Goal: Task Accomplishment & Management: Manage account settings

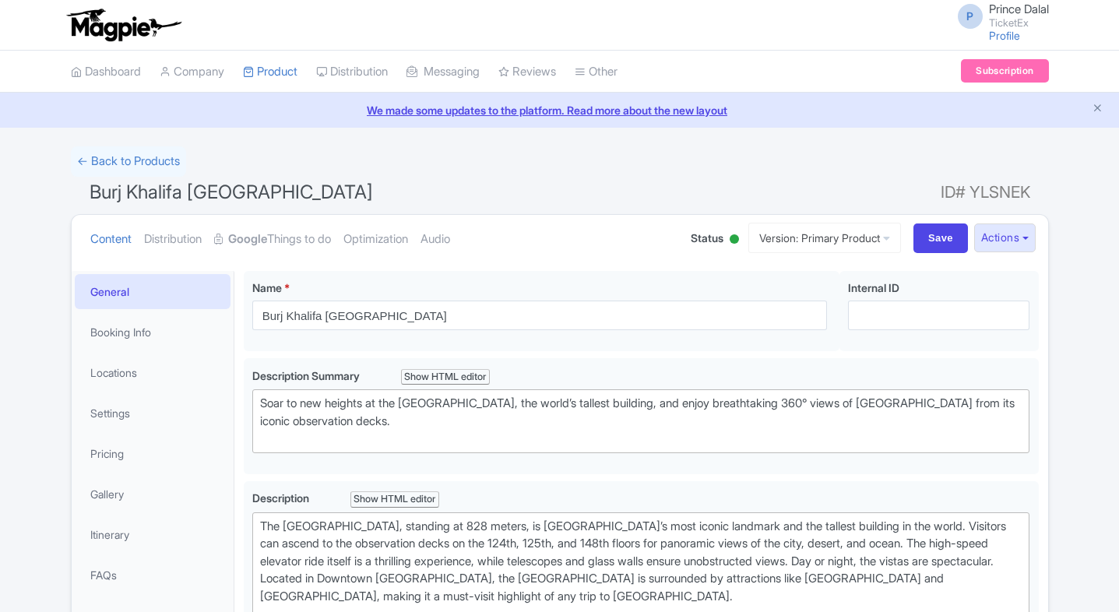
type trix-editor "<div>The Burj Khalifa, standing at 828 meters, is Dubai’s most iconic landmark …"
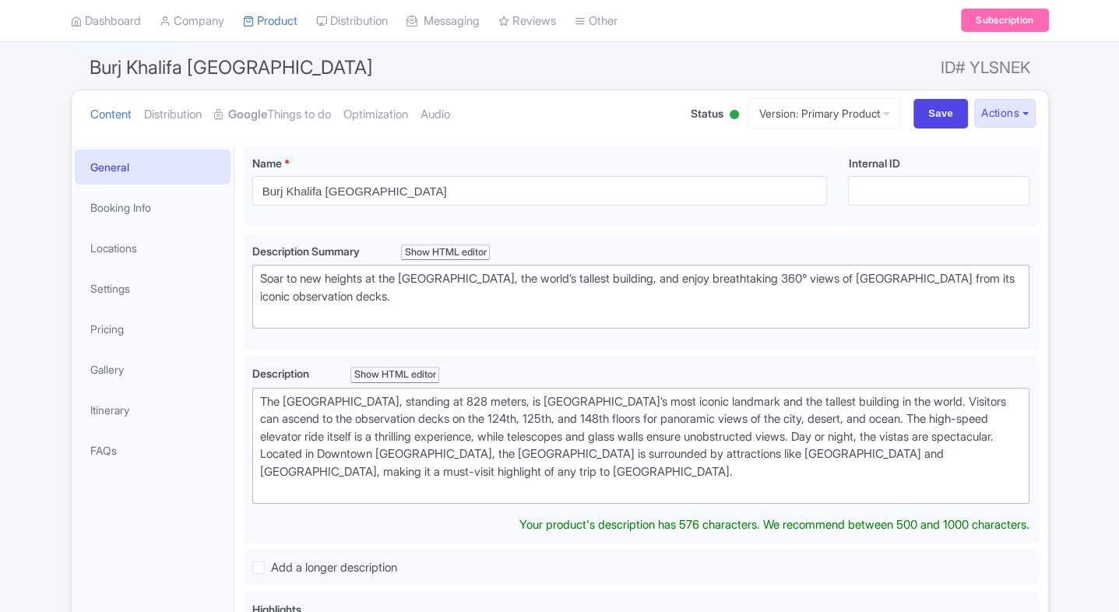
scroll to position [125, 0]
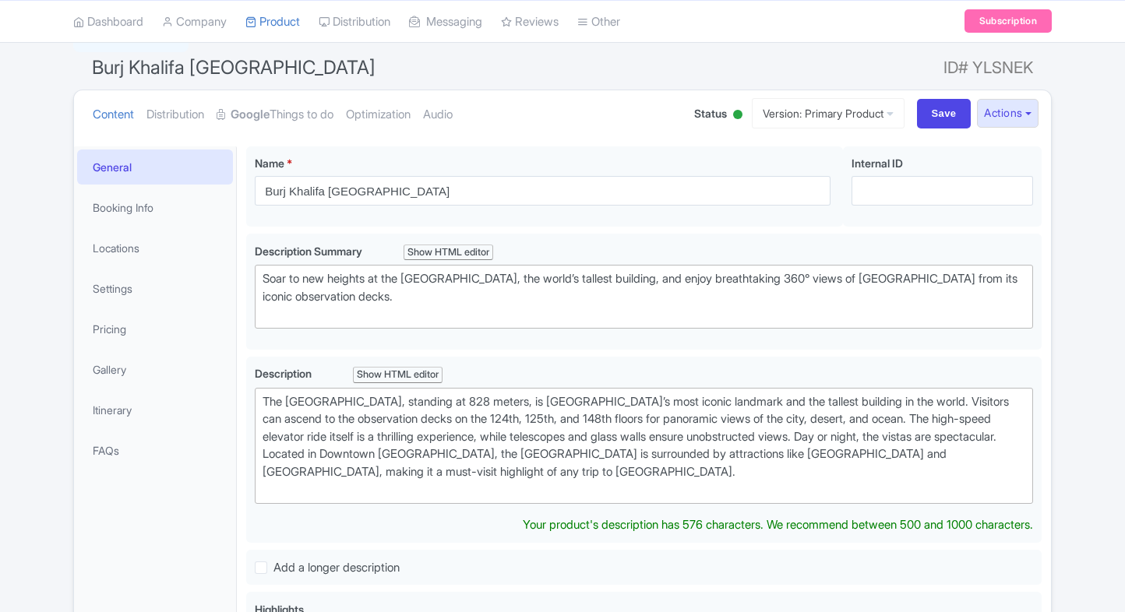
scroll to position [125, 0]
click at [280, 62] on link "My Products" at bounding box center [320, 61] width 148 height 24
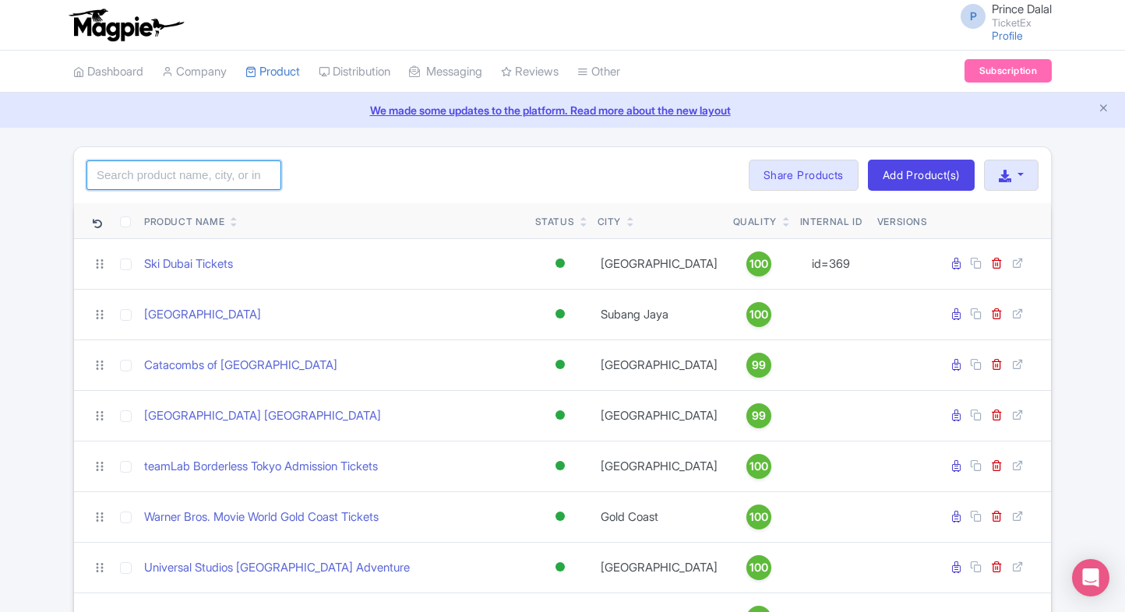
click at [153, 170] on input "search" at bounding box center [183, 175] width 195 height 30
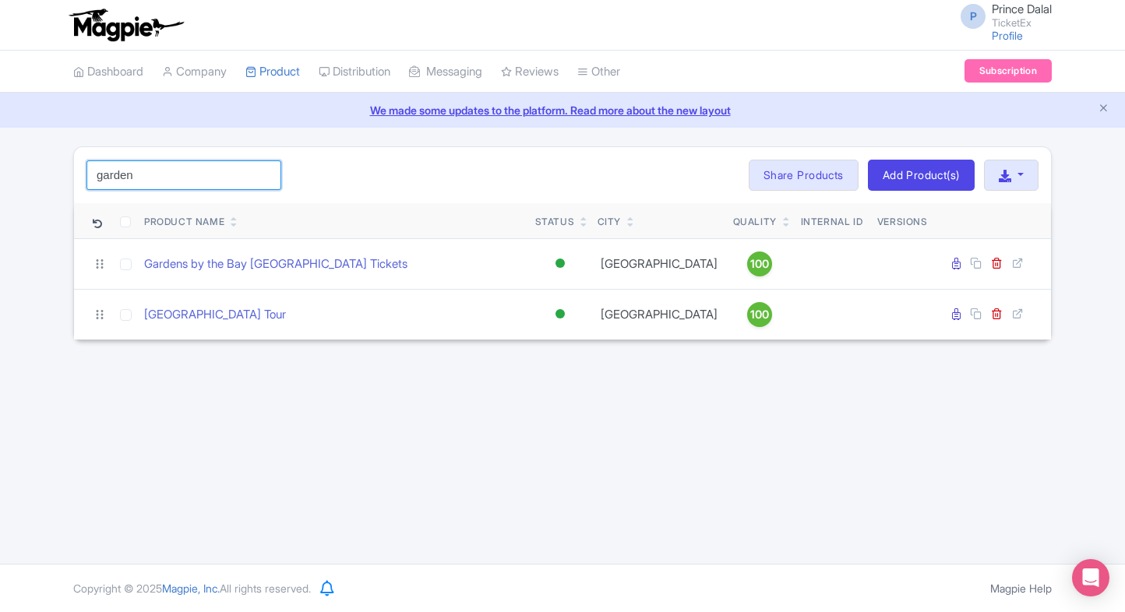
type input "garden"
click at [187, 251] on td "Gardens by the Bay [GEOGRAPHIC_DATA] Tickets" at bounding box center [333, 263] width 391 height 51
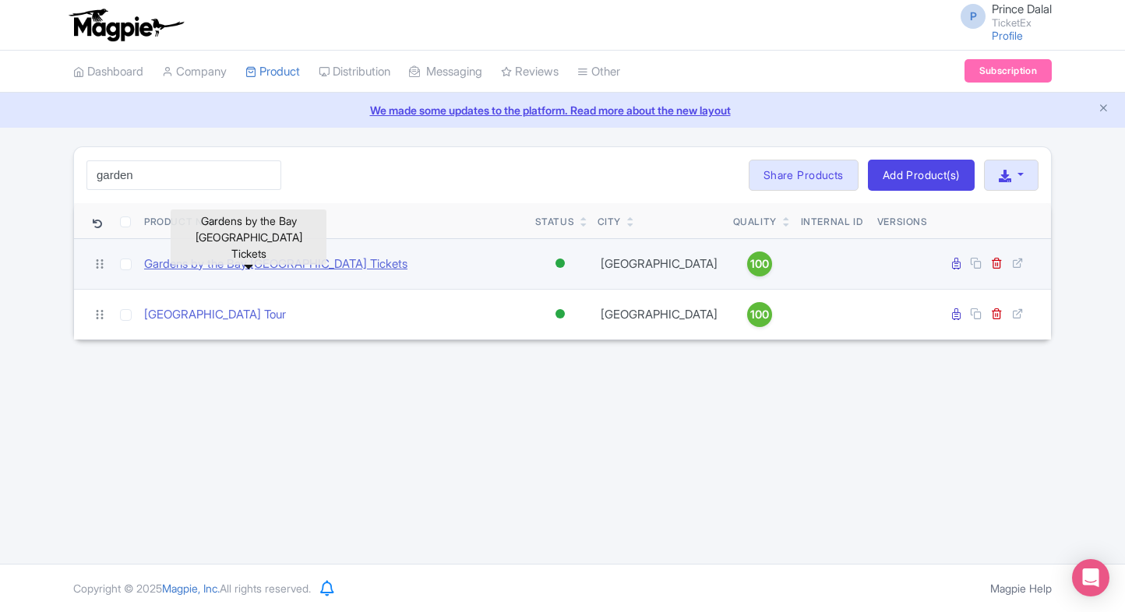
click at [199, 270] on link "Gardens by the Bay [GEOGRAPHIC_DATA] Tickets" at bounding box center [275, 265] width 263 height 18
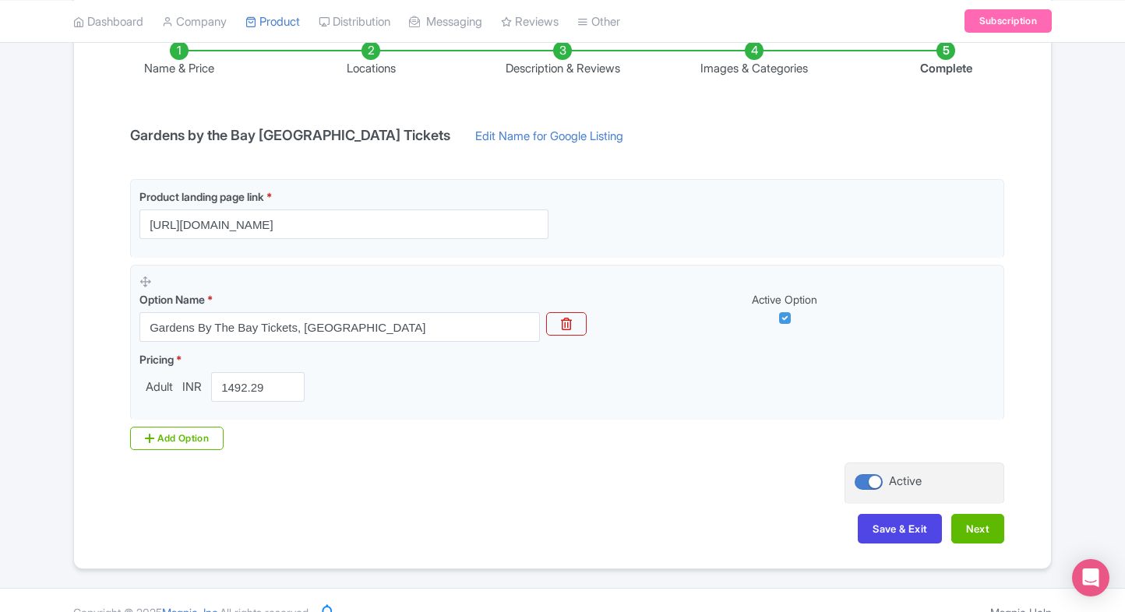
scroll to position [279, 0]
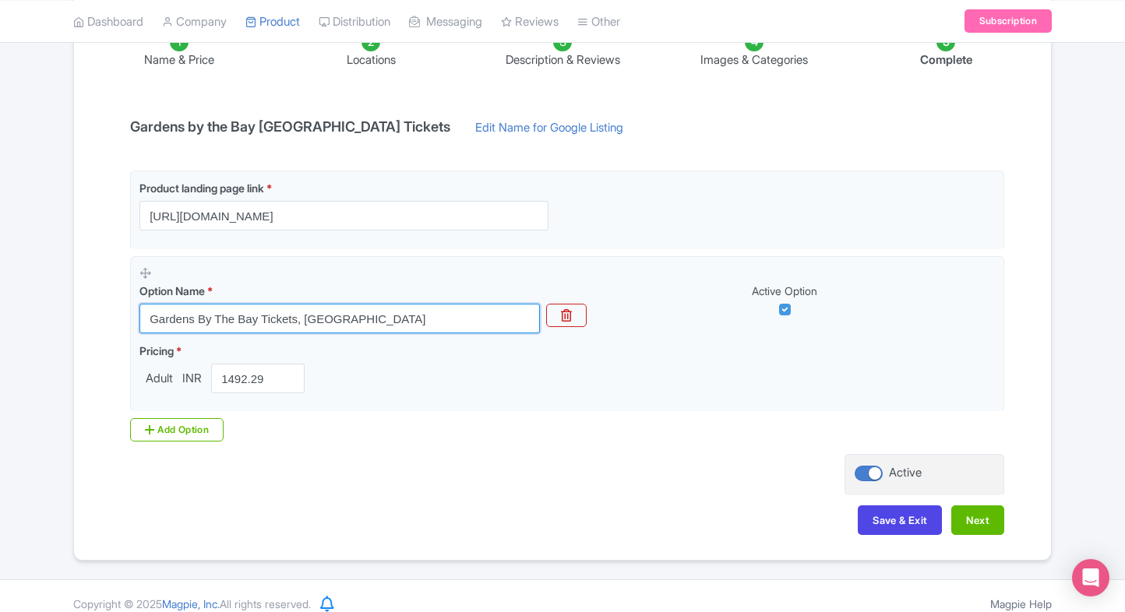
drag, startPoint x: 390, startPoint y: 310, endPoint x: 124, endPoint y: 310, distance: 266.4
click at [124, 310] on div "Product landing page link * https://www.ticketex.co/activity/211/gardens-by-the…" at bounding box center [562, 306] width 883 height 271
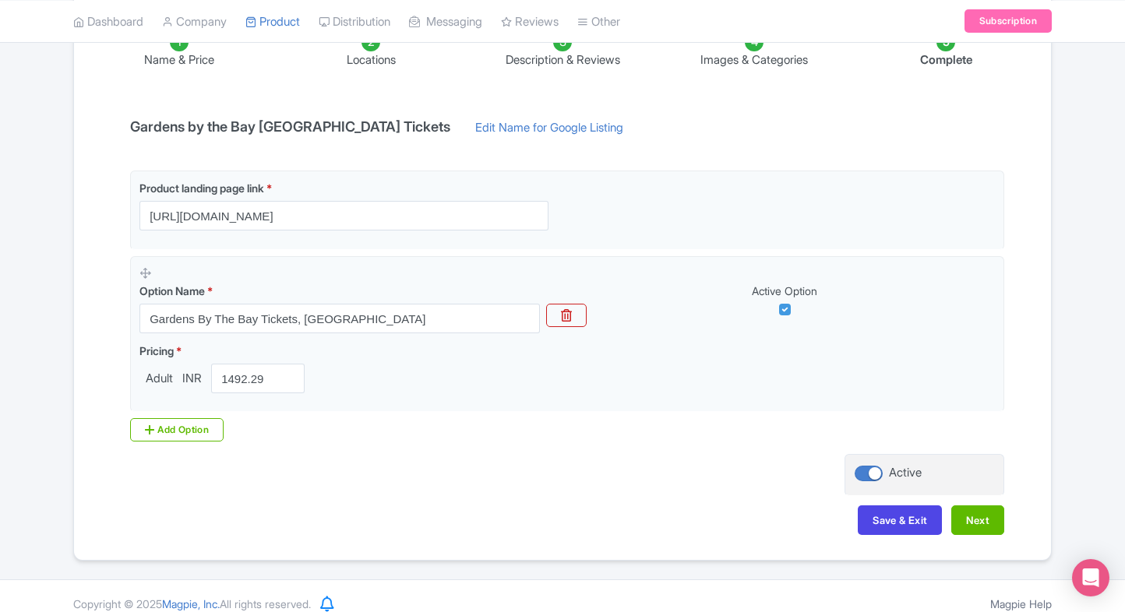
click at [56, 344] on div "← Back to Products Gardens by the Bay Singapore Tickets ID# MQLRSV Content Dist…" at bounding box center [562, 214] width 1125 height 693
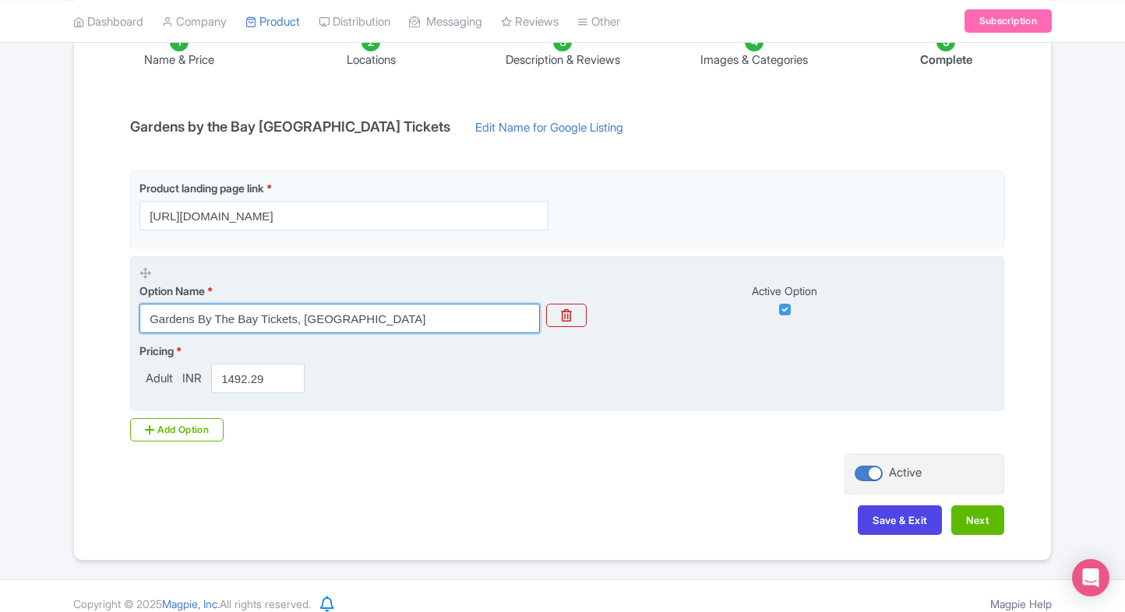
click at [386, 307] on input "Gardens By The Bay Tickets, Singapore" at bounding box center [339, 319] width 400 height 30
paste input "by the Bay - Floral Fantasy Admission Tickets"
type input "Gardens by the Bay - Floral Fantasy Admission Tickets"
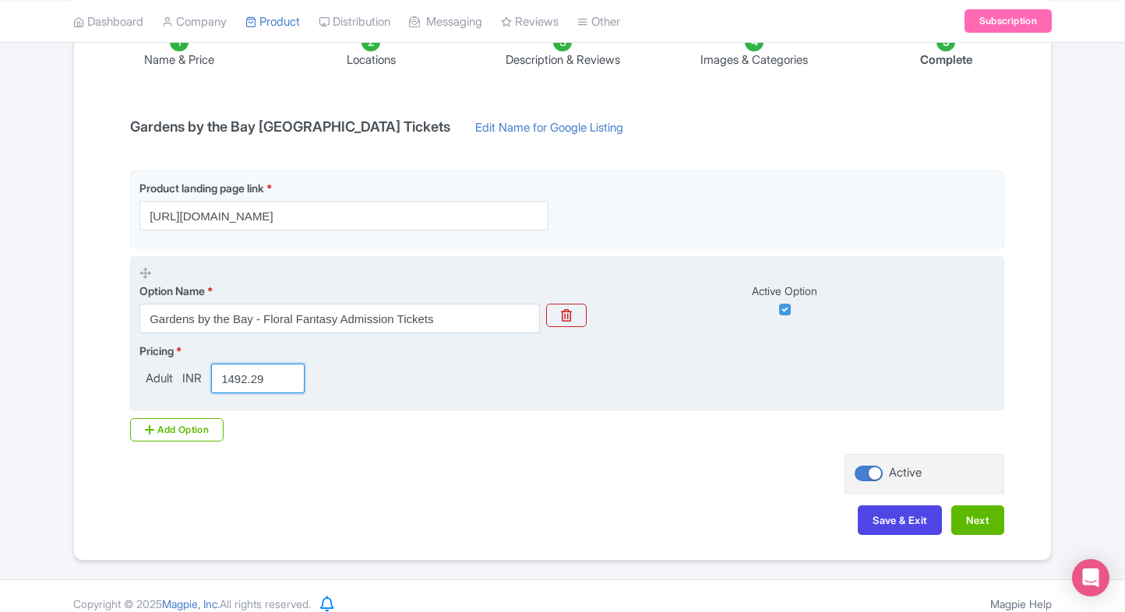
click at [223, 371] on input "1492.29" at bounding box center [257, 379] width 93 height 30
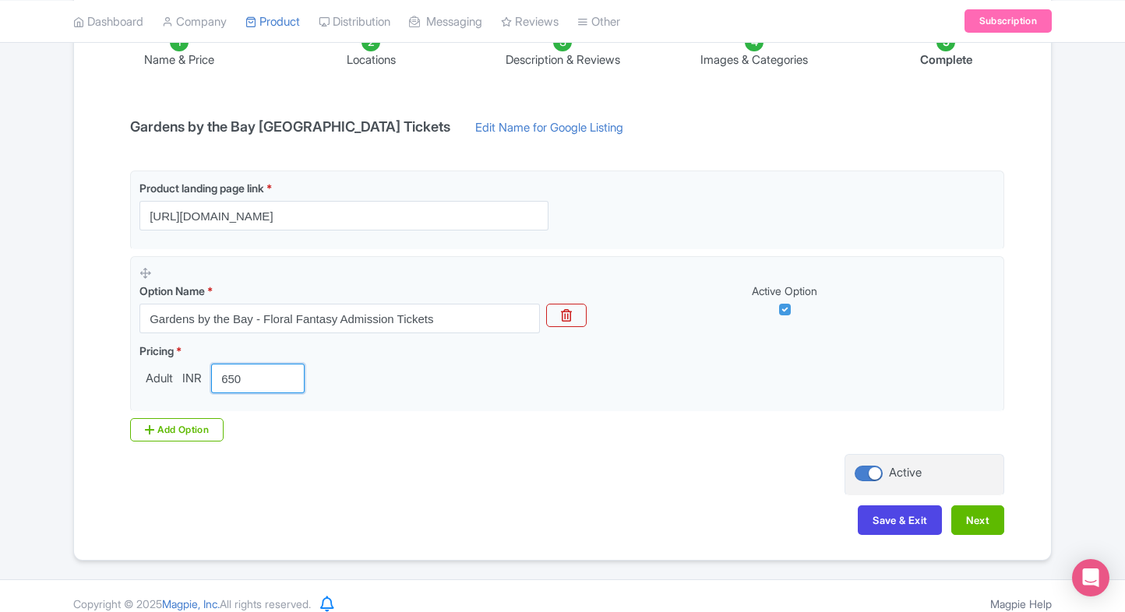
type input "650"
click at [176, 444] on div "Product landing page link * https://www.ticketex.co/activity/211/gardens-by-the…" at bounding box center [562, 313] width 883 height 284
click at [196, 429] on div "Add Option" at bounding box center [176, 429] width 93 height 23
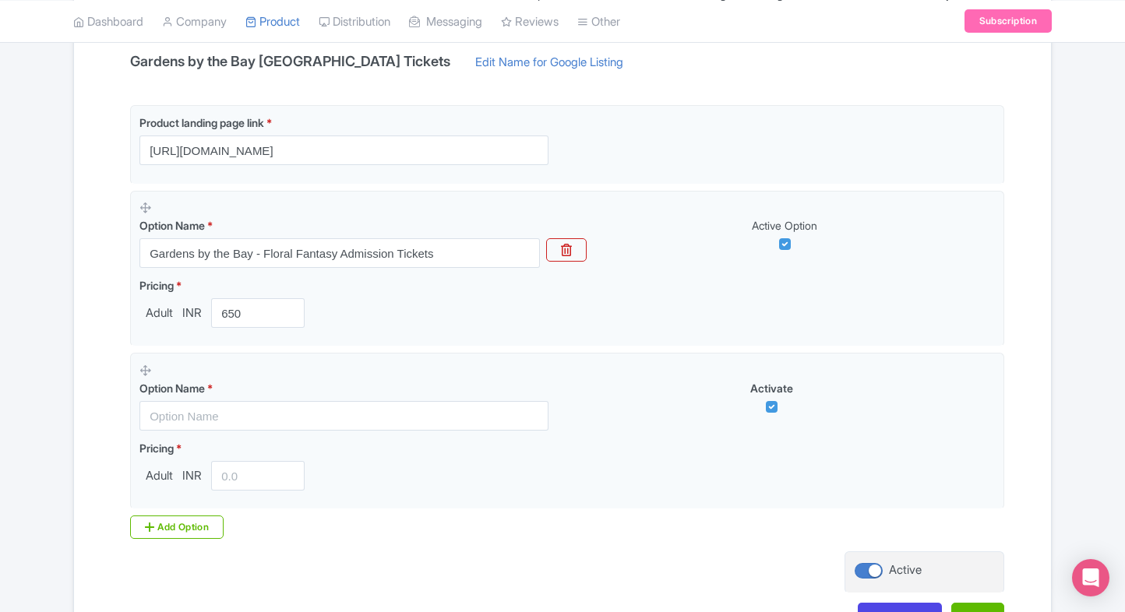
scroll to position [368, 0]
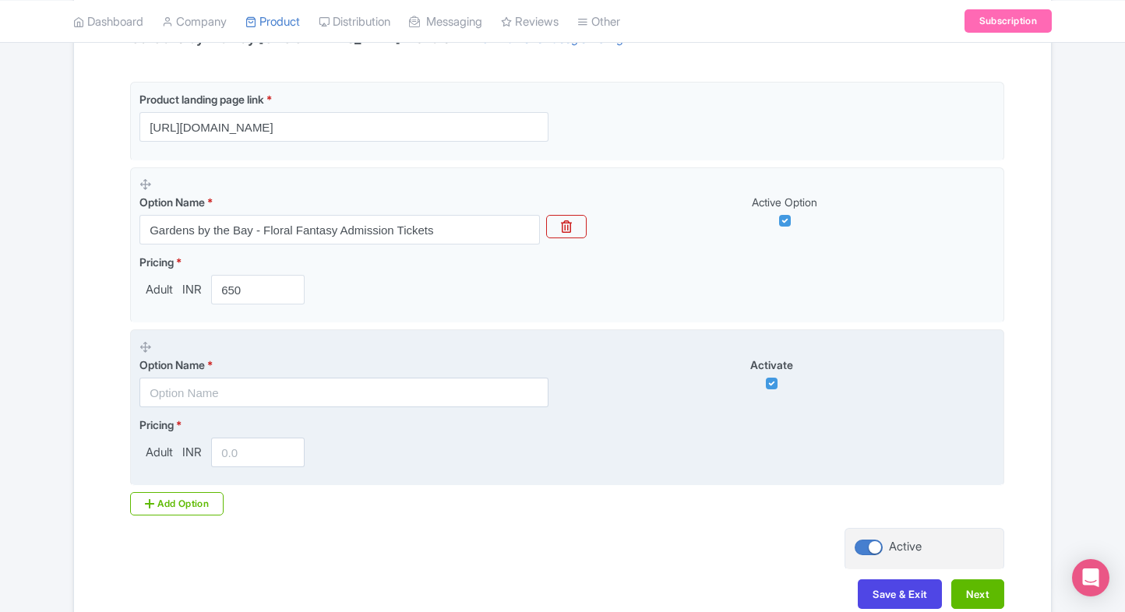
click at [234, 381] on input "text" at bounding box center [343, 393] width 409 height 30
paste input "COMBO: Gardens by the Bay - Floral Fantasy with Entry to National Orchid Garden"
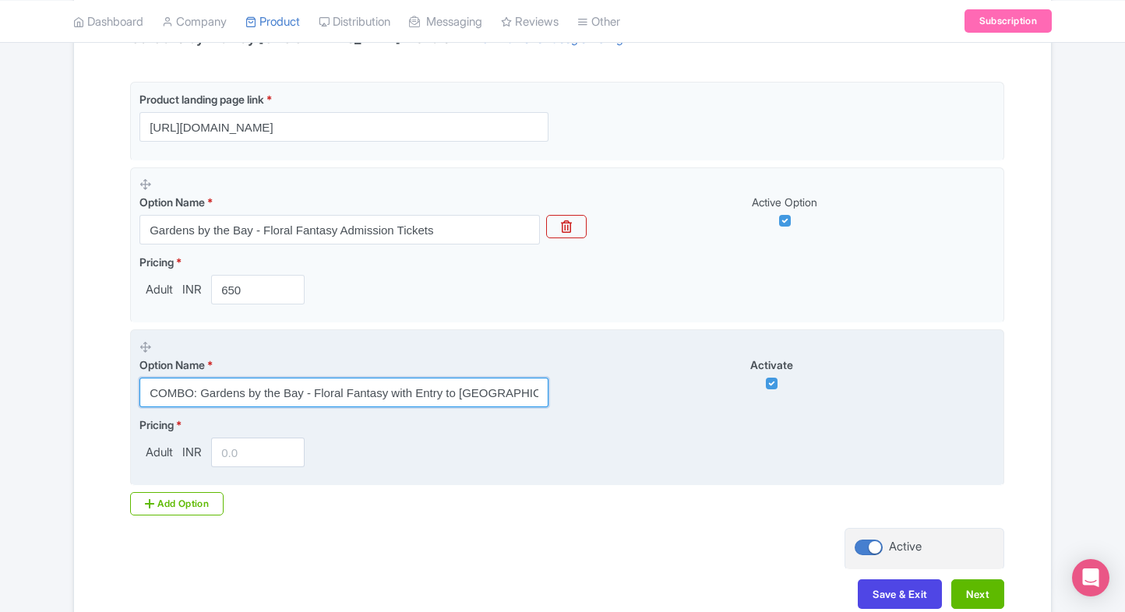
scroll to position [0, 42]
type input "COMBO: Gardens by the Bay - Floral Fantasy with Entry to National Orchid Garden"
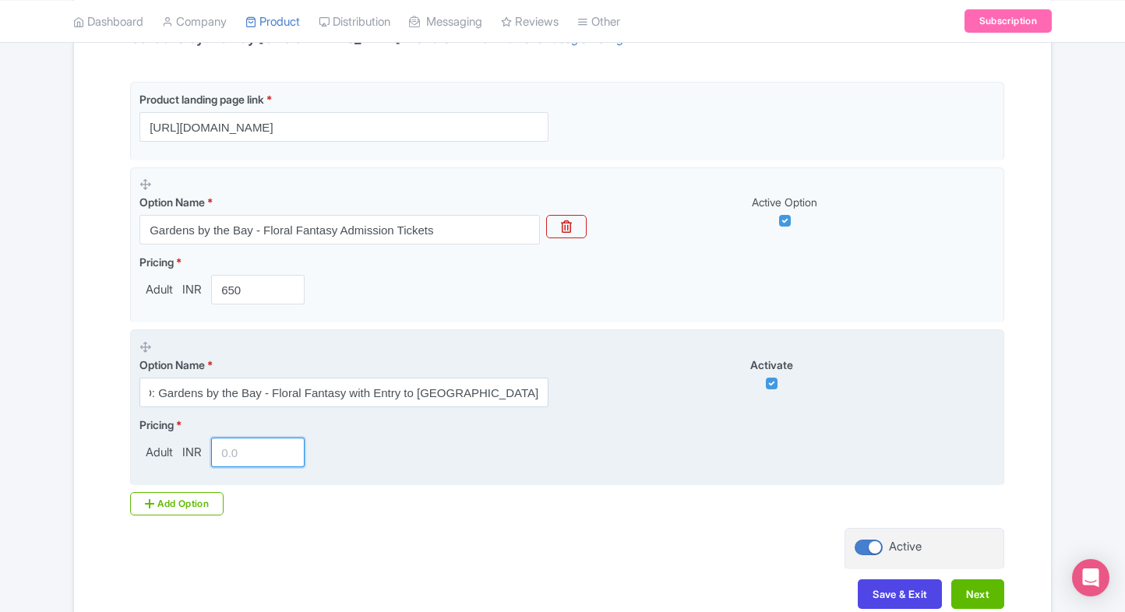
scroll to position [0, 0]
click at [231, 442] on input "number" at bounding box center [257, 453] width 93 height 30
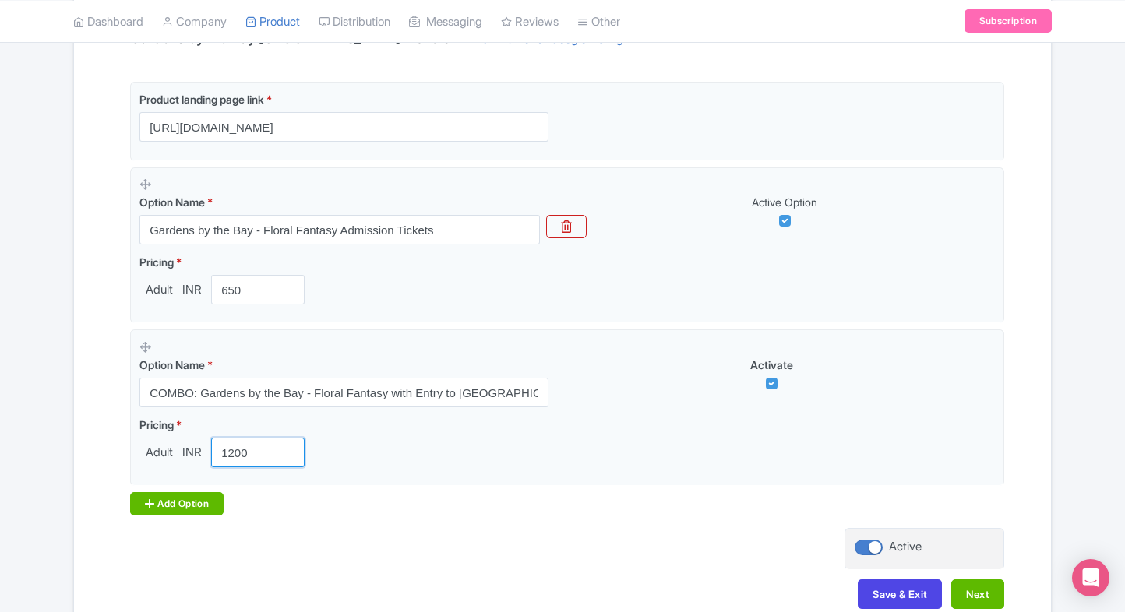
type input "1200"
click at [156, 501] on div "Add Option" at bounding box center [176, 503] width 93 height 23
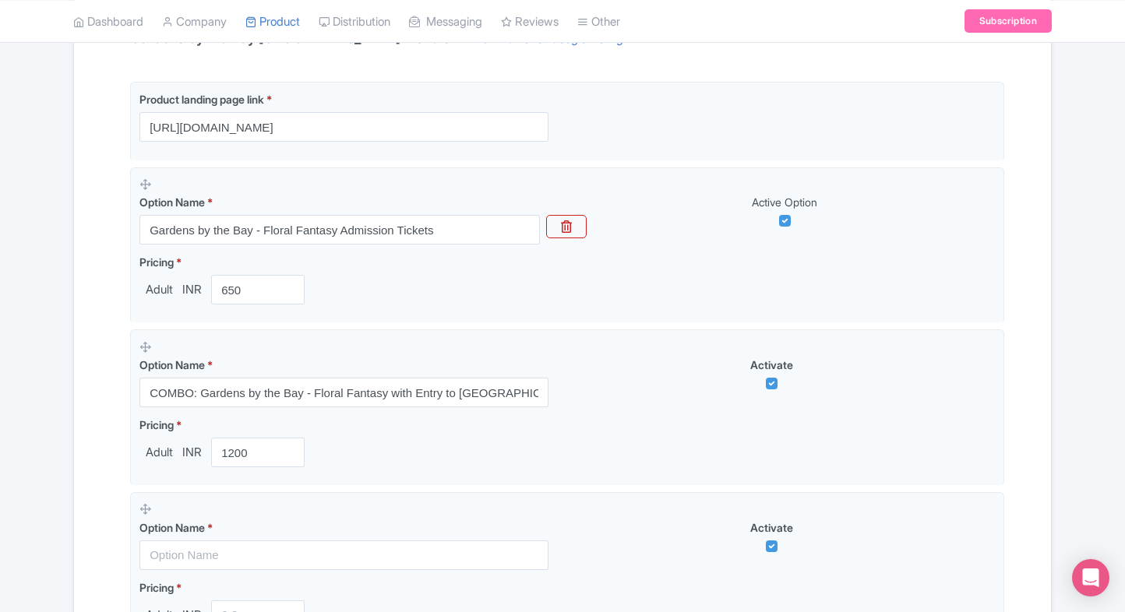
click at [89, 492] on div "Name & Price Locations Description & Reviews Images & Categories Complete Garde…" at bounding box center [562, 350] width 958 height 875
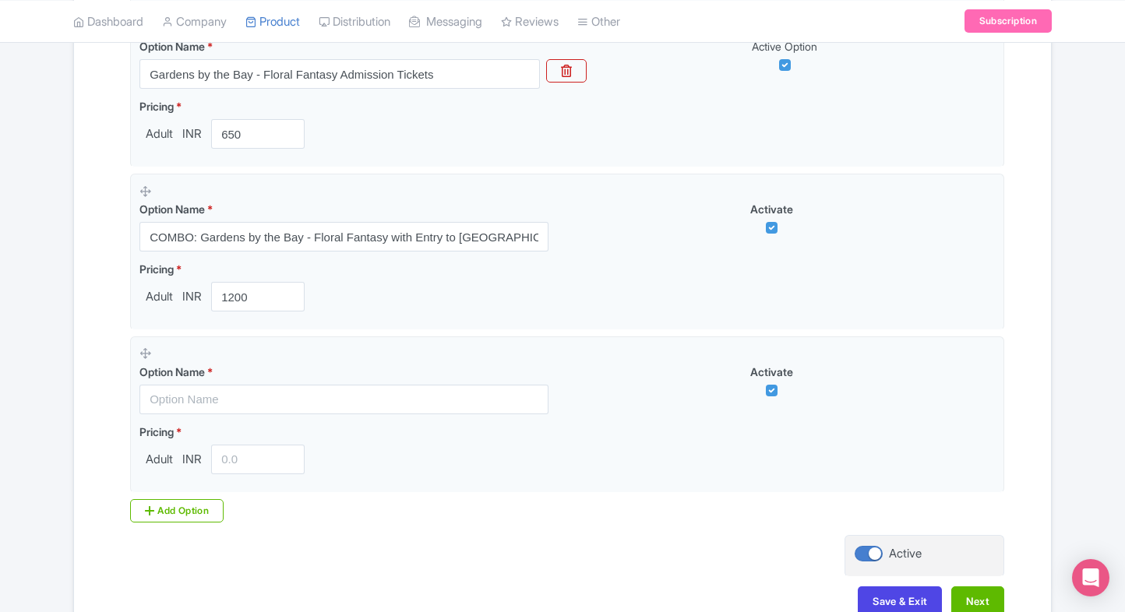
scroll to position [538, 0]
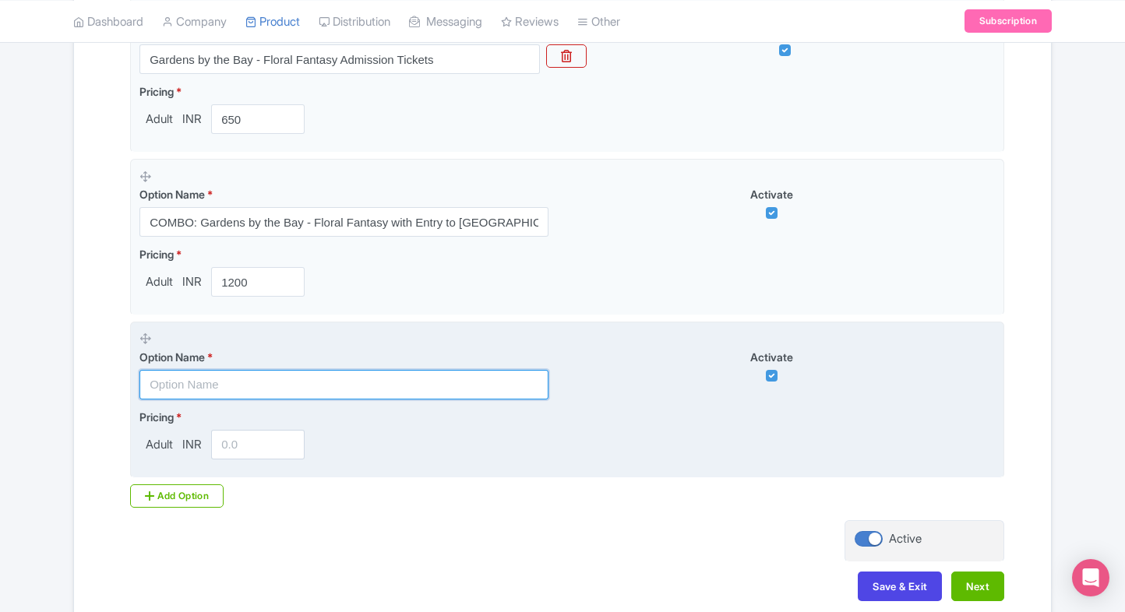
click at [240, 383] on input "text" at bounding box center [343, 385] width 409 height 30
paste input "Flower Dome & Cloud Forest Admission + Jurassic World Experience"
type input "Flower Dome & Cloud Forest Admission + Jurassic World Experience"
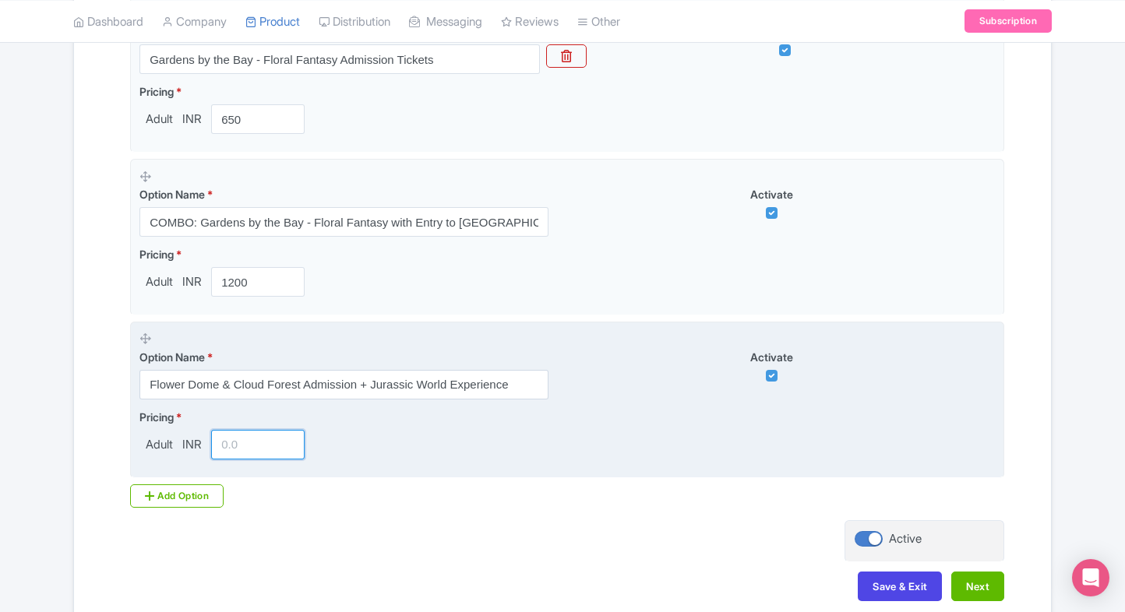
click at [239, 453] on input "number" at bounding box center [257, 445] width 93 height 30
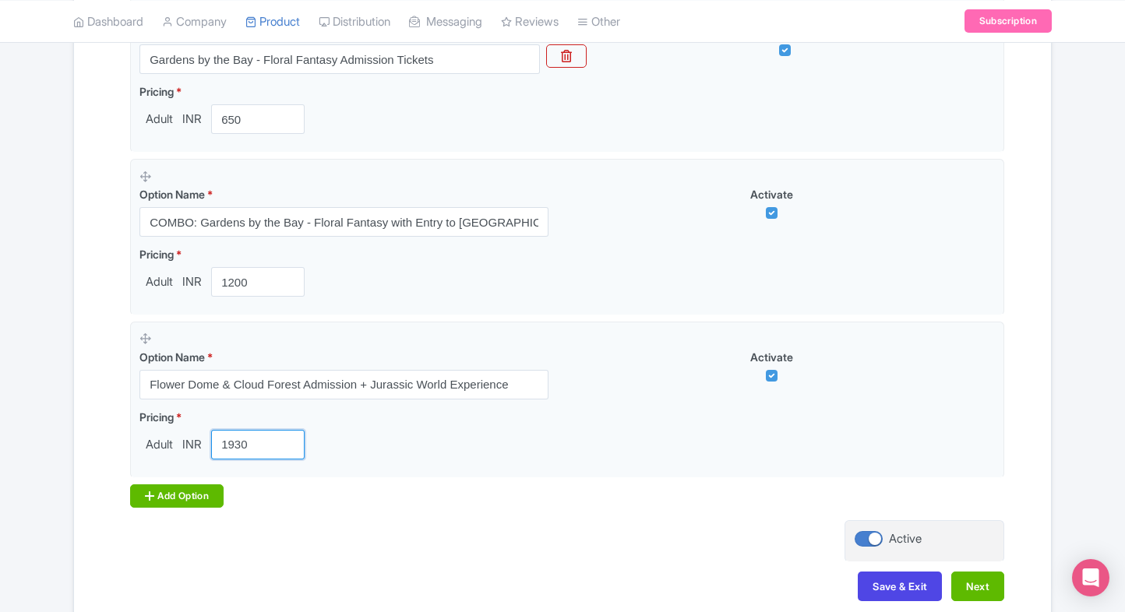
type input "1930"
click at [145, 492] on icon at bounding box center [149, 496] width 9 height 12
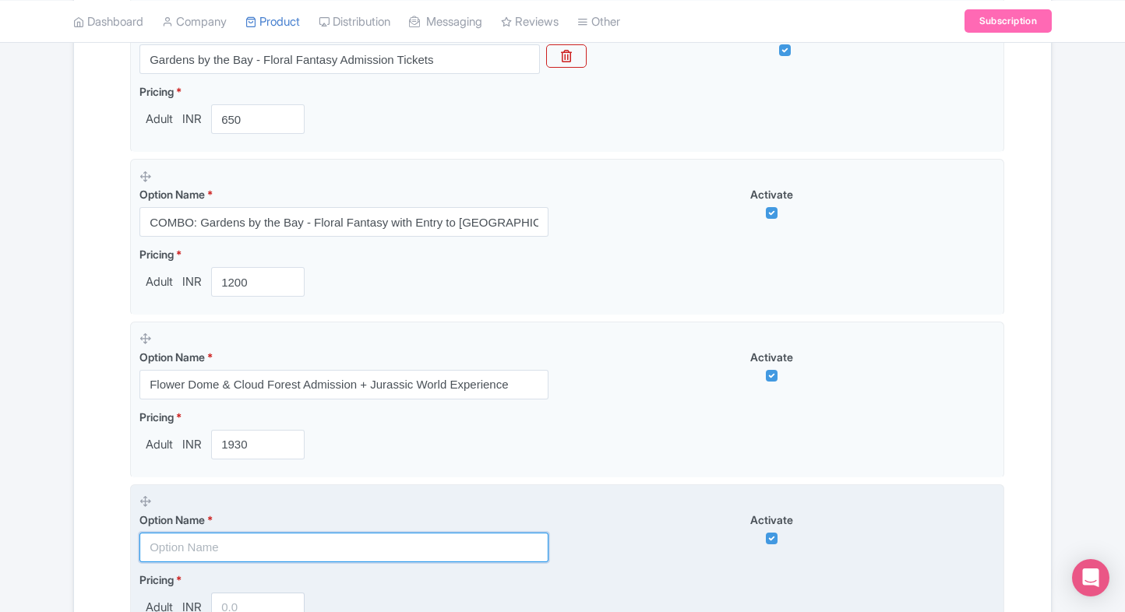
click at [218, 549] on input "text" at bounding box center [343, 548] width 409 height 30
paste input "Combo: Gardens by the Bay (Flower Dome & Cloud Forest with Jurassic World Exper…"
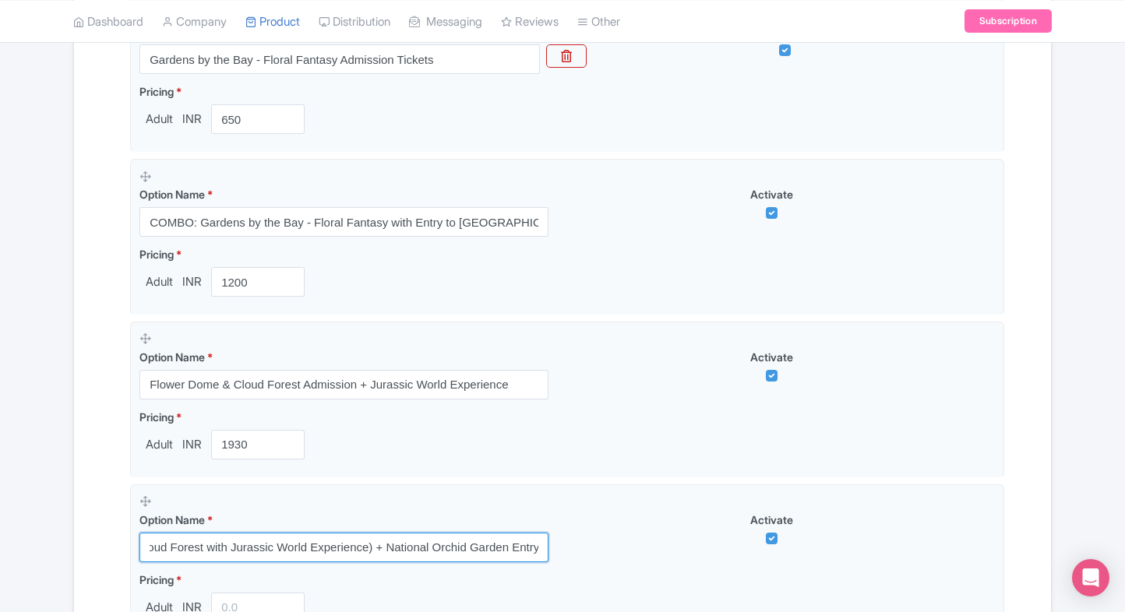
type input "Combo: Gardens by the Bay (Flower Dome & Cloud Forest with Jurassic World Exper…"
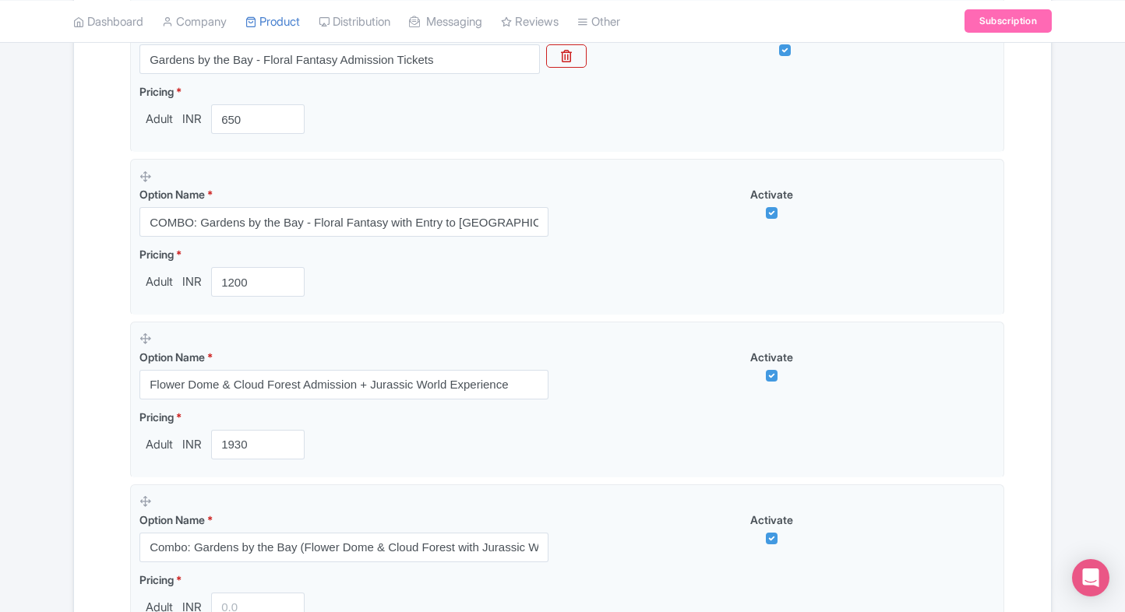
click at [125, 548] on div "Product landing page link * https://www.ticketex.co/activity/211/gardens-by-the…" at bounding box center [562, 291] width 883 height 760
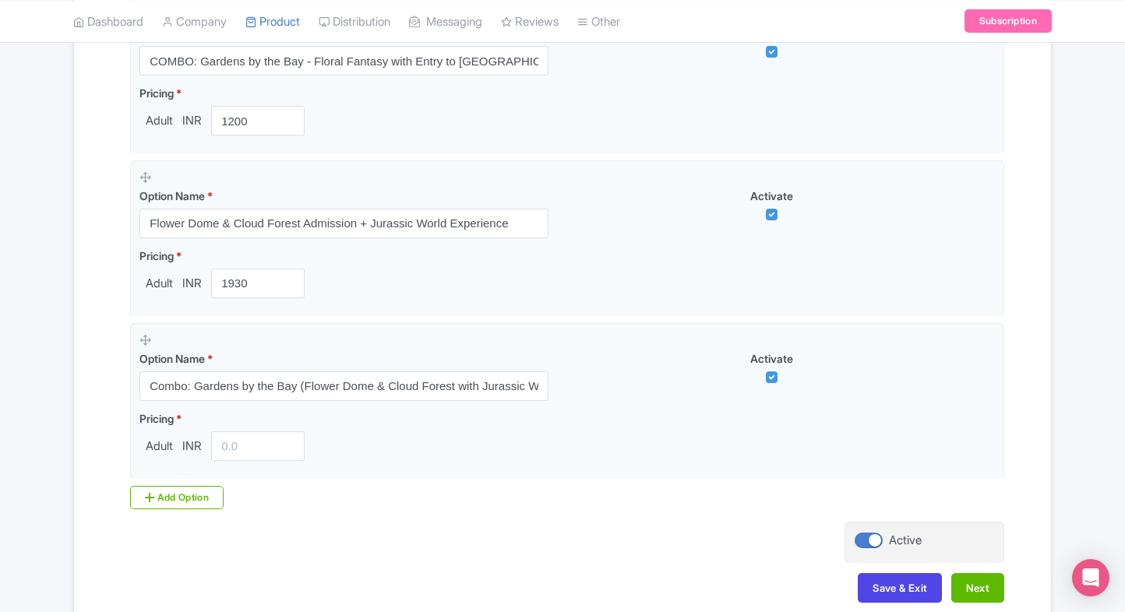
scroll to position [700, 0]
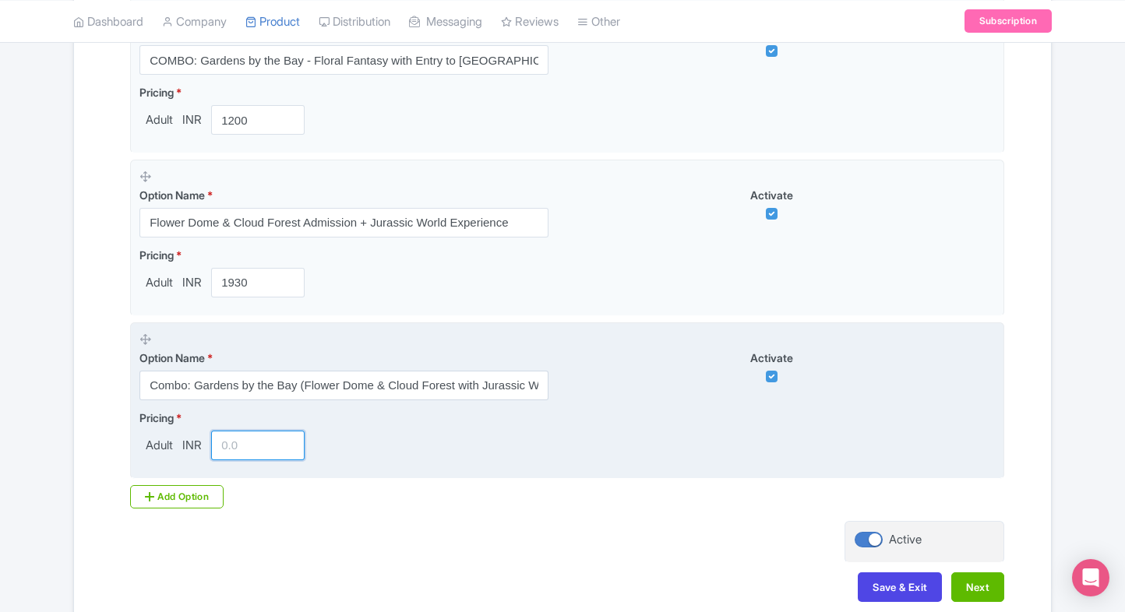
click at [226, 442] on input "number" at bounding box center [257, 446] width 93 height 30
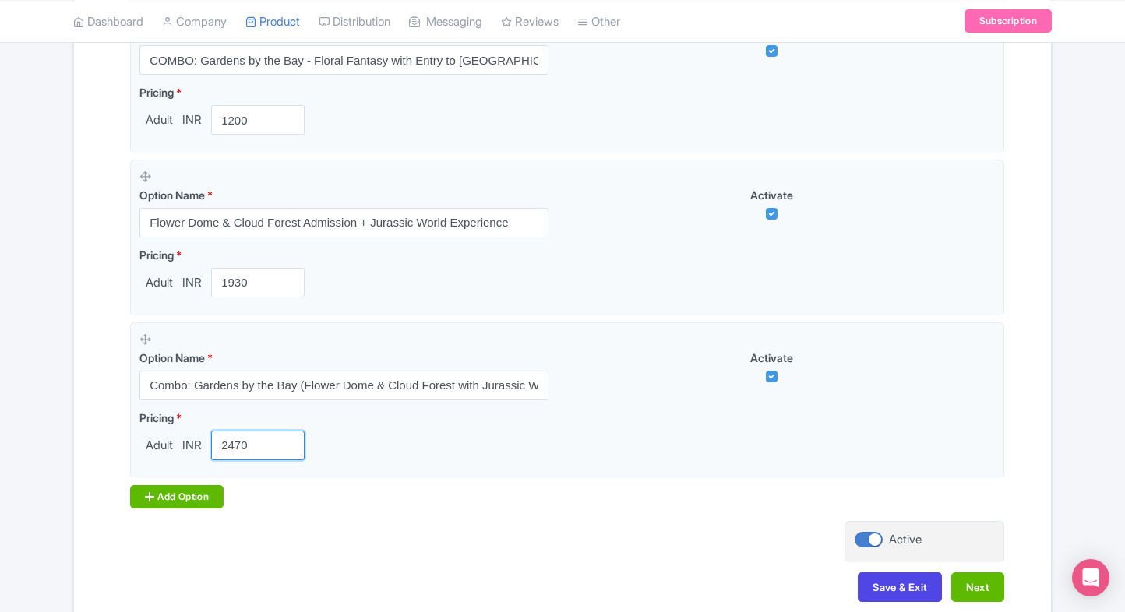
type input "2470"
click at [196, 492] on div "Add Option" at bounding box center [176, 496] width 93 height 23
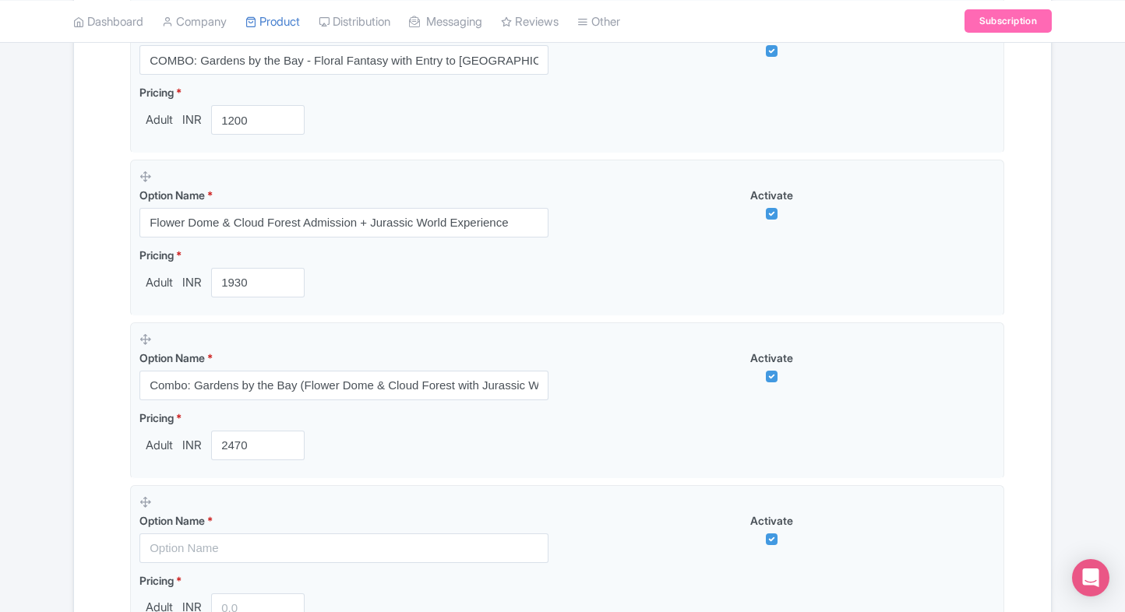
click at [87, 507] on div "Name & Price Locations Description & Reviews Images & Categories Complete Garde…" at bounding box center [562, 180] width 958 height 1200
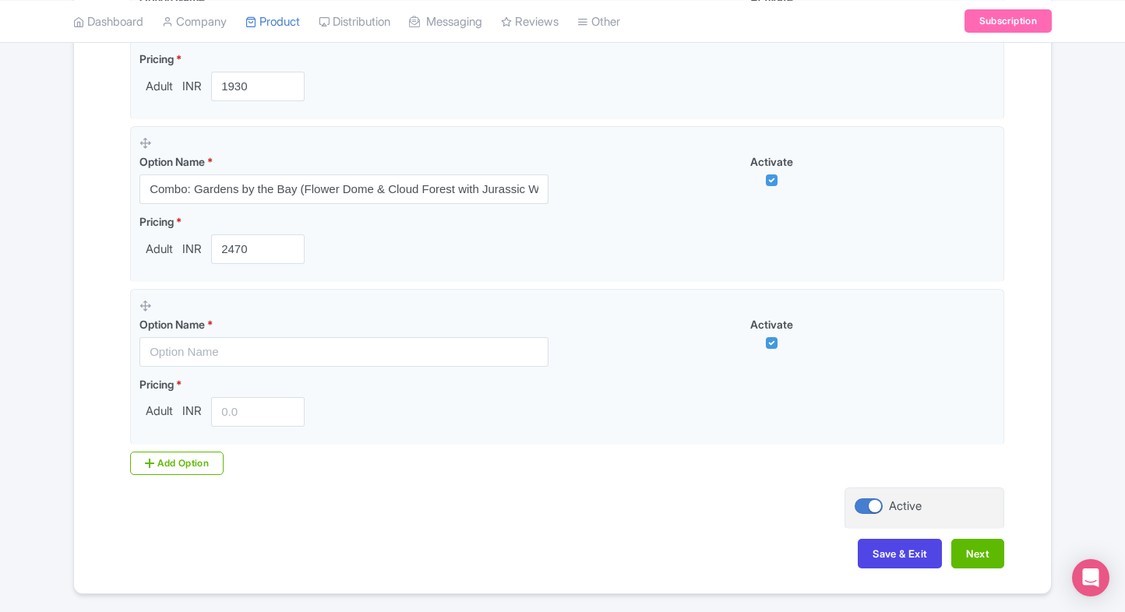
scroll to position [903, 0]
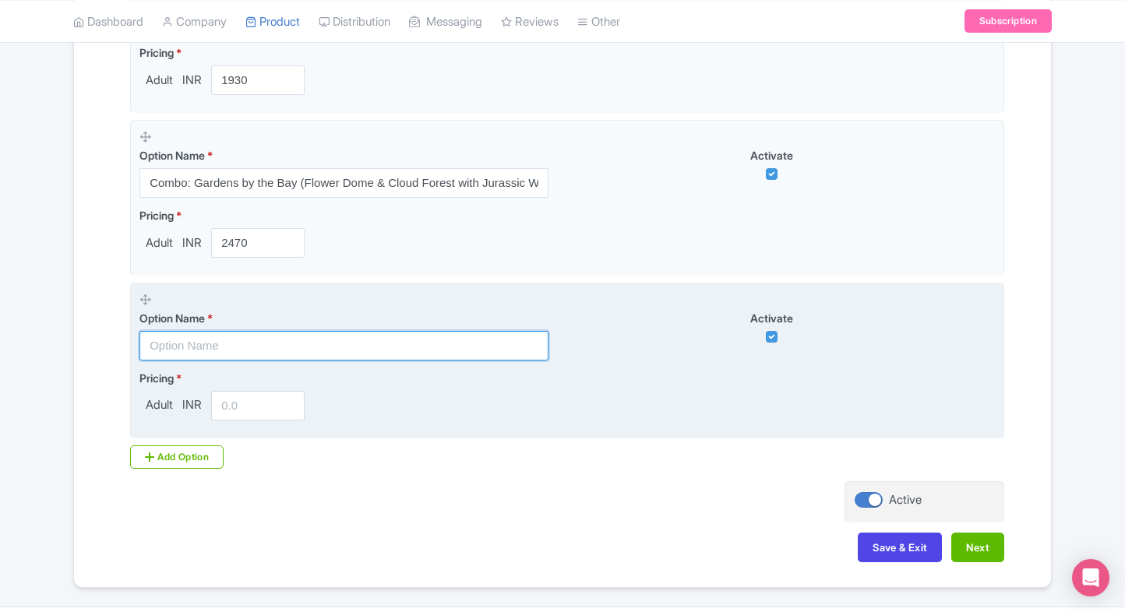
paste input "Flower Dome + Cloud Forest with Jurassic World Experience + Supertree Observato…"
click at [273, 341] on input "text" at bounding box center [343, 346] width 409 height 30
type input "Flower Dome + Cloud Forest with Jurassic World Experience + Supertree Observato…"
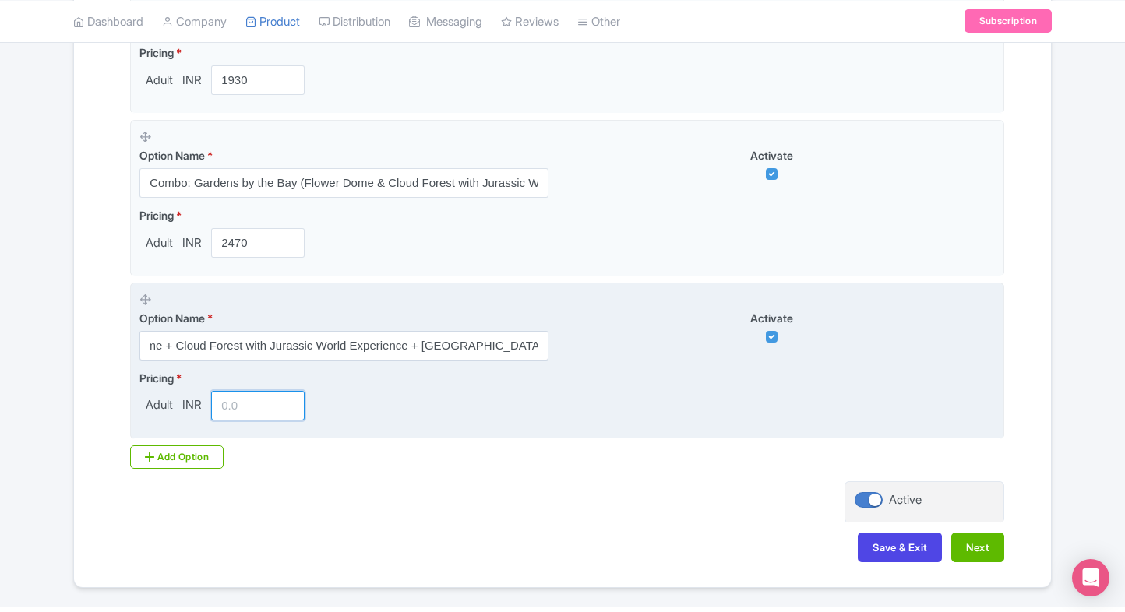
click at [234, 404] on input "number" at bounding box center [257, 406] width 93 height 30
type input "2730"
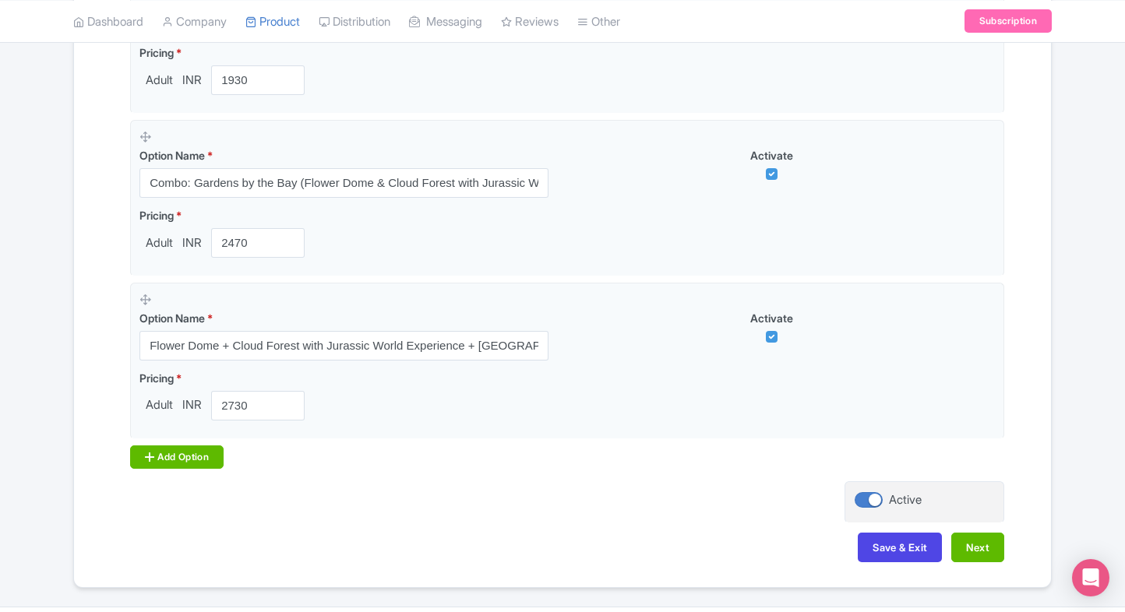
click at [182, 457] on div "Add Option" at bounding box center [176, 457] width 93 height 23
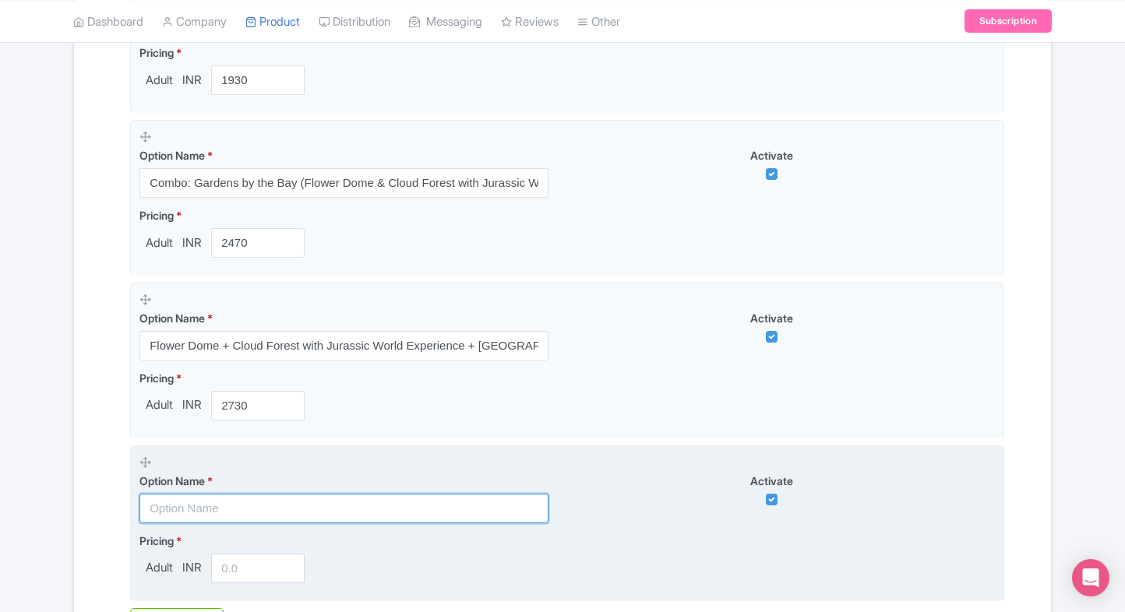
click at [180, 498] on input "text" at bounding box center [343, 509] width 409 height 30
paste input "Combo: Singapore Cable Car Sky Pass (Round-Trip Mount Faber & Sentosa Lines) + …"
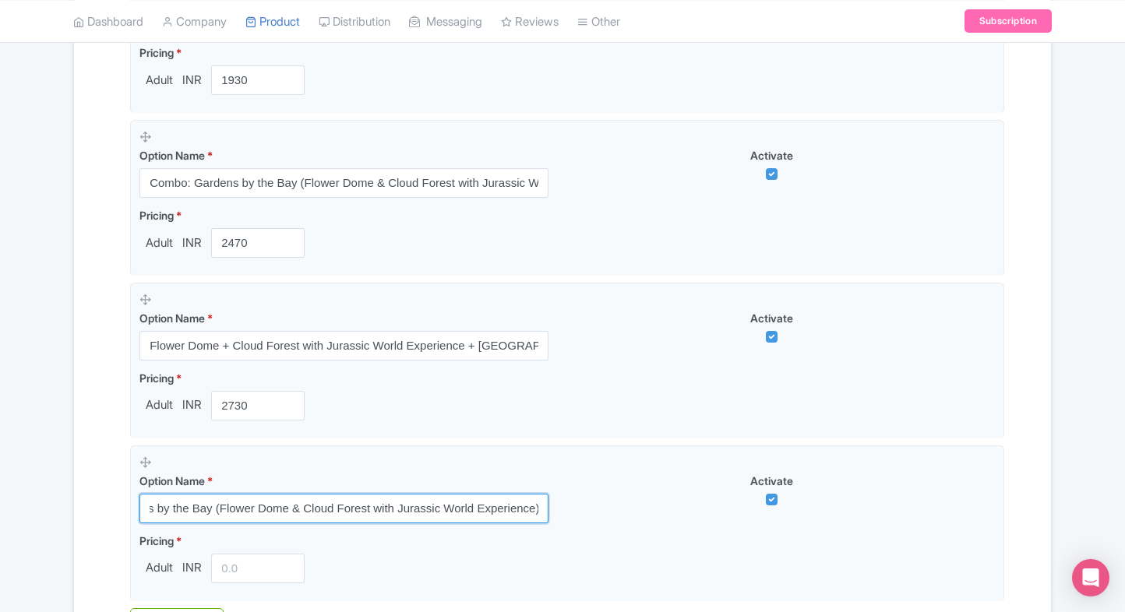
type input "Combo: Singapore Cable Car Sky Pass (Round-Trip Mount Faber & Sentosa Lines) + …"
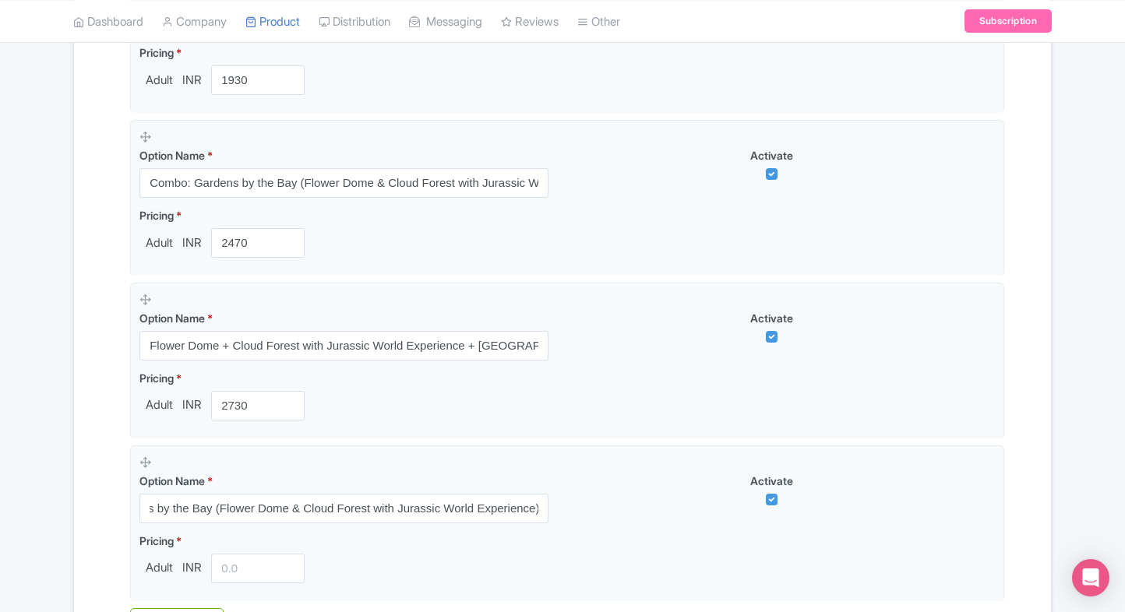
scroll to position [0, 0]
click at [83, 501] on div "Name & Price Locations Description & Reviews Images & Categories Complete Garde…" at bounding box center [562, 59] width 958 height 1363
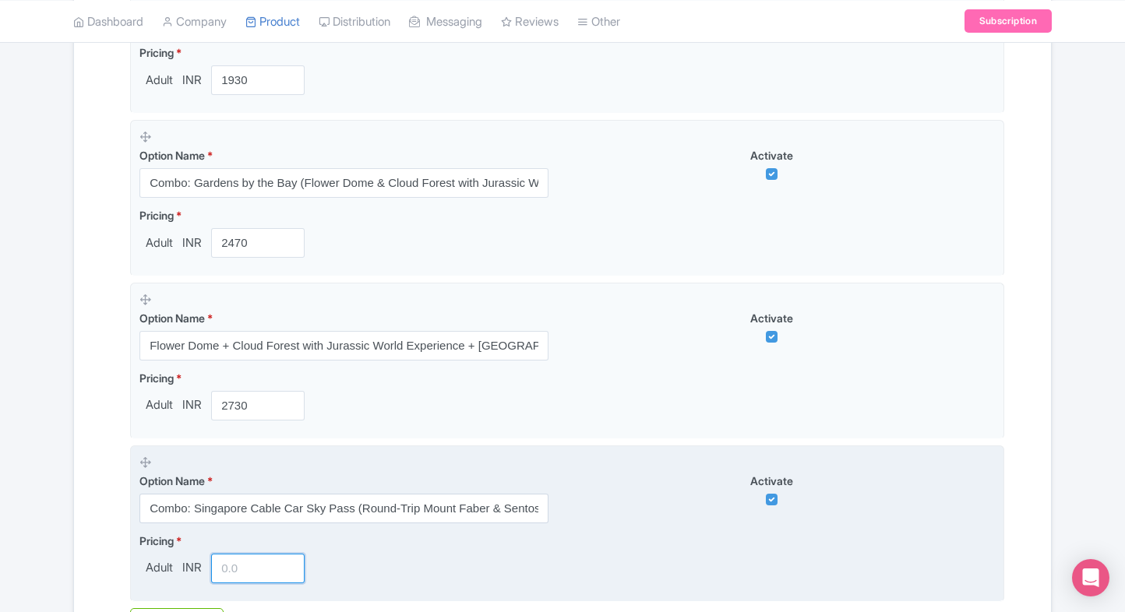
click at [265, 567] on input "number" at bounding box center [257, 569] width 93 height 30
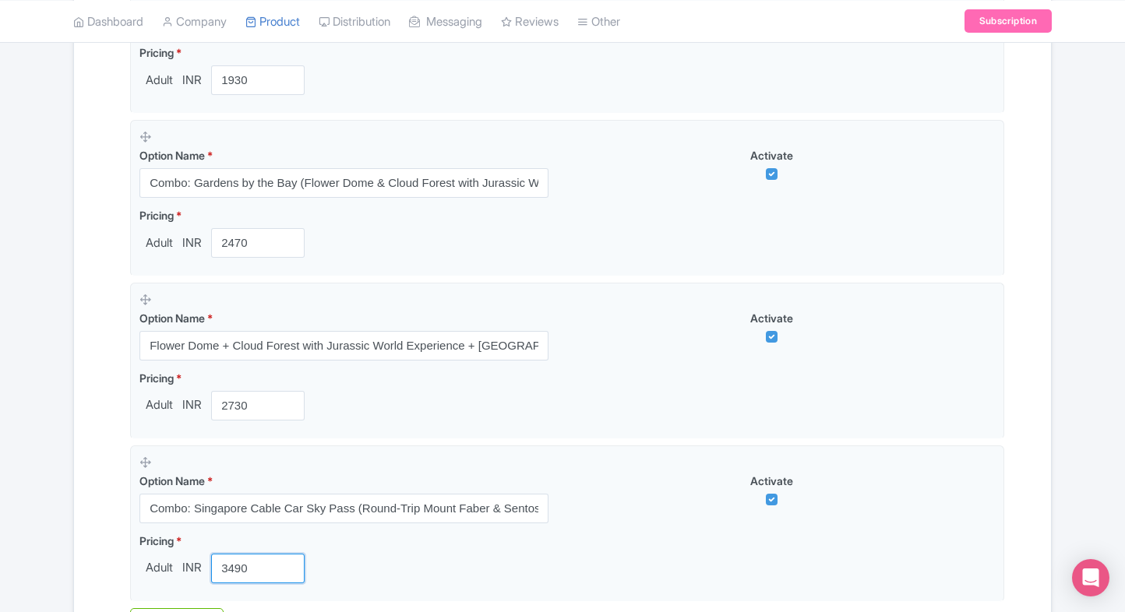
type input "3490"
click at [76, 555] on div "Name & Price Locations Description & Reviews Images & Categories Complete Garde…" at bounding box center [562, 59] width 977 height 1363
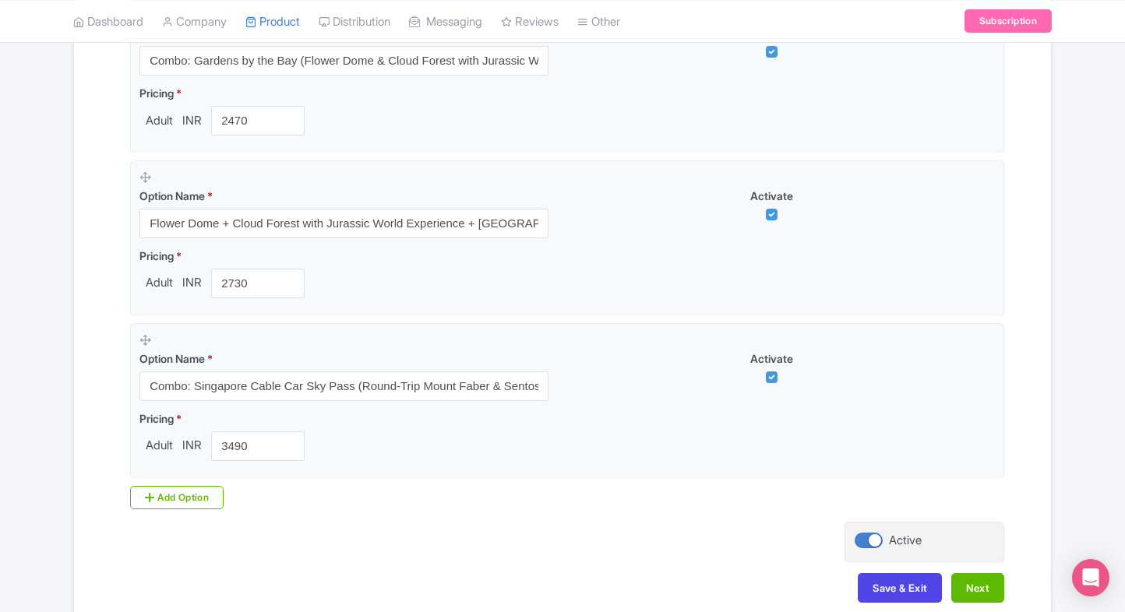
scroll to position [1035, 0]
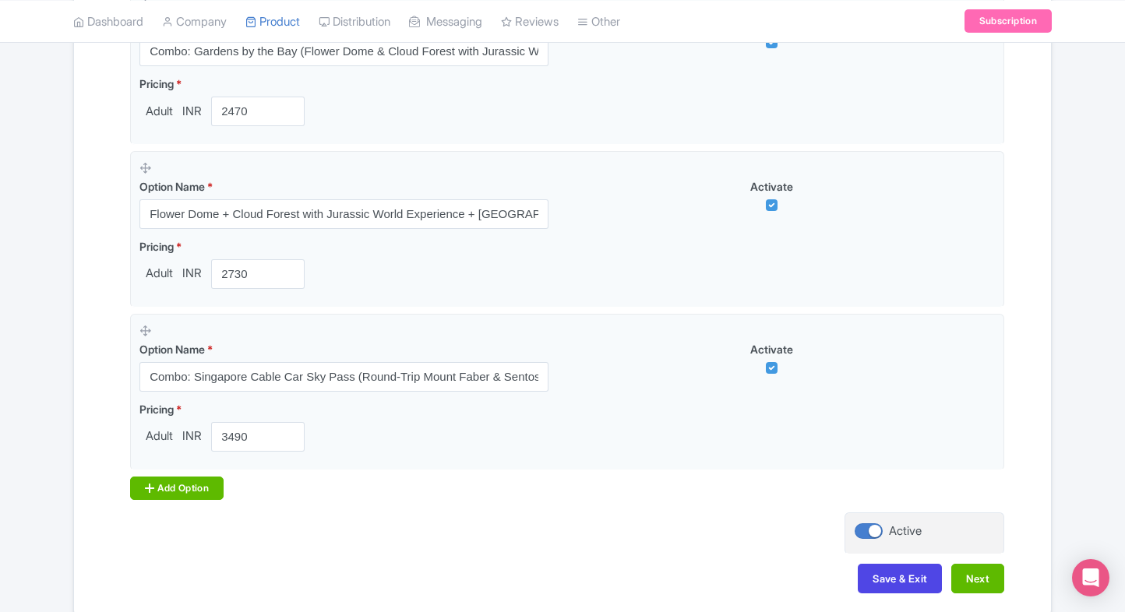
click at [178, 492] on div "Add Option" at bounding box center [176, 488] width 93 height 23
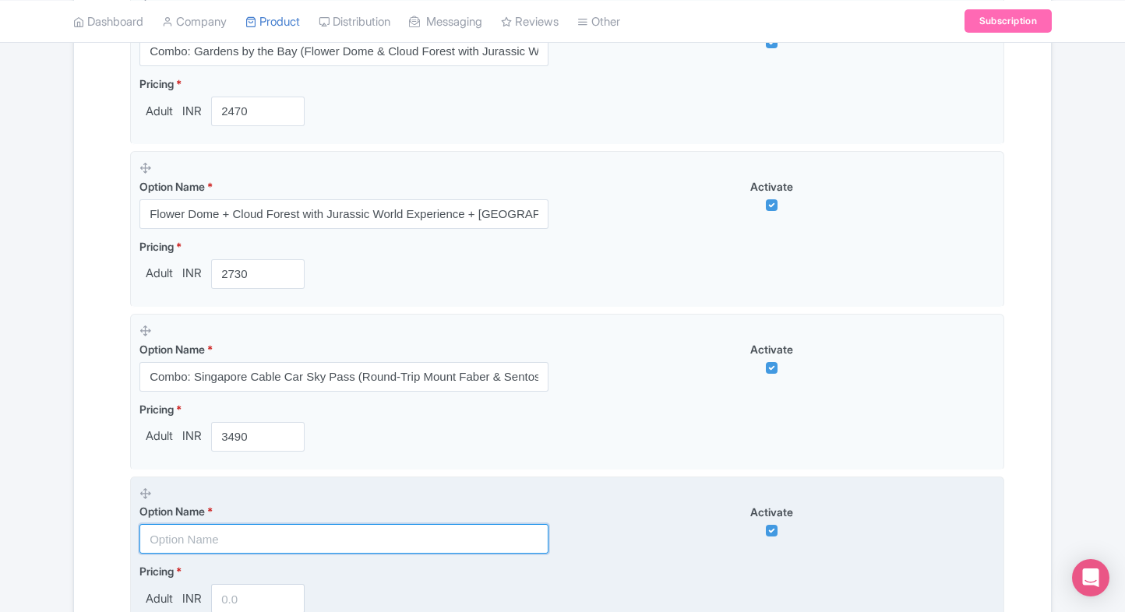
click at [201, 541] on input "text" at bounding box center [343, 539] width 409 height 30
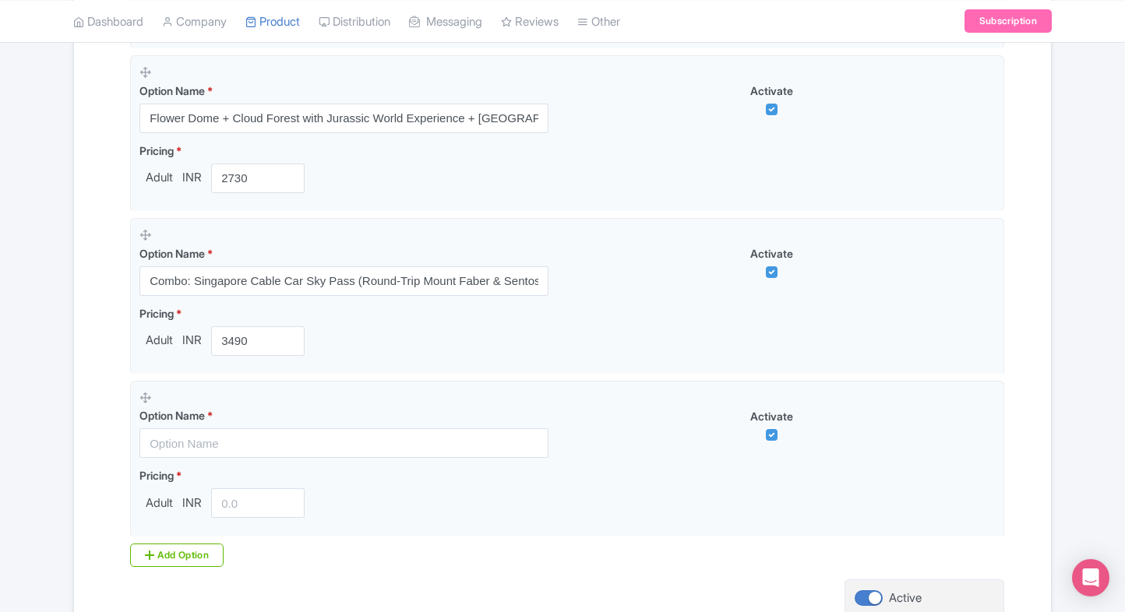
scroll to position [1131, 0]
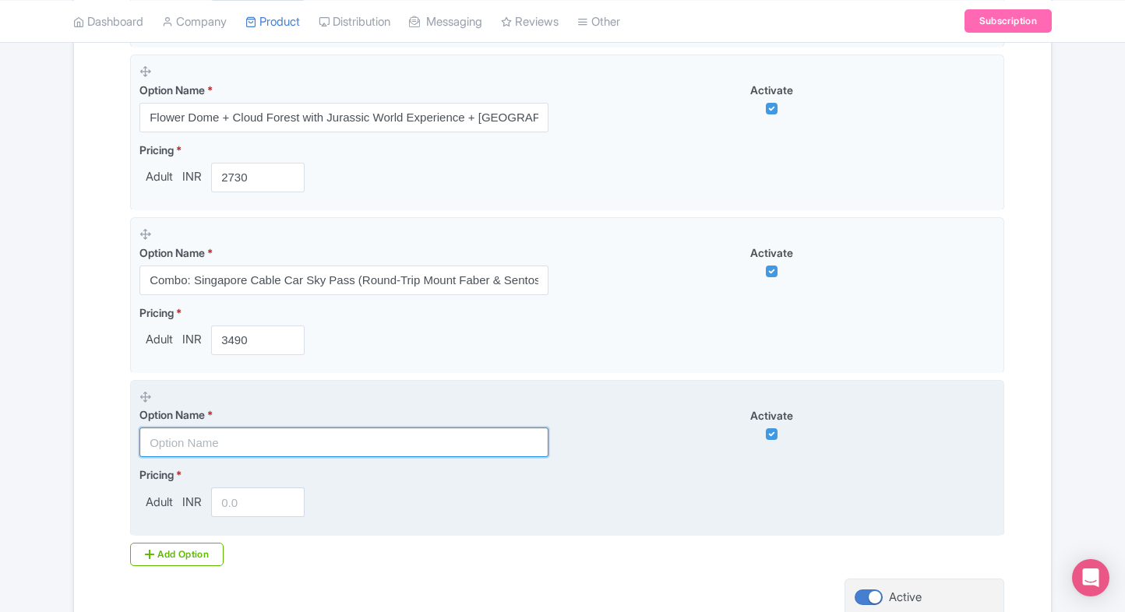
click at [254, 428] on input "text" at bounding box center [343, 443] width 409 height 30
paste input "COMBO: Singapore Flyer + Gardens by the Bay (Flower Dome, Cloud Forest & Jurass…"
type input "COMBO: Singapore Flyer + Gardens by the Bay (Flower Dome, Cloud Forest & Jurass…"
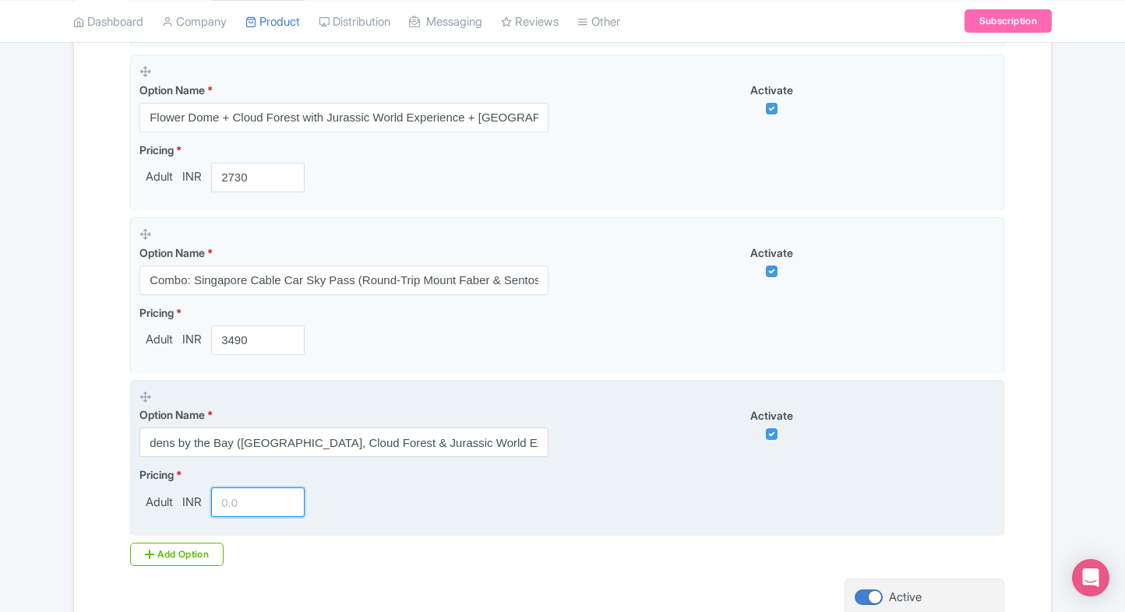
click at [231, 497] on input "number" at bounding box center [257, 503] width 93 height 30
type input "3"
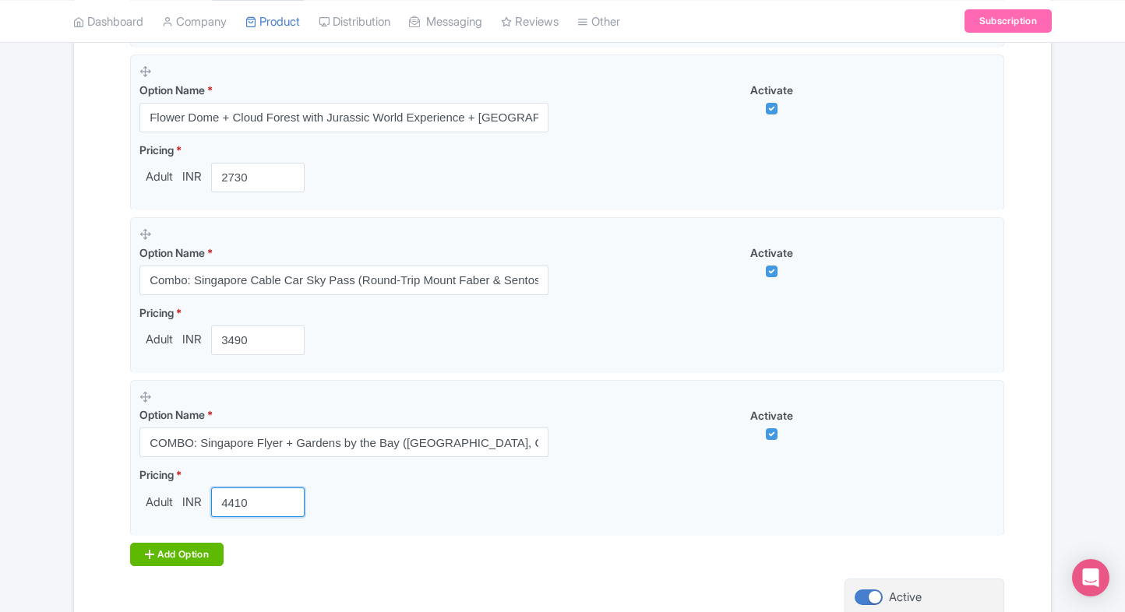
type input "4410"
click at [175, 543] on div "Add Option" at bounding box center [176, 554] width 93 height 23
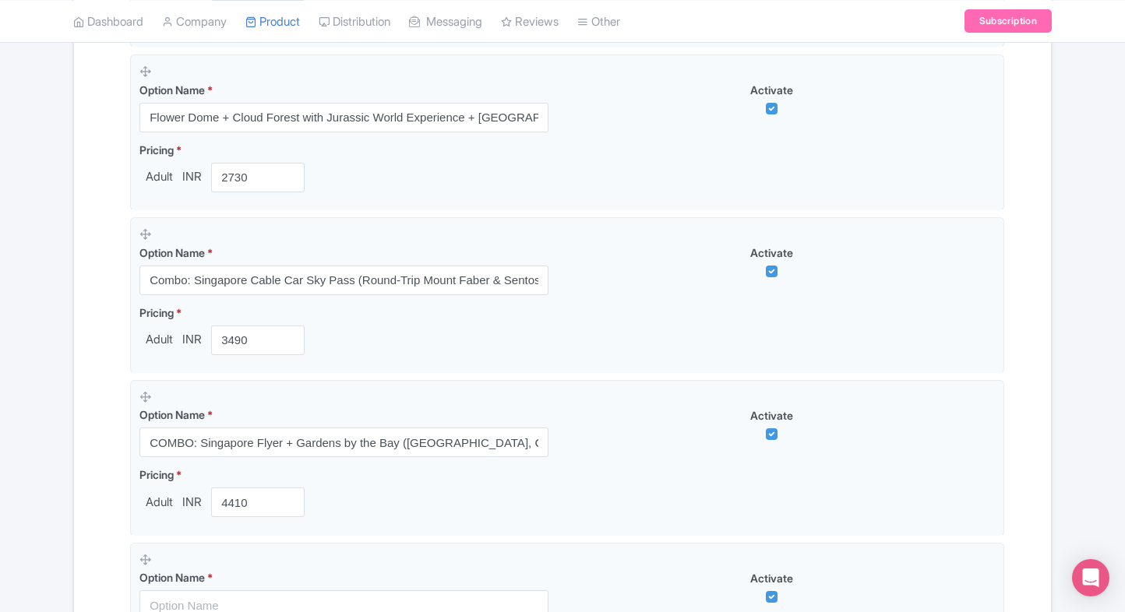
click at [122, 538] on div "Product landing page link * https://www.ticketex.co/activity/211/gardens-by-the…" at bounding box center [562, 23] width 883 height 1410
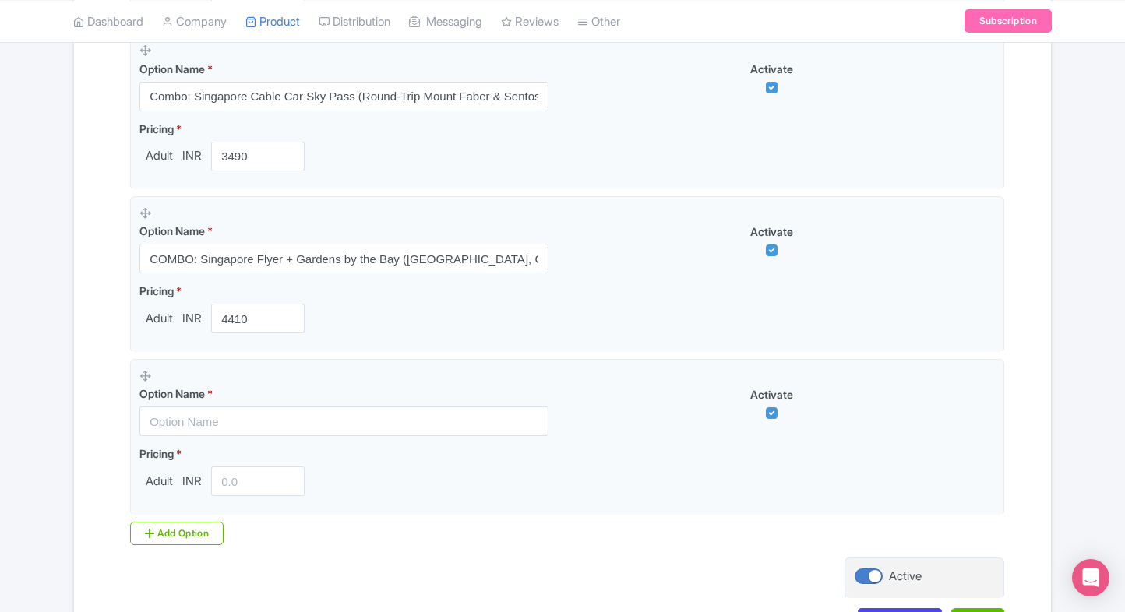
scroll to position [1315, 0]
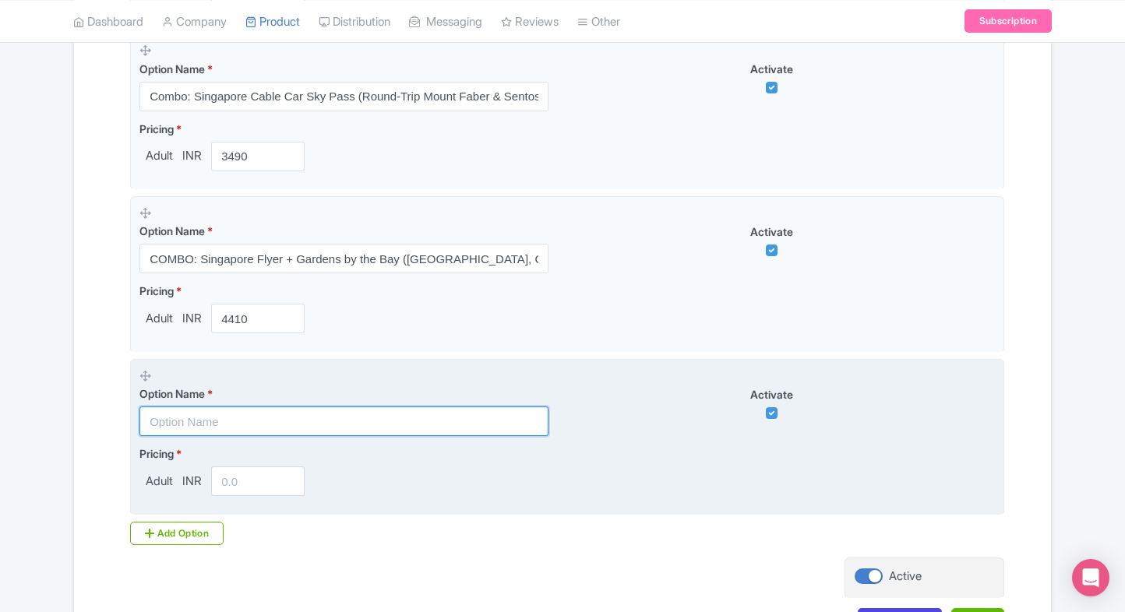
click at [234, 421] on input "text" at bounding box center [343, 422] width 409 height 30
paste input "COMBO: Gardens by the Bay (Flower Dome & Cloud Forest with Jurassic World Exper…"
type input "COMBO: Gardens by the Bay (Flower Dome & Cloud Forest with Jurassic World Exper…"
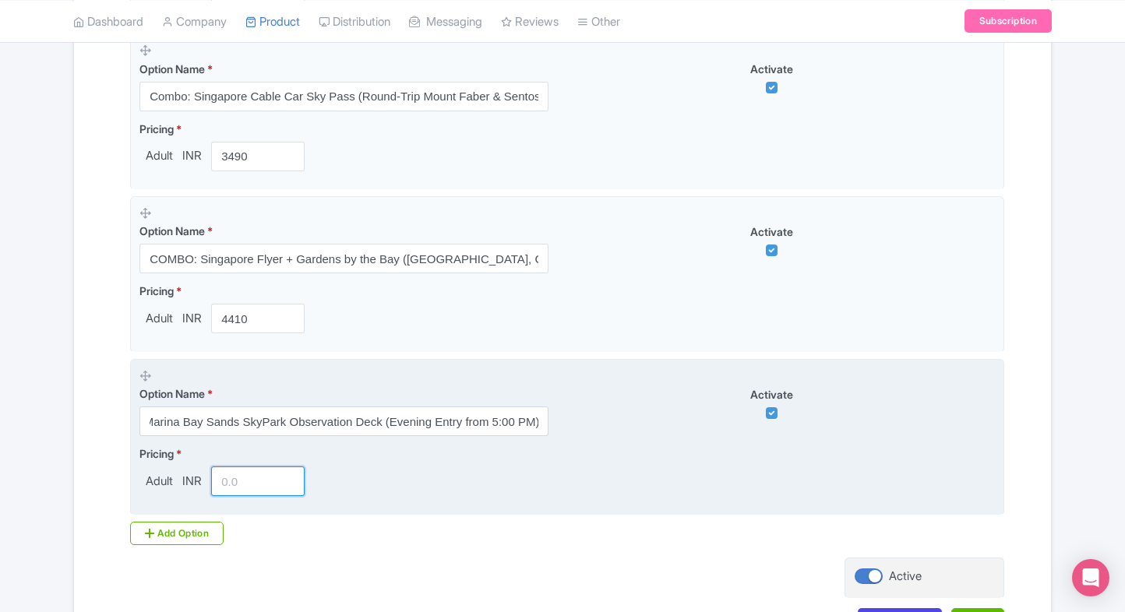
click at [230, 469] on input "number" at bounding box center [257, 482] width 93 height 30
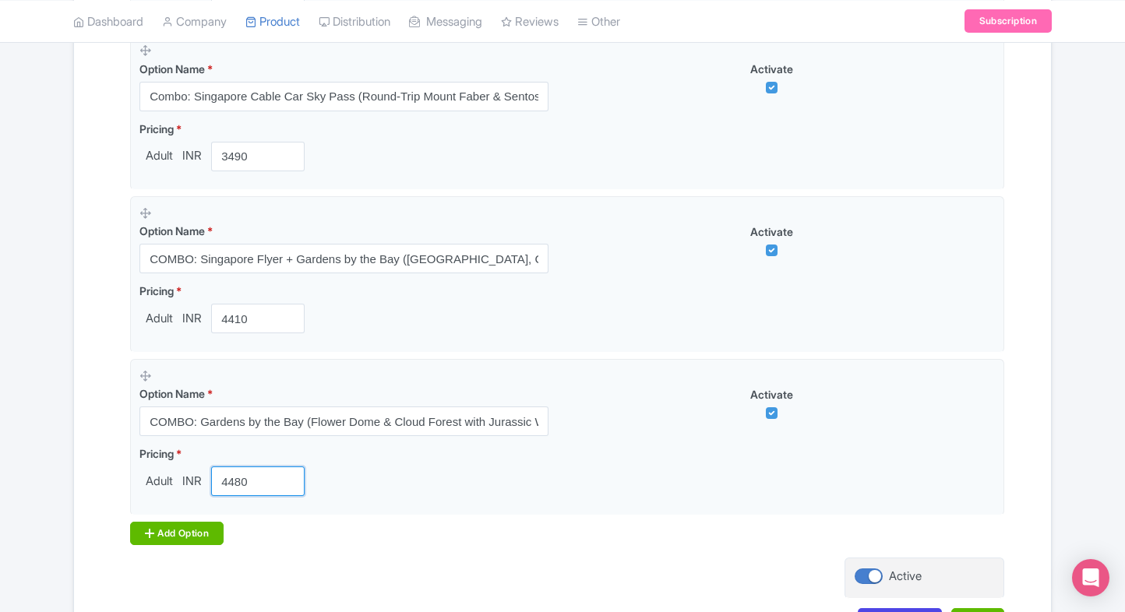
type input "4480"
click at [171, 530] on div "Add Option" at bounding box center [176, 533] width 93 height 23
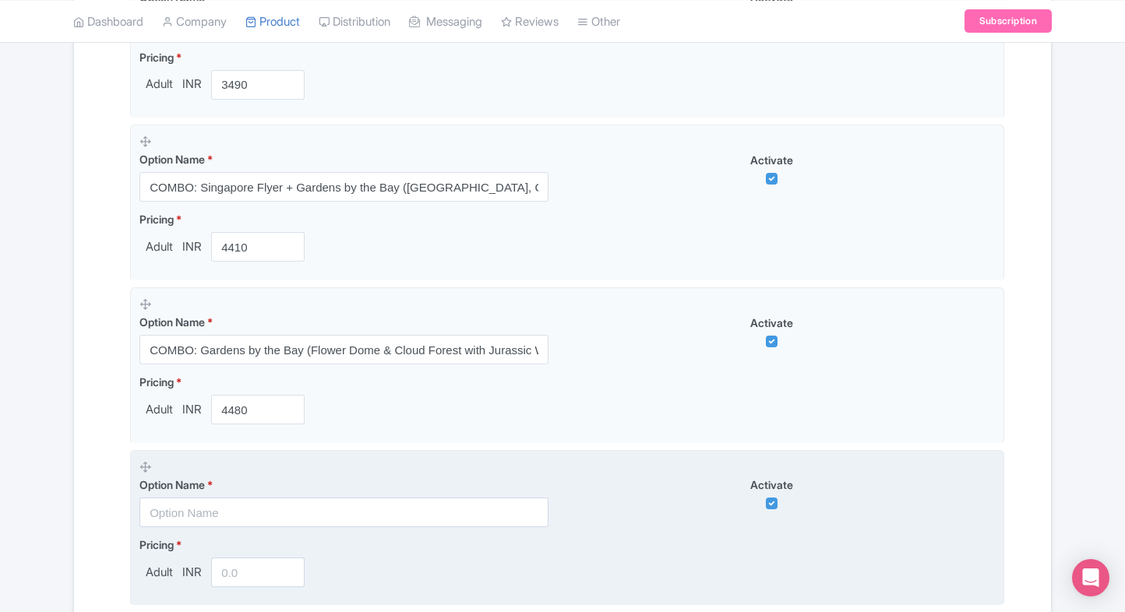
scroll to position [1390, 0]
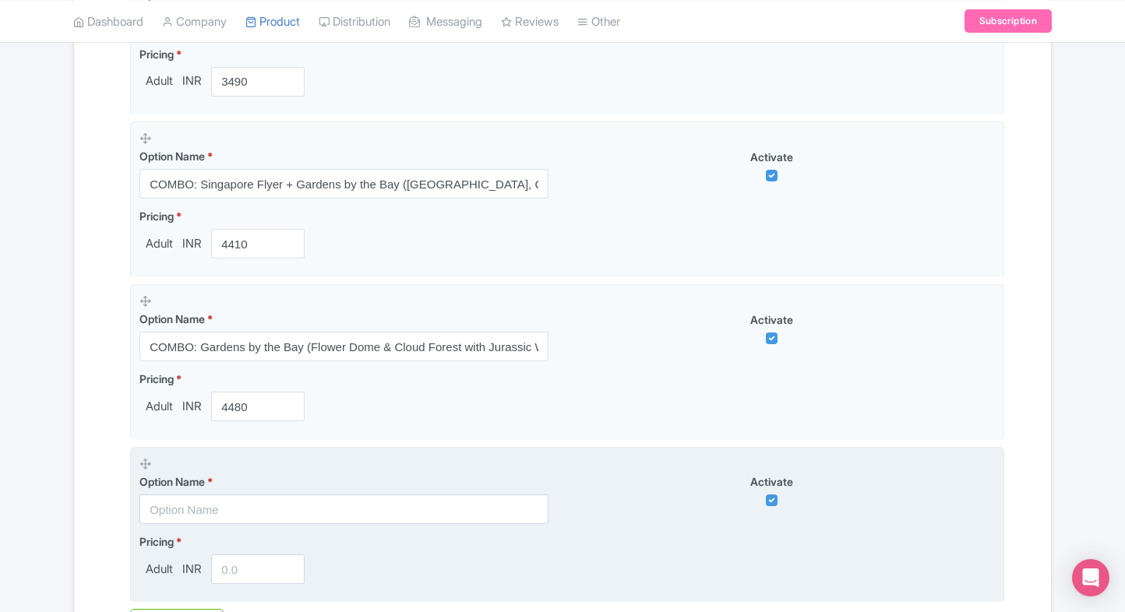
click at [199, 495] on input "text" at bounding box center [343, 510] width 409 height 30
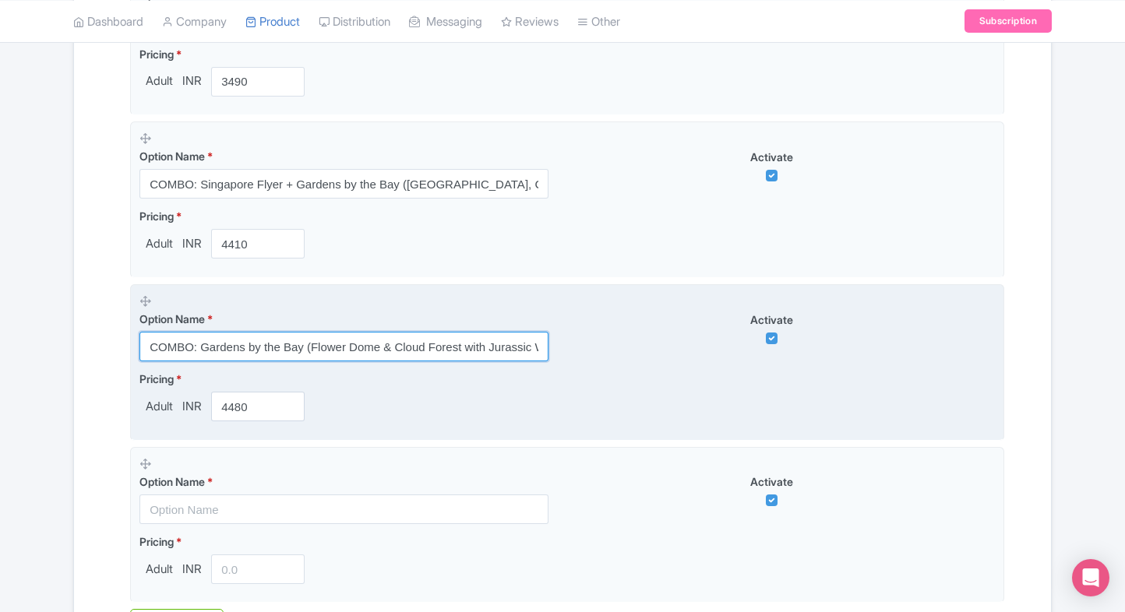
click at [265, 358] on input "COMBO: Gardens by the Bay (Flower Dome & Cloud Forest with Jurassic World Exper…" at bounding box center [343, 347] width 409 height 30
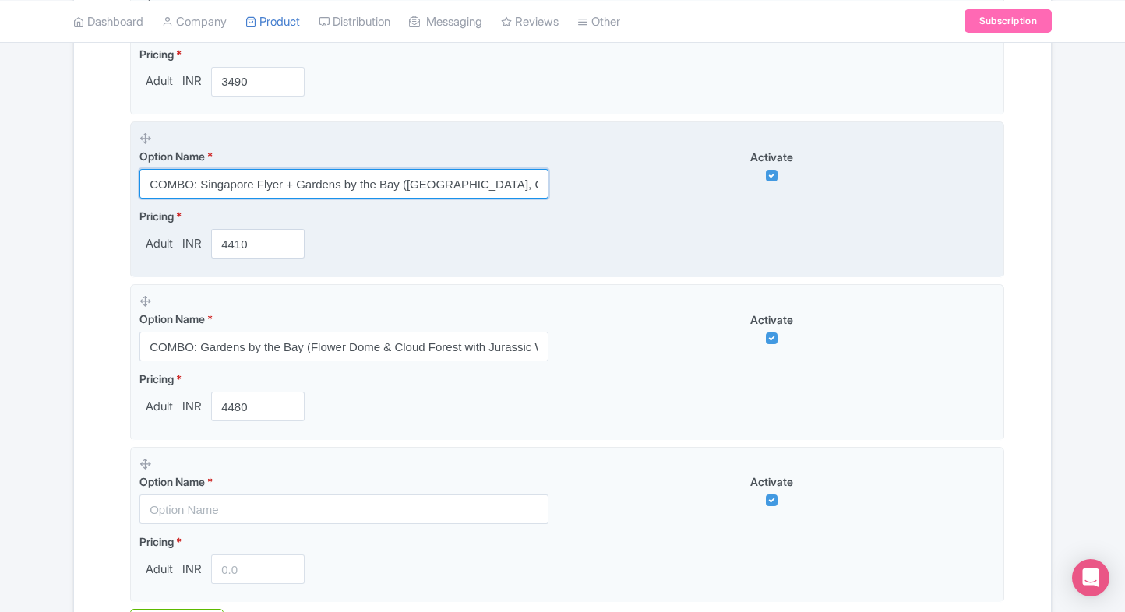
click at [314, 194] on input "COMBO: Singapore Flyer + Gardens by the Bay (Flower Dome, Cloud Forest & Jurass…" at bounding box center [343, 184] width 409 height 30
paste input "ombo: Adventure Cove Waterpark (Open-Dated Ticket) + Gardens by the Bay (Flower…"
type input "Combo: Adventure Cove Waterpark (Open-Dated Ticket) + Gardens by the Bay (Flowe…"
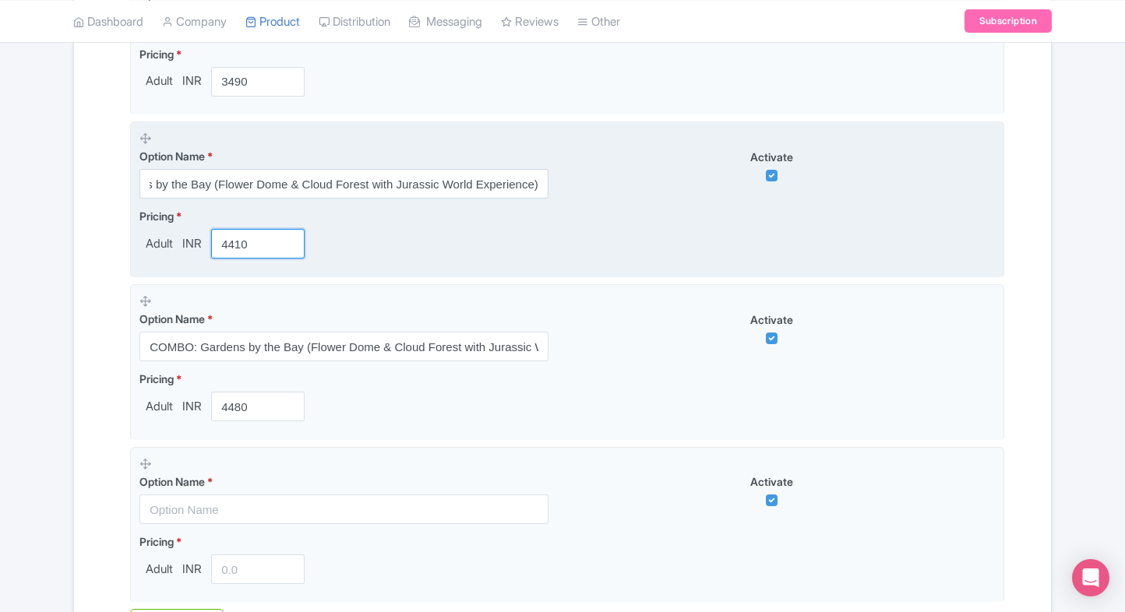
click at [249, 236] on input "4410" at bounding box center [257, 244] width 93 height 30
type input "4370"
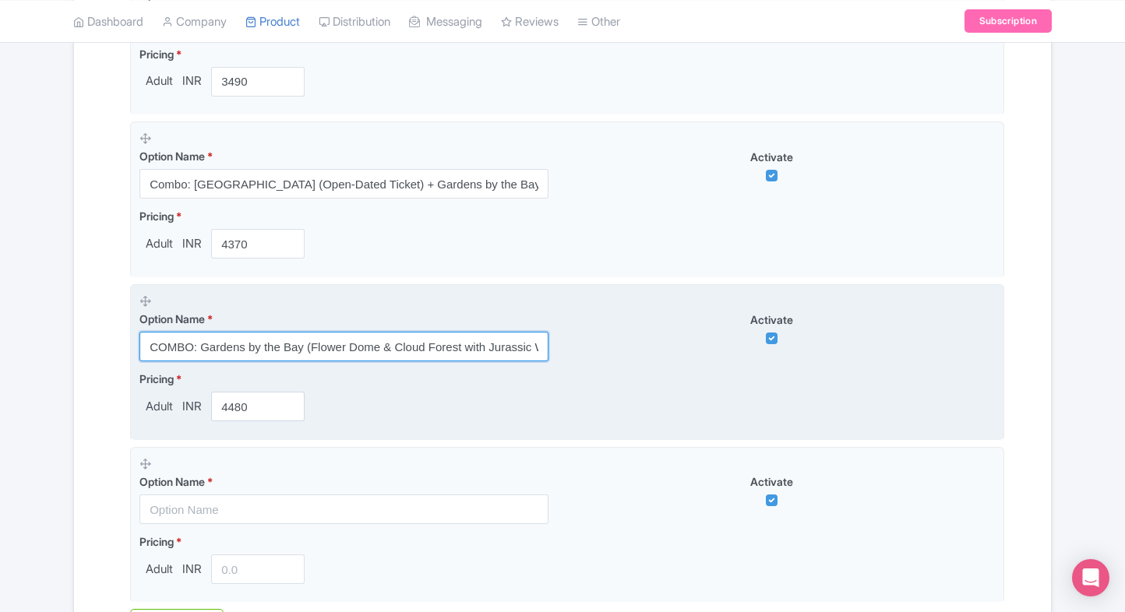
click at [318, 344] on input "COMBO: Gardens by the Bay (Flower Dome & Cloud Forest with Jurassic World Exper…" at bounding box center [343, 347] width 409 height 30
paste input "Singapore Flyer + Gardens by the Bay (Flower Dome, Cloud Forest & Jurassic Worl…"
type input "COMBO: Singapore Flyer + Gardens by the Bay (Flower Dome, Cloud Forest & Jurass…"
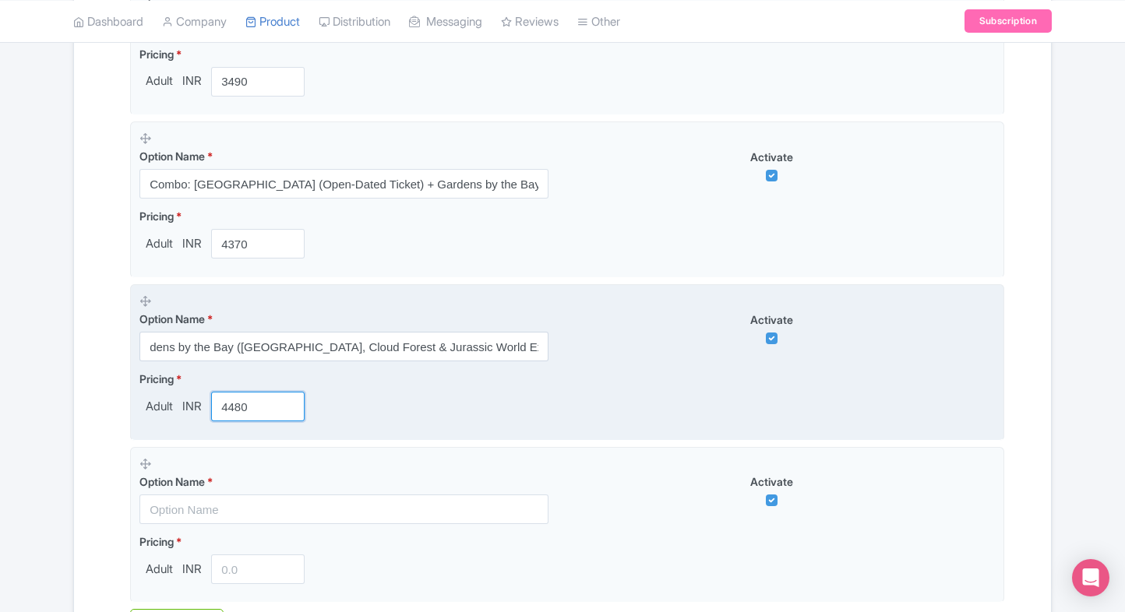
click at [246, 399] on input "4480" at bounding box center [257, 407] width 93 height 30
type input "3"
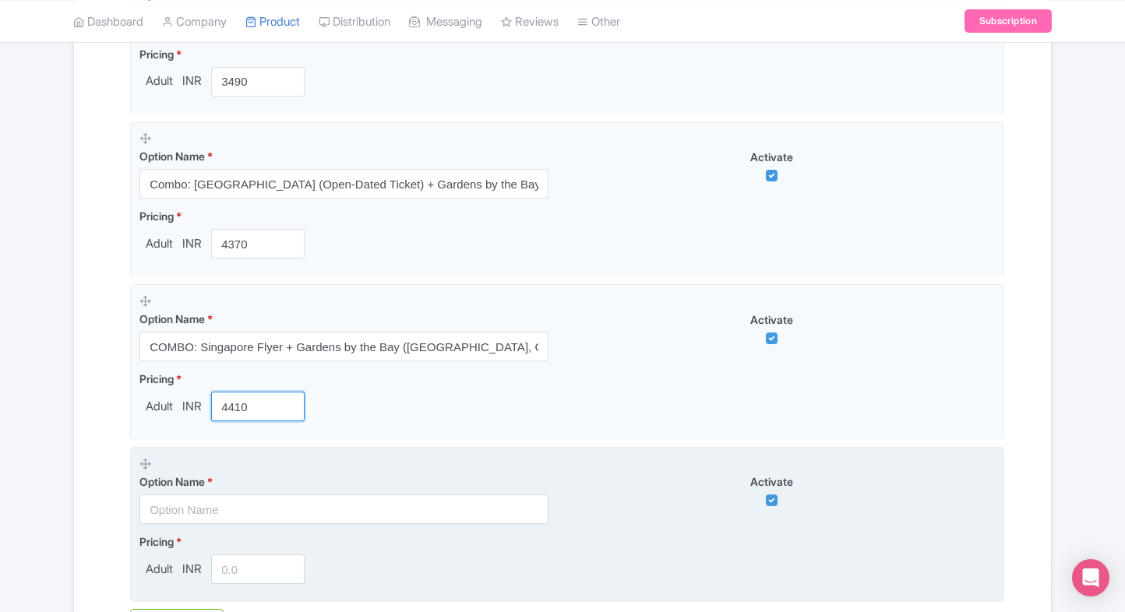
type input "4410"
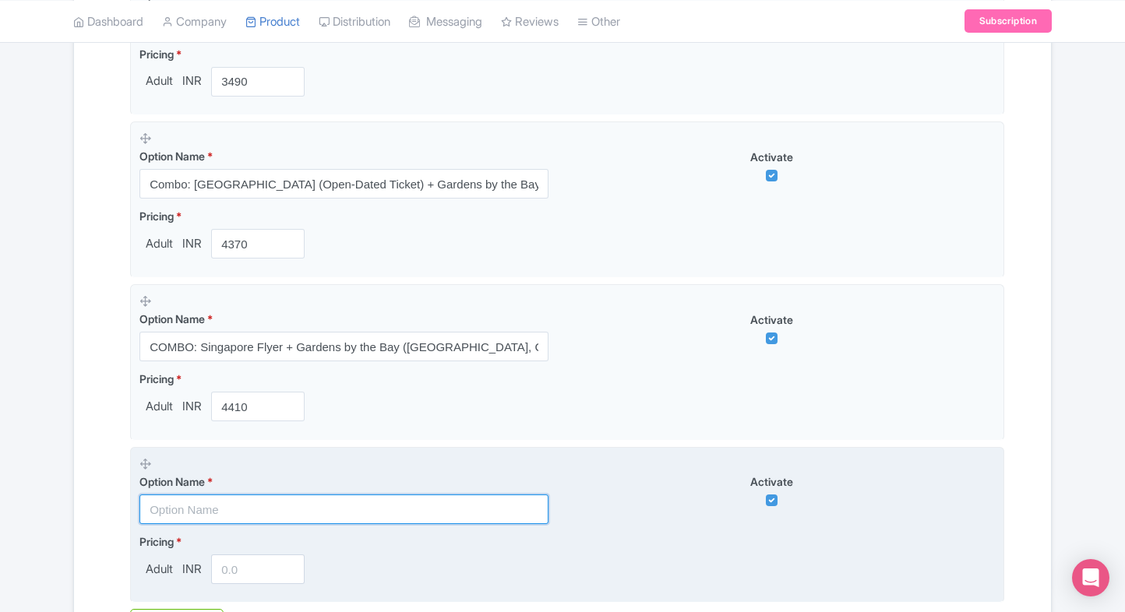
click at [200, 515] on input "text" at bounding box center [343, 510] width 409 height 30
paste input "COMBO: Gardens by the Bay (Flower Dome & Cloud Forest with Jurassic World Exper…"
type input "COMBO: Gardens by the Bay (Flower Dome & Cloud Forest with Jurassic World Exper…"
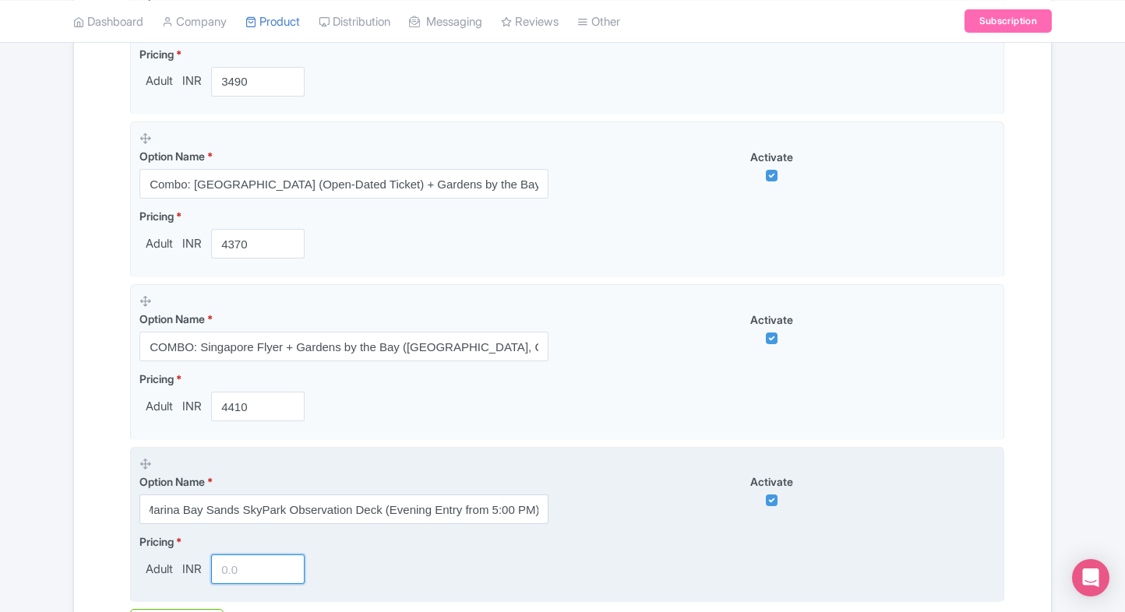
scroll to position [0, 0]
click at [236, 571] on input "number" at bounding box center [257, 570] width 93 height 30
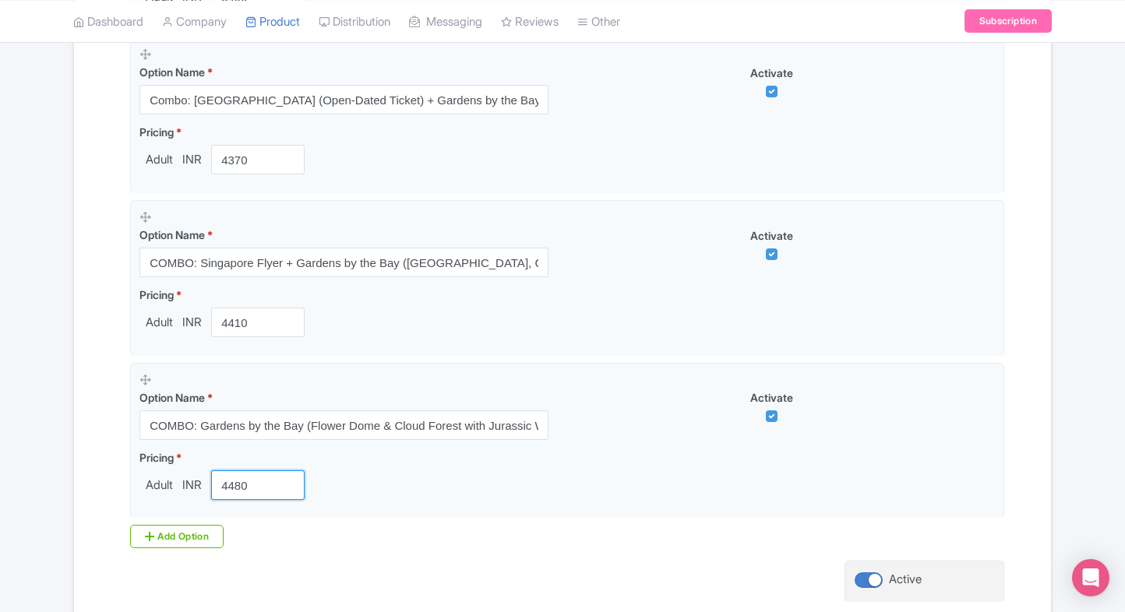
scroll to position [1480, 0]
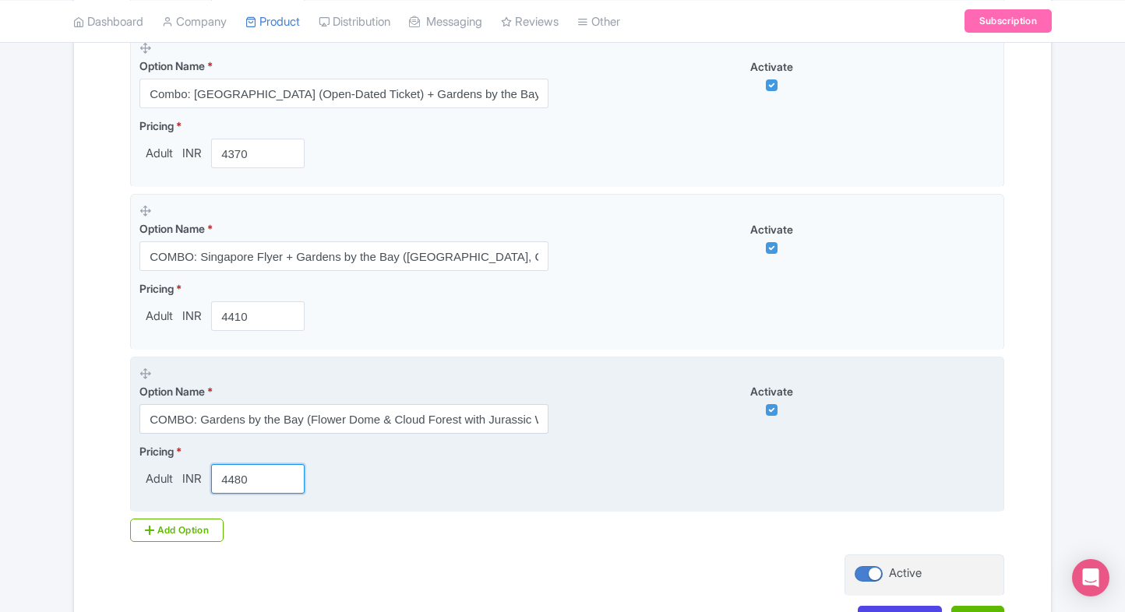
type input "4480"
click at [160, 506] on fieldset "Option Name * COMBO: Gardens by the Bay (Flower Dome & Cloud Forest with Jurass…" at bounding box center [567, 435] width 874 height 157
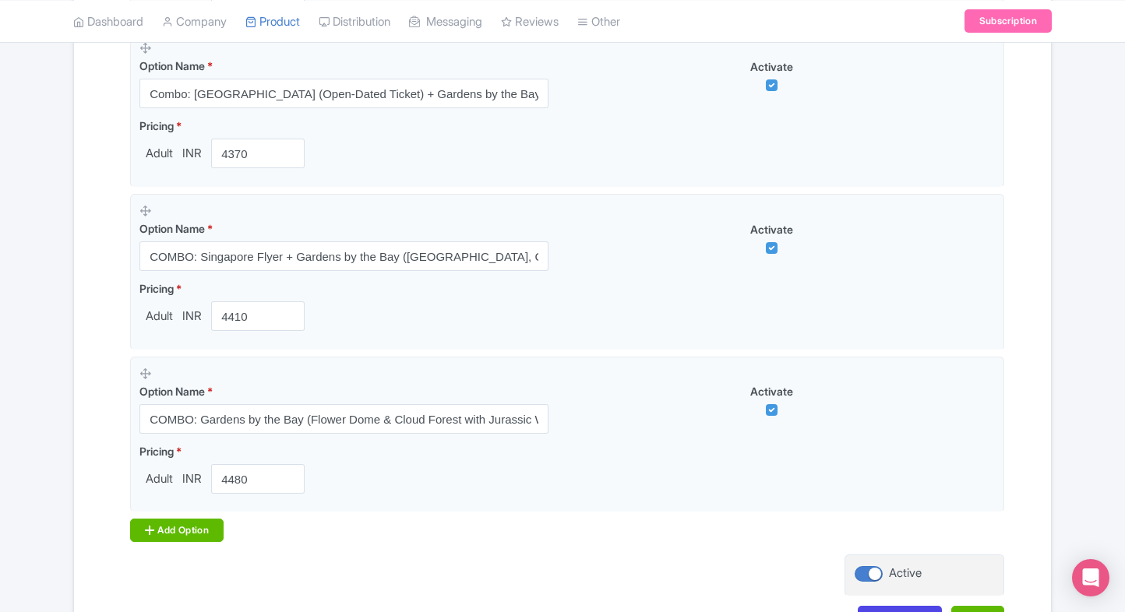
click at [150, 519] on div "Add Option" at bounding box center [176, 530] width 93 height 23
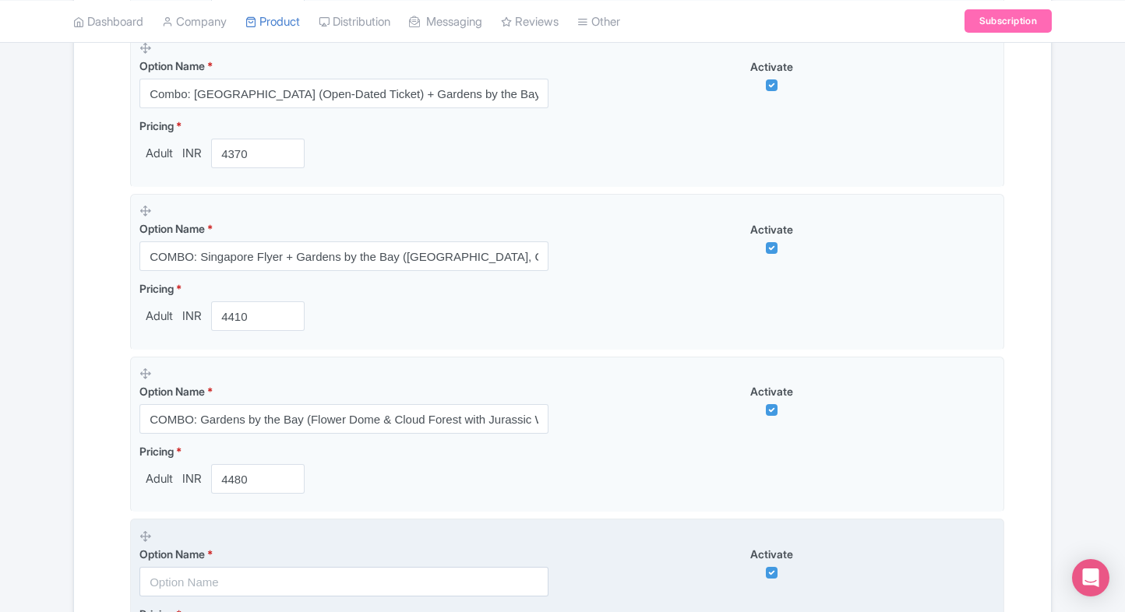
scroll to position [1535, 0]
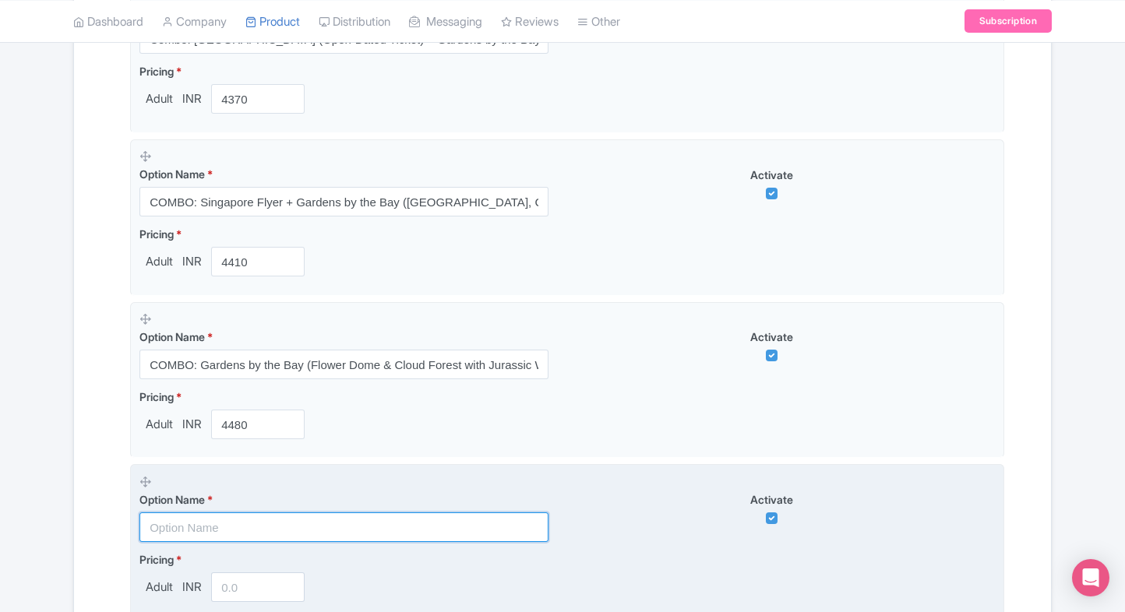
click at [226, 535] on input "text" at bounding box center [343, 528] width 409 height 30
paste input "Combo: Universal Studios Singapore Entry + Gardens by the Bay (Flower Dome & Cl…"
type input "Combo: Universal Studios Singapore Entry + Gardens by the Bay (Flower Dome & Cl…"
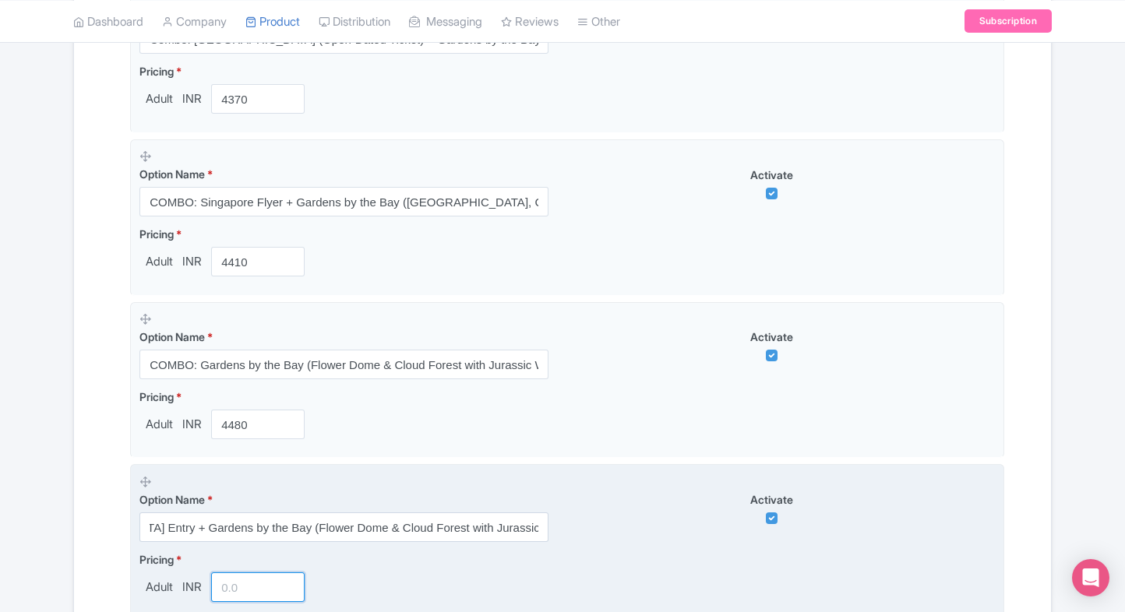
click at [246, 578] on input "number" at bounding box center [257, 588] width 93 height 30
type input "7115"
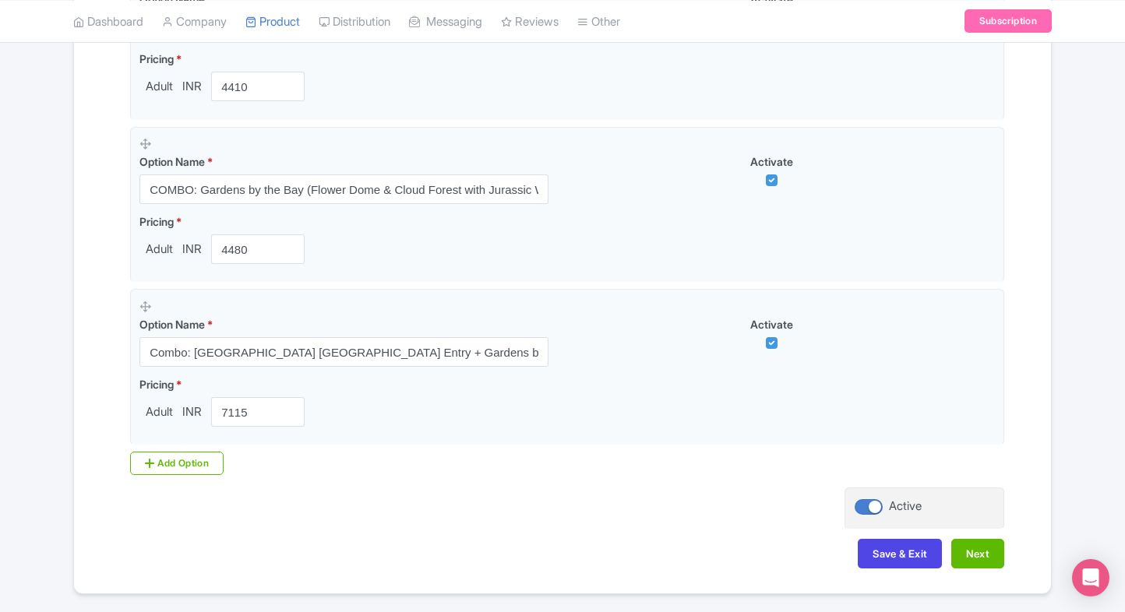
scroll to position [1754, 0]
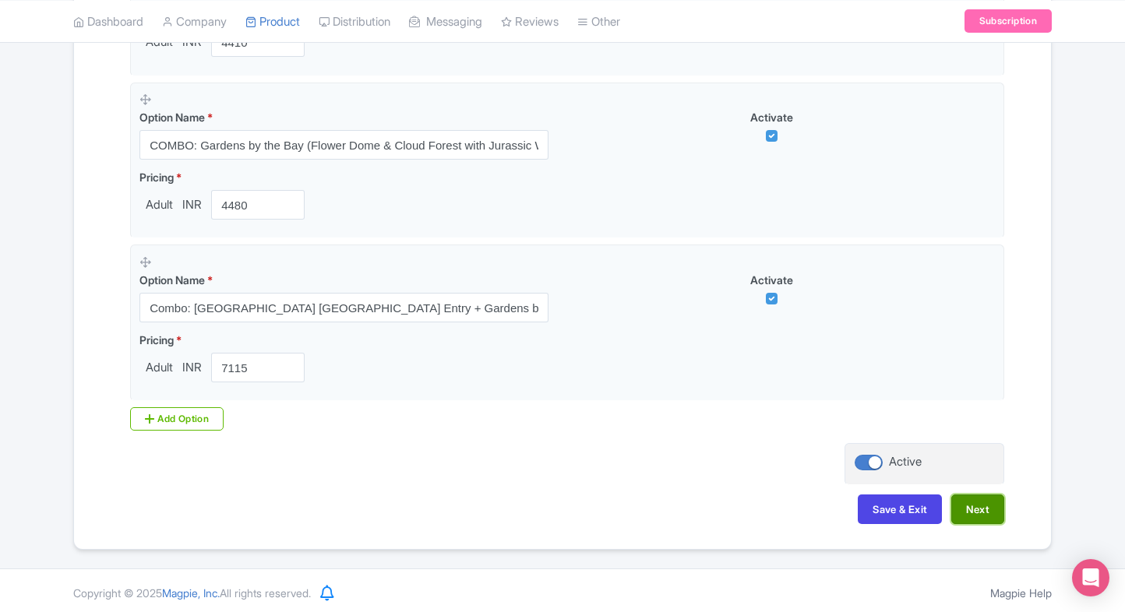
click at [977, 514] on button "Next" at bounding box center [977, 510] width 53 height 30
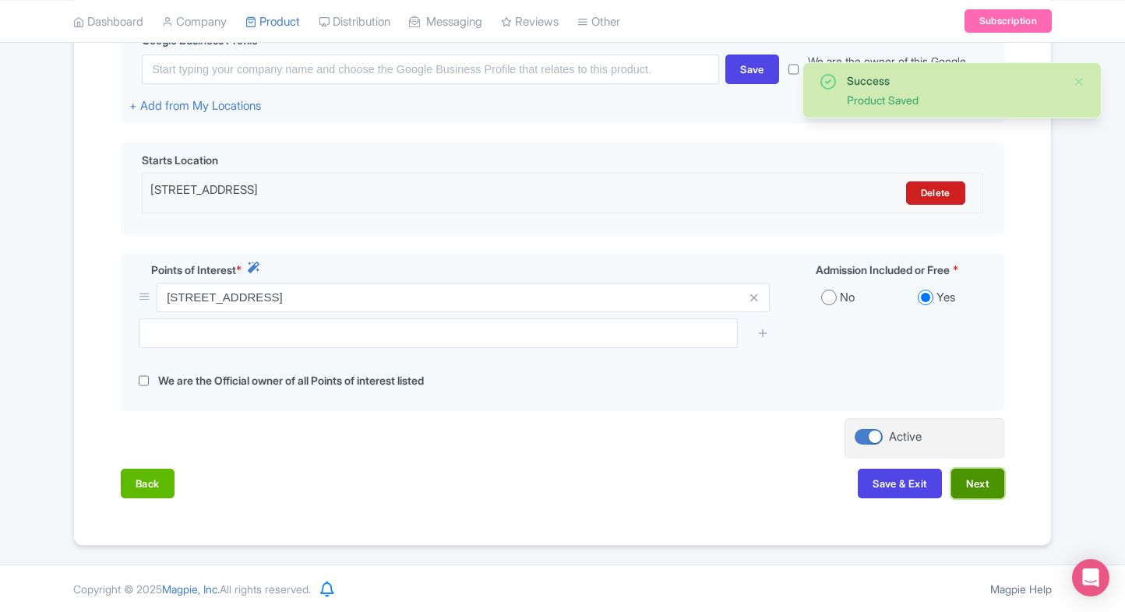
click at [953, 481] on button "Next" at bounding box center [977, 484] width 53 height 30
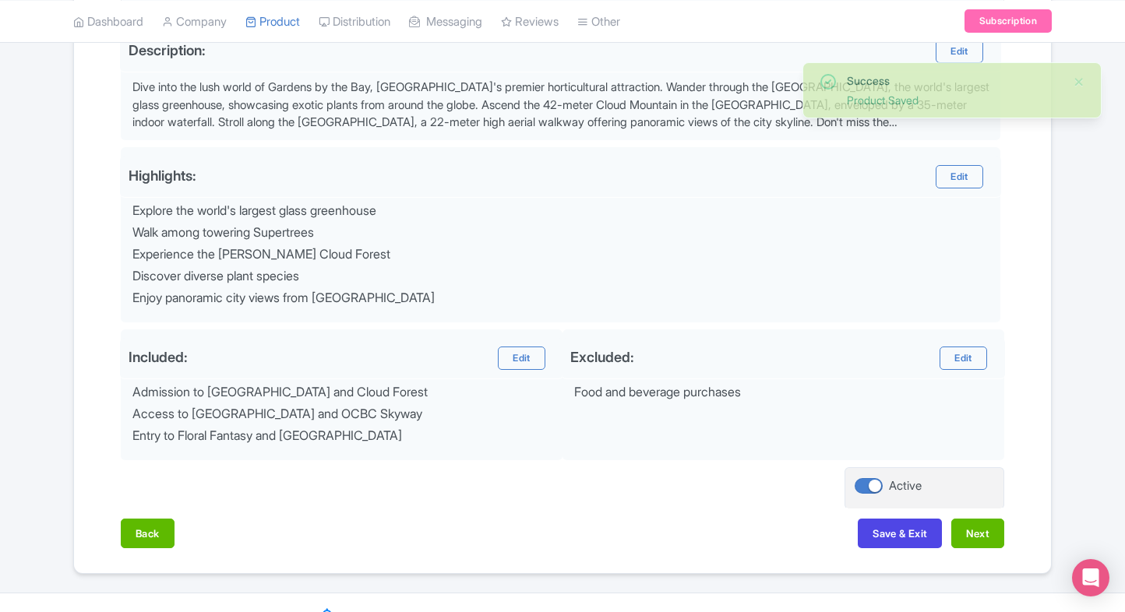
scroll to position [555, 0]
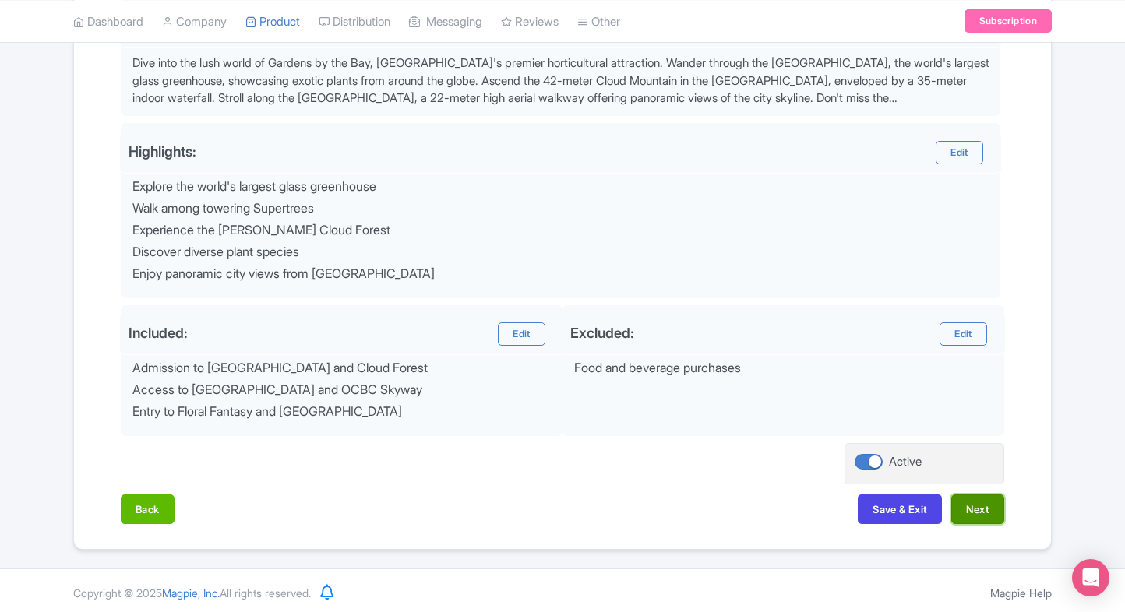
click at [975, 513] on button "Next" at bounding box center [977, 510] width 53 height 30
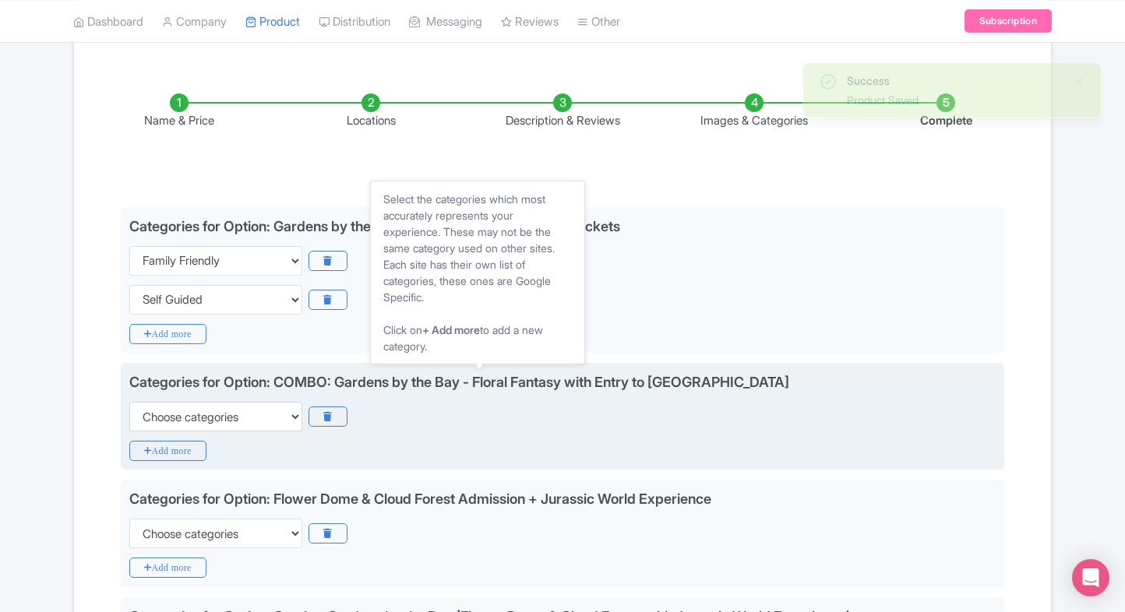
scroll to position [217, 0]
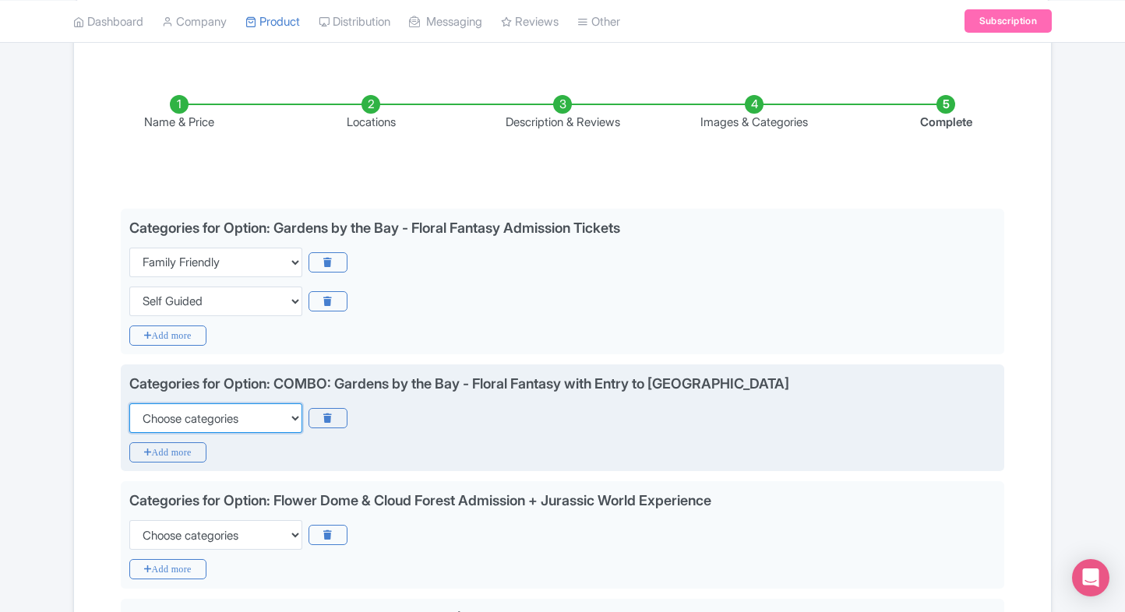
click at [156, 404] on select "Choose categories Adults Only Animals Audio Guide Beaches Bike Tours Boat Tours…" at bounding box center [215, 419] width 173 height 30
select select "family-friendly"
click at [129, 404] on select "Choose categories Adults Only Animals Audio Guide Beaches Bike Tours Boat Tours…" at bounding box center [215, 419] width 173 height 30
click at [152, 450] on icon "Add more" at bounding box center [167, 452] width 77 height 20
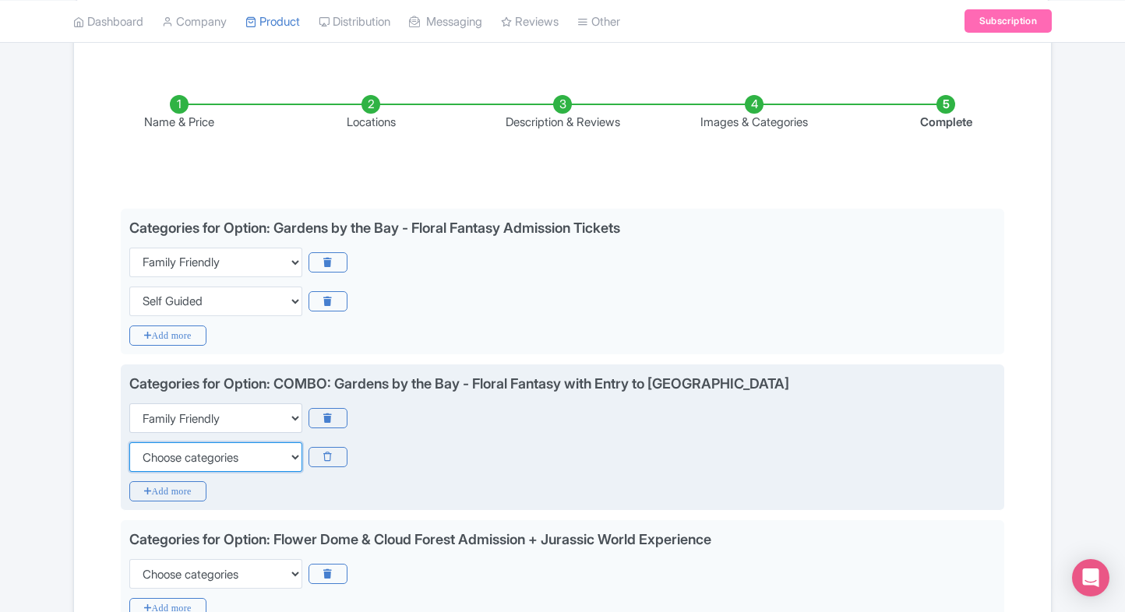
click at [152, 450] on select "Choose categories Adults Only Animals Audio Guide Beaches Bike Tours Boat Tours…" at bounding box center [215, 457] width 173 height 30
select select "self-guided"
click at [129, 442] on select "Choose categories Adults Only Animals Audio Guide Beaches Bike Tours Boat Tours…" at bounding box center [215, 457] width 173 height 30
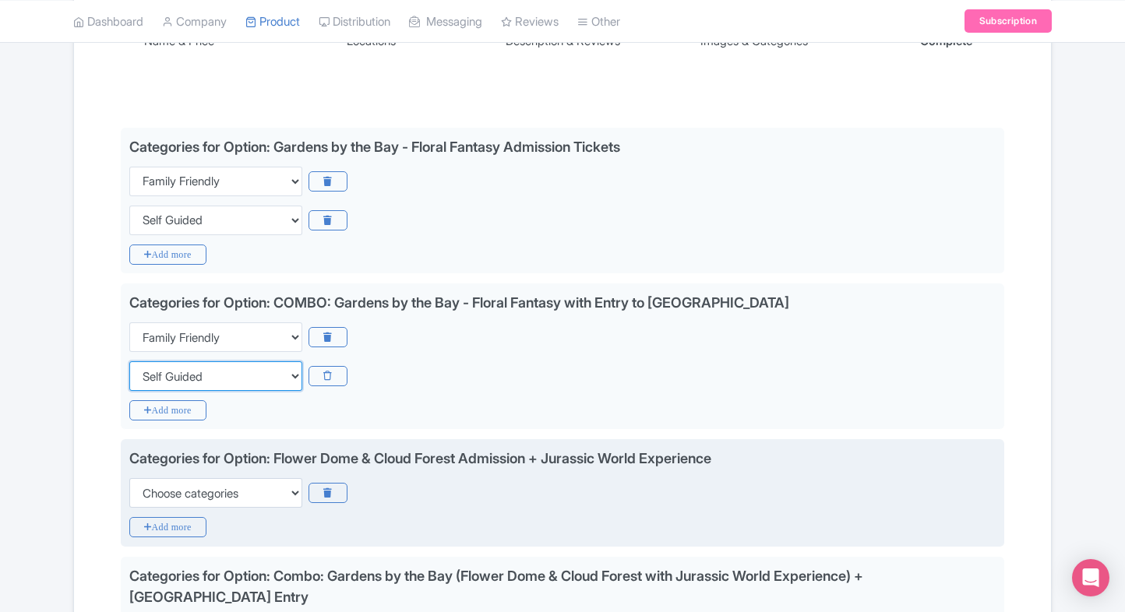
scroll to position [302, 0]
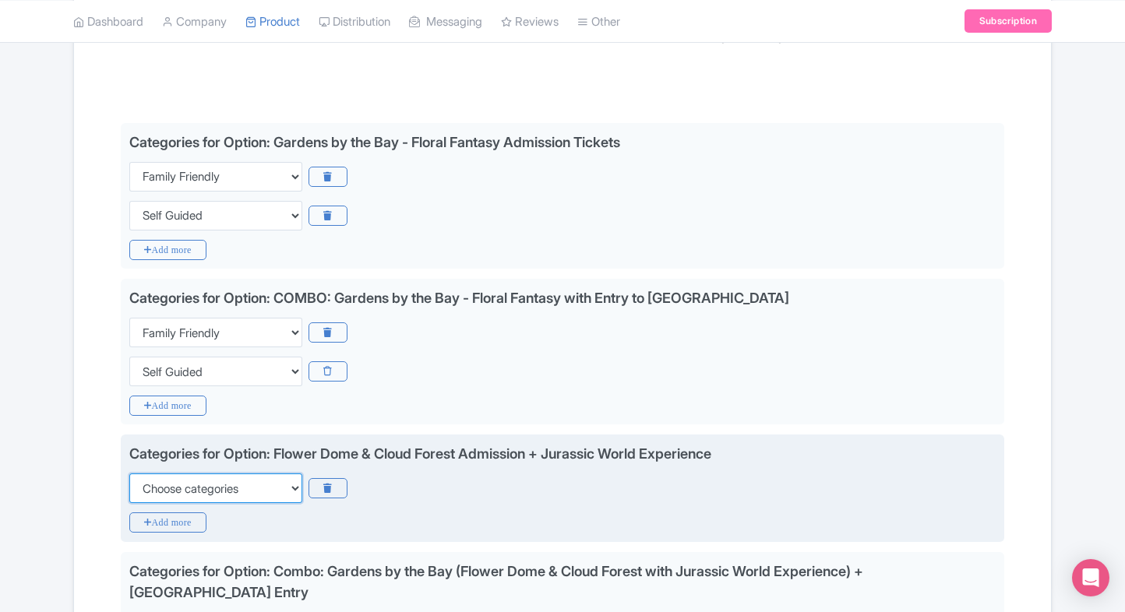
click at [172, 497] on select "Choose categories Adults Only Animals Audio Guide Beaches Bike Tours Boat Tours…" at bounding box center [215, 489] width 173 height 30
select select "family-friendly"
click at [129, 474] on select "Choose categories Adults Only Animals Audio Guide Beaches Bike Tours Boat Tours…" at bounding box center [215, 489] width 173 height 30
click at [139, 522] on icon "Add more" at bounding box center [167, 523] width 77 height 20
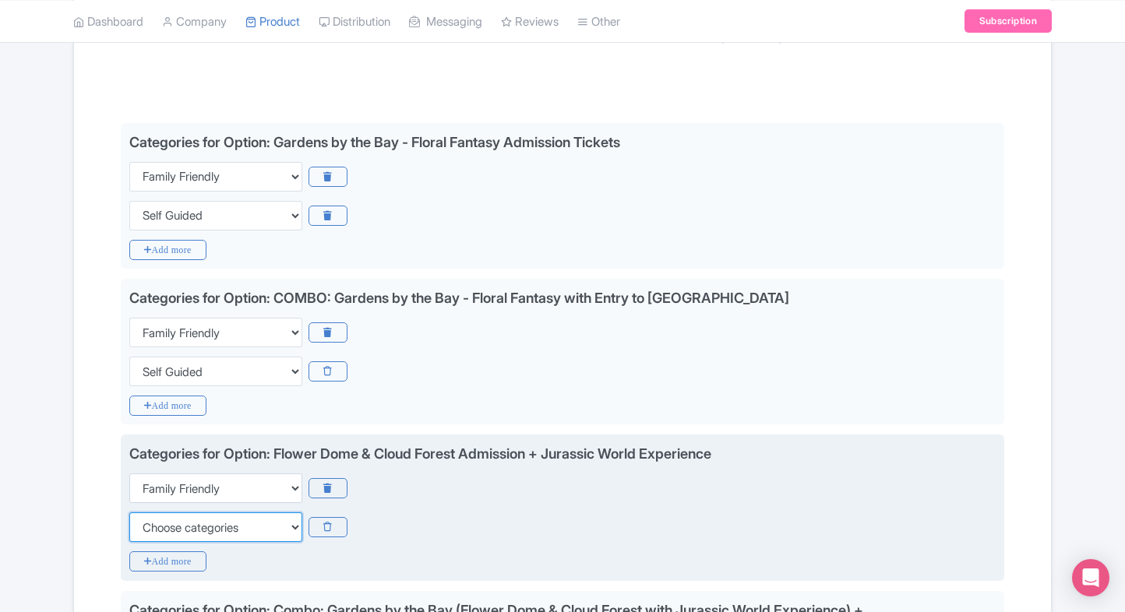
click at [139, 522] on select "Choose categories Adults Only Animals Audio Guide Beaches Bike Tours Boat Tours…" at bounding box center [215, 528] width 173 height 30
select select "self-guided"
click at [129, 513] on select "Choose categories Adults Only Animals Audio Guide Beaches Bike Tours Boat Tours…" at bounding box center [215, 528] width 173 height 30
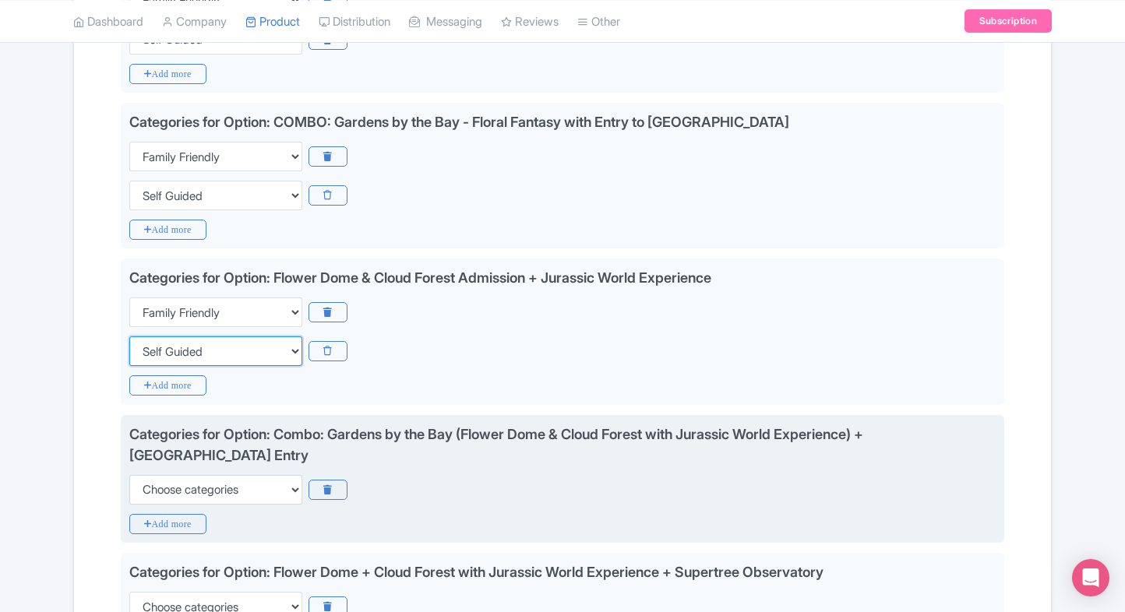
scroll to position [484, 0]
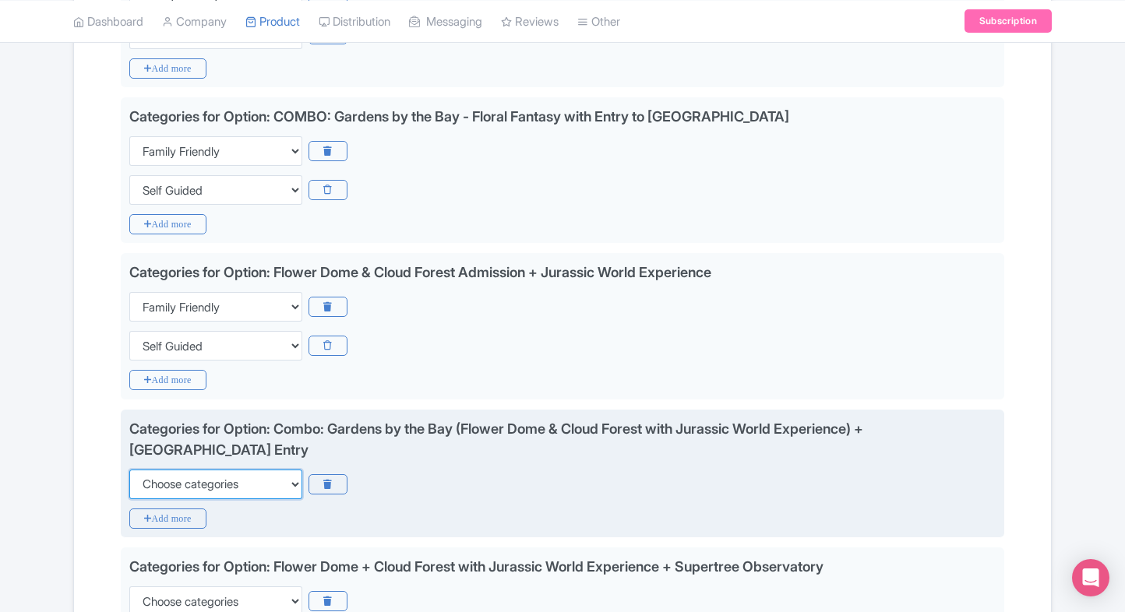
click at [166, 488] on select "Choose categories Adults Only Animals Audio Guide Beaches Bike Tours Boat Tours…" at bounding box center [215, 485] width 173 height 30
select select "family-friendly"
click at [129, 470] on select "Choose categories Adults Only Animals Audio Guide Beaches Bike Tours Boat Tours…" at bounding box center [215, 485] width 173 height 30
click at [145, 523] on icon "Add more" at bounding box center [167, 519] width 77 height 20
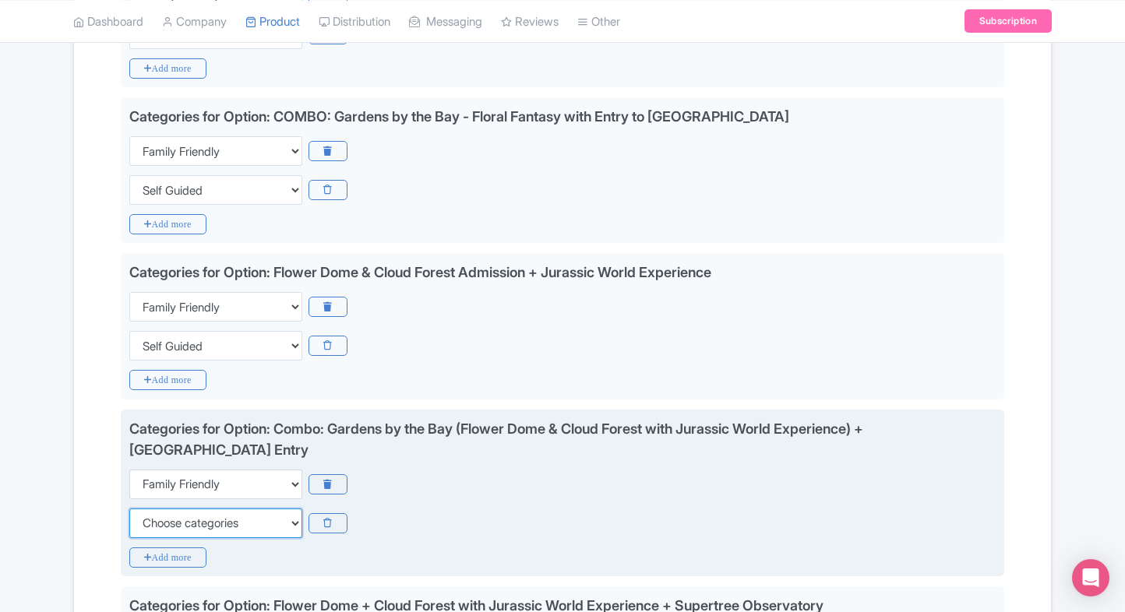
click at [145, 523] on select "Choose categories Adults Only Animals Audio Guide Beaches Bike Tours Boat Tours…" at bounding box center [215, 524] width 173 height 30
select select "self-guided"
click at [129, 509] on select "Choose categories Adults Only Animals Audio Guide Beaches Bike Tours Boat Tours…" at bounding box center [215, 524] width 173 height 30
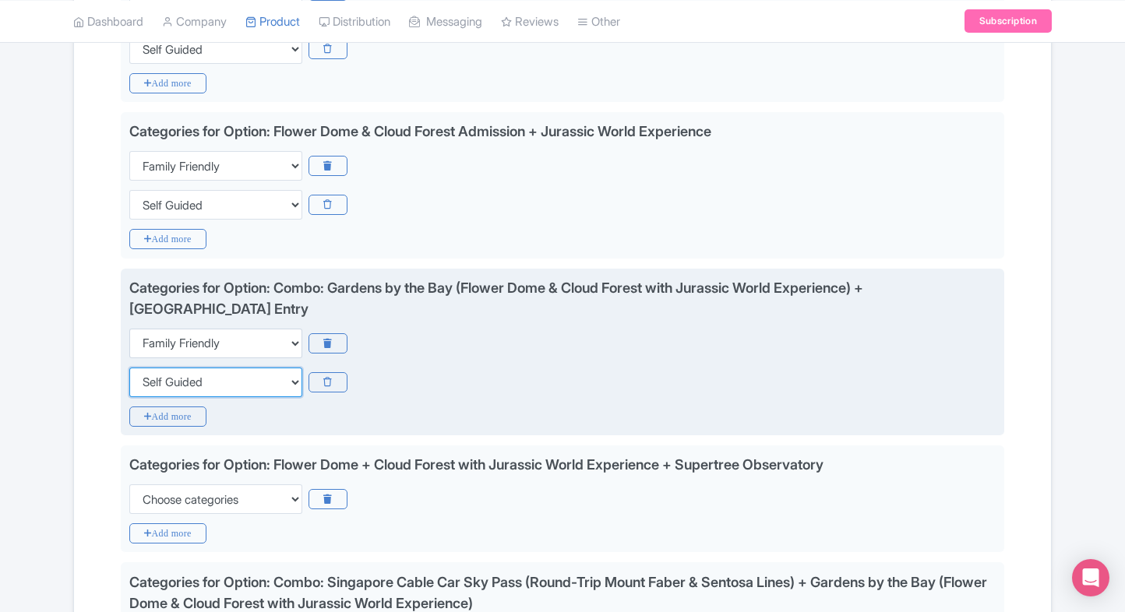
scroll to position [630, 0]
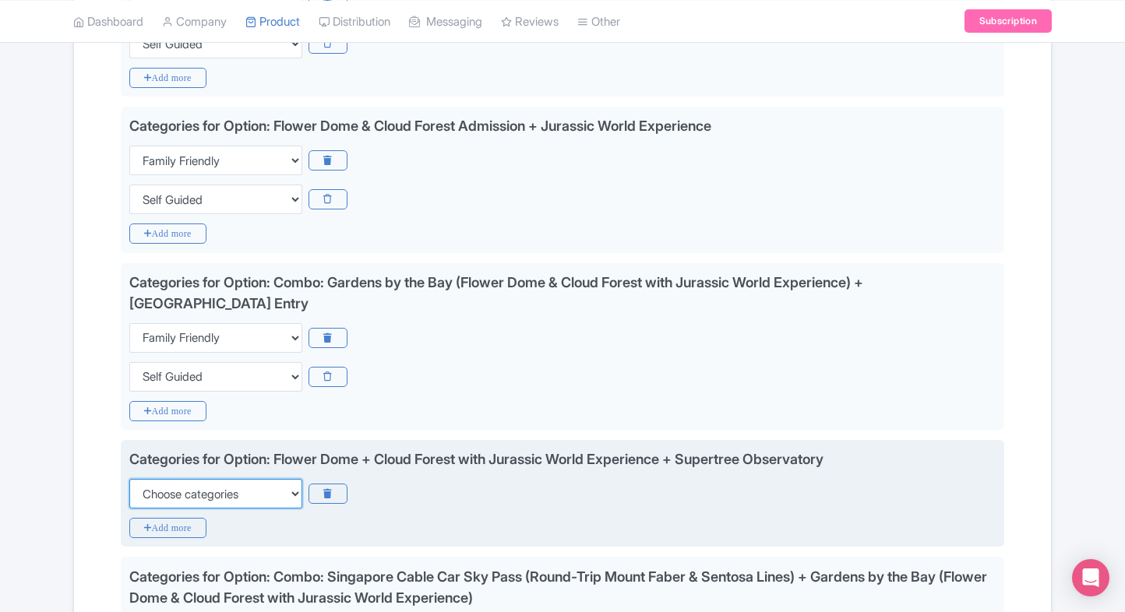
click at [165, 504] on select "Choose categories Adults Only Animals Audio Guide Beaches Bike Tours Boat Tours…" at bounding box center [215, 494] width 173 height 30
select select "family-friendly"
click at [129, 479] on select "Choose categories Adults Only Animals Audio Guide Beaches Bike Tours Boat Tours…" at bounding box center [215, 494] width 173 height 30
click at [153, 523] on icon "Add more" at bounding box center [167, 528] width 77 height 20
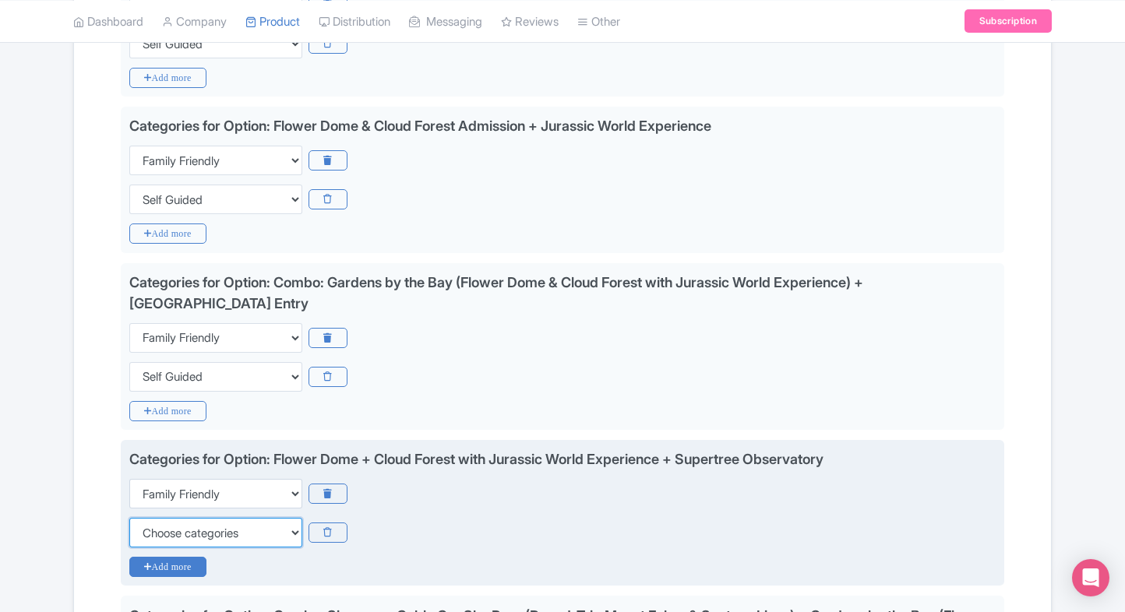
click at [153, 523] on select "Choose categories Adults Only Animals Audio Guide Beaches Bike Tours Boat Tours…" at bounding box center [215, 533] width 173 height 30
select select "self-guided"
click at [129, 518] on select "Choose categories Adults Only Animals Audio Guide Beaches Bike Tours Boat Tours…" at bounding box center [215, 533] width 173 height 30
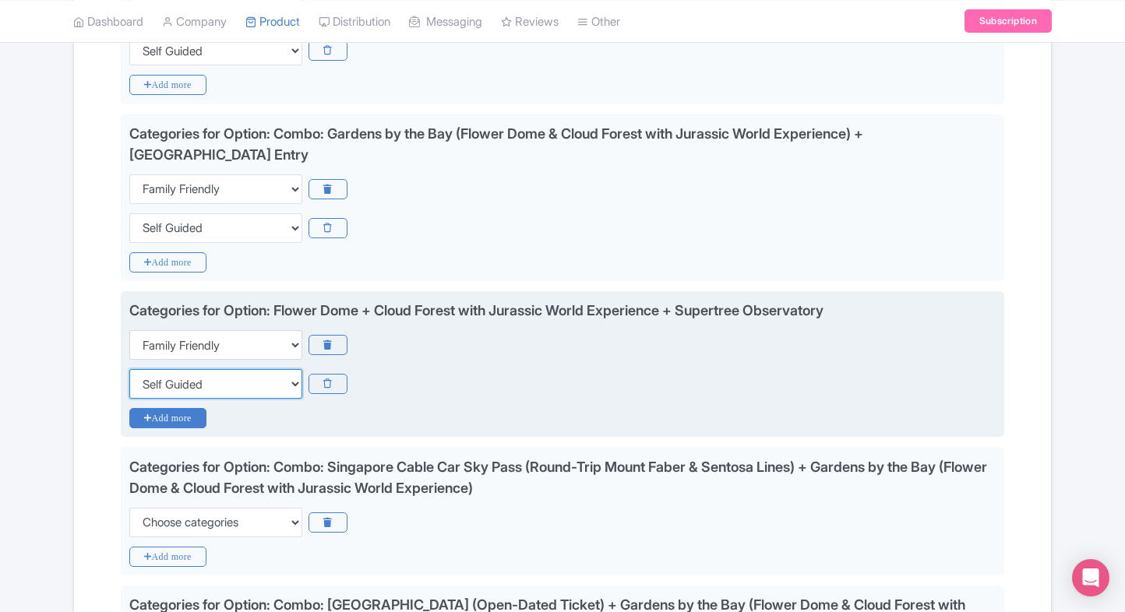
scroll to position [779, 0]
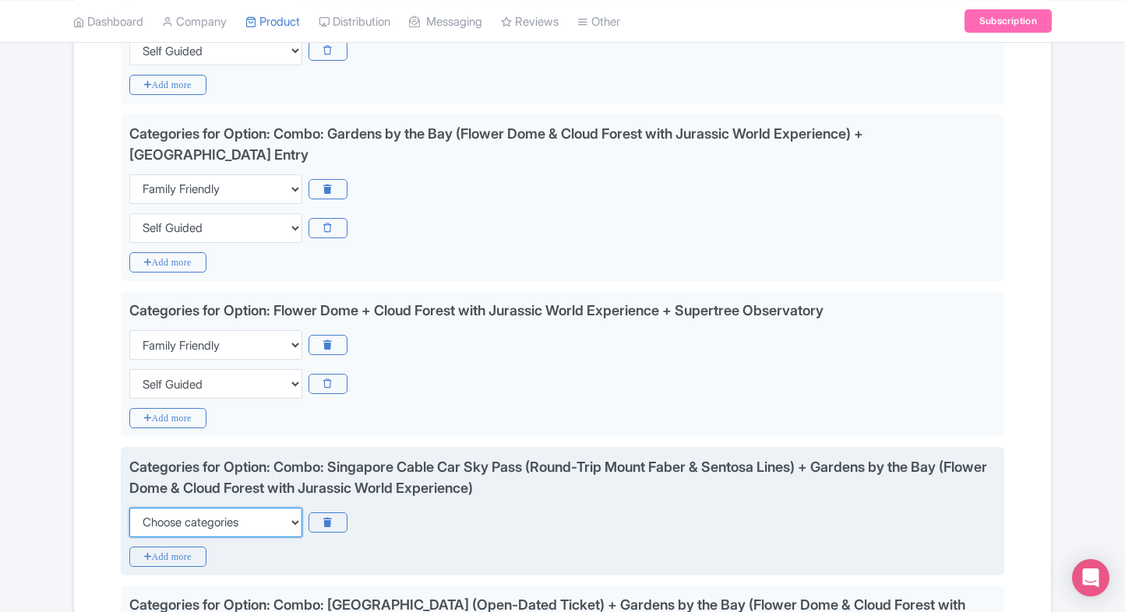
click at [168, 508] on select "Choose categories Adults Only Animals Audio Guide Beaches Bike Tours Boat Tours…" at bounding box center [215, 523] width 173 height 30
select select "family-friendly"
click at [129, 508] on select "Choose categories Adults Only Animals Audio Guide Beaches Bike Tours Boat Tours…" at bounding box center [215, 523] width 173 height 30
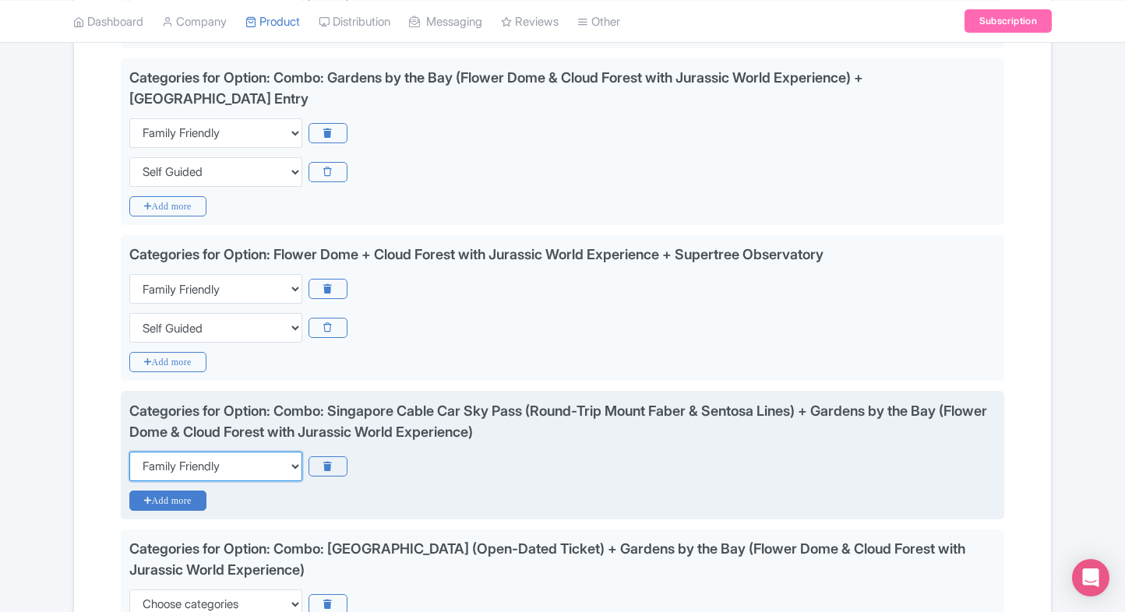
scroll to position [835, 0]
click at [153, 500] on icon "Add more" at bounding box center [167, 501] width 77 height 20
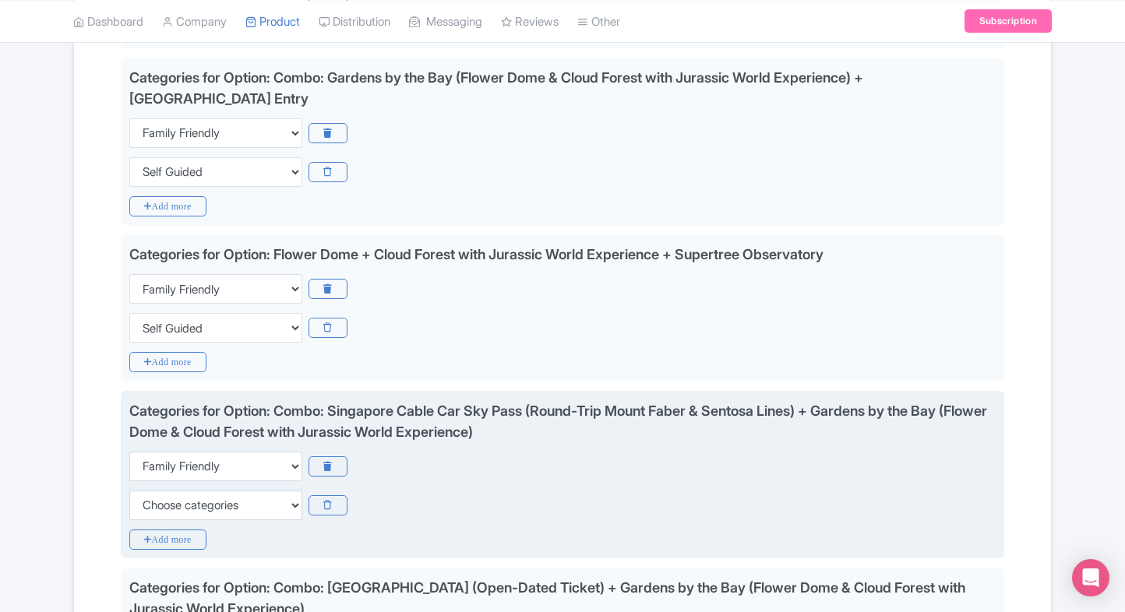
click at [153, 500] on select "Choose categories Adults Only Animals Audio Guide Beaches Bike Tours Boat Tours…" at bounding box center [215, 506] width 173 height 30
click at [129, 491] on select "Choose categories Adults Only Animals Audio Guide Beaches Bike Tours Boat Tours…" at bounding box center [215, 506] width 173 height 30
click at [153, 500] on select "Choose categories Adults Only Animals Audio Guide Beaches Bike Tours Boat Tours…" at bounding box center [215, 506] width 173 height 30
select select "self-guided"
click at [129, 491] on select "Choose categories Adults Only Animals Audio Guide Beaches Bike Tours Boat Tours…" at bounding box center [215, 506] width 173 height 30
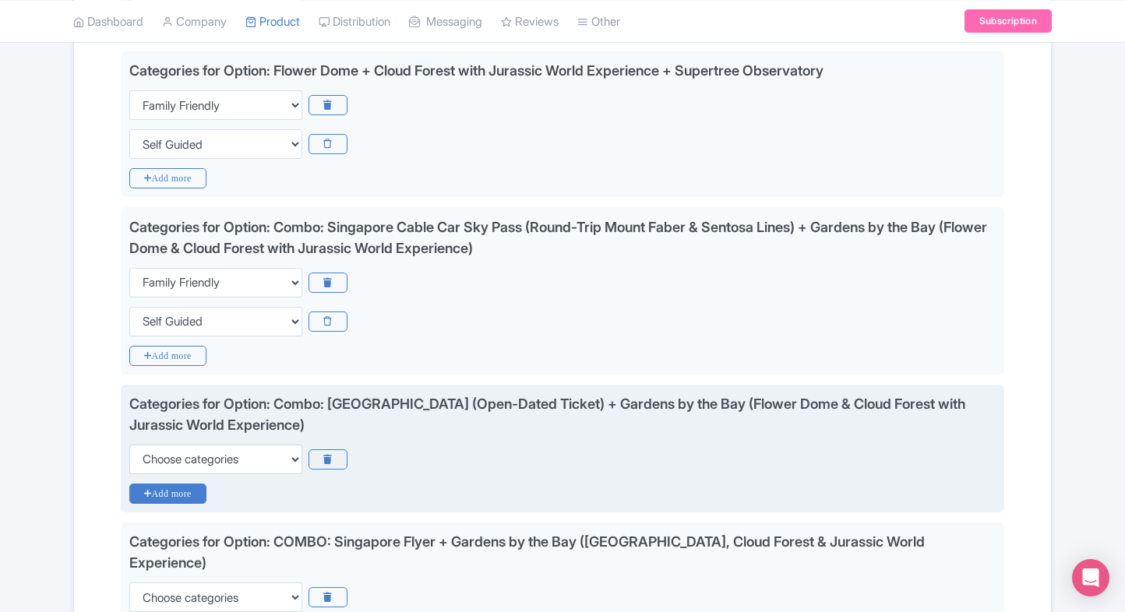
scroll to position [1020, 0]
click at [188, 458] on select "Choose categories Adults Only Animals Audio Guide Beaches Bike Tours Boat Tours…" at bounding box center [215, 459] width 173 height 30
select select "family-friendly"
click at [129, 444] on select "Choose categories Adults Only Animals Audio Guide Beaches Bike Tours Boat Tours…" at bounding box center [215, 459] width 173 height 30
click at [157, 483] on icon "Add more" at bounding box center [167, 493] width 77 height 20
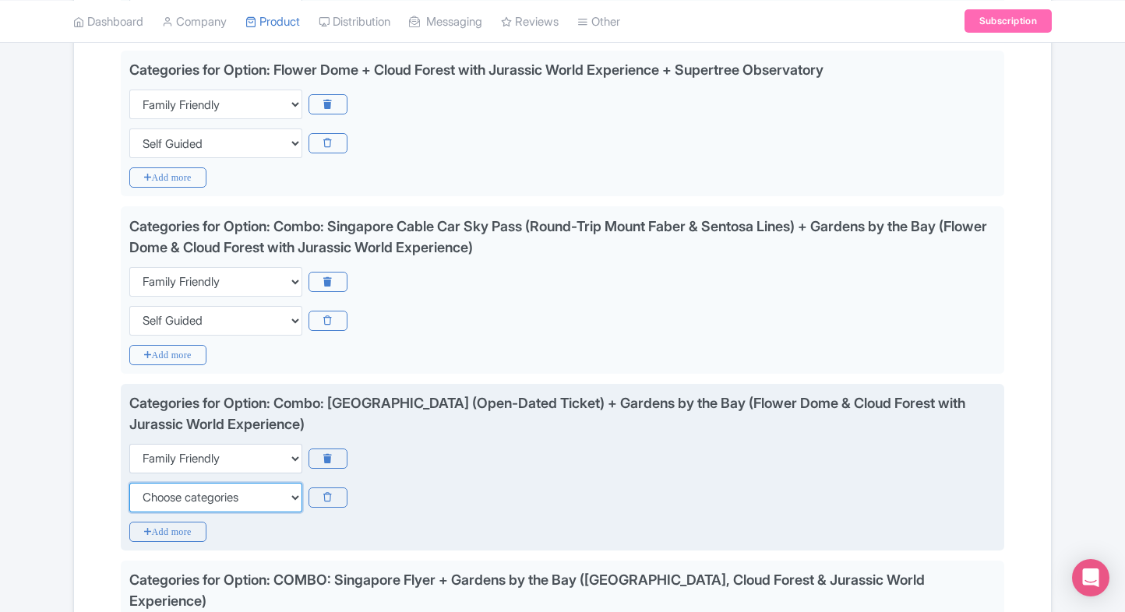
click at [157, 483] on select "Choose categories Adults Only Animals Audio Guide Beaches Bike Tours Boat Tours…" at bounding box center [215, 498] width 173 height 30
select select "self-guided"
click at [129, 483] on select "Choose categories Adults Only Animals Audio Guide Beaches Bike Tours Boat Tours…" at bounding box center [215, 498] width 173 height 30
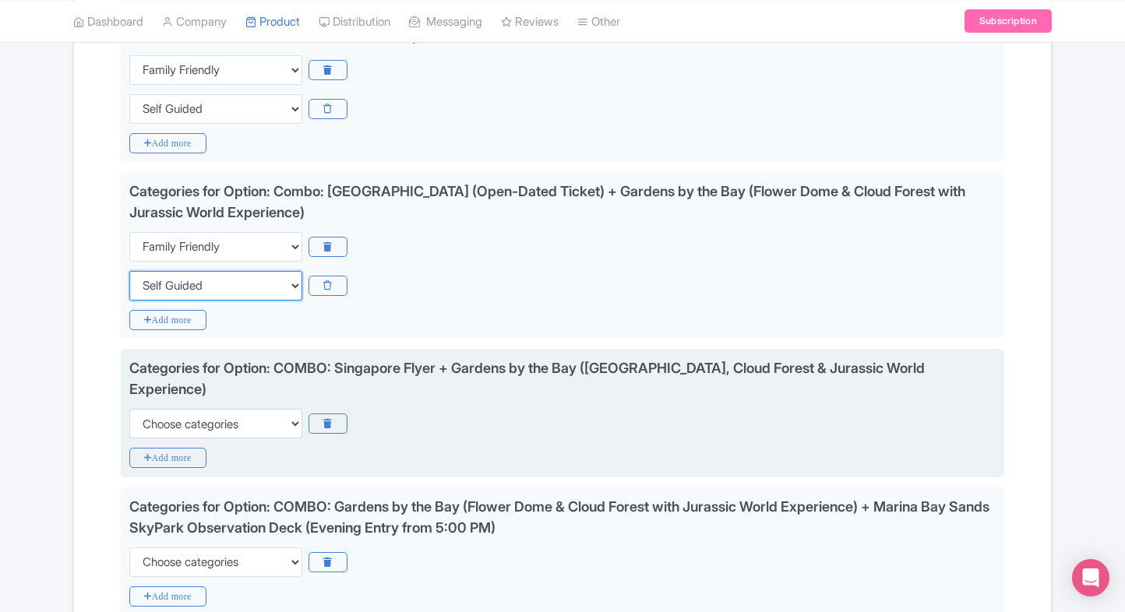
scroll to position [1234, 0]
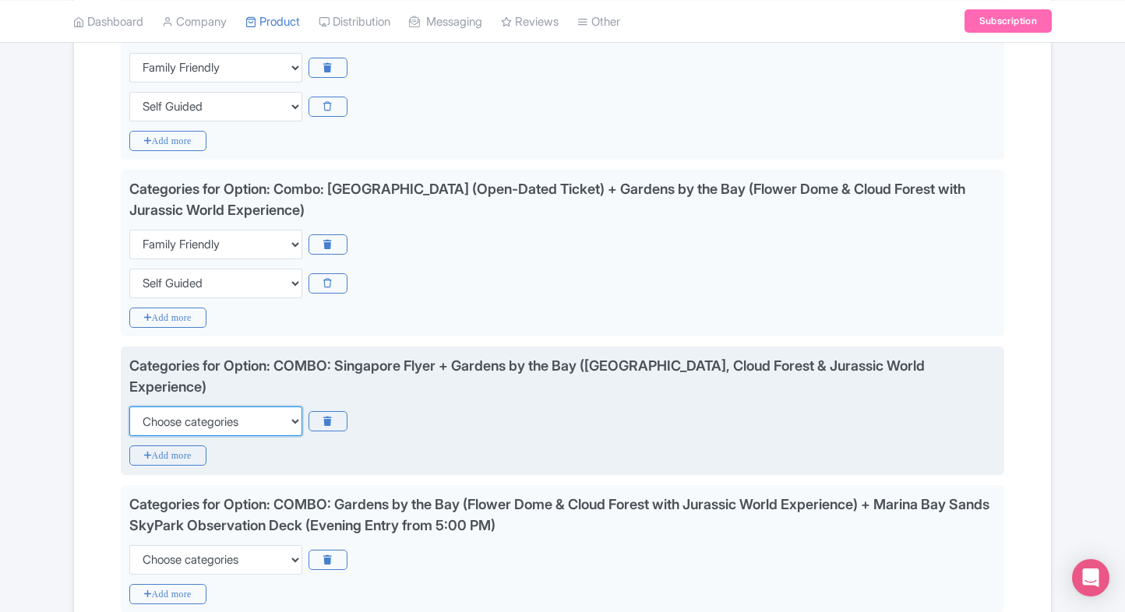
click at [248, 407] on select "Choose categories Adults Only Animals Audio Guide Beaches Bike Tours Boat Tours…" at bounding box center [215, 422] width 173 height 30
select select "family-friendly"
click at [129, 407] on select "Choose categories Adults Only Animals Audio Guide Beaches Bike Tours Boat Tours…" at bounding box center [215, 422] width 173 height 30
click at [132, 446] on icon "Add more" at bounding box center [167, 456] width 77 height 20
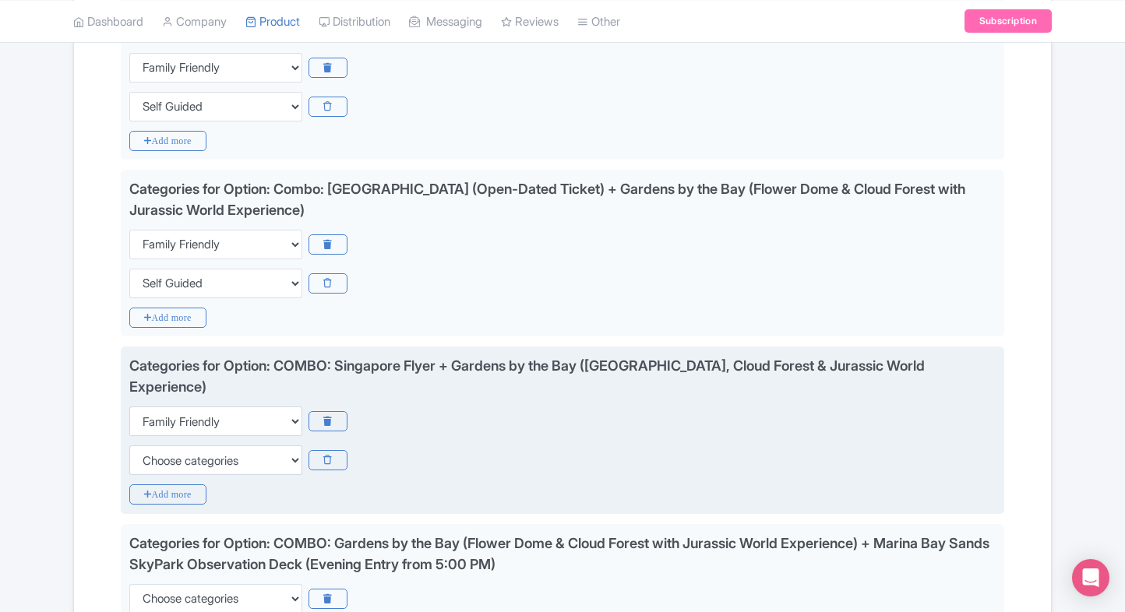
click at [162, 450] on div "Categories for Option: COMBO: Singapore Flyer + Gardens by the Bay (Flower Dome…" at bounding box center [562, 430] width 883 height 167
click at [184, 446] on select "Choose categories Adults Only Animals Audio Guide Beaches Bike Tours Boat Tours…" at bounding box center [215, 461] width 173 height 30
select select "self-guided"
click at [129, 446] on select "Choose categories Adults Only Animals Audio Guide Beaches Bike Tours Boat Tours…" at bounding box center [215, 461] width 173 height 30
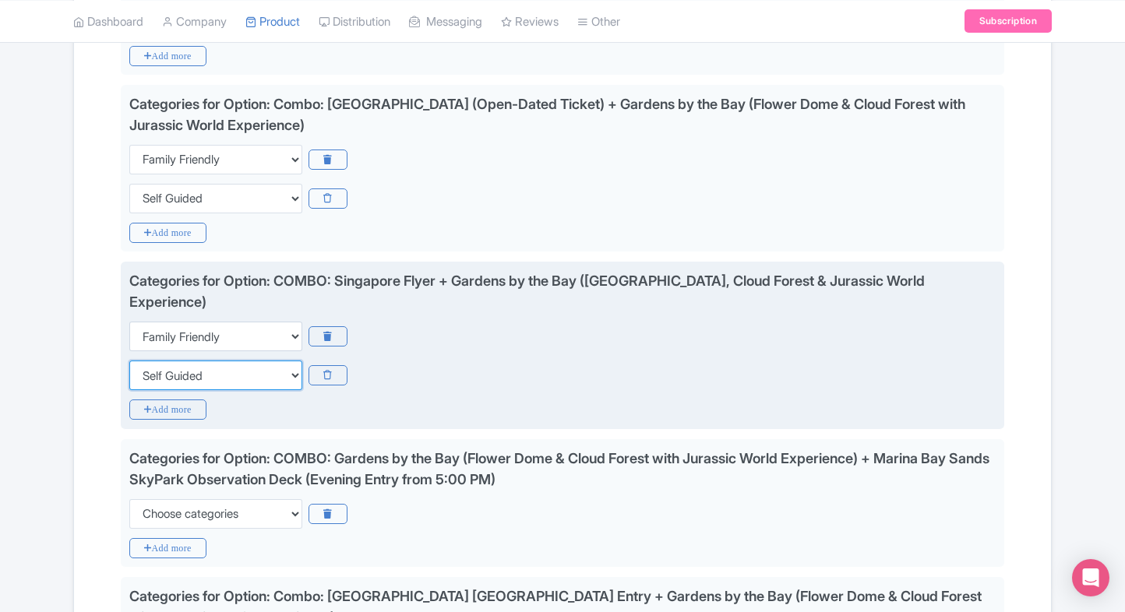
scroll to position [1331, 0]
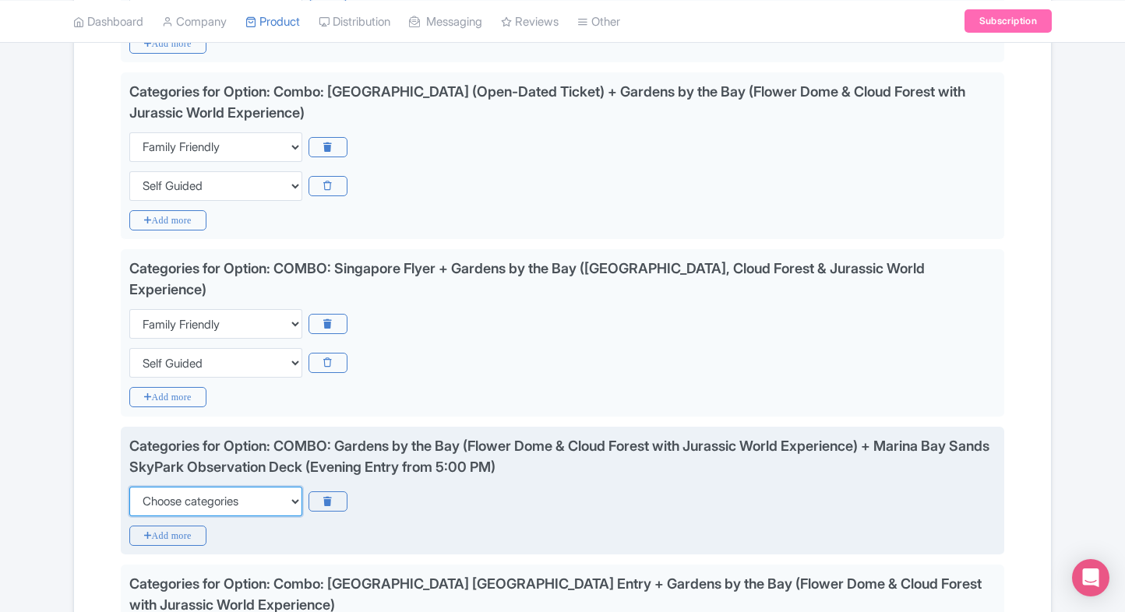
click at [217, 487] on select "Choose categories Adults Only Animals Audio Guide Beaches Bike Tours Boat Tours…" at bounding box center [215, 502] width 173 height 30
select select "family-friendly"
click at [129, 487] on select "Choose categories Adults Only Animals Audio Guide Beaches Bike Tours Boat Tours…" at bounding box center [215, 502] width 173 height 30
click at [157, 526] on icon "Add more" at bounding box center [167, 536] width 77 height 20
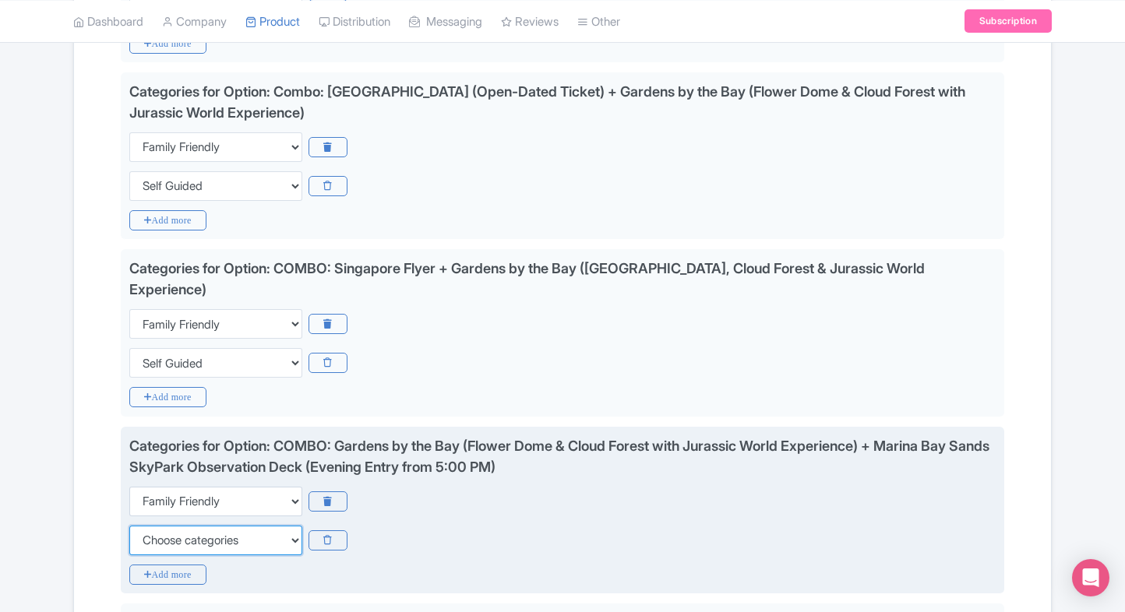
click at [175, 526] on select "Choose categories Adults Only Animals Audio Guide Beaches Bike Tours Boat Tours…" at bounding box center [215, 541] width 173 height 30
select select "self-guided"
click at [129, 526] on select "Choose categories Adults Only Animals Audio Guide Beaches Bike Tours Boat Tours…" at bounding box center [215, 541] width 173 height 30
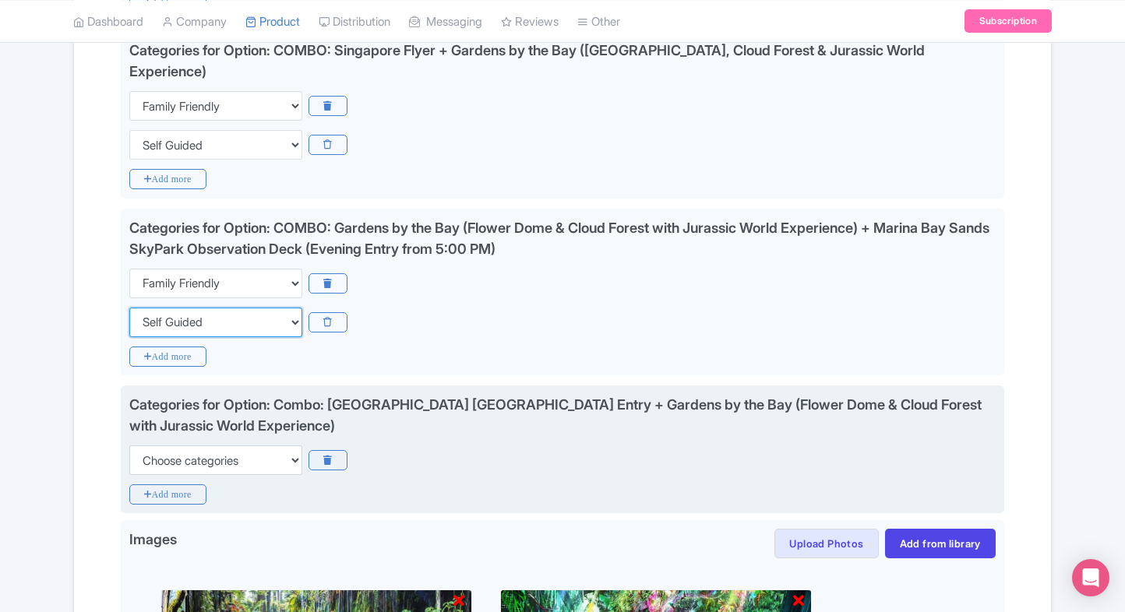
scroll to position [1555, 0]
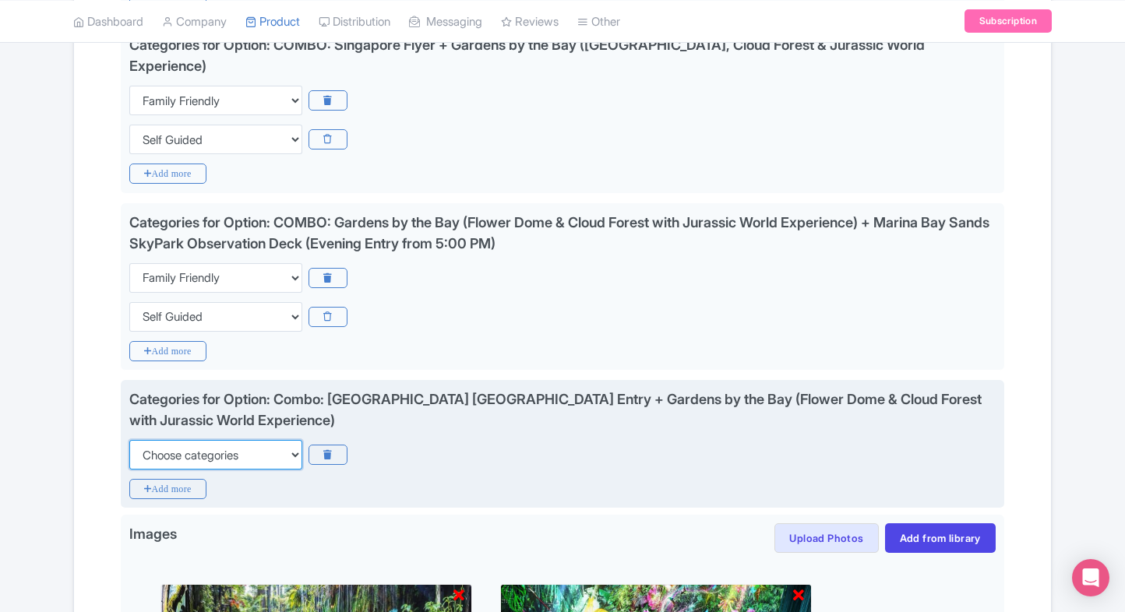
click at [234, 440] on select "Choose categories Adults Only Animals Audio Guide Beaches Bike Tours Boat Tours…" at bounding box center [215, 455] width 173 height 30
select select "family-friendly"
click at [129, 440] on select "Choose categories Adults Only Animals Audio Guide Beaches Bike Tours Boat Tours…" at bounding box center [215, 455] width 173 height 30
click at [168, 479] on icon "Add more" at bounding box center [167, 489] width 77 height 20
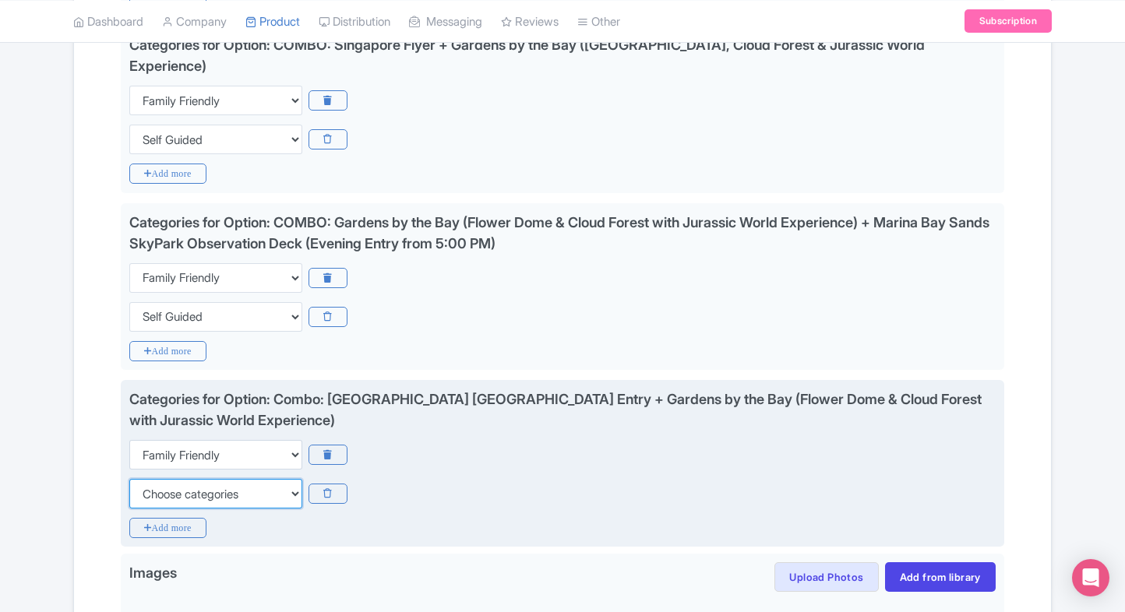
click at [168, 479] on select "Choose categories Adults Only Animals Audio Guide Beaches Bike Tours Boat Tours…" at bounding box center [215, 494] width 173 height 30
select select "self-guided"
click at [129, 479] on select "Choose categories Adults Only Animals Audio Guide Beaches Bike Tours Boat Tours…" at bounding box center [215, 494] width 173 height 30
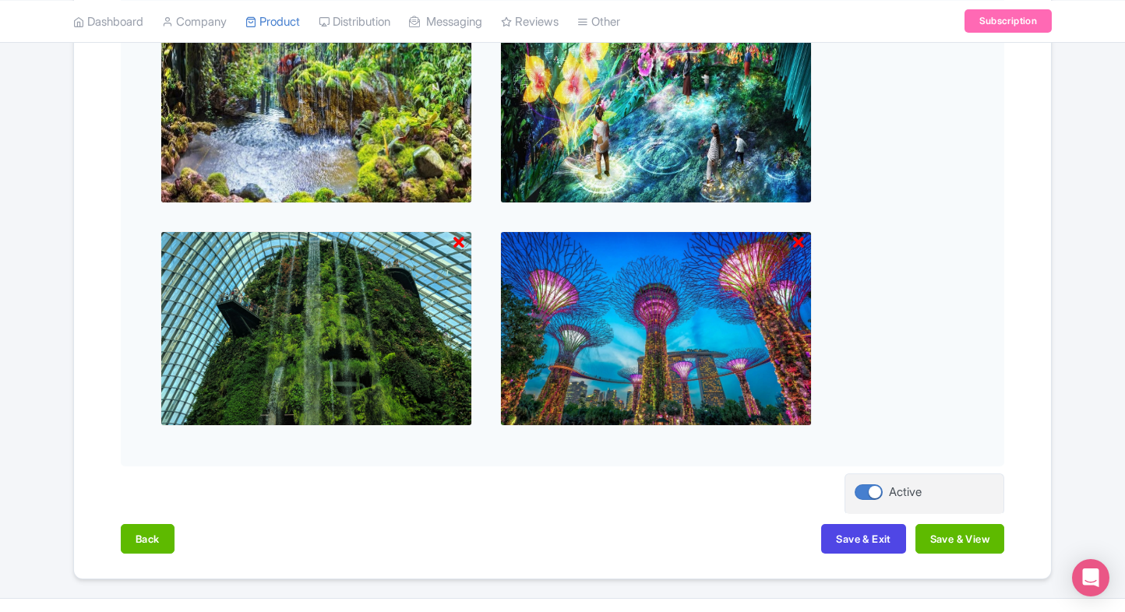
scroll to position [2176, 0]
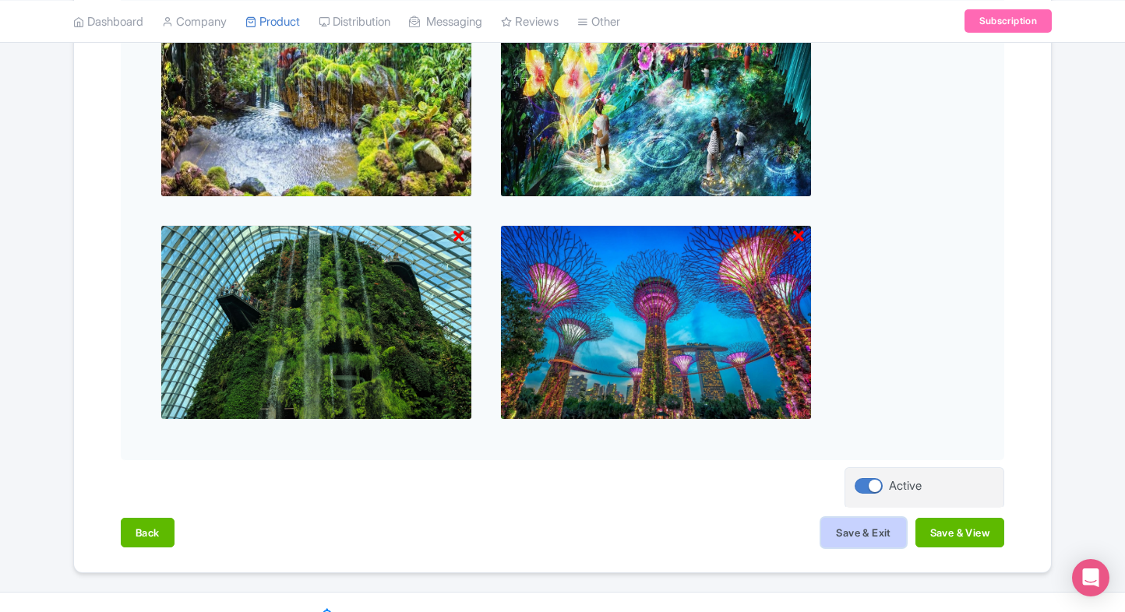
click at [858, 518] on button "Save & Exit" at bounding box center [863, 533] width 84 height 30
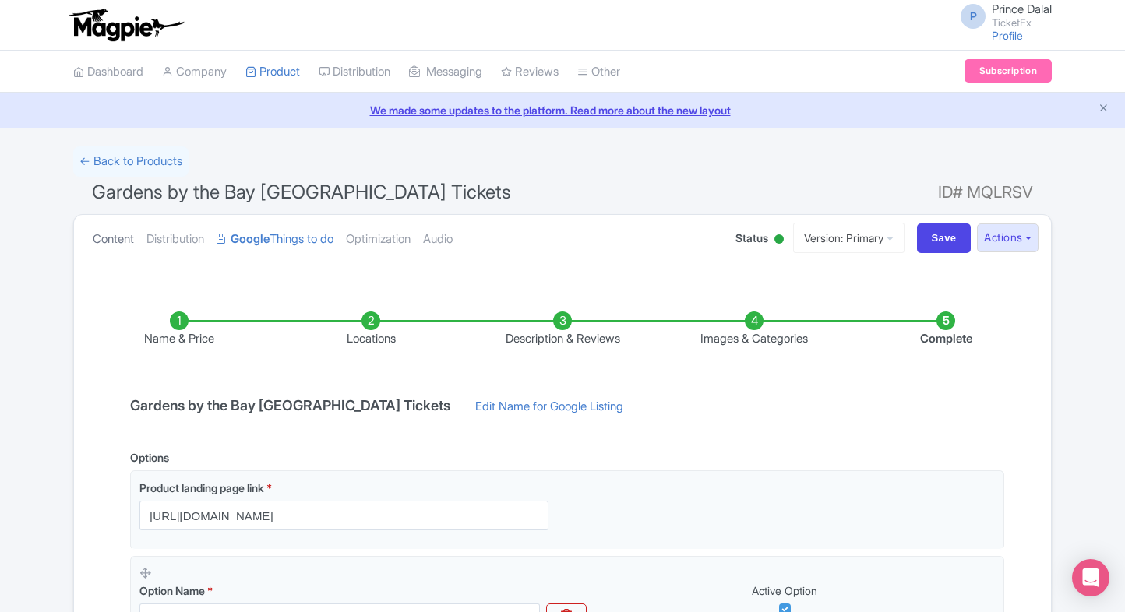
click at [125, 238] on link "Content" at bounding box center [113, 239] width 41 height 49
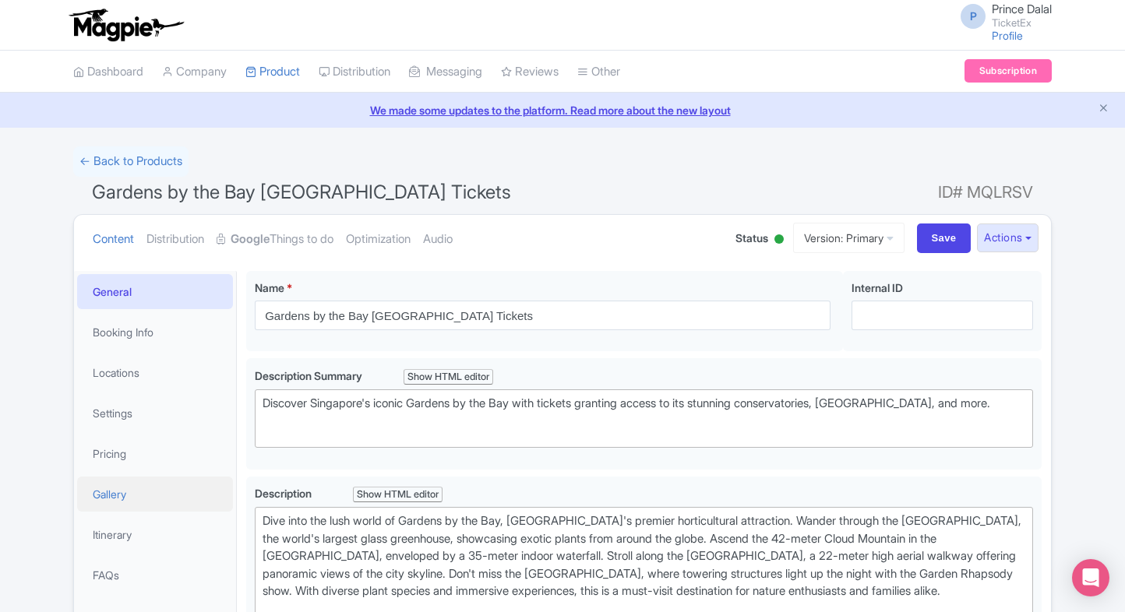
click at [104, 479] on link "Gallery" at bounding box center [155, 494] width 156 height 35
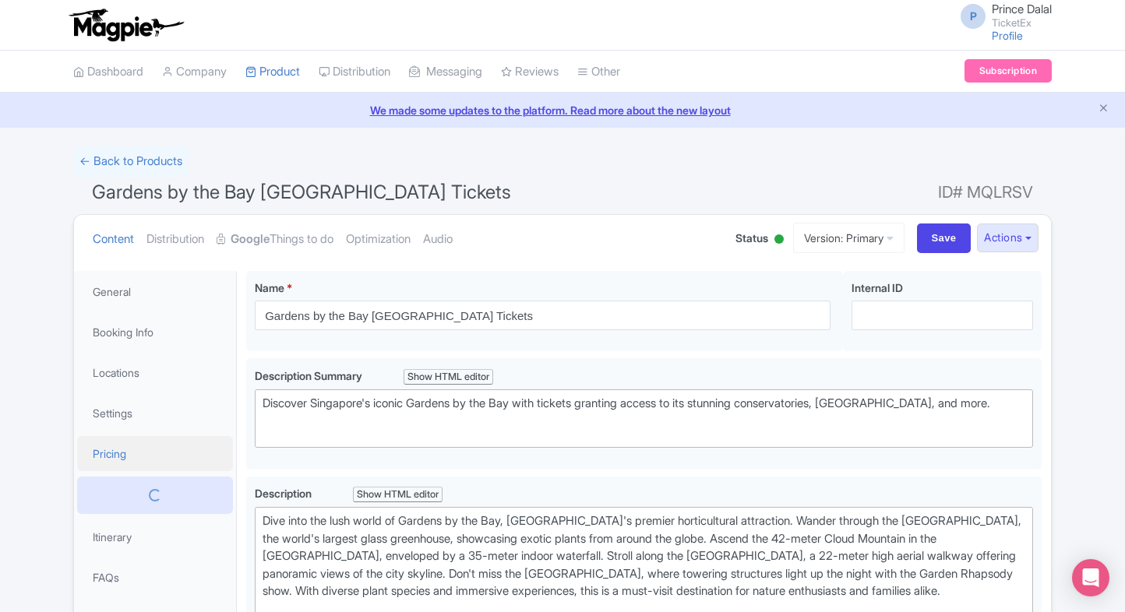
click at [130, 442] on link "Pricing" at bounding box center [155, 453] width 156 height 35
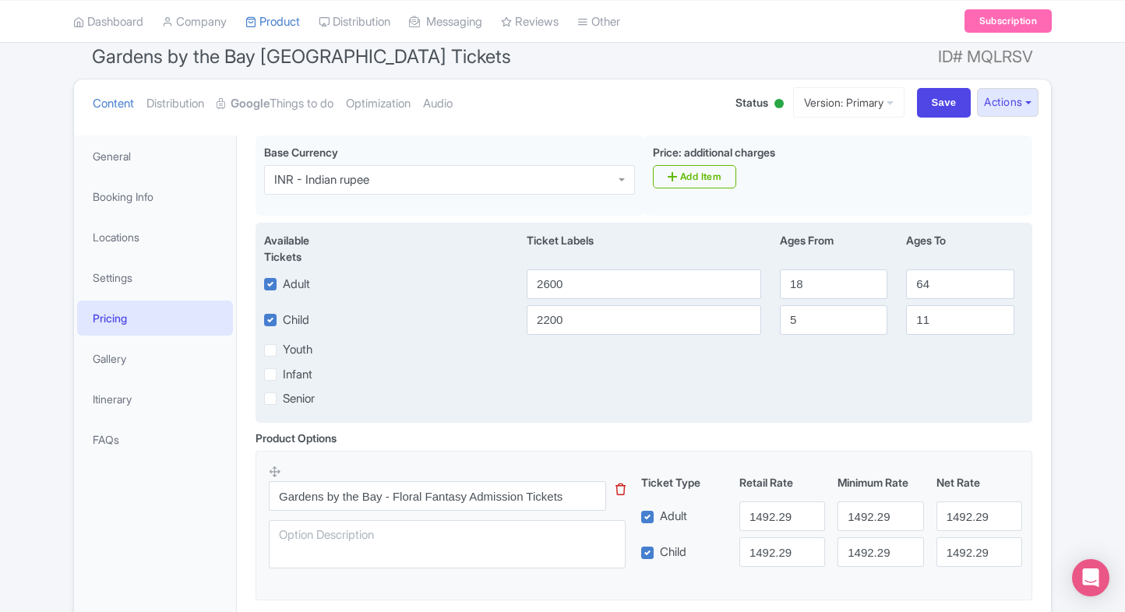
scroll to position [136, 0]
drag, startPoint x: 611, startPoint y: 285, endPoint x: 432, endPoint y: 295, distance: 179.5
click at [432, 295] on div "Adult 2600 18 64" at bounding box center [644, 284] width 778 height 30
type input "650"
click at [555, 309] on input "2200" at bounding box center [644, 320] width 234 height 30
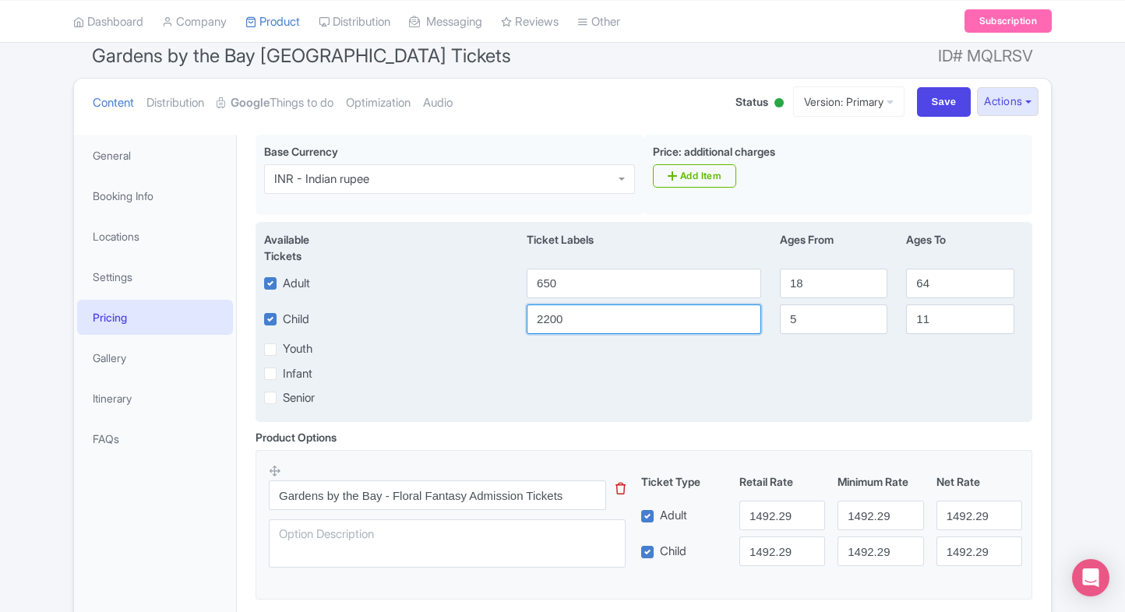
click at [555, 309] on input "2200" at bounding box center [644, 320] width 234 height 30
type input "650"
click at [471, 379] on div "Infant" at bounding box center [390, 374] width 253 height 18
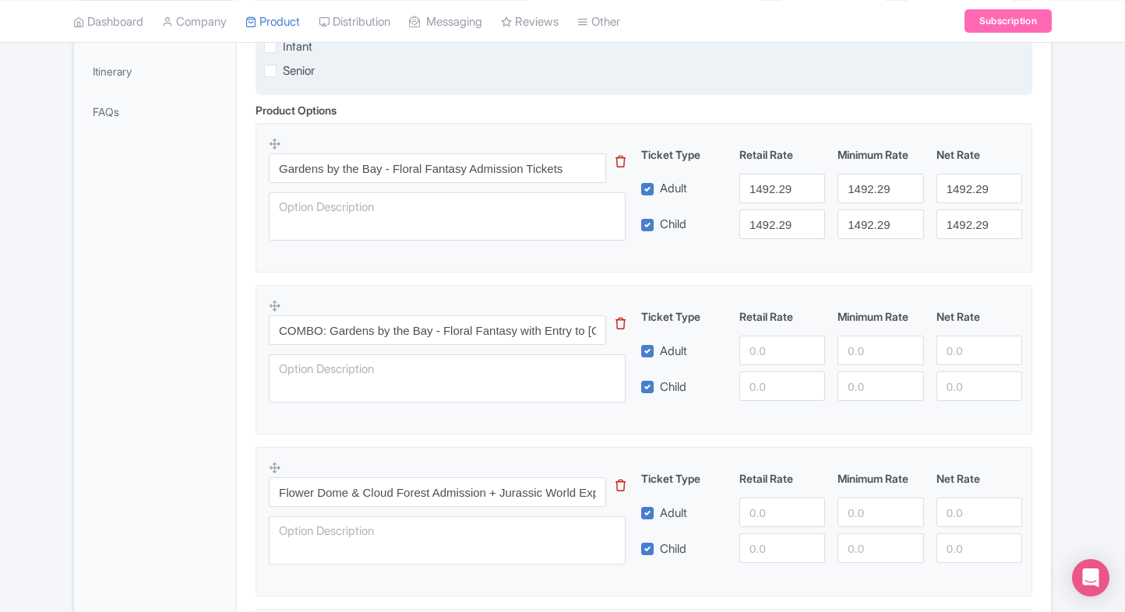
scroll to position [472, 0]
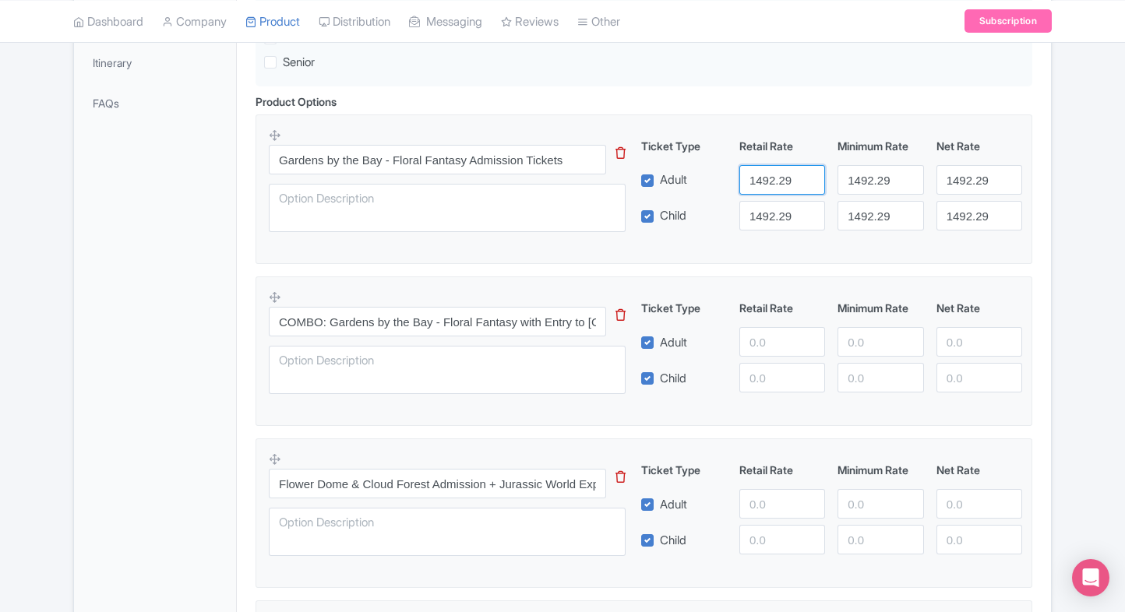
click at [774, 181] on input "1492.29" at bounding box center [782, 180] width 86 height 30
type input "650"
click at [773, 210] on input "1492.29" at bounding box center [782, 216] width 86 height 30
drag, startPoint x: 773, startPoint y: 210, endPoint x: 846, endPoint y: 182, distance: 78.7
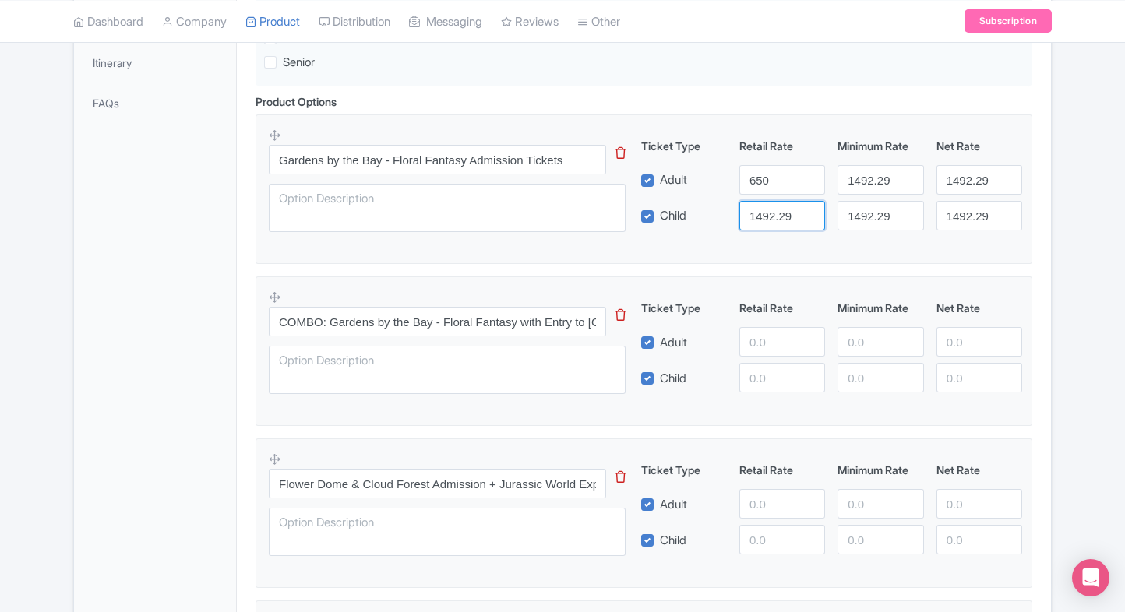
click at [773, 210] on input "1492.29" at bounding box center [782, 216] width 86 height 30
paste input "650"
click at [773, 210] on input "1492.29" at bounding box center [782, 216] width 86 height 30
type input "650"
click at [863, 175] on input "1492.29" at bounding box center [880, 180] width 86 height 30
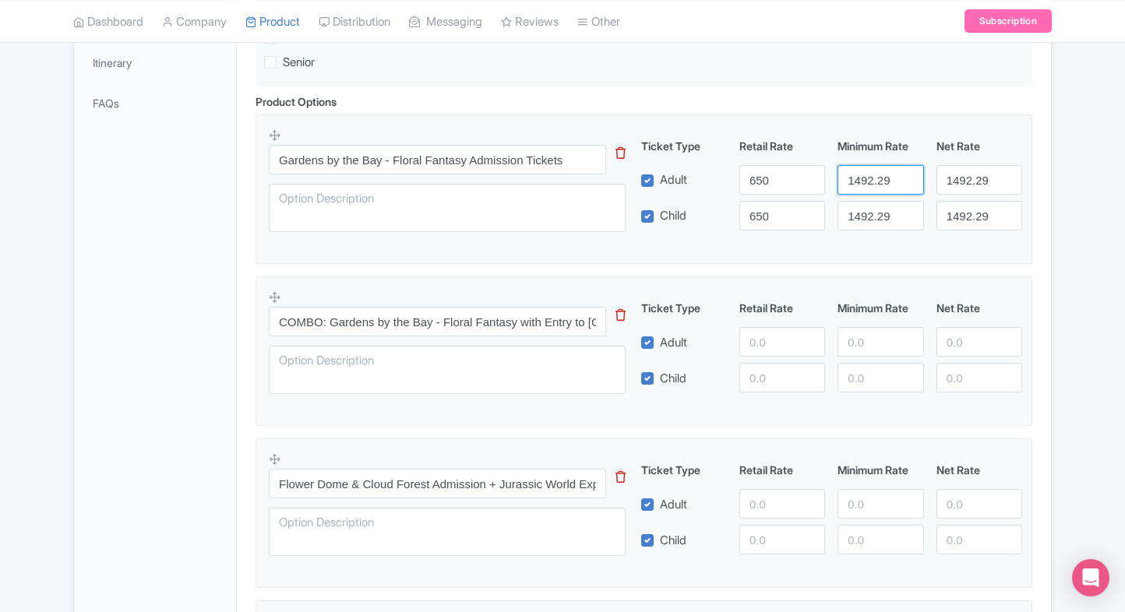
paste input "650"
type input "650"
click at [870, 213] on input "1492.29" at bounding box center [880, 216] width 86 height 30
paste input "650"
type input "650"
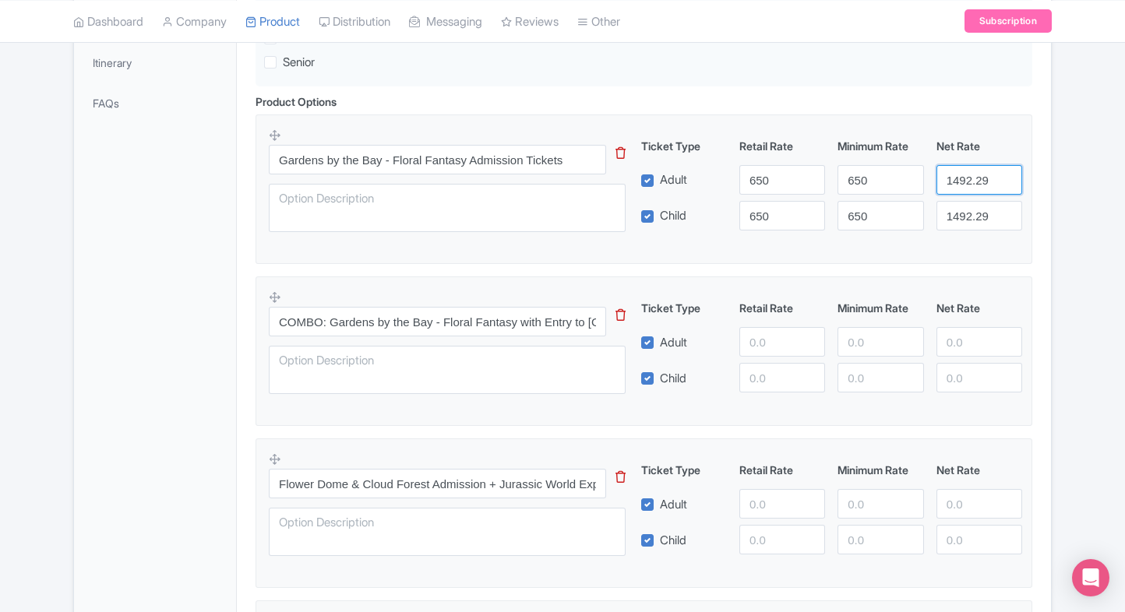
click at [967, 185] on input "1492.29" at bounding box center [979, 180] width 86 height 30
paste input "650"
type input "650"
paste input "650"
click at [968, 217] on input "1496502.29" at bounding box center [979, 216] width 86 height 30
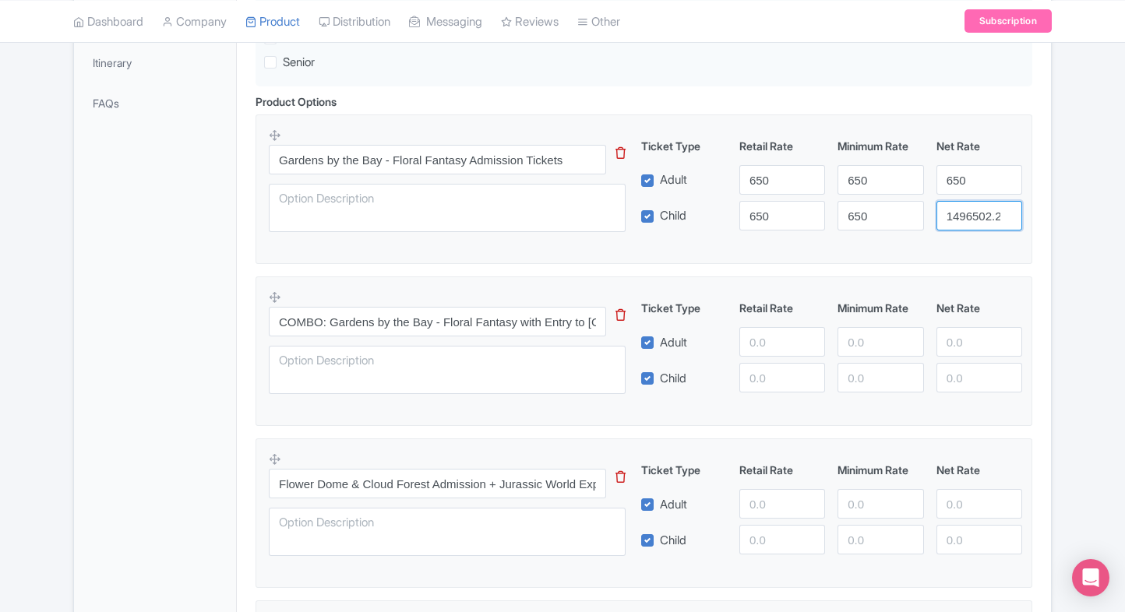
paste input "650"
type input "650"
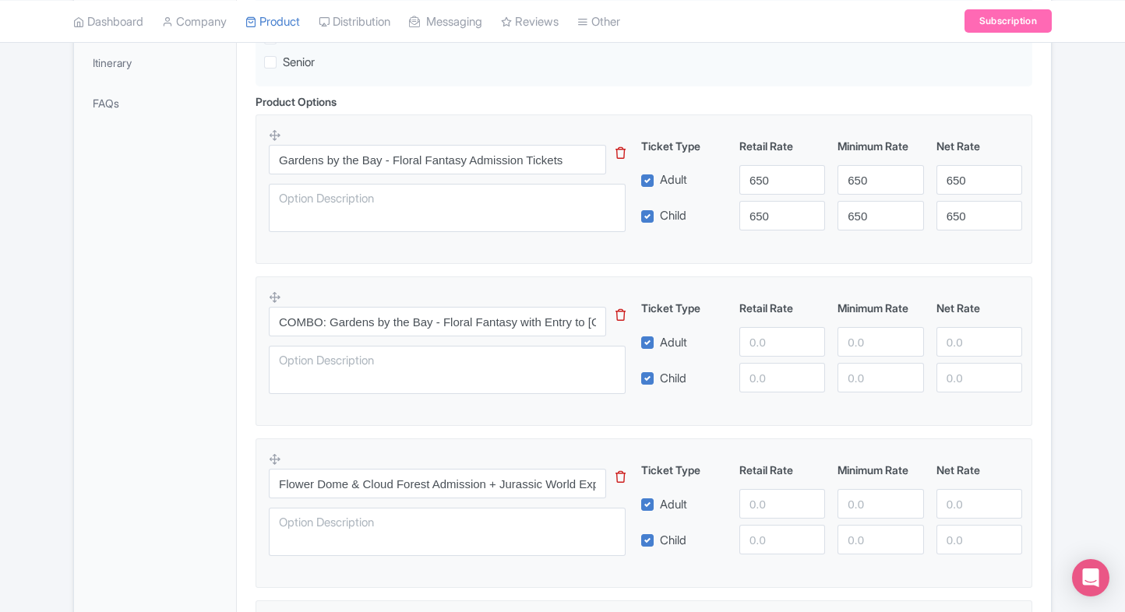
click at [629, 284] on fieldset "COMBO: Gardens by the Bay - Floral Fantasy with Entry to National Orchid Garden…" at bounding box center [644, 352] width 777 height 150
click at [756, 332] on input "number" at bounding box center [782, 342] width 86 height 30
type input "1200"
paste input "1200"
click at [777, 384] on input "1200" at bounding box center [782, 378] width 86 height 30
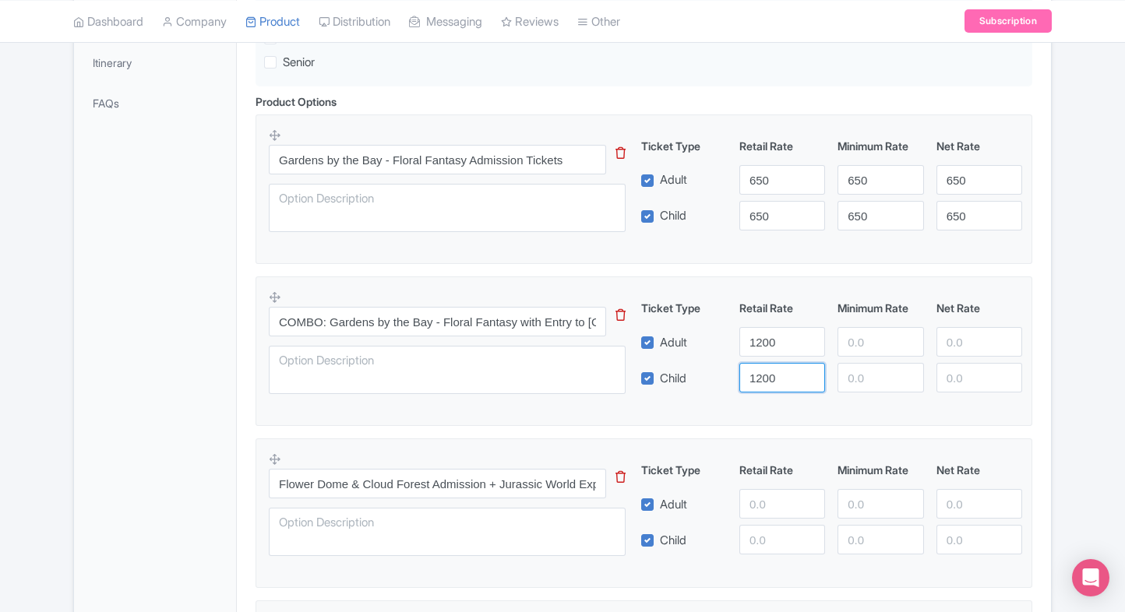
type input "1200"
paste input "1200"
click at [869, 351] on input "1200" at bounding box center [880, 342] width 86 height 30
type input "1200"
paste input "1200"
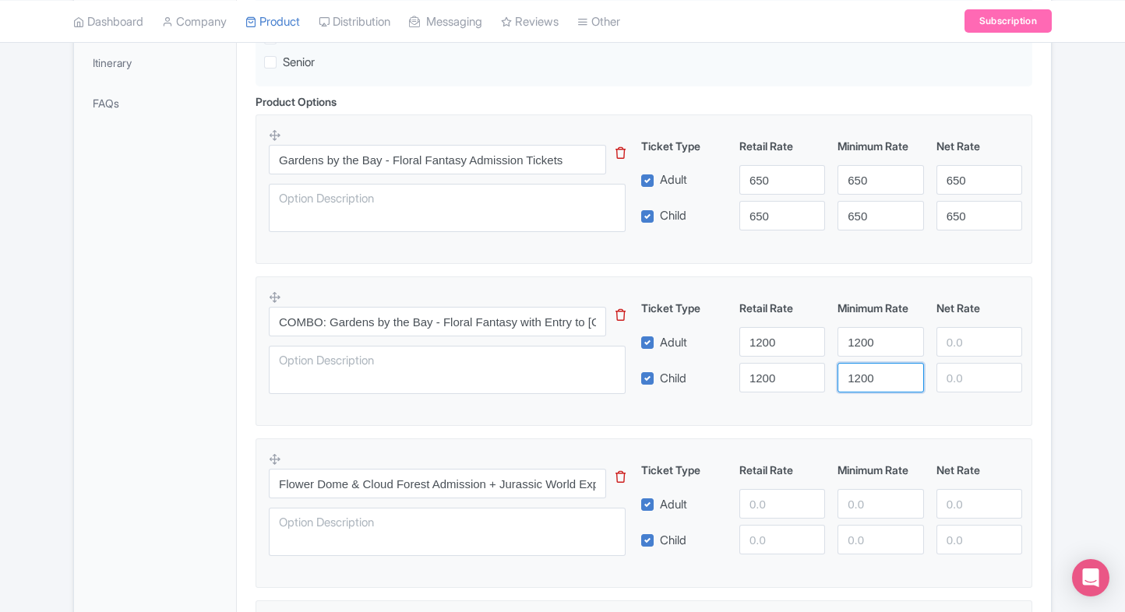
click at [869, 380] on input "1200" at bounding box center [880, 378] width 86 height 30
type input "1200"
paste input "1200"
click at [968, 341] on input "1200" at bounding box center [979, 342] width 86 height 30
type input "1200"
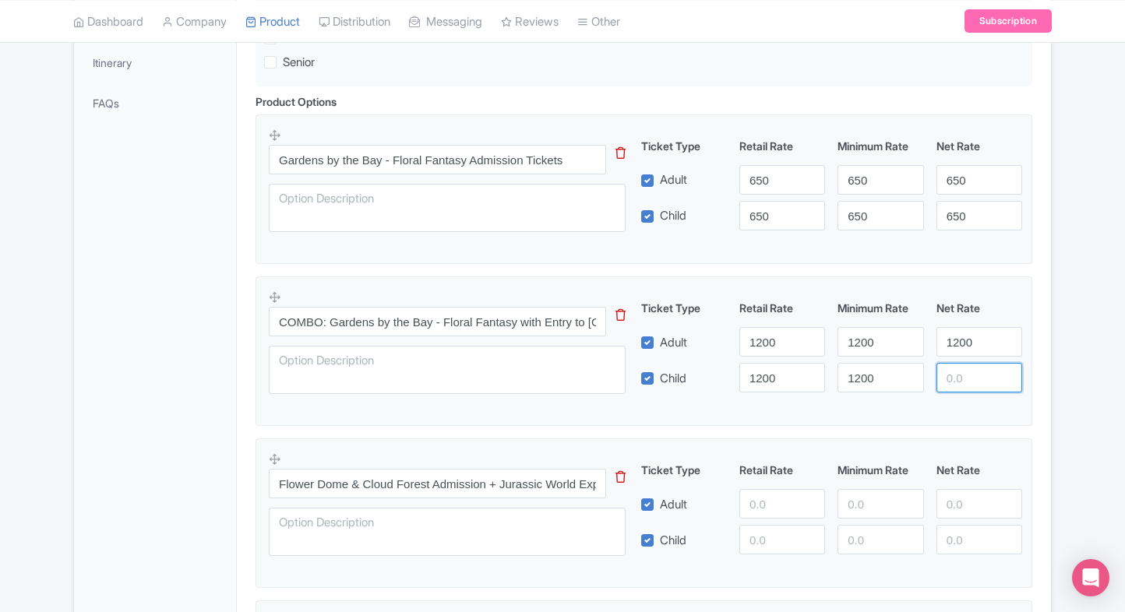
click at [961, 383] on input "number" at bounding box center [979, 378] width 86 height 30
paste input "1200"
type input "1200"
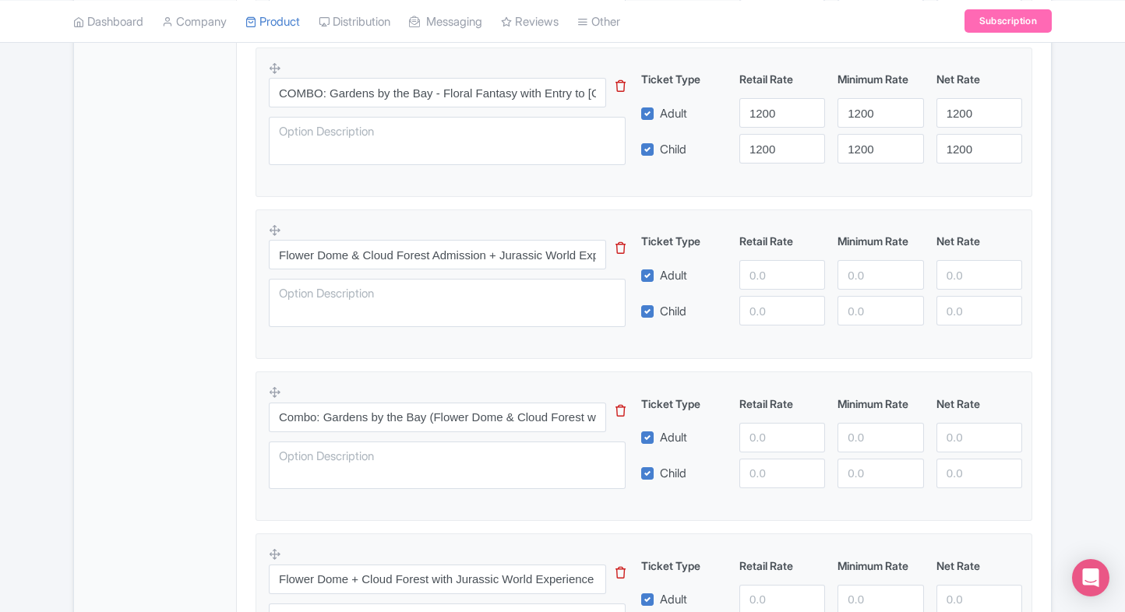
scroll to position [701, 0]
click at [746, 278] on input "number" at bounding box center [782, 275] width 86 height 30
type input "1930"
paste input "1930"
click at [773, 312] on input "number" at bounding box center [782, 311] width 86 height 30
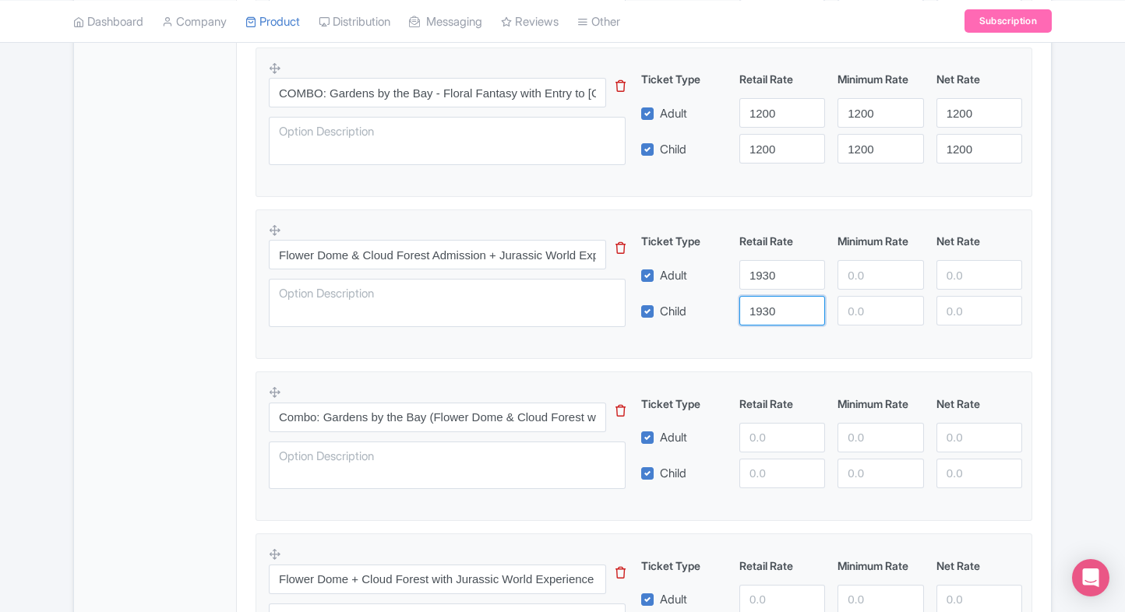
type input "1930"
paste input "1930"
click at [862, 286] on input "1930" at bounding box center [880, 275] width 86 height 30
type input "1930"
paste input "1930"
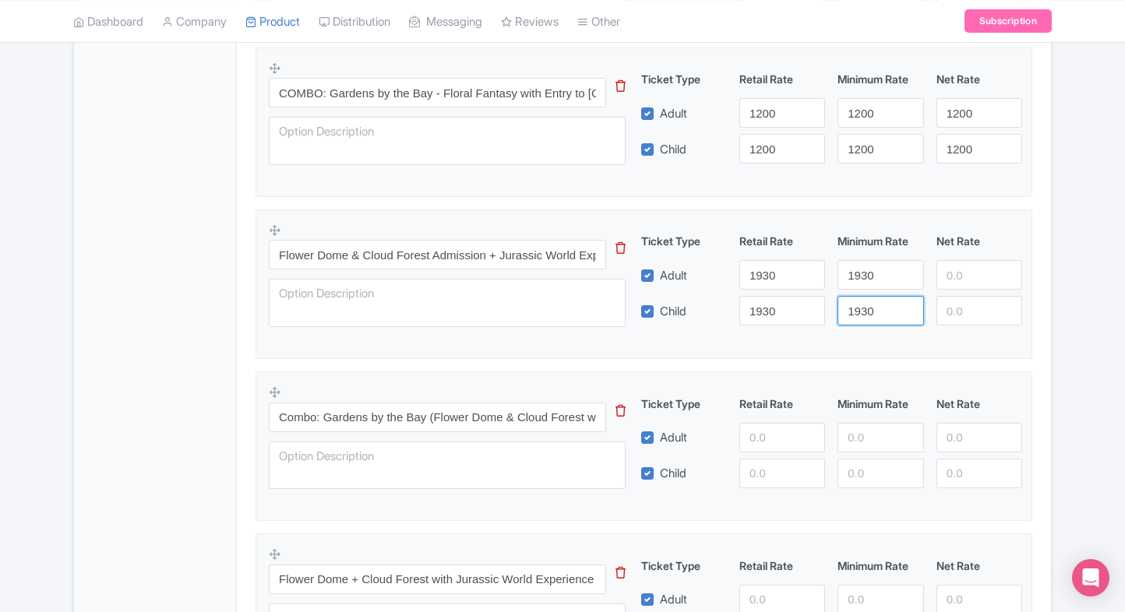
click at [862, 310] on input "1930" at bounding box center [880, 311] width 86 height 30
type input "1930"
paste input "1930"
click at [969, 276] on input "1930" at bounding box center [979, 275] width 86 height 30
type input "1930"
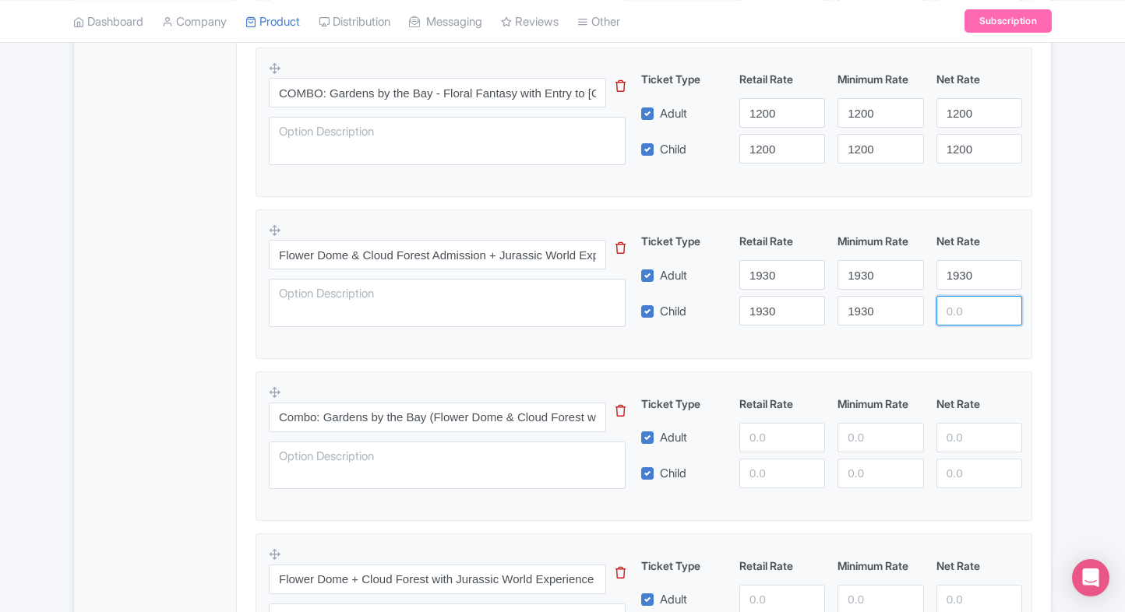
paste input "1930"
click at [966, 317] on input "1930" at bounding box center [979, 311] width 86 height 30
type input "1930"
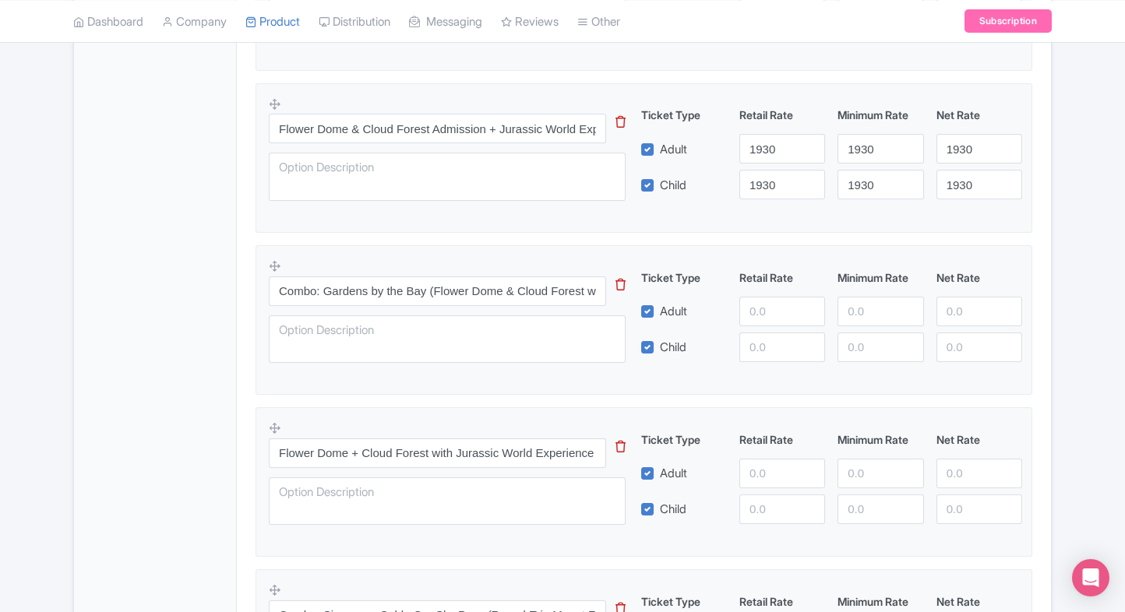
scroll to position [878, 0]
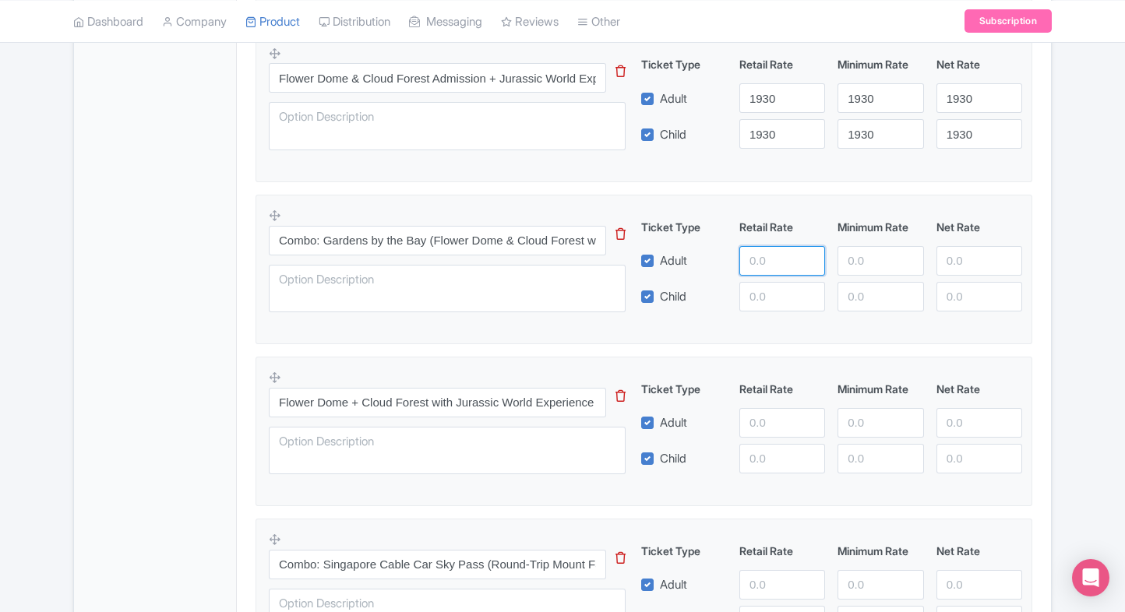
click at [776, 259] on input "number" at bounding box center [782, 261] width 86 height 30
type input "2470"
paste input "2470"
click at [776, 292] on input "2470" at bounding box center [782, 297] width 86 height 30
type input "2470"
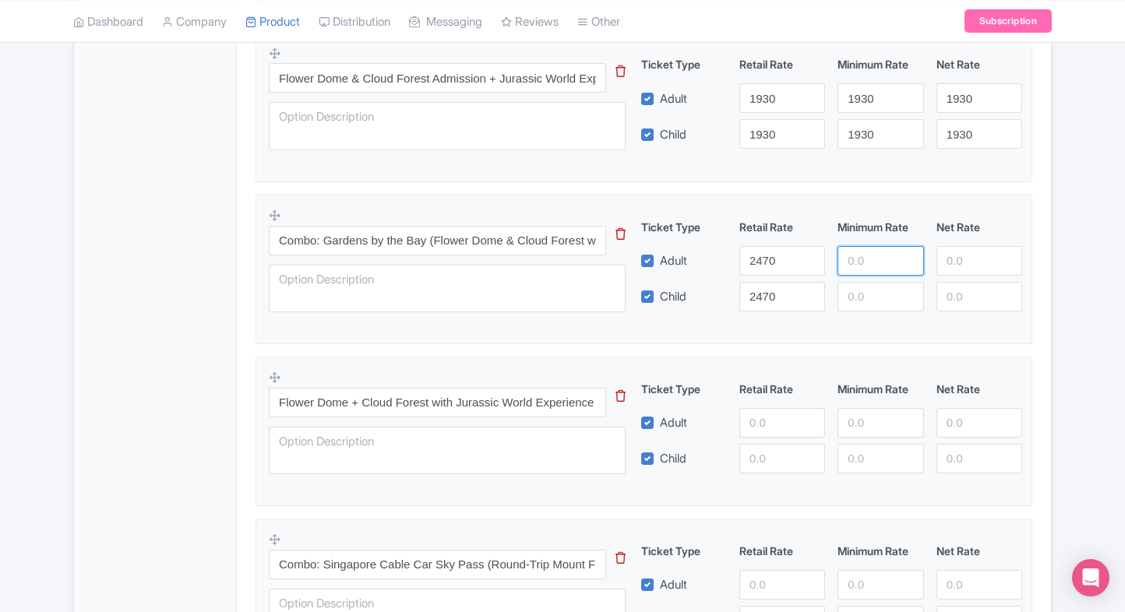
paste input "2470"
click at [859, 267] on input "2470" at bounding box center [880, 261] width 86 height 30
type input "2470"
paste input "2470"
click at [860, 295] on input "2470" at bounding box center [880, 297] width 86 height 30
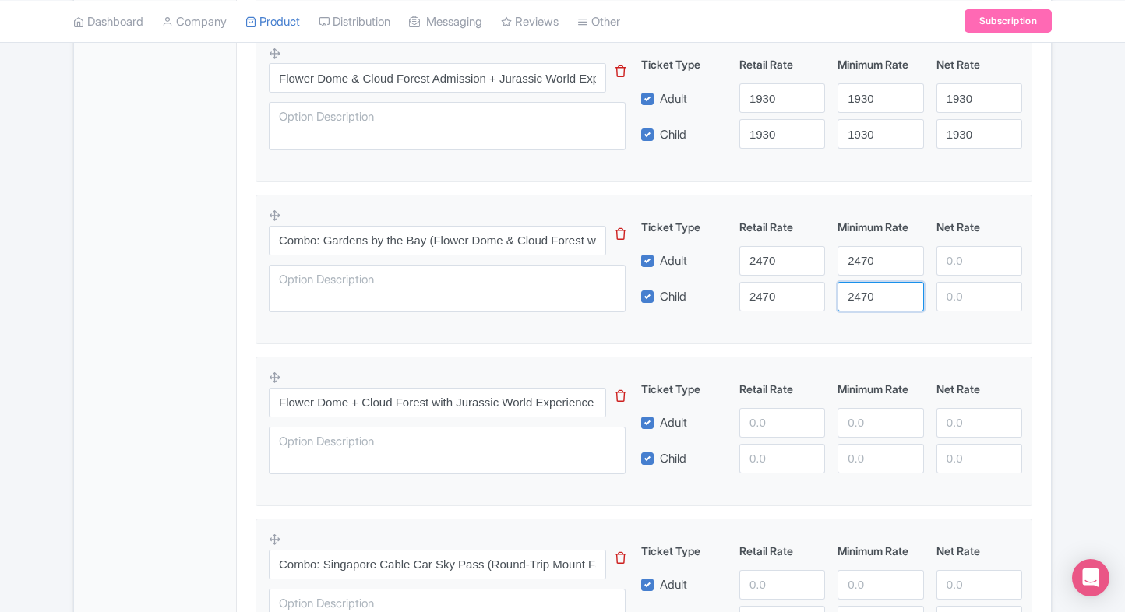
type input "2470"
paste input "2470"
click at [964, 259] on input "2470" at bounding box center [979, 261] width 86 height 30
type input "2470"
paste input "2470"
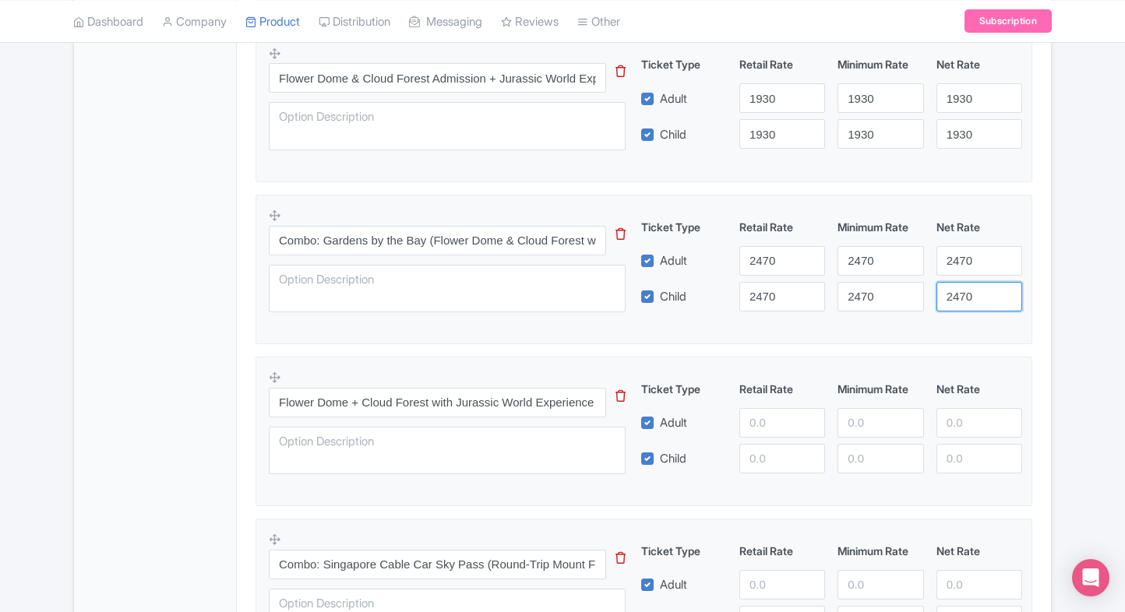
click at [961, 298] on input "2470" at bounding box center [979, 297] width 86 height 30
type input "2470"
click at [844, 344] on div "Gardens by the Bay - Floral Fantasy Admission Tickets This tip has not data. Co…" at bounding box center [644, 513] width 777 height 1609
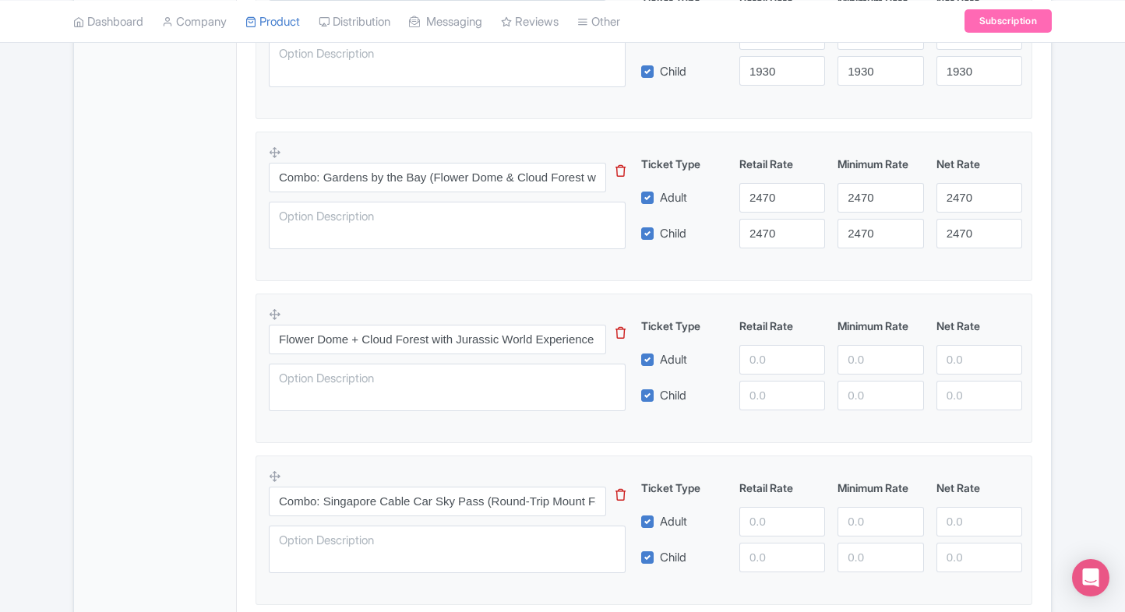
scroll to position [947, 0]
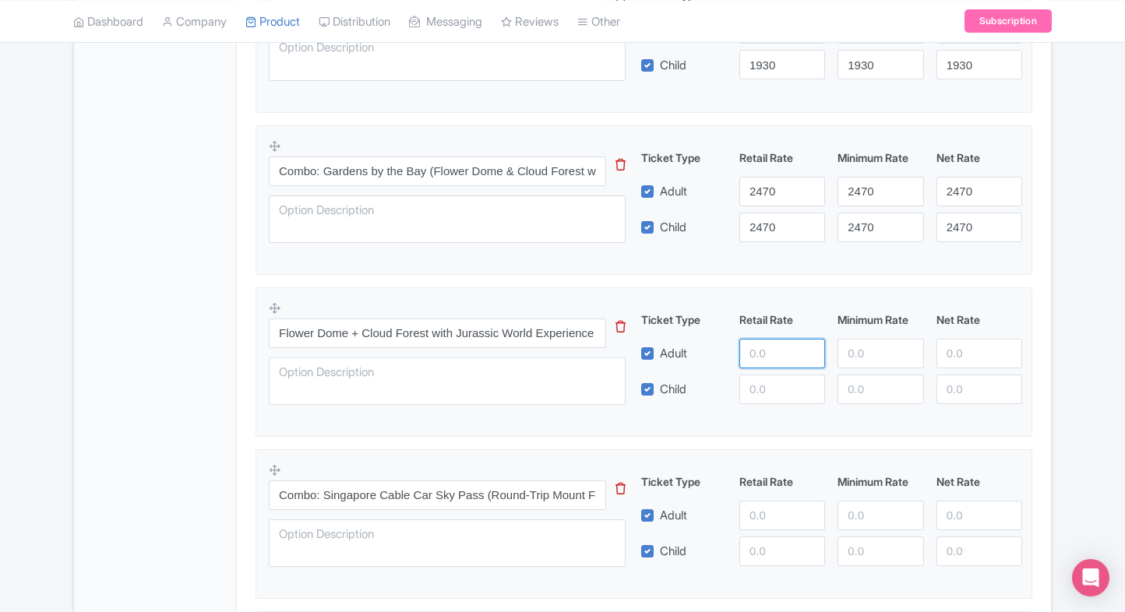
click at [770, 344] on input "number" at bounding box center [782, 354] width 86 height 30
type input "2730"
click at [795, 385] on input "number" at bounding box center [782, 390] width 86 height 30
paste input "2730"
type input "2730"
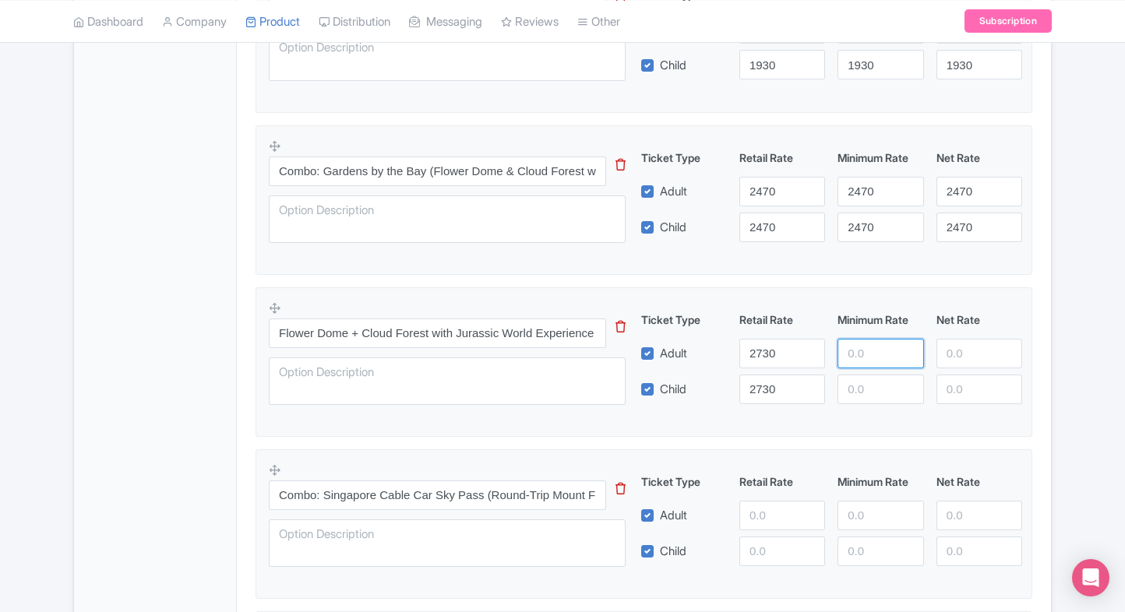
paste input "2730"
click at [855, 360] on input "2730" at bounding box center [880, 354] width 86 height 30
type input "2730"
paste input "2730"
click at [858, 384] on input "2730" at bounding box center [880, 390] width 86 height 30
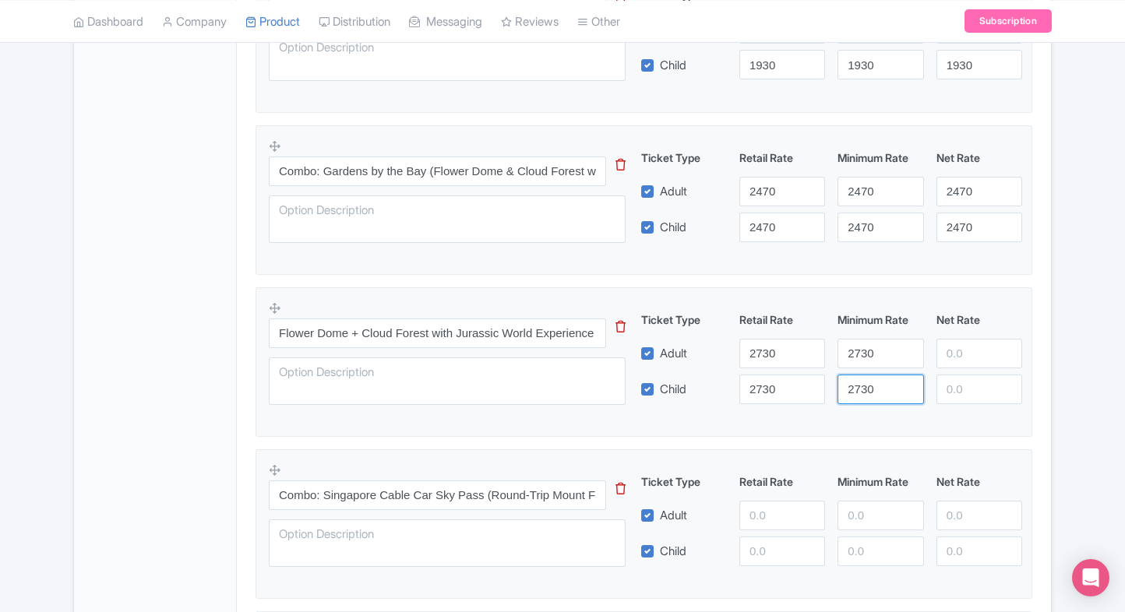
type input "2730"
paste input "2730"
click at [948, 352] on input "2730" at bounding box center [979, 354] width 86 height 30
type input "2730"
paste input "2730"
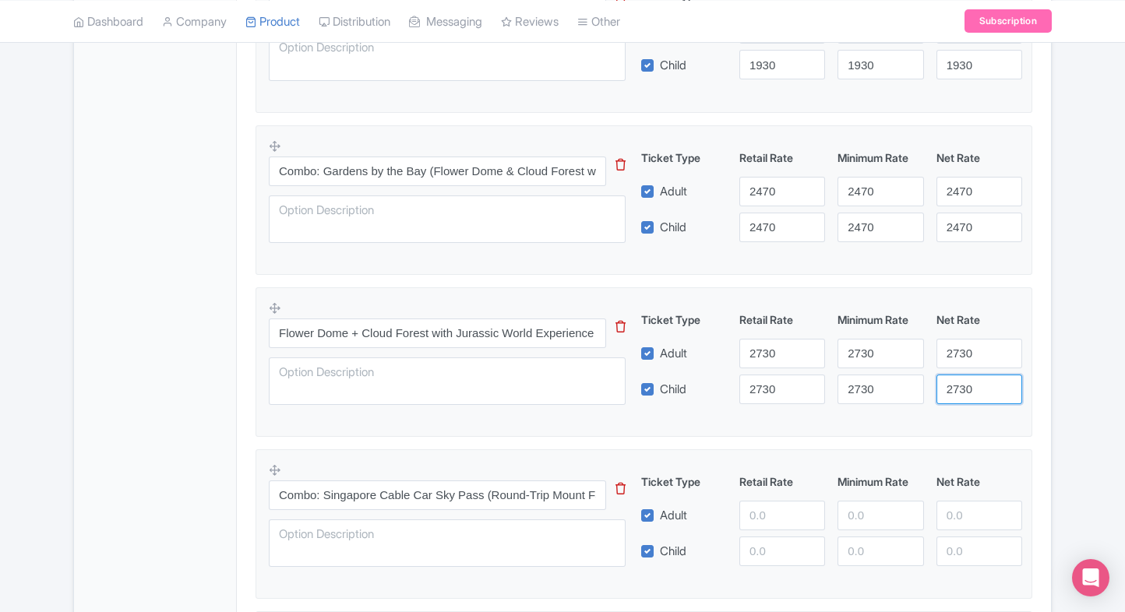
click at [957, 383] on input "2730" at bounding box center [979, 390] width 86 height 30
type input "2730"
click at [816, 432] on fieldset "Flower Dome + Cloud Forest with Jurassic World Experience + Supertree Observato…" at bounding box center [644, 362] width 777 height 150
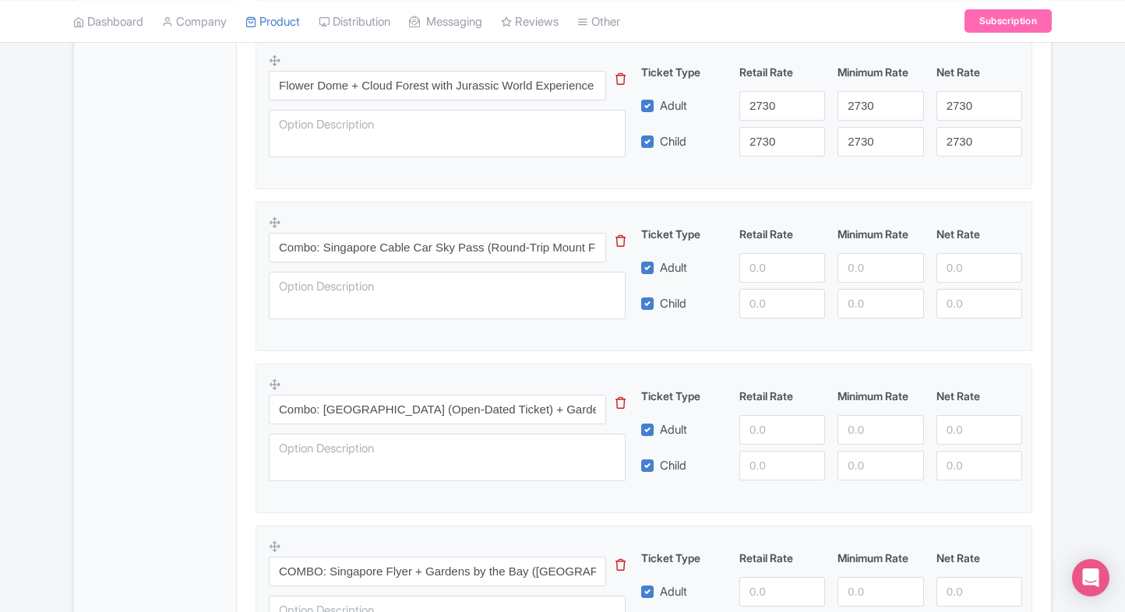
scroll to position [1197, 0]
click at [767, 260] on input "number" at bounding box center [782, 267] width 86 height 30
type input "3490"
paste input "3490"
click at [760, 301] on input "3490" at bounding box center [782, 302] width 86 height 30
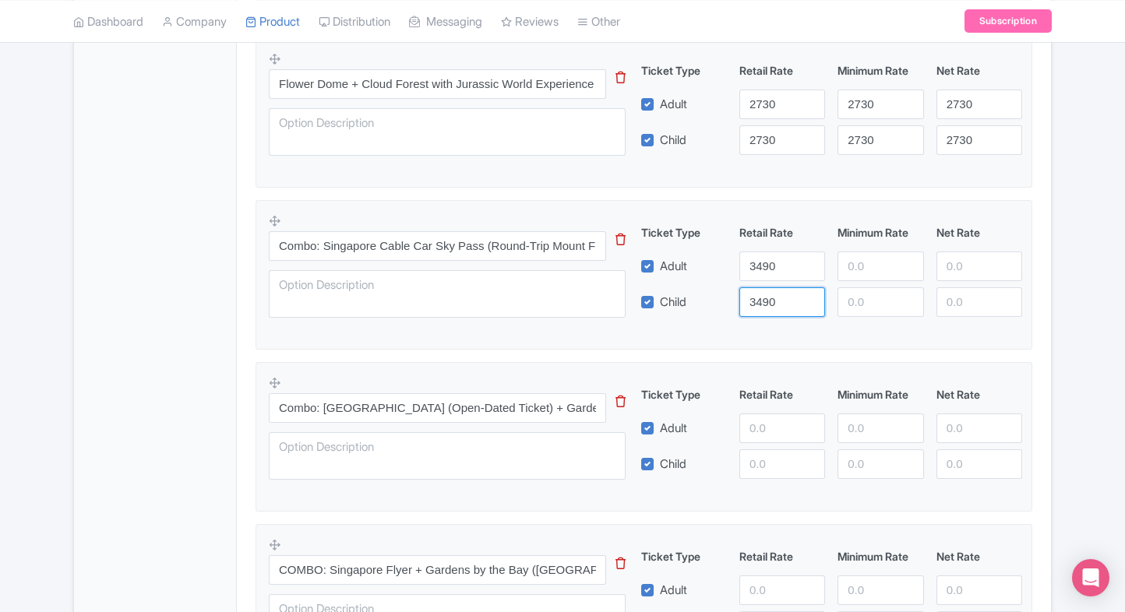
type input "3490"
paste input "3490"
click at [868, 270] on input "3490" at bounding box center [880, 267] width 86 height 30
type input "3490"
click at [868, 284] on div "Ticket Type Retail Rate Minimum Rate Net Rate Adult 3490 3490 Child 3490 This t…" at bounding box center [831, 270] width 375 height 93
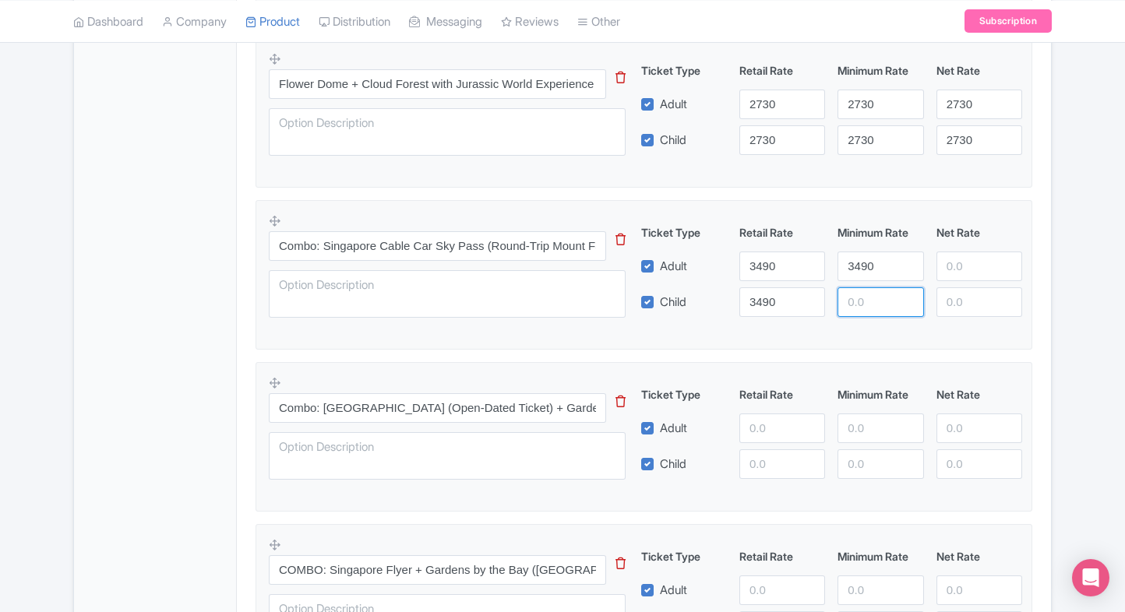
paste input "3490"
click at [867, 297] on input "3490" at bounding box center [880, 302] width 86 height 30
type input "3490"
paste input "3490"
click at [963, 269] on input "3490" at bounding box center [979, 267] width 86 height 30
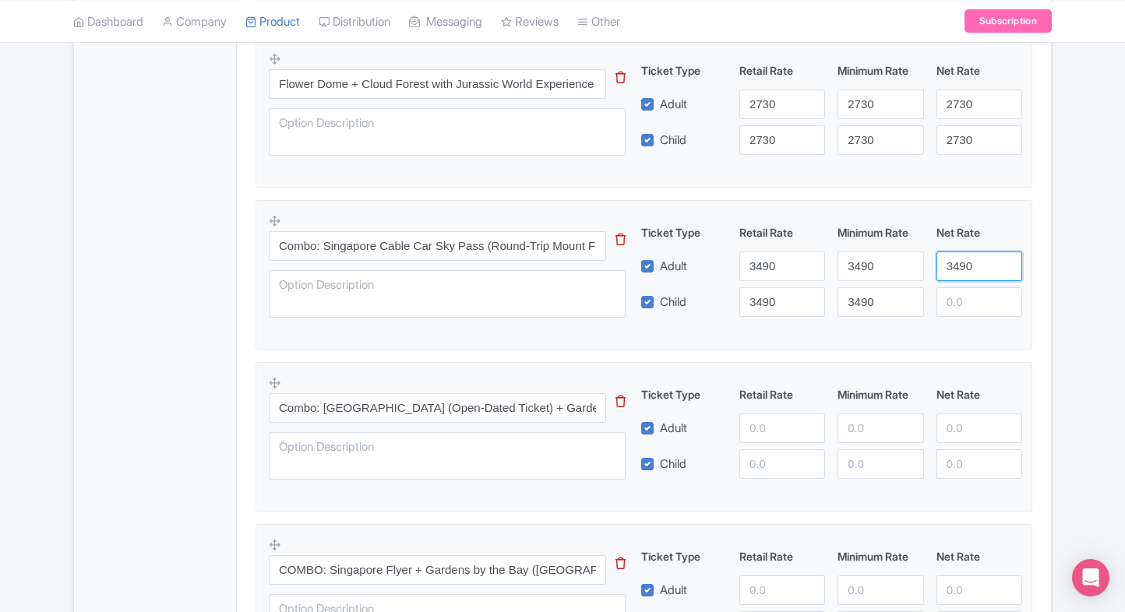
type input "3490"
paste input "3490"
click at [961, 312] on input "3490" at bounding box center [979, 302] width 86 height 30
type input "3490"
click at [1048, 296] on div "Gardens by the Bay Singapore Tickets Name * i i Gardens by the Bay Singapore Ti…" at bounding box center [644, 85] width 814 height 2040
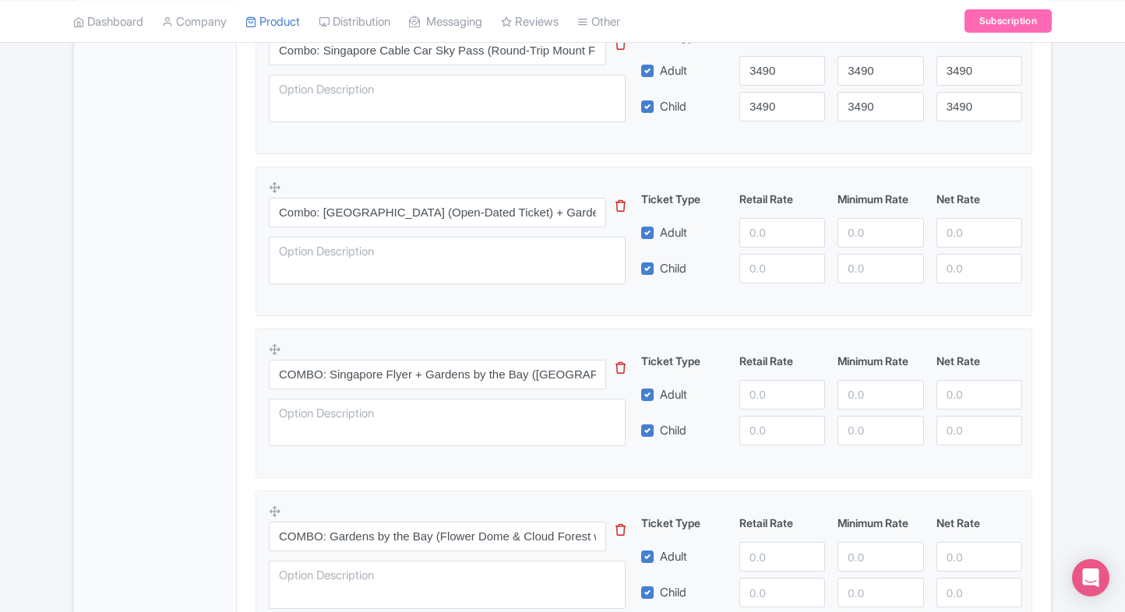
scroll to position [1387, 0]
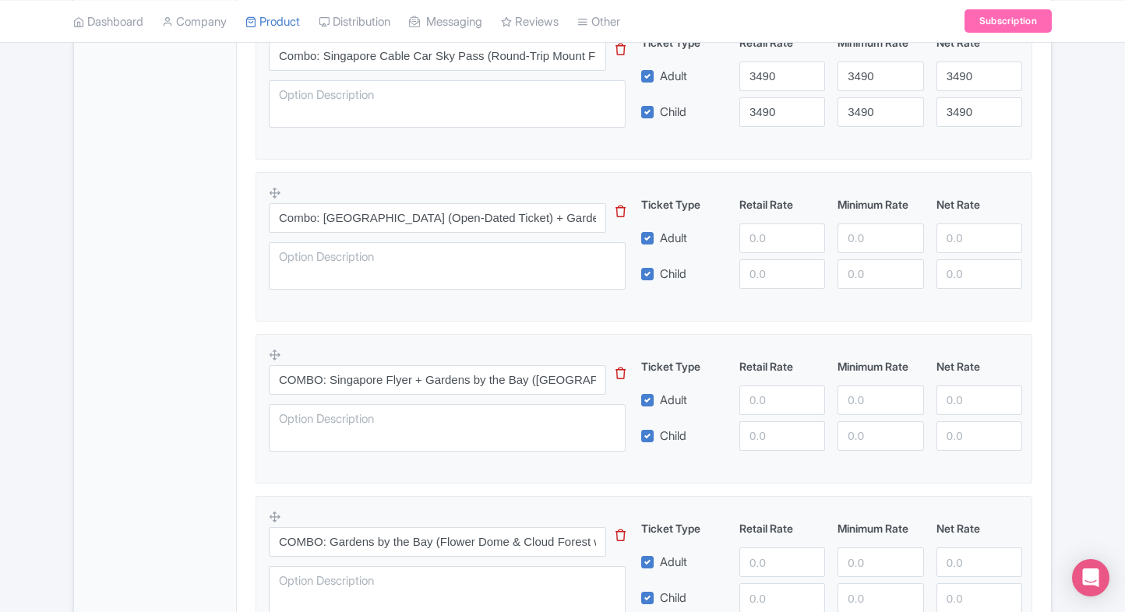
click at [762, 236] on input "number" at bounding box center [782, 239] width 86 height 30
type input "4370"
click at [773, 278] on input "number" at bounding box center [782, 274] width 86 height 30
paste input "4370"
type input "4370"
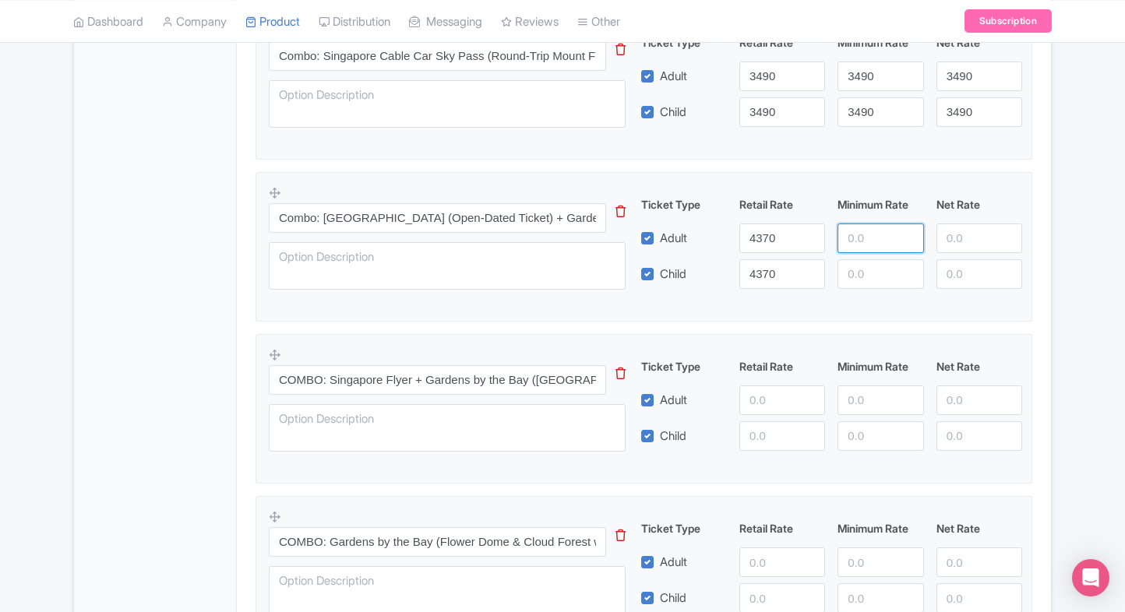
click at [847, 248] on input "number" at bounding box center [880, 239] width 86 height 30
paste input "4370"
type input "4370"
paste input "4370"
click at [858, 265] on input "4370" at bounding box center [880, 274] width 86 height 30
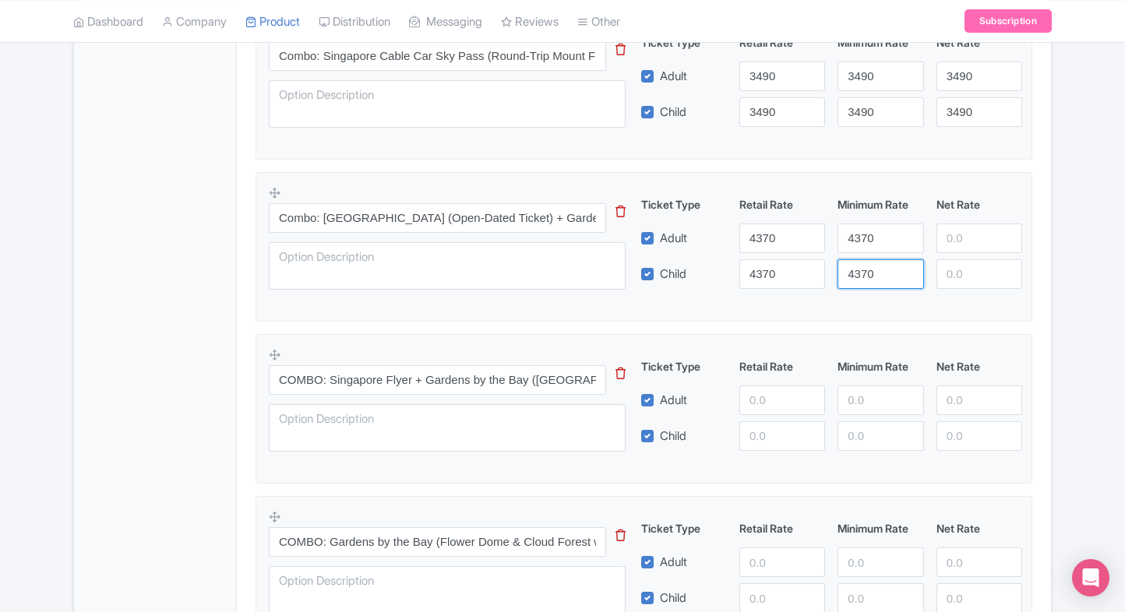
type input "4370"
paste input "4370"
click at [955, 240] on input "4370" at bounding box center [979, 239] width 86 height 30
type input "4370"
paste input "4370"
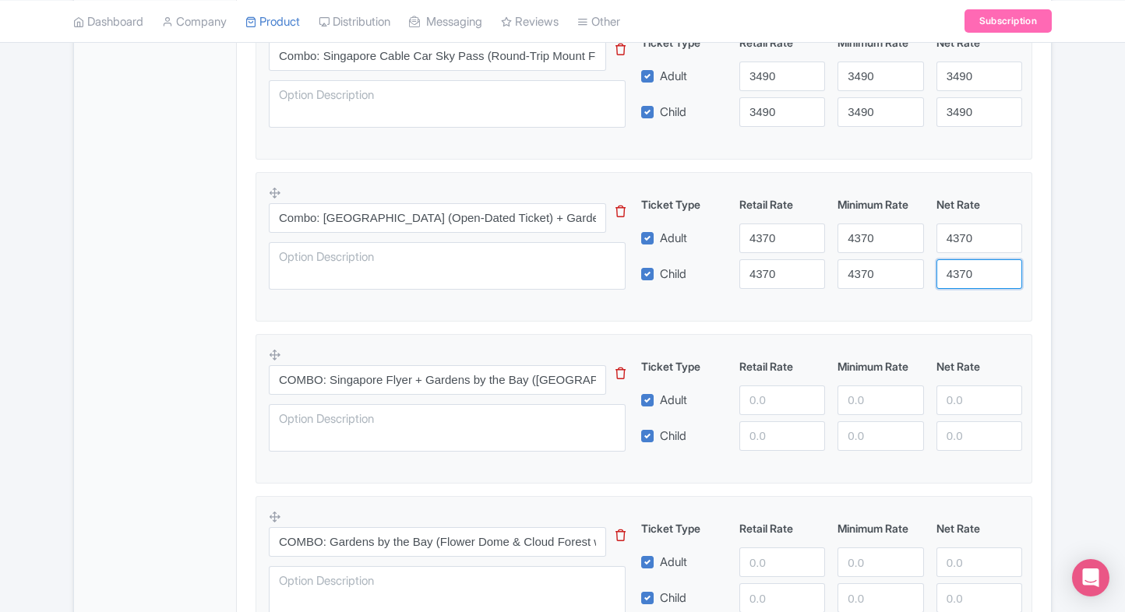
click at [958, 267] on input "4370" at bounding box center [979, 274] width 86 height 30
type input "4370"
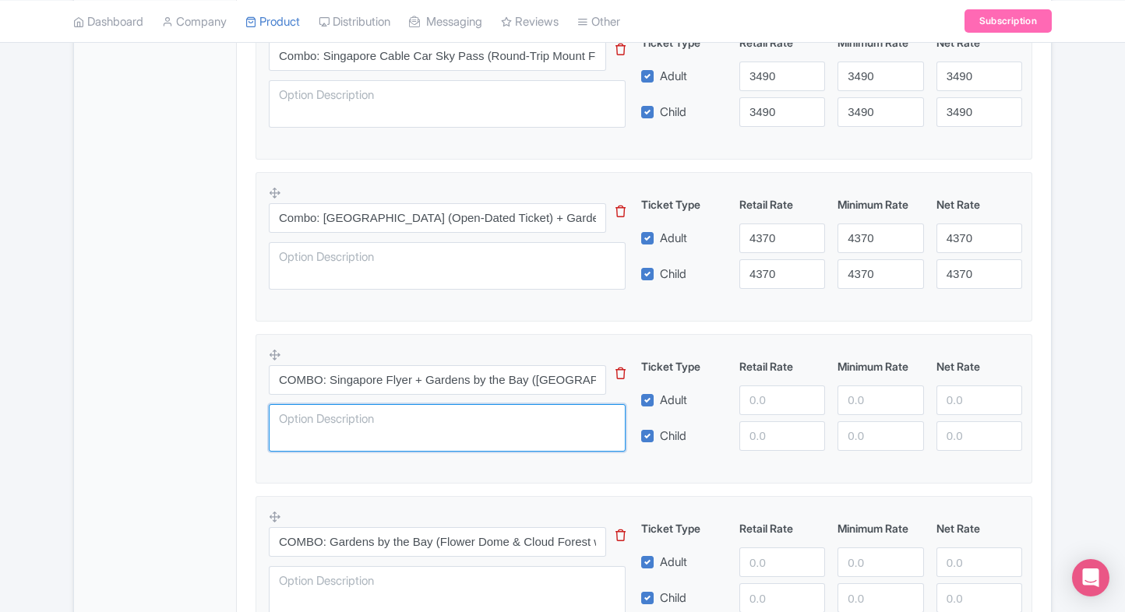
click at [463, 422] on textarea at bounding box center [447, 428] width 357 height 48
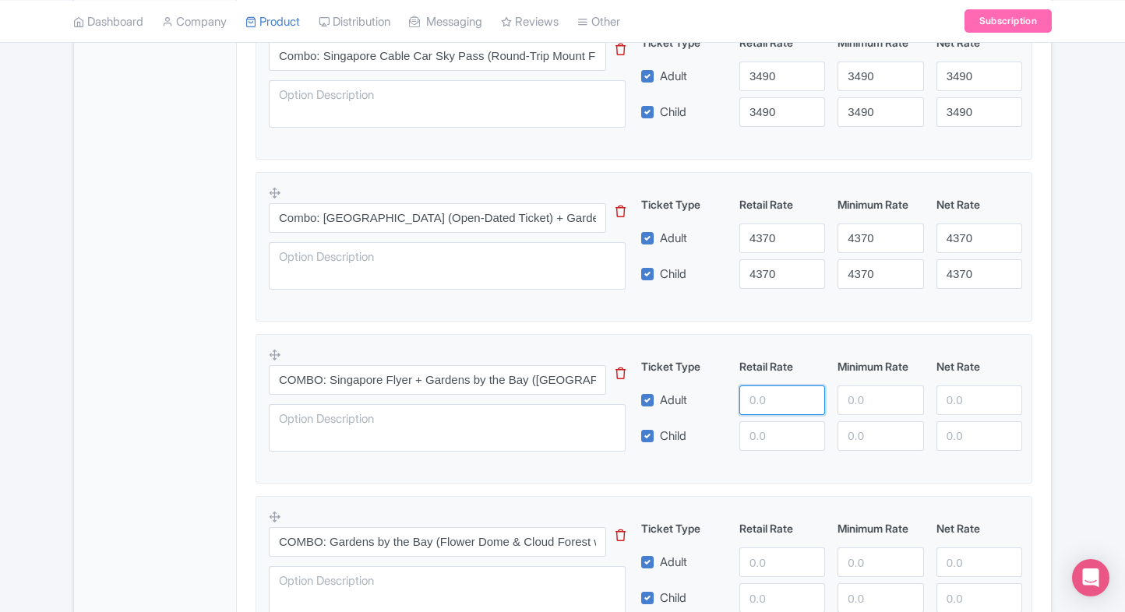
click at [763, 405] on input "number" at bounding box center [782, 401] width 86 height 30
type input "4410"
paste input "4410"
click at [767, 442] on input "4410" at bounding box center [782, 436] width 86 height 30
type input "4410"
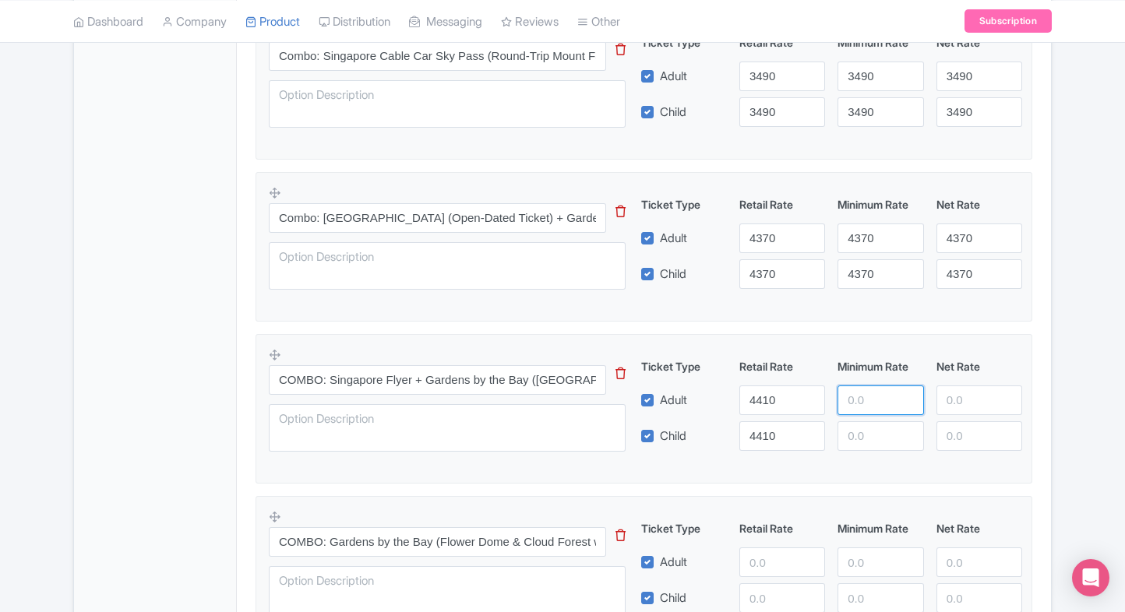
paste input "4410"
click at [866, 399] on input "4410" at bounding box center [880, 401] width 86 height 30
type input "4410"
paste input "4410"
click at [866, 428] on input "4410" at bounding box center [880, 436] width 86 height 30
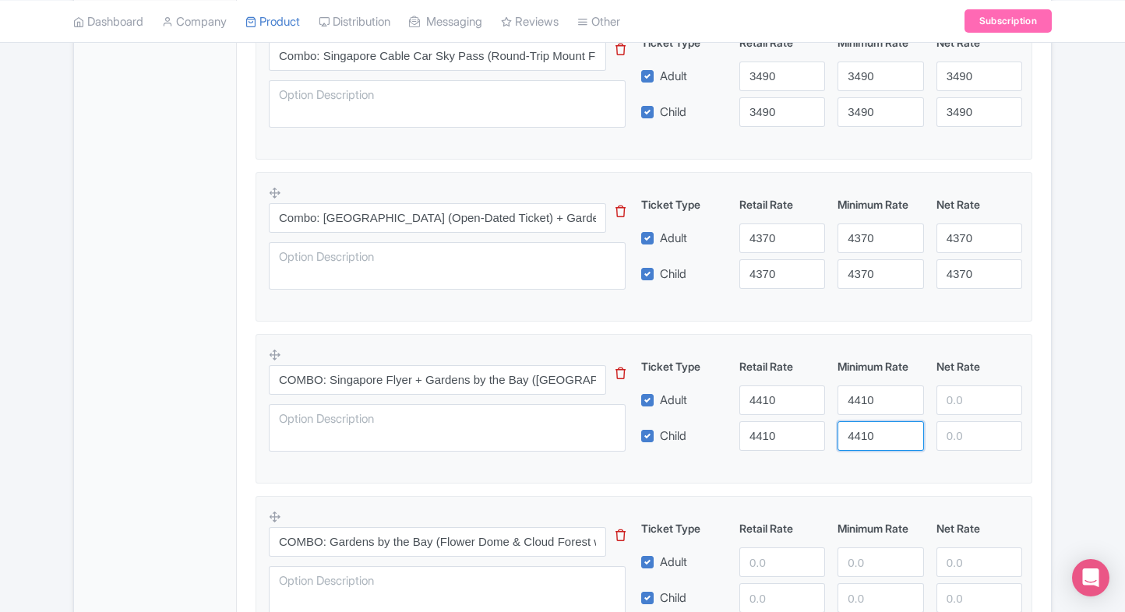
type input "4410"
paste input "4410"
click at [950, 411] on input "4410" at bounding box center [979, 401] width 86 height 30
type input "4410"
paste input "4410"
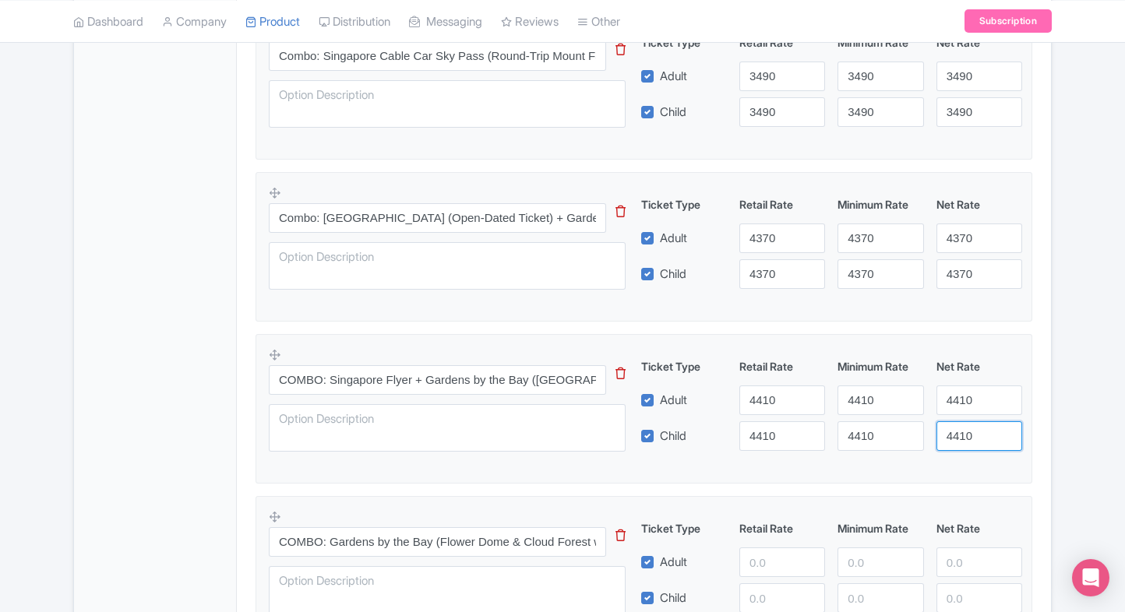
click at [954, 423] on input "4410" at bounding box center [979, 436] width 86 height 30
type input "4410"
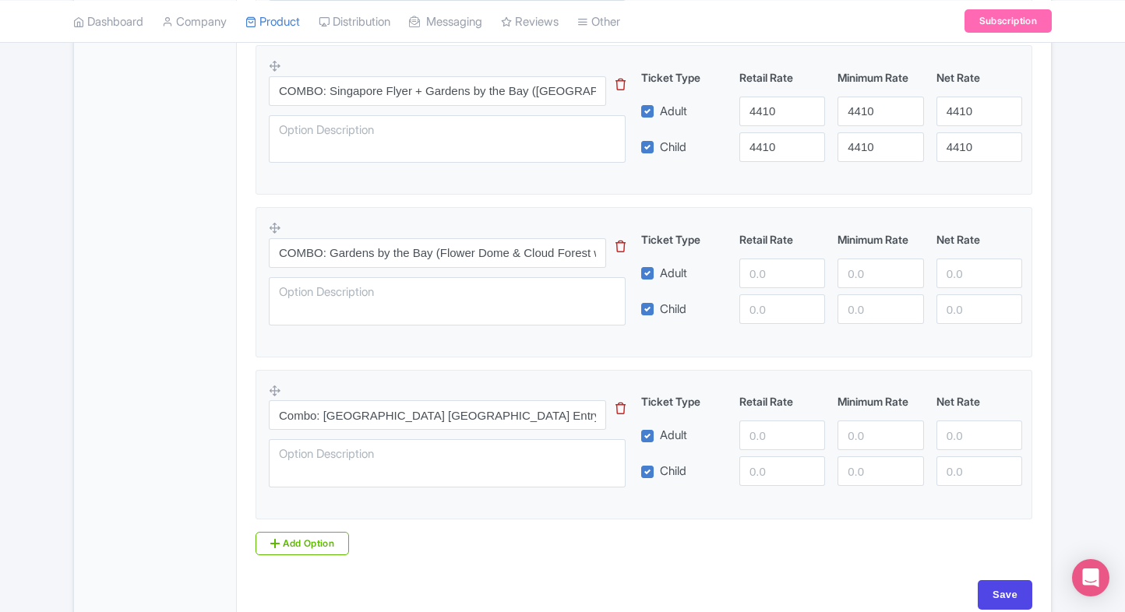
scroll to position [1661, 0]
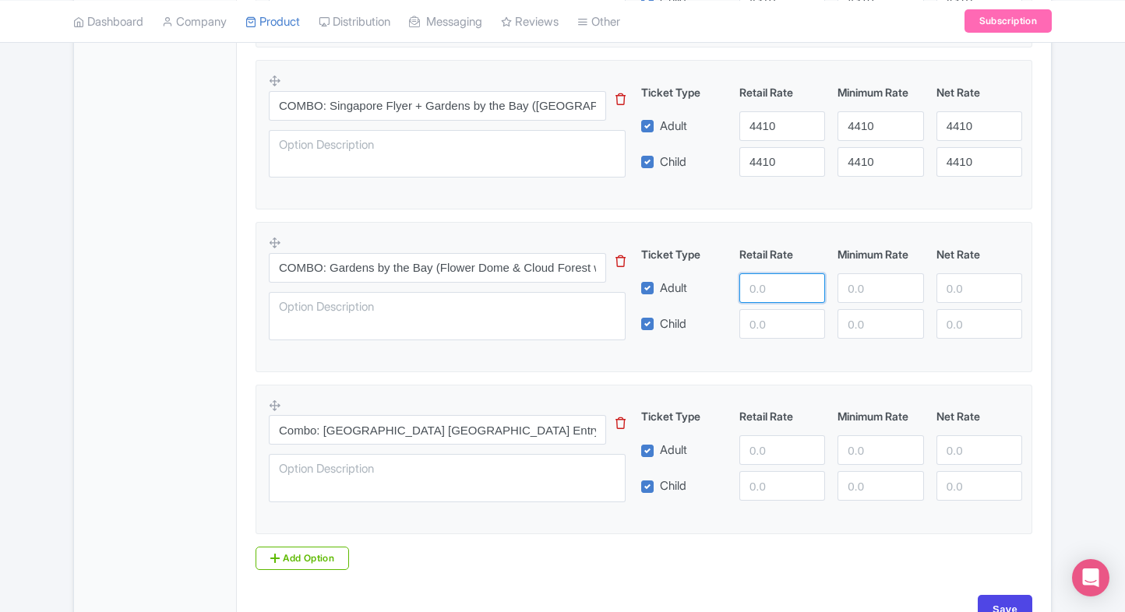
click at [766, 274] on input "number" at bounding box center [782, 288] width 86 height 30
type input "4480"
click at [760, 333] on input "number" at bounding box center [782, 324] width 86 height 30
paste input "4480"
type input "4480"
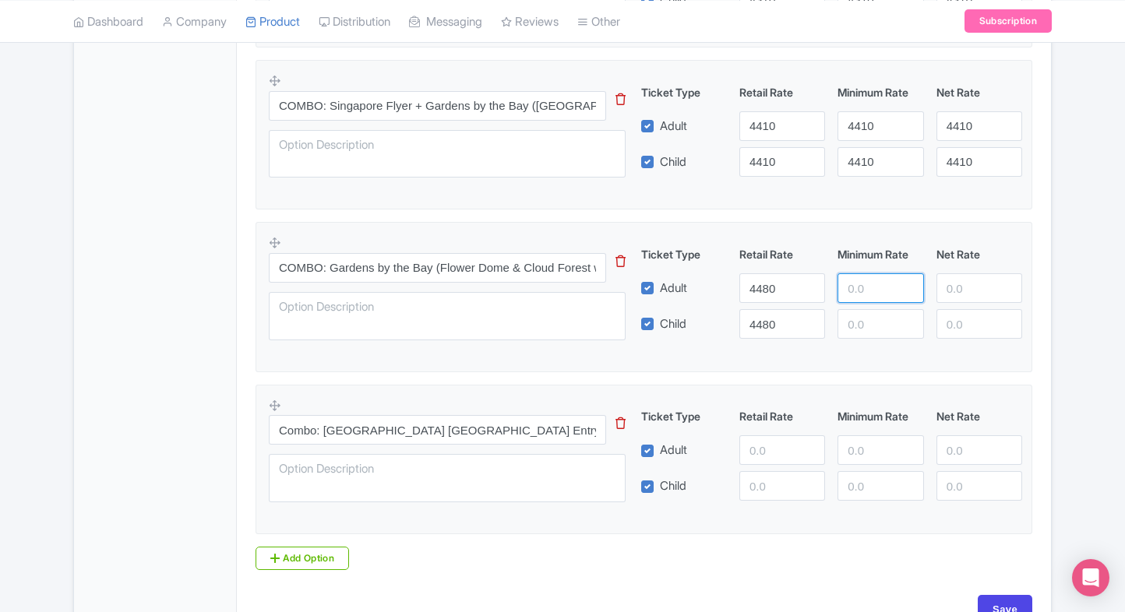
paste input "4480"
click at [863, 297] on input "4480" at bounding box center [880, 288] width 86 height 30
type input "4480"
paste input "4480"
click at [863, 320] on input "4480" at bounding box center [880, 324] width 86 height 30
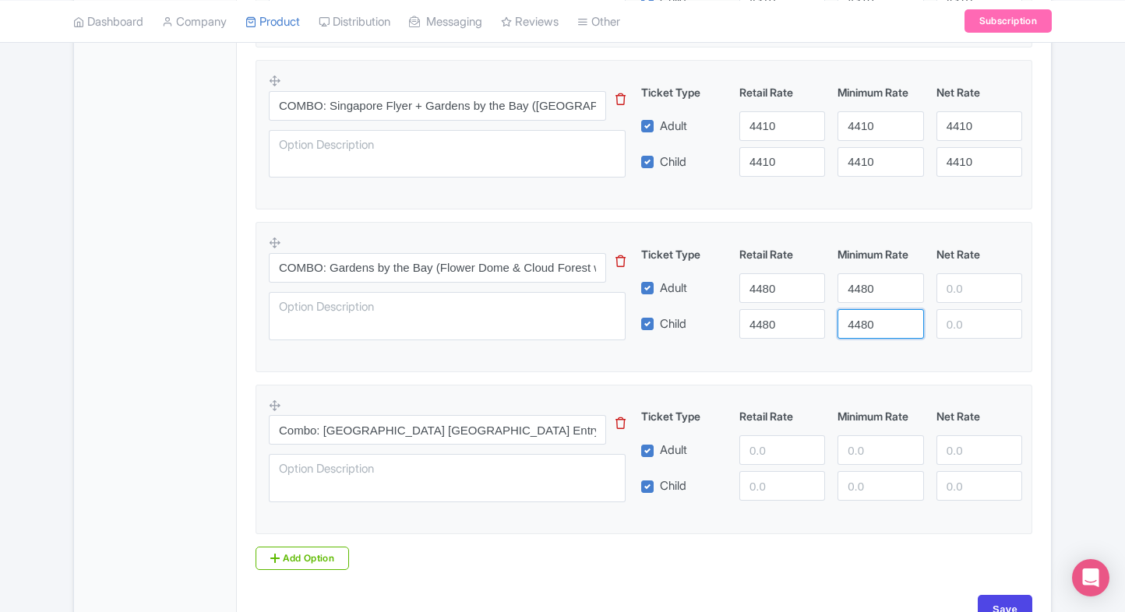
type input "4480"
paste input "4480"
click at [950, 295] on input "number" at bounding box center [979, 288] width 86 height 30
type input "4480"
click at [951, 305] on div "Ticket Type Retail Rate Minimum Rate Net Rate Adult 4480 4480 4480 Child 4480 4…" at bounding box center [831, 292] width 375 height 93
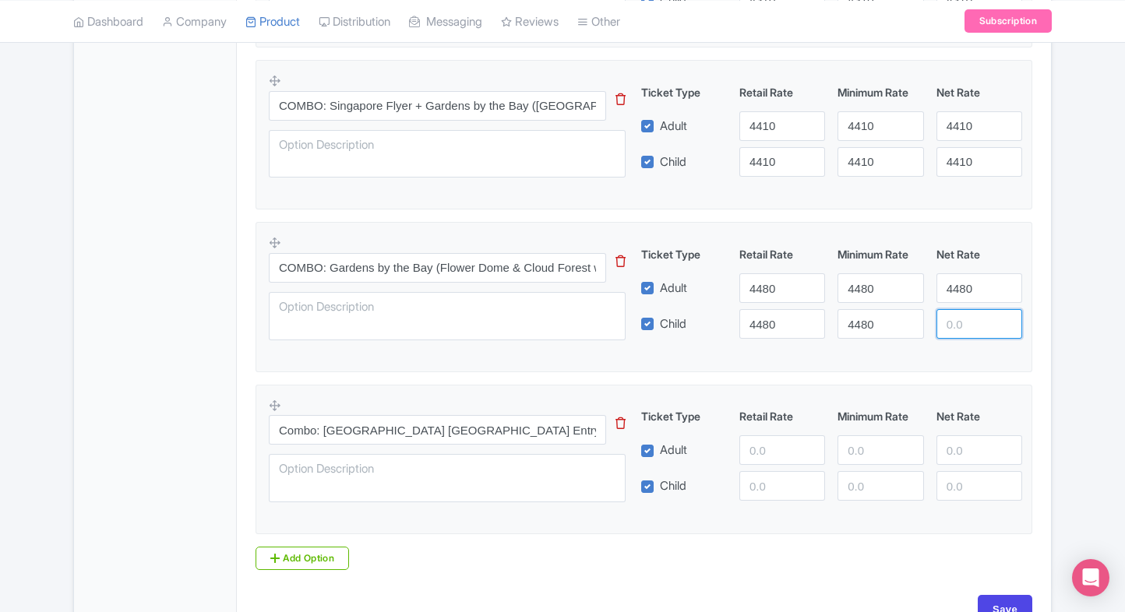
paste input "4480"
click at [968, 324] on input "4480" at bounding box center [979, 324] width 86 height 30
type input "4480"
click at [1028, 323] on div "4480" at bounding box center [979, 324] width 98 height 30
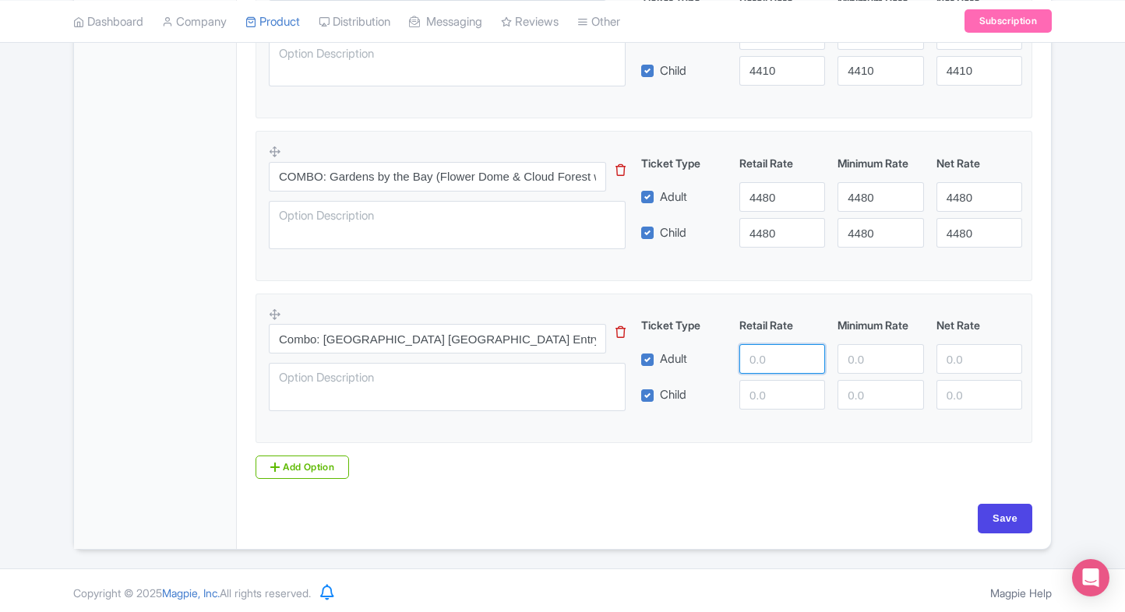
click at [763, 355] on input "number" at bounding box center [782, 359] width 86 height 30
type input "7115"
paste input "7115"
click at [776, 388] on input "number" at bounding box center [782, 395] width 86 height 30
type input "7115"
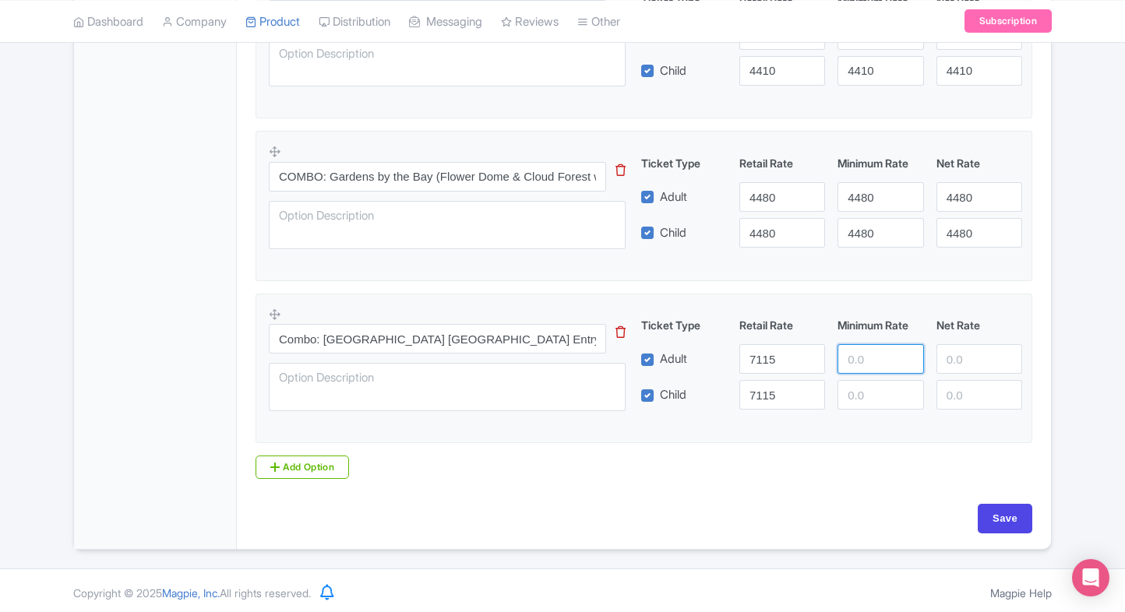
paste input "7115"
click at [873, 364] on input "7115" at bounding box center [880, 359] width 86 height 30
type input "7115"
paste input "7115"
click at [870, 382] on input "7115" at bounding box center [880, 395] width 86 height 30
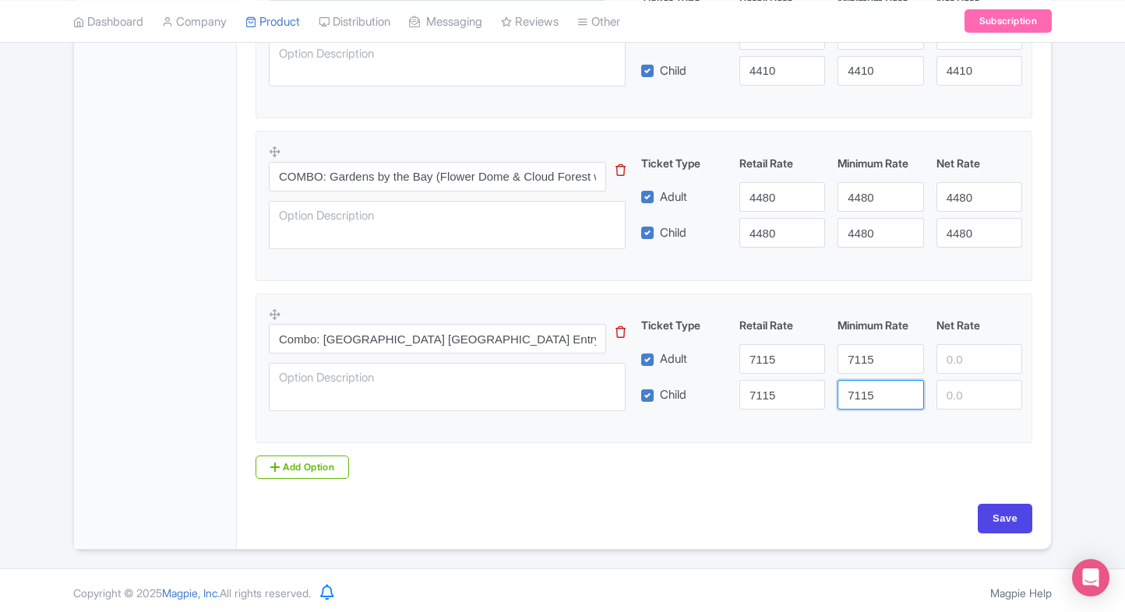
type input "7115"
paste input "7115"
click at [978, 347] on input "7115" at bounding box center [979, 359] width 86 height 30
type input "7115"
paste input "7115"
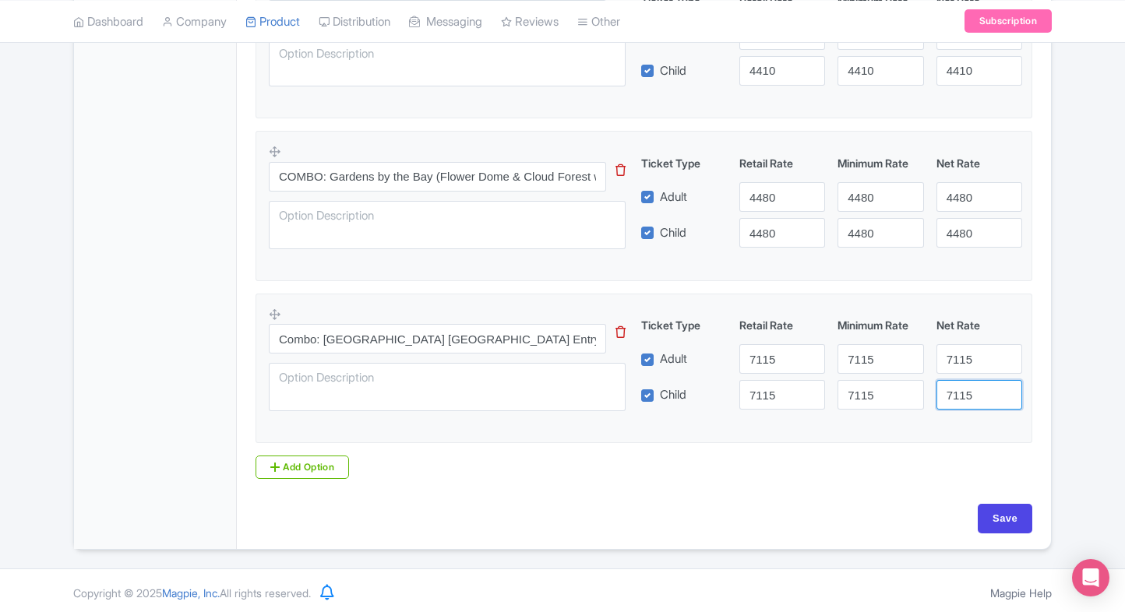
click at [970, 397] on input "7115" at bounding box center [979, 395] width 86 height 30
type input "7115"
click at [989, 509] on input "Save" at bounding box center [1005, 519] width 55 height 30
type input "Saving..."
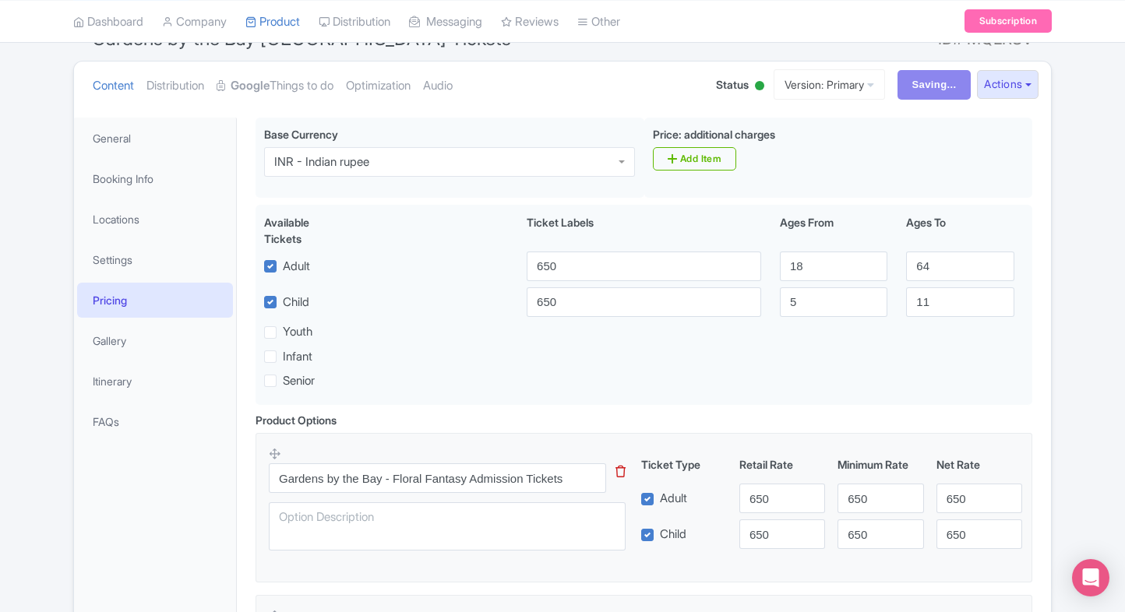
scroll to position [0, 0]
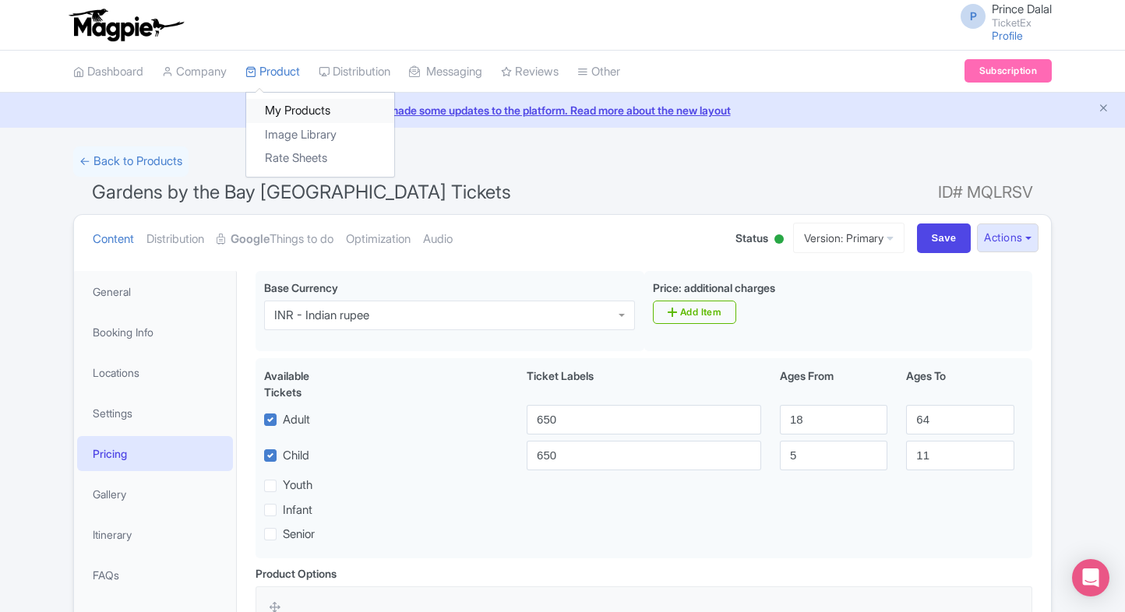
click at [283, 115] on link "My Products" at bounding box center [320, 111] width 148 height 24
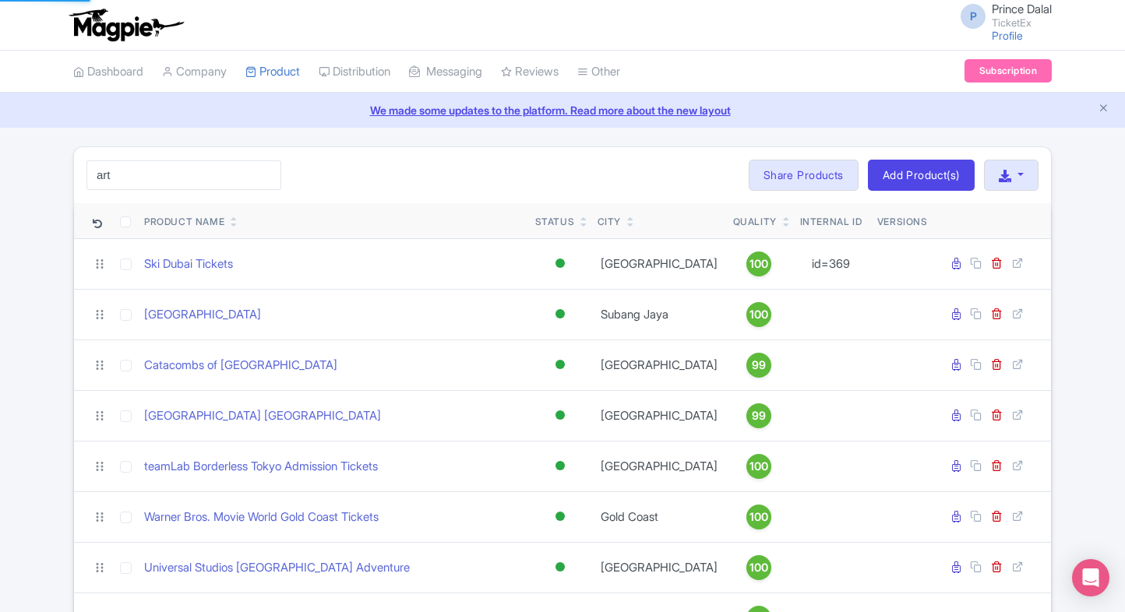
type input "ArtScience Museum"
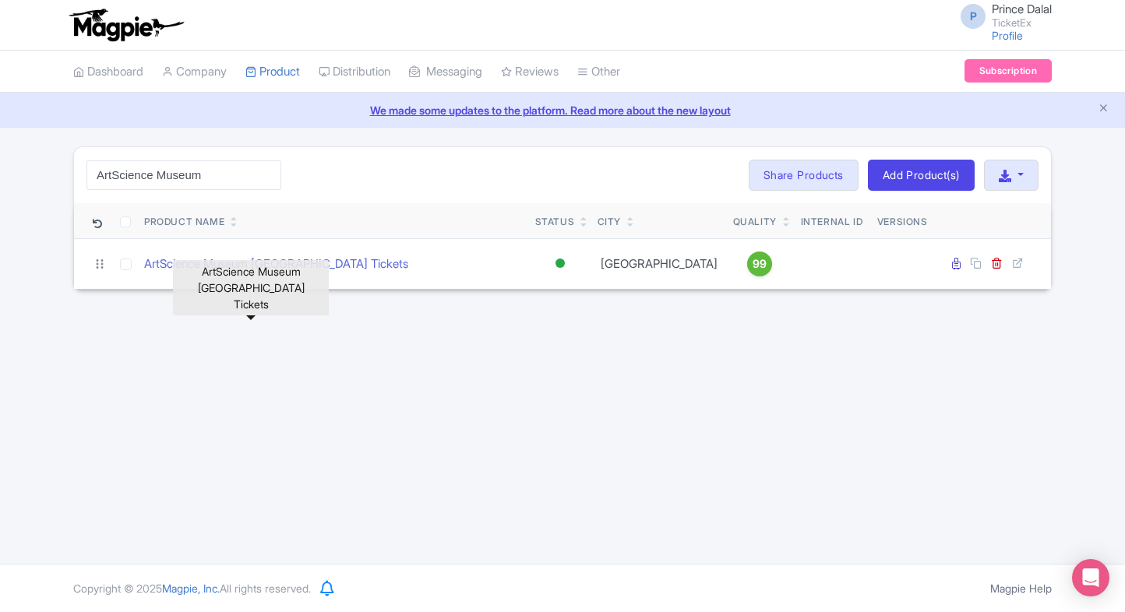
click at [167, 315] on div "P Prince Dalal TicketEx Profile Users Settings Sign out Dashboard Company Produ…" at bounding box center [562, 282] width 1125 height 564
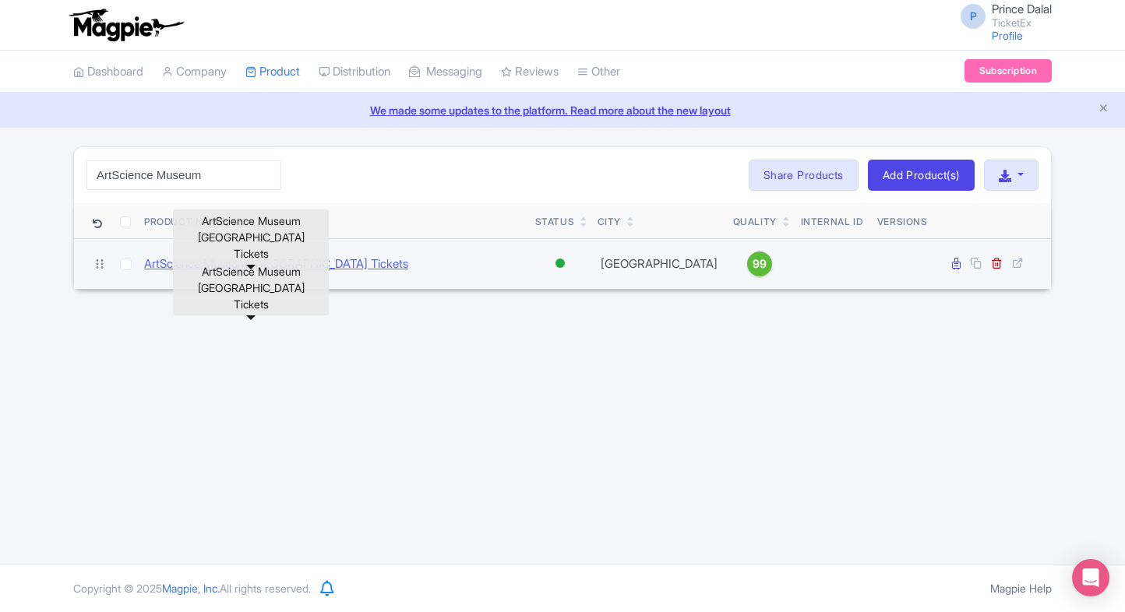
click at [171, 259] on link "ArtScience Museum [GEOGRAPHIC_DATA] Tickets" at bounding box center [276, 265] width 264 height 18
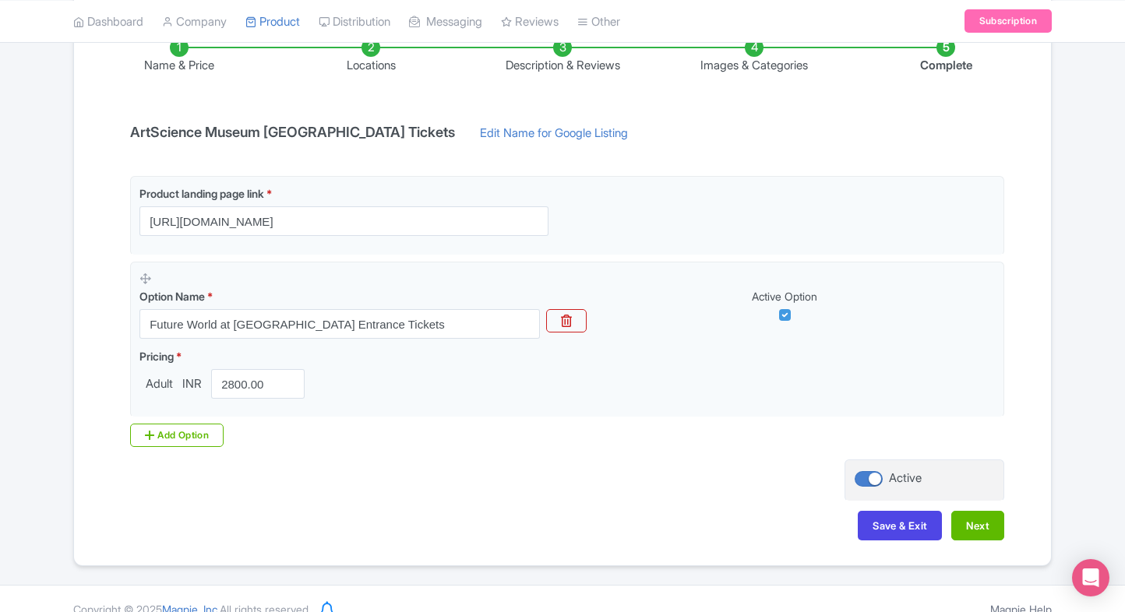
scroll to position [292, 0]
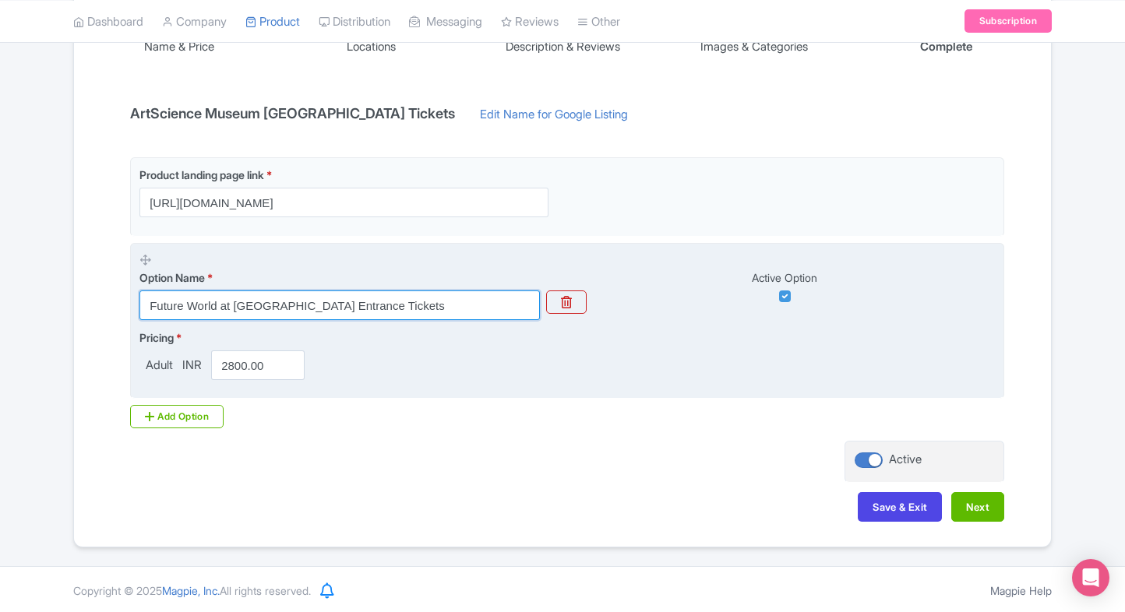
click at [296, 318] on input "Future World at [GEOGRAPHIC_DATA] Entrance Tickets" at bounding box center [339, 306] width 400 height 30
paste input "([DEMOGRAPHIC_DATA] Residents)"
type input "Future World at [GEOGRAPHIC_DATA] Entrance Tickets([DEMOGRAPHIC_DATA] Residents)"
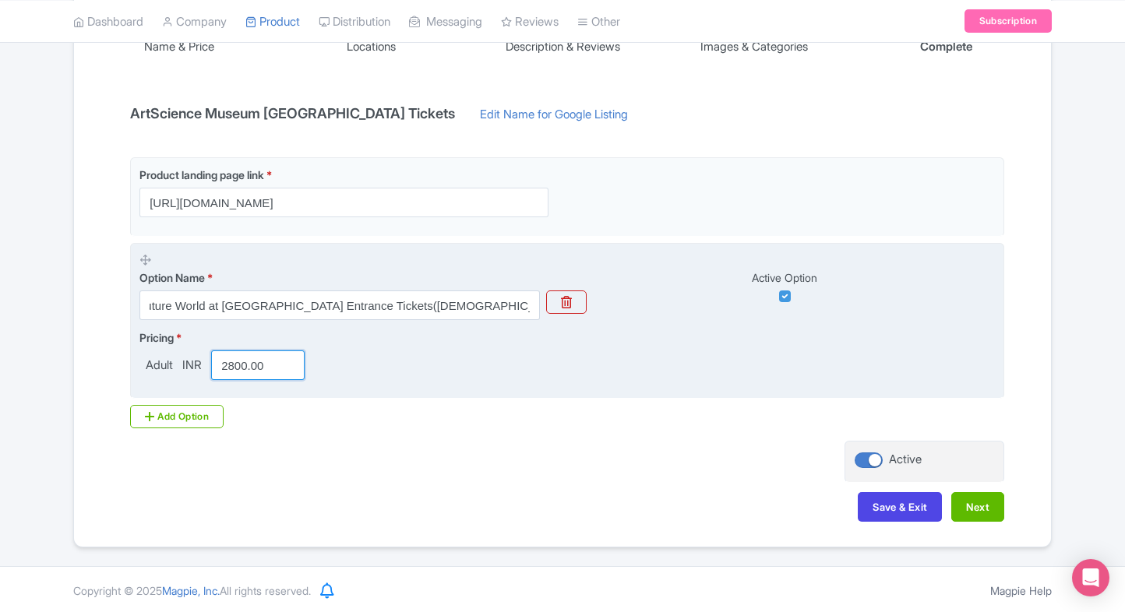
click at [256, 351] on input "2800.00" at bounding box center [257, 366] width 93 height 30
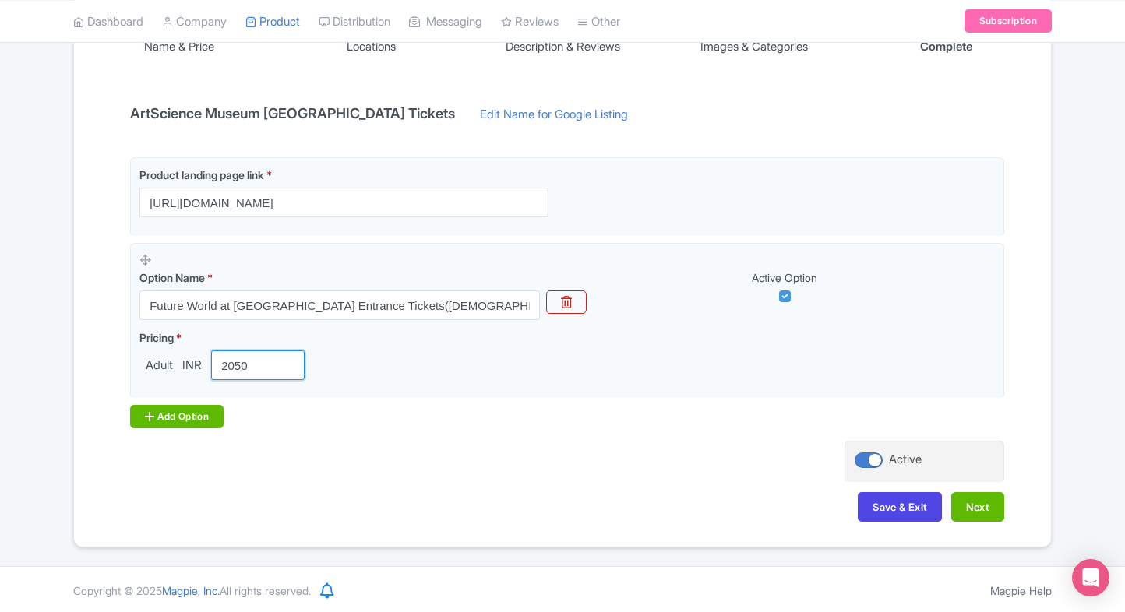
type input "2050"
click at [175, 413] on div "Add Option" at bounding box center [176, 416] width 93 height 23
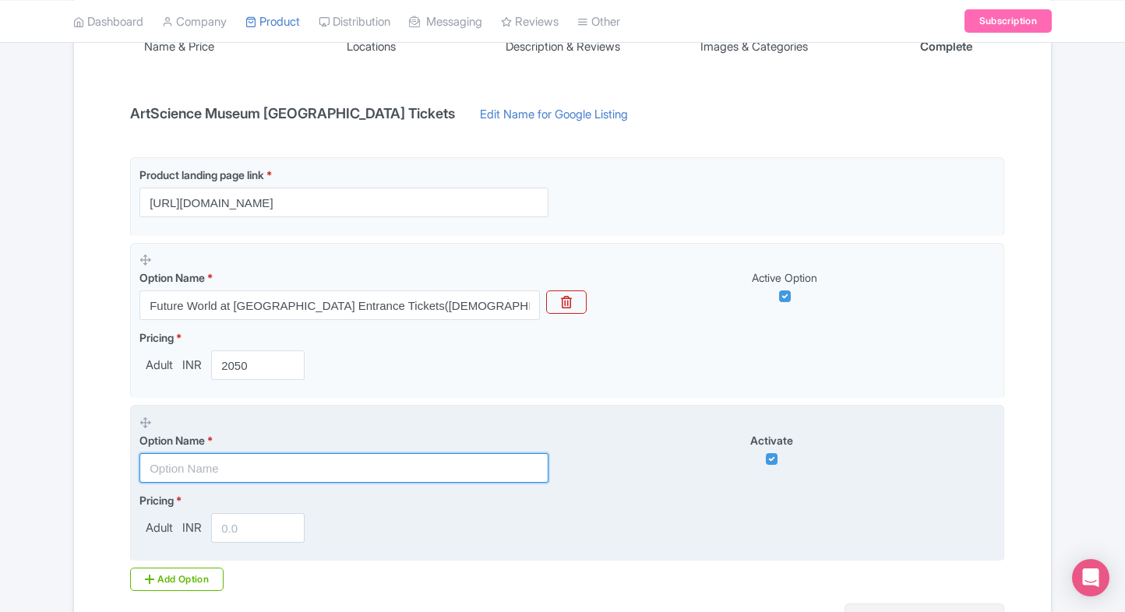
click at [206, 458] on input "text" at bounding box center [343, 468] width 409 height 30
paste input "Future World at [GEOGRAPHIC_DATA] Entrance Tickets(International Travellers)"
type input "Future World at [GEOGRAPHIC_DATA] Entrance Tickets(International Travellers)"
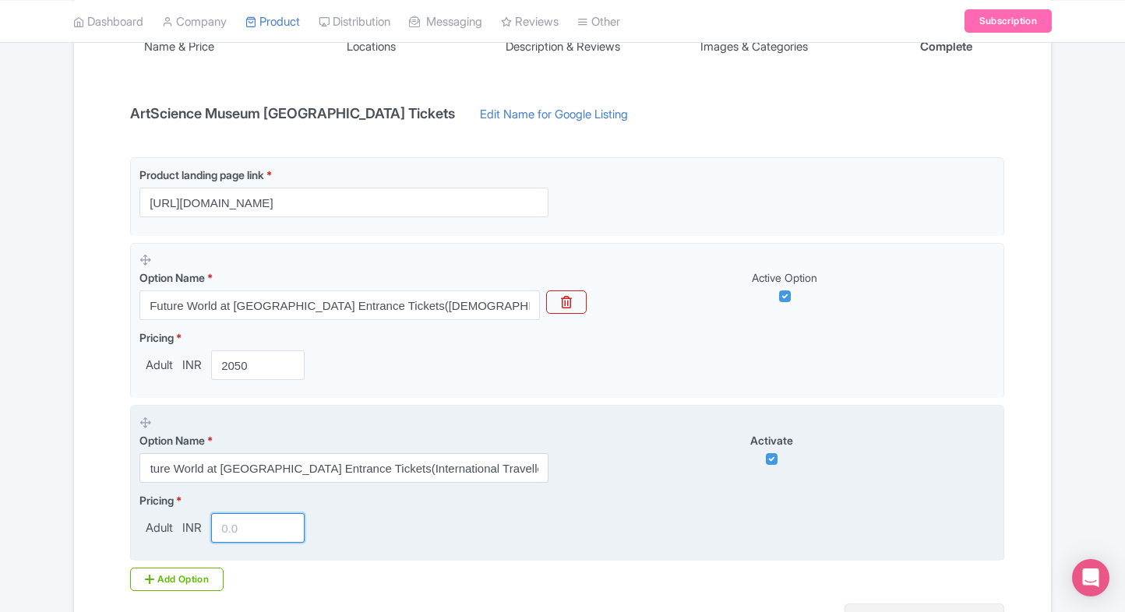
click at [244, 538] on input "number" at bounding box center [257, 528] width 93 height 30
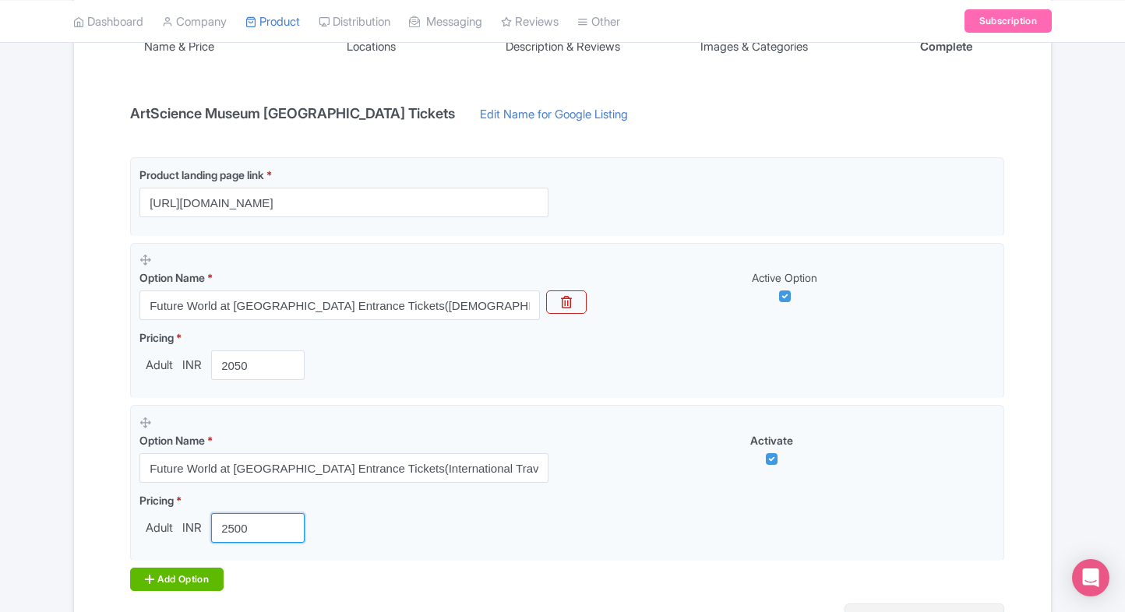
type input "2500"
click at [152, 585] on div "Add Option" at bounding box center [176, 579] width 93 height 23
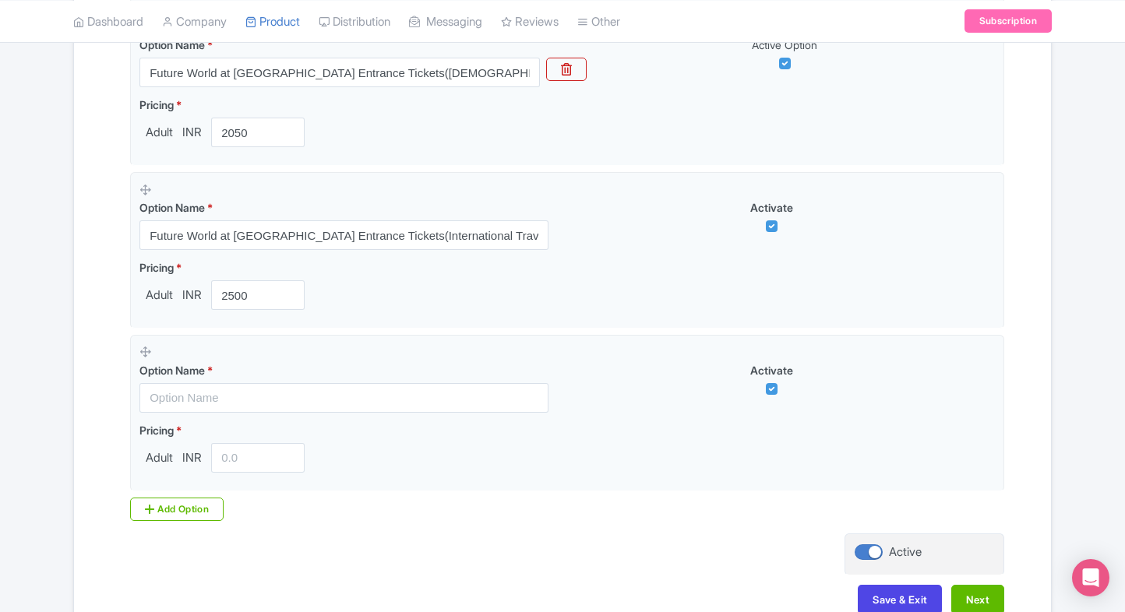
scroll to position [526, 0]
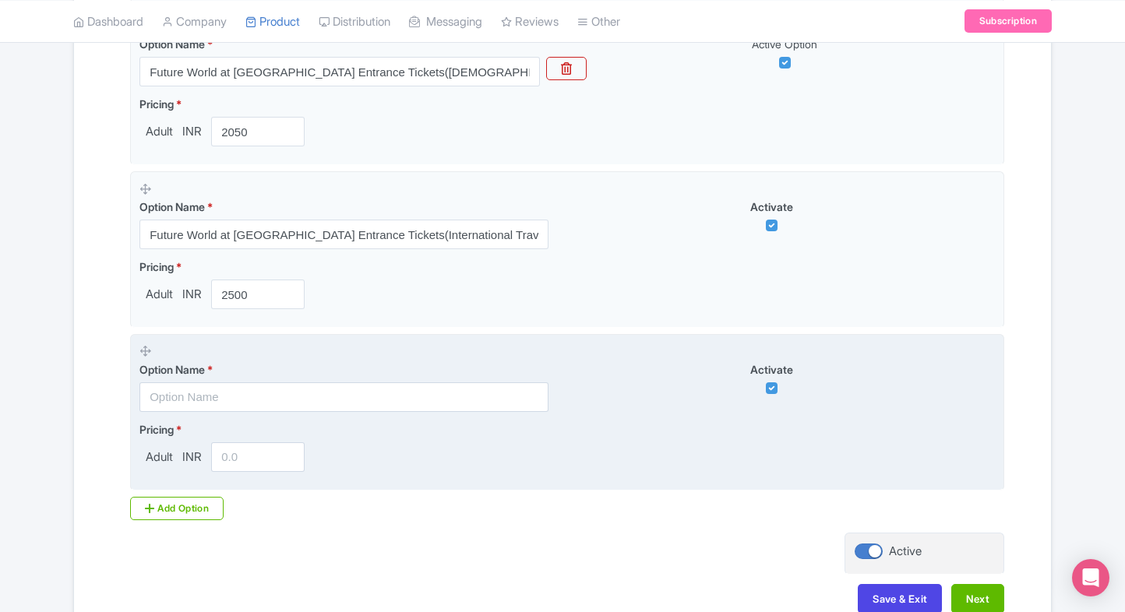
click at [187, 402] on input "text" at bounding box center [343, 398] width 409 height 30
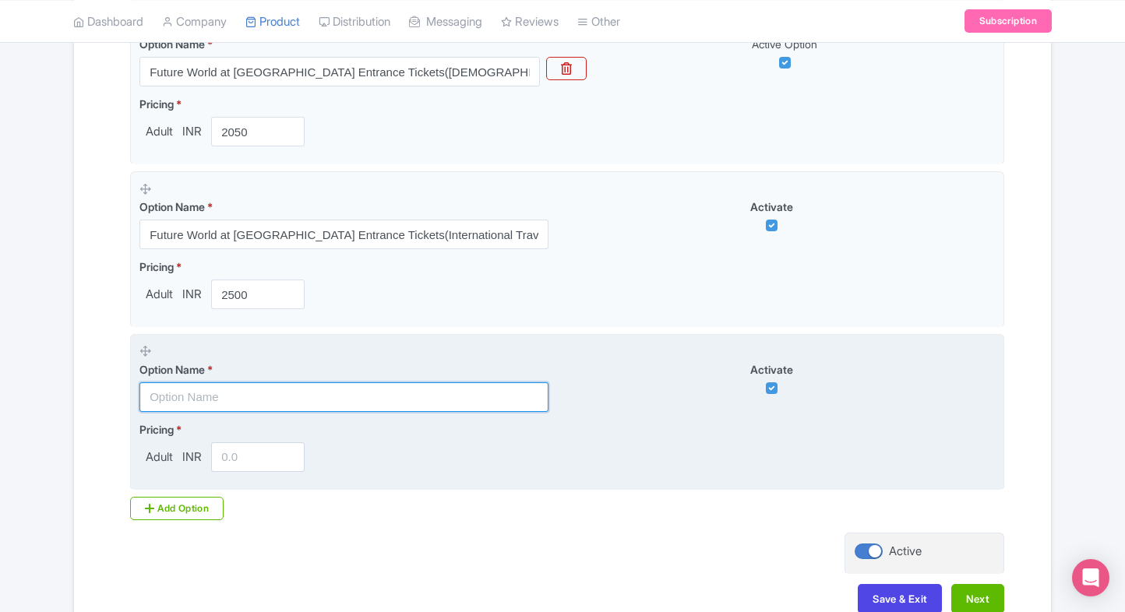
paste input "ArtScience Museum + [GEOGRAPHIC_DATA] Entry"
type input "ArtScience Museum + [GEOGRAPHIC_DATA] Entry"
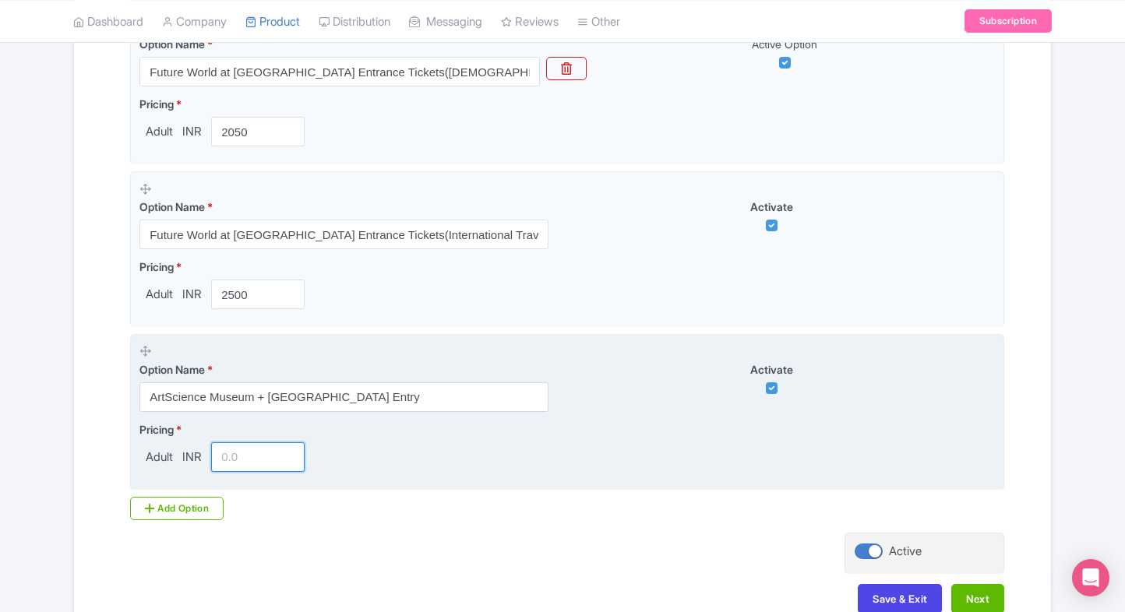
click at [262, 458] on input "number" at bounding box center [257, 457] width 93 height 30
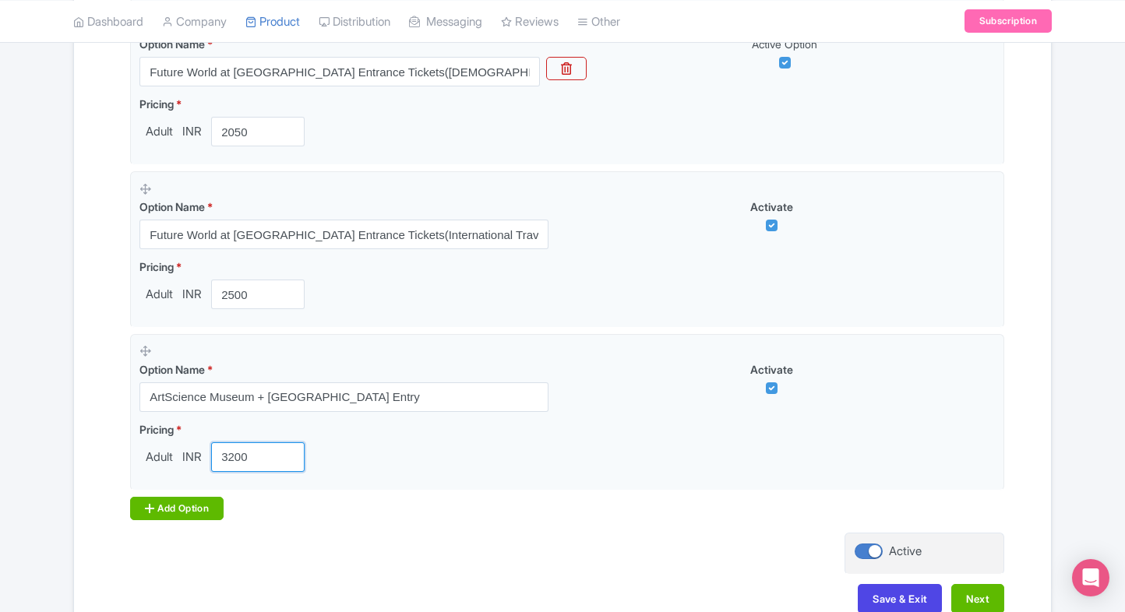
type input "3200"
click at [145, 504] on icon at bounding box center [149, 508] width 9 height 12
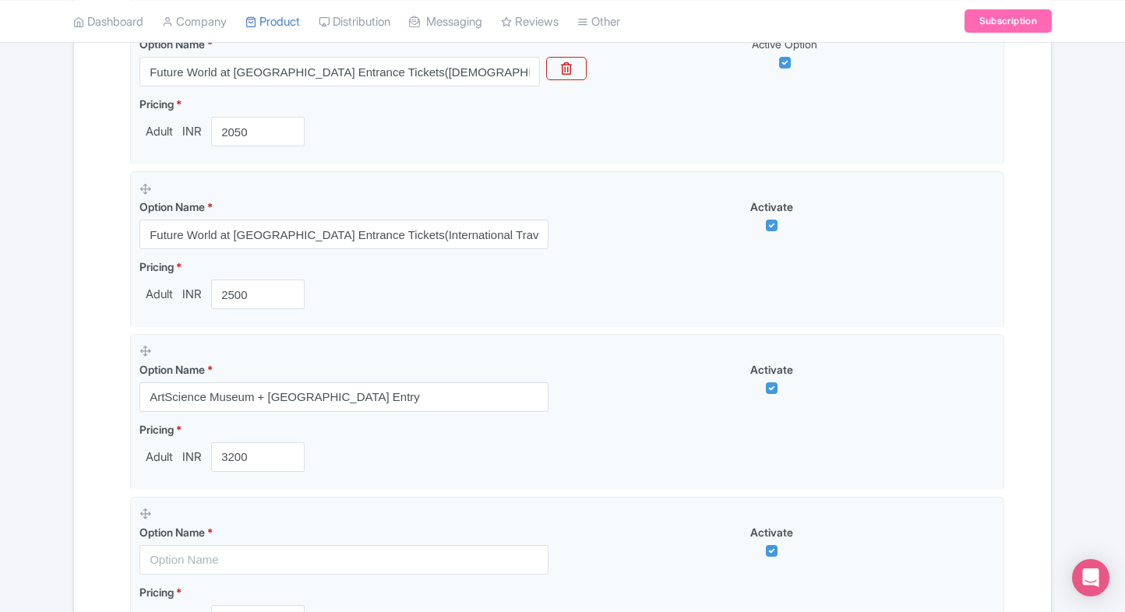
click at [100, 507] on div "Name & Price Locations Description & Reviews Images & Categories Complete ArtSc…" at bounding box center [562, 274] width 958 height 1038
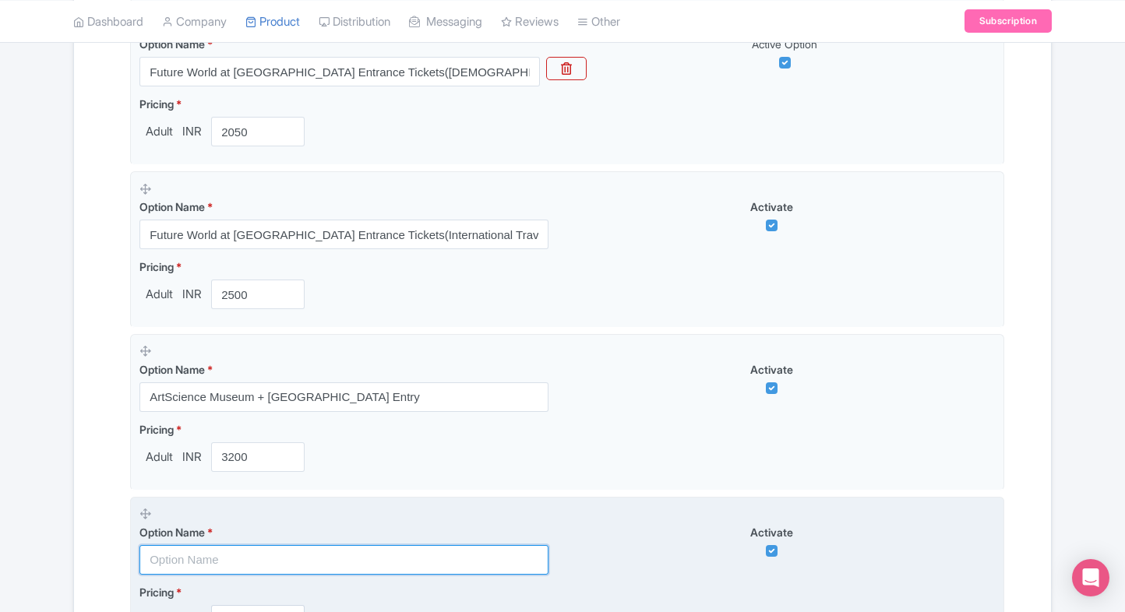
click at [224, 552] on input "text" at bounding box center [343, 560] width 409 height 30
paste input "ArtScience Museum+ [GEOGRAPHIC_DATA]"
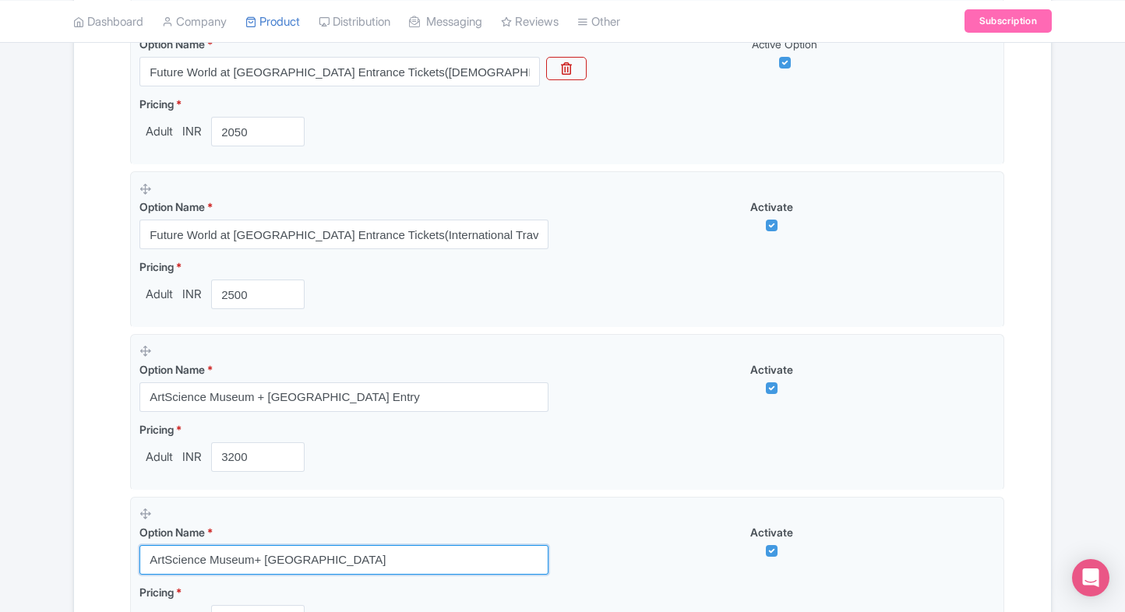
type input "ArtScience Museum+ [GEOGRAPHIC_DATA]"
click at [93, 541] on div "Name & Price Locations Description & Reviews Images & Categories Complete ArtSc…" at bounding box center [562, 274] width 958 height 1038
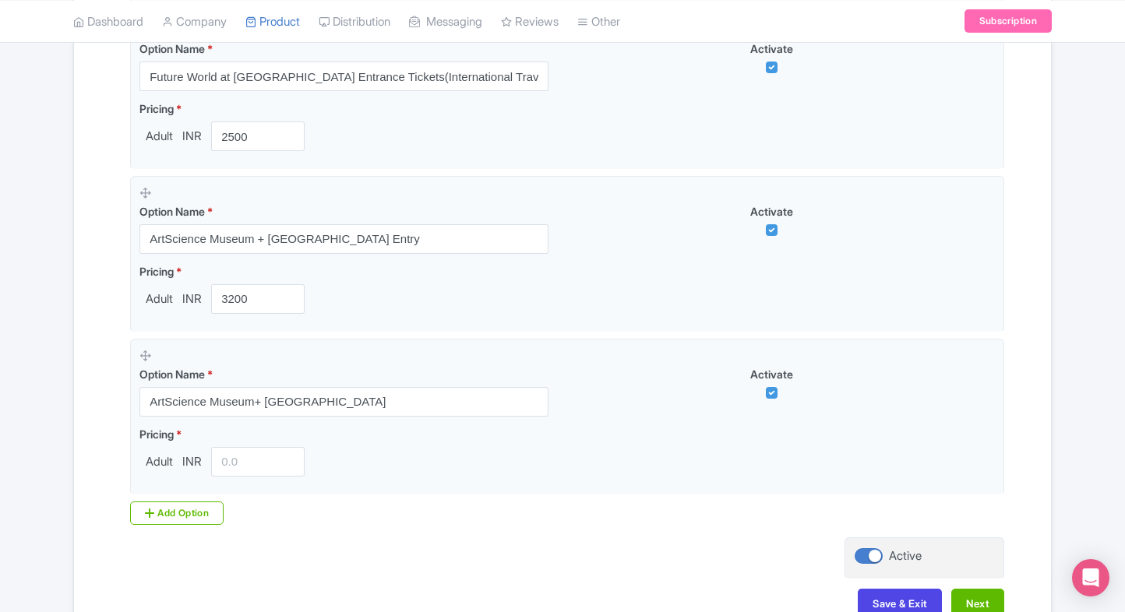
scroll to position [689, 0]
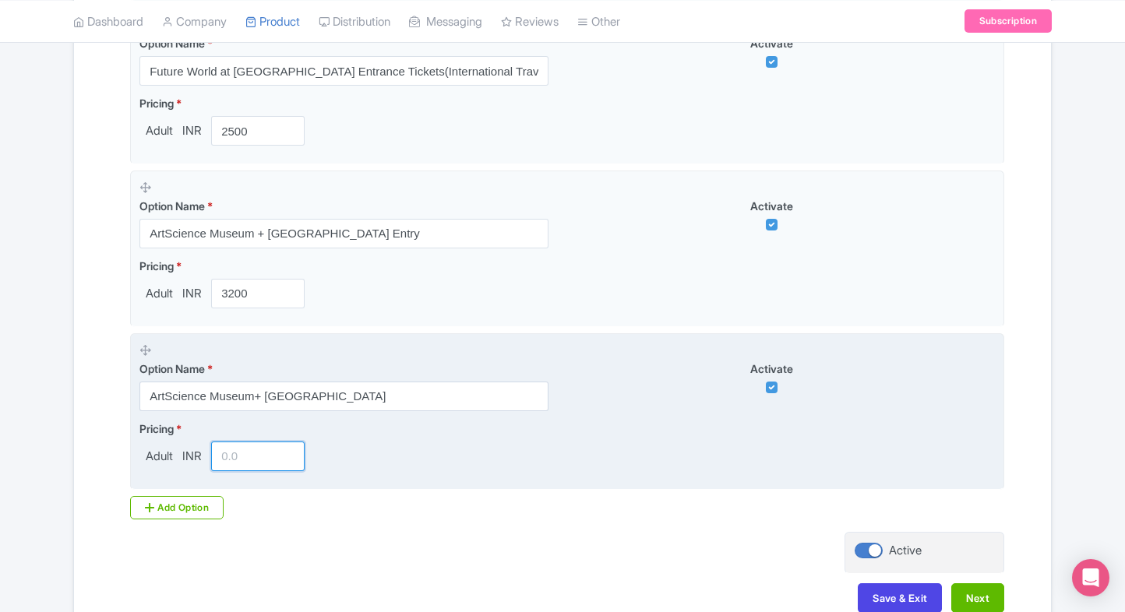
click at [238, 450] on input "number" at bounding box center [257, 457] width 93 height 30
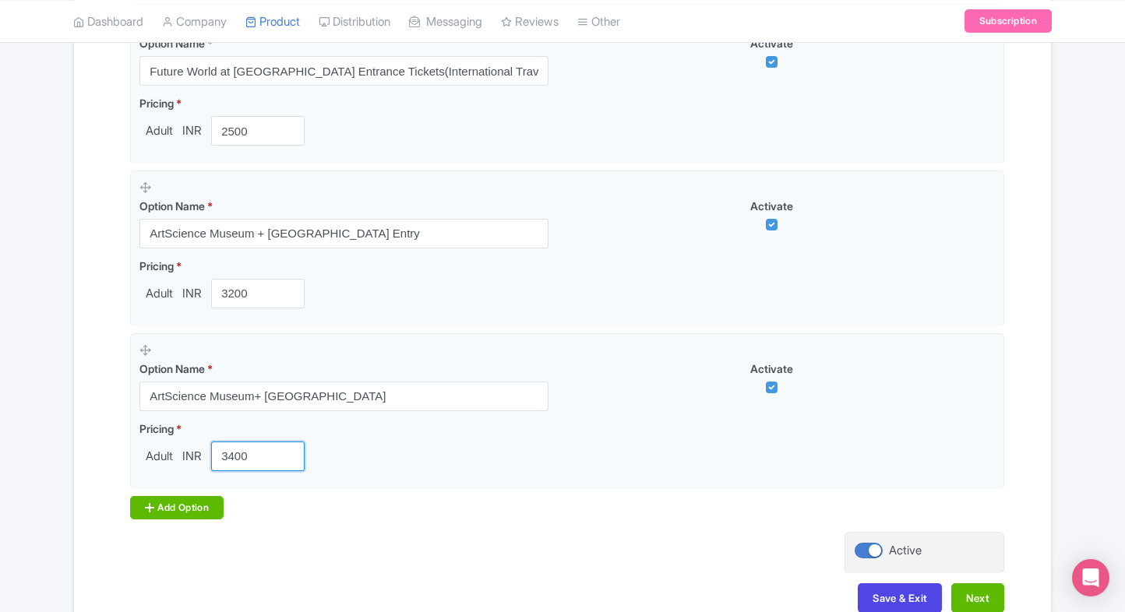
type input "3400"
click at [167, 506] on div "Add Option" at bounding box center [176, 507] width 93 height 23
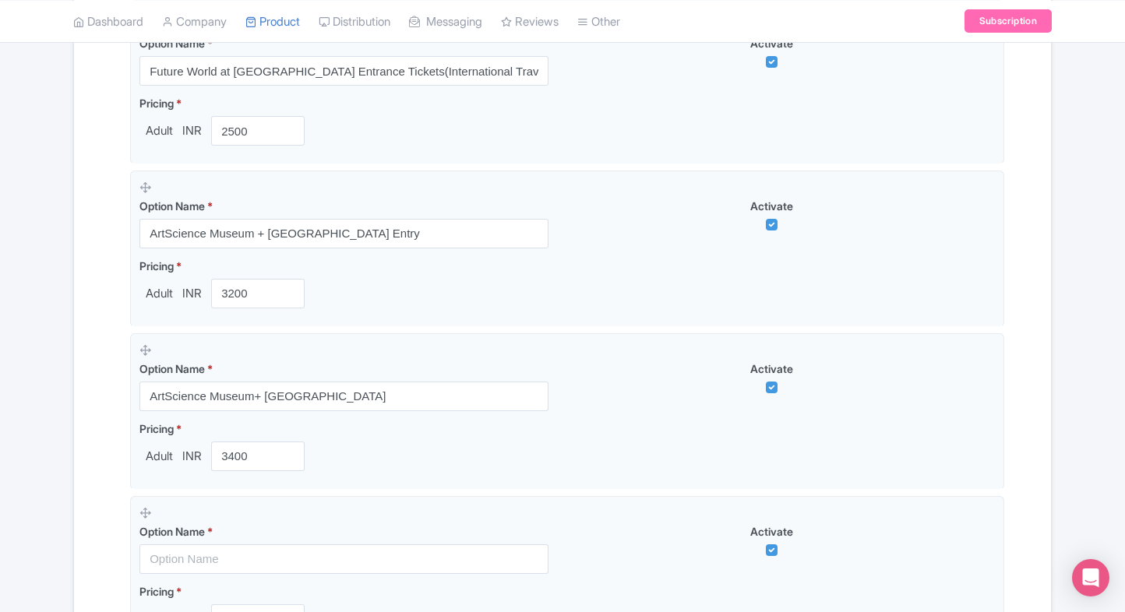
click at [78, 519] on div "Name & Price Locations Description & Reviews Images & Categories Complete ArtSc…" at bounding box center [562, 191] width 977 height 1200
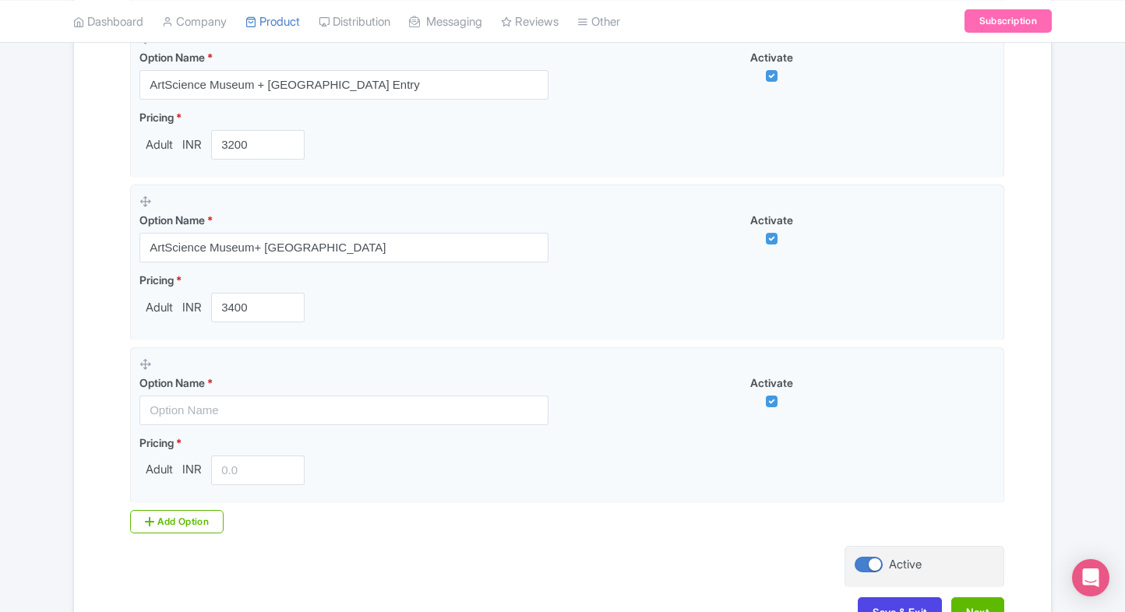
scroll to position [839, 0]
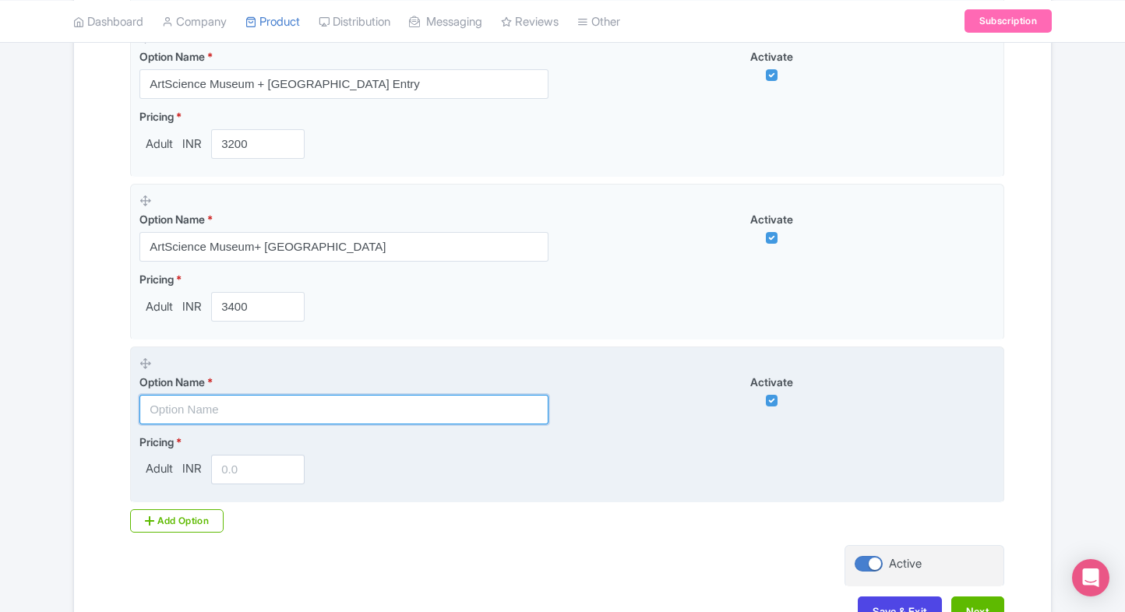
paste input "ArtScience Museum + Fook [PERSON_NAME][GEOGRAPHIC_DATA]"
click at [293, 420] on input "text" at bounding box center [343, 410] width 409 height 30
type input "ArtScience Museum + Fook [PERSON_NAME][GEOGRAPHIC_DATA]"
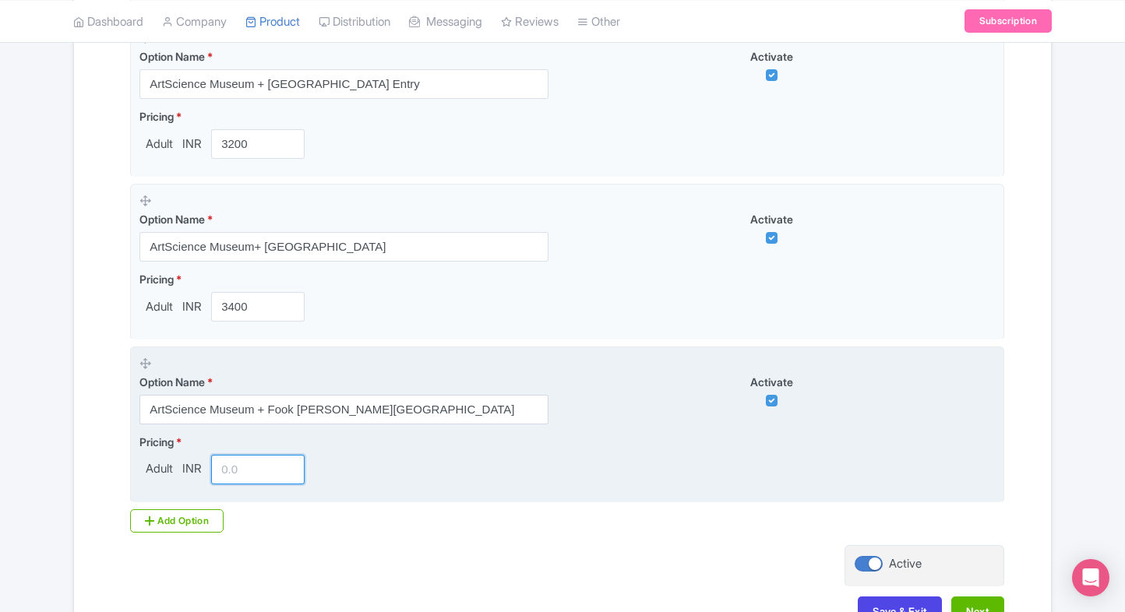
click at [236, 463] on input "number" at bounding box center [257, 470] width 93 height 30
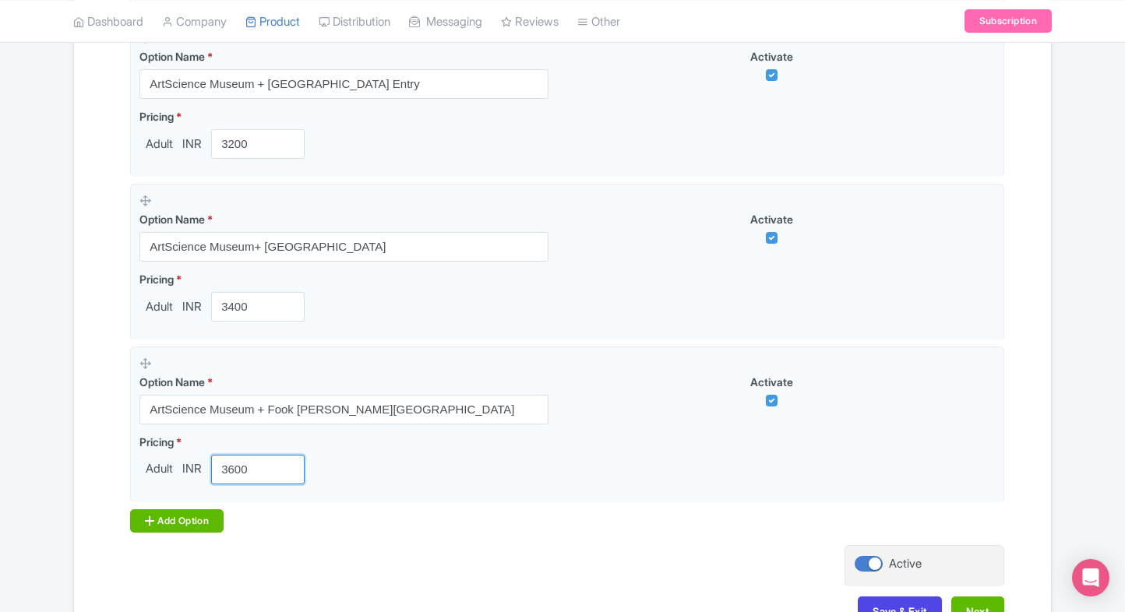
type input "3600"
click at [148, 524] on icon at bounding box center [149, 521] width 9 height 12
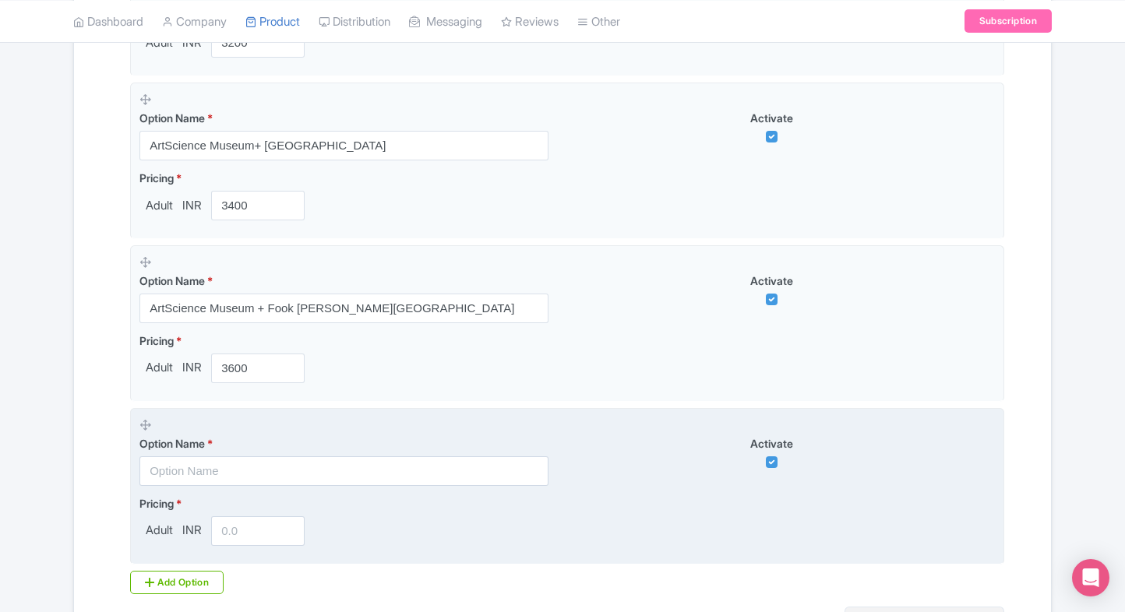
scroll to position [941, 0]
click at [234, 528] on input "number" at bounding box center [257, 531] width 93 height 30
type input "3800"
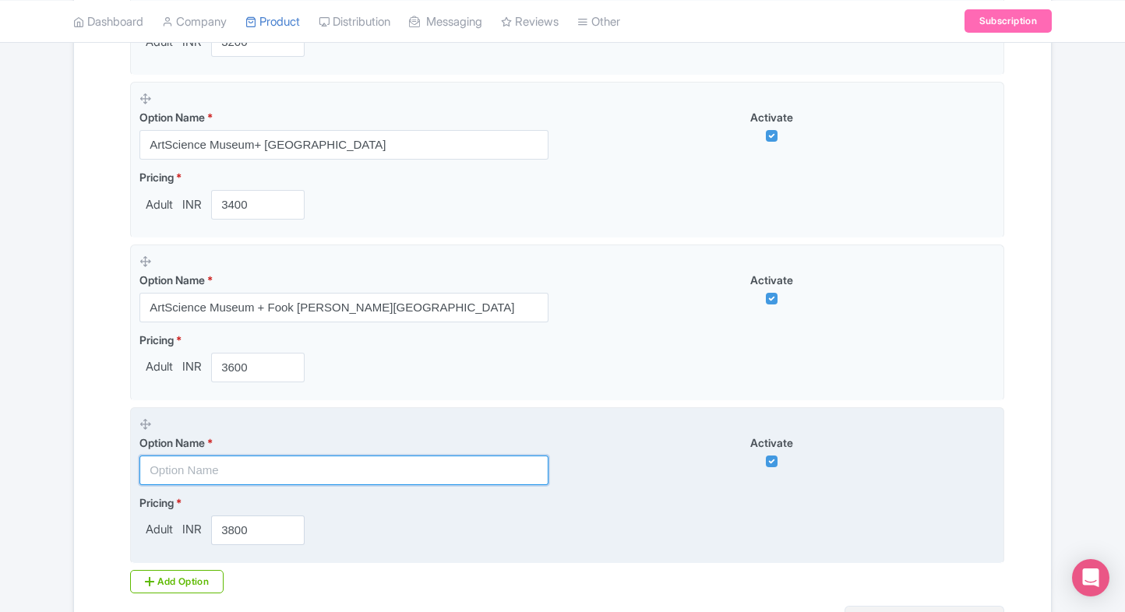
paste input "ArtScience Museum + [GEOGRAPHIC_DATA]"
click at [230, 467] on input "text" at bounding box center [343, 471] width 409 height 30
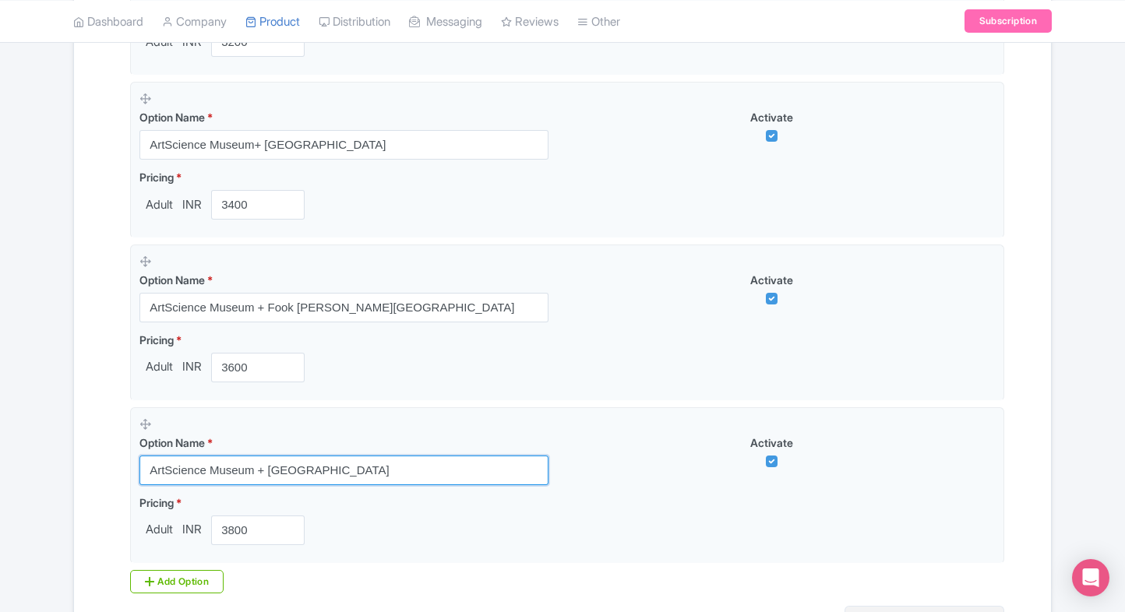
type input "ArtScience Museum + [GEOGRAPHIC_DATA]"
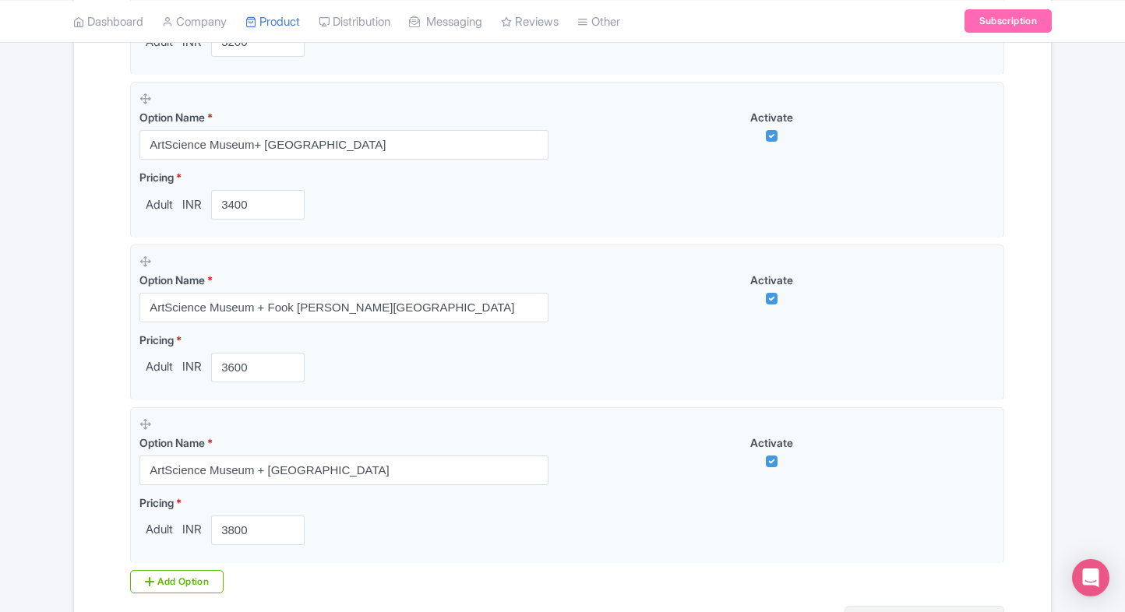
click at [118, 482] on div "Name & Price Locations Description & Reviews Images & Categories Complete ArtSc…" at bounding box center [562, 20] width 958 height 1363
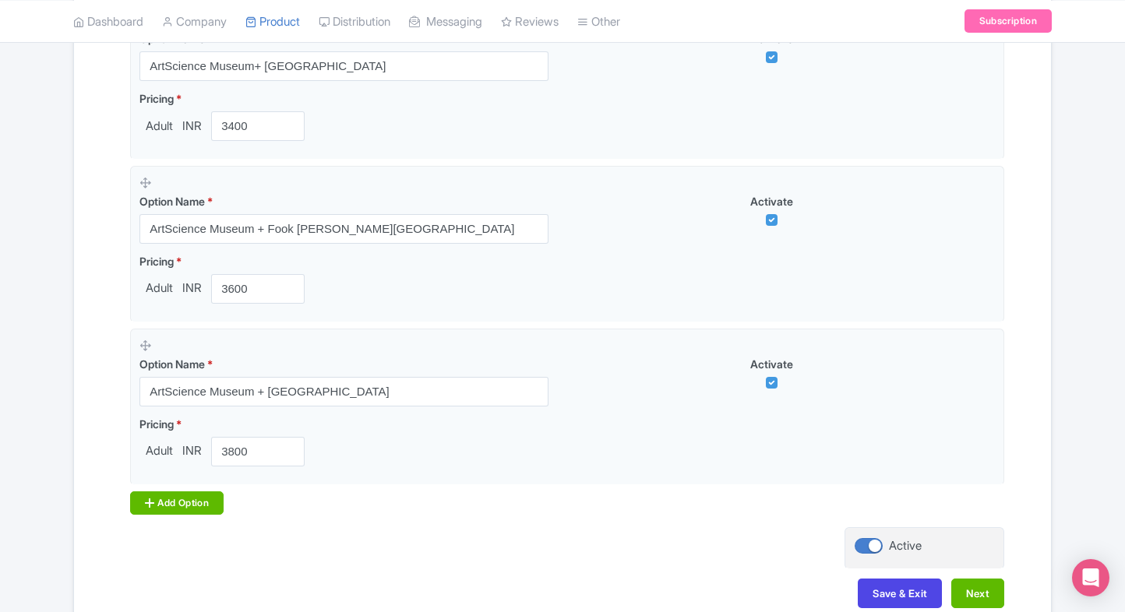
scroll to position [1029, 0]
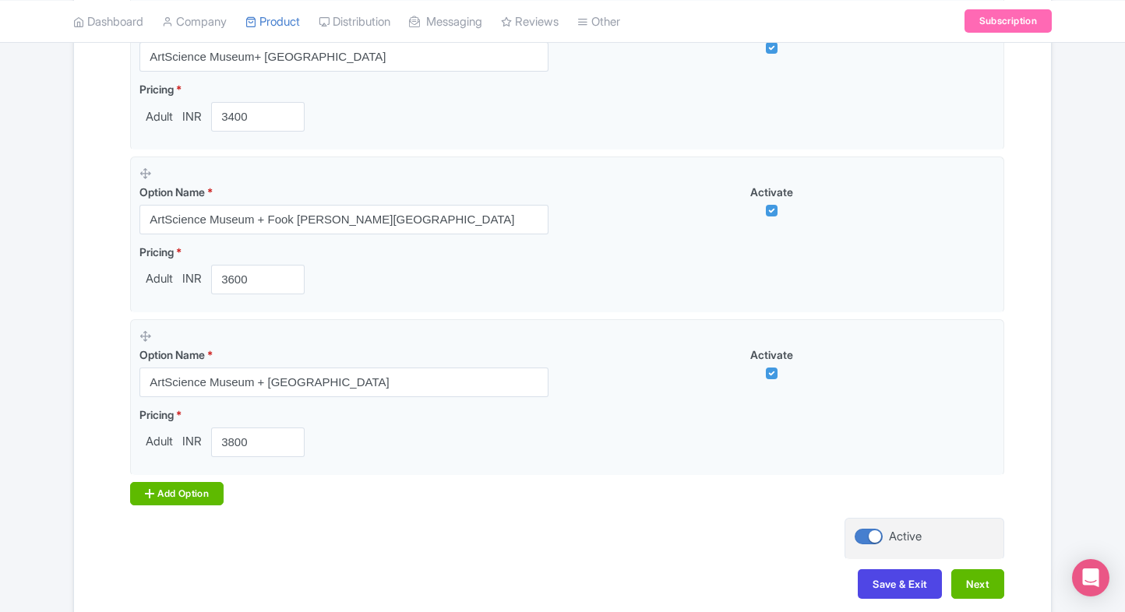
click at [172, 486] on div "Add Option" at bounding box center [176, 493] width 93 height 23
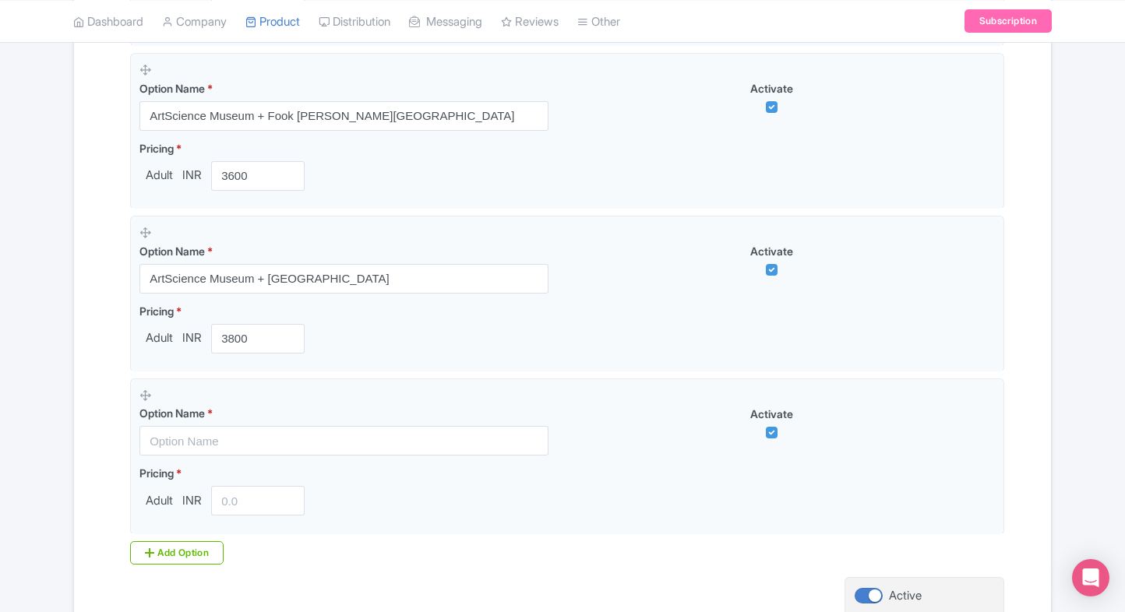
scroll to position [1136, 0]
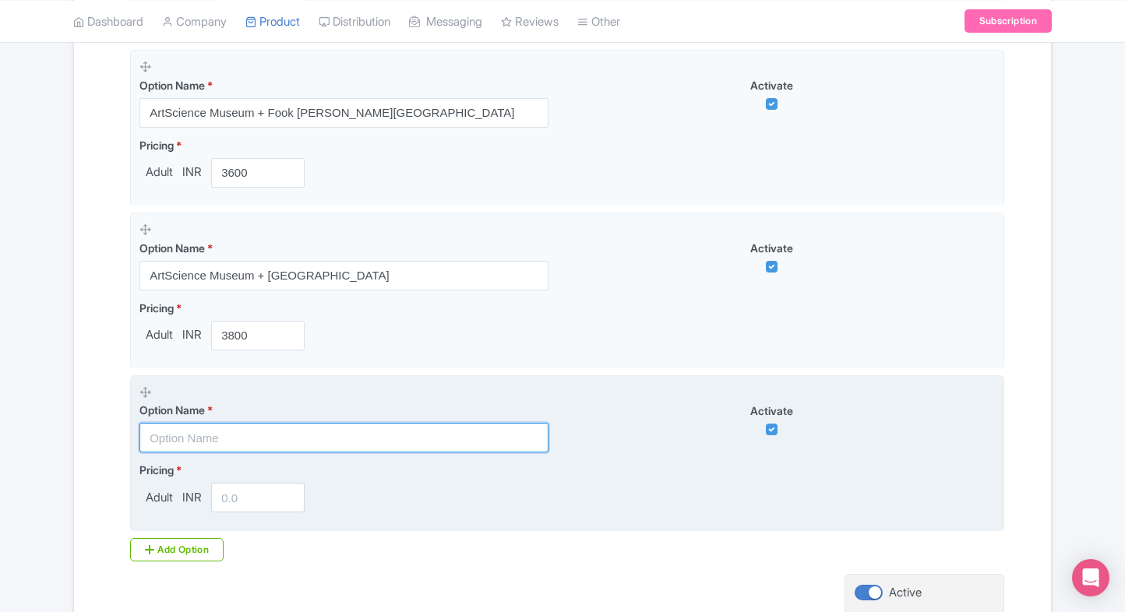
paste input "ArtScience Museum + [PERSON_NAME][GEOGRAPHIC_DATA]"
click at [266, 439] on input "ArtScience Museum + [PERSON_NAME][GEOGRAPHIC_DATA]" at bounding box center [343, 438] width 409 height 30
type input "ArtScience Museum + [PERSON_NAME][GEOGRAPHIC_DATA]"
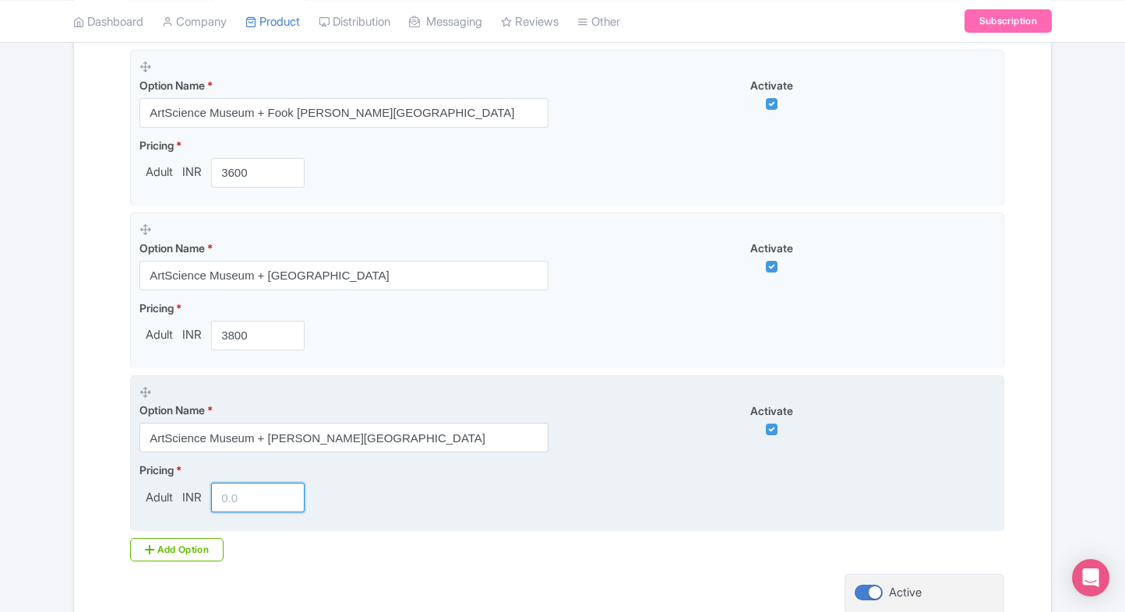
click at [233, 495] on input "number" at bounding box center [257, 498] width 93 height 30
type input "4000"
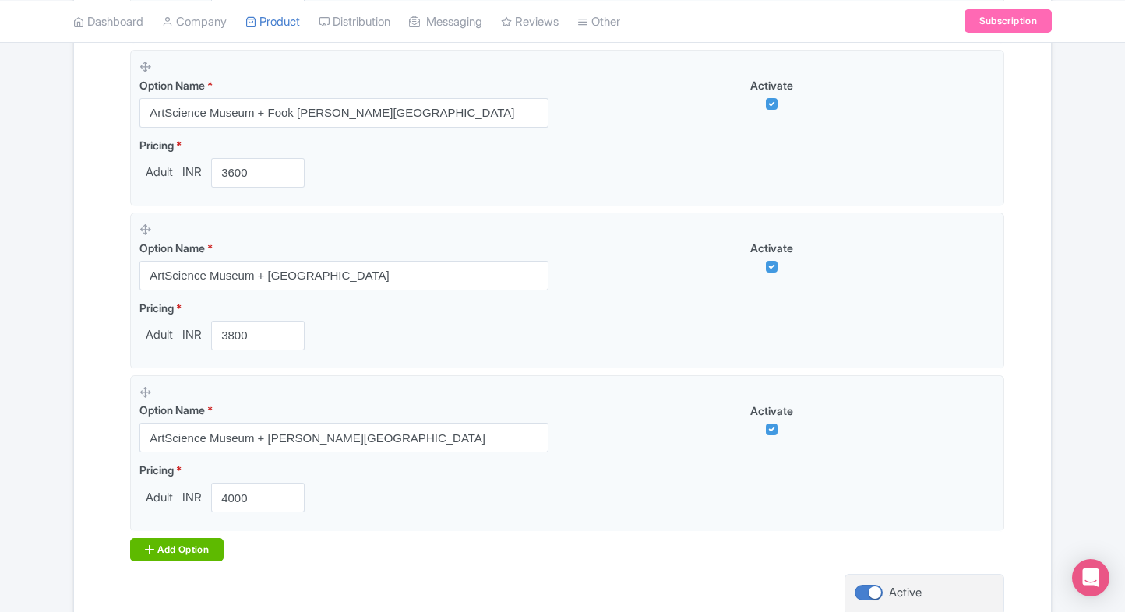
click at [183, 538] on div "Add Option" at bounding box center [176, 549] width 93 height 23
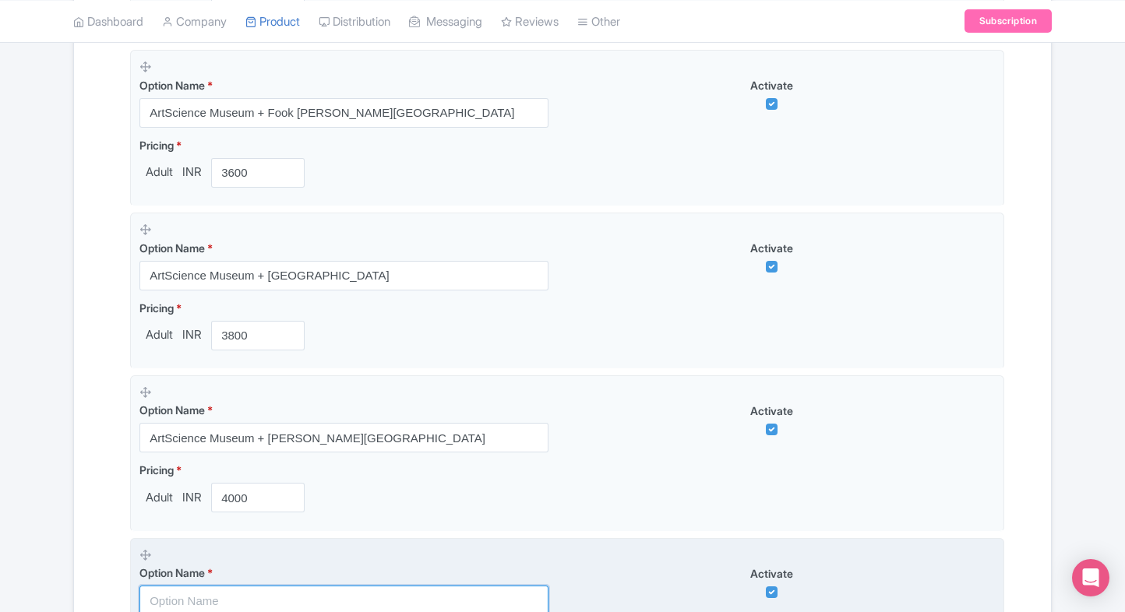
click at [168, 608] on input "text" at bounding box center [343, 601] width 409 height 30
paste input "ArtScience Museum + [GEOGRAPHIC_DATA]"
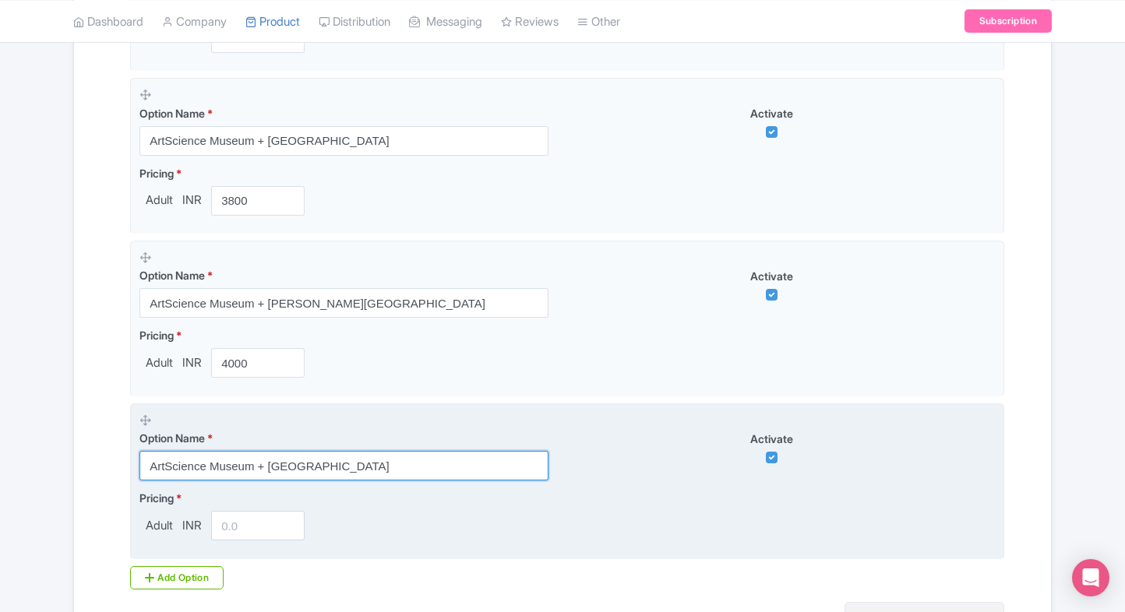
scroll to position [1275, 0]
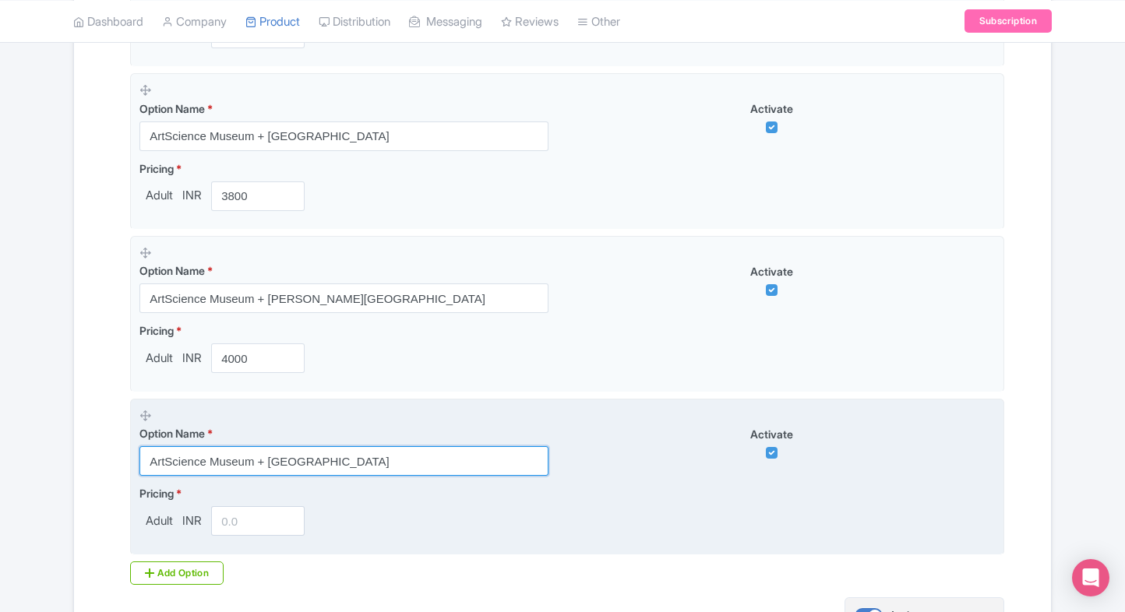
type input "ArtScience Museum + [GEOGRAPHIC_DATA]"
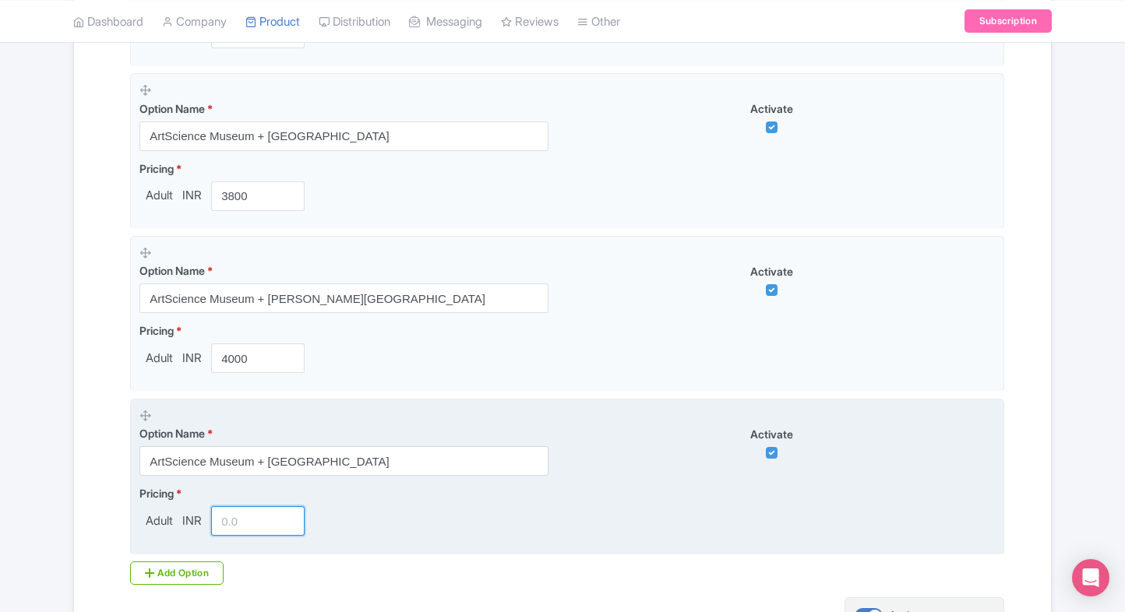
drag, startPoint x: 222, startPoint y: 536, endPoint x: 231, endPoint y: 527, distance: 13.2
click at [231, 527] on fieldset "Option Name * ArtScience Museum + Haw Par Villa Activate Pricing * Adult INR" at bounding box center [567, 477] width 874 height 157
click at [231, 527] on input "number" at bounding box center [257, 521] width 93 height 30
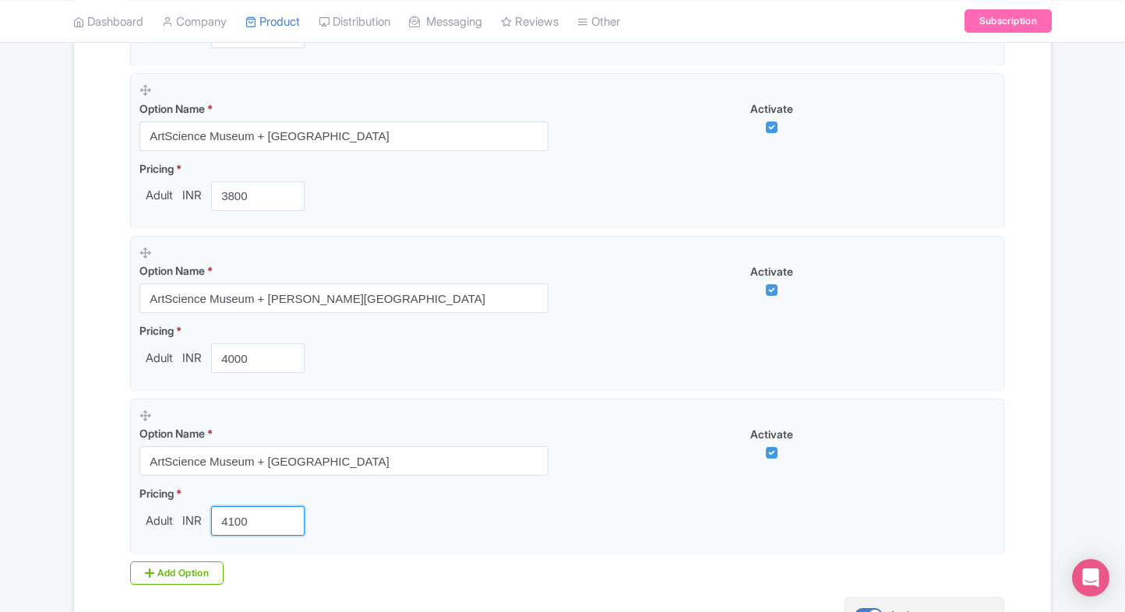
type input "4100"
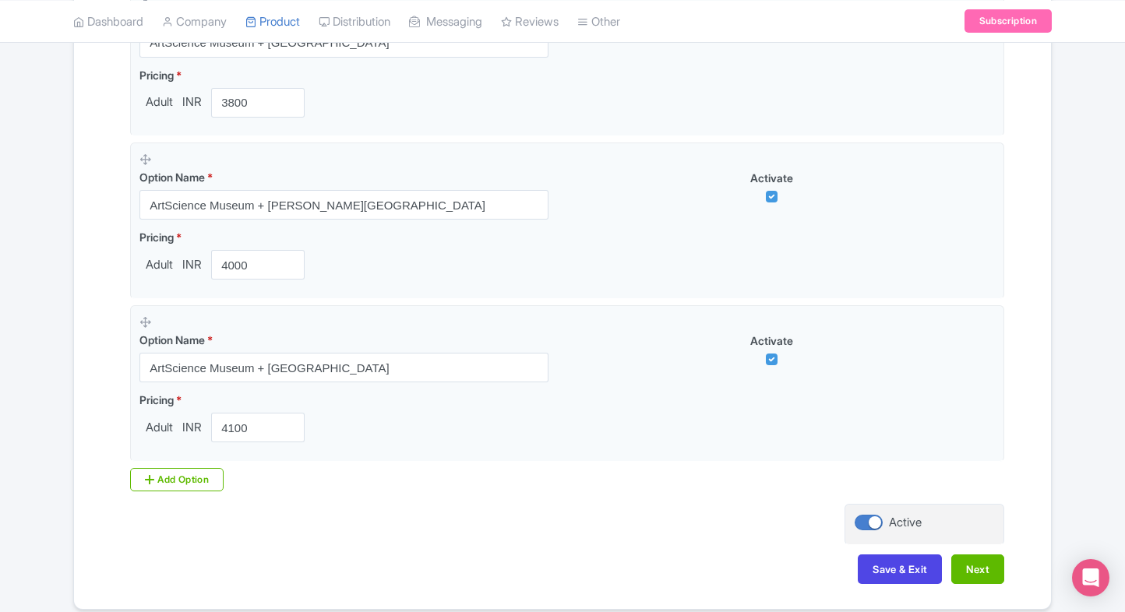
scroll to position [1377, 0]
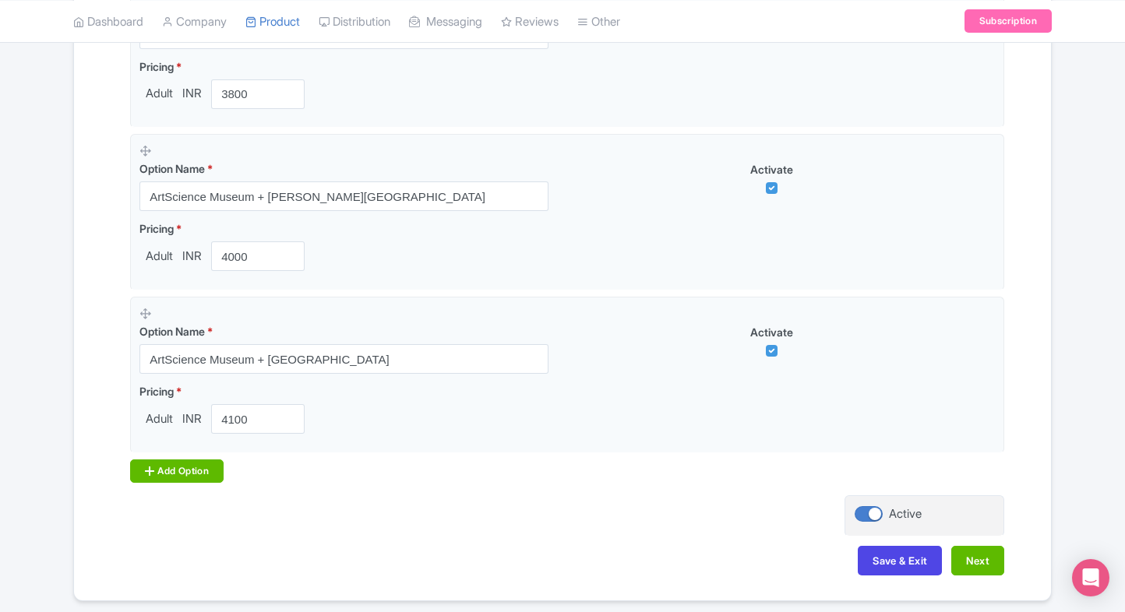
click at [187, 475] on div "Add Option" at bounding box center [176, 471] width 93 height 23
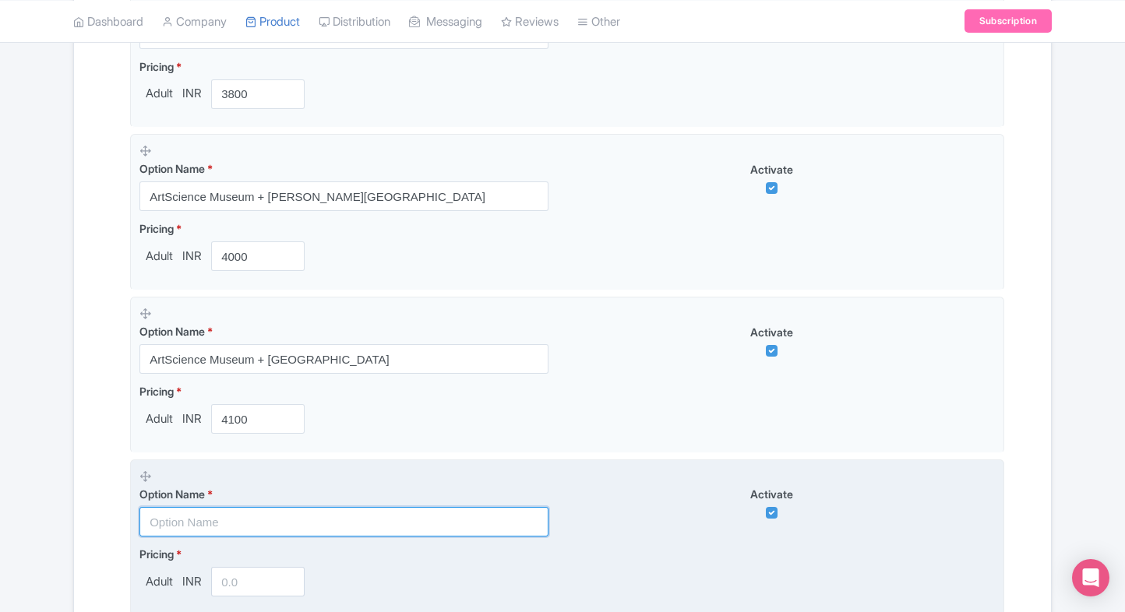
click at [168, 513] on input "text" at bounding box center [343, 522] width 409 height 30
paste input "Combo: Gardens by the Bay (Flower Dome + Cloud Forest with Jurassic World Exper…"
type input "Combo: Gardens by the Bay (Flower Dome + Cloud Forest with Jurassic World Exper…"
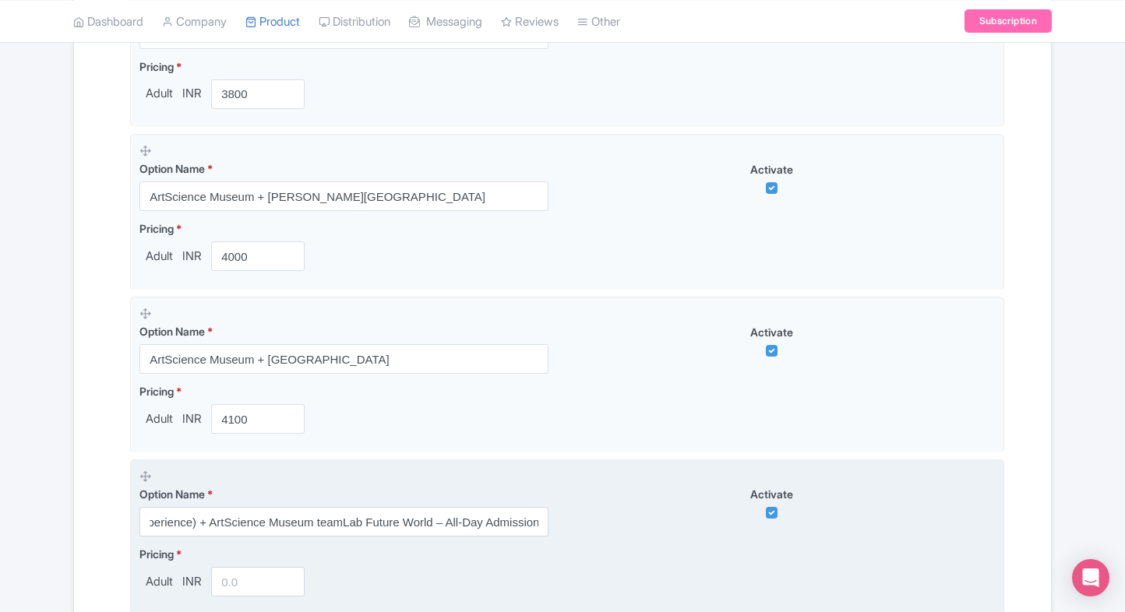
scroll to position [0, 0]
click at [246, 592] on input "number" at bounding box center [257, 582] width 93 height 30
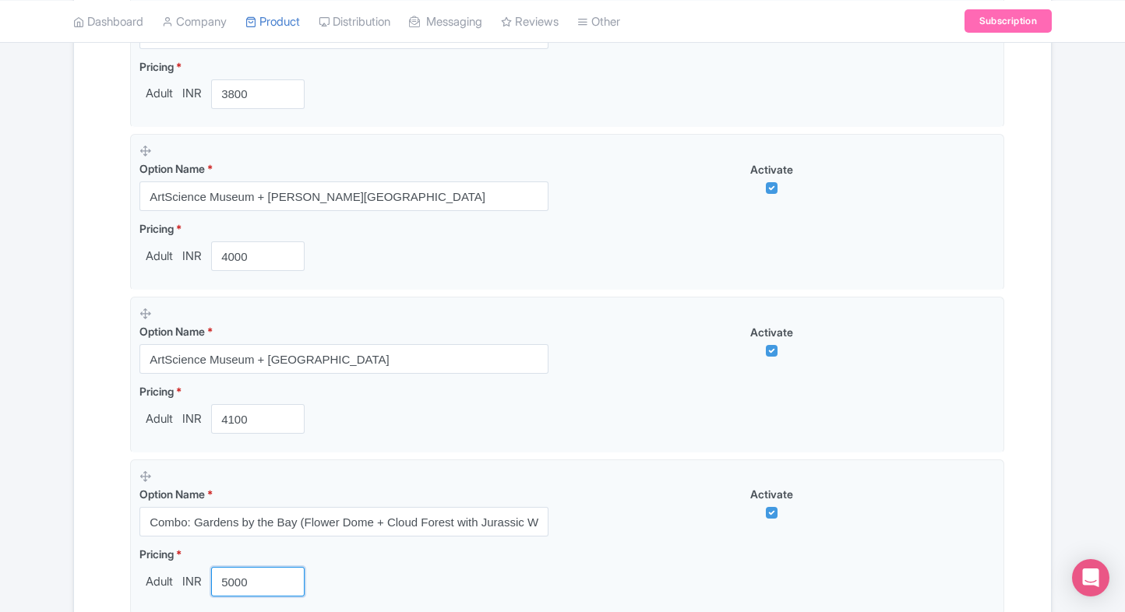
type input "5000"
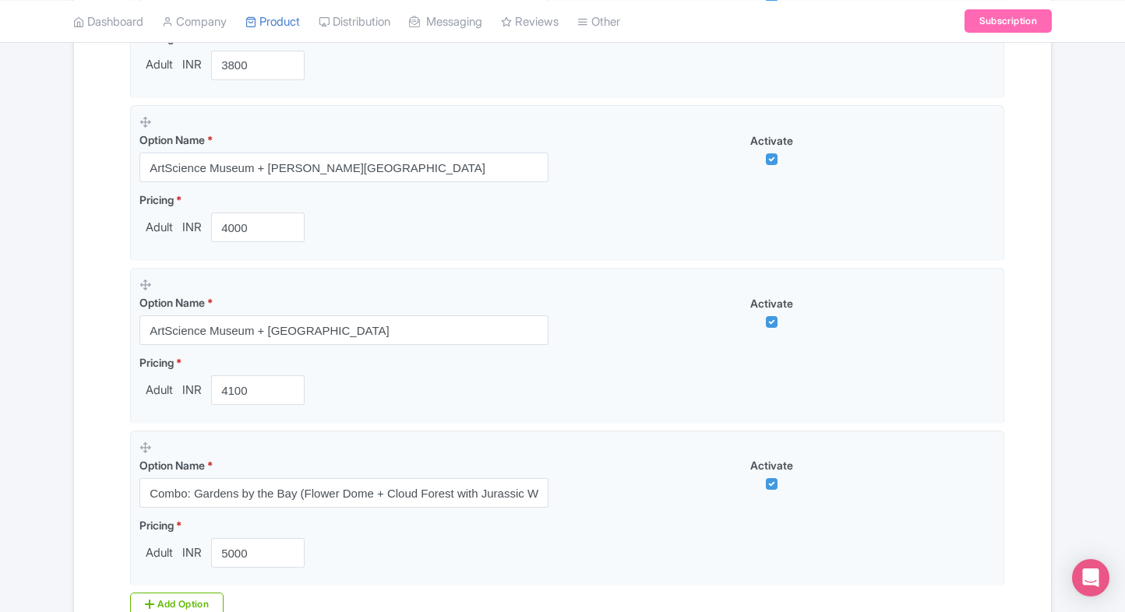
scroll to position [1592, 0]
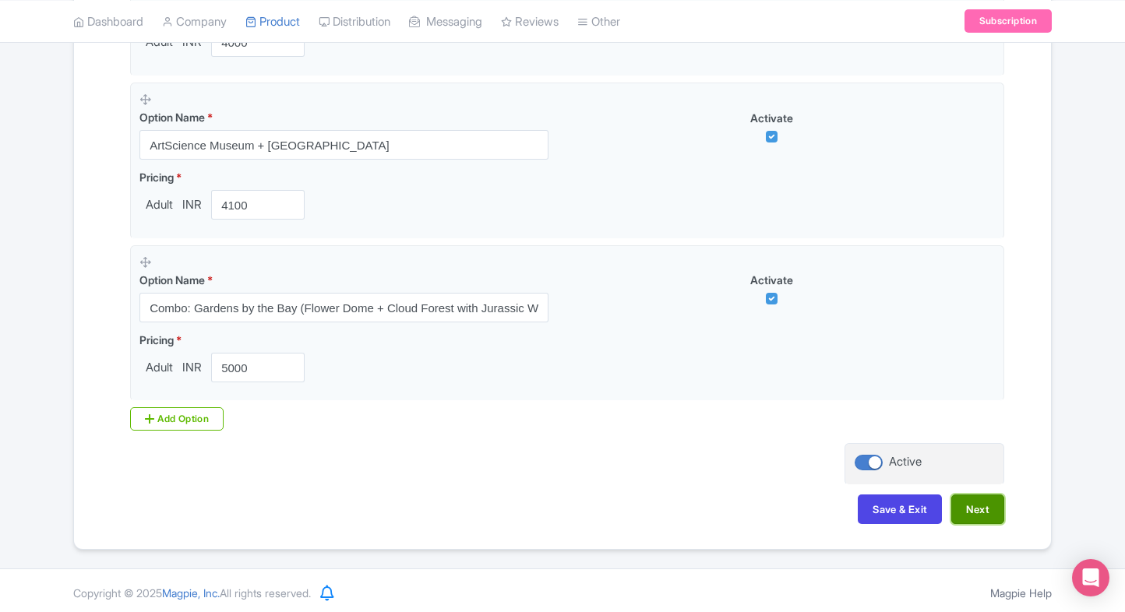
click at [960, 503] on button "Next" at bounding box center [977, 510] width 53 height 30
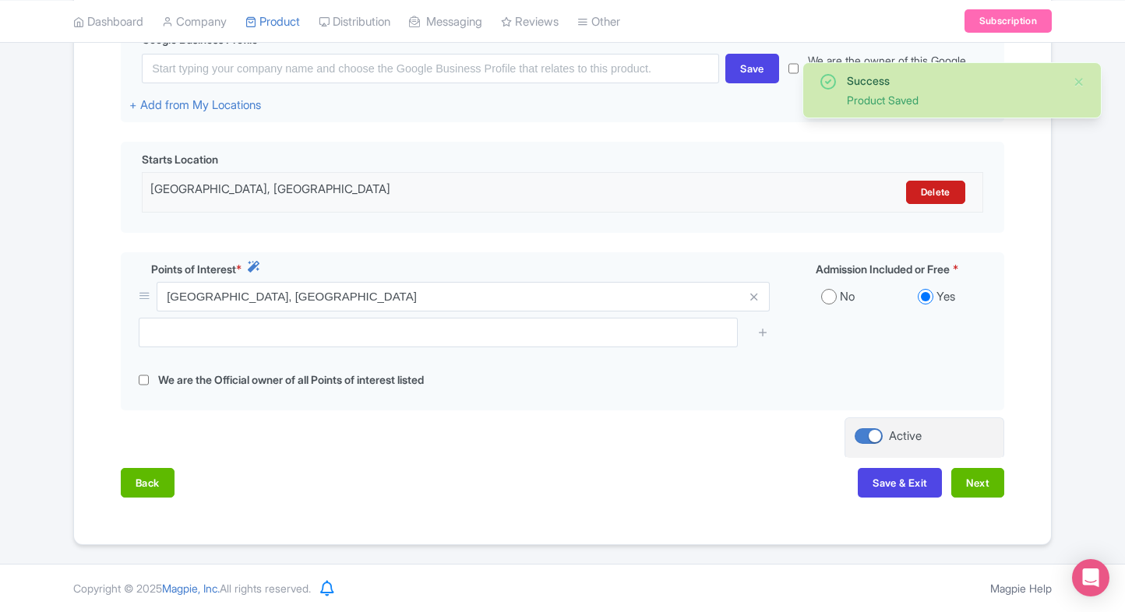
scroll to position [402, 0]
click at [985, 472] on button "Next" at bounding box center [977, 484] width 53 height 30
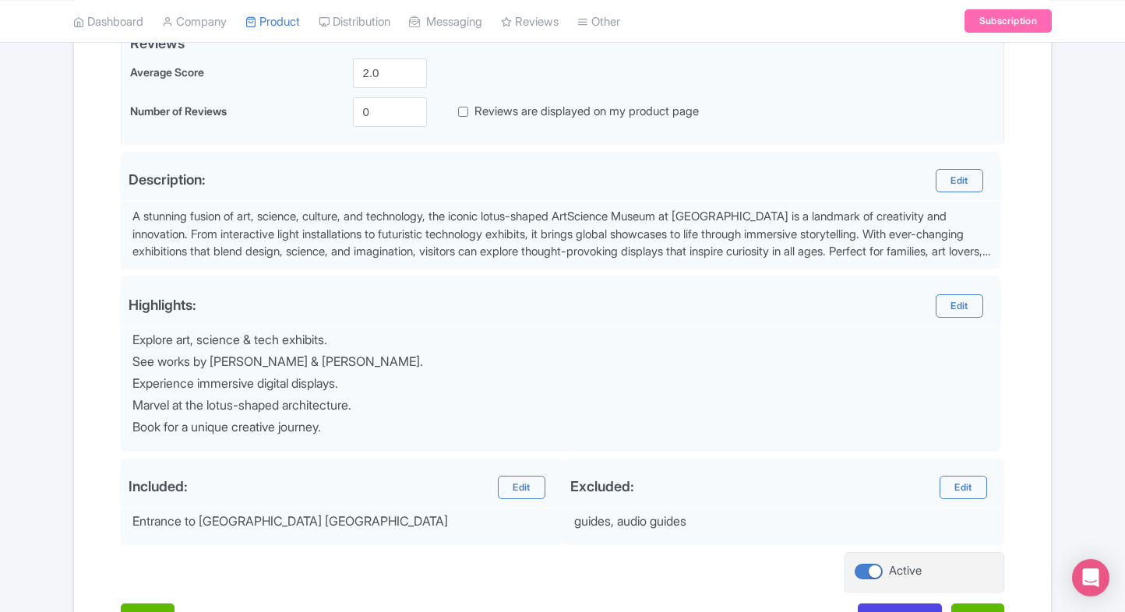
scroll to position [467, 0]
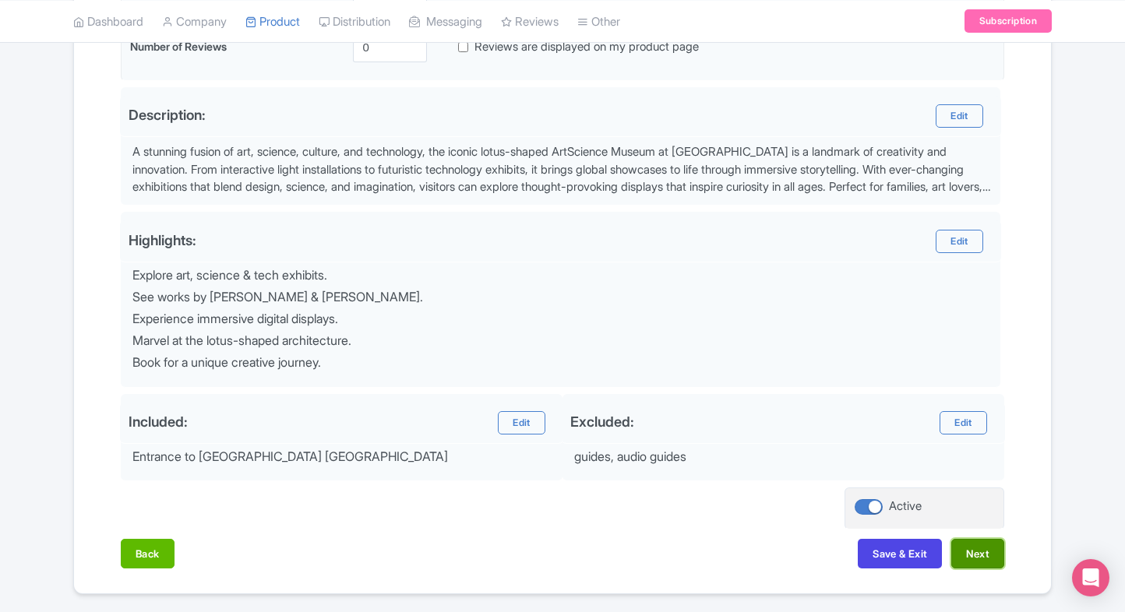
click at [974, 541] on button "Next" at bounding box center [977, 554] width 53 height 30
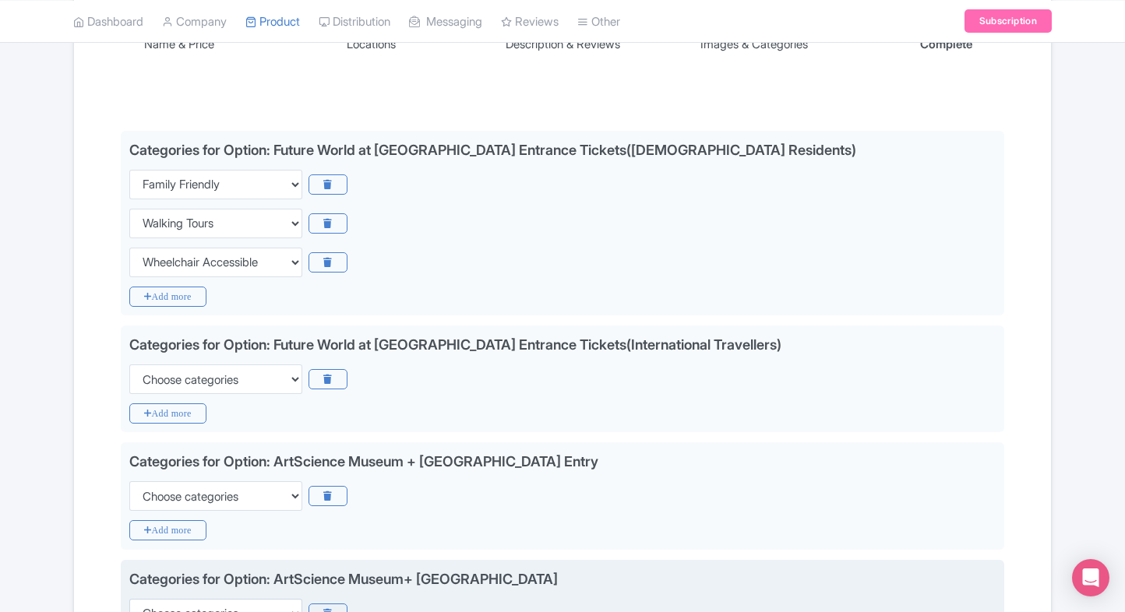
scroll to position [276, 0]
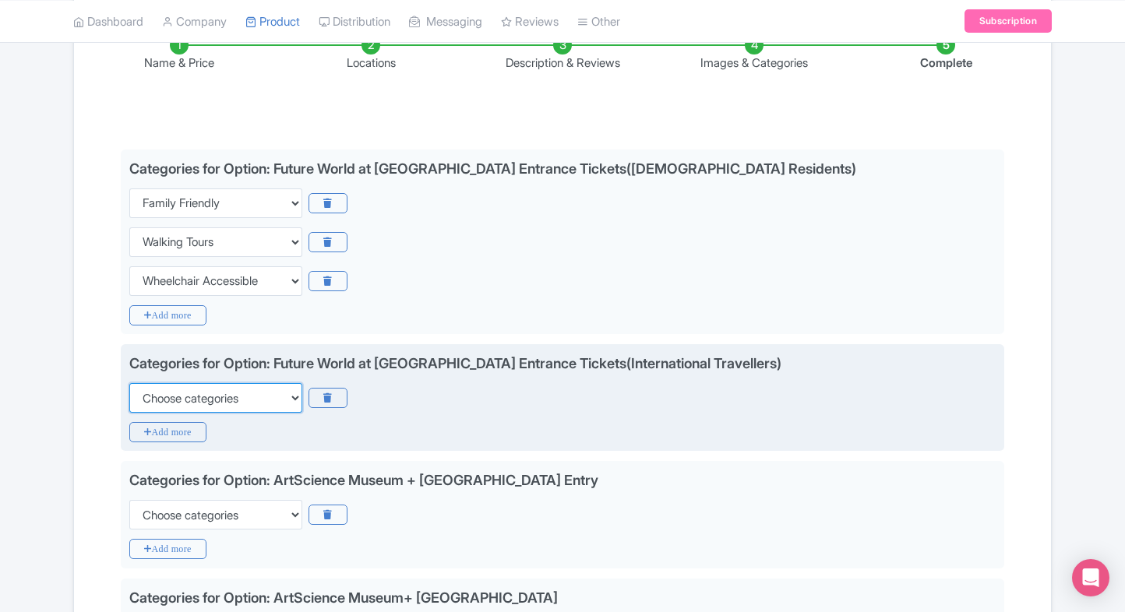
click at [181, 391] on select "Choose categories Adults Only Animals Audio Guide Beaches Bike Tours Boat Tours…" at bounding box center [215, 398] width 173 height 30
select select "family-friendly"
click at [129, 383] on select "Choose categories Adults Only Animals Audio Guide Beaches Bike Tours Boat Tours…" at bounding box center [215, 398] width 173 height 30
click at [151, 438] on icon "Add more" at bounding box center [167, 432] width 77 height 20
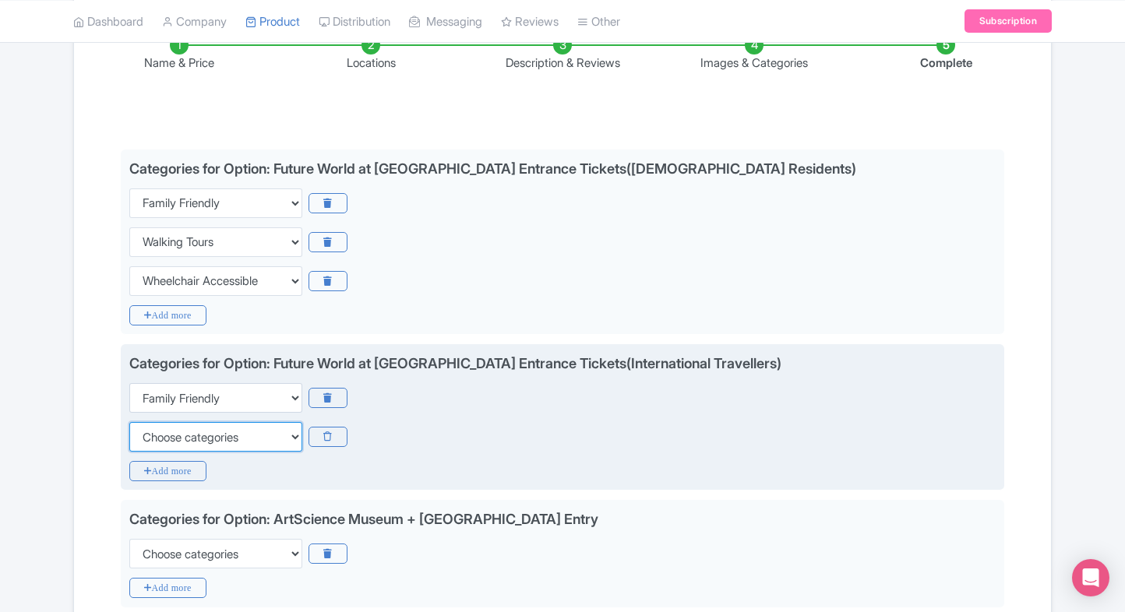
click at [151, 438] on select "Choose categories Adults Only Animals Audio Guide Beaches Bike Tours Boat Tours…" at bounding box center [215, 437] width 173 height 30
select select "walking-tours"
click at [129, 422] on select "Choose categories Adults Only Animals Audio Guide Beaches Bike Tours Boat Tours…" at bounding box center [215, 437] width 173 height 30
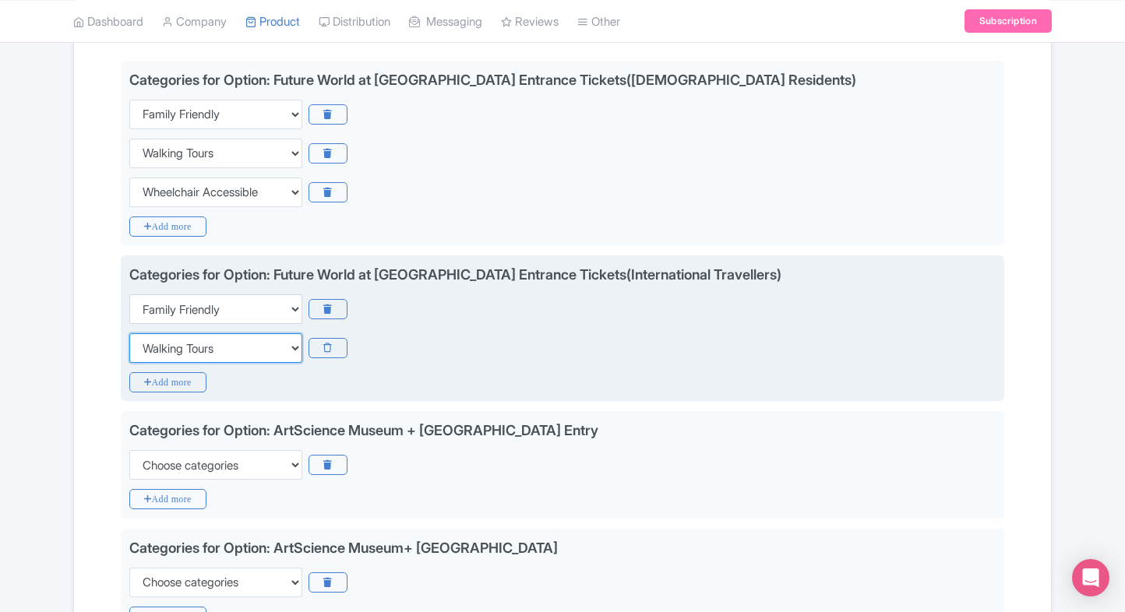
scroll to position [370, 0]
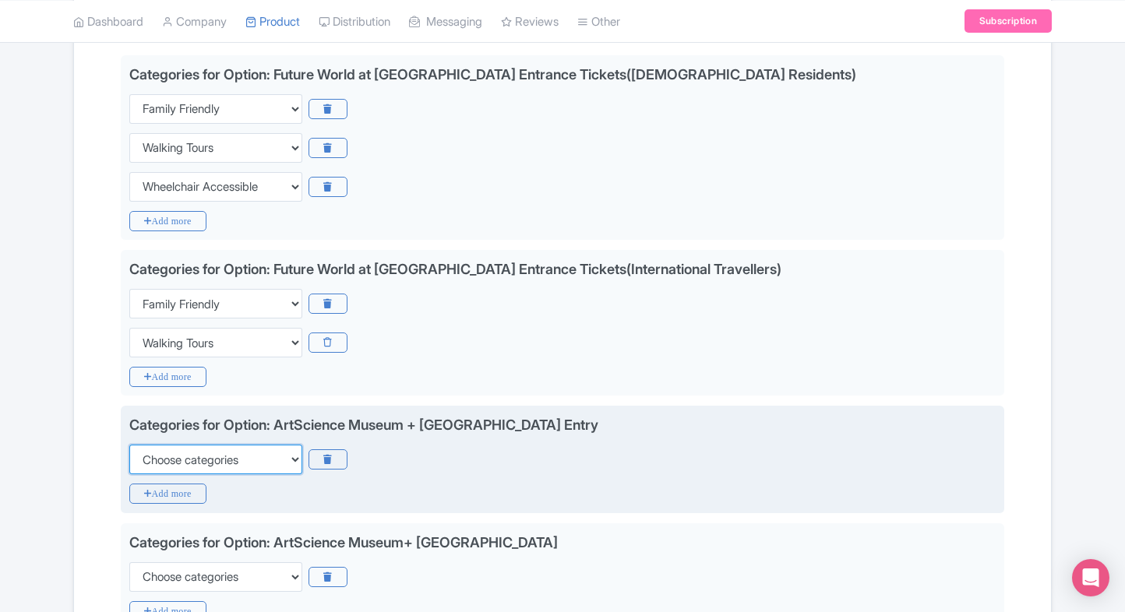
click at [153, 450] on select "Choose categories Adults Only Animals Audio Guide Beaches Bike Tours Boat Tours…" at bounding box center [215, 460] width 173 height 30
select select "family-friendly"
click at [129, 445] on select "Choose categories Adults Only Animals Audio Guide Beaches Bike Tours Boat Tours…" at bounding box center [215, 460] width 173 height 30
click at [148, 487] on icon "Add more" at bounding box center [167, 494] width 77 height 20
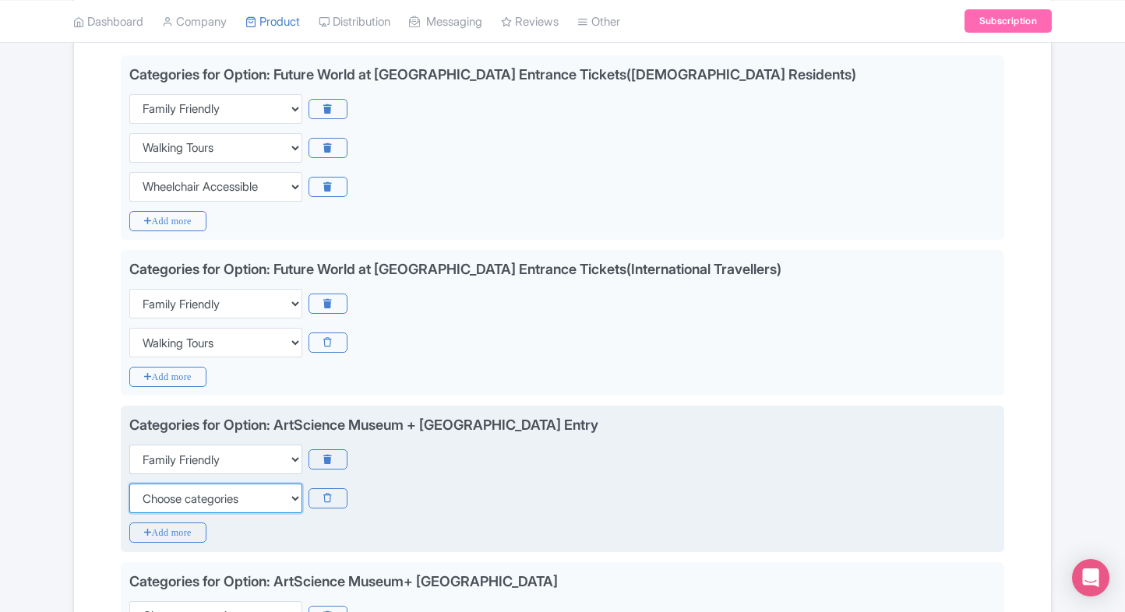
click at [148, 487] on select "Choose categories Adults Only Animals Audio Guide Beaches Bike Tours Boat Tours…" at bounding box center [215, 499] width 173 height 30
select select "walking-tours"
click at [129, 484] on select "Choose categories Adults Only Animals Audio Guide Beaches Bike Tours Boat Tours…" at bounding box center [215, 499] width 173 height 30
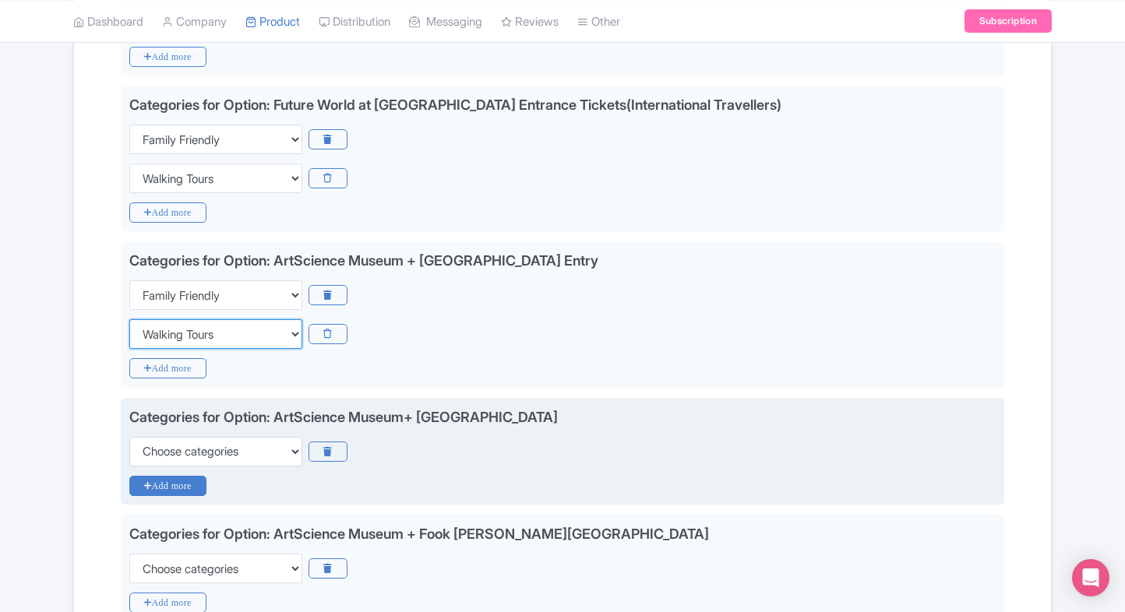
scroll to position [538, 0]
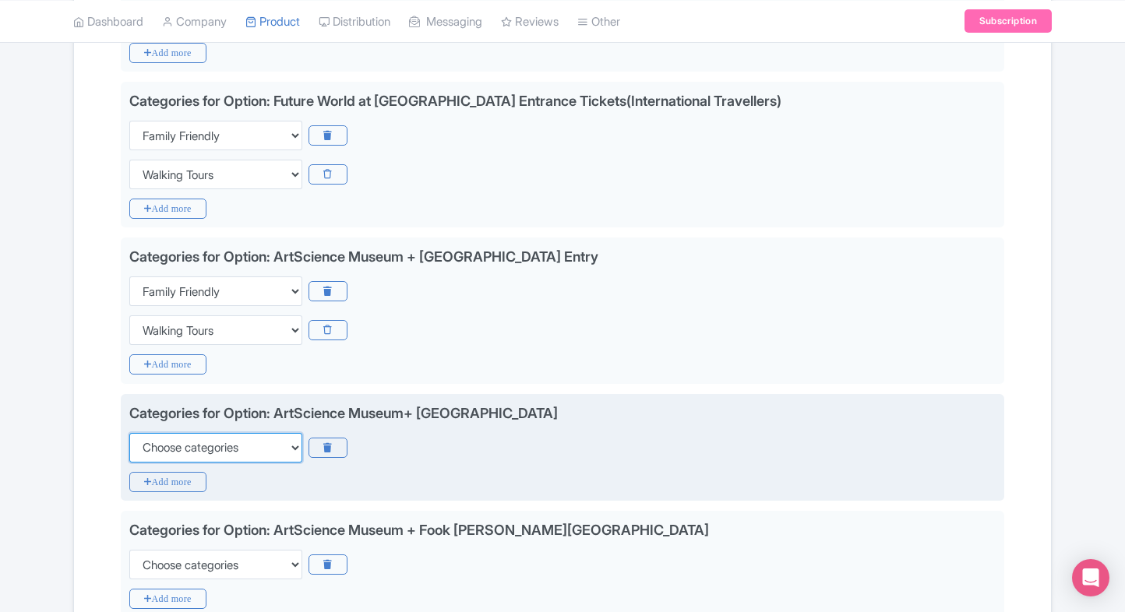
click at [218, 453] on select "Choose categories Adults Only Animals Audio Guide Beaches Bike Tours Boat Tours…" at bounding box center [215, 448] width 173 height 30
select select "family-friendly"
click at [129, 433] on select "Choose categories Adults Only Animals Audio Guide Beaches Bike Tours Boat Tours…" at bounding box center [215, 448] width 173 height 30
click at [150, 480] on icon "Add more" at bounding box center [167, 482] width 77 height 20
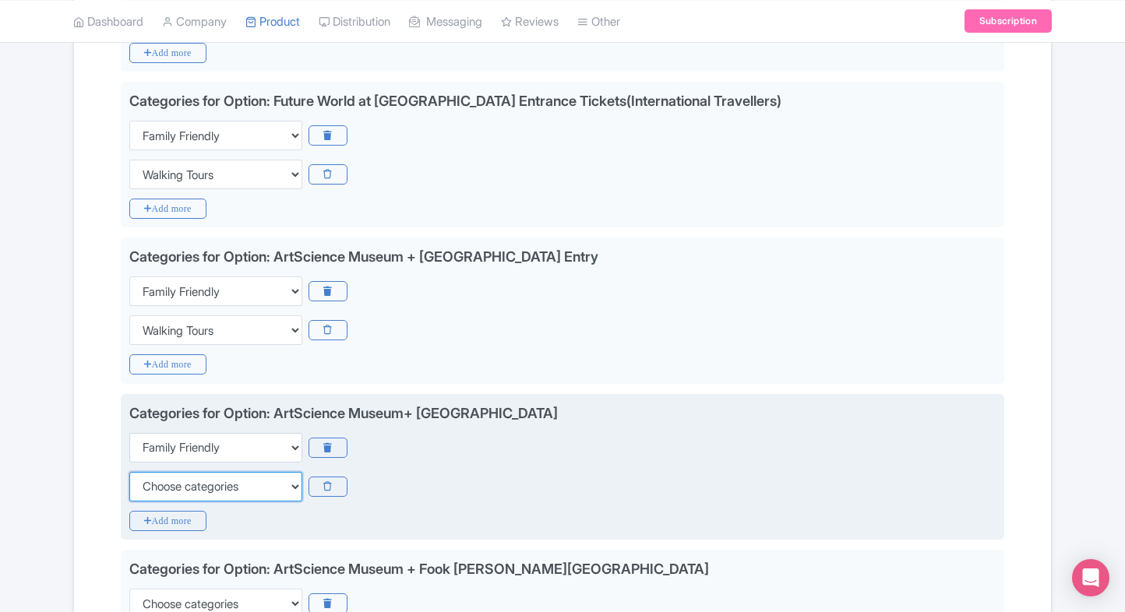
click at [150, 480] on select "Choose categories Adults Only Animals Audio Guide Beaches Bike Tours Boat Tours…" at bounding box center [215, 487] width 173 height 30
select select "walking-tours"
click at [129, 472] on select "Choose categories Adults Only Animals Audio Guide Beaches Bike Tours Boat Tours…" at bounding box center [215, 487] width 173 height 30
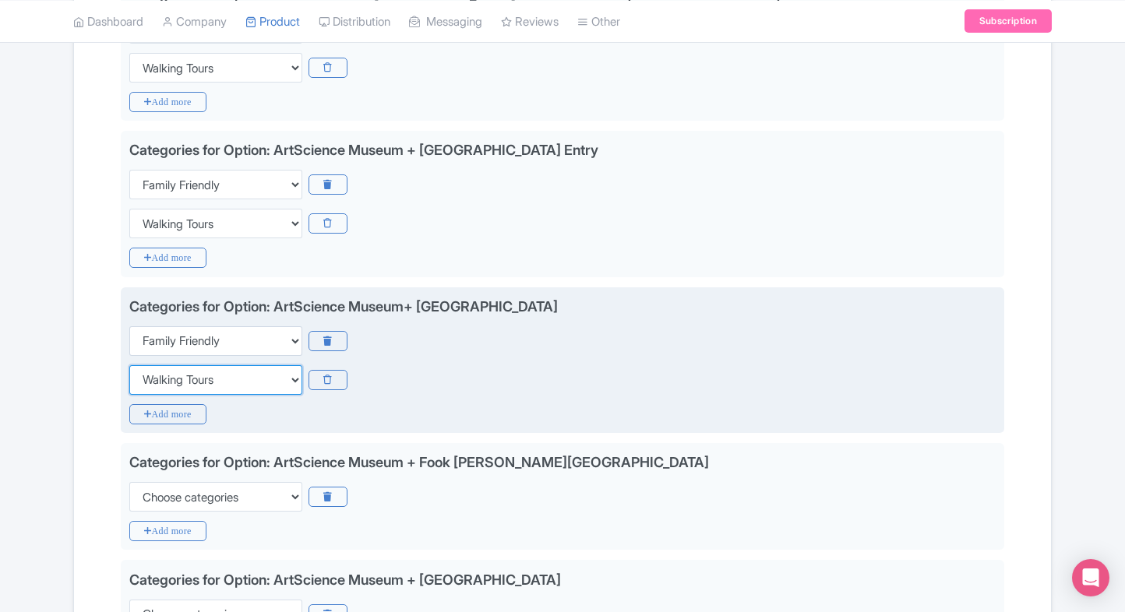
scroll to position [654, 0]
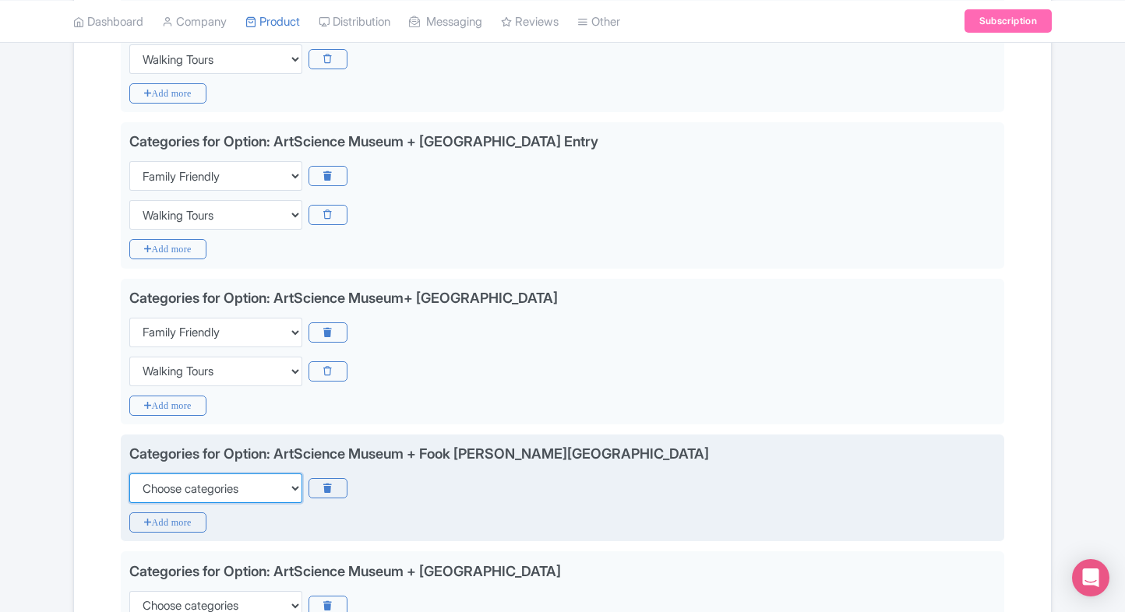
click at [171, 481] on select "Choose categories Adults Only Animals Audio Guide Beaches Bike Tours Boat Tours…" at bounding box center [215, 489] width 173 height 30
select select "family-friendly"
click at [129, 474] on select "Choose categories Adults Only Animals Audio Guide Beaches Bike Tours Boat Tours…" at bounding box center [215, 489] width 173 height 30
click at [143, 522] on icon "Add more" at bounding box center [167, 523] width 77 height 20
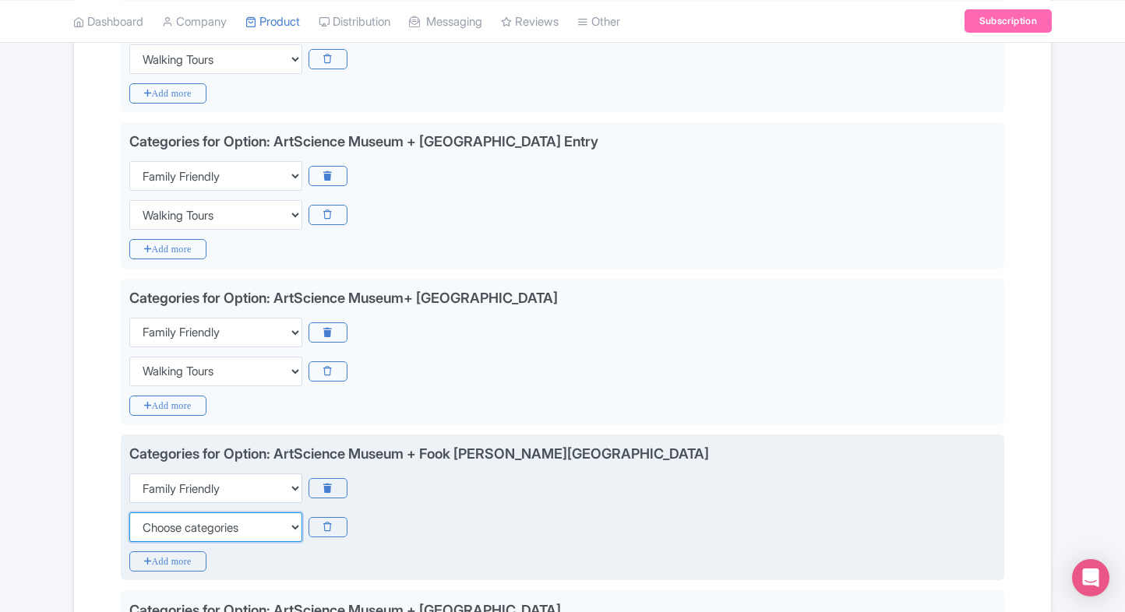
click at [143, 522] on select "Choose categories Adults Only Animals Audio Guide Beaches Bike Tours Boat Tours…" at bounding box center [215, 528] width 173 height 30
select select "walking-tours"
click at [129, 513] on select "Choose categories Adults Only Animals Audio Guide Beaches Bike Tours Boat Tours…" at bounding box center [215, 528] width 173 height 30
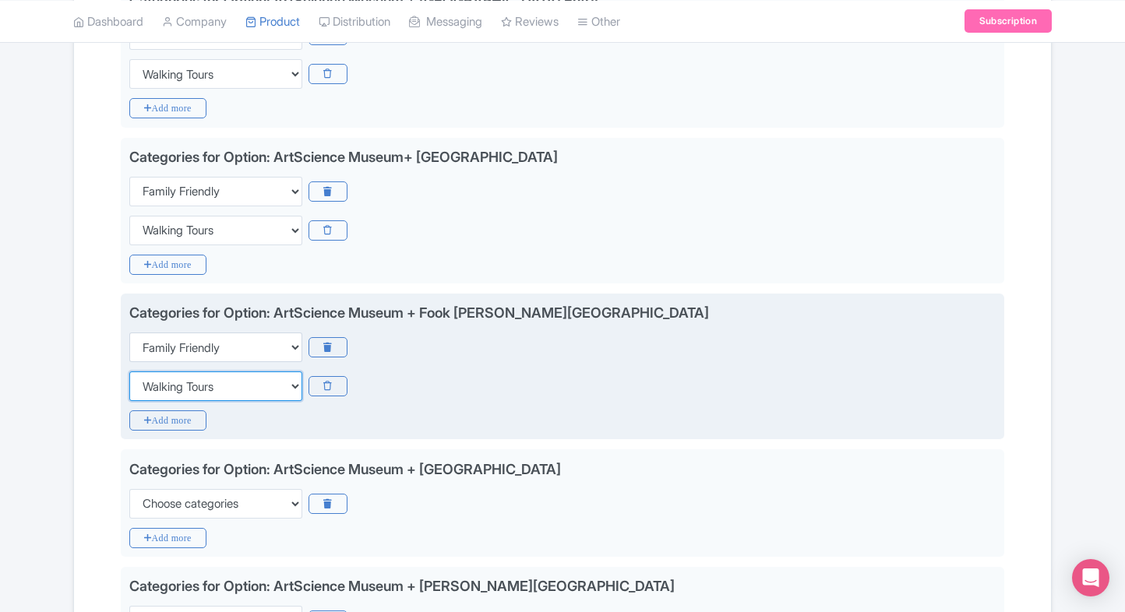
scroll to position [809, 0]
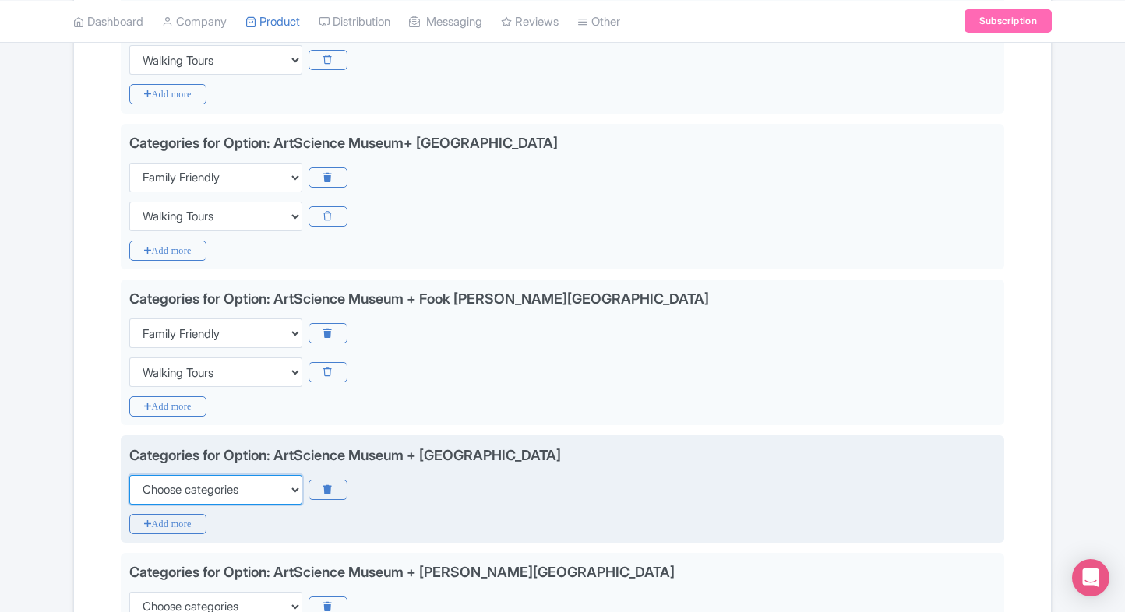
click at [184, 491] on select "Choose categories Adults Only Animals Audio Guide Beaches Bike Tours Boat Tours…" at bounding box center [215, 490] width 173 height 30
select select "family-friendly"
click at [129, 475] on select "Choose categories Adults Only Animals Audio Guide Beaches Bike Tours Boat Tours…" at bounding box center [215, 490] width 173 height 30
drag, startPoint x: 139, startPoint y: 543, endPoint x: 182, endPoint y: 512, distance: 53.0
click at [182, 512] on div "Name & Price Locations Description & Reviews Images & Categories Complete Edit …" at bounding box center [562, 401] width 958 height 1858
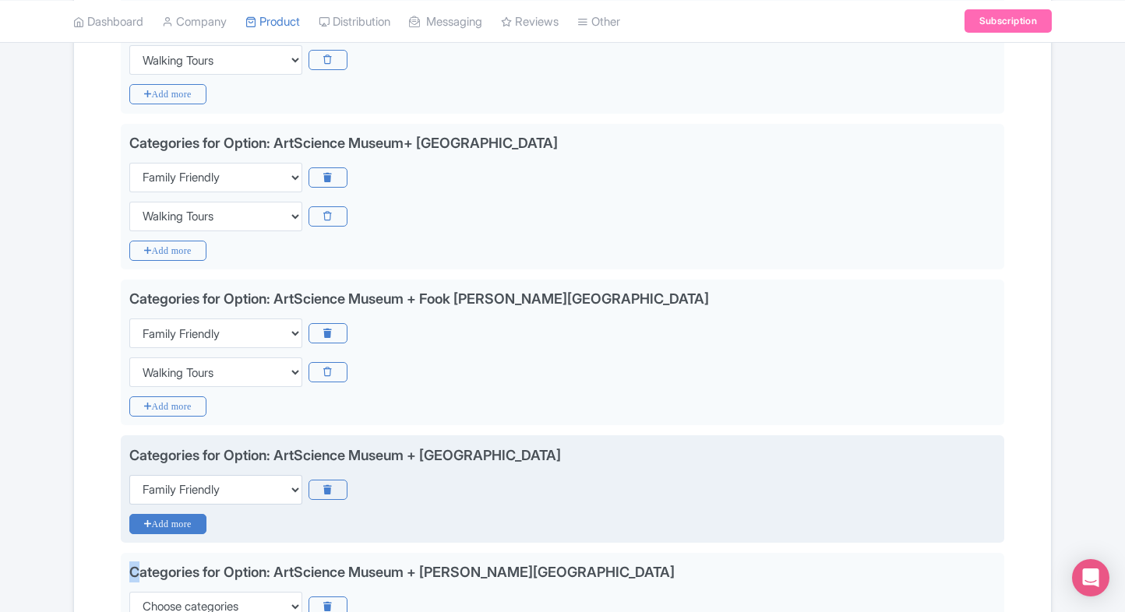
click at [182, 514] on icon "Add more" at bounding box center [167, 524] width 77 height 20
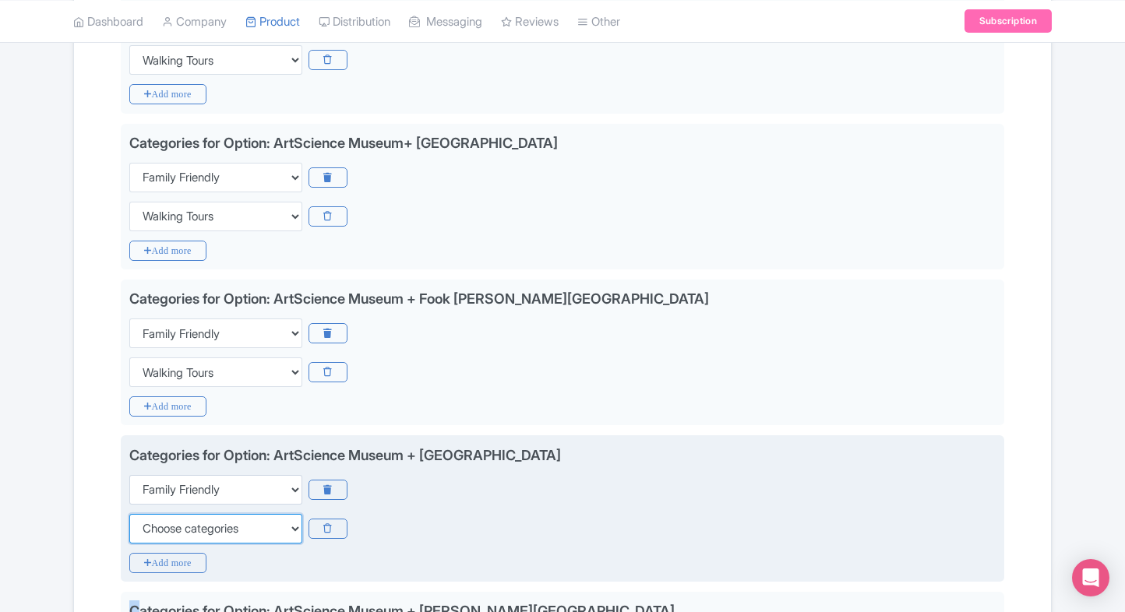
click at [182, 514] on select "Choose categories Adults Only Animals Audio Guide Beaches Bike Tours Boat Tours…" at bounding box center [215, 529] width 173 height 30
select select "walking-tours"
click at [129, 514] on select "Choose categories Adults Only Animals Audio Guide Beaches Bike Tours Boat Tours…" at bounding box center [215, 529] width 173 height 30
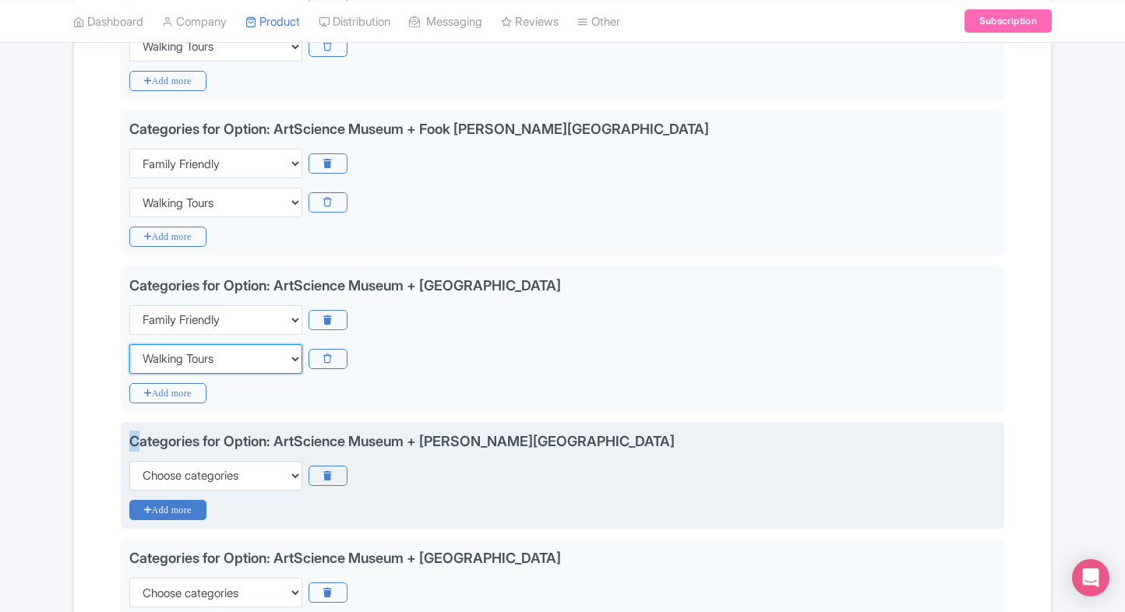
scroll to position [999, 0]
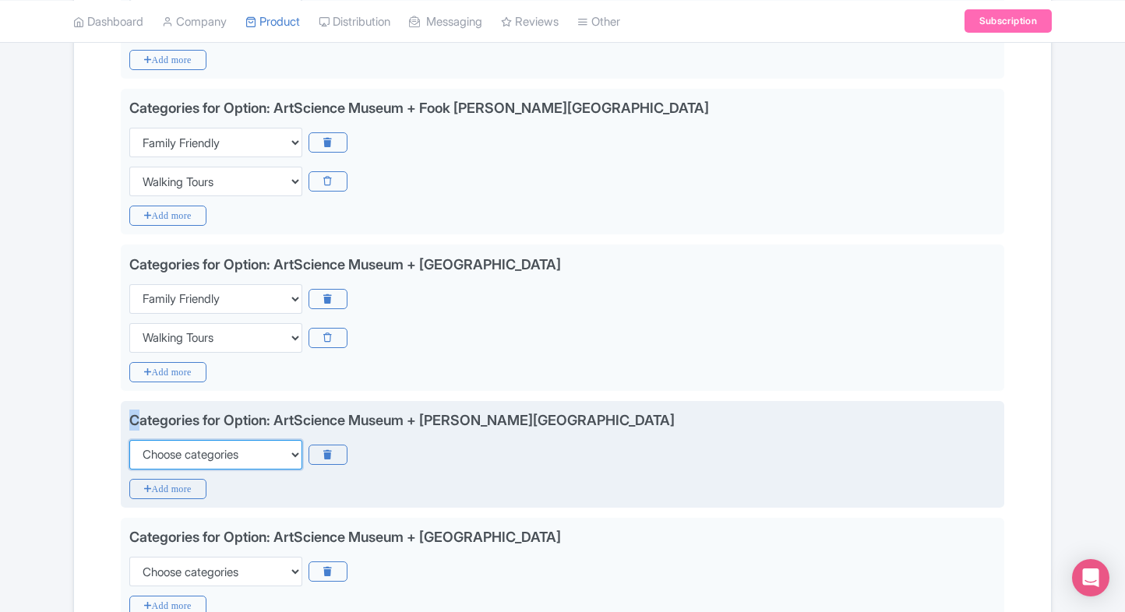
click at [230, 451] on select "Choose categories Adults Only Animals Audio Guide Beaches Bike Tours Boat Tours…" at bounding box center [215, 455] width 173 height 30
select select "family-friendly"
click at [129, 440] on select "Choose categories Adults Only Animals Audio Guide Beaches Bike Tours Boat Tours…" at bounding box center [215, 455] width 173 height 30
click at [164, 480] on icon "Add more" at bounding box center [167, 489] width 77 height 20
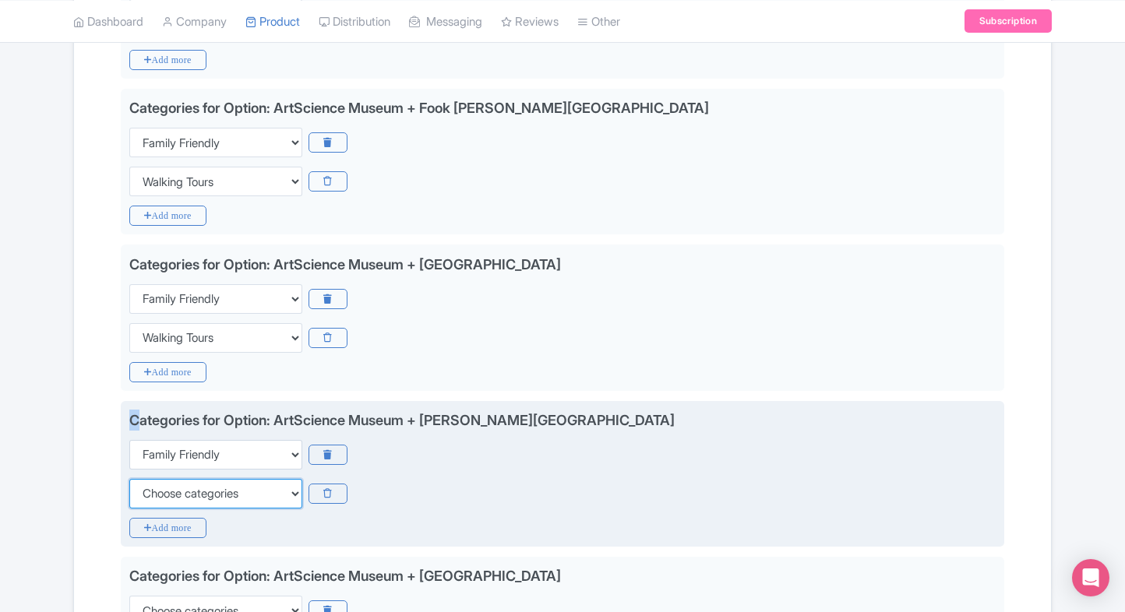
click at [164, 480] on select "Choose categories Adults Only Animals Audio Guide Beaches Bike Tours Boat Tours…" at bounding box center [215, 494] width 173 height 30
select select "walking-tours"
click at [129, 479] on select "Choose categories Adults Only Animals Audio Guide Beaches Bike Tours Boat Tours…" at bounding box center [215, 494] width 173 height 30
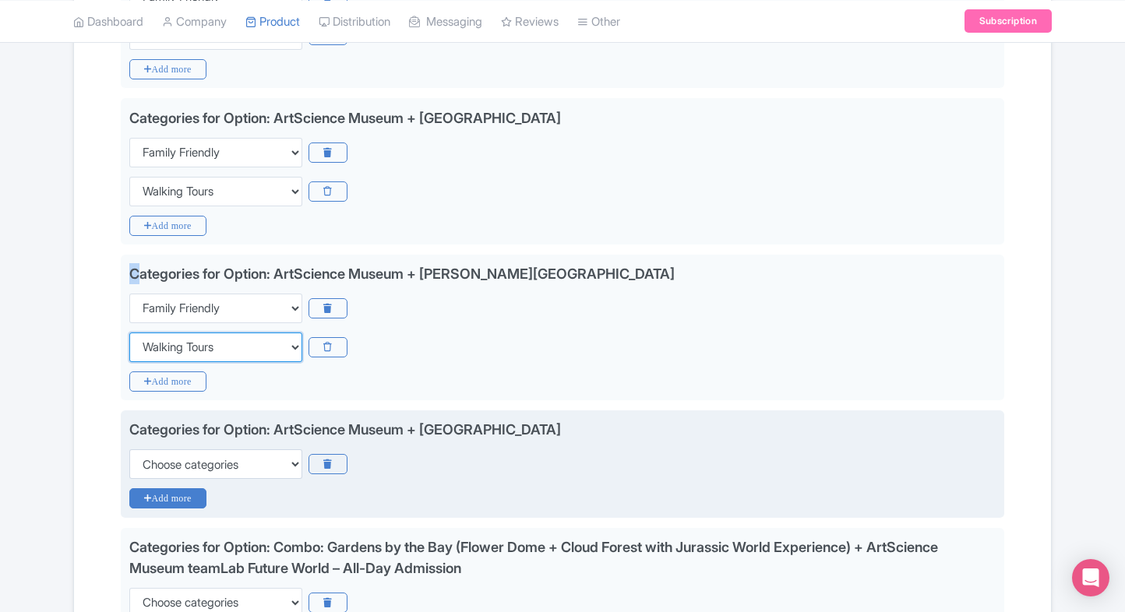
scroll to position [1151, 0]
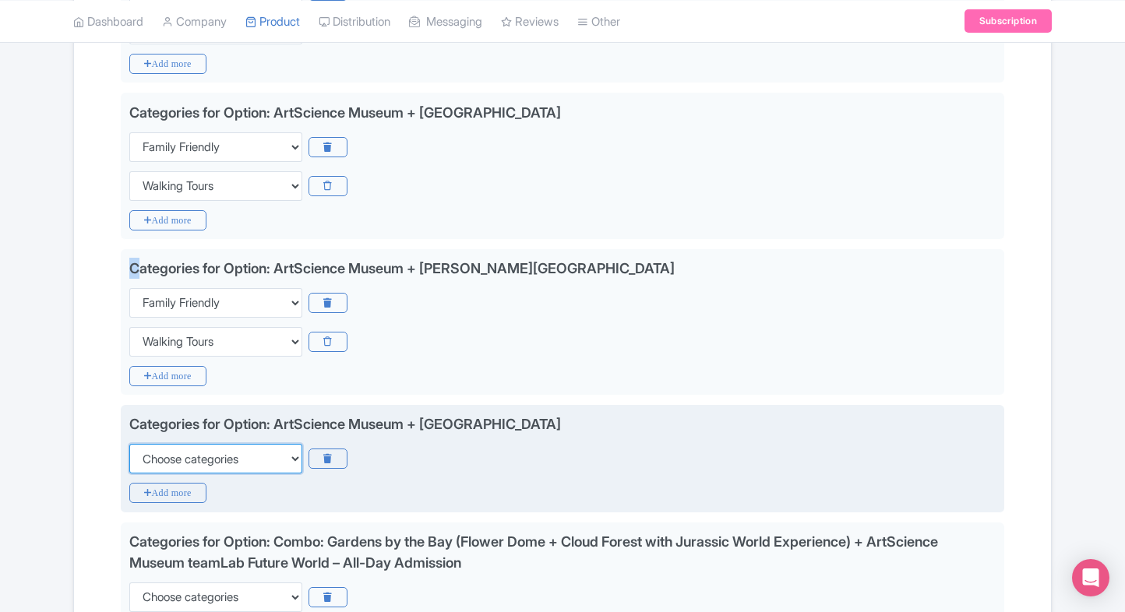
click at [203, 447] on select "Choose categories Adults Only Animals Audio Guide Beaches Bike Tours Boat Tours…" at bounding box center [215, 459] width 173 height 30
select select "family-friendly"
click at [129, 444] on select "Choose categories Adults Only Animals Audio Guide Beaches Bike Tours Boat Tours…" at bounding box center [215, 459] width 173 height 30
click at [151, 494] on icon "Add more" at bounding box center [167, 493] width 77 height 20
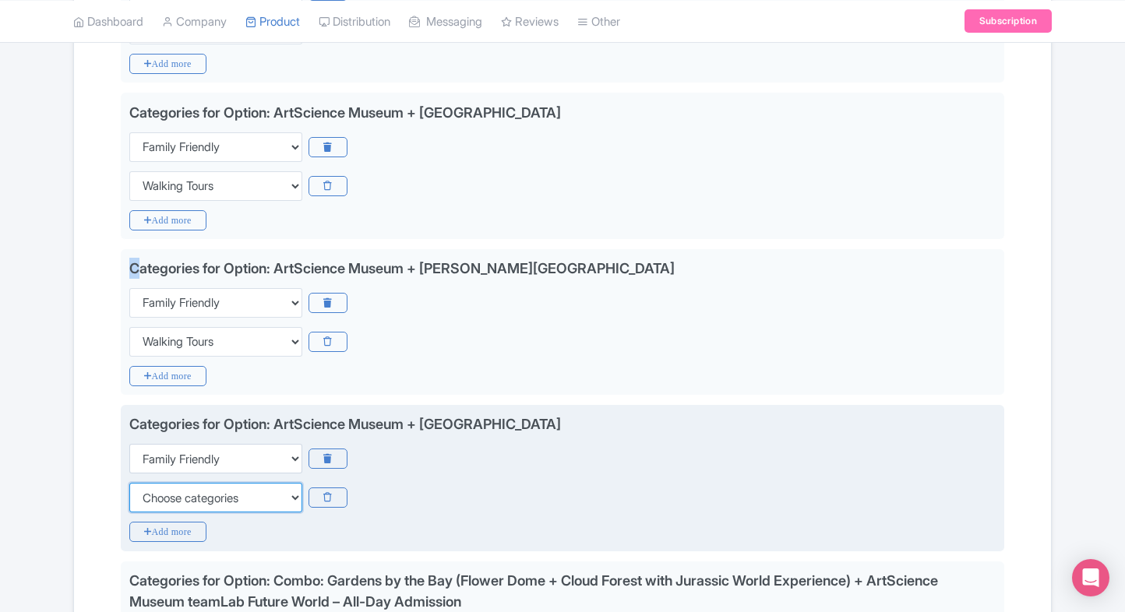
click at [151, 494] on select "Choose categories Adults Only Animals Audio Guide Beaches Bike Tours Boat Tours…" at bounding box center [215, 498] width 173 height 30
select select "walking-tours"
click at [129, 483] on select "Choose categories Adults Only Animals Audio Guide Beaches Bike Tours Boat Tours…" at bounding box center [215, 498] width 173 height 30
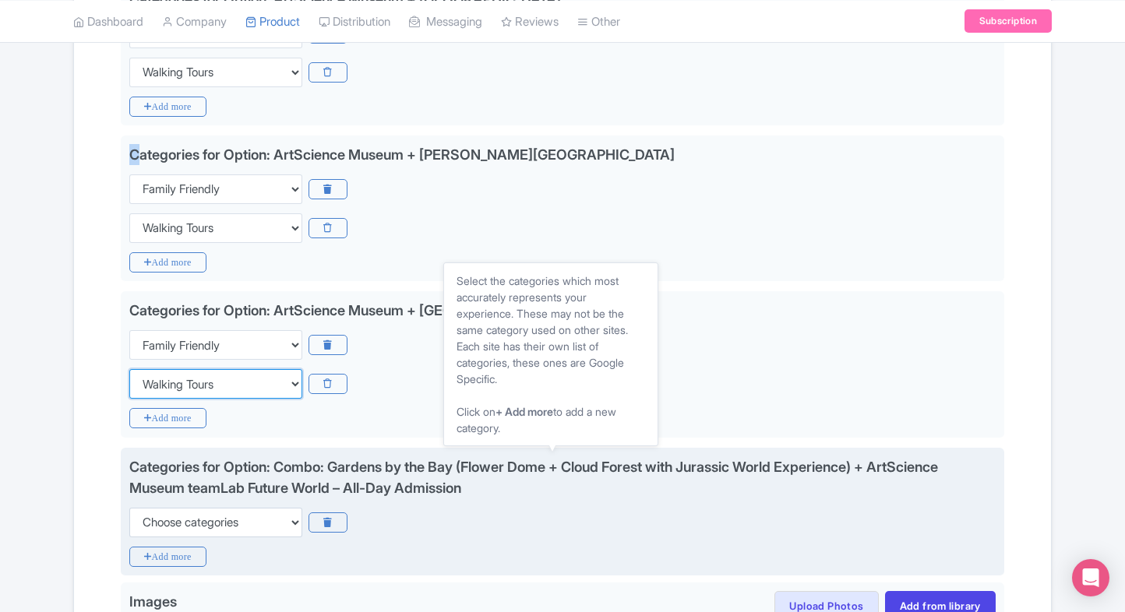
scroll to position [1267, 0]
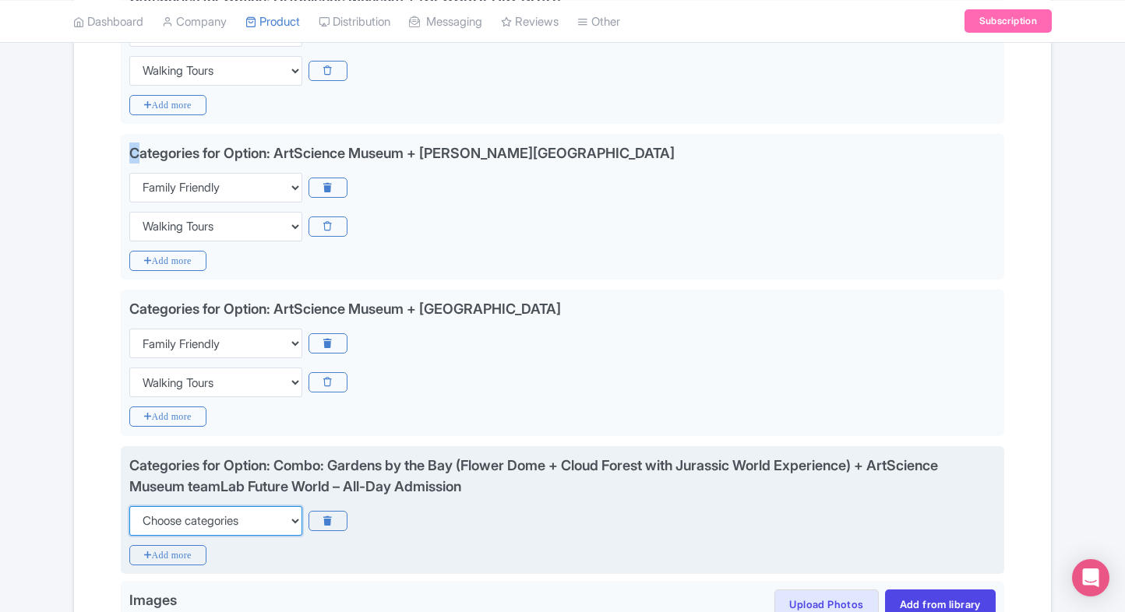
click at [186, 522] on select "Choose categories Adults Only Animals Audio Guide Beaches Bike Tours Boat Tours…" at bounding box center [215, 521] width 173 height 30
select select "family-friendly"
click at [129, 506] on select "Choose categories Adults Only Animals Audio Guide Beaches Bike Tours Boat Tours…" at bounding box center [215, 521] width 173 height 30
click at [164, 545] on icon "Add more" at bounding box center [167, 555] width 77 height 20
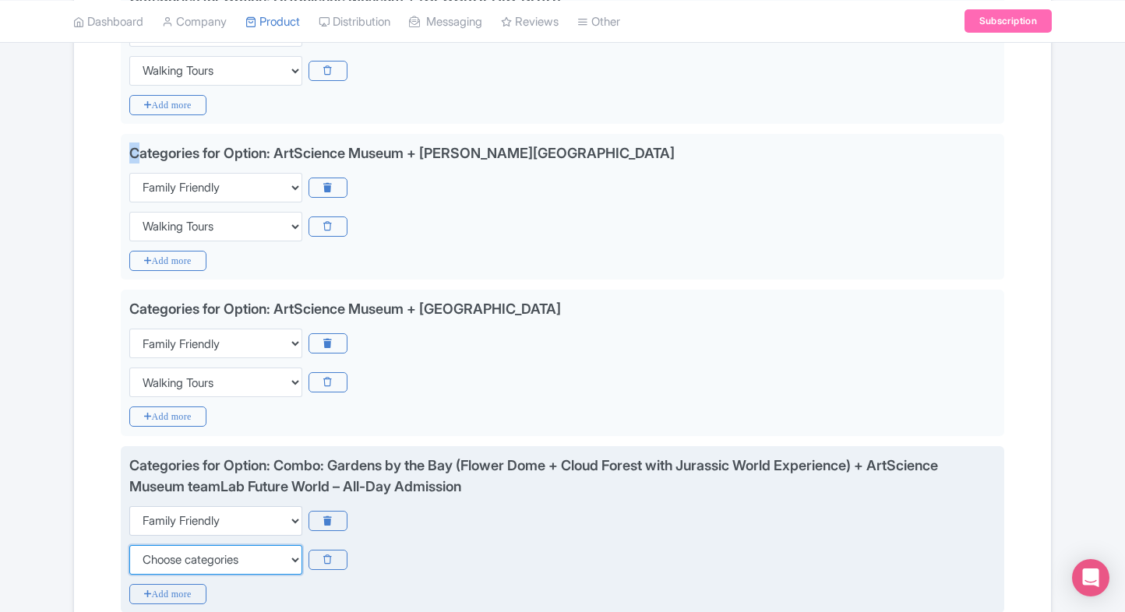
click at [164, 545] on select "Choose categories Adults Only Animals Audio Guide Beaches Bike Tours Boat Tours…" at bounding box center [215, 560] width 173 height 30
select select "walking-tours"
click at [129, 545] on select "Choose categories Adults Only Animals Audio Guide Beaches Bike Tours Boat Tours…" at bounding box center [215, 560] width 173 height 30
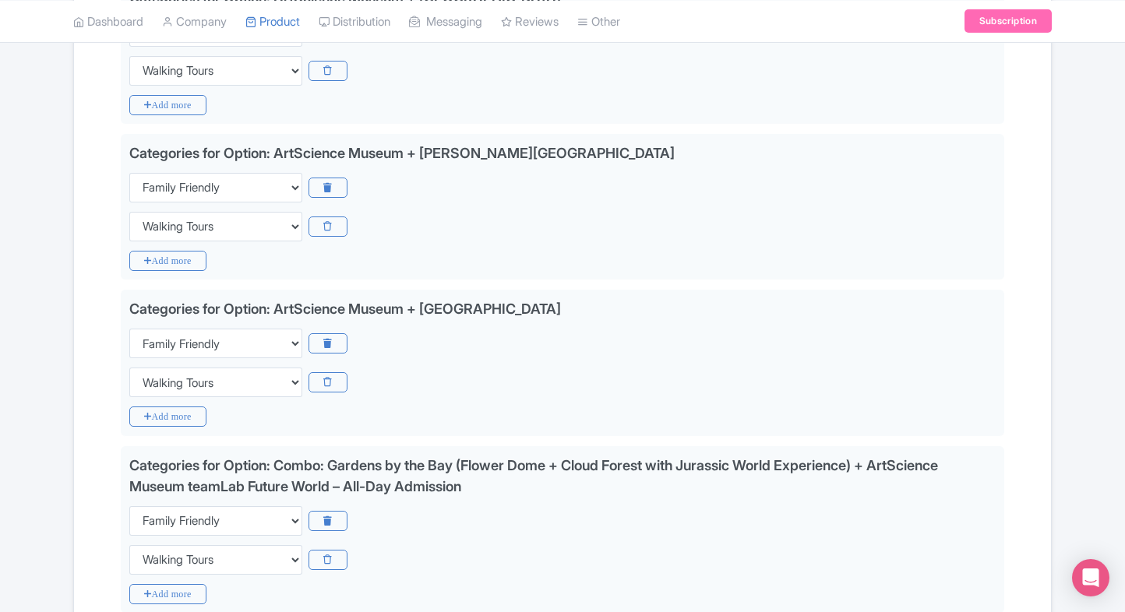
click at [90, 538] on div "Name & Price Locations Description & Reviews Images & Categories Complete Edit …" at bounding box center [562, 21] width 958 height 2014
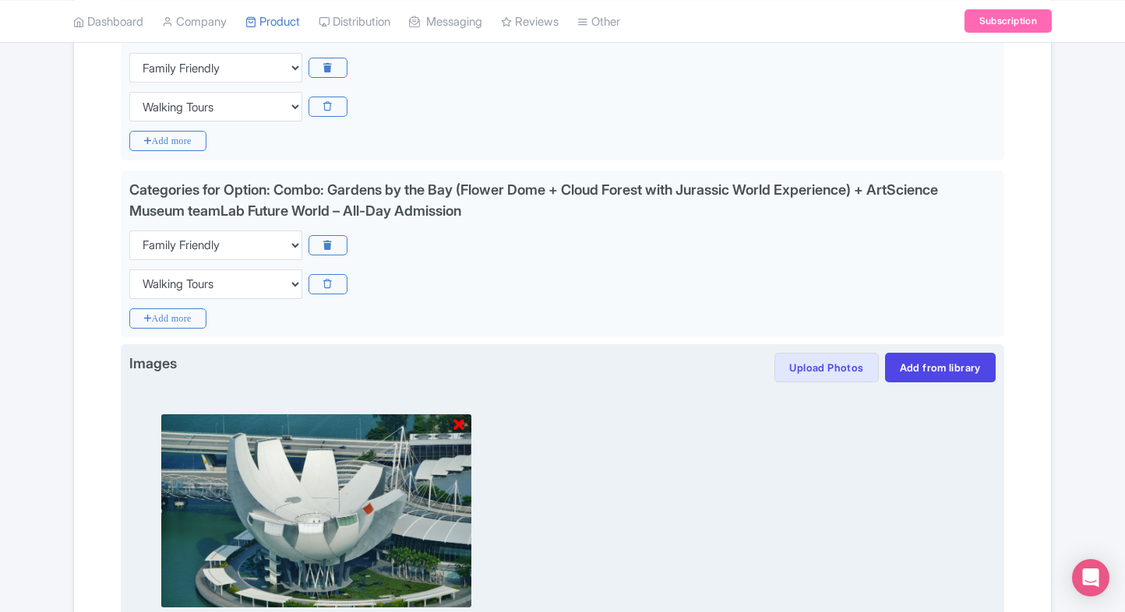
scroll to position [1753, 0]
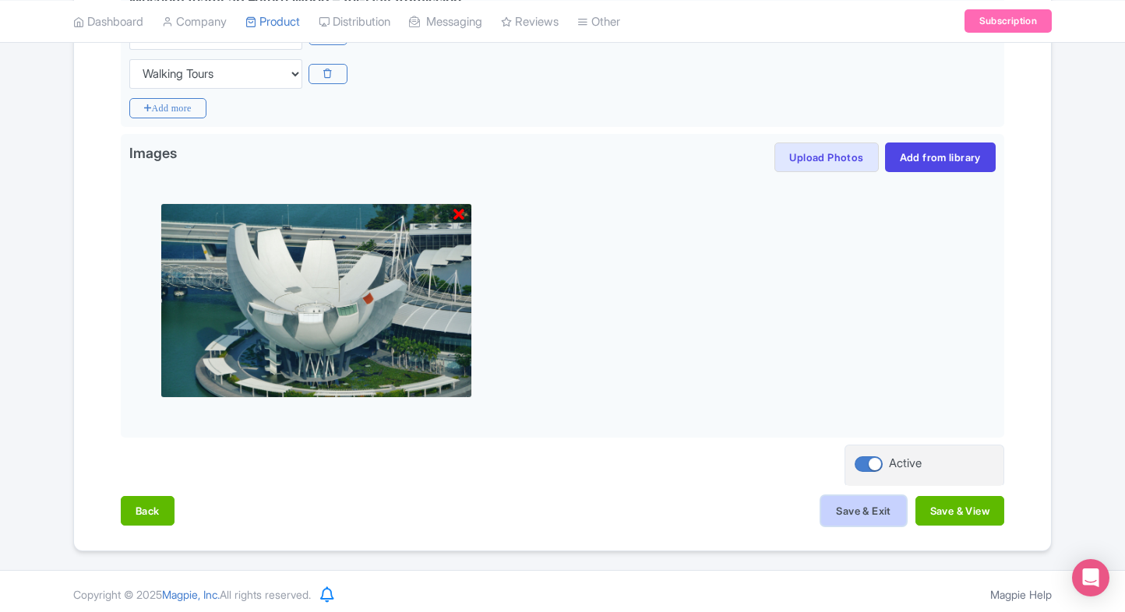
click at [848, 506] on button "Save & Exit" at bounding box center [863, 511] width 84 height 30
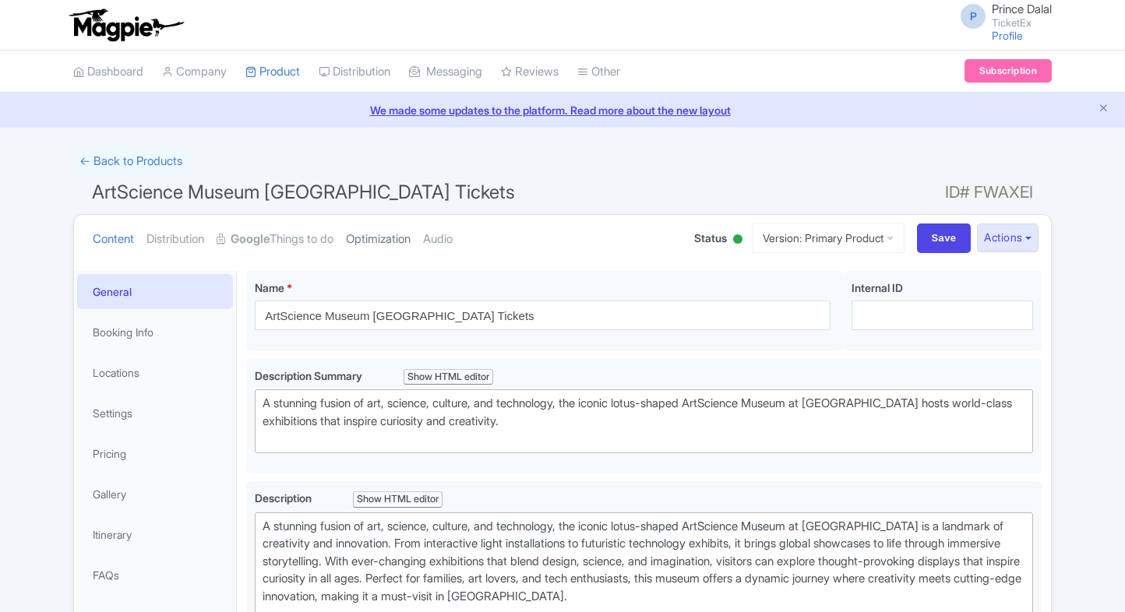
click at [386, 241] on link "Optimization" at bounding box center [378, 239] width 65 height 49
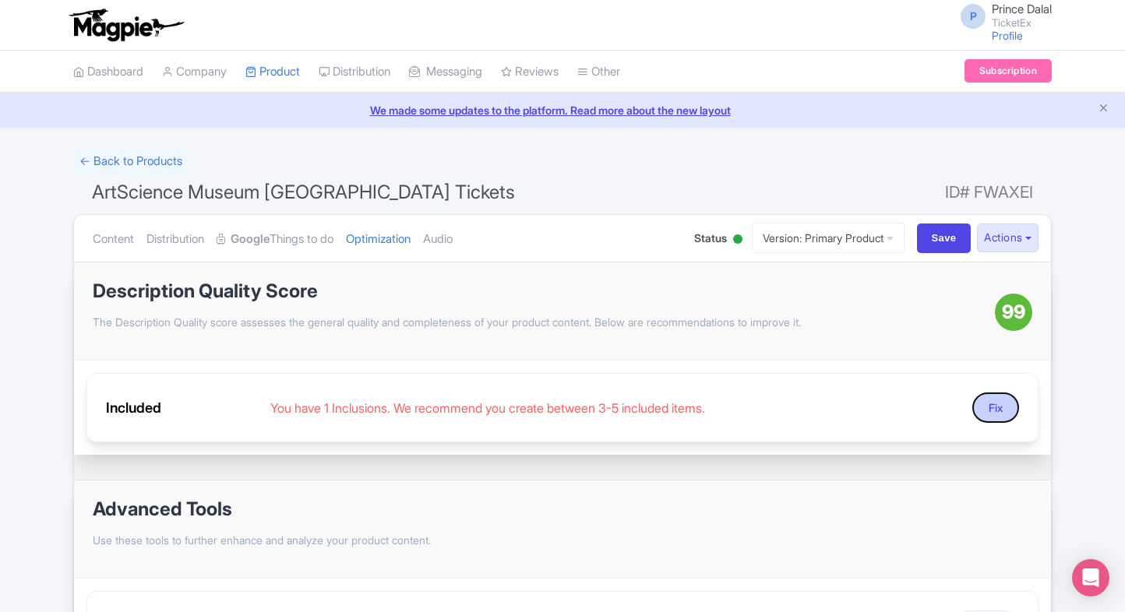
click at [1000, 407] on button "Fix" at bounding box center [995, 408] width 47 height 30
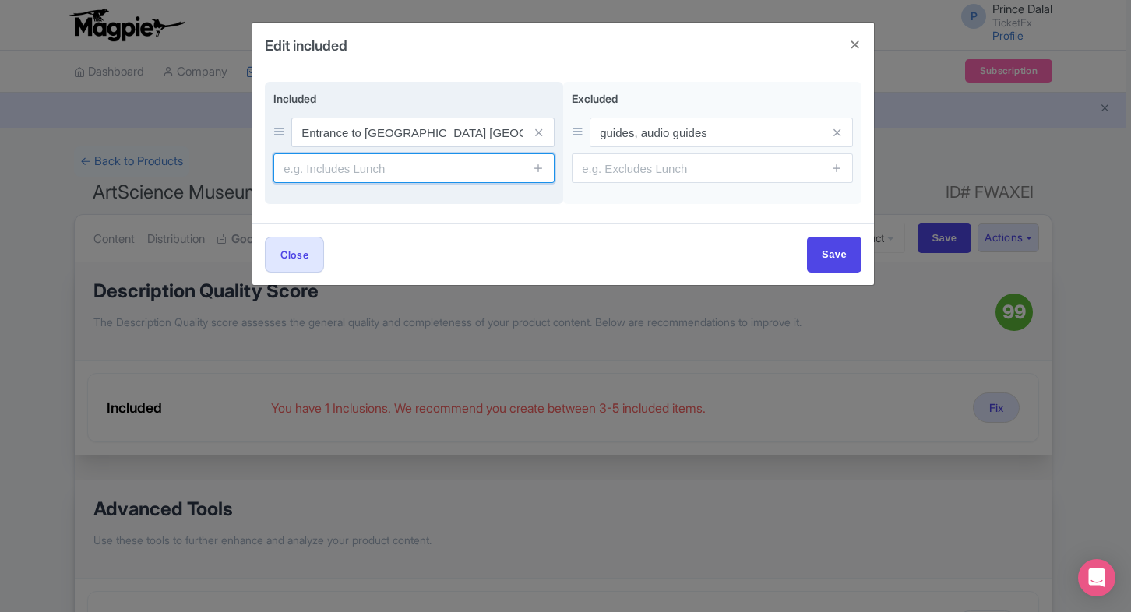
click at [404, 162] on input "text" at bounding box center [413, 168] width 281 height 30
paste input "[PERSON_NAME]"
type input "Access to [PERSON_NAME](Selected Options)"
click at [543, 166] on icon at bounding box center [539, 168] width 12 height 12
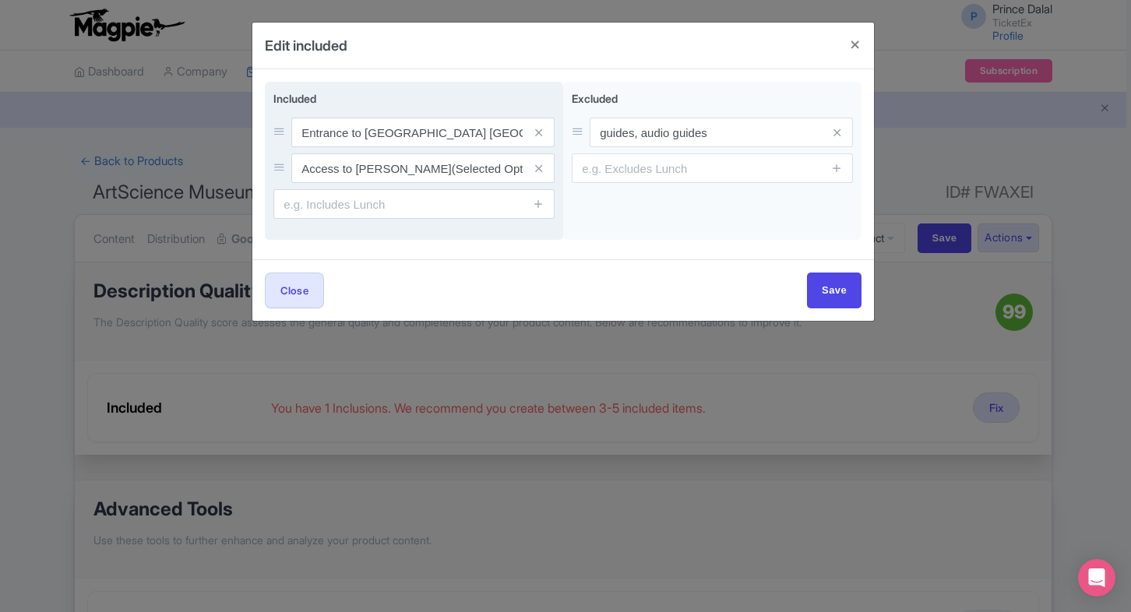
click at [439, 199] on input "text" at bounding box center [413, 204] width 281 height 30
click at [388, 194] on input "text" at bounding box center [413, 204] width 281 height 30
paste input "+ [GEOGRAPHIC_DATA]"
click at [291, 210] on input "+ [GEOGRAPHIC_DATA]" at bounding box center [413, 204] width 281 height 30
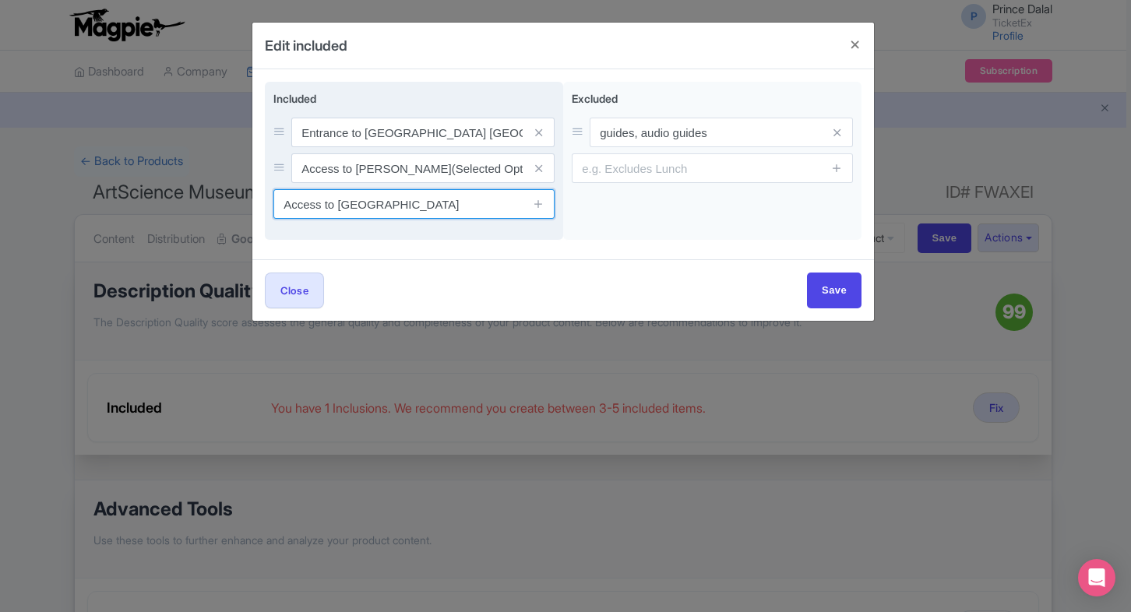
click at [495, 205] on input "Access to [GEOGRAPHIC_DATA]" at bounding box center [413, 204] width 281 height 30
click at [368, 199] on input "Access to [GEOGRAPHIC_DATA](Selected Option)" at bounding box center [413, 204] width 281 height 30
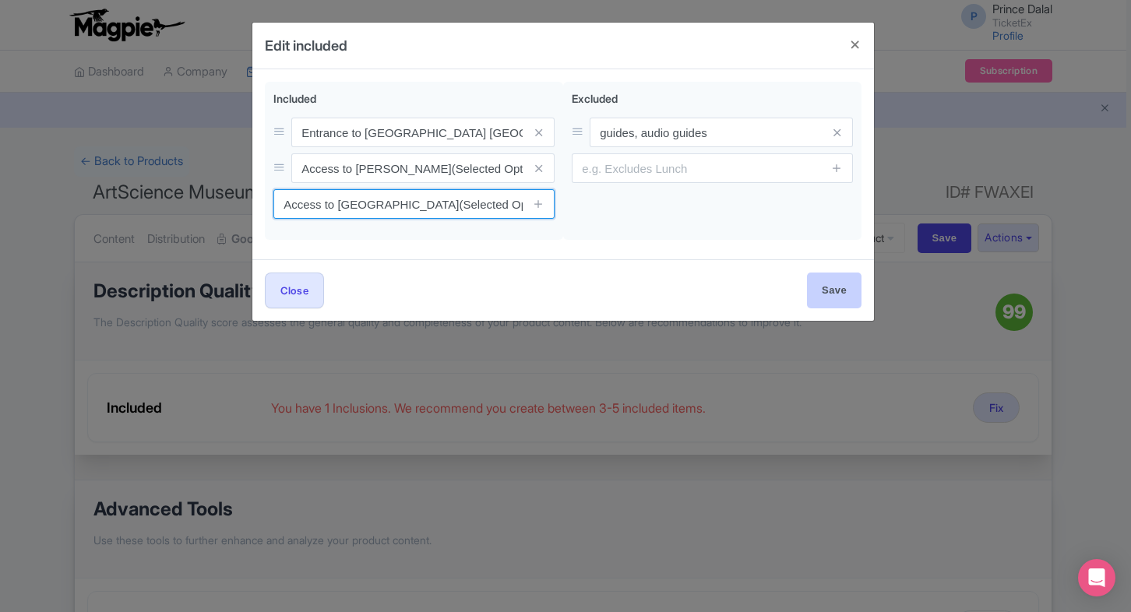
type input "Access to [GEOGRAPHIC_DATA](Selected Option)"
click at [823, 282] on input "Save" at bounding box center [834, 290] width 55 height 35
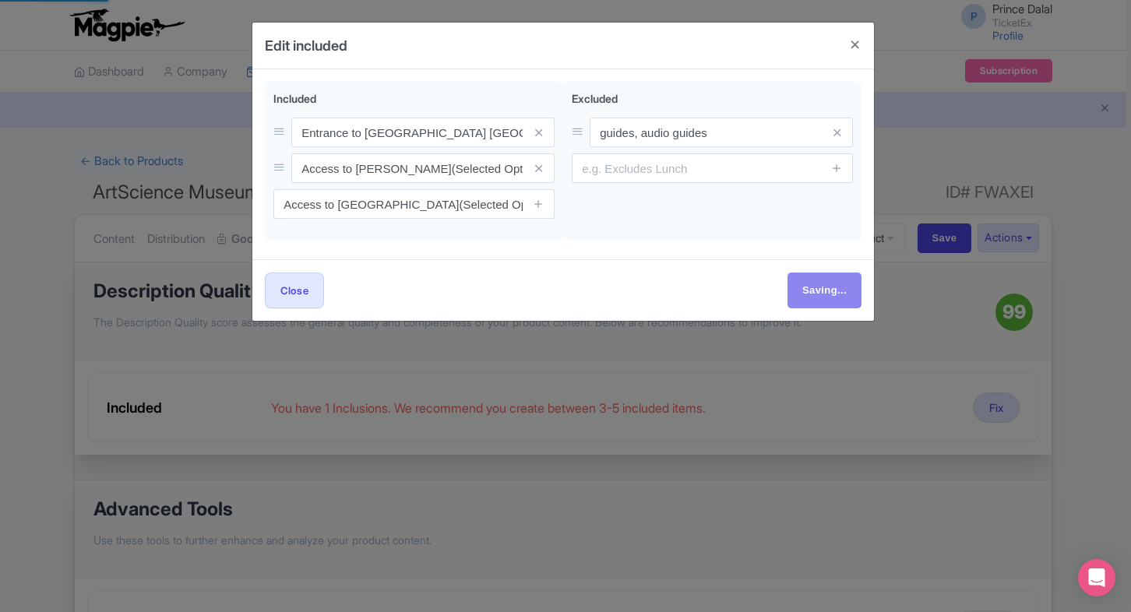
type input "Save"
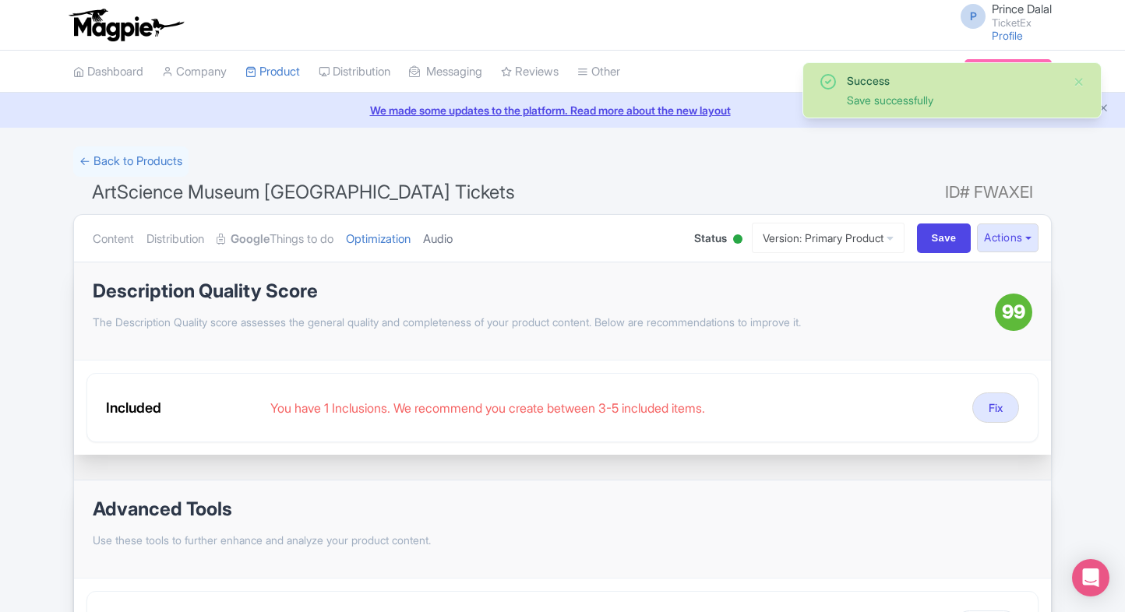
click at [452, 231] on link "Audio" at bounding box center [438, 239] width 30 height 49
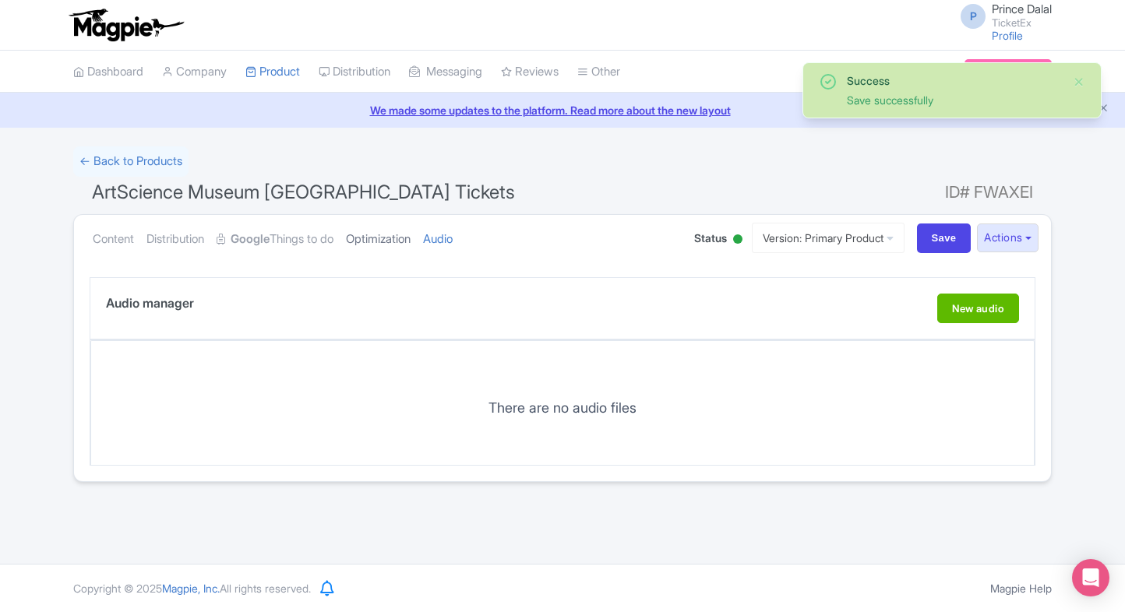
click at [394, 239] on link "Optimization" at bounding box center [378, 239] width 65 height 49
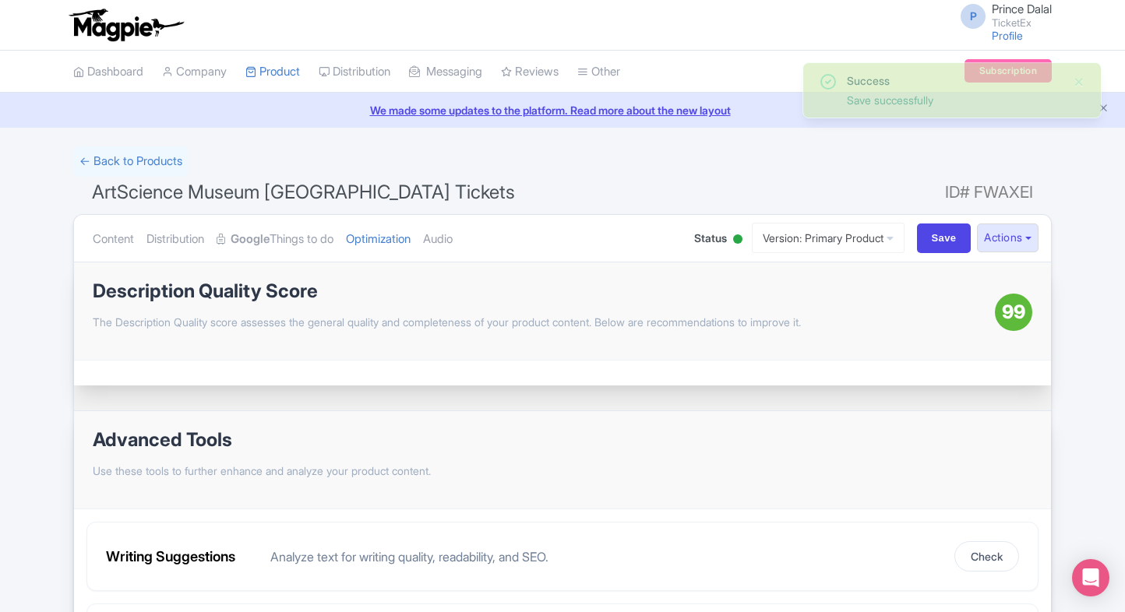
click at [485, 238] on ul "Content Distribution Google Things to do Optimization Audio" at bounding box center [377, 239] width 583 height 48
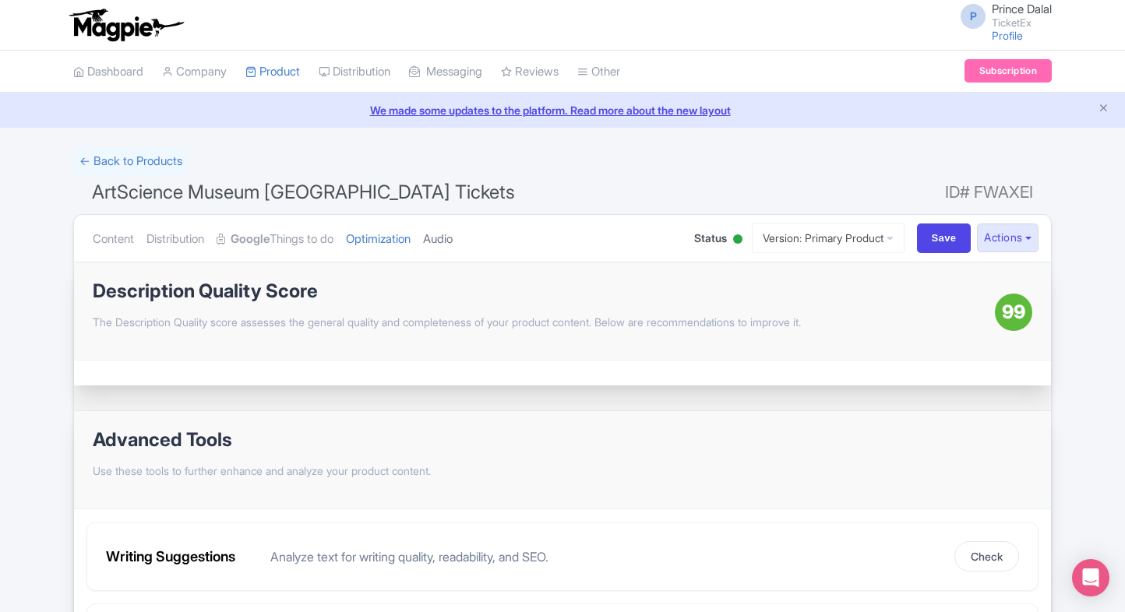
click at [453, 237] on link "Audio" at bounding box center [438, 239] width 30 height 49
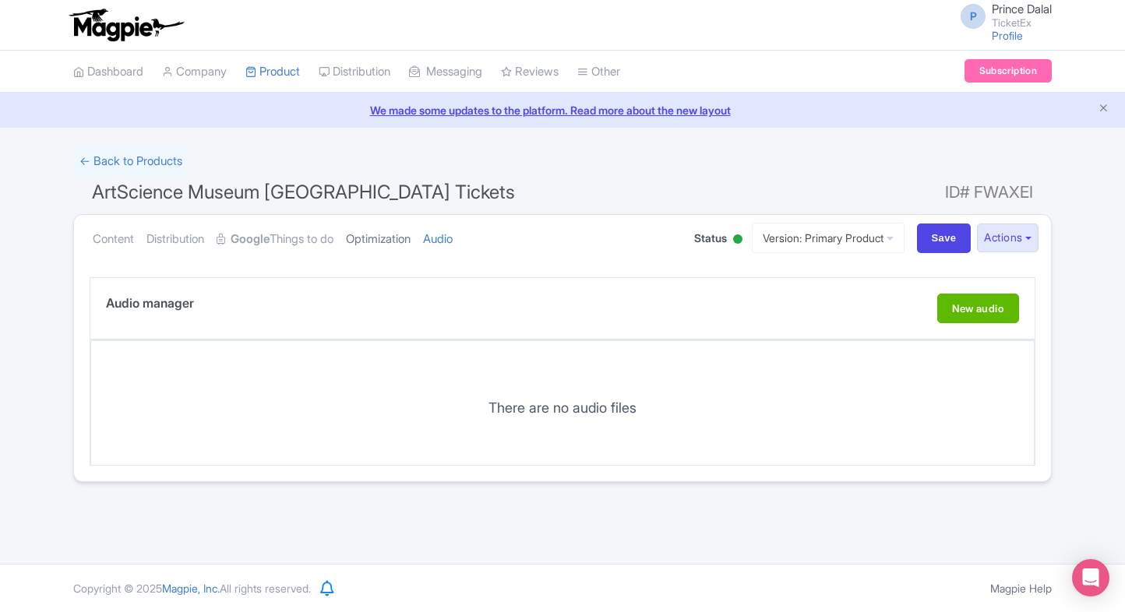
click at [385, 245] on link "Optimization" at bounding box center [378, 239] width 65 height 49
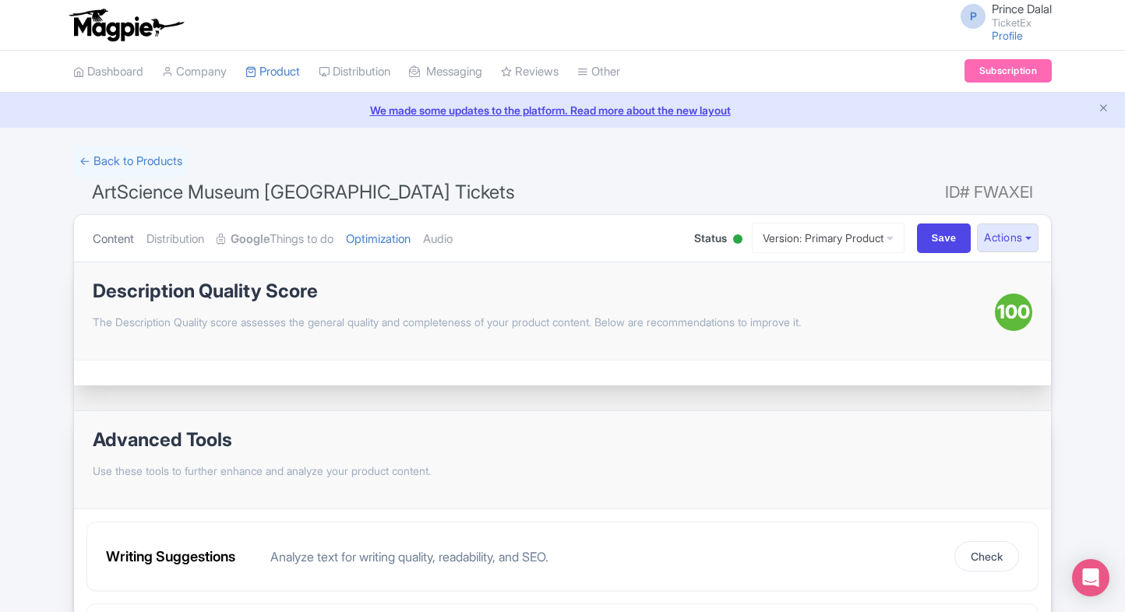
click at [110, 239] on link "Content" at bounding box center [113, 239] width 41 height 49
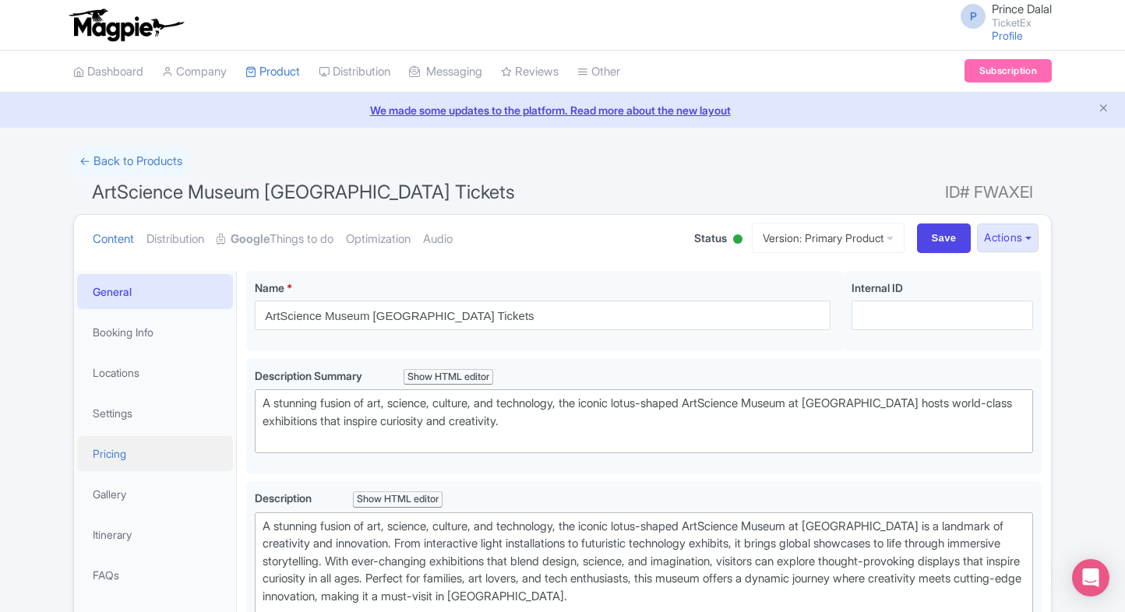
click at [103, 442] on link "Pricing" at bounding box center [155, 453] width 156 height 35
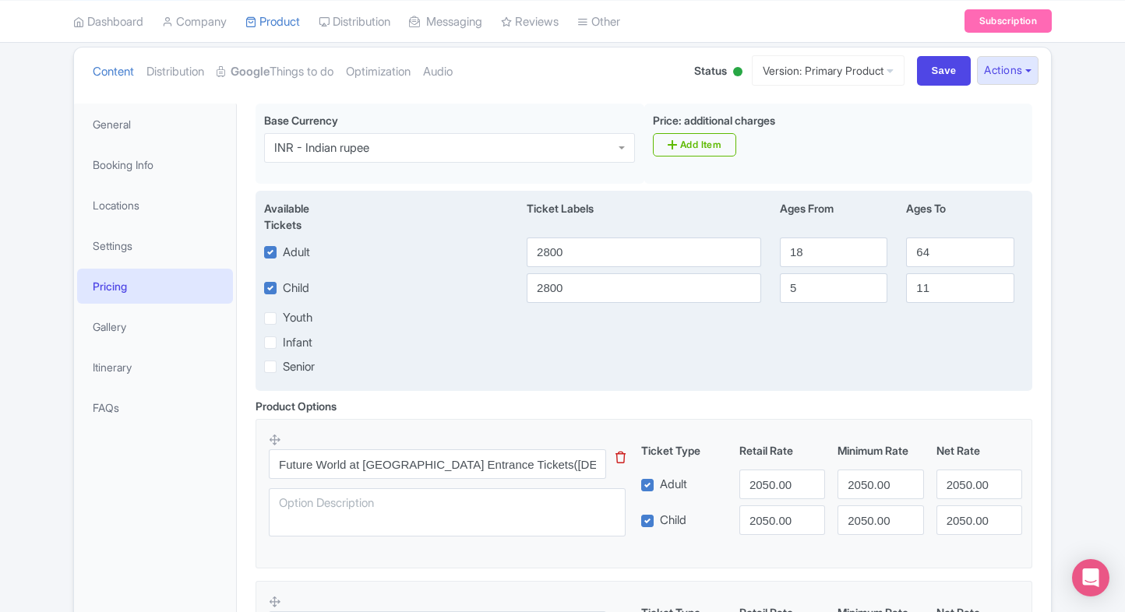
scroll to position [199, 0]
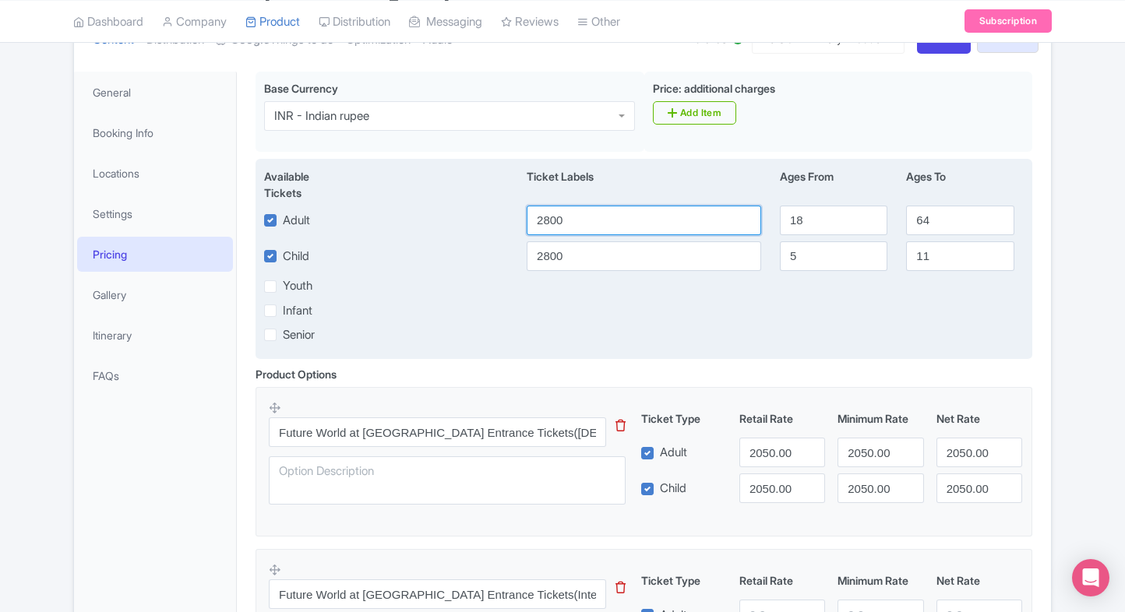
drag, startPoint x: 571, startPoint y: 210, endPoint x: 485, endPoint y: 231, distance: 88.1
click at [485, 231] on div "Adult 2800 18 64" at bounding box center [644, 221] width 778 height 30
type input "2050"
click at [551, 255] on input "2800" at bounding box center [644, 256] width 234 height 30
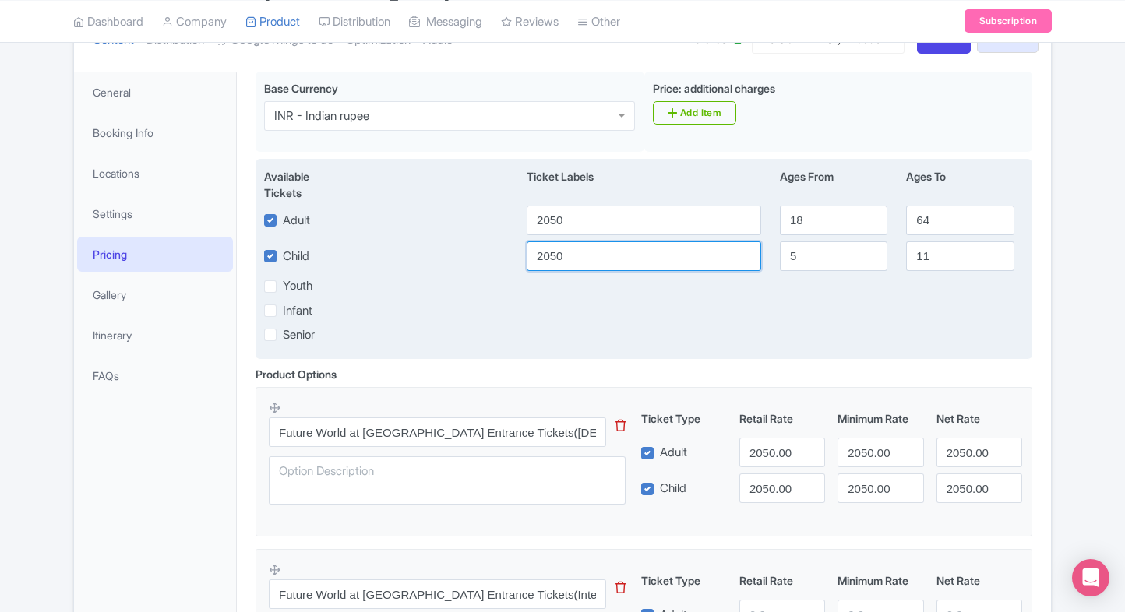
type input "2050"
click at [585, 288] on div "Youth" at bounding box center [644, 286] width 778 height 18
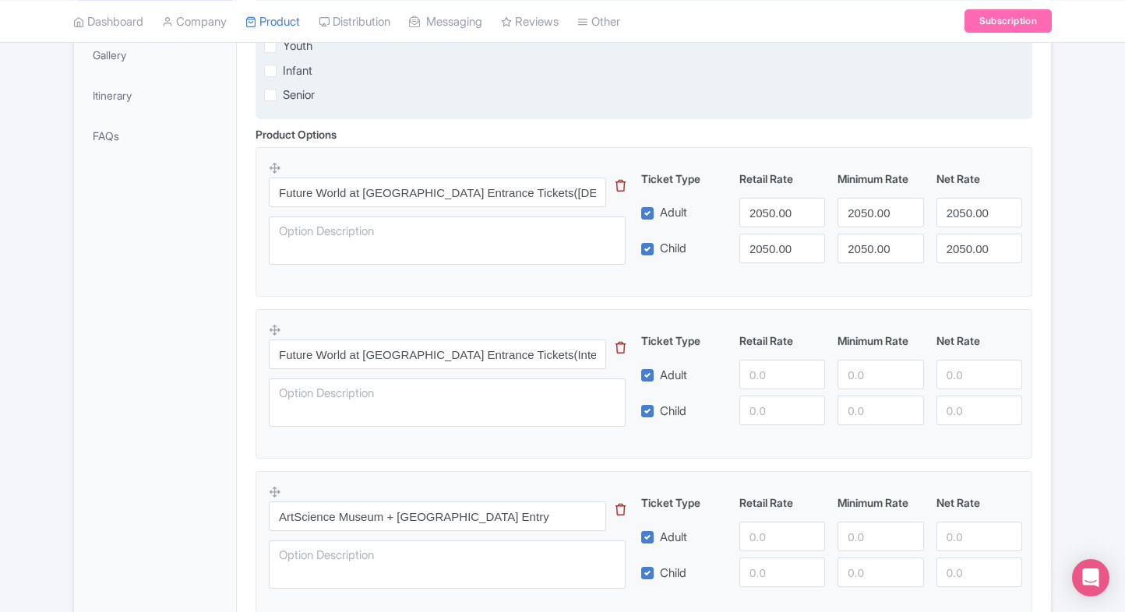
scroll to position [444, 0]
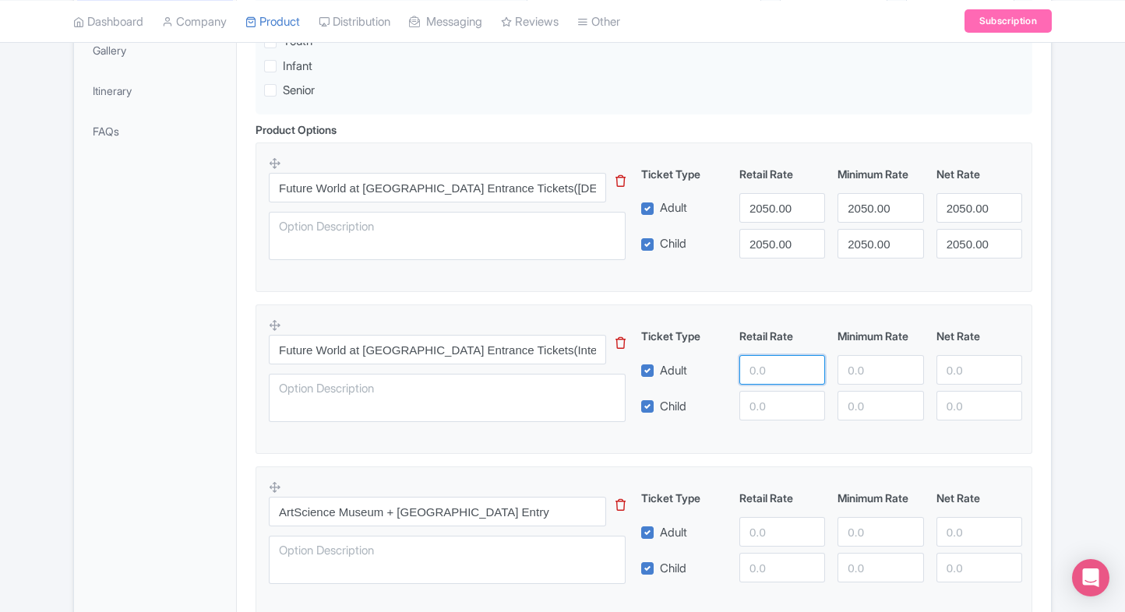
click at [760, 369] on input "number" at bounding box center [782, 370] width 86 height 30
type input "2500"
paste input "2500"
click at [770, 404] on input "2500" at bounding box center [782, 406] width 86 height 30
type input "2500"
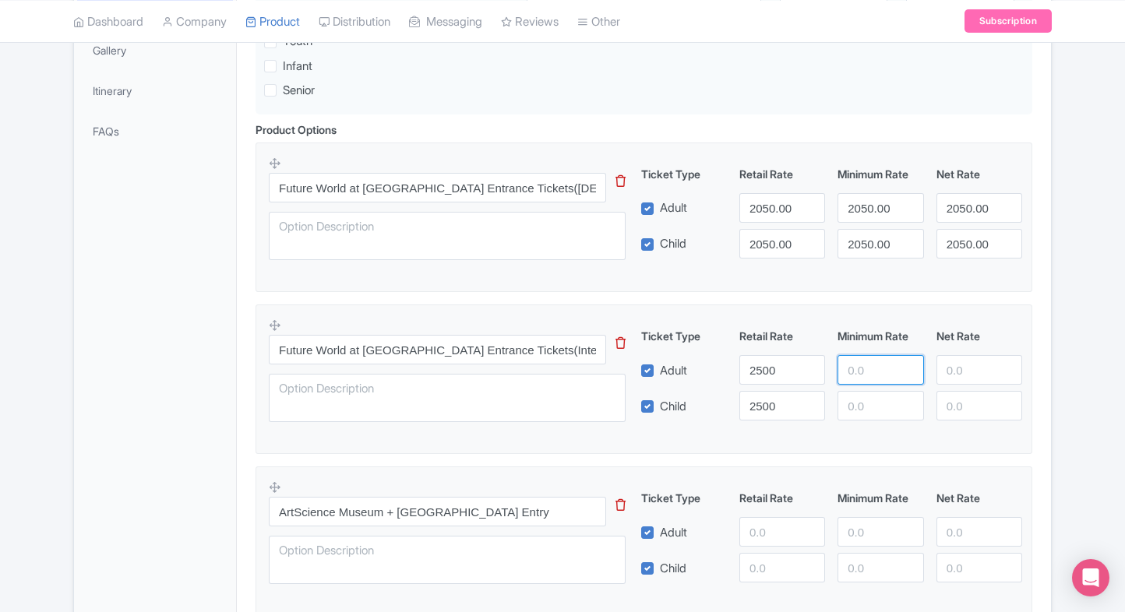
paste input "2500"
click at [859, 379] on input "2500" at bounding box center [880, 370] width 86 height 30
type input "2500"
paste input "2500"
click at [864, 410] on input "2500" at bounding box center [880, 406] width 86 height 30
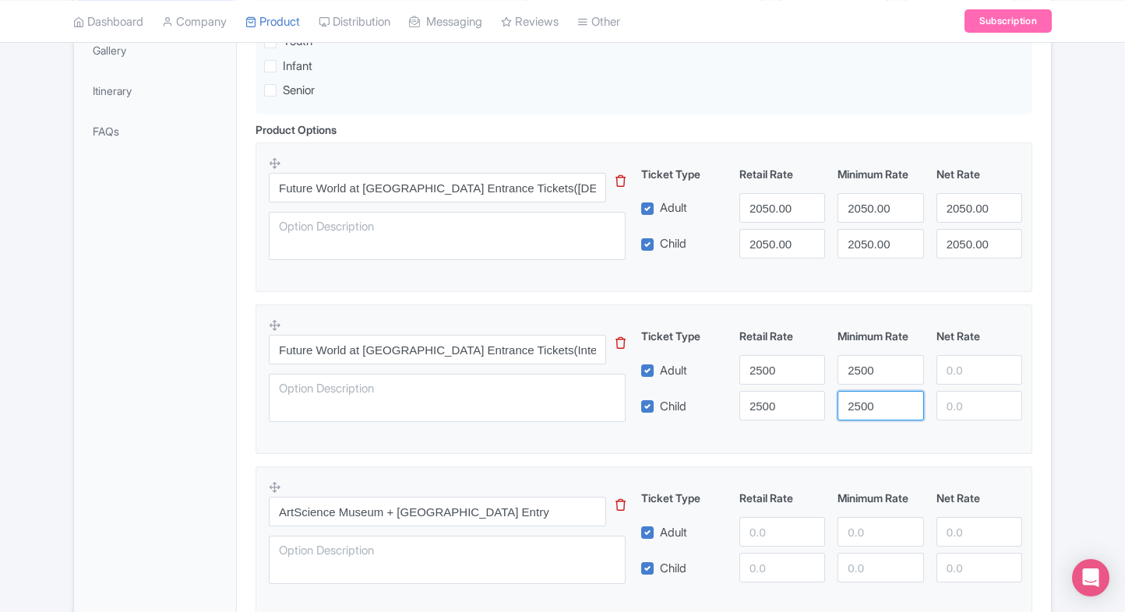
type input "2500"
paste input "2500"
click at [957, 368] on input "2500" at bounding box center [979, 370] width 86 height 30
type input "2500"
paste input "2500"
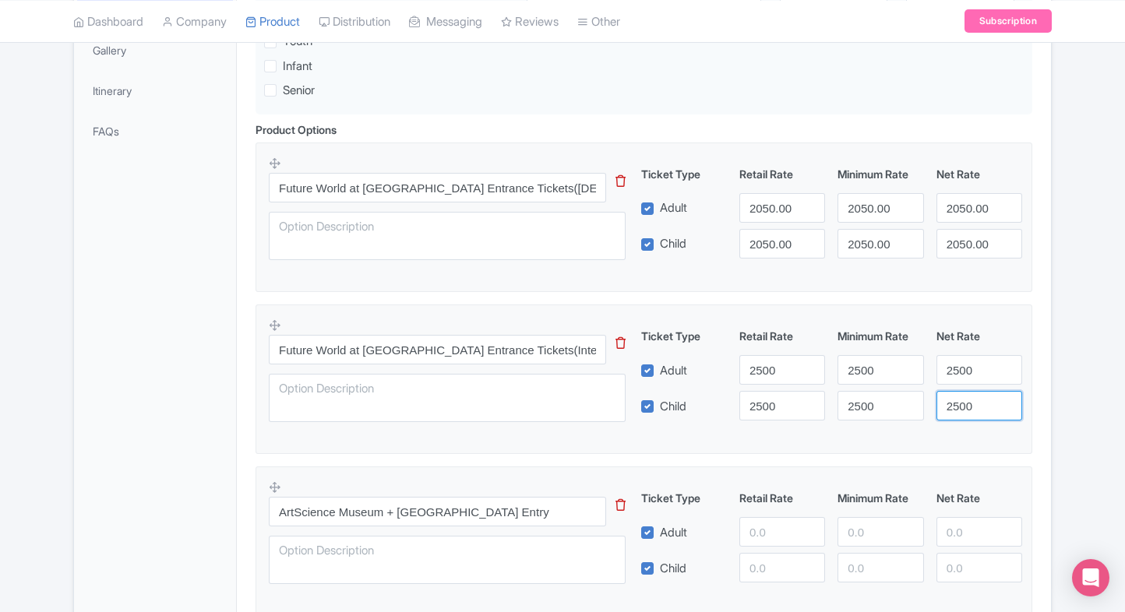
click at [960, 400] on input "2500" at bounding box center [979, 406] width 86 height 30
type input "2500"
click at [1031, 369] on fieldset "Future World at [GEOGRAPHIC_DATA] Entrance Tickets(International Travellers) Th…" at bounding box center [644, 380] width 777 height 150
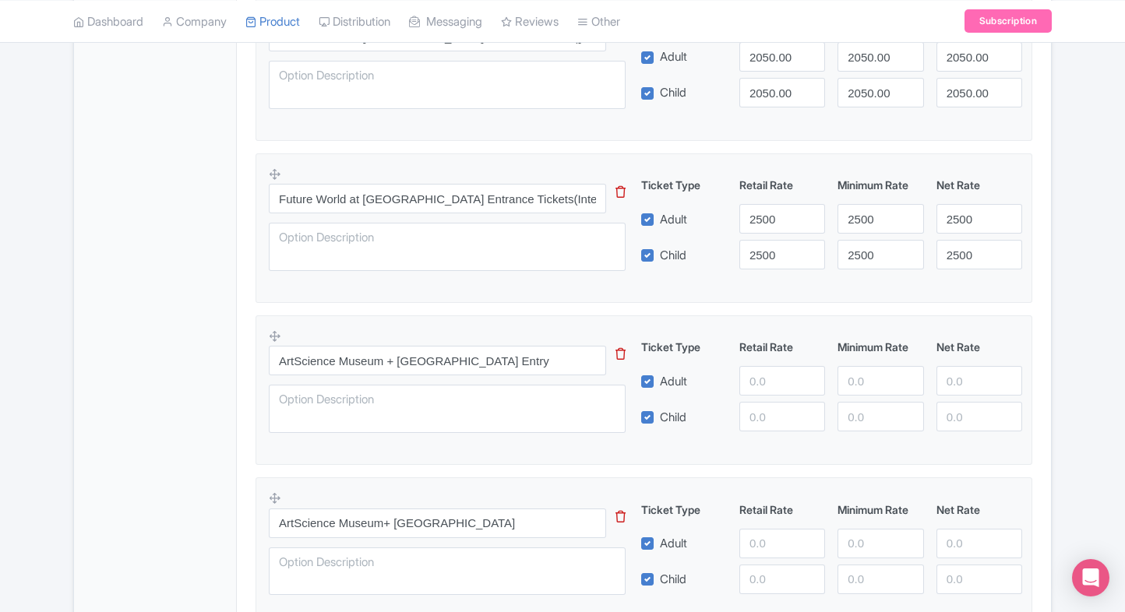
scroll to position [598, 0]
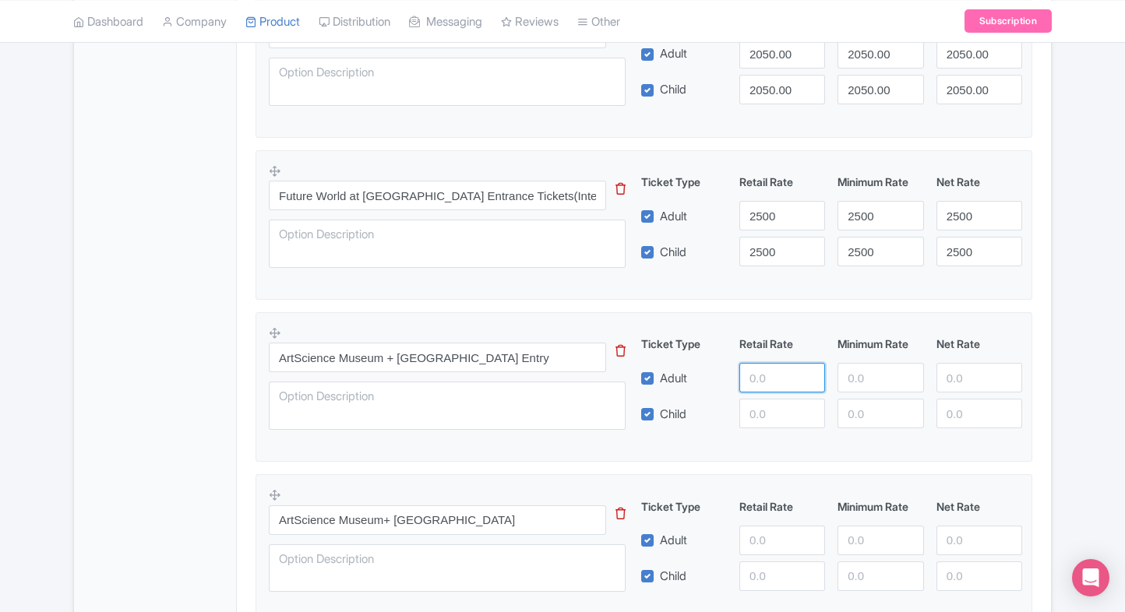
click at [784, 372] on input "number" at bounding box center [782, 378] width 86 height 30
type input "3200"
paste input "3200"
click at [767, 418] on input "3200" at bounding box center [782, 414] width 86 height 30
type input "3200"
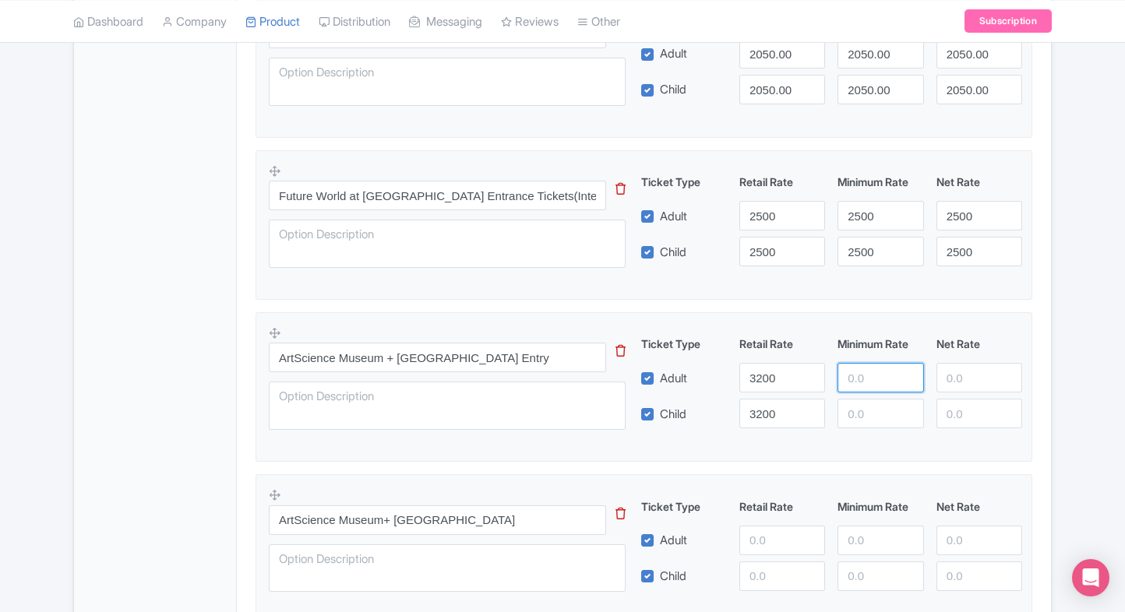
paste input "3200"
click at [854, 383] on input "3200" at bounding box center [880, 378] width 86 height 30
type input "3200"
paste input "3200"
click at [863, 411] on input "3200" at bounding box center [880, 414] width 86 height 30
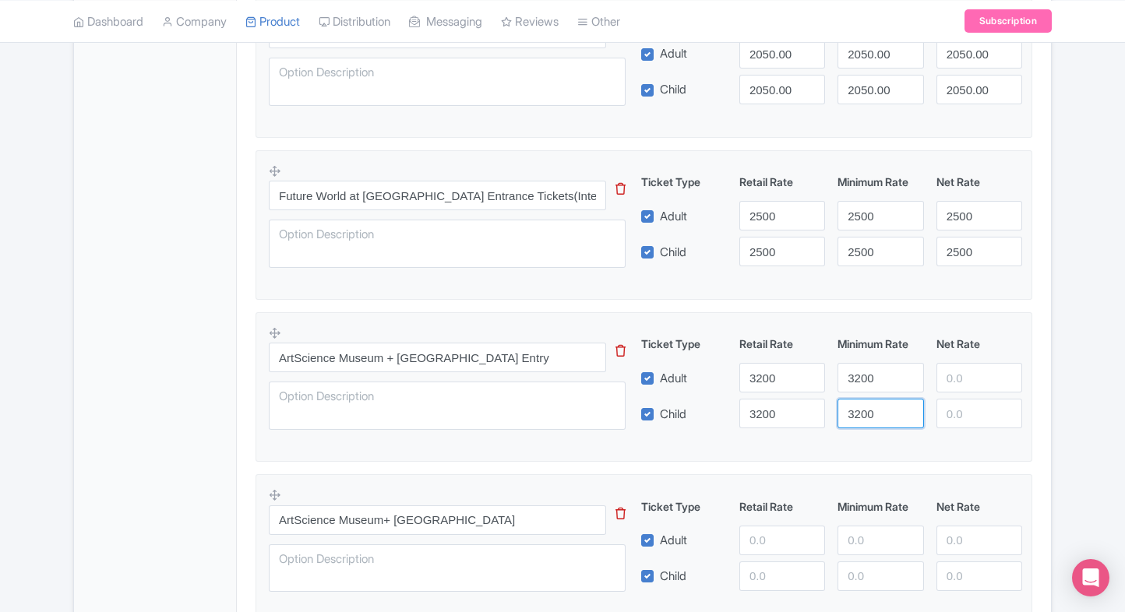
type input "3200"
click at [985, 368] on input "number" at bounding box center [979, 378] width 86 height 30
paste input "3200"
type input "3200"
paste input "3200"
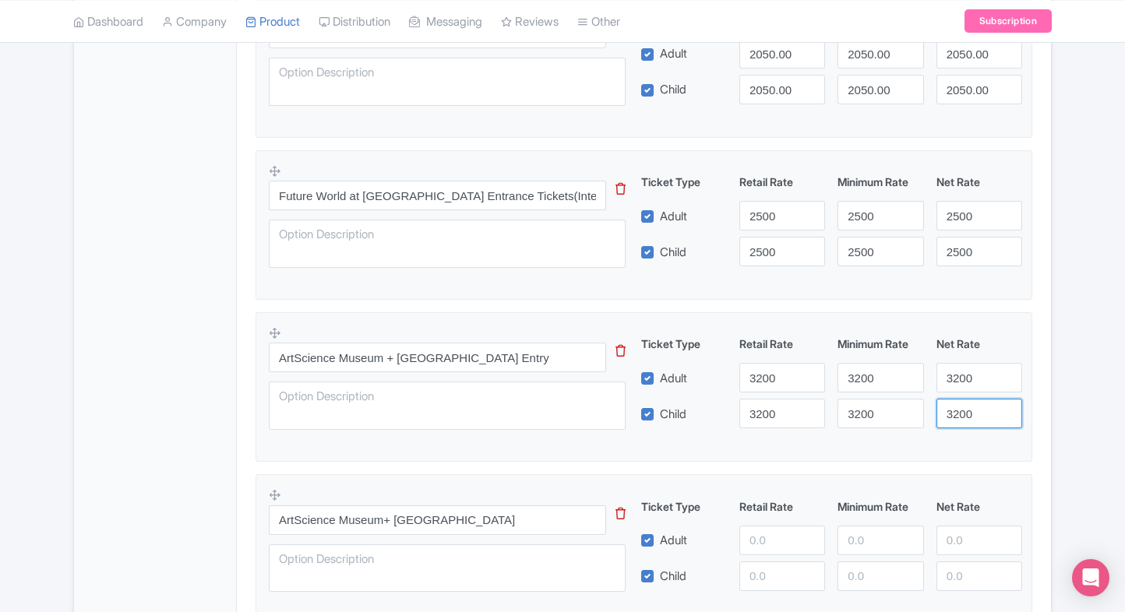
click at [976, 410] on input "3200" at bounding box center [979, 414] width 86 height 30
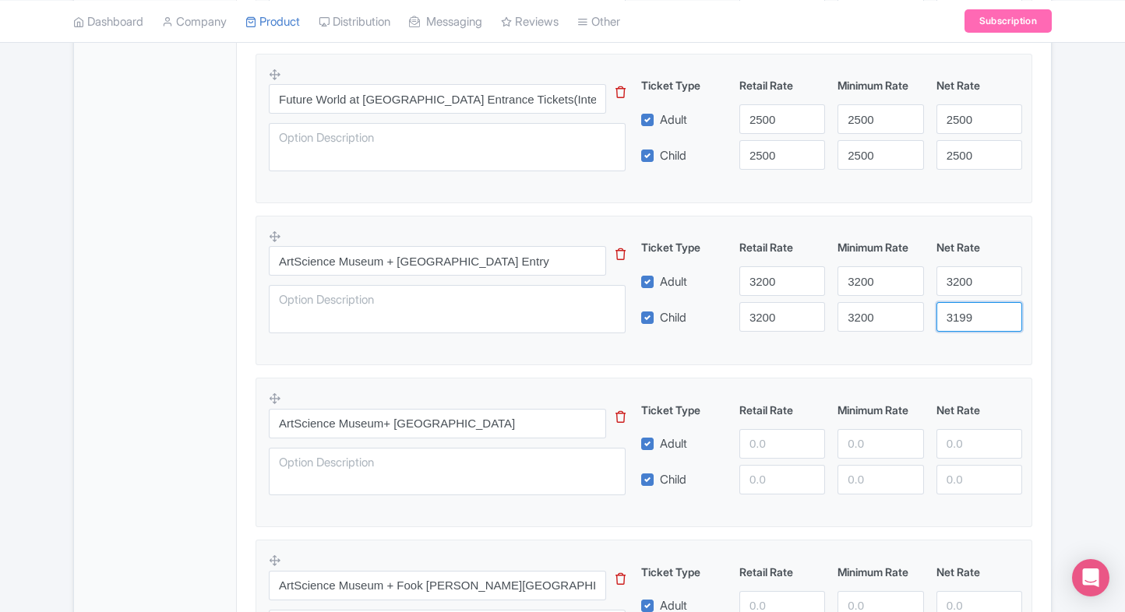
scroll to position [704, 0]
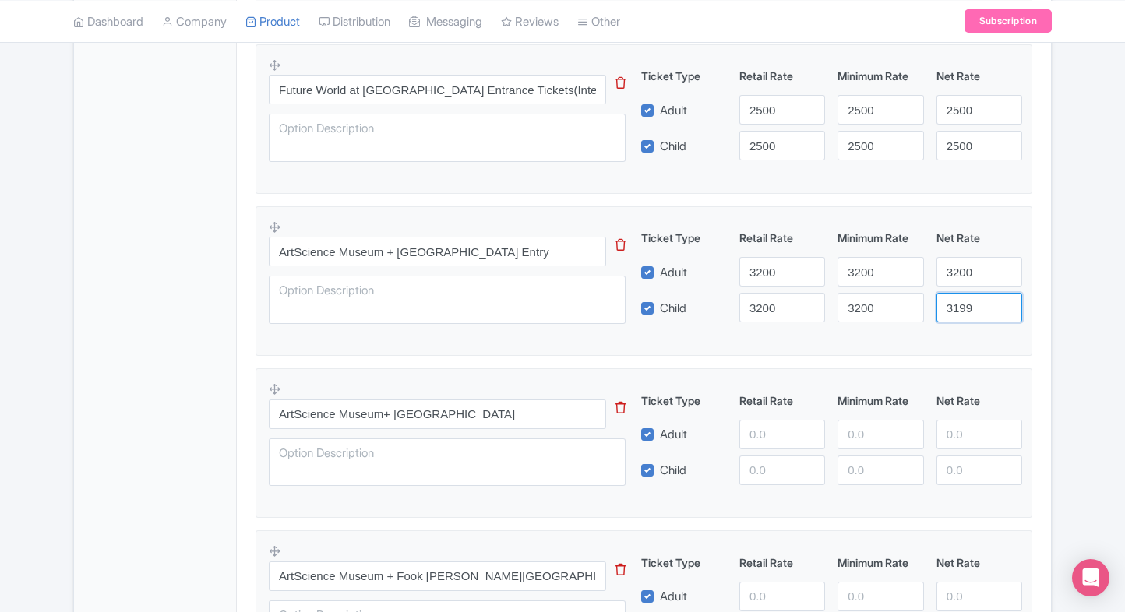
paste input "number"
type input "3"
type input "3200"
click at [762, 427] on input "number" at bounding box center [782, 435] width 86 height 30
type input "3400"
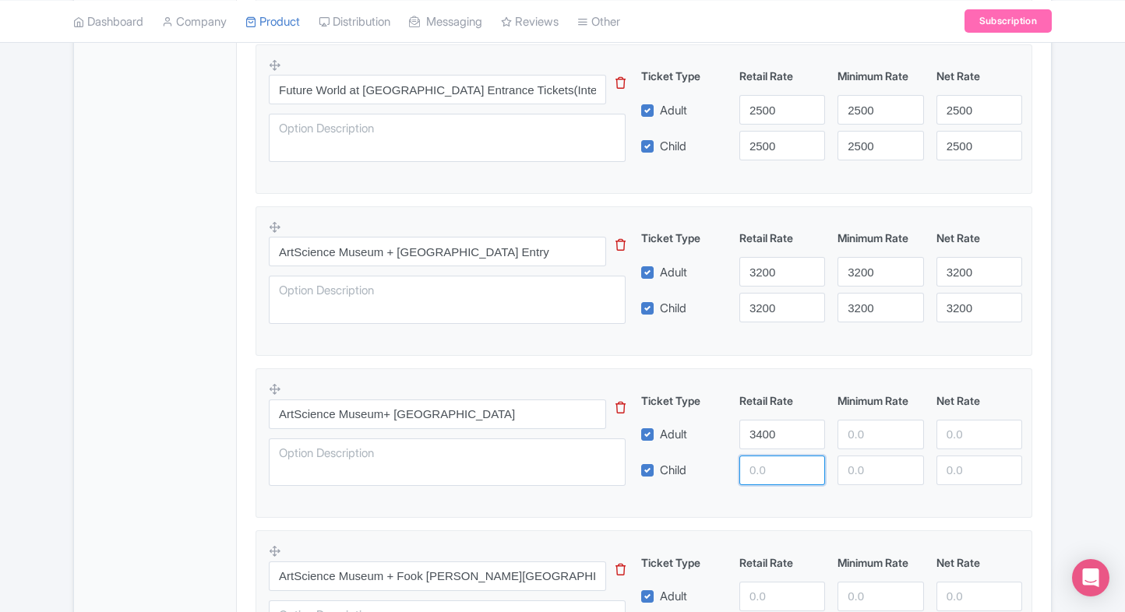
paste input "3400"
click at [762, 468] on input "3400" at bounding box center [782, 471] width 86 height 30
type input "3400"
click at [849, 443] on input "number" at bounding box center [880, 435] width 86 height 30
paste input "3400"
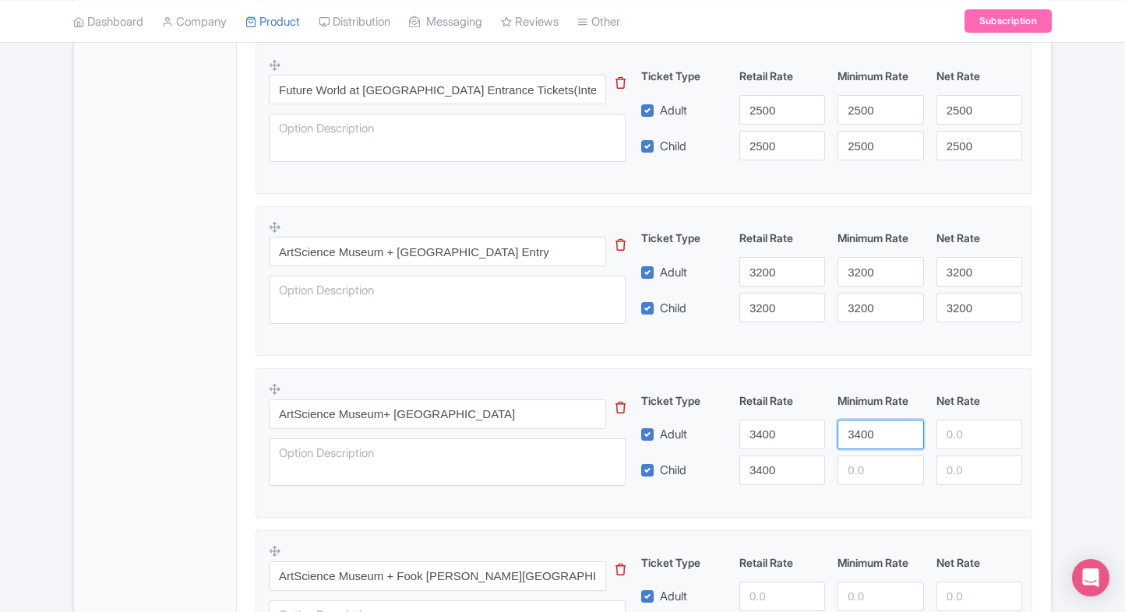
type input "3400"
paste input "3400"
click at [864, 463] on input "3400" at bounding box center [880, 471] width 86 height 30
type input "3400"
paste input "3400"
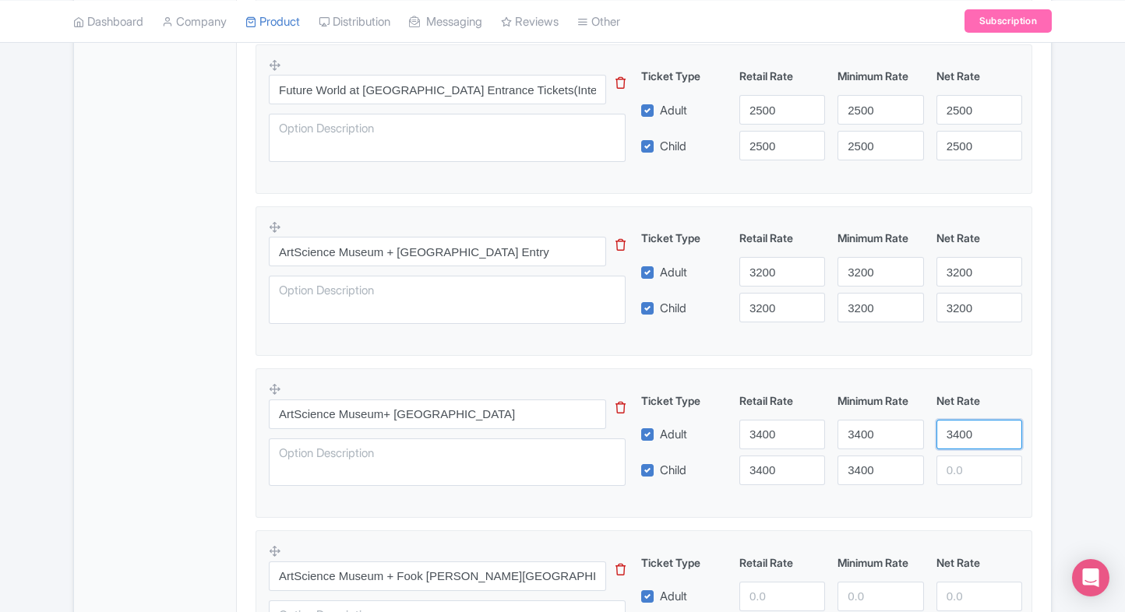
click at [950, 435] on input "3400" at bounding box center [979, 435] width 86 height 30
type input "3400"
paste input "3400"
click at [957, 462] on input "3400" at bounding box center [979, 471] width 86 height 30
type input "3400"
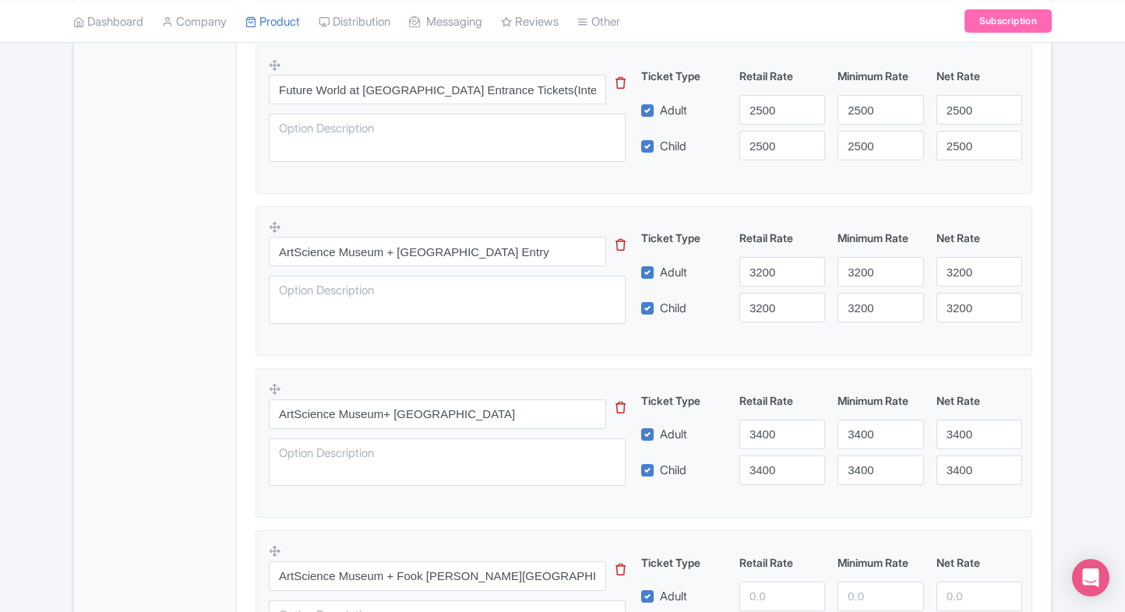
click at [1035, 438] on div "Product Options i Future World at [GEOGRAPHIC_DATA] Entrance Tickets([DEMOGRAPH…" at bounding box center [643, 613] width 795 height 1504
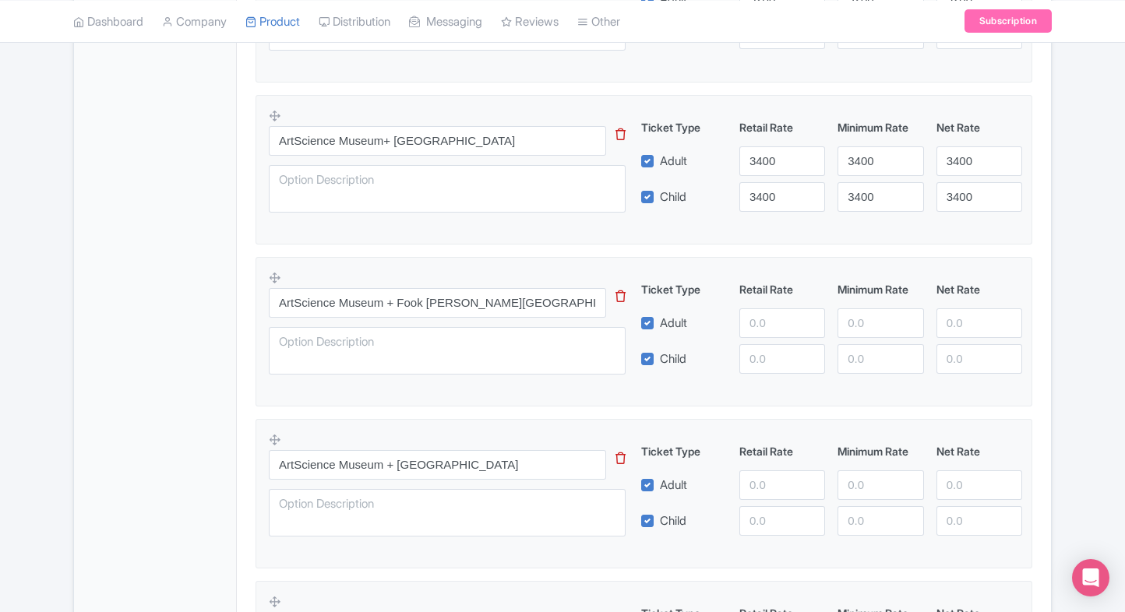
scroll to position [991, 0]
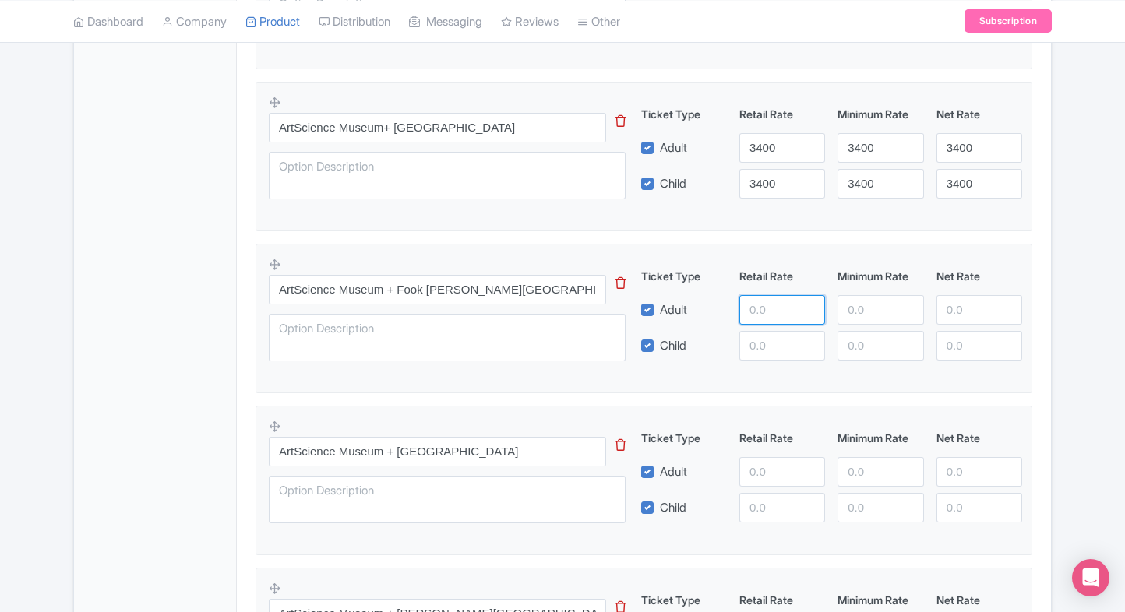
click at [756, 303] on input "number" at bounding box center [782, 310] width 86 height 30
type input "3600"
paste input "3600"
click at [773, 351] on input "3600" at bounding box center [782, 346] width 86 height 30
type input "3600"
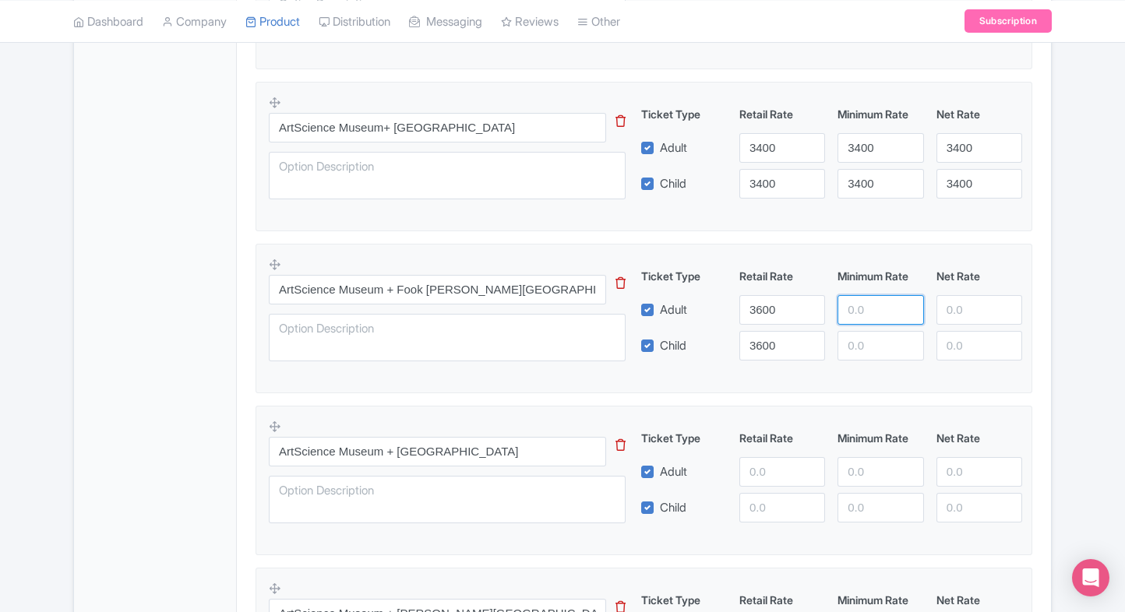
paste input "3600"
click at [863, 308] on input "3600" at bounding box center [880, 310] width 86 height 30
type input "3600"
paste input "3600"
click at [869, 335] on input "3600" at bounding box center [880, 346] width 86 height 30
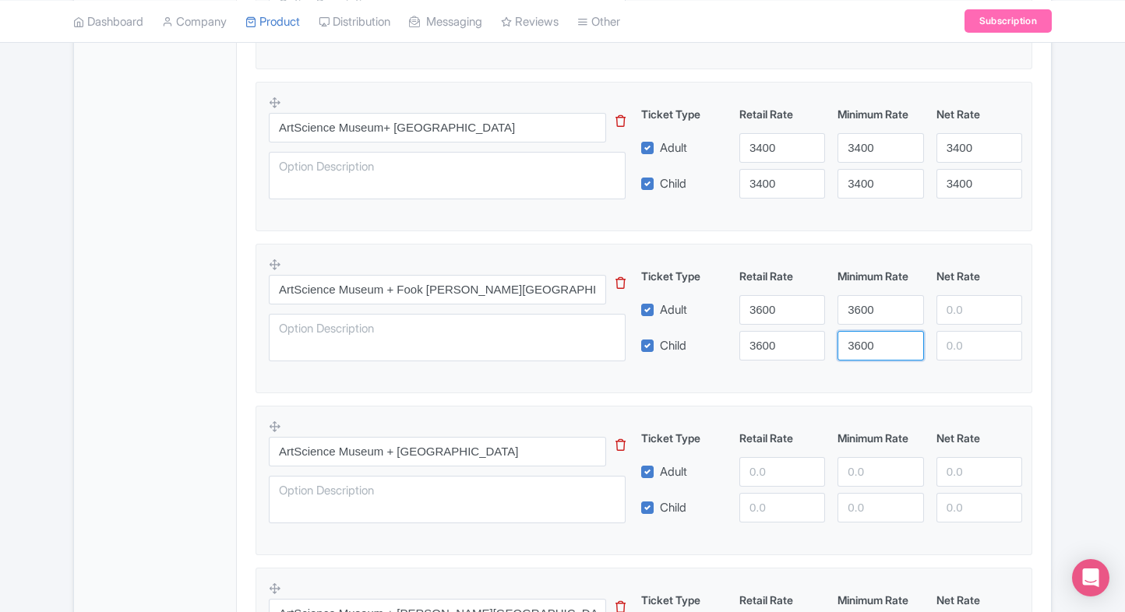
type input "3600"
paste input "3600"
click at [954, 310] on input "3600" at bounding box center [979, 310] width 86 height 30
type input "3600"
paste input "3600"
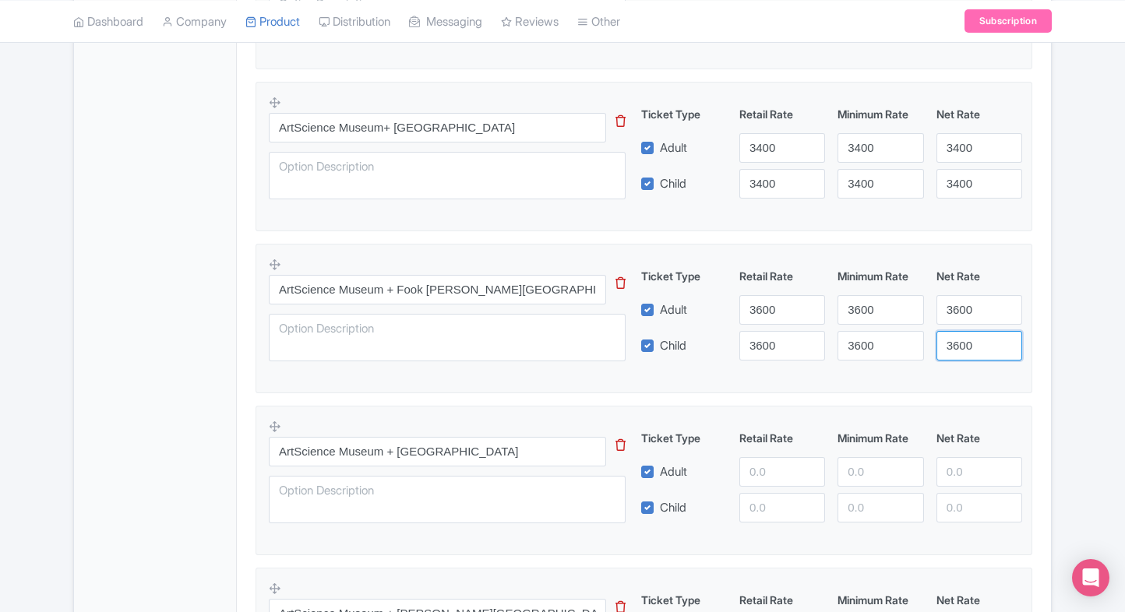
click at [961, 341] on input "3600" at bounding box center [979, 346] width 86 height 30
type input "3600"
click at [1045, 329] on div "ArtScience Museum Singapore Tickets Name * i ArtScience Museum Singapore Ticket…" at bounding box center [644, 209] width 814 height 1877
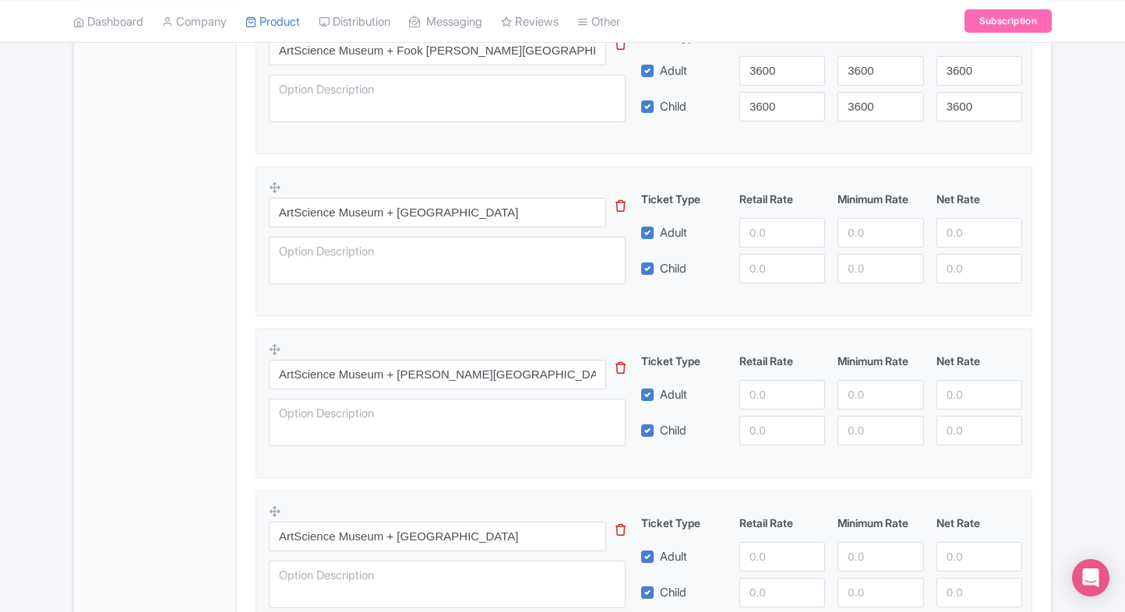
scroll to position [1231, 0]
click at [752, 231] on input "number" at bounding box center [782, 232] width 86 height 30
type input "3800"
paste input "3800"
click at [754, 259] on input "3800" at bounding box center [782, 268] width 86 height 30
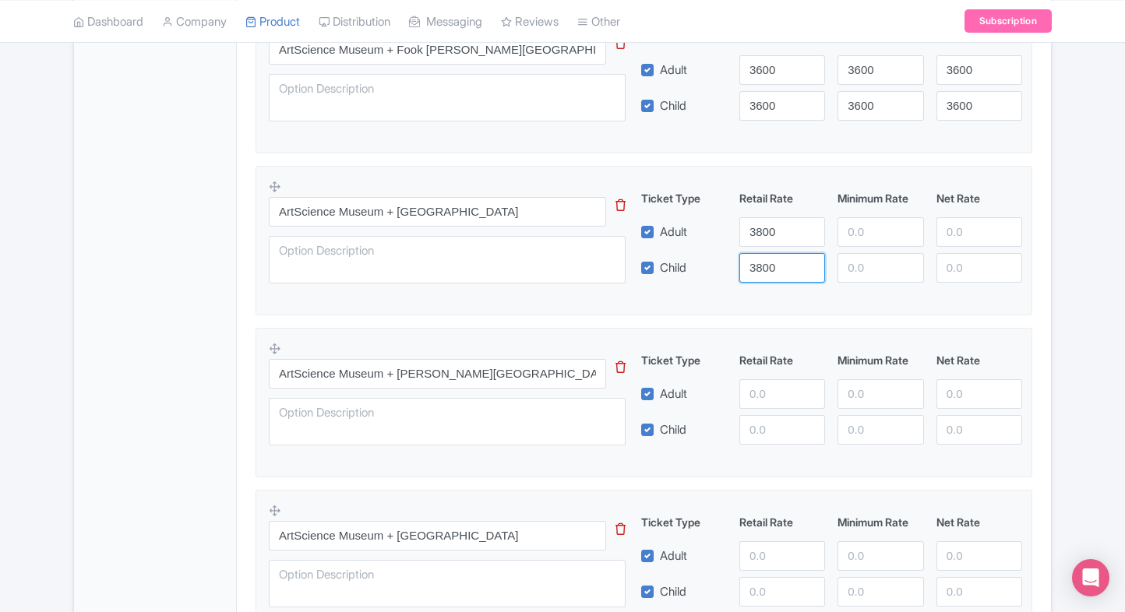
type input "3800"
paste input "3800"
click at [857, 231] on input "3800" at bounding box center [880, 232] width 86 height 30
type input "3800"
paste input "3800"
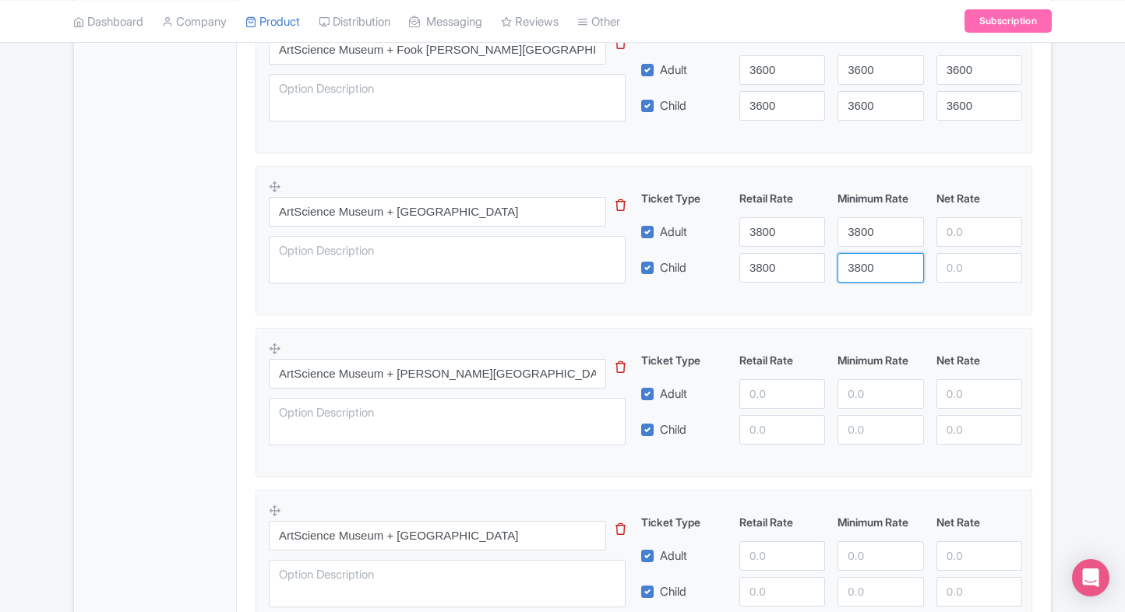
click at [862, 261] on input "3800" at bounding box center [880, 268] width 86 height 30
type input "3800"
paste input "3800"
click at [963, 231] on input "3800" at bounding box center [979, 232] width 86 height 30
type input "3800"
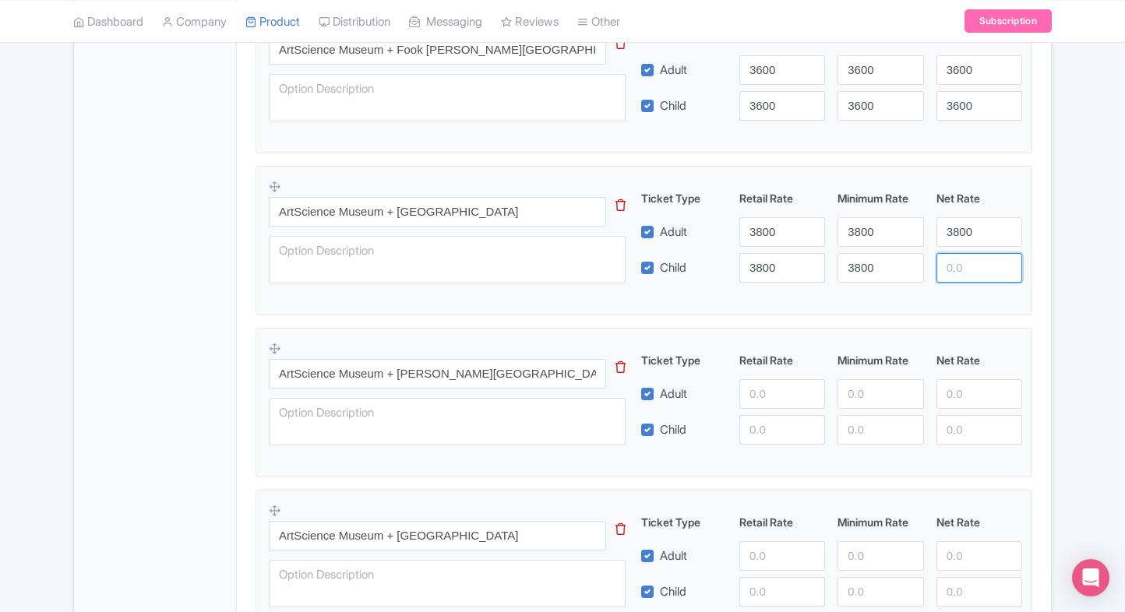
paste input "3800"
click at [962, 260] on input "3800" at bounding box center [979, 268] width 86 height 30
type input "3800"
click at [1009, 293] on fieldset "ArtScience Museum + Mount Faber Park This tip has not data. Code: tip_option_na…" at bounding box center [644, 241] width 777 height 150
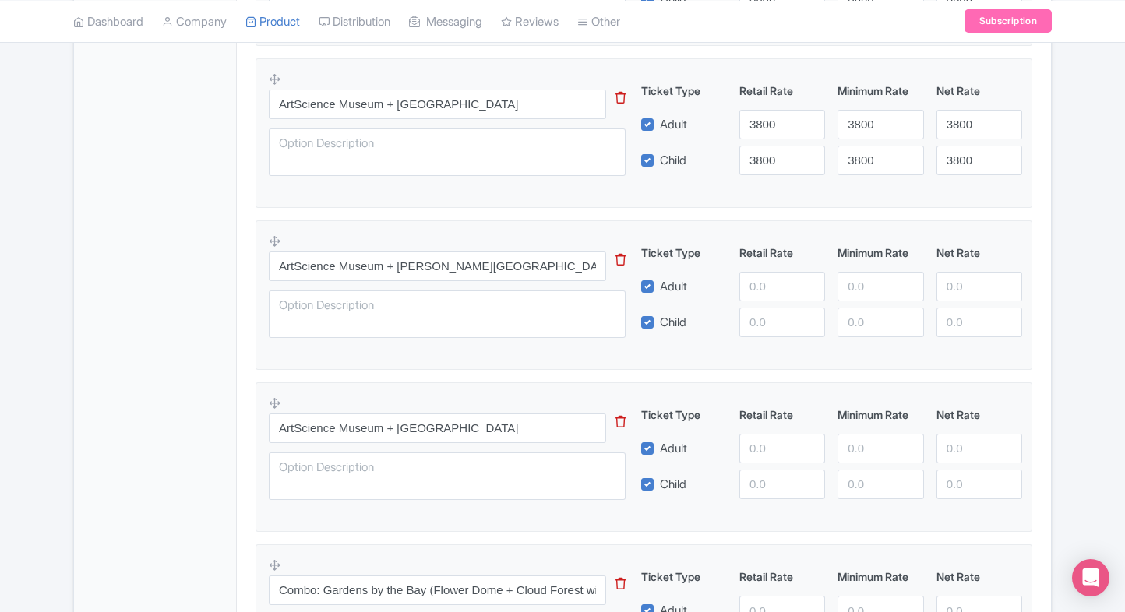
scroll to position [1345, 0]
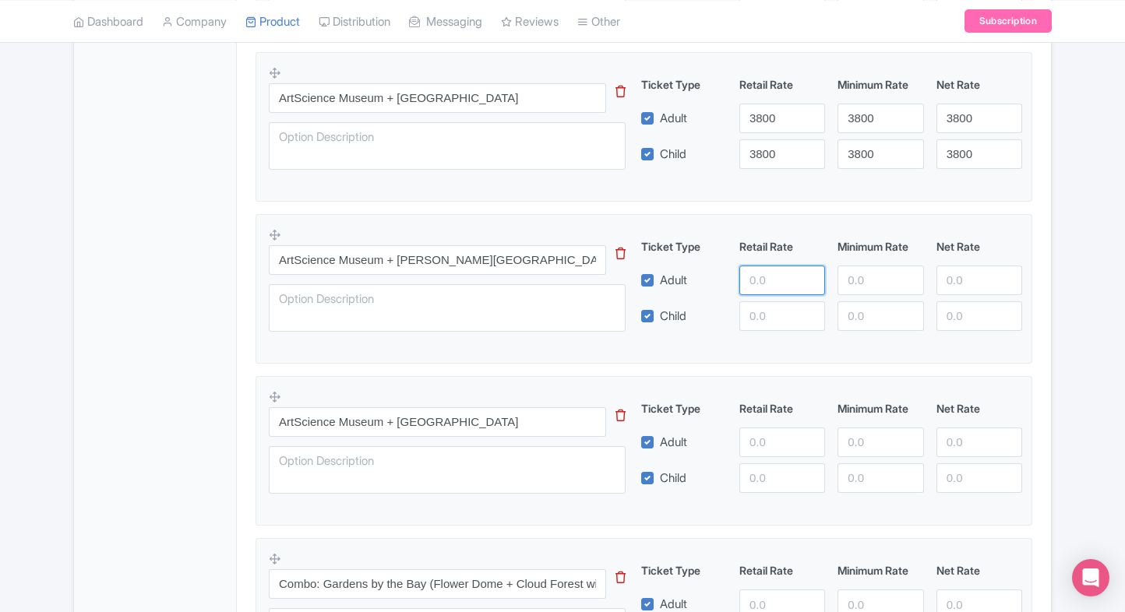
click at [753, 277] on input "number" at bounding box center [782, 281] width 86 height 30
type input "4000"
paste input "4000"
click at [774, 314] on input "4000" at bounding box center [782, 316] width 86 height 30
type input "4000"
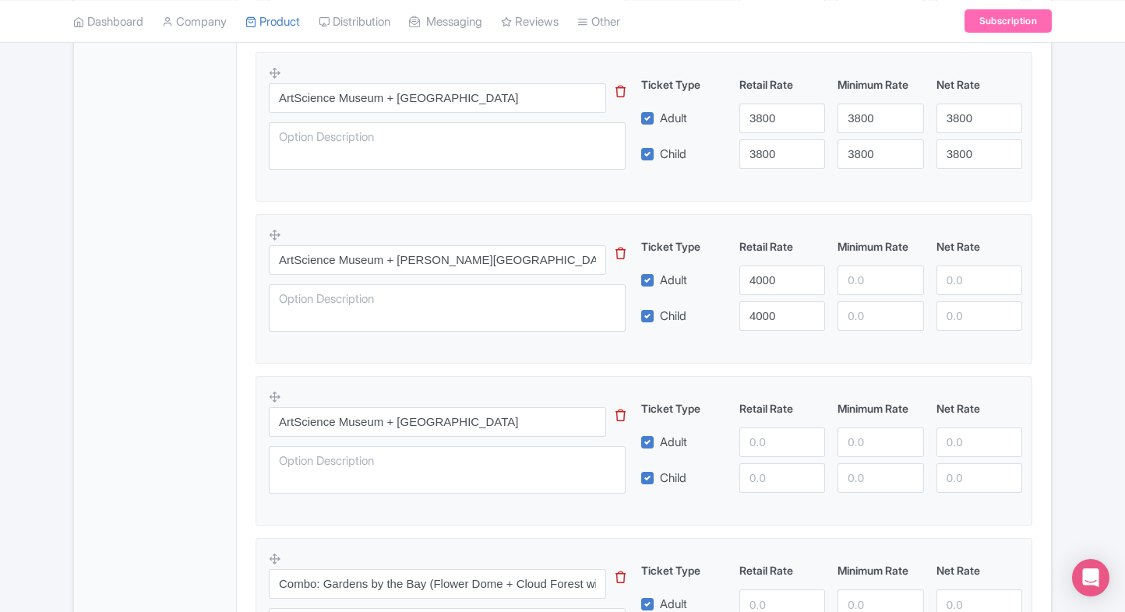
drag, startPoint x: 841, startPoint y: 298, endPoint x: 863, endPoint y: 288, distance: 23.7
click at [863, 288] on div "Ticket Type Retail Rate Minimum Rate Net Rate Adult 4000 Child 4000 This tip ha…" at bounding box center [831, 284] width 375 height 93
paste input "4000"
click at [863, 288] on input "4000" at bounding box center [880, 281] width 86 height 30
type input "4000"
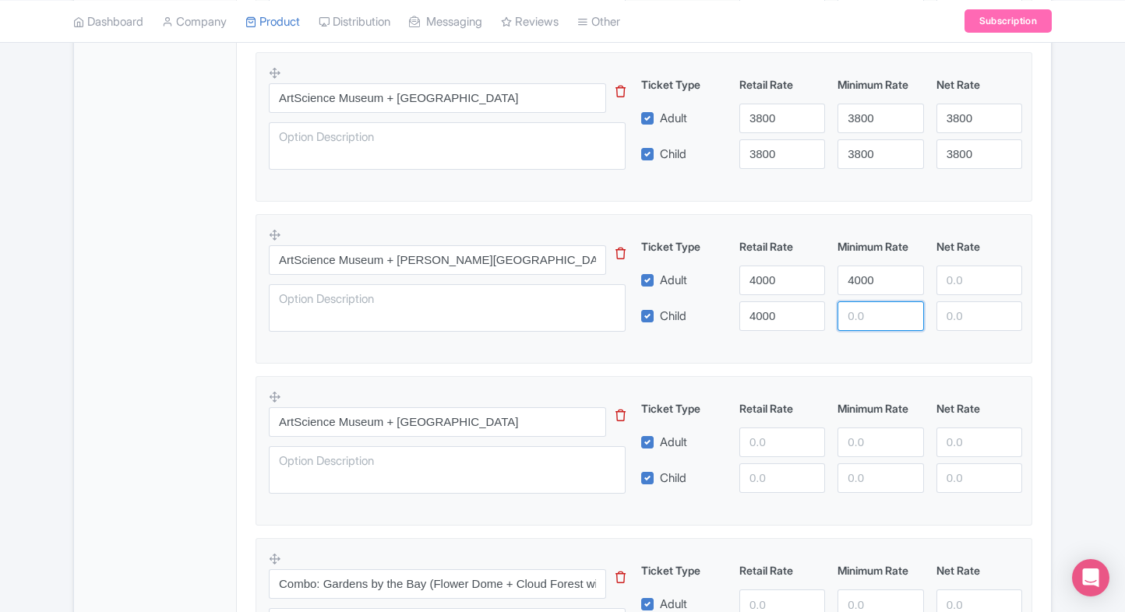
paste input "4000"
click at [863, 310] on input "4000" at bounding box center [880, 316] width 86 height 30
type input "4000"
click at [964, 294] on div "Ticket Type Retail Rate Minimum Rate Net Rate Adult 4000 4000 Child 4000 4000 T…" at bounding box center [831, 284] width 375 height 93
paste input "4000"
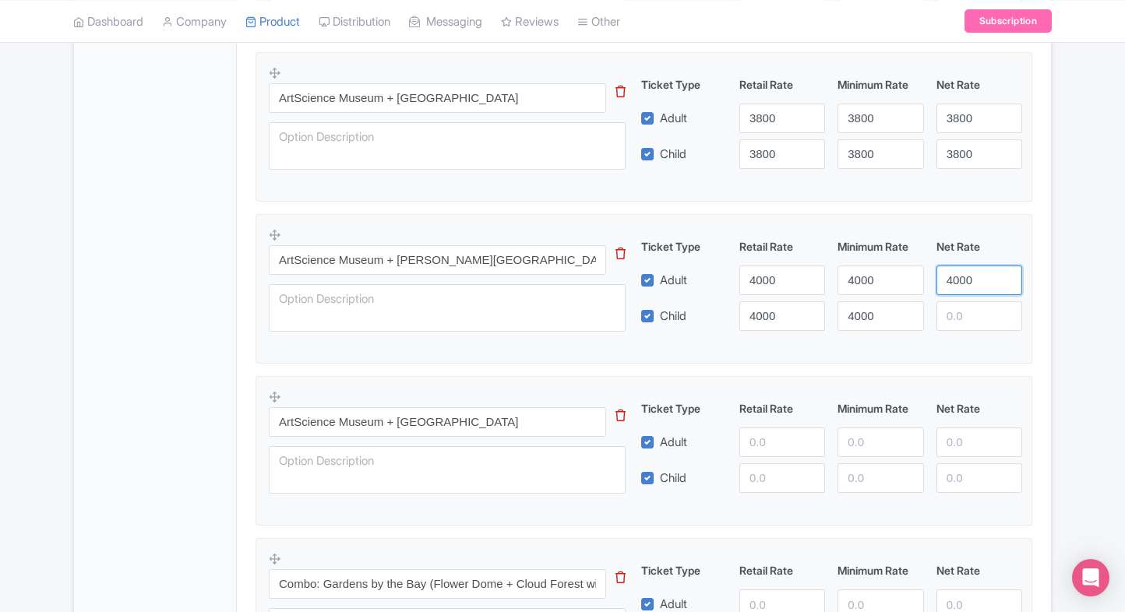
click at [968, 285] on input "4000" at bounding box center [979, 281] width 86 height 30
type input "4000"
paste
click at [965, 313] on input "4000" at bounding box center [979, 316] width 86 height 30
type input "4000"
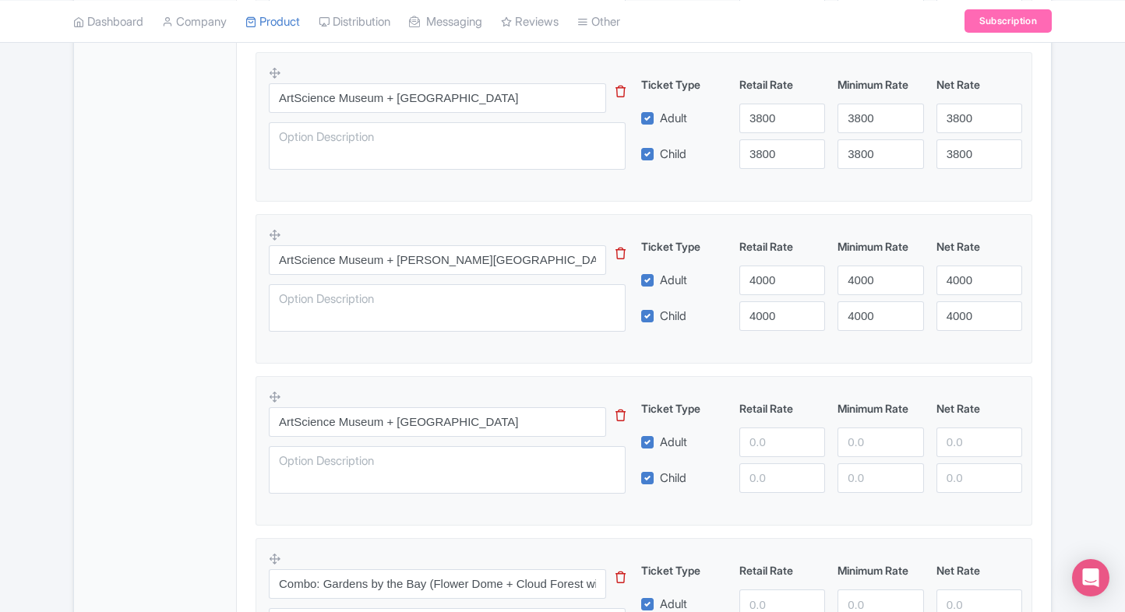
click at [859, 376] on fieldset "ArtScience Museum + Haw Par Villa This tip has not data. Code: tip_option_name …" at bounding box center [644, 451] width 777 height 150
click at [760, 439] on input "number" at bounding box center [782, 443] width 86 height 30
type input "4100"
paste input "4100"
click at [761, 474] on input "4100" at bounding box center [782, 479] width 86 height 30
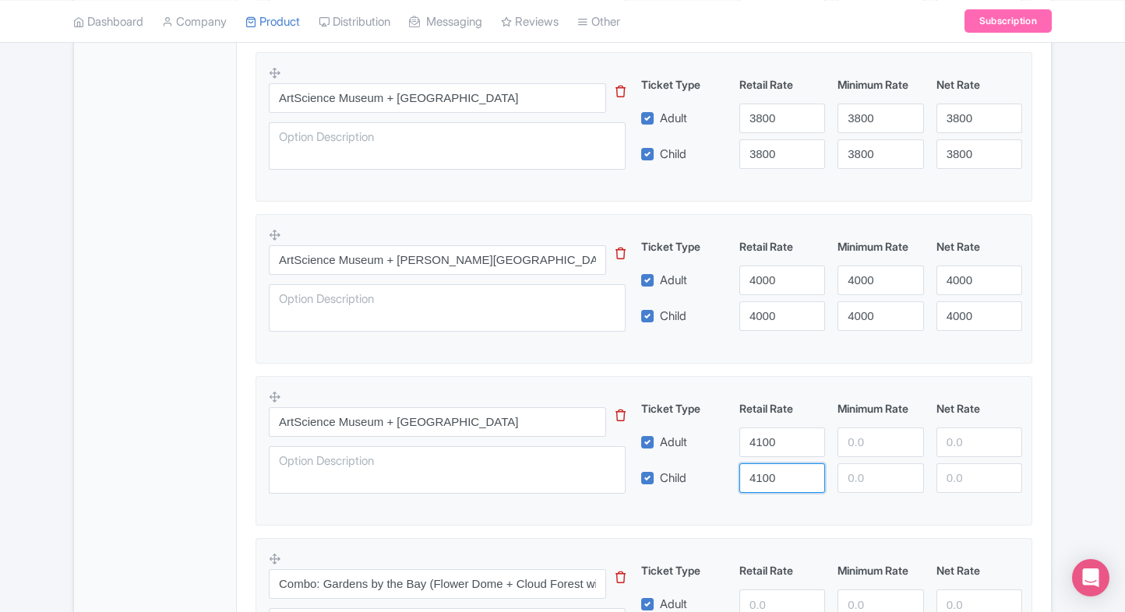
type input "4100"
paste input "4100"
click at [855, 450] on input "4100" at bounding box center [880, 443] width 86 height 30
type input "4100"
paste input "4100"
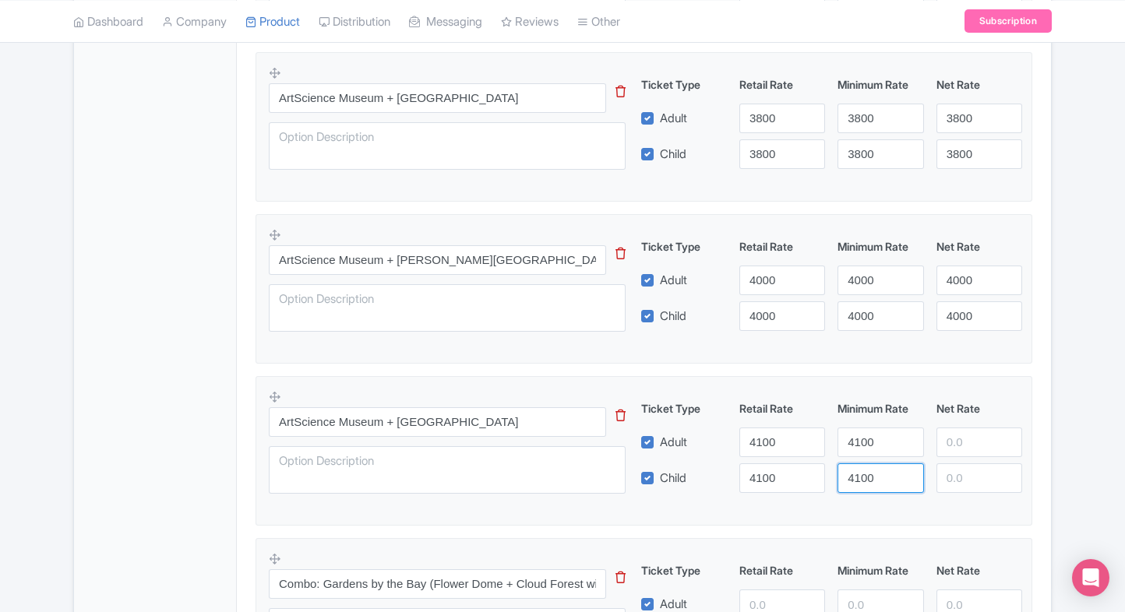
click at [859, 471] on input "4100" at bounding box center [880, 479] width 86 height 30
type input "4100"
paste input "4100"
click at [960, 441] on input "4100" at bounding box center [979, 443] width 86 height 30
type input "4100"
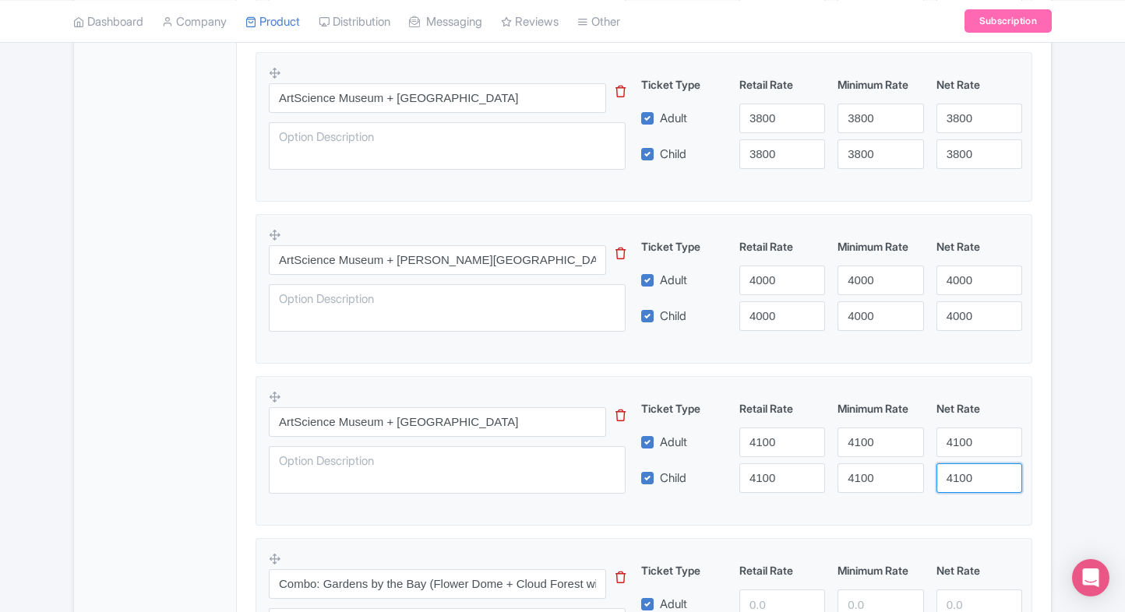
click at [960, 485] on input "4100" at bounding box center [979, 479] width 86 height 30
type input "4100"
click at [1029, 465] on fieldset "ArtScience Museum + Haw Par Villa This tip has not data. Code: tip_option_name …" at bounding box center [644, 451] width 777 height 150
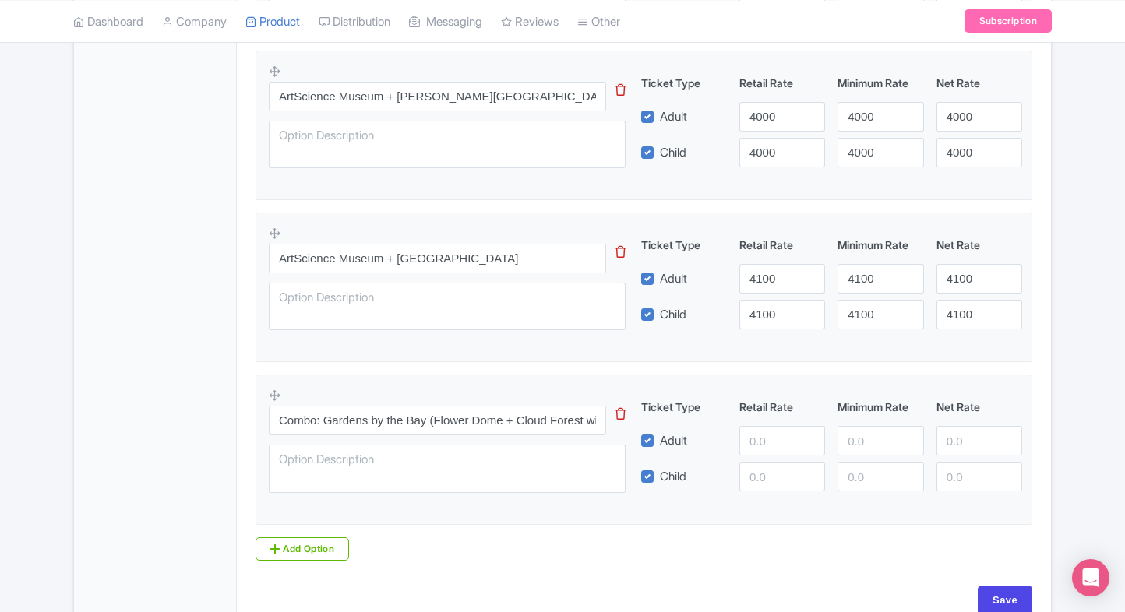
scroll to position [1552, 0]
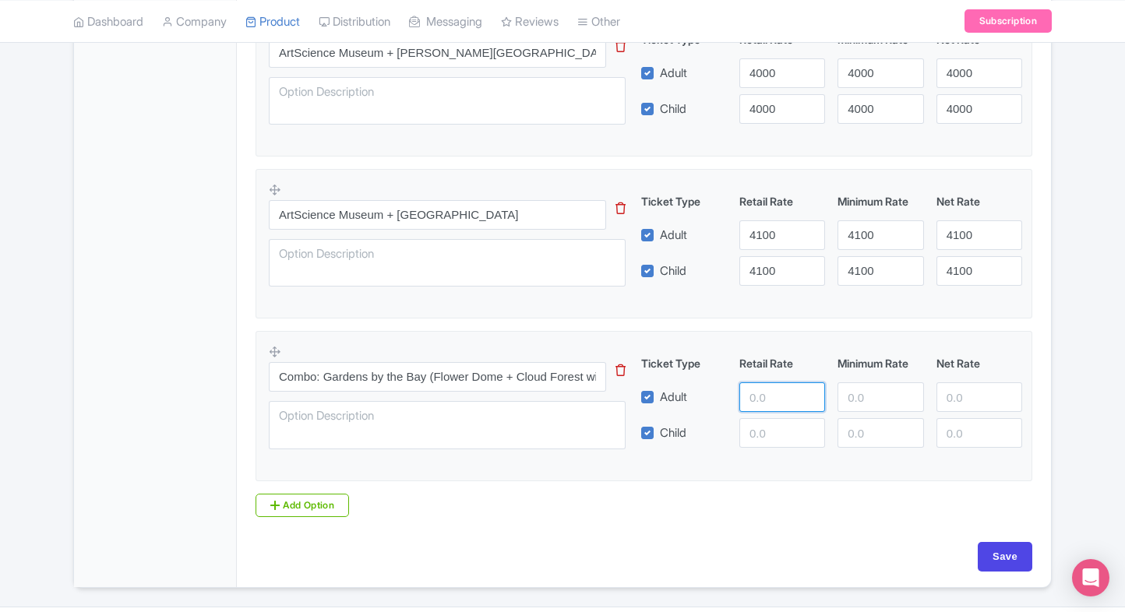
click at [779, 385] on input "number" at bounding box center [782, 398] width 86 height 30
type input "5000"
paste input "5000"
click at [773, 428] on input "5000" at bounding box center [782, 433] width 86 height 30
type input "5000"
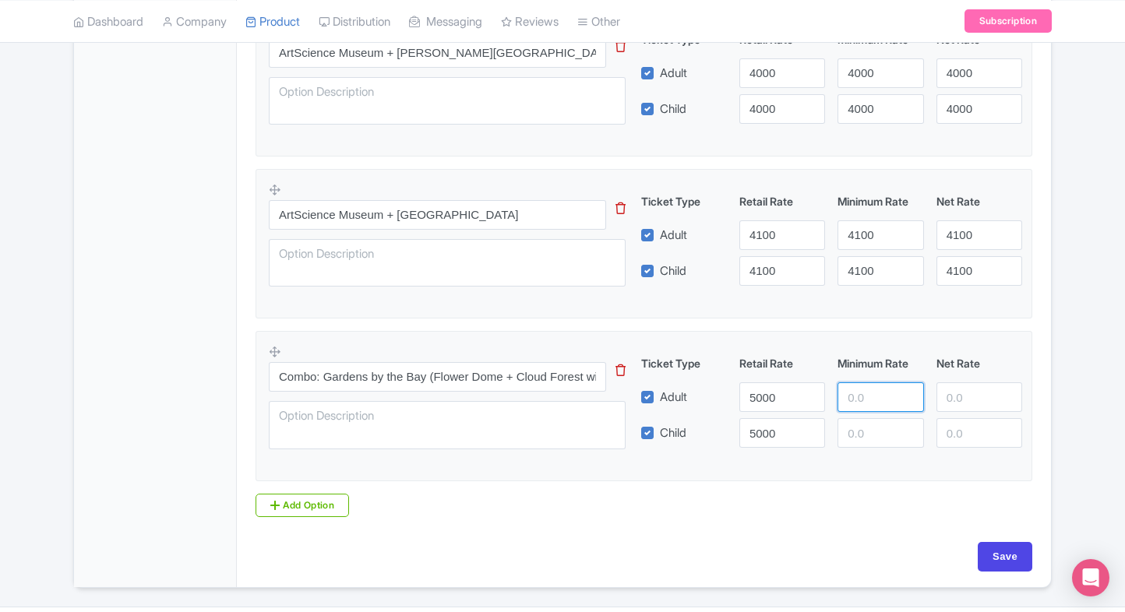
paste input "5000"
click at [859, 399] on input "5000" at bounding box center [880, 398] width 86 height 30
type input "5000"
paste input "5000"
click at [863, 432] on input "5000" at bounding box center [880, 433] width 86 height 30
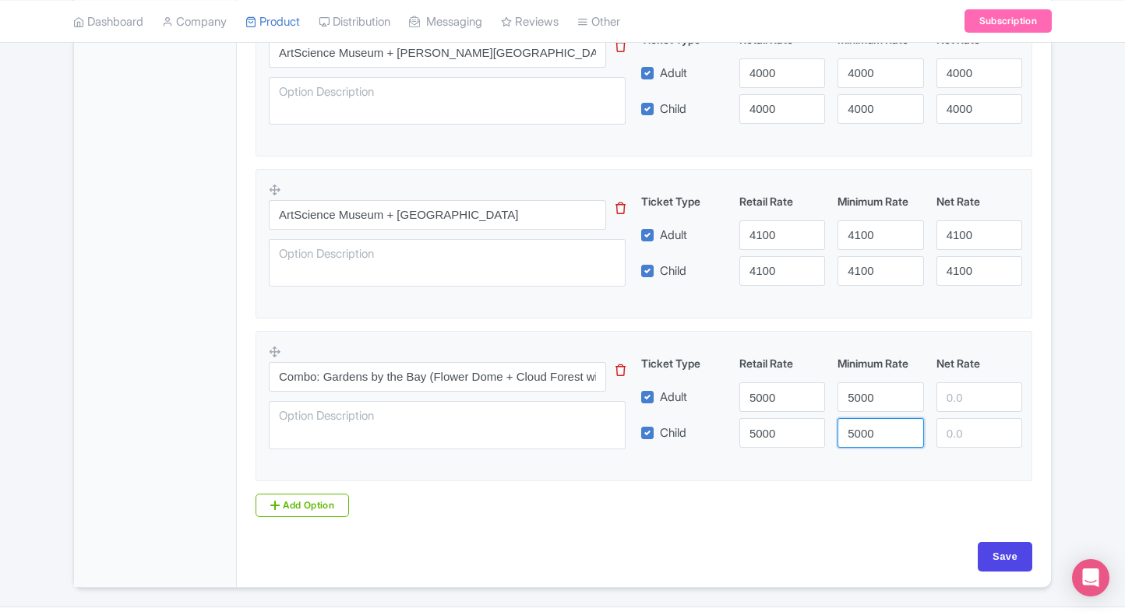
type input "5000"
paste input "5000"
click at [971, 397] on input "5000" at bounding box center [979, 398] width 86 height 30
type input "5000"
paste input "5000"
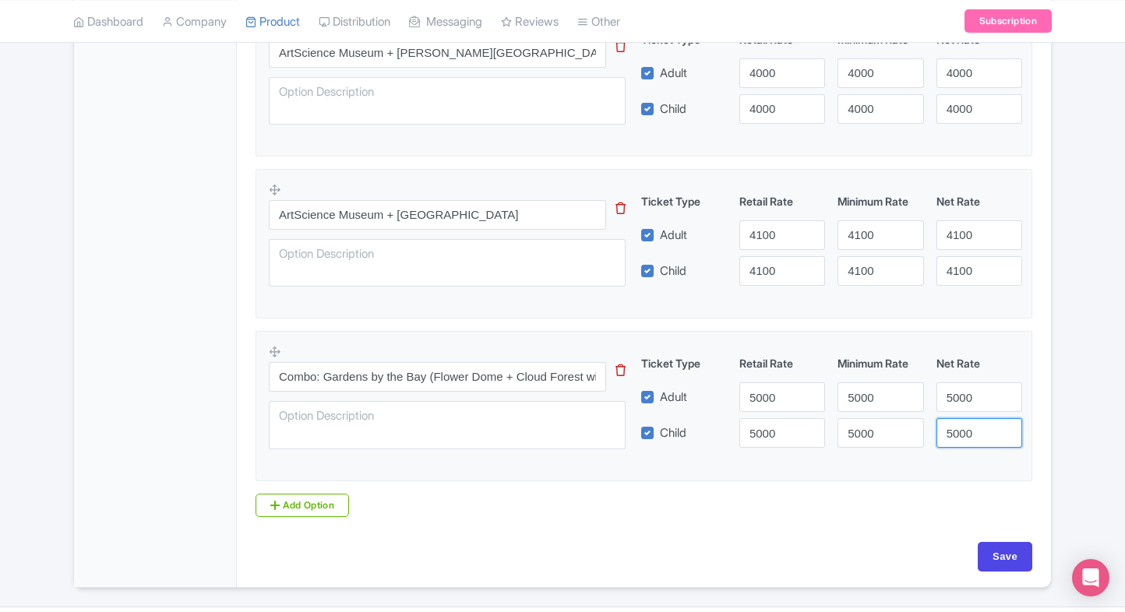
click at [967, 421] on input "5000" at bounding box center [979, 433] width 86 height 30
type input "5000"
click at [1000, 545] on input "Save" at bounding box center [1005, 557] width 55 height 30
type input "Saving..."
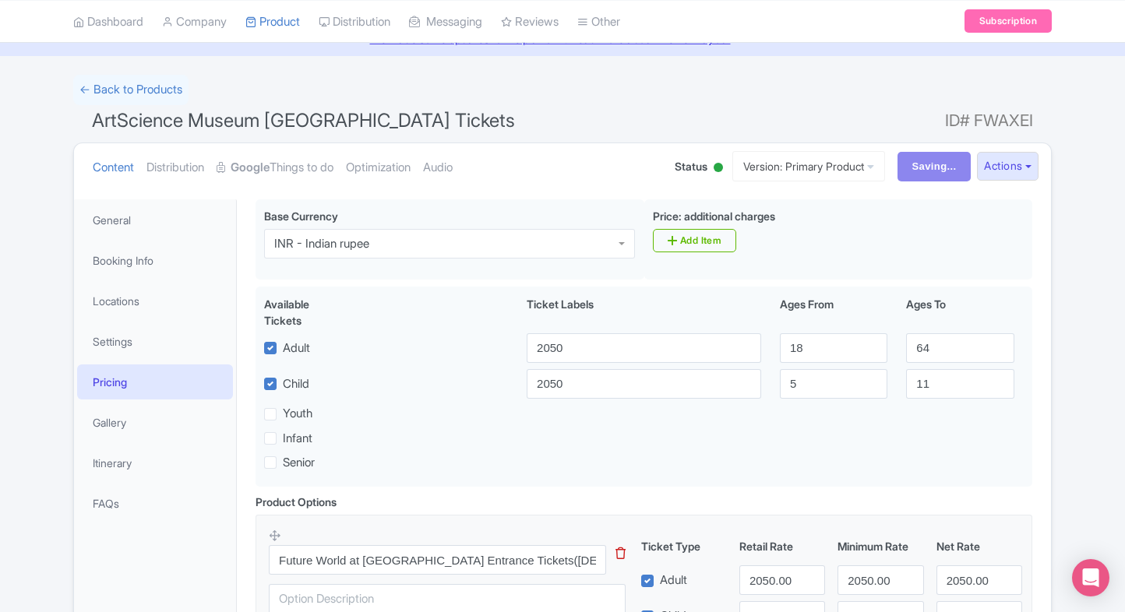
scroll to position [0, 0]
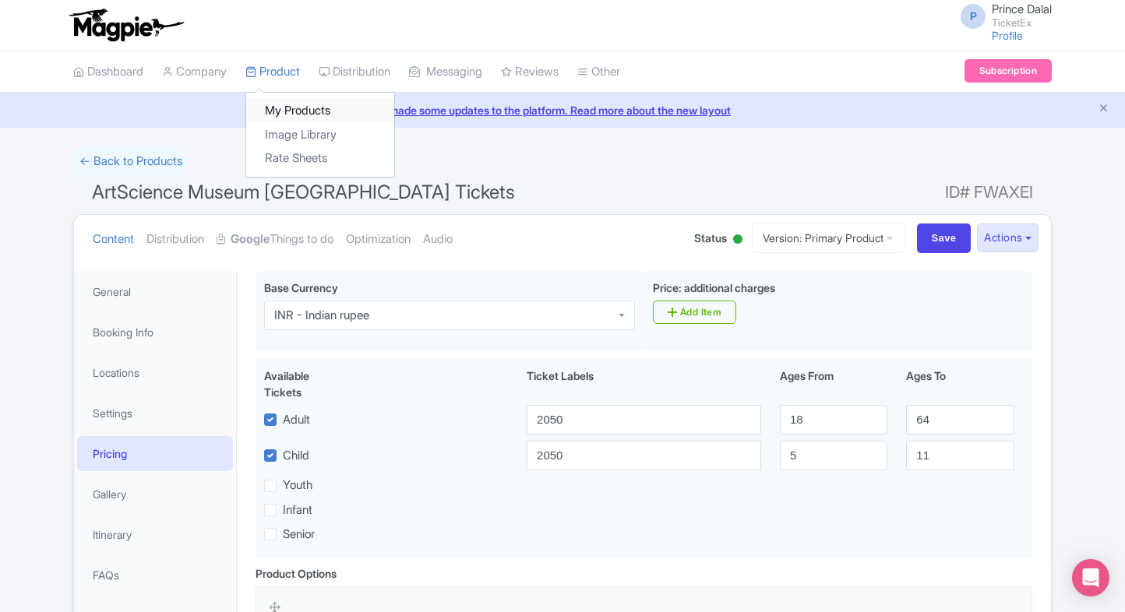
click at [287, 106] on link "My Products" at bounding box center [320, 111] width 148 height 24
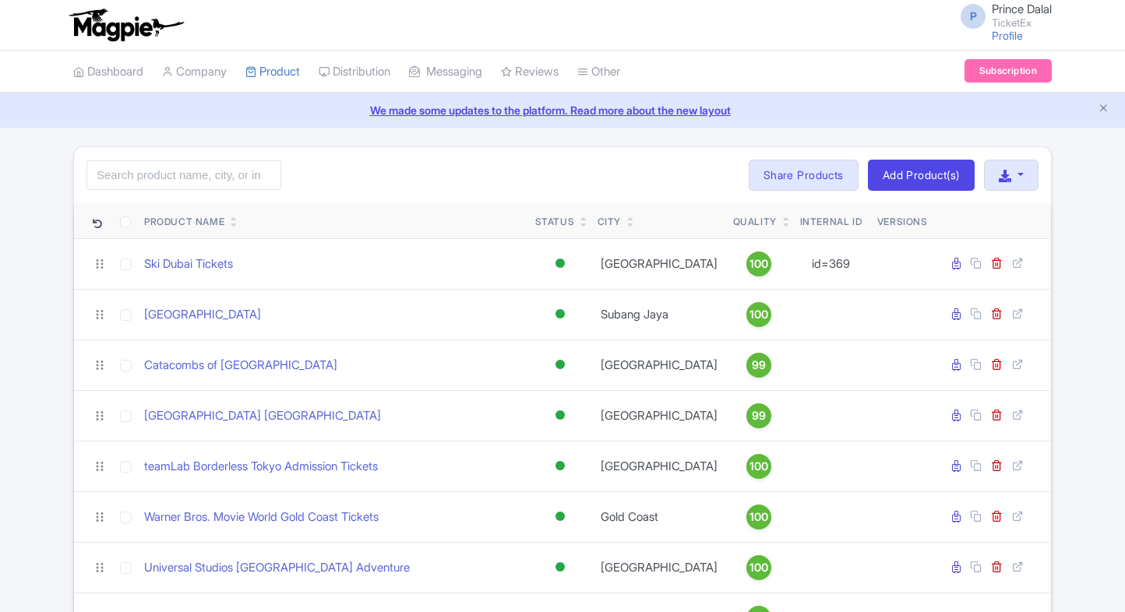
click at [228, 166] on input "search" at bounding box center [183, 175] width 195 height 30
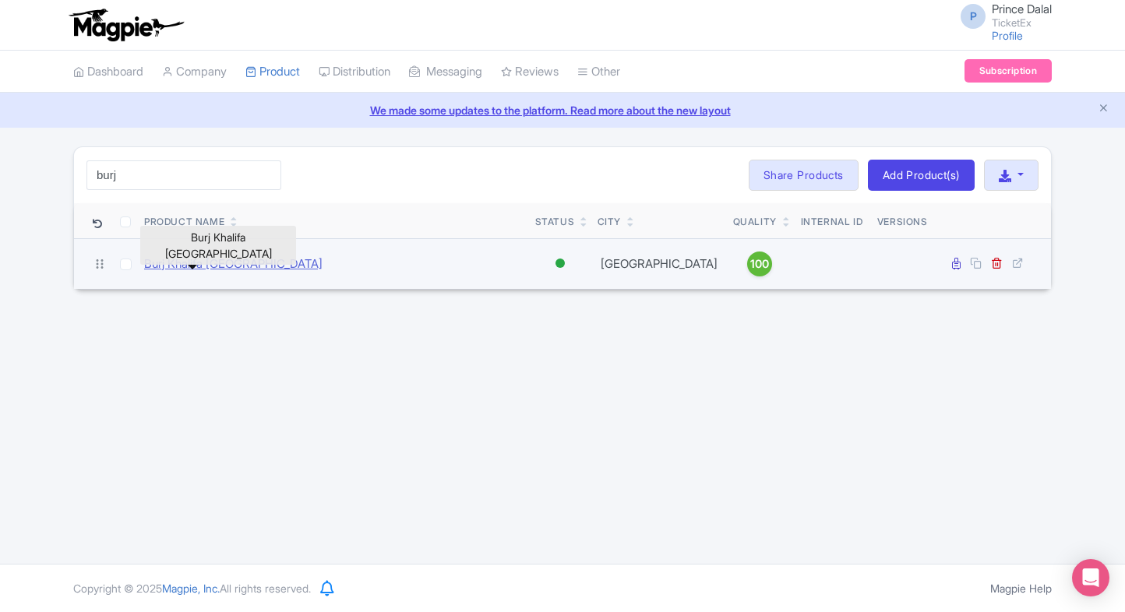
type input "burj"
click at [171, 256] on link "Burj Khalifa [GEOGRAPHIC_DATA]" at bounding box center [233, 265] width 178 height 18
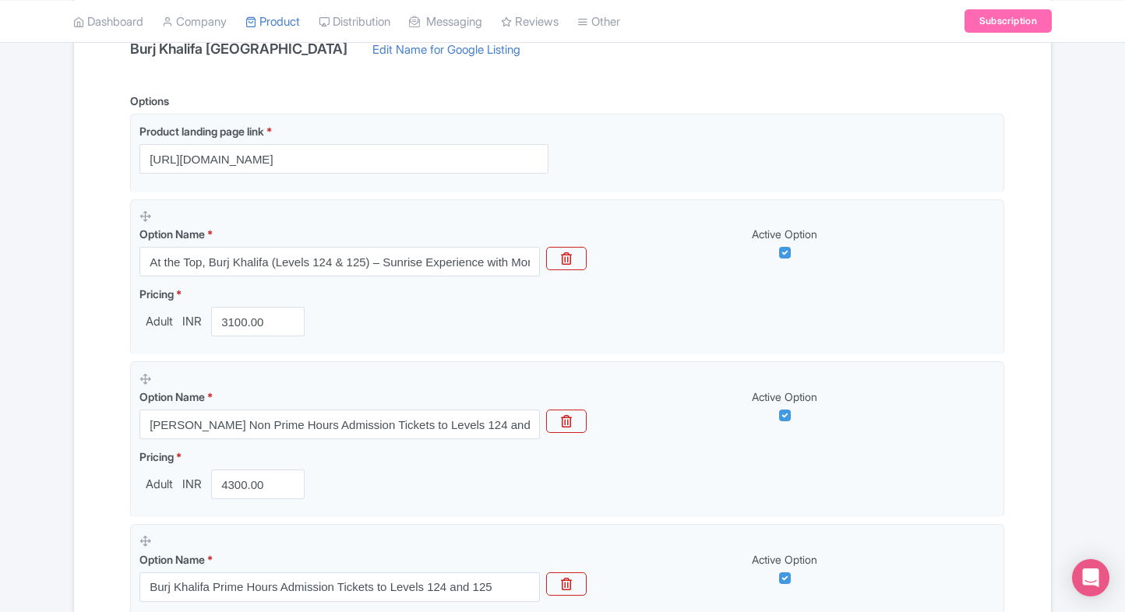
scroll to position [361, 0]
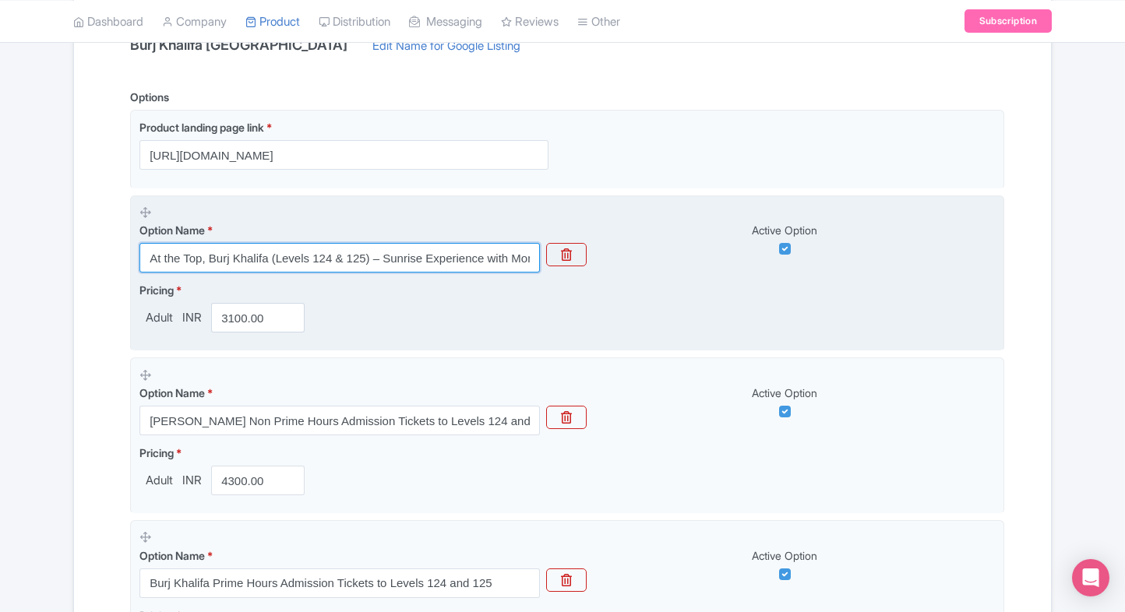
click at [321, 256] on input "At the Top, Burj Khalifa (Levels 124 & 125) – Sunrise Experience with Morning T…" at bounding box center [339, 258] width 400 height 30
paste input "[PERSON_NAME] Non Prime Hours Admission Tickets to Levels 124 and 125"
type input "[PERSON_NAME] Non Prime Hours Admission Tickets to Levels 124 and 125"
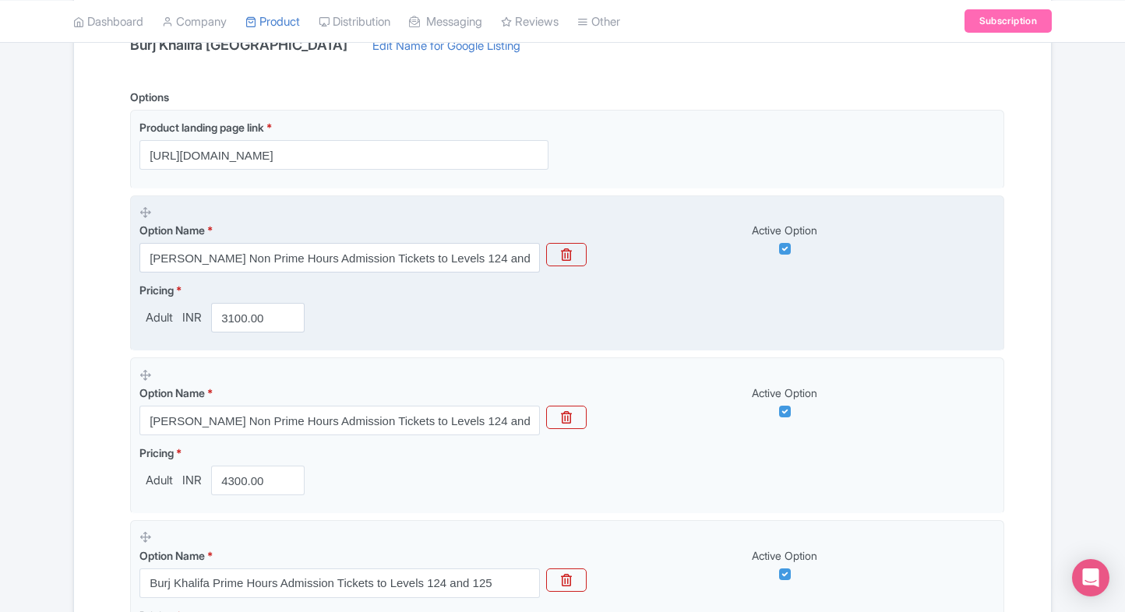
click at [243, 332] on fieldset "Option Name * Burj Khalifa Non Prime Hours Admission Tickets to Levels 124 and …" at bounding box center [567, 274] width 874 height 157
click at [251, 322] on input "3100.00" at bounding box center [257, 318] width 93 height 30
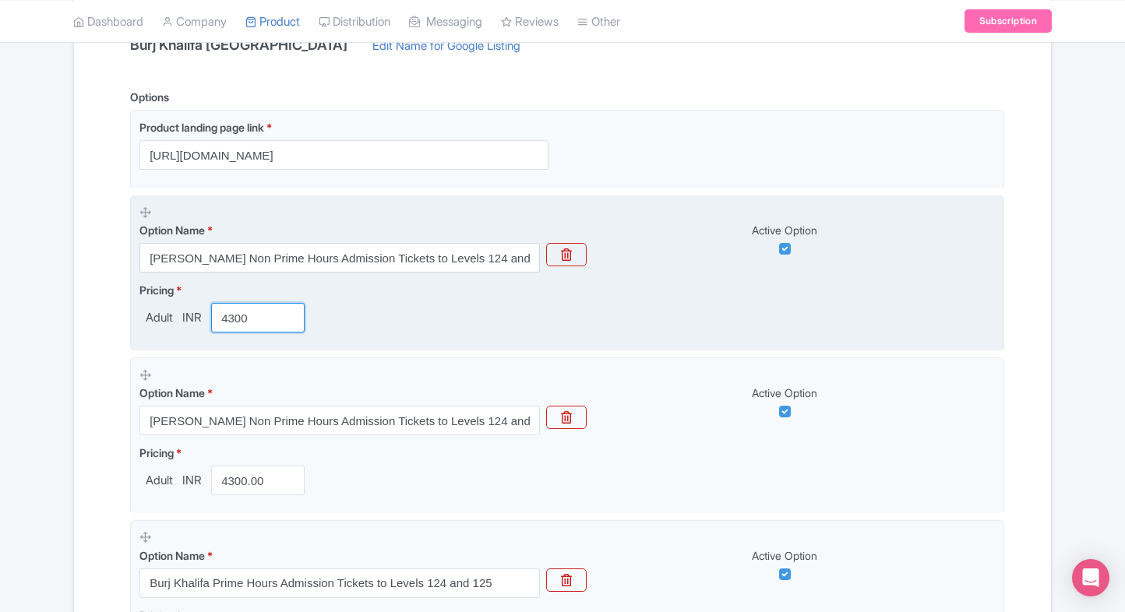
type input "4300"
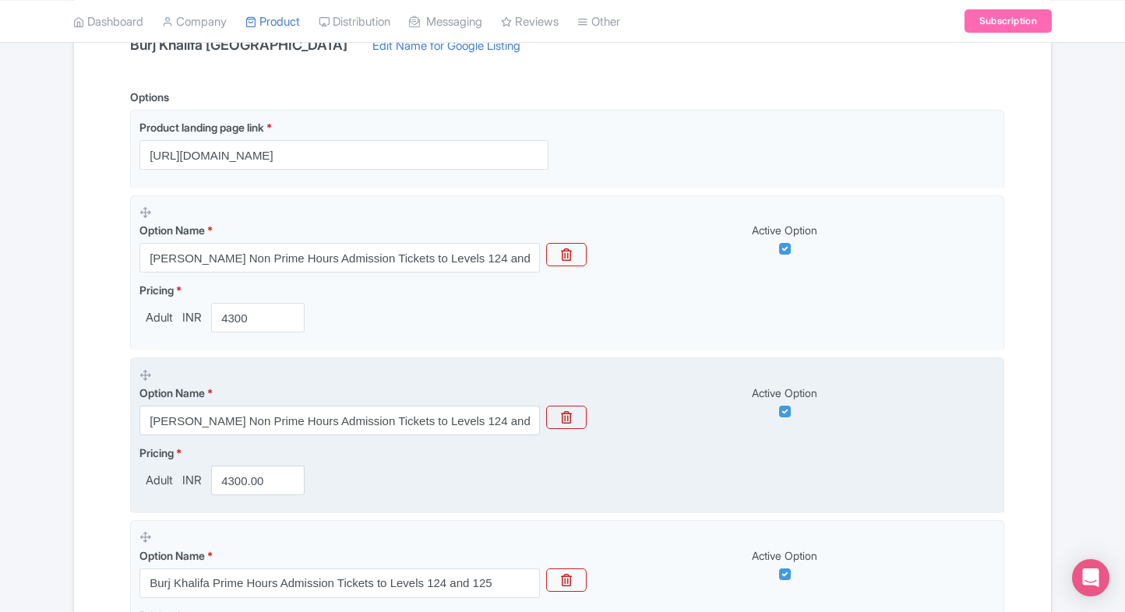
click at [274, 404] on div "Option Name * Burj Khalifa Non Prime Hours Admission Tickets to Levels 124 and …" at bounding box center [339, 410] width 400 height 51
paste input "At the Top, Burj Khalifa (Levels 124 & 125) – Sunrise Experience with Morning T…"
type input "At the Top, Burj Khalifa (Levels 124 & 125) – Sunrise Experience with Morning T…"
click at [244, 476] on input "4300.00" at bounding box center [257, 481] width 93 height 30
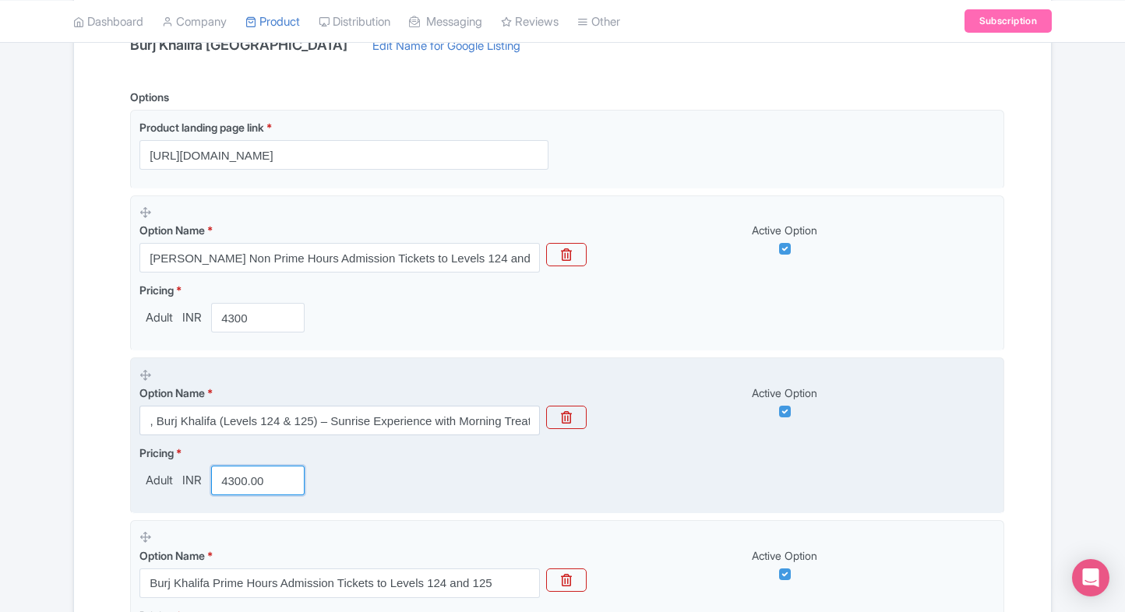
click at [244, 476] on input "4300.00" at bounding box center [257, 481] width 93 height 30
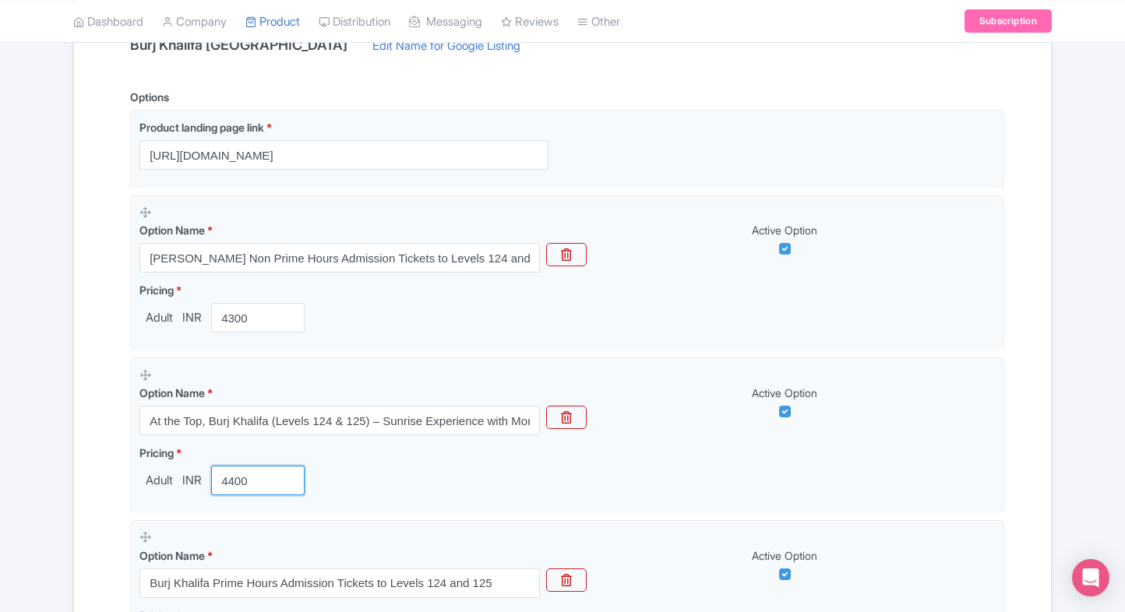
type input "4400"
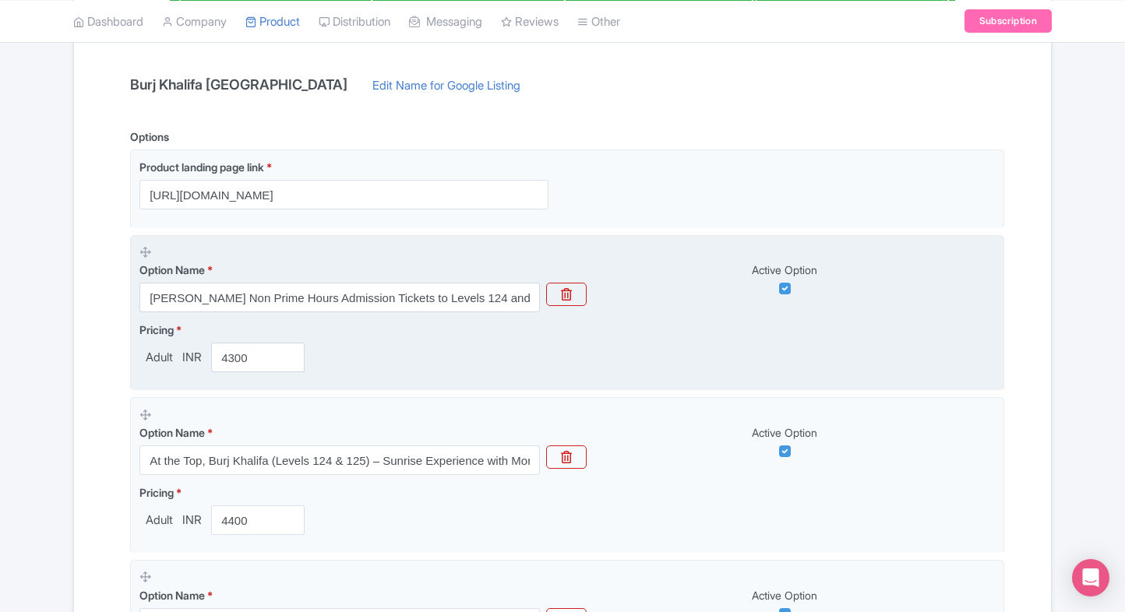
scroll to position [323, 0]
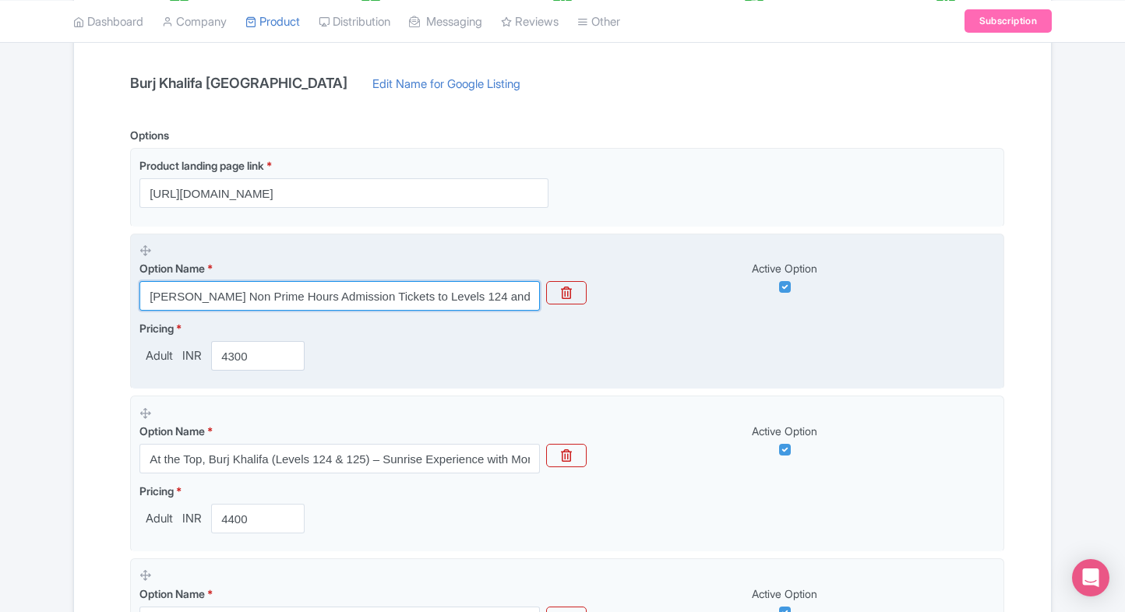
click at [294, 292] on input "[PERSON_NAME] Non Prime Hours Admission Tickets to Levels 124 and 125" at bounding box center [339, 296] width 400 height 30
paste input "[GEOGRAPHIC_DATA] Admission Tickets"
type input "[GEOGRAPHIC_DATA] Admission Tickets"
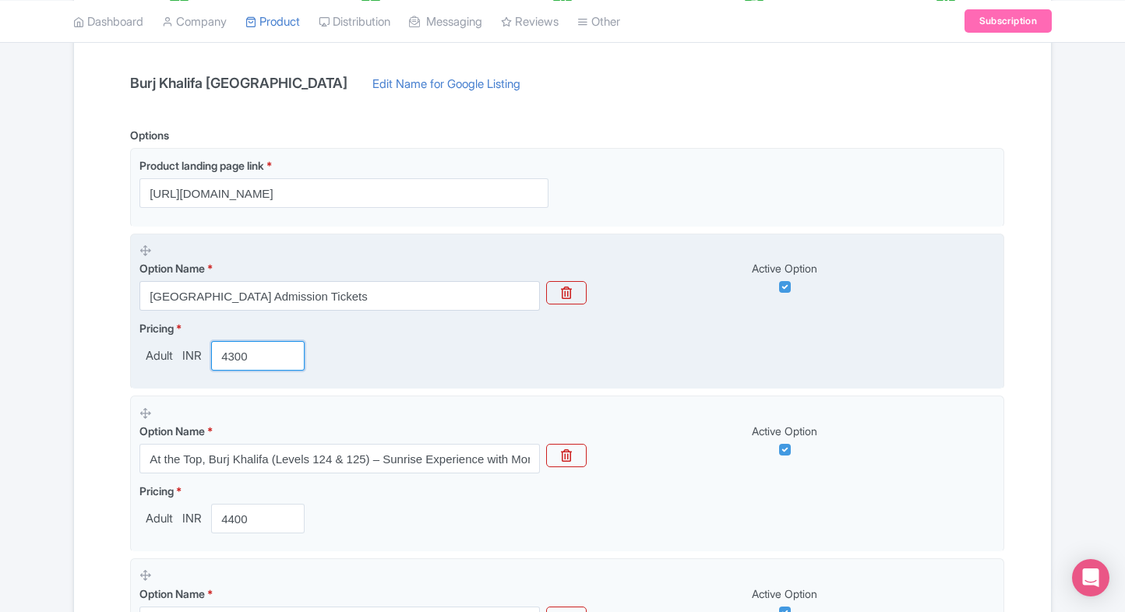
click at [241, 349] on input "4300" at bounding box center [257, 356] width 93 height 30
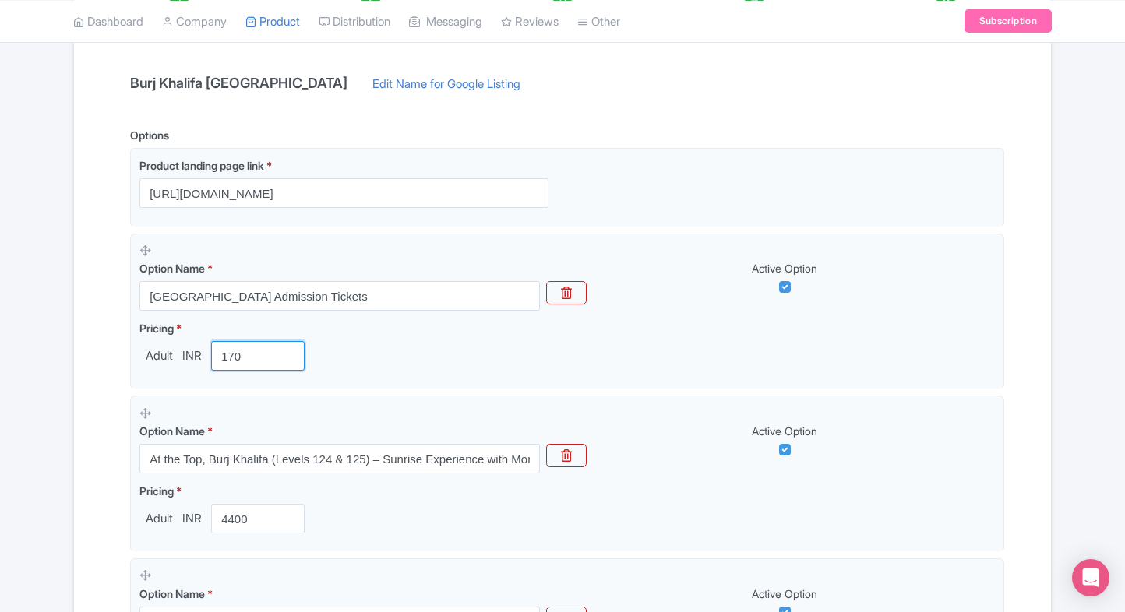
type input "170"
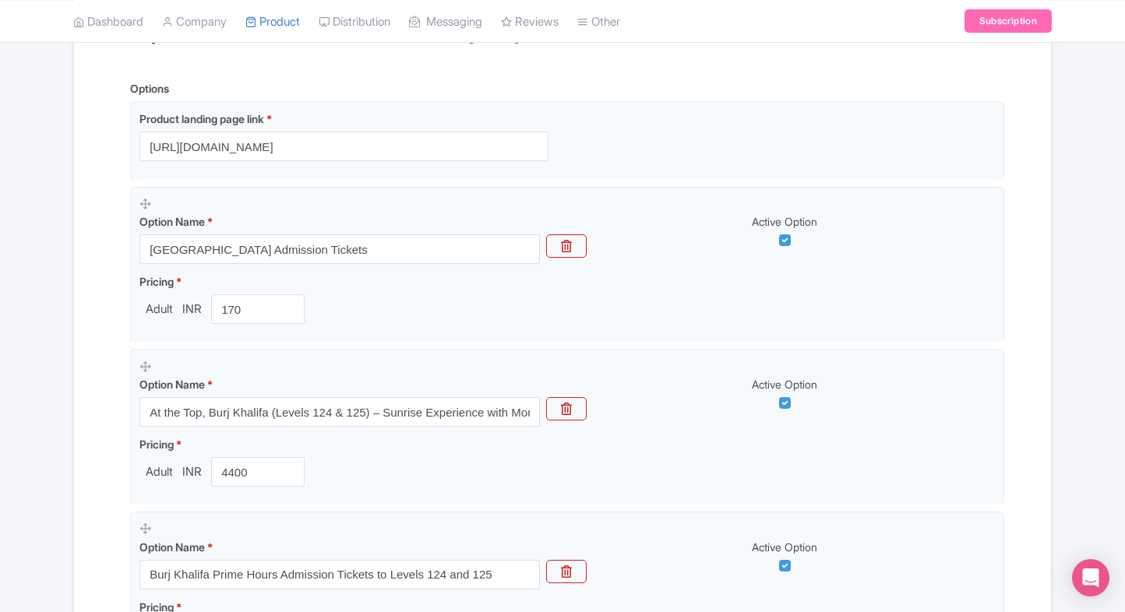
scroll to position [372, 0]
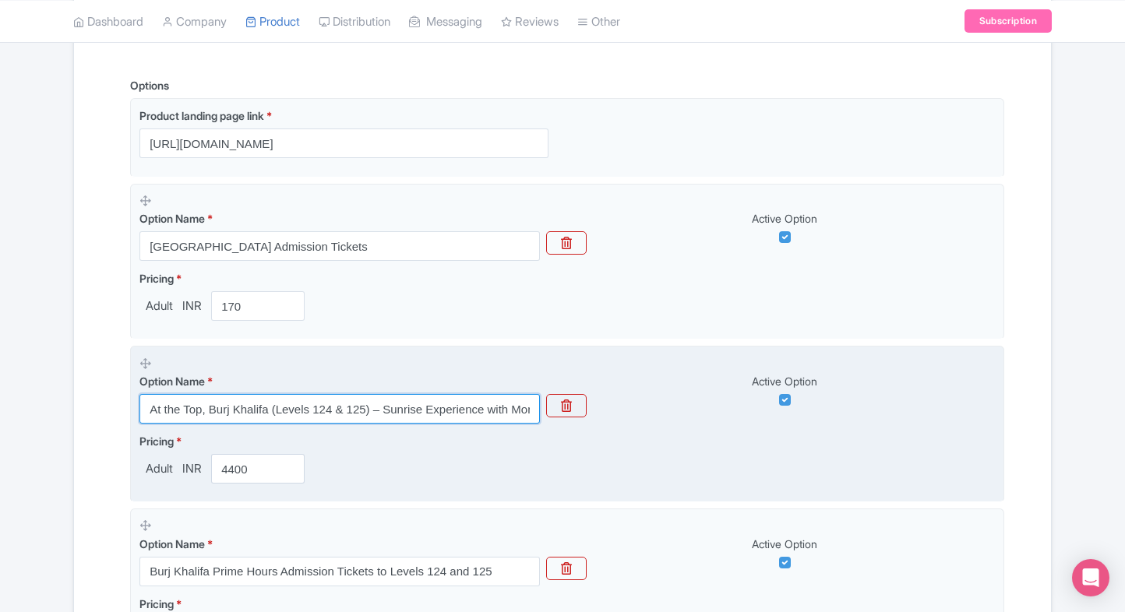
click at [237, 414] on input "At the Top, Burj Khalifa (Levels 124 & 125) – Sunrise Experience with Morning T…" at bounding box center [339, 409] width 400 height 30
paste input "[PERSON_NAME] Non Prime Hours Admission Tickets to Levels 124 and 125"
type input "[PERSON_NAME] Non Prime Hours Admission Tickets to Levels 124 and 125"
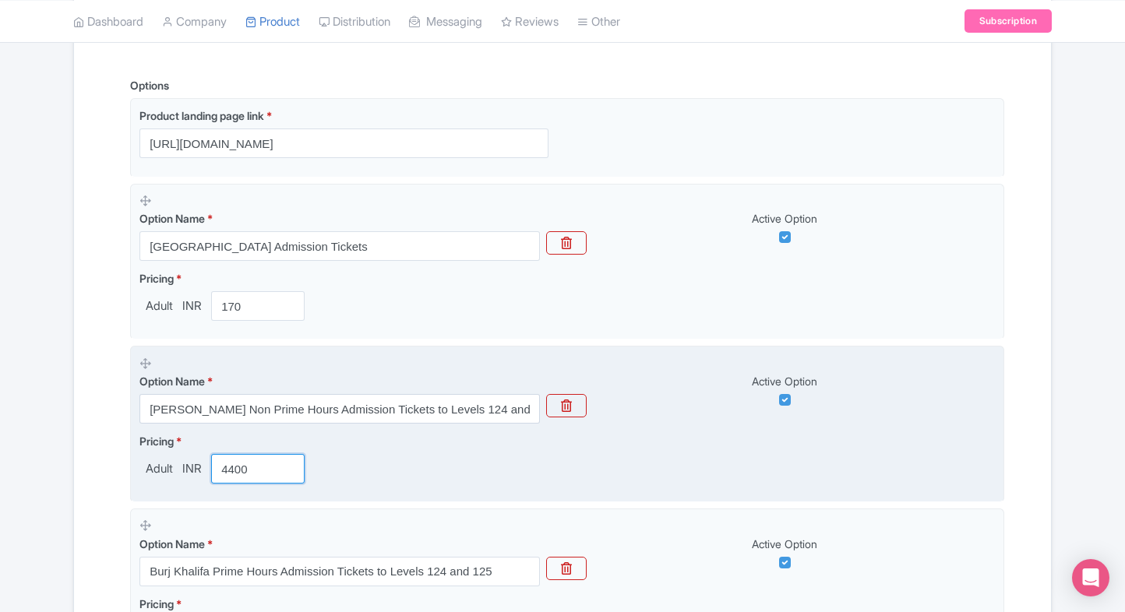
click at [236, 474] on input "4400" at bounding box center [257, 469] width 93 height 30
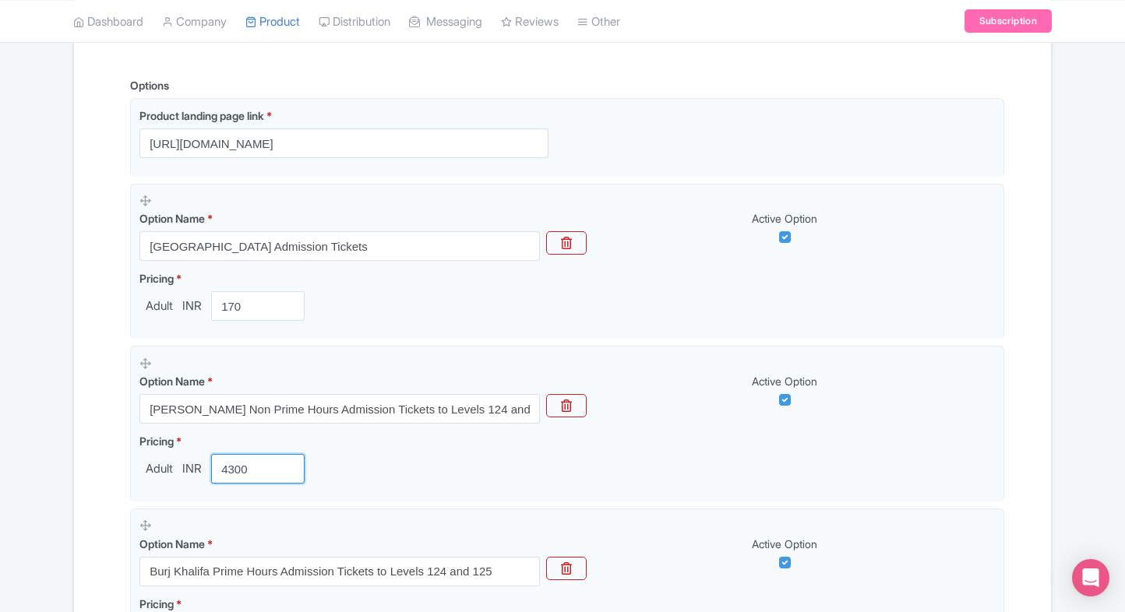
type input "4300"
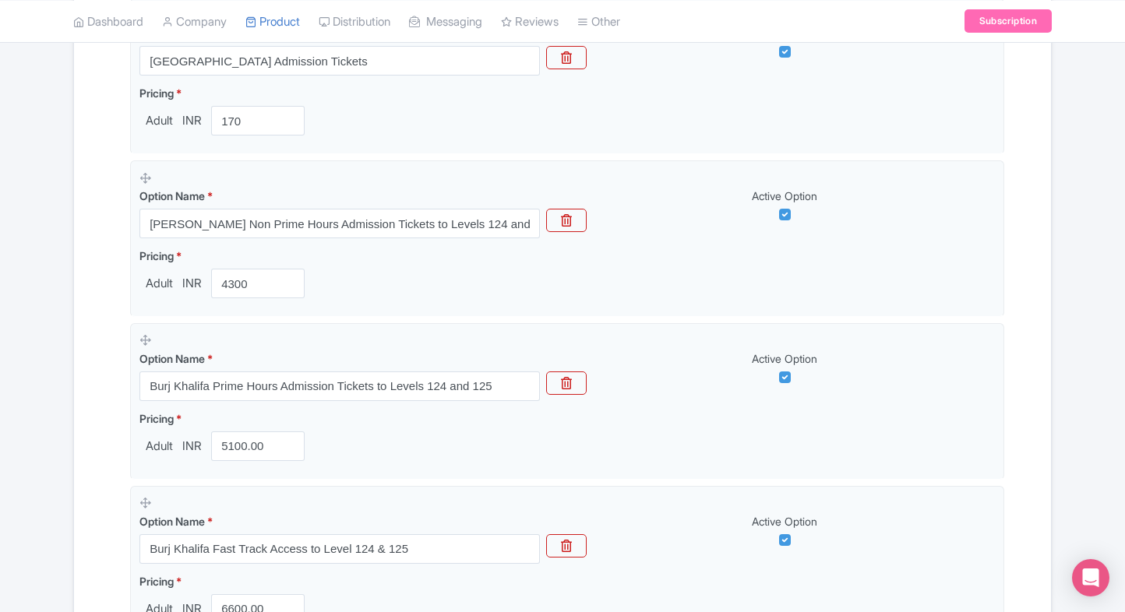
scroll to position [578, 0]
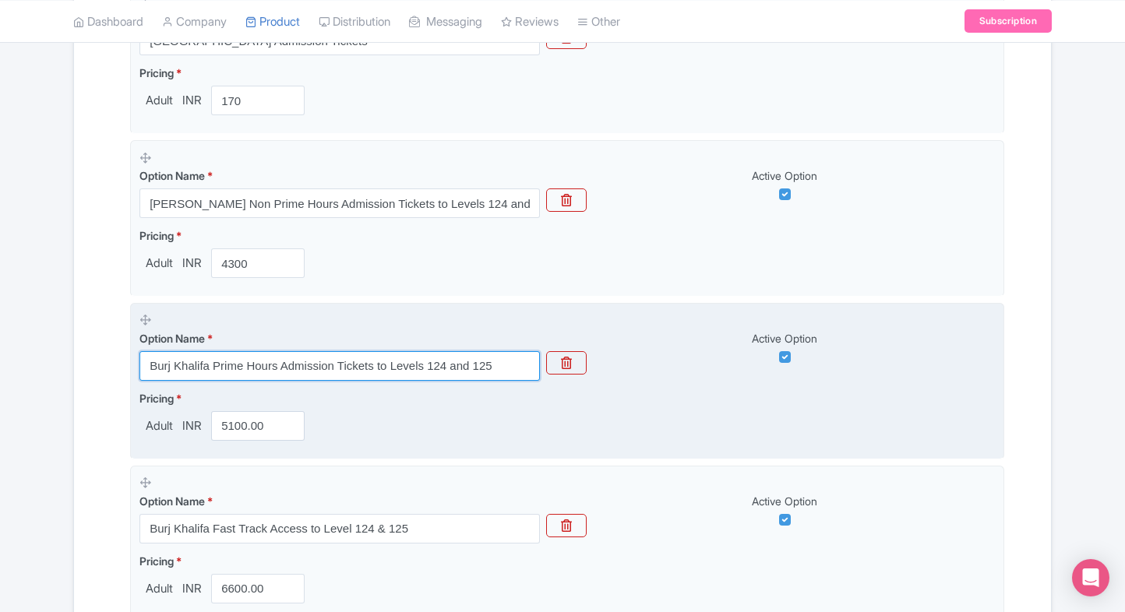
click at [287, 377] on input "Burj Khalifa Prime Hours Admission Tickets to Levels 124 and 125" at bounding box center [339, 366] width 400 height 30
paste input "At the Top, Burj Khalifa (Levels 124 & 125) – Sunrise Experience with Morning T…"
type input "At the Top, Burj Khalifa (Levels 124 & 125) – Sunrise Experience with Morning T…"
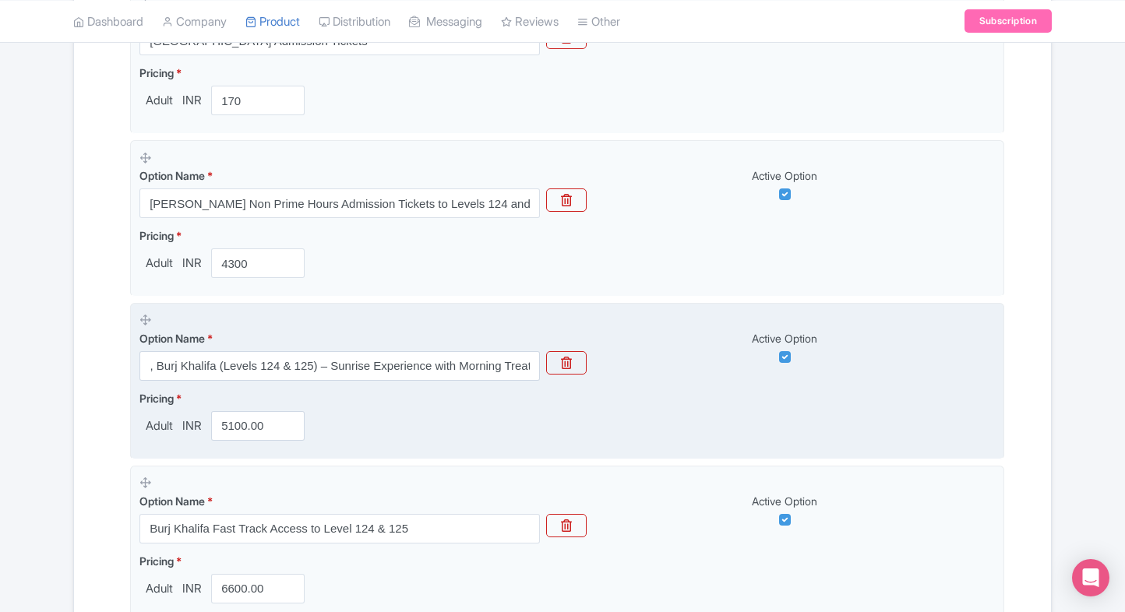
scroll to position [0, 0]
drag, startPoint x: 231, startPoint y: 446, endPoint x: 240, endPoint y: 425, distance: 22.3
click at [240, 425] on fieldset "Option Name * At the Top, Burj Khalifa (Levels 124 & 125) – Sunrise Experience …" at bounding box center [567, 381] width 874 height 157
click at [240, 425] on input "5100.00" at bounding box center [257, 426] width 93 height 30
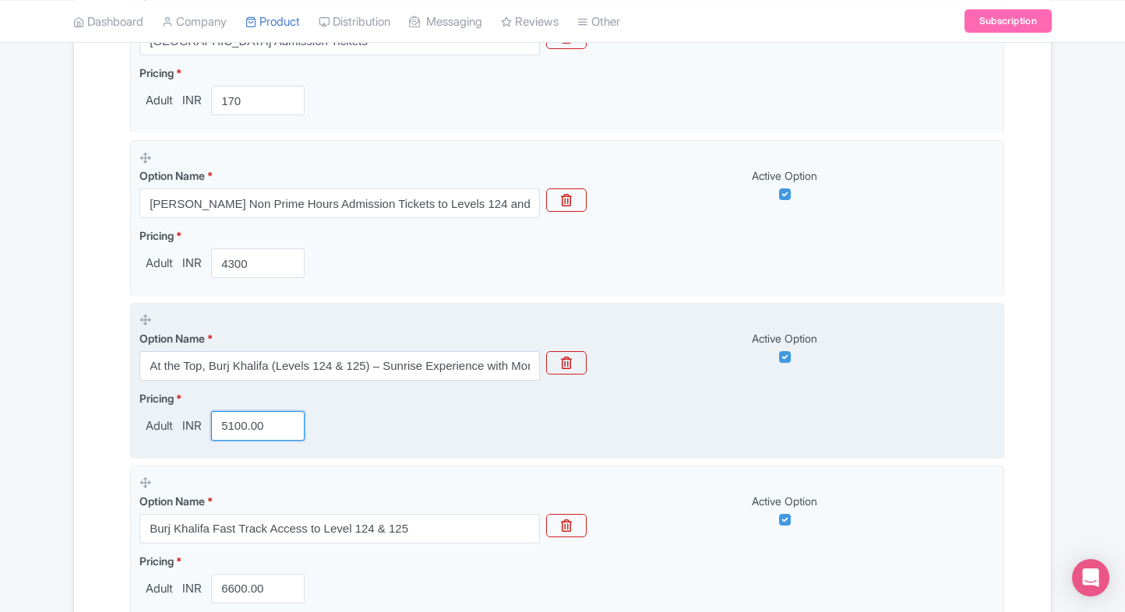
click at [240, 425] on input "5100.00" at bounding box center [257, 426] width 93 height 30
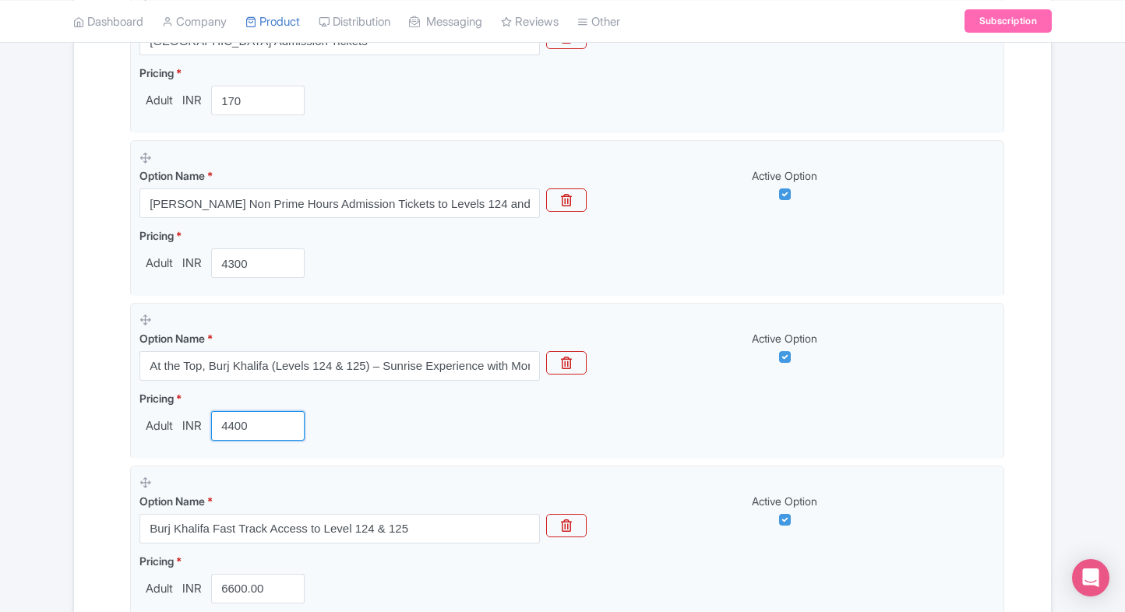
type input "4400"
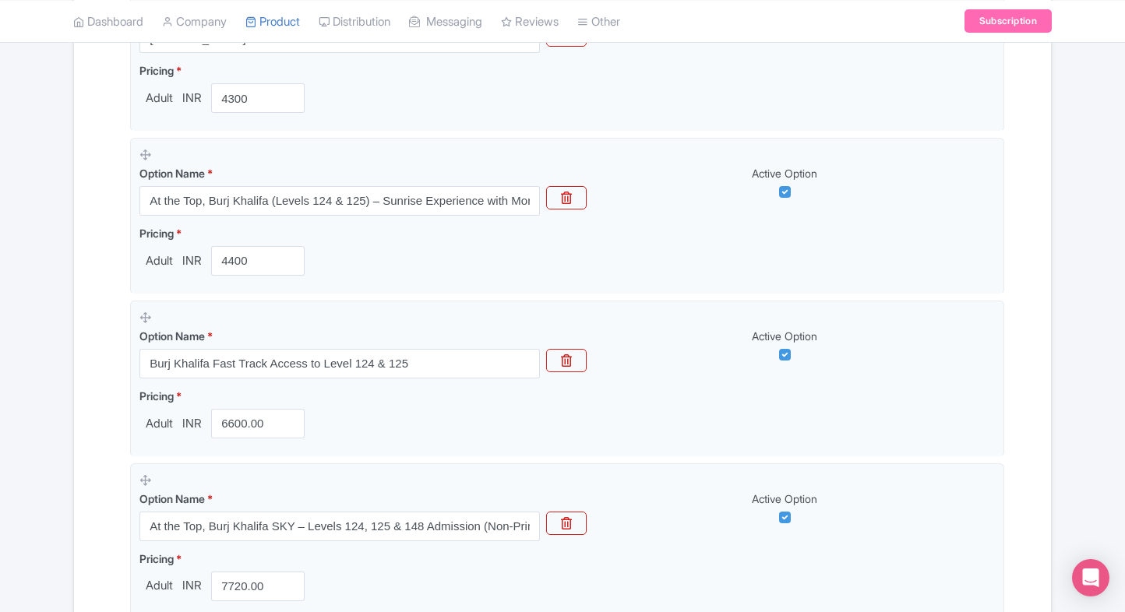
scroll to position [759, 0]
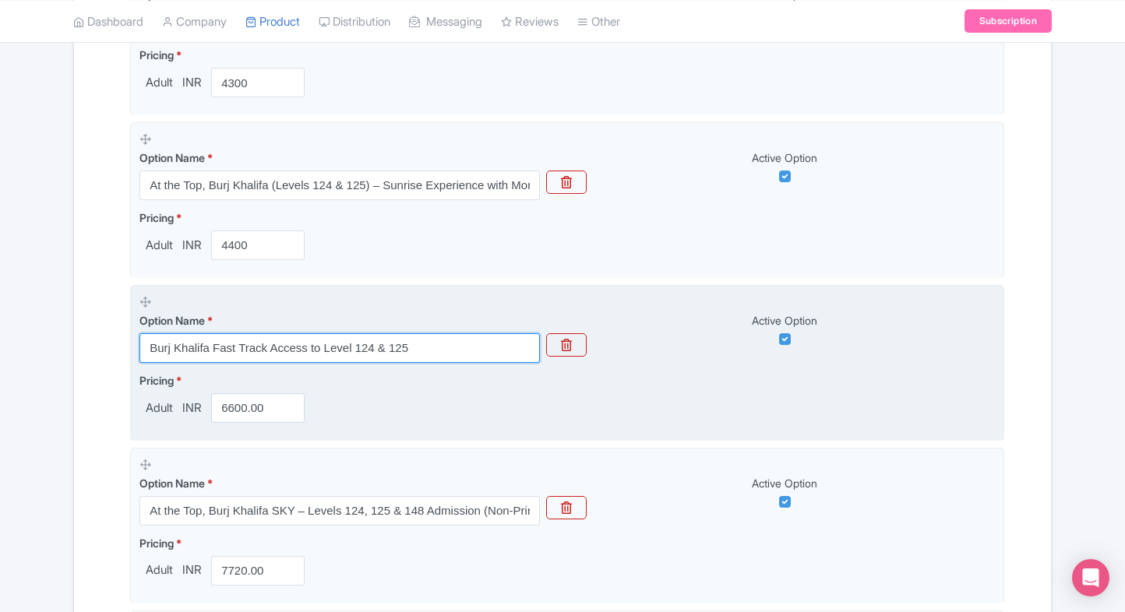
click at [292, 348] on input "Burj Khalifa Fast Track Access to Level 124 & 125" at bounding box center [339, 348] width 400 height 30
paste input "Prime Hours Admission Tickets to Levels 124 and"
type input "Burj Khalifa Prime Hours Admission Tickets to Levels 124 and 125"
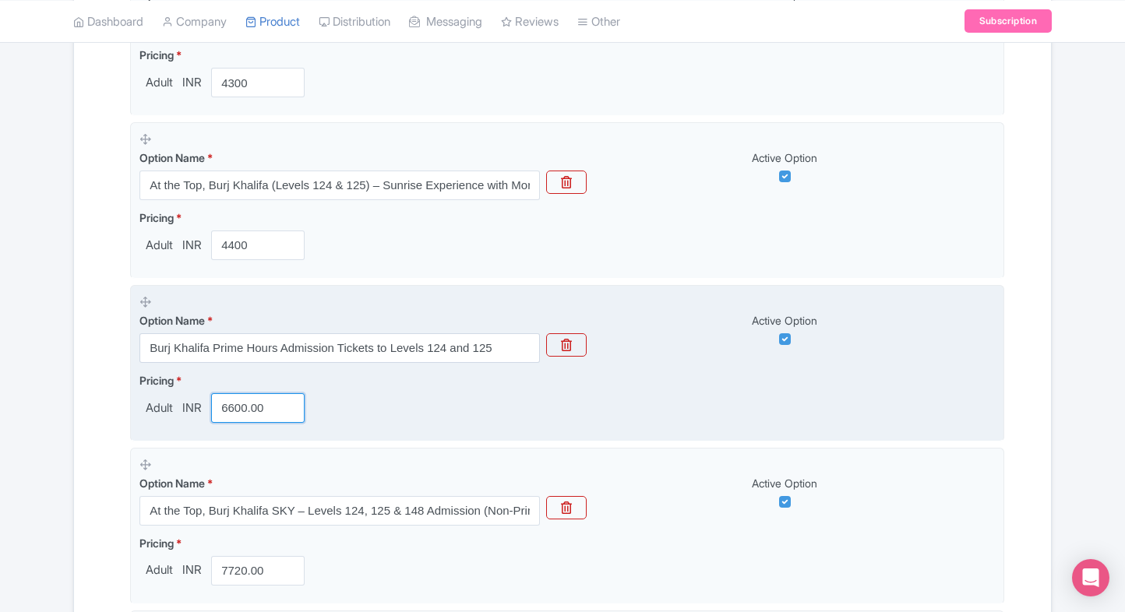
click at [259, 404] on input "6600.00" at bounding box center [257, 408] width 93 height 30
type input "4"
type input "51"
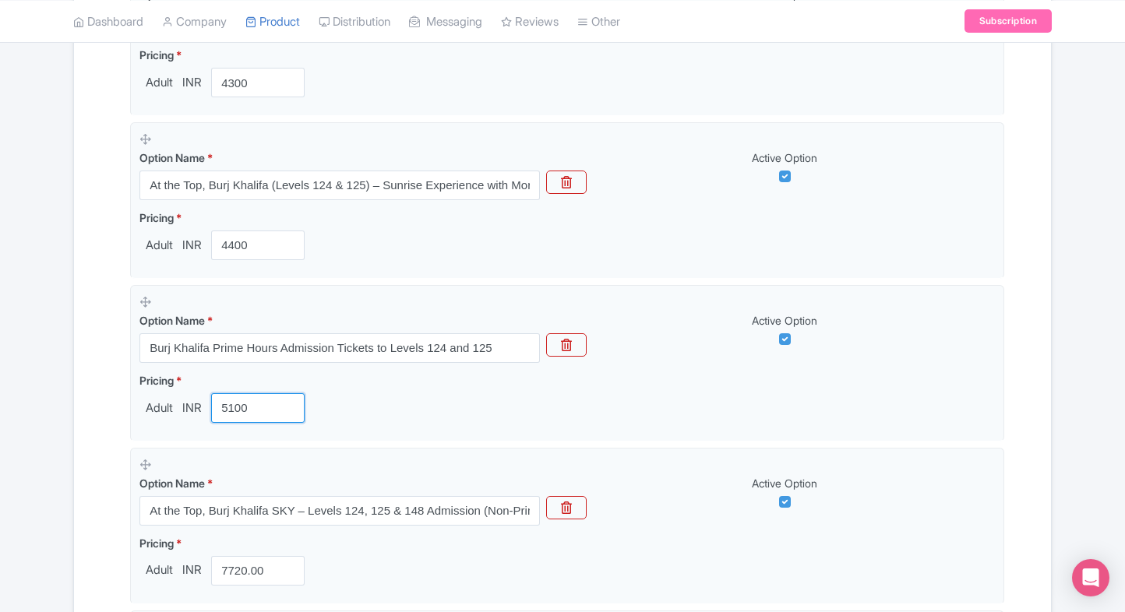
type input "5100"
click at [56, 460] on div "← Back to Products Burj Khalifa Dubai ID# YLSNEK Content Distribution Google Th…" at bounding box center [562, 396] width 1125 height 2016
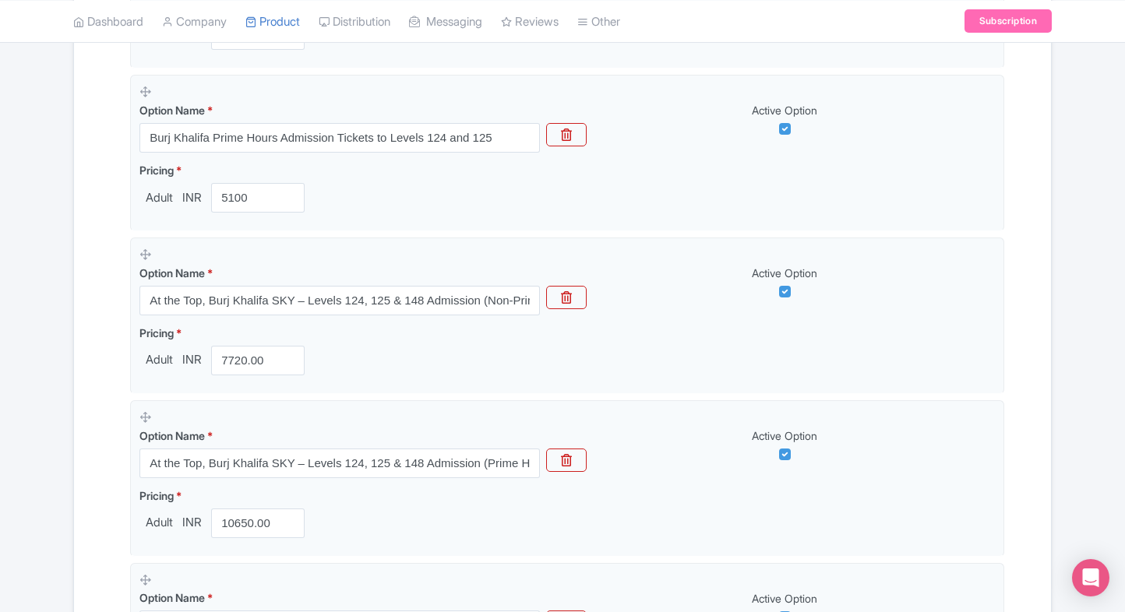
scroll to position [994, 0]
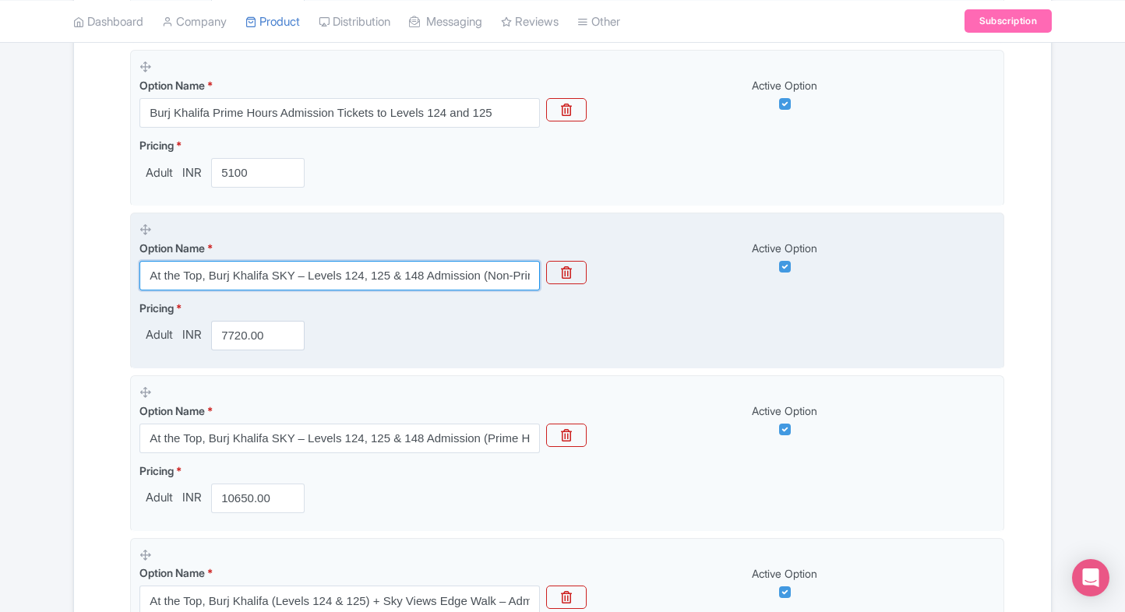
click at [277, 273] on input "At the Top, Burj Khalifa SKY – Levels 124, 125 & 148 Admission (Non-Prime Hours)" at bounding box center [339, 276] width 400 height 30
paste input "Burj Khalifa Fast Track Access to Level 124 & 125"
type input "Burj Khalifa Fast Track Access to Level 124 & 125"
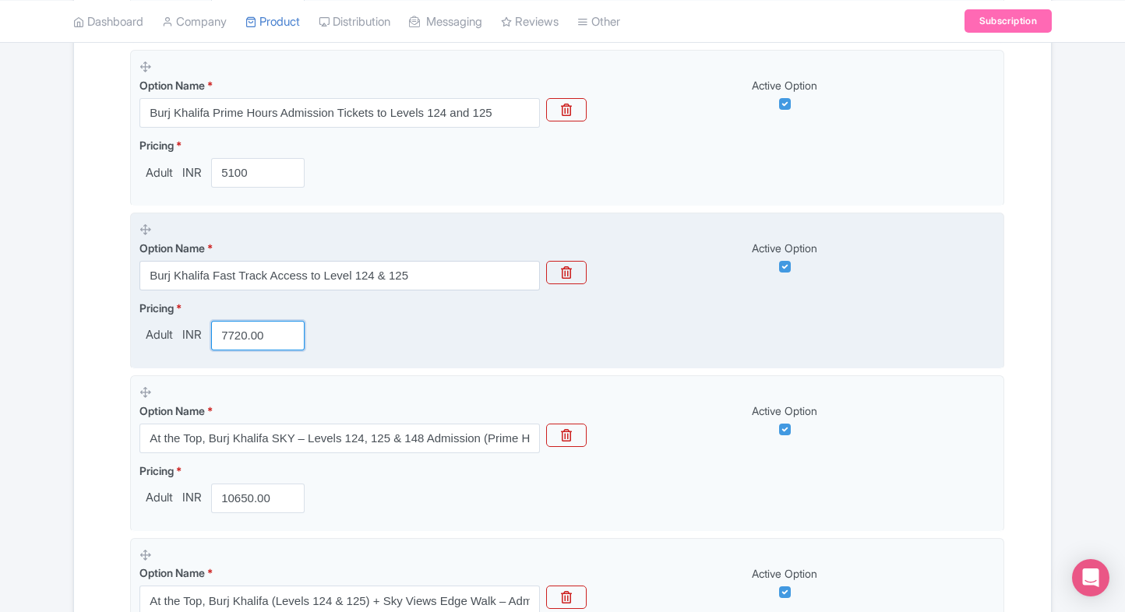
click at [230, 333] on input "7720.00" at bounding box center [257, 336] width 93 height 30
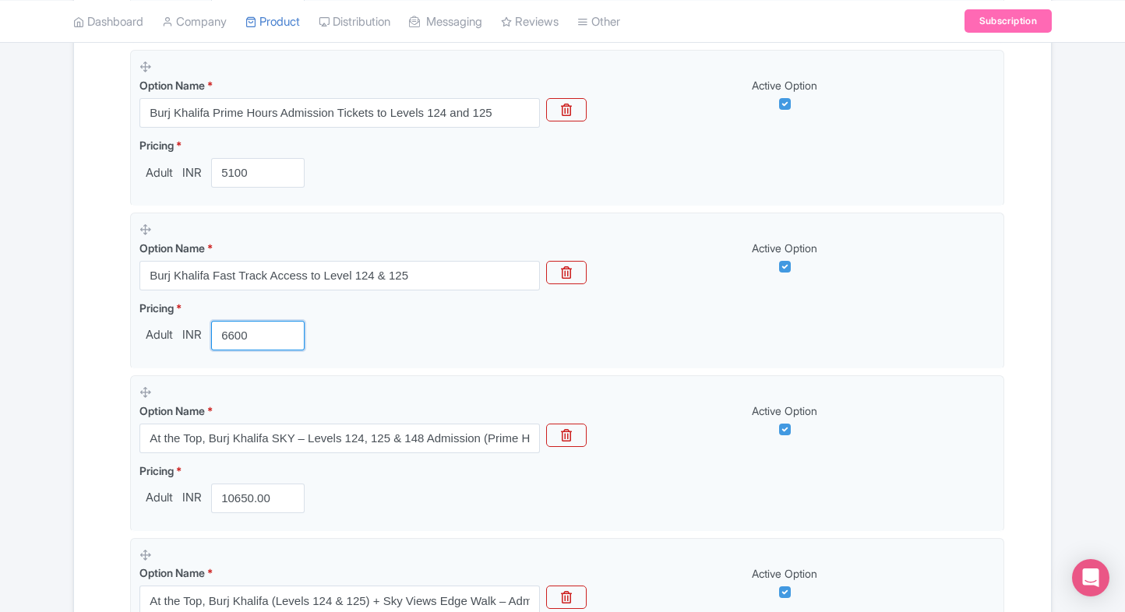
type input "6600"
click at [108, 446] on div "Name & Price Locations Description & Reviews Images & Categories Complete Burj …" at bounding box center [562, 222] width 958 height 1872
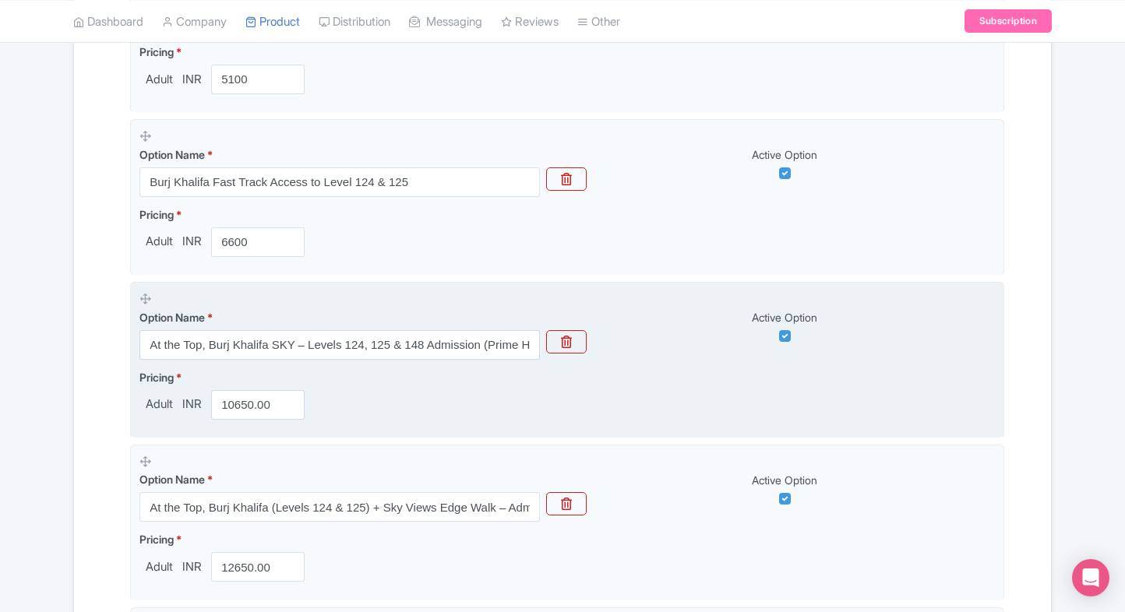
scroll to position [1094, 0]
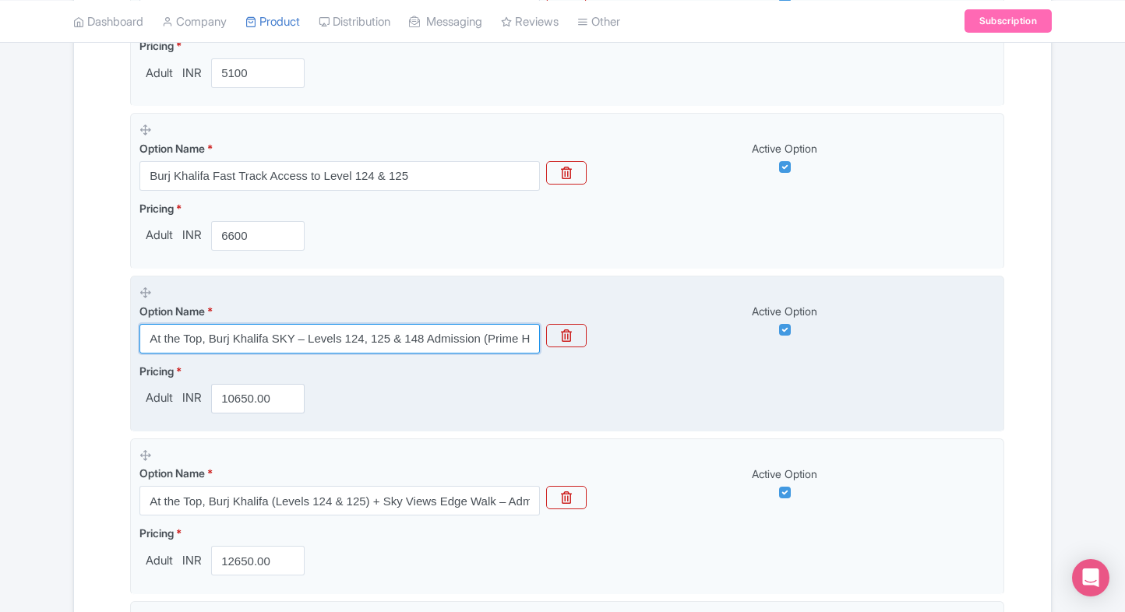
click at [197, 350] on input "At the Top, Burj Khalifa SKY – Levels 124, 125 & 148 Admission (Prime Hours)" at bounding box center [339, 339] width 400 height 30
paste input "Non-"
type input "At the Top, Burj Khalifa SKY – Levels 124, 125 & 148 Admission (Non-Prime Hours)"
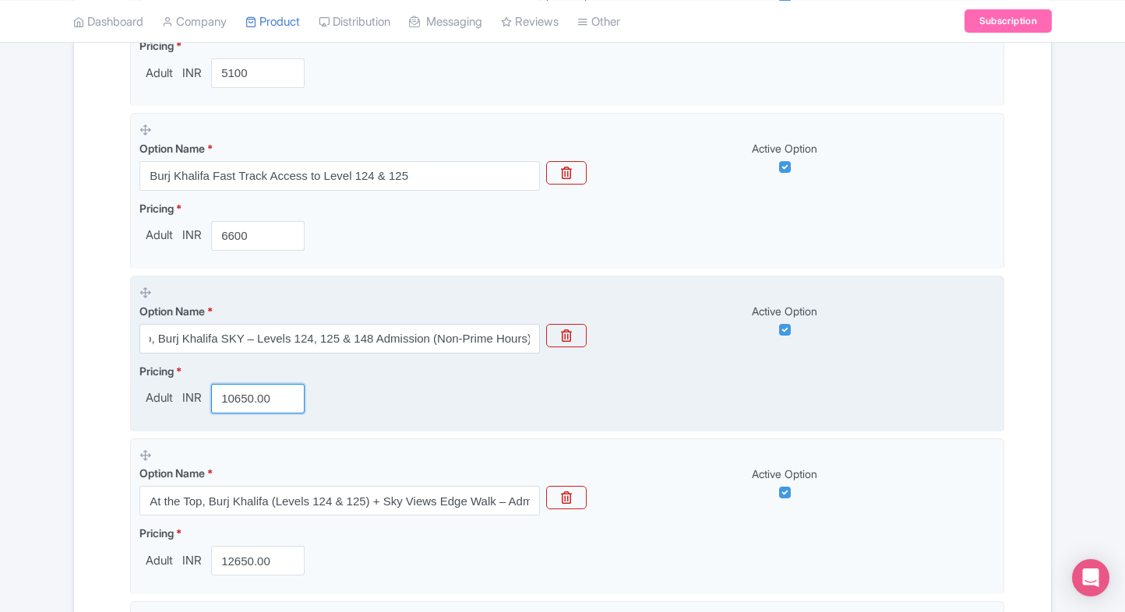
click at [236, 394] on input "10650.00" at bounding box center [257, 399] width 93 height 30
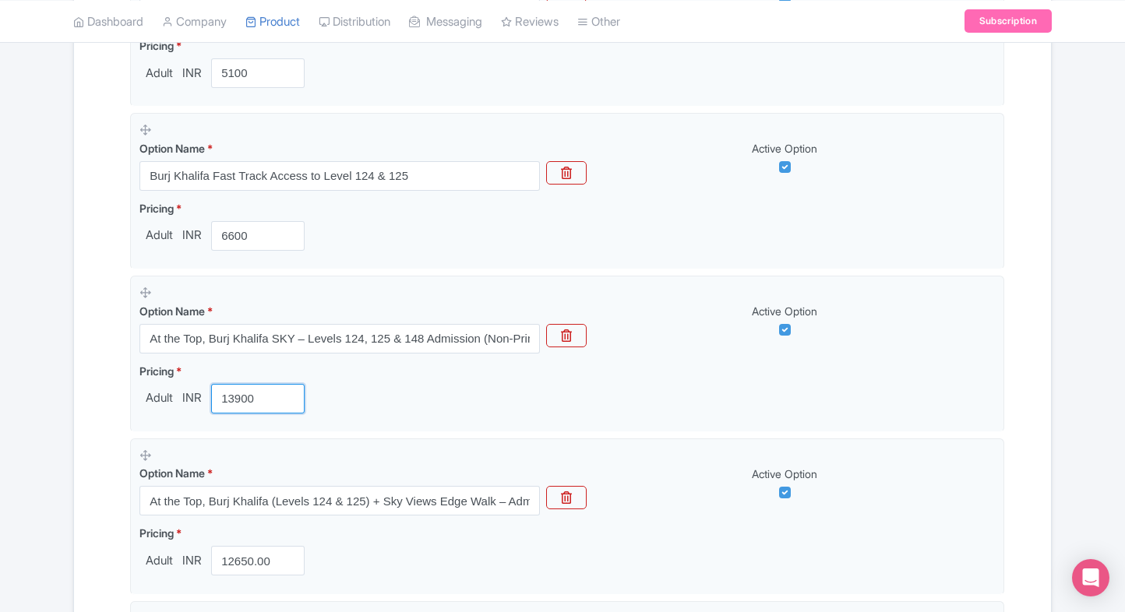
type input "13900"
click at [74, 422] on div "Name & Price Locations Description & Reviews Images & Categories Complete Burj …" at bounding box center [562, 123] width 977 height 1872
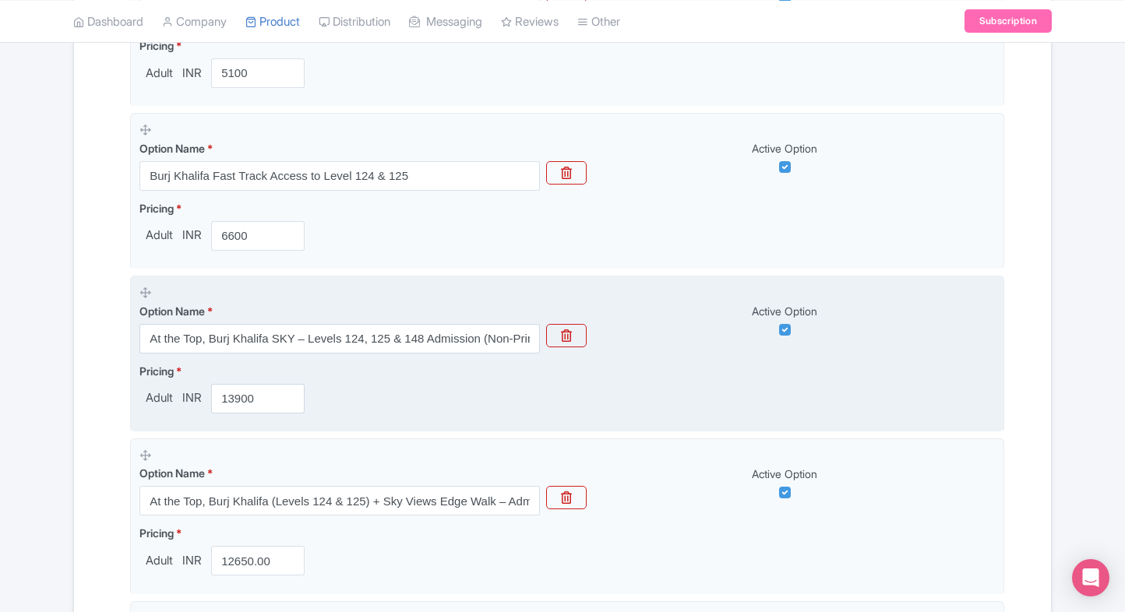
scroll to position [1162, 0]
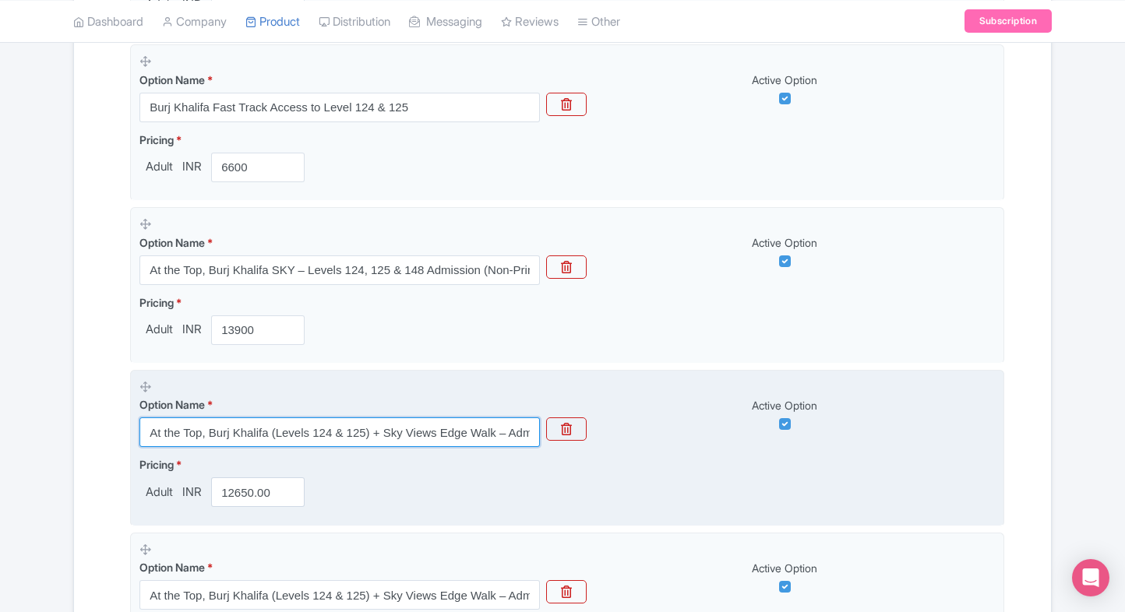
click at [256, 425] on input "At the Top, Burj Khalifa (Levels 124 & 125) + Sky Views Edge Walk – Admission (…" at bounding box center [339, 433] width 400 height 30
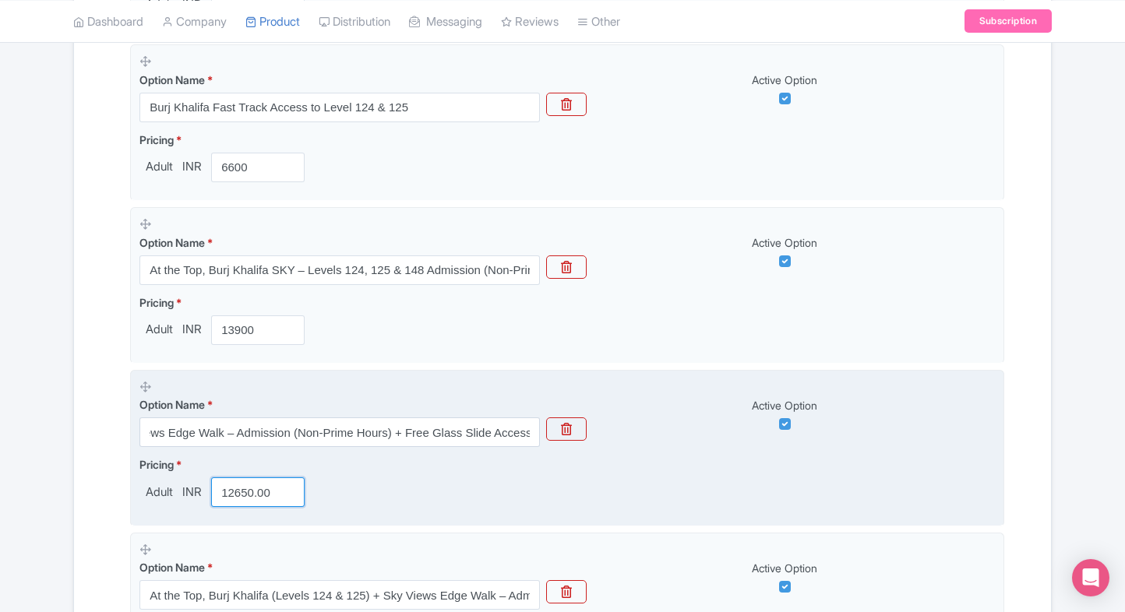
scroll to position [0, 0]
click at [232, 481] on input "12650.00" at bounding box center [257, 493] width 93 height 30
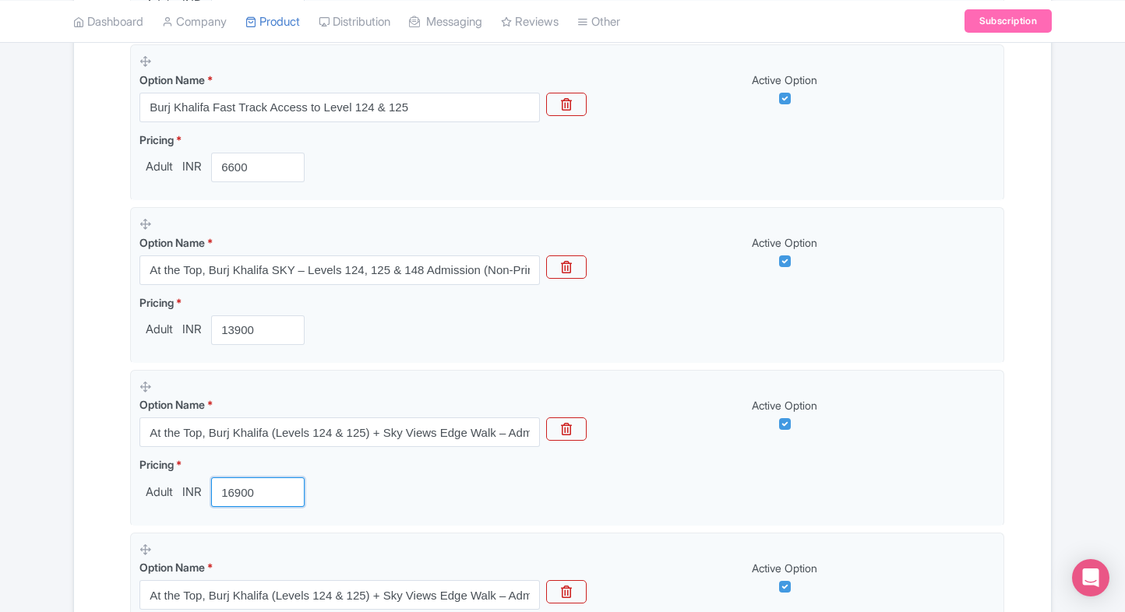
type input "16900"
click at [121, 517] on div "Options Product landing page link * https://www.ticketex.co/activity/362/burj-k…" at bounding box center [562, 84] width 883 height 1594
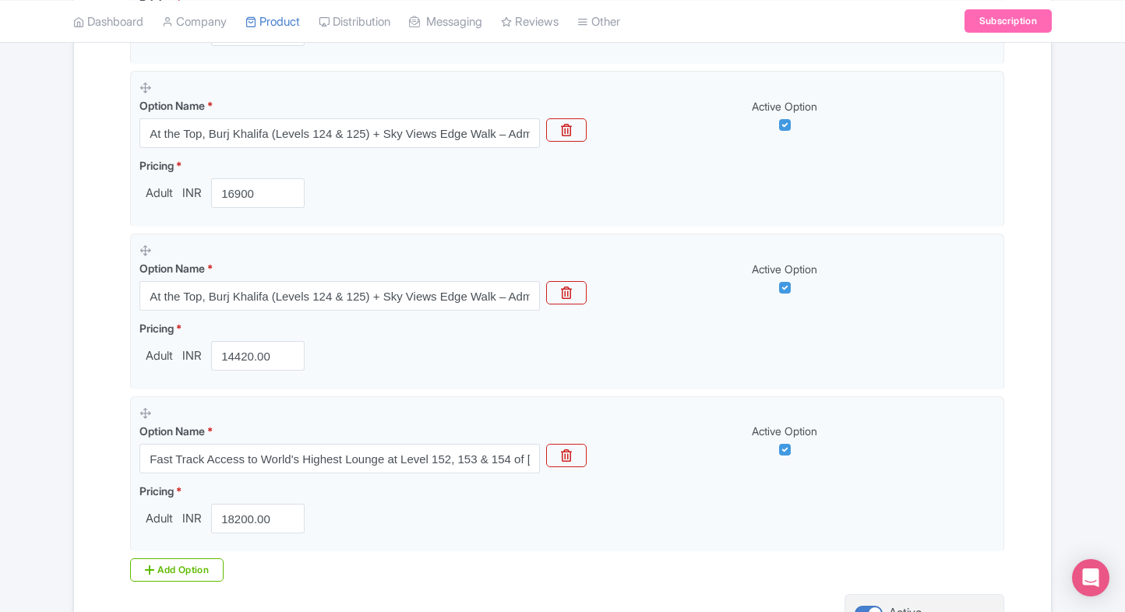
scroll to position [1467, 0]
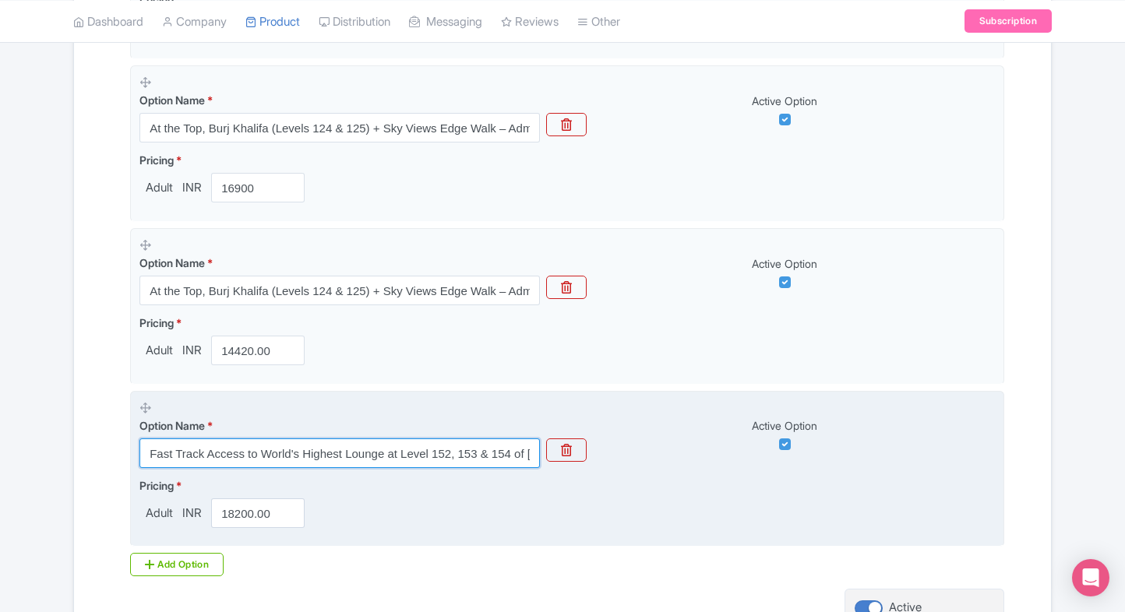
click at [316, 453] on input "Fast Track Access to World's Highest Lounge at Level 152, 153 & 154 of Burj Kha…" at bounding box center [339, 454] width 400 height 30
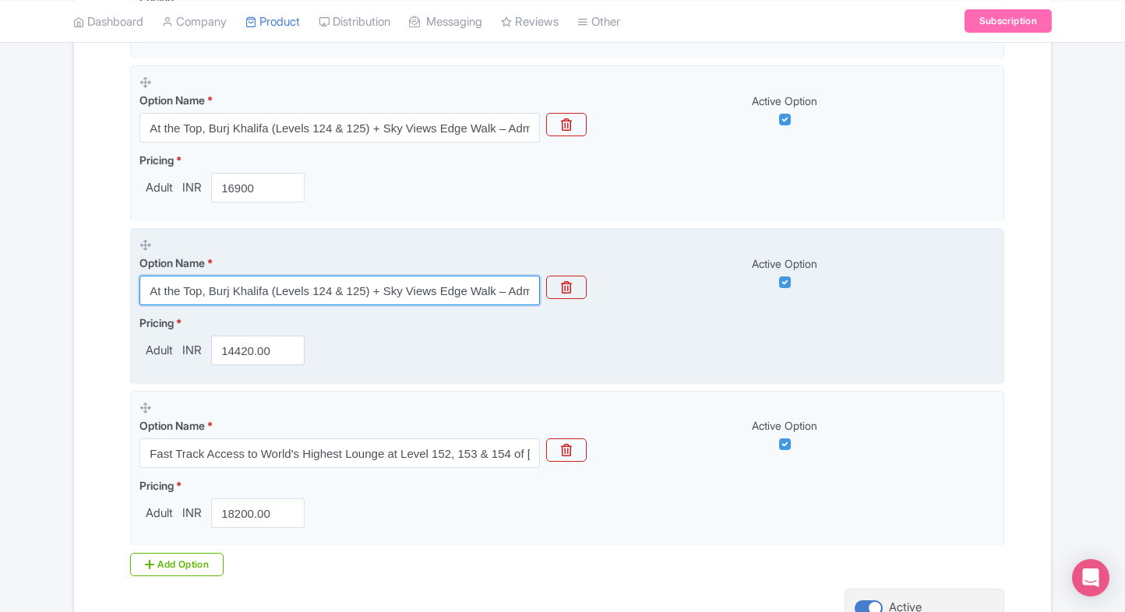
click at [260, 284] on input "At the Top, Burj Khalifa (Levels 124 & 125) + Sky Views Edge Walk – Admission (…" at bounding box center [339, 291] width 400 height 30
paste input "Fast Track Access to World's Highest Lounge at Level 152, 153 & 154 of Burj Kha…"
type input "Fast Track Access to World's Highest Lounge at Level 152, 153 & 154 of Burj Kha…"
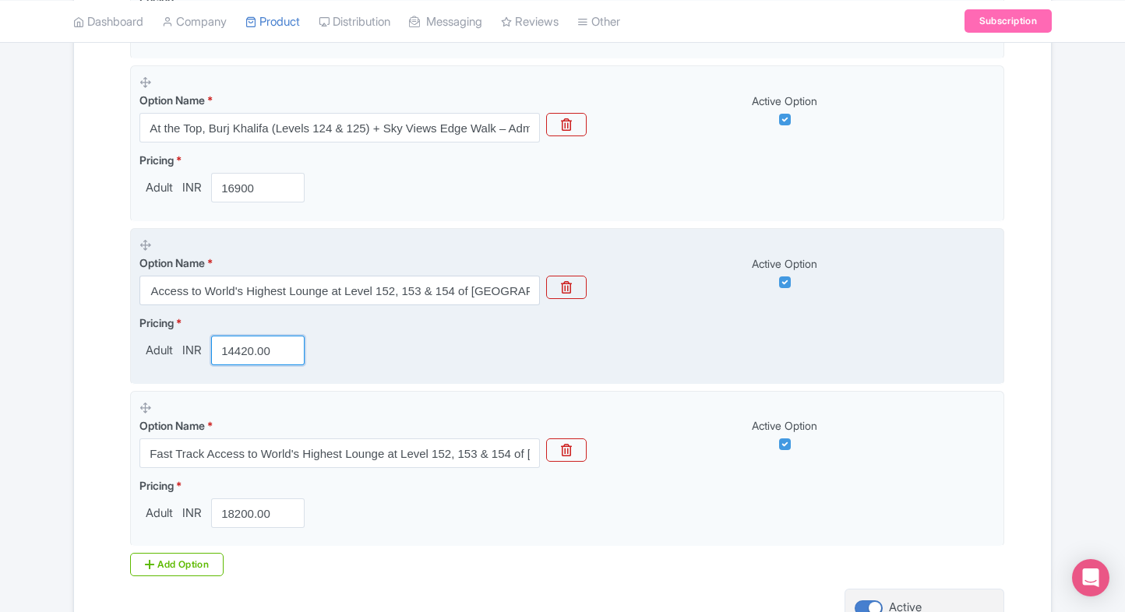
scroll to position [0, 0]
click at [234, 350] on input "14420.00" at bounding box center [257, 351] width 93 height 30
type input "18450"
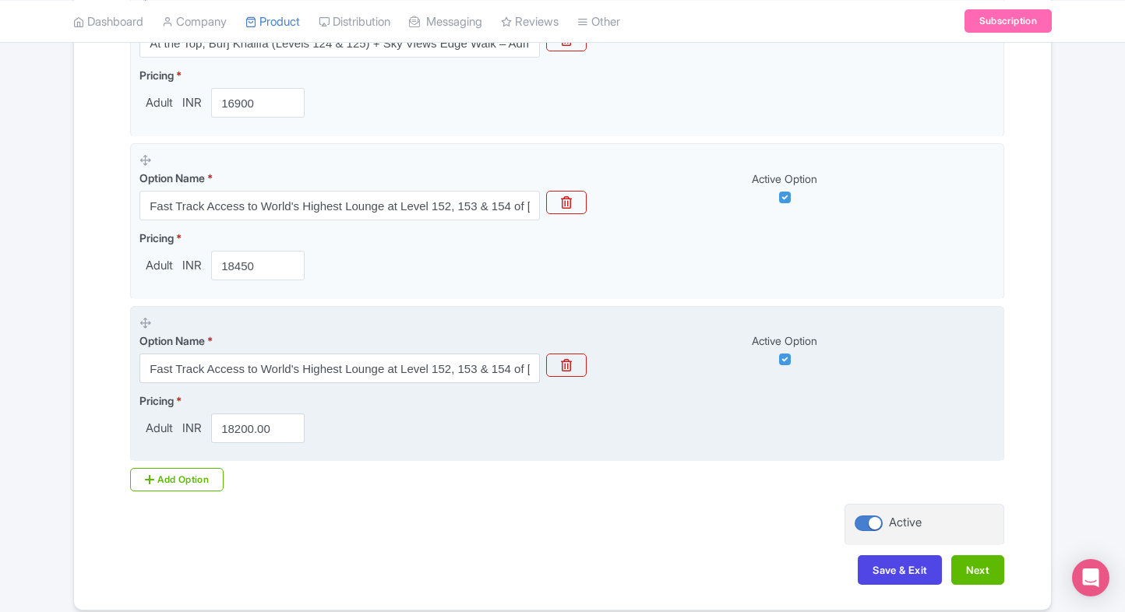
scroll to position [1558, 0]
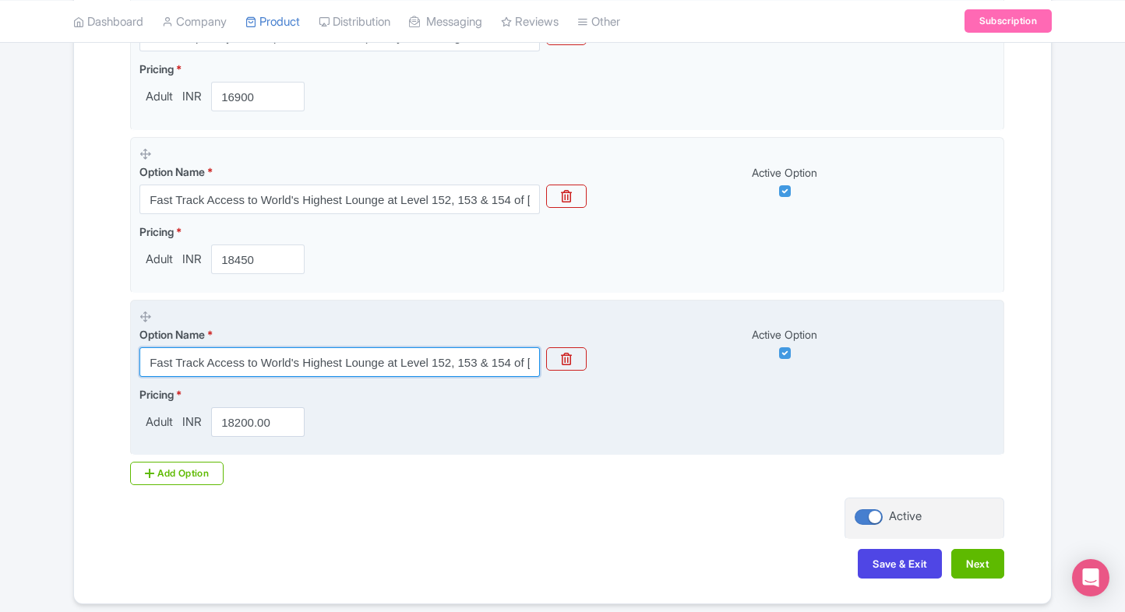
click at [270, 354] on input "Fast Track Access to World's Highest Lounge at Level 152, 153 & 154 of Burj Kha…" at bounding box center [339, 362] width 400 height 30
paste input "At the Top, Burj Khalifa (Levels 124 & 125) + Sky Views Edge Walk – Admission (…"
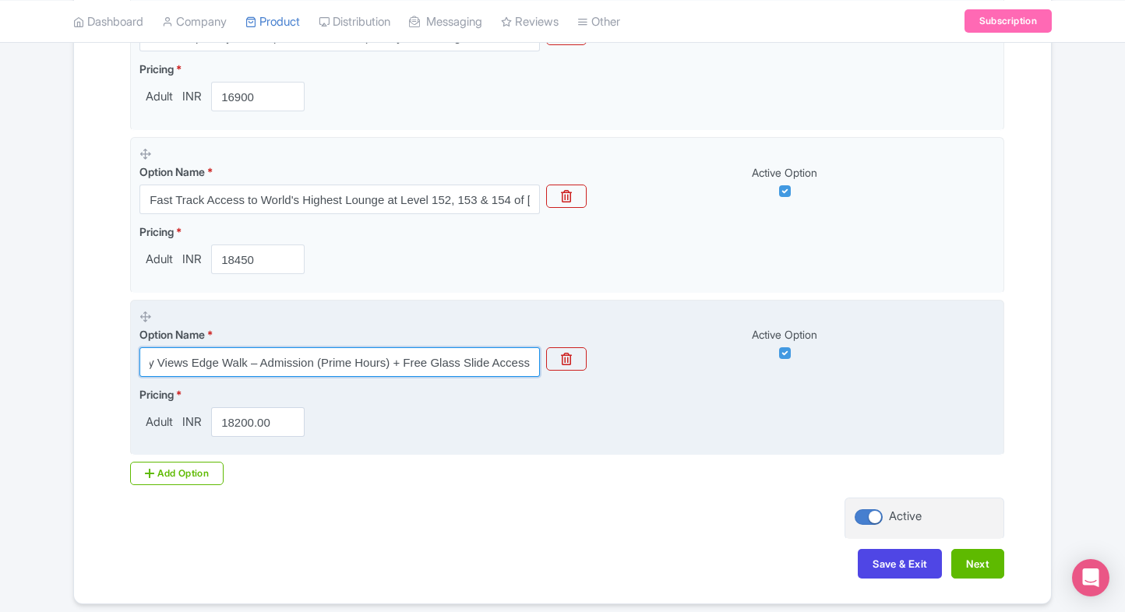
type input "At the Top, Burj Khalifa (Levels 124 & 125) + Sky Views Edge Walk – Admission (…"
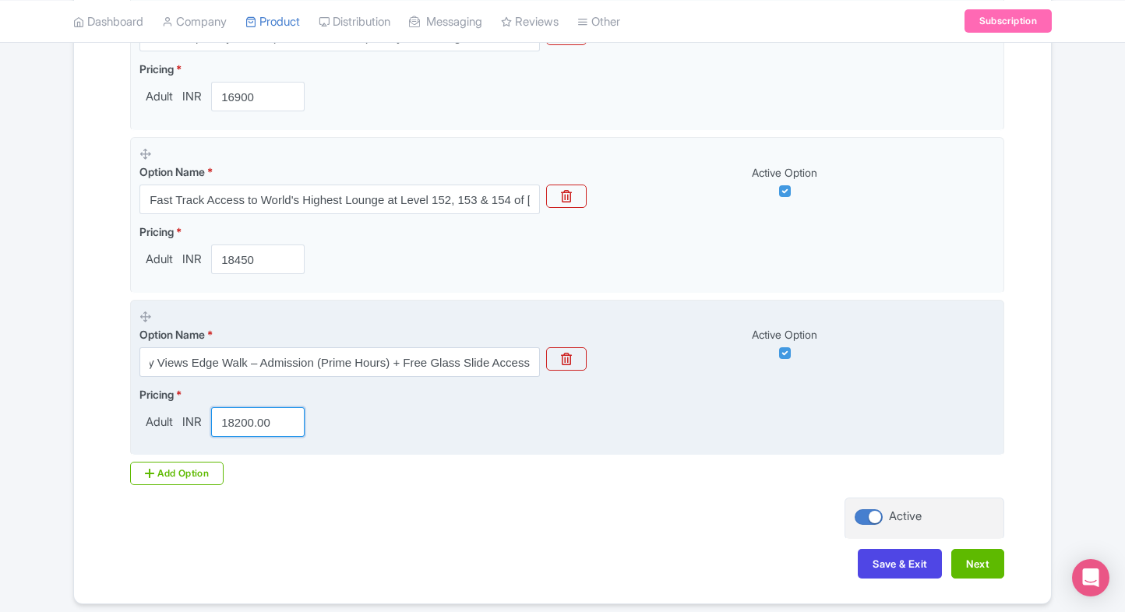
scroll to position [0, 0]
click at [248, 413] on input "18200.00" at bounding box center [257, 422] width 93 height 30
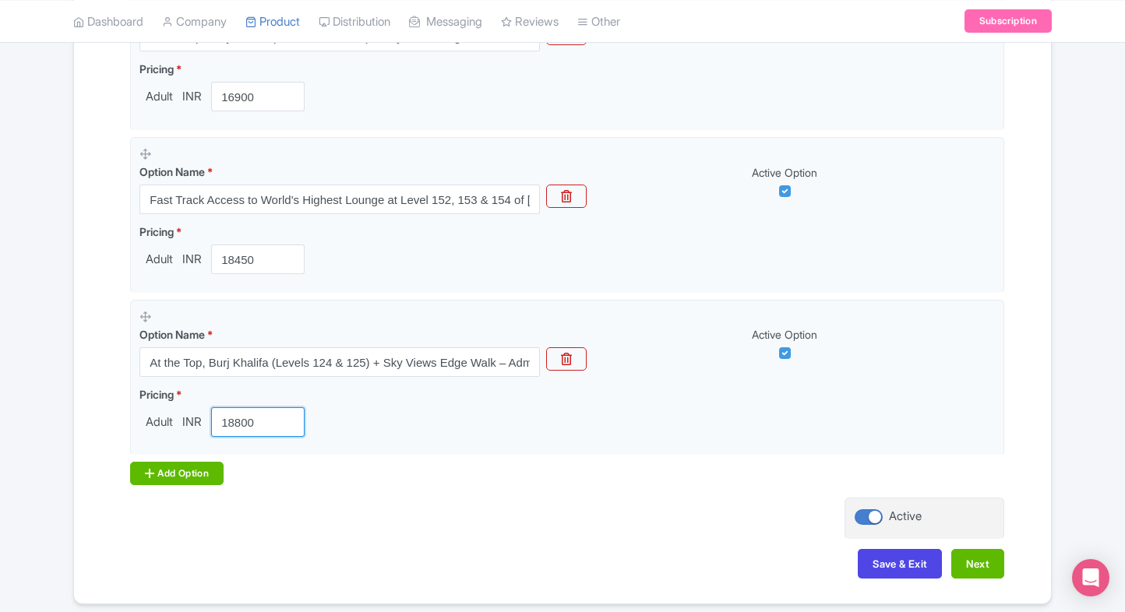
type input "18800"
click at [175, 466] on div "Add Option" at bounding box center [176, 473] width 93 height 23
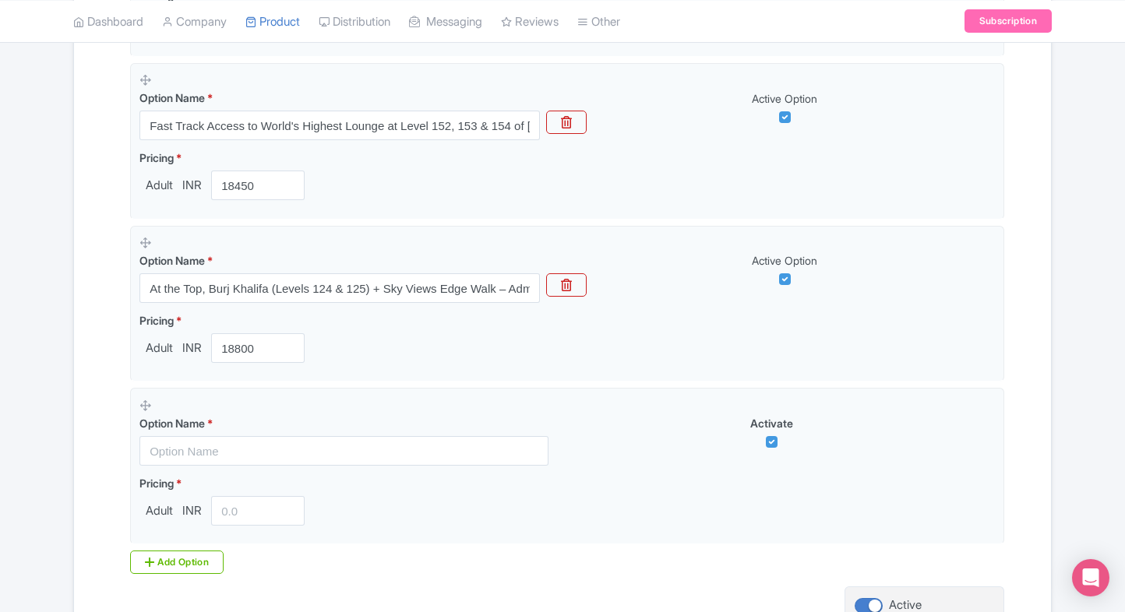
scroll to position [1635, 0]
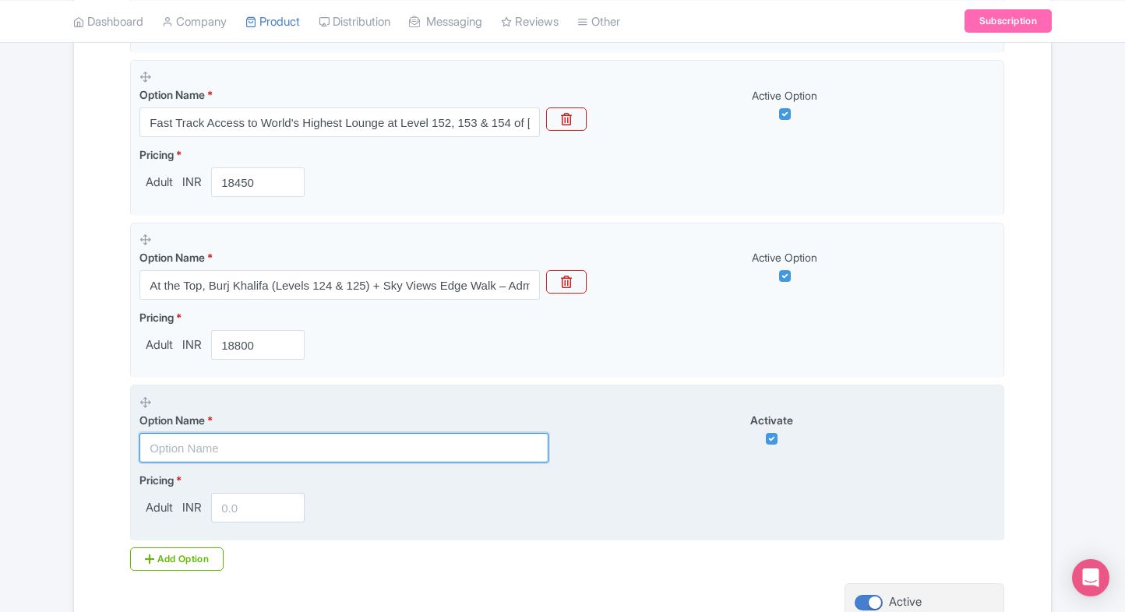
click at [308, 454] on input "text" at bounding box center [343, 448] width 409 height 30
paste input "At the Top, Burj Khalifa SKY – Levels 124, 125 & 148 Admission (Prime Hours)"
type input "At the Top, Burj Khalifa SKY – Levels 124, 125 & 148 Admission (Prime Hours)"
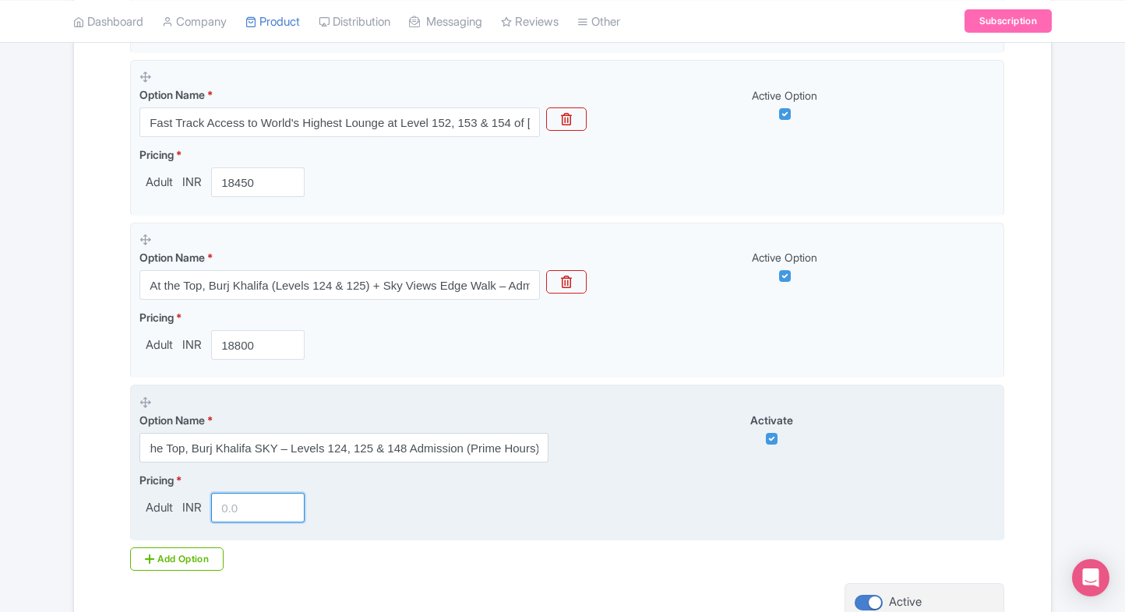
scroll to position [0, 0]
click at [259, 502] on input "number" at bounding box center [257, 508] width 93 height 30
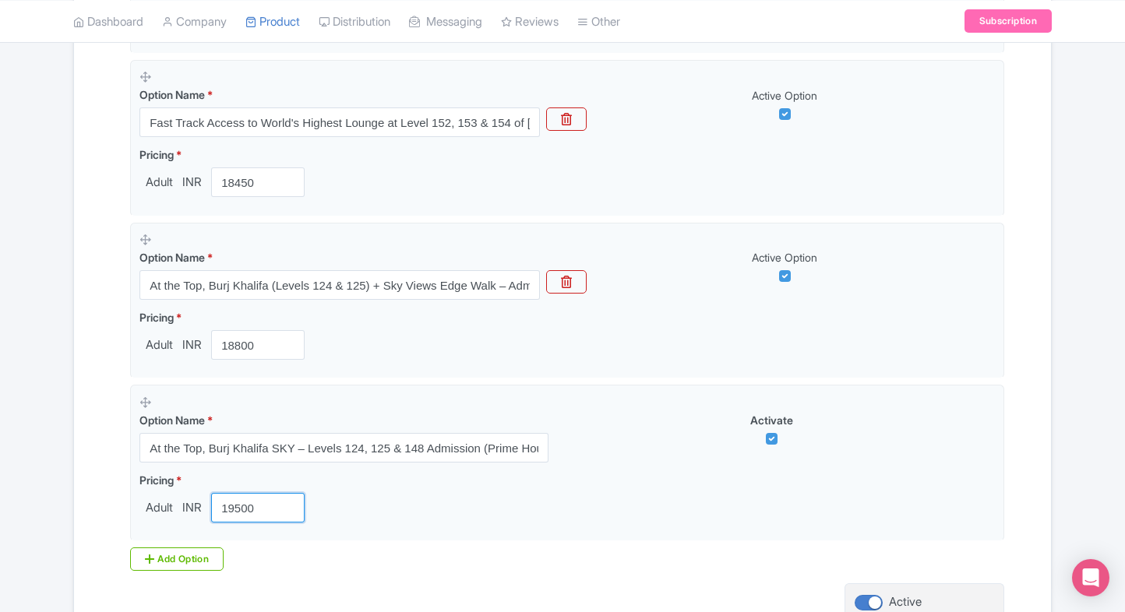
type input "19500"
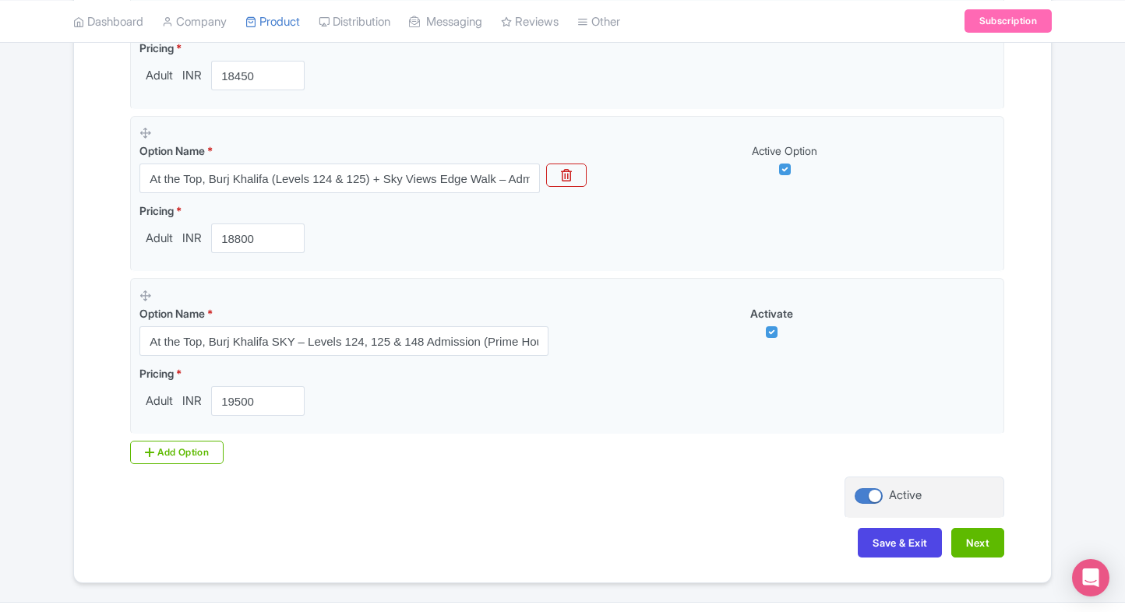
scroll to position [1775, 0]
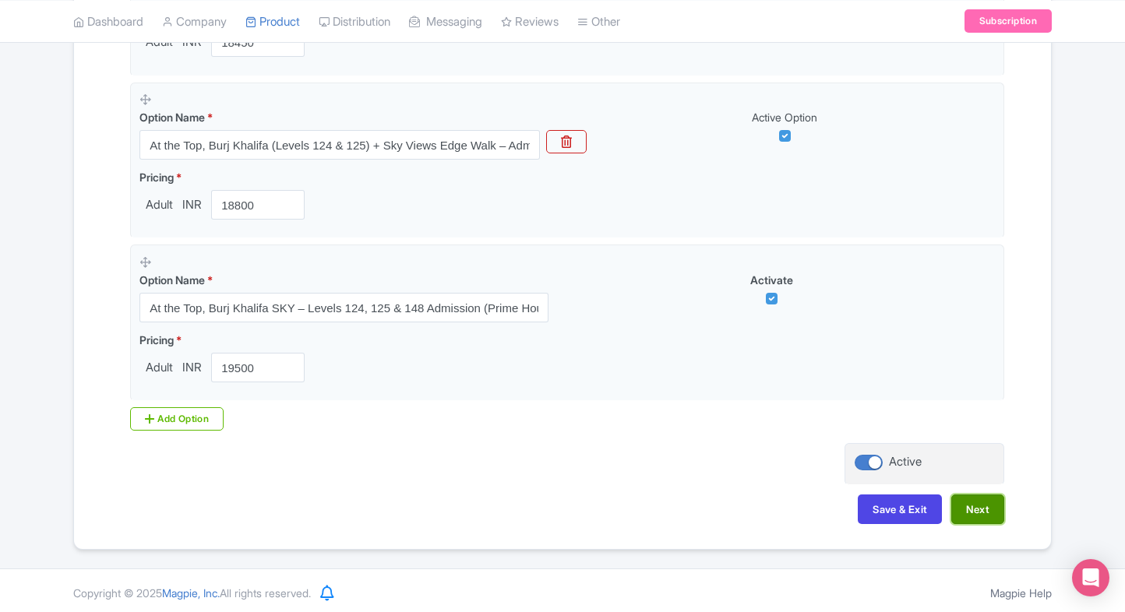
click at [997, 506] on button "Next" at bounding box center [977, 510] width 53 height 30
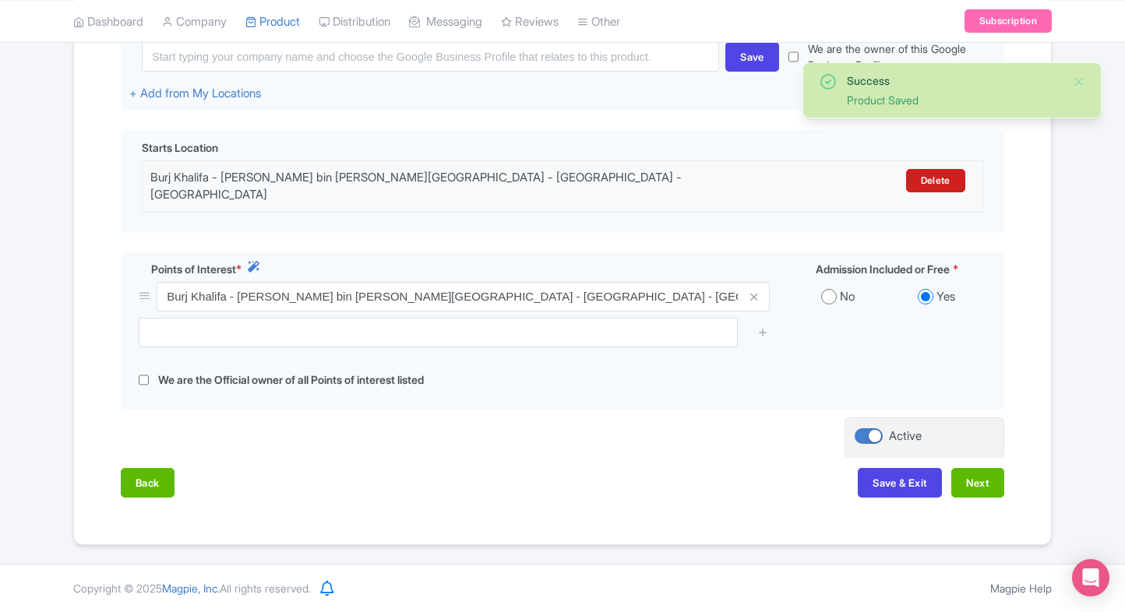
scroll to position [402, 0]
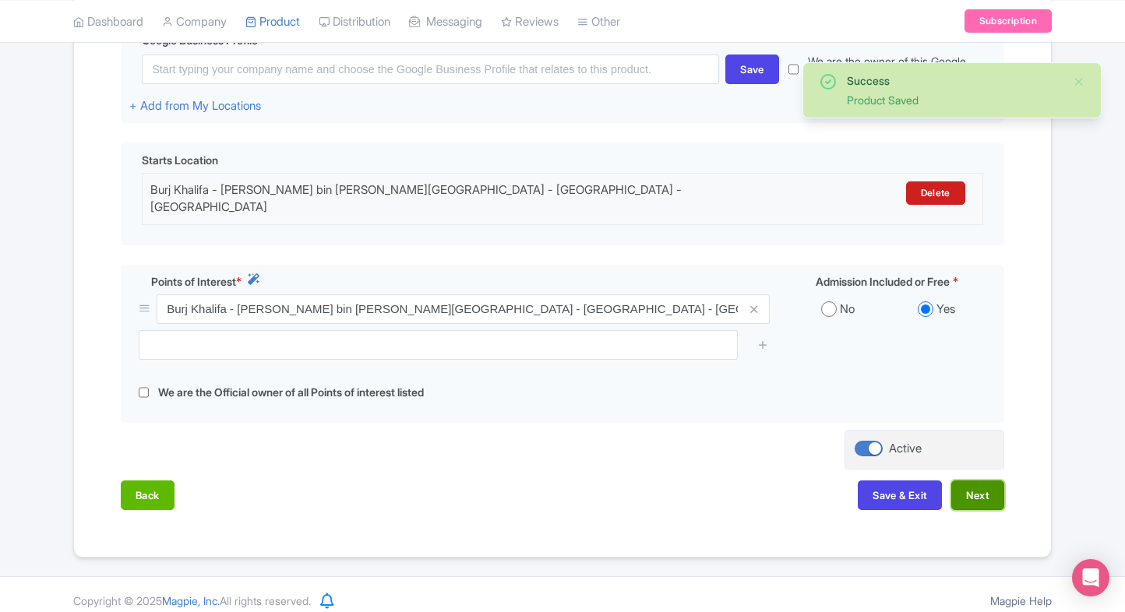
click at [969, 481] on button "Next" at bounding box center [977, 496] width 53 height 30
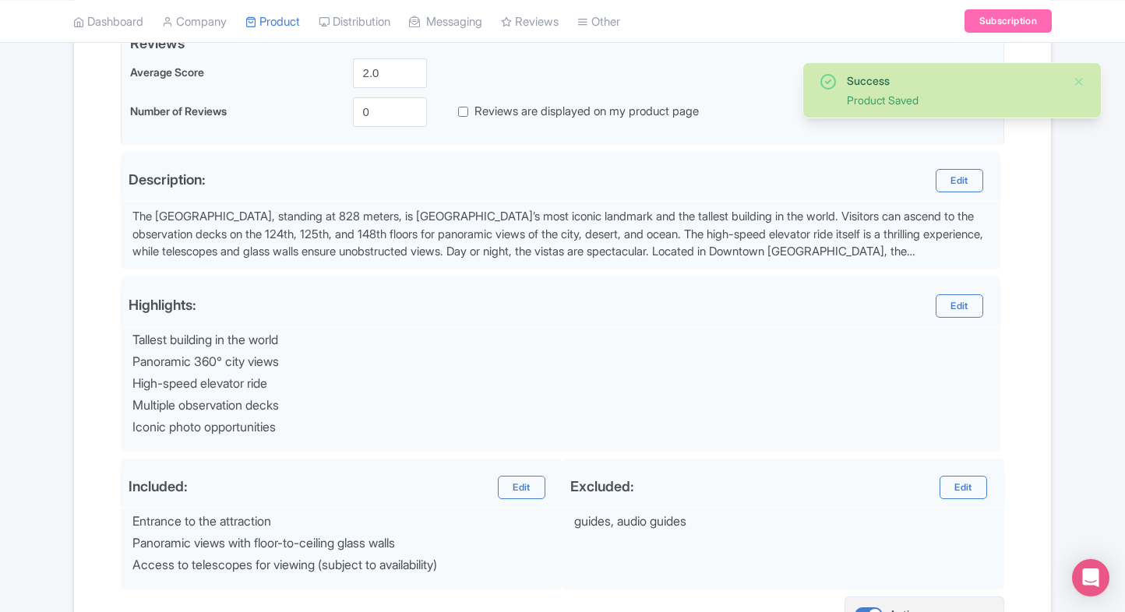
scroll to position [555, 0]
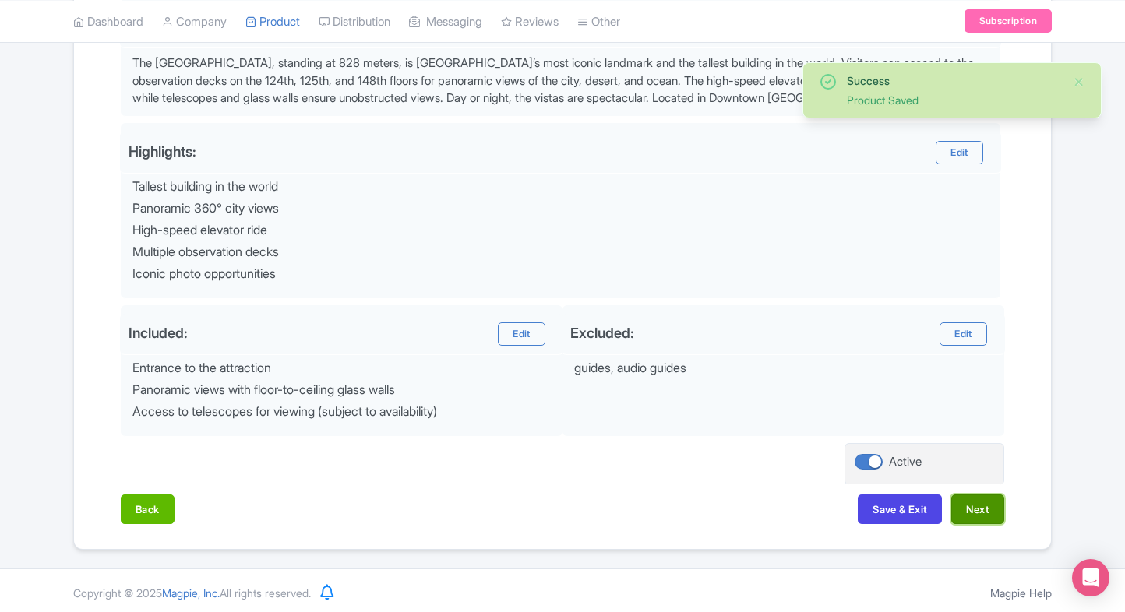
click at [971, 512] on button "Next" at bounding box center [977, 510] width 53 height 30
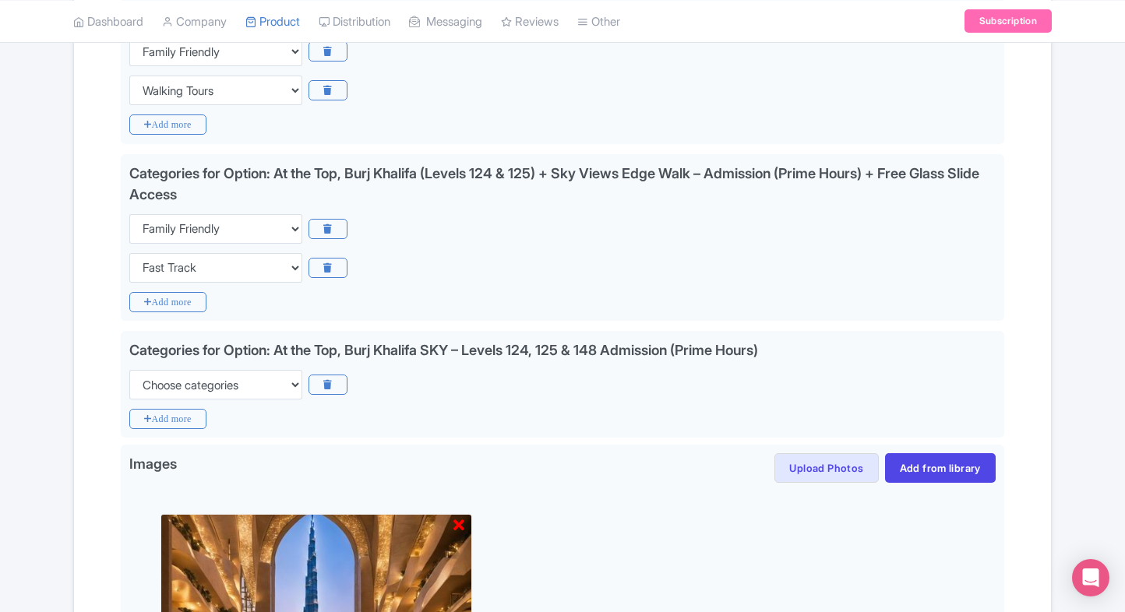
scroll to position [1618, 0]
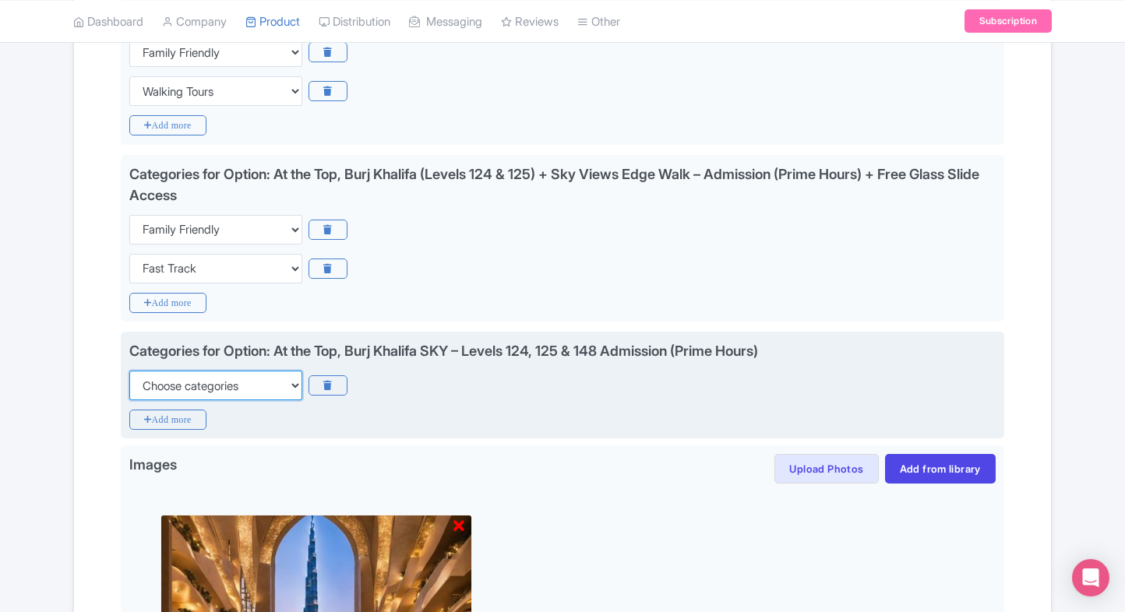
click at [220, 383] on select "Choose categories Adults Only Animals Audio Guide Beaches Bike Tours Boat Tours…" at bounding box center [215, 386] width 173 height 30
select select "family-friendly"
click at [129, 371] on select "Choose categories Adults Only Animals Audio Guide Beaches Bike Tours Boat Tours…" at bounding box center [215, 386] width 173 height 30
click at [167, 410] on icon "Add more" at bounding box center [167, 420] width 77 height 20
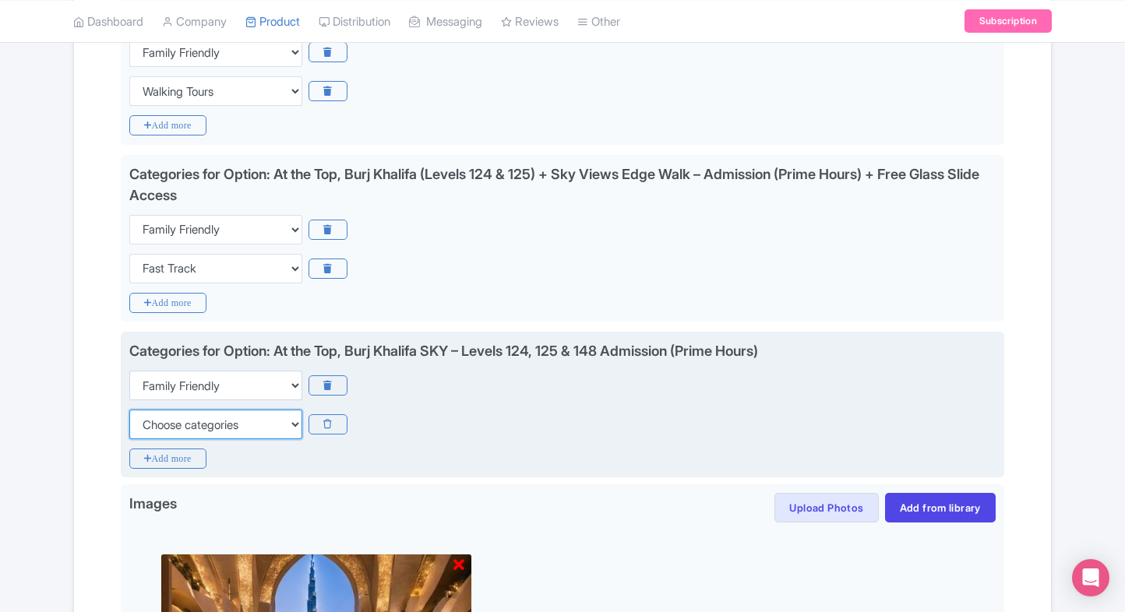
click at [159, 427] on select "Choose categories Adults Only Animals Audio Guide Beaches Bike Tours Boat Tours…" at bounding box center [215, 425] width 173 height 30
select select "walking-tours"
click at [129, 410] on select "Choose categories Adults Only Animals Audio Guide Beaches Bike Tours Boat Tours…" at bounding box center [215, 425] width 173 height 30
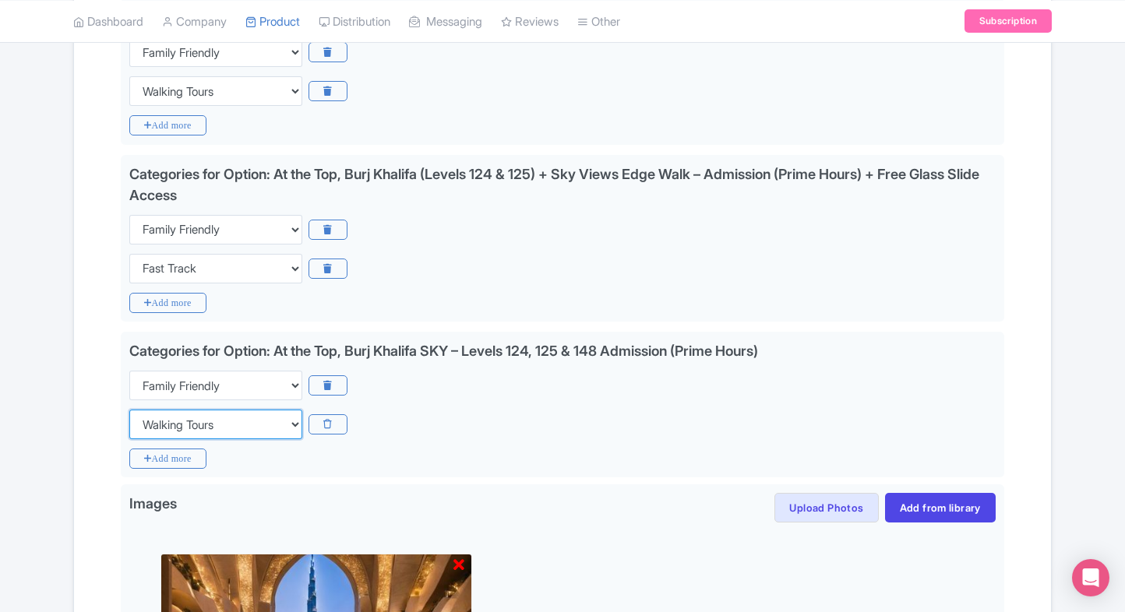
scroll to position [1969, 0]
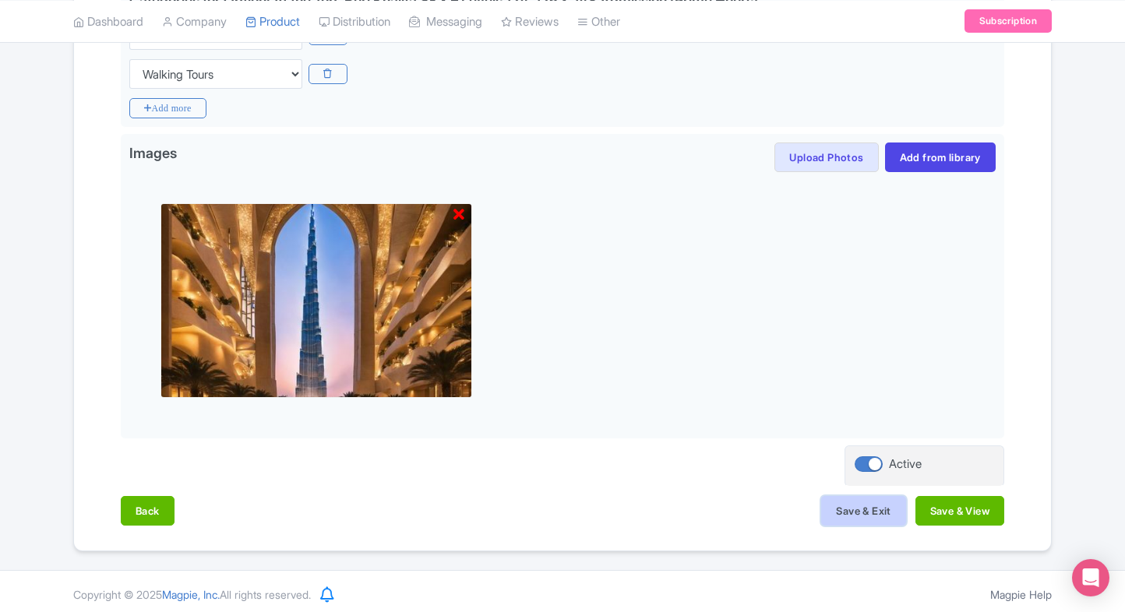
click at [858, 509] on button "Save & Exit" at bounding box center [863, 511] width 84 height 30
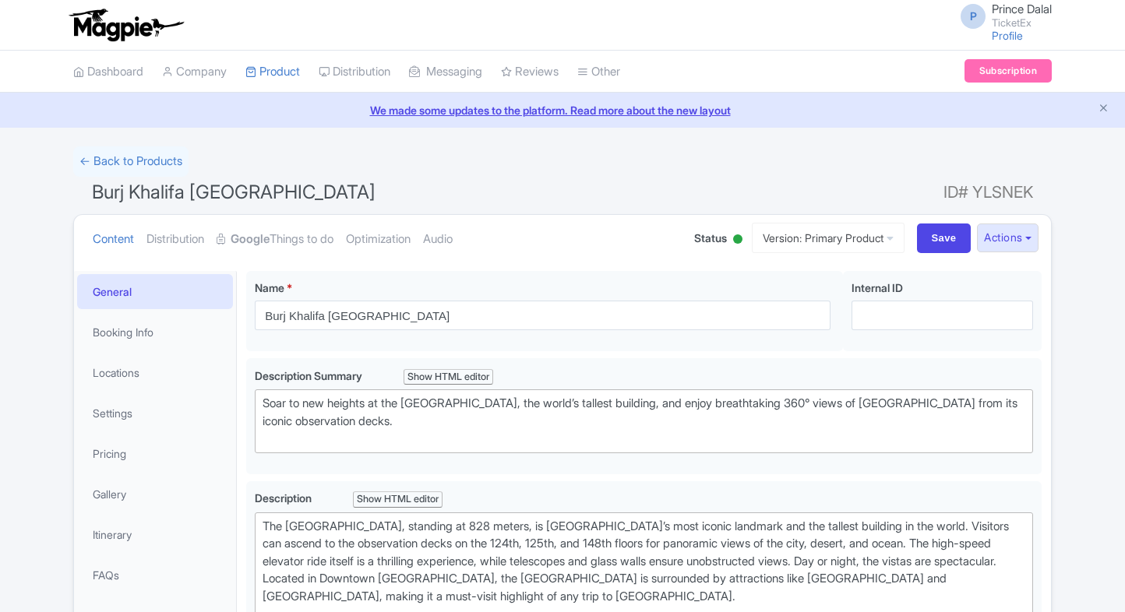
click at [118, 454] on link "Pricing" at bounding box center [155, 453] width 156 height 35
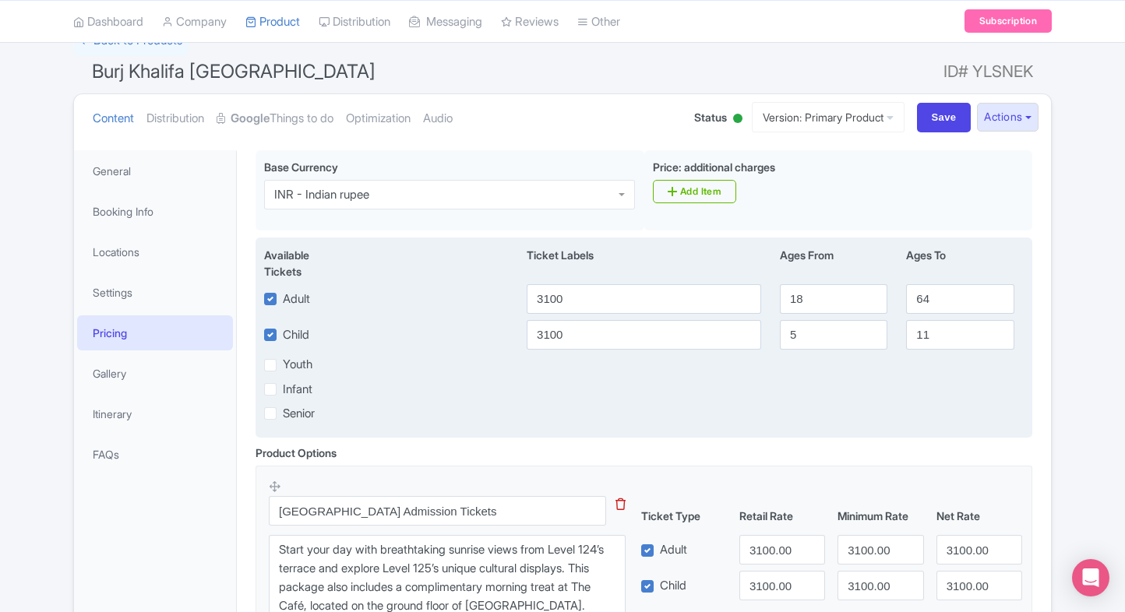
scroll to position [122, 0]
drag, startPoint x: 589, startPoint y: 307, endPoint x: 469, endPoint y: 316, distance: 120.3
click at [469, 316] on div "Available Tickets i Ticket Labels Ages From Ages To Adult 3100 18 64 Child [DAT…" at bounding box center [644, 337] width 777 height 200
type input "1"
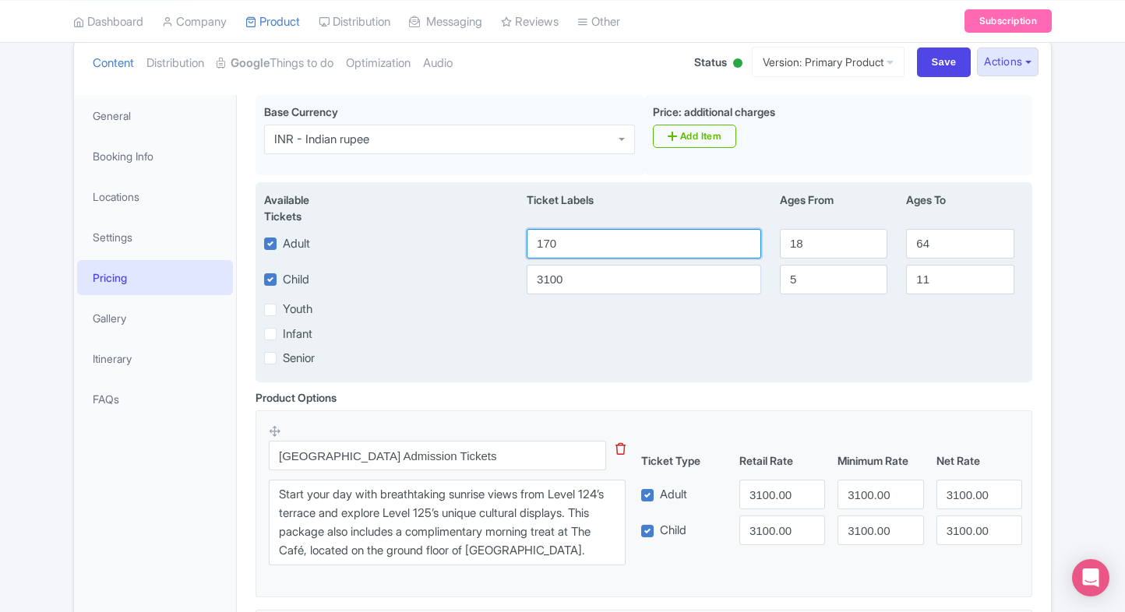
type input "170"
click at [554, 276] on input "3100" at bounding box center [644, 280] width 234 height 30
paste input "17"
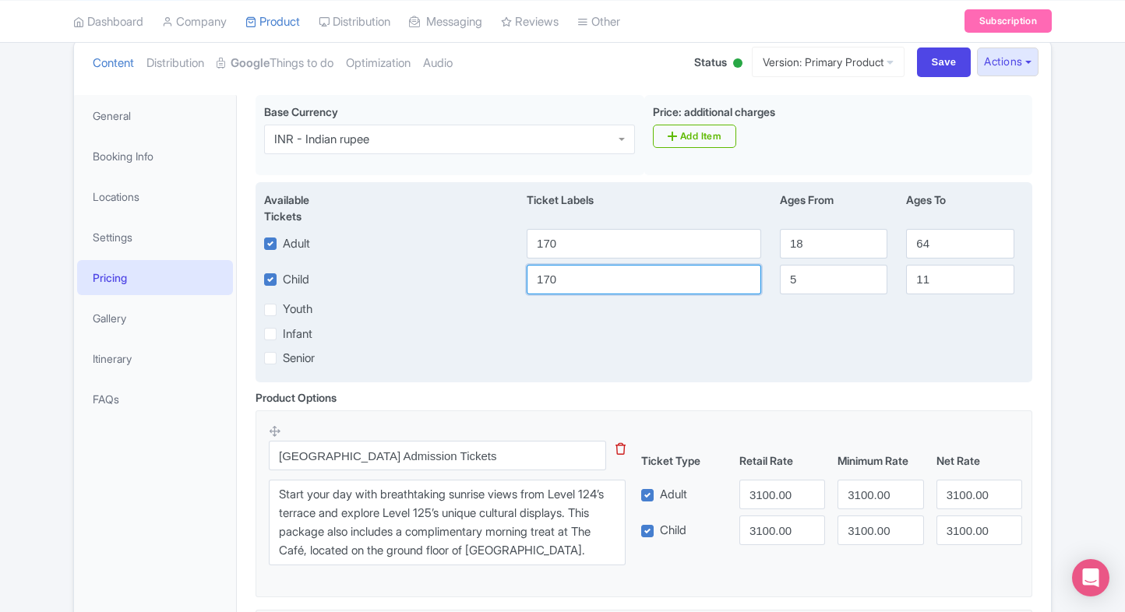
type input "170"
click at [516, 316] on div "Youth" at bounding box center [390, 310] width 253 height 18
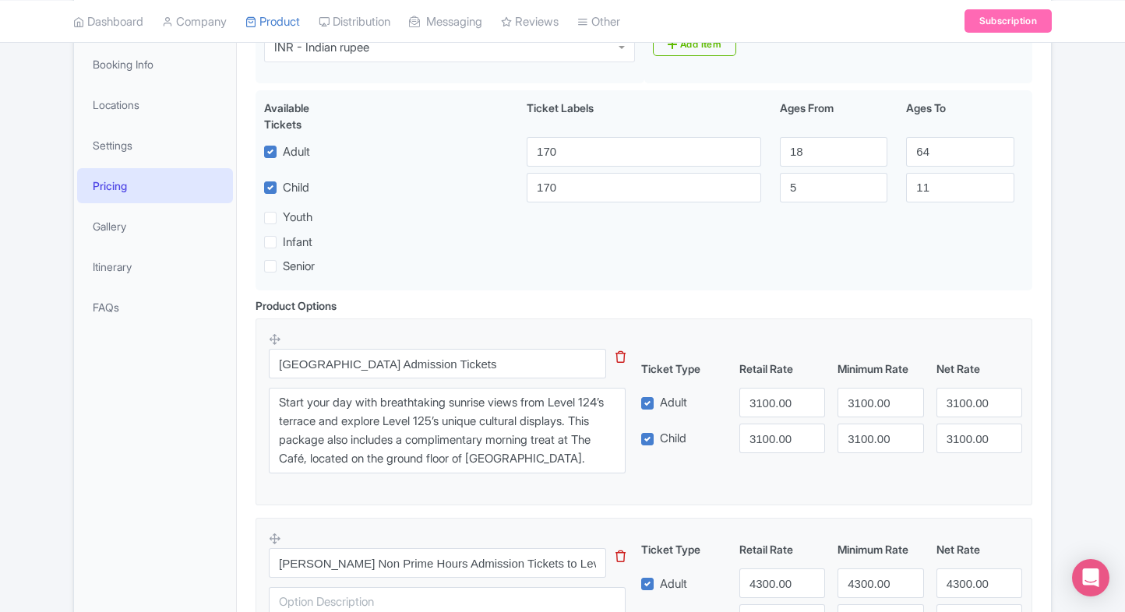
scroll to position [279, 0]
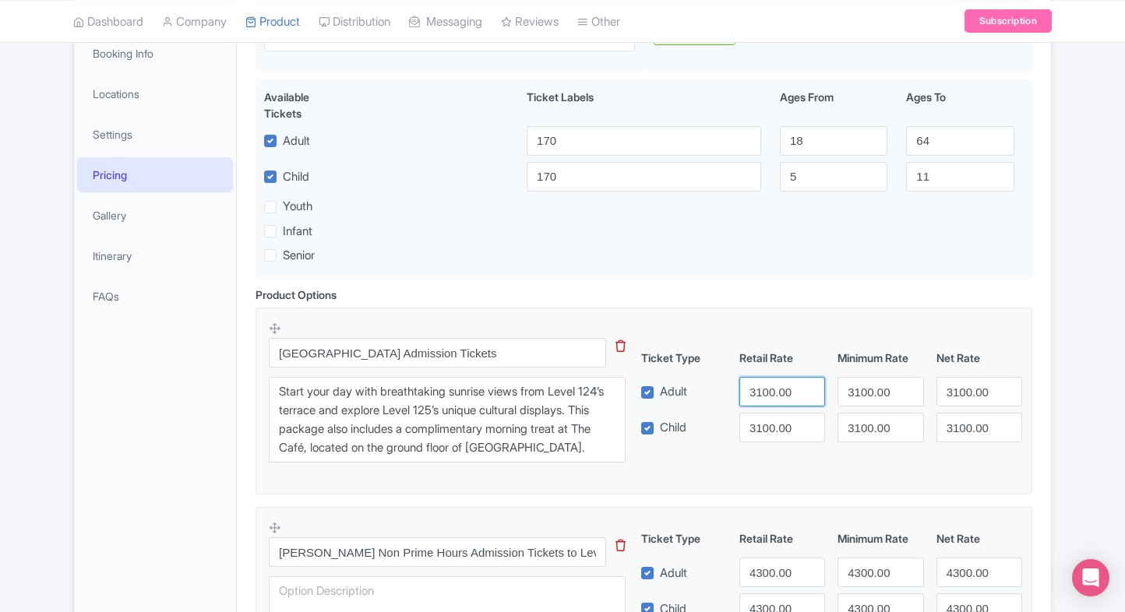
click at [760, 395] on input "3100.00" at bounding box center [782, 392] width 86 height 30
paste input "17"
click at [760, 395] on input "170" at bounding box center [782, 392] width 86 height 30
type input "170"
click at [775, 427] on input "3100.00" at bounding box center [782, 428] width 86 height 30
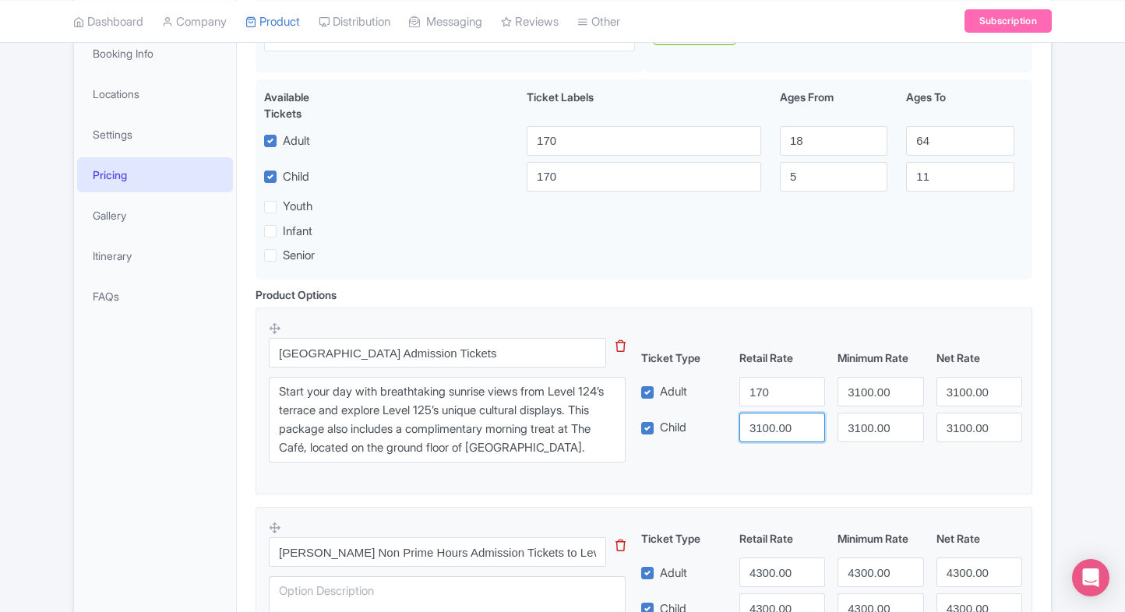
click at [775, 427] on input "3100.00" at bounding box center [782, 428] width 86 height 30
paste input "17"
type input "170"
click at [870, 397] on input "3100.00" at bounding box center [880, 392] width 86 height 30
paste input "17"
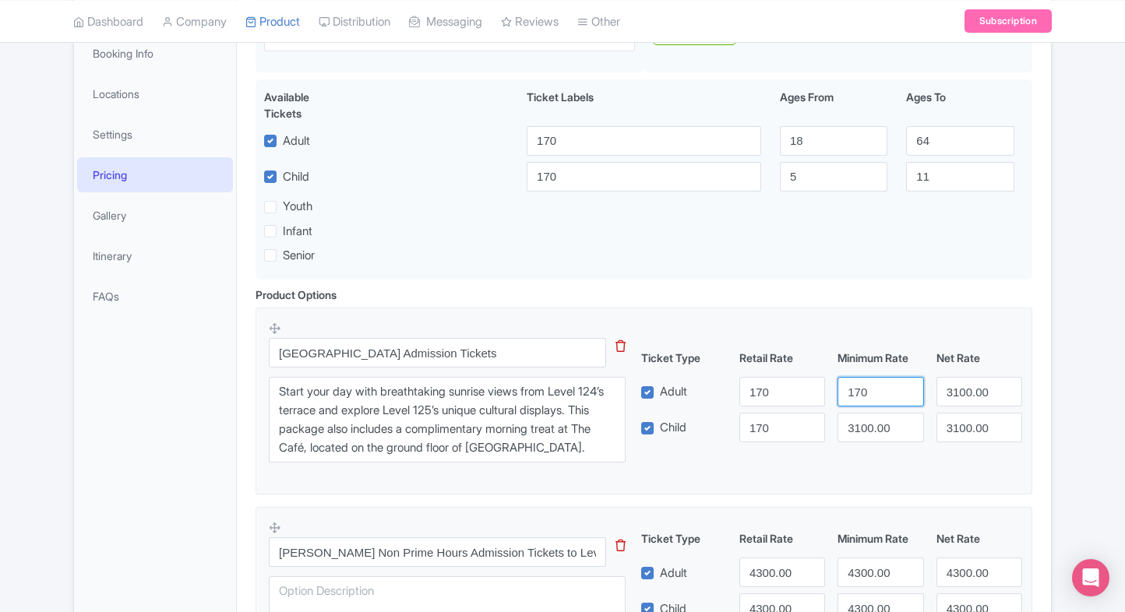
click at [870, 397] on input "170" at bounding box center [880, 392] width 86 height 30
type input "170"
click at [870, 416] on input "3100.00" at bounding box center [880, 428] width 86 height 30
paste input "17"
click at [870, 416] on input "170" at bounding box center [880, 428] width 86 height 30
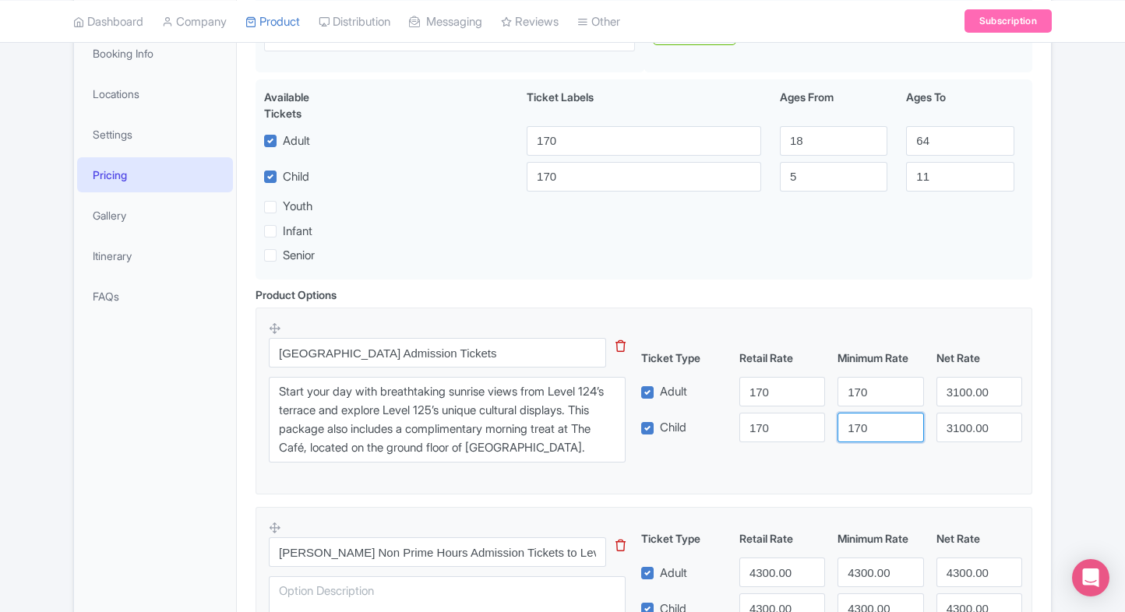
type input "170"
click at [961, 386] on input "3100.00" at bounding box center [979, 392] width 86 height 30
paste input "17"
drag, startPoint x: 961, startPoint y: 386, endPoint x: 968, endPoint y: 420, distance: 34.1
click at [968, 420] on div "Ticket Type Retail Rate Minimum Rate Net Rate Adult 170 170 170 Child 170 170 3…" at bounding box center [831, 396] width 375 height 93
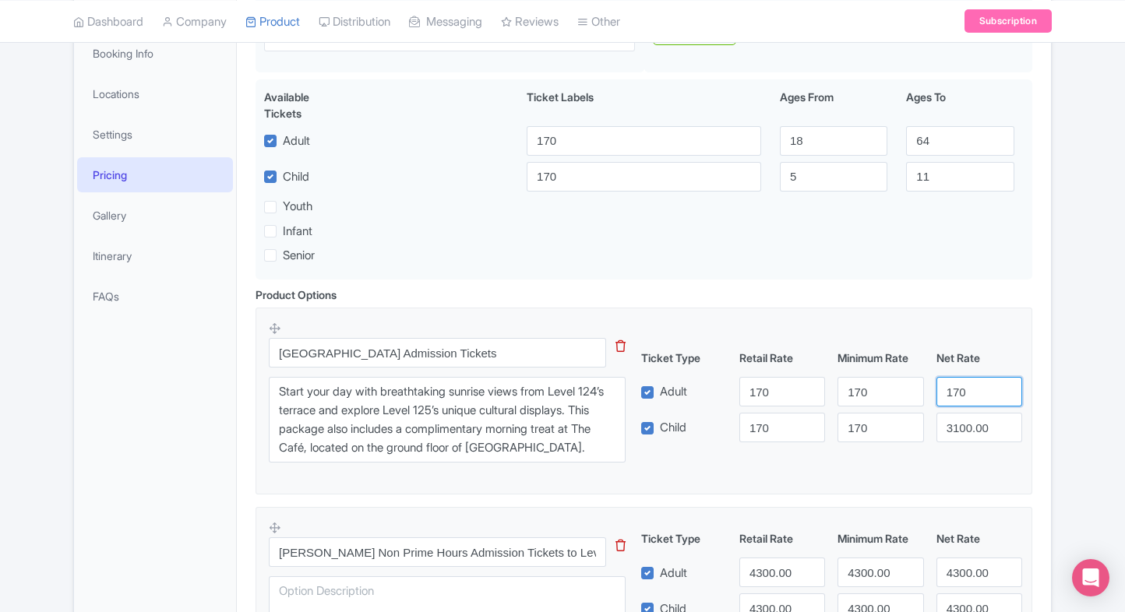
type input "170"
click at [968, 420] on input "3100.00" at bounding box center [979, 428] width 86 height 30
paste input "17"
click at [968, 420] on input "170" at bounding box center [979, 428] width 86 height 30
type input "170"
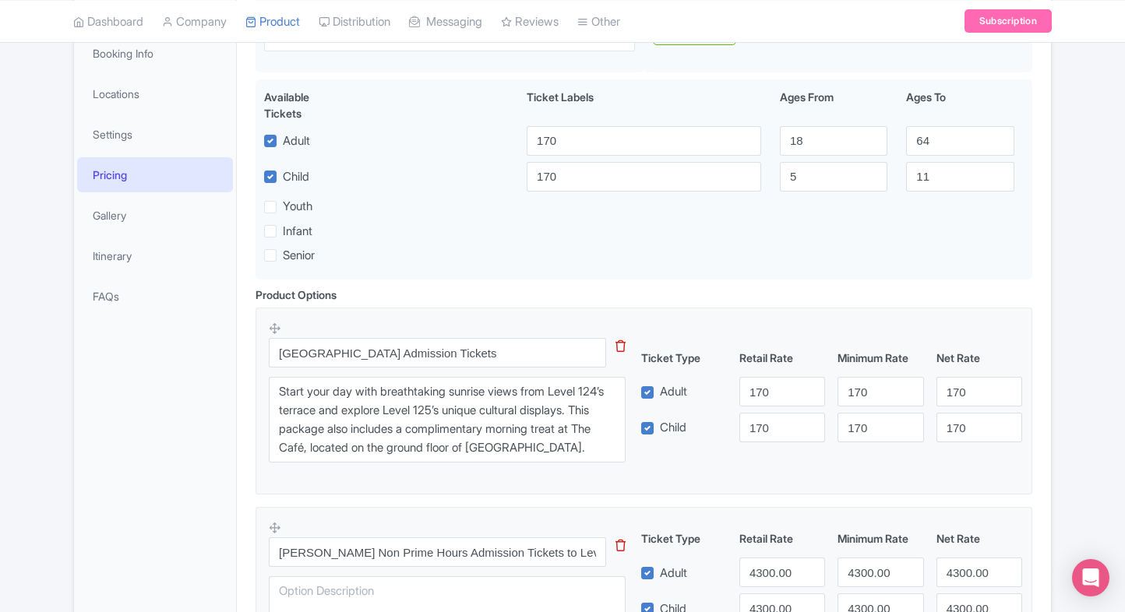
click at [897, 457] on div "Creek Park Admission Tickets This tip has not data. Code: tip_option_name Start…" at bounding box center [644, 396] width 750 height 151
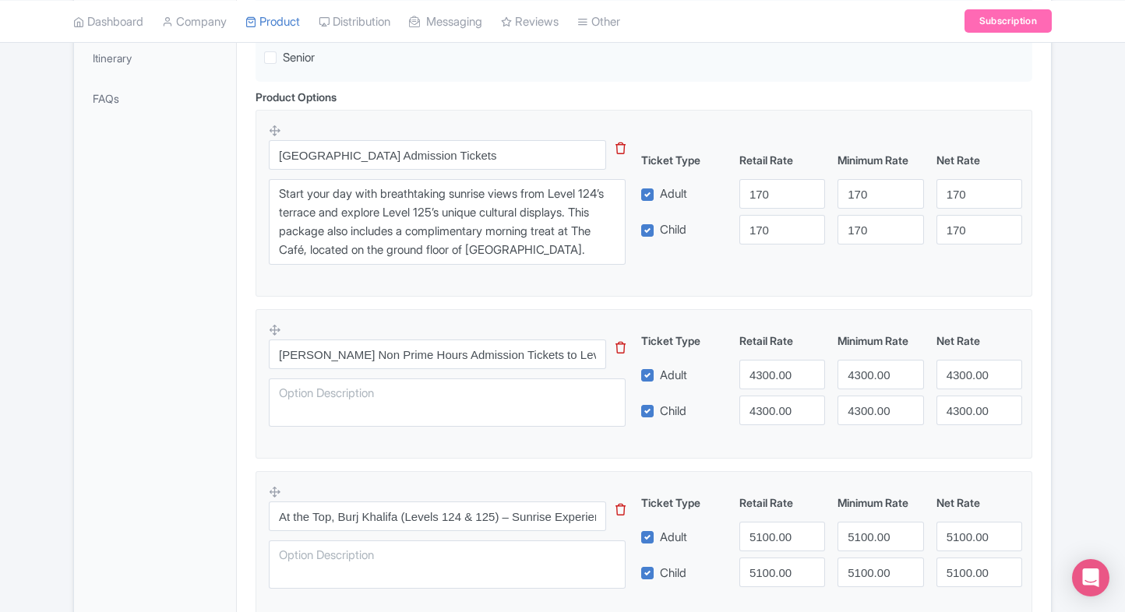
scroll to position [461, 0]
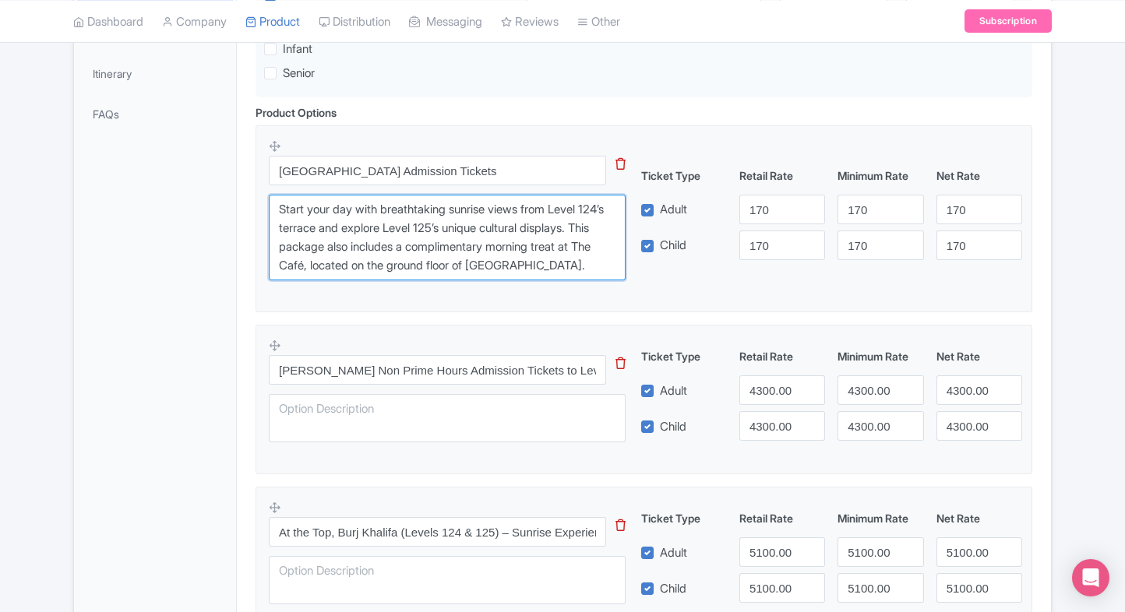
click at [443, 253] on textarea "Start your day with breathtaking sunrise views from Level 124’s terrace and exp…" at bounding box center [447, 238] width 357 height 86
paste textarea "A perfect picnic spot with family activities"
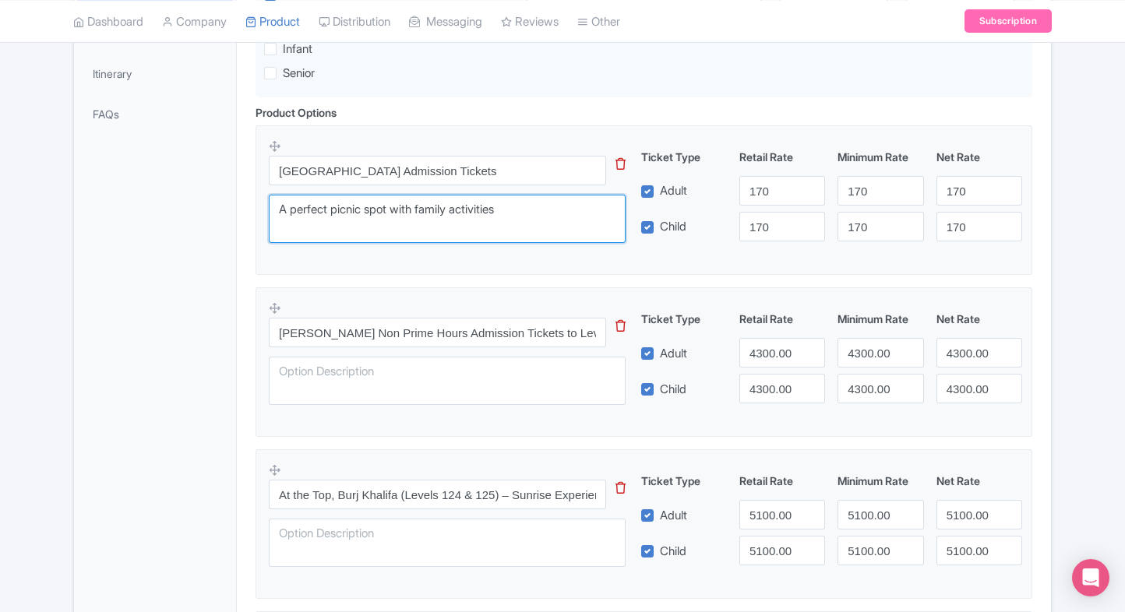
scroll to position [480, 0]
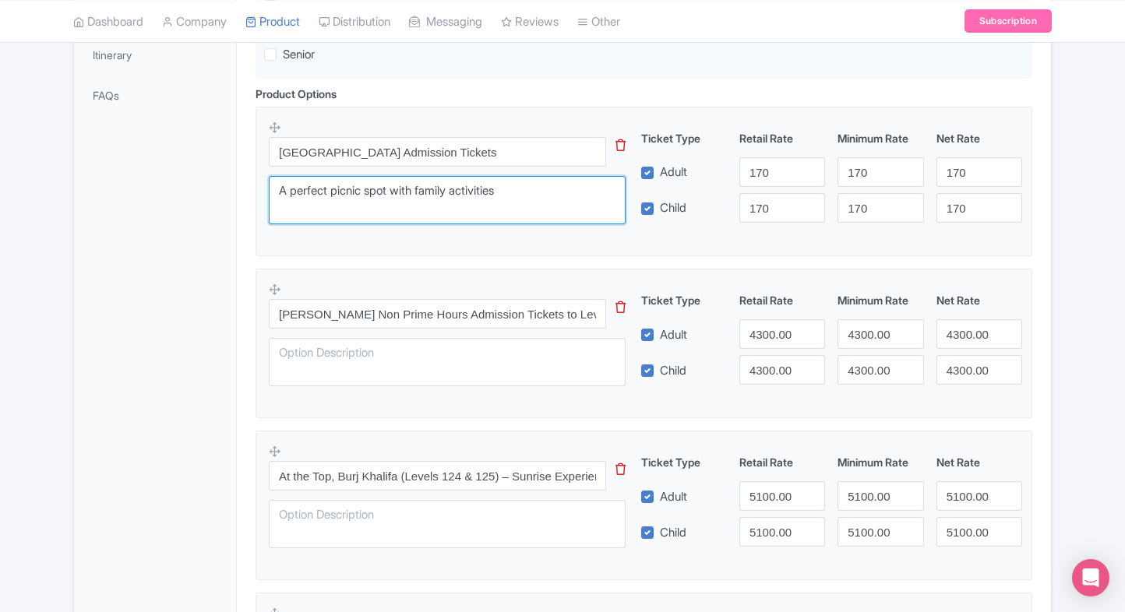
type textarea "A perfect picnic spot with family activities"
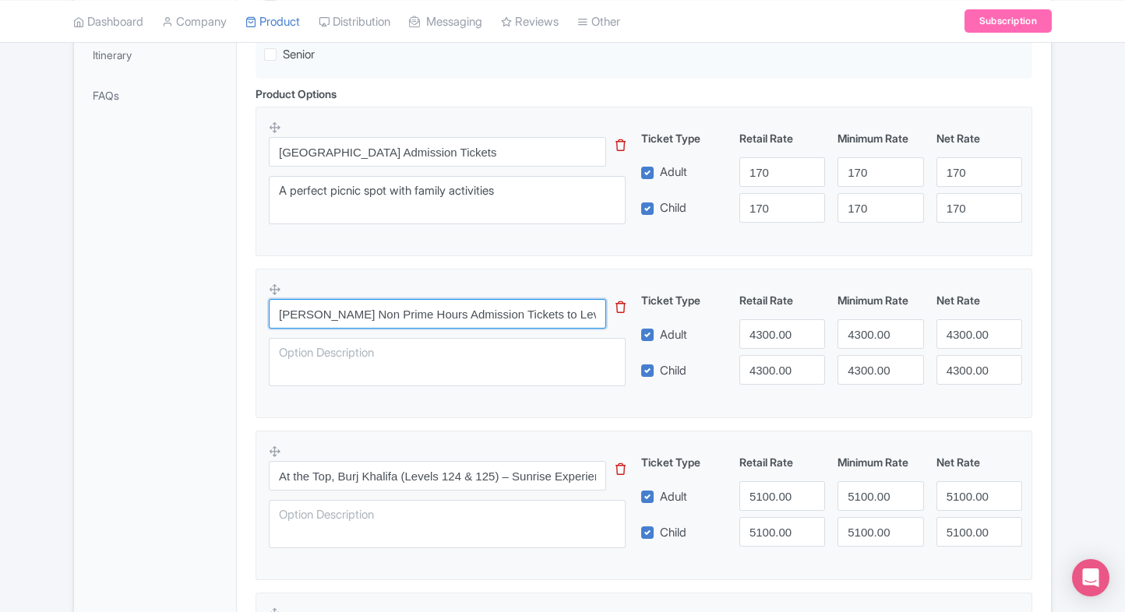
click at [433, 317] on input "[PERSON_NAME] Non Prime Hours Admission Tickets to Levels 124 and 125" at bounding box center [437, 314] width 337 height 30
paste input "text"
type input "[PERSON_NAME] Non Prime Hours Admission Tickets to Levels 124 and 125"
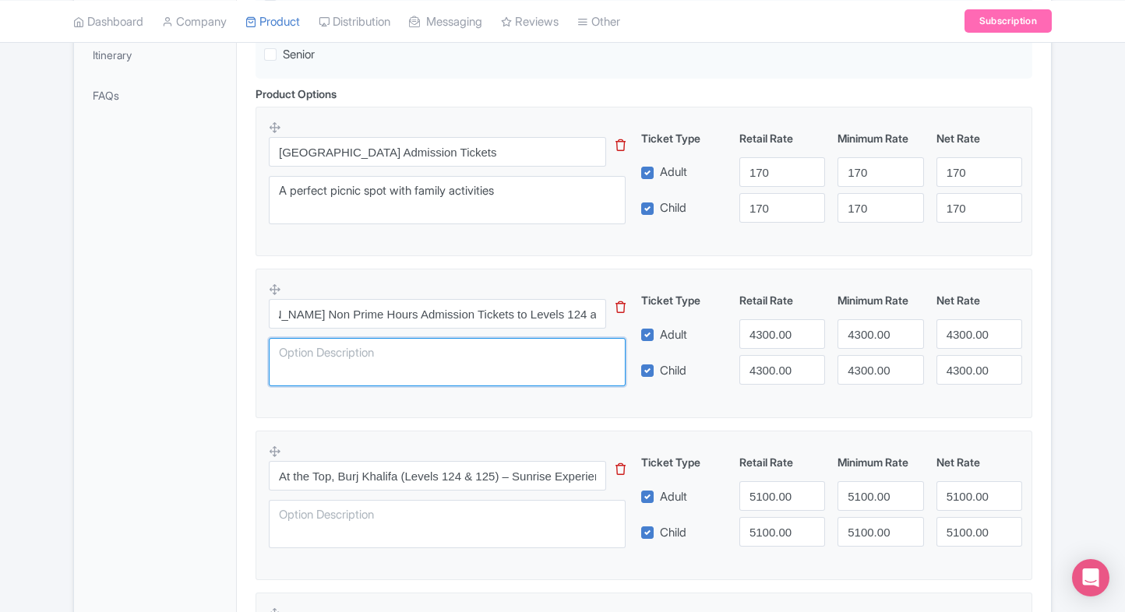
scroll to position [0, 0]
click at [390, 364] on textarea at bounding box center [447, 362] width 357 height 48
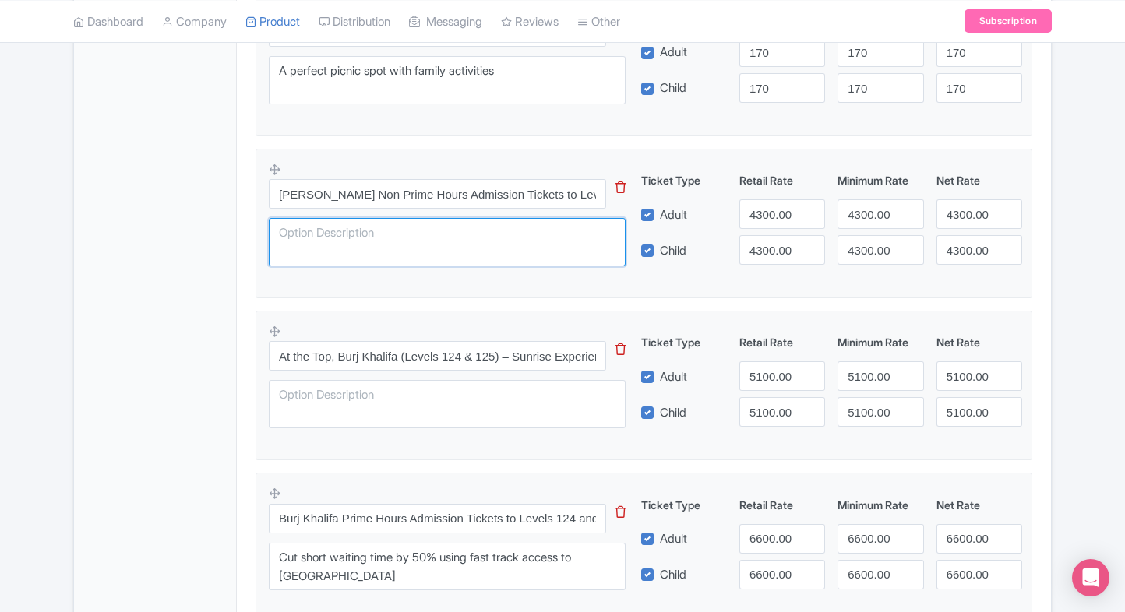
scroll to position [662, 0]
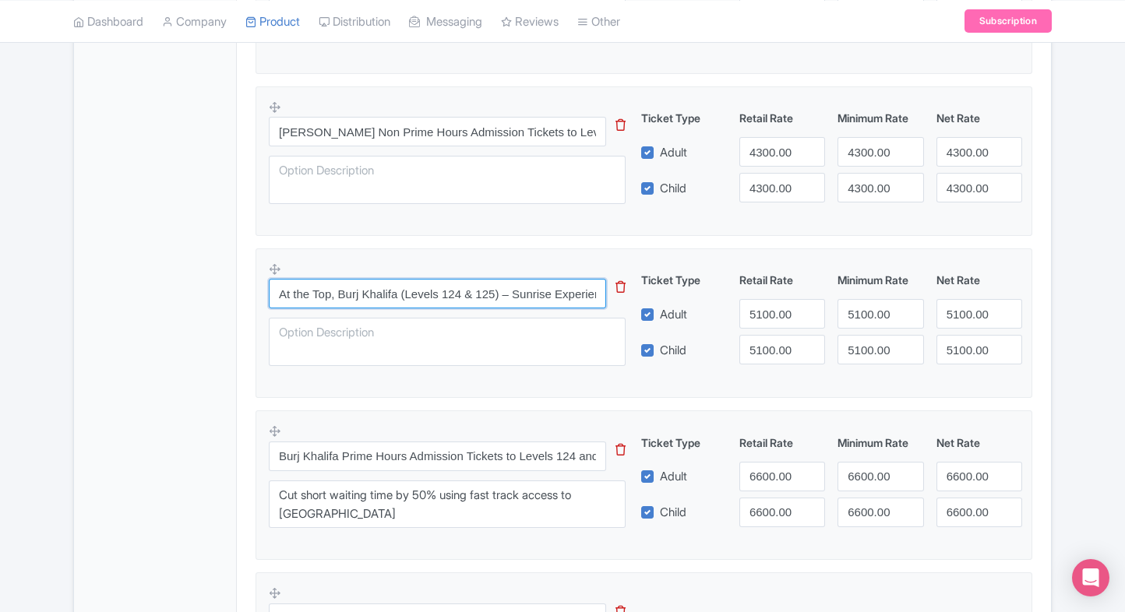
click at [439, 295] on input "At the Top, Burj Khalifa (Levels 124 & 125) – Sunrise Experience with Morning T…" at bounding box center [437, 294] width 337 height 30
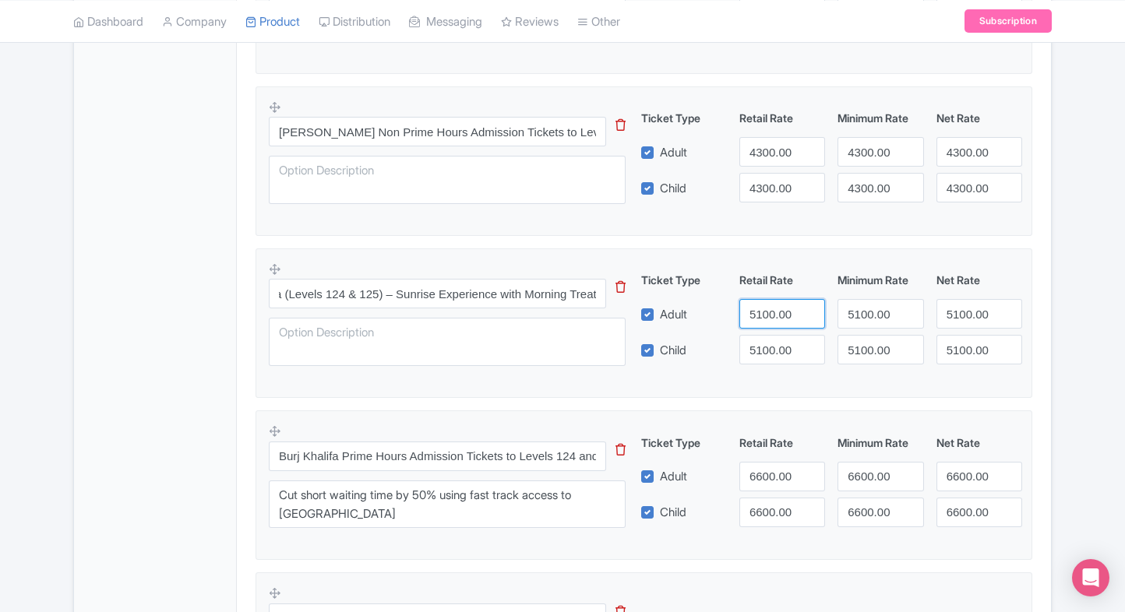
click at [761, 310] on input "5100.00" at bounding box center [782, 314] width 86 height 30
type input "4400"
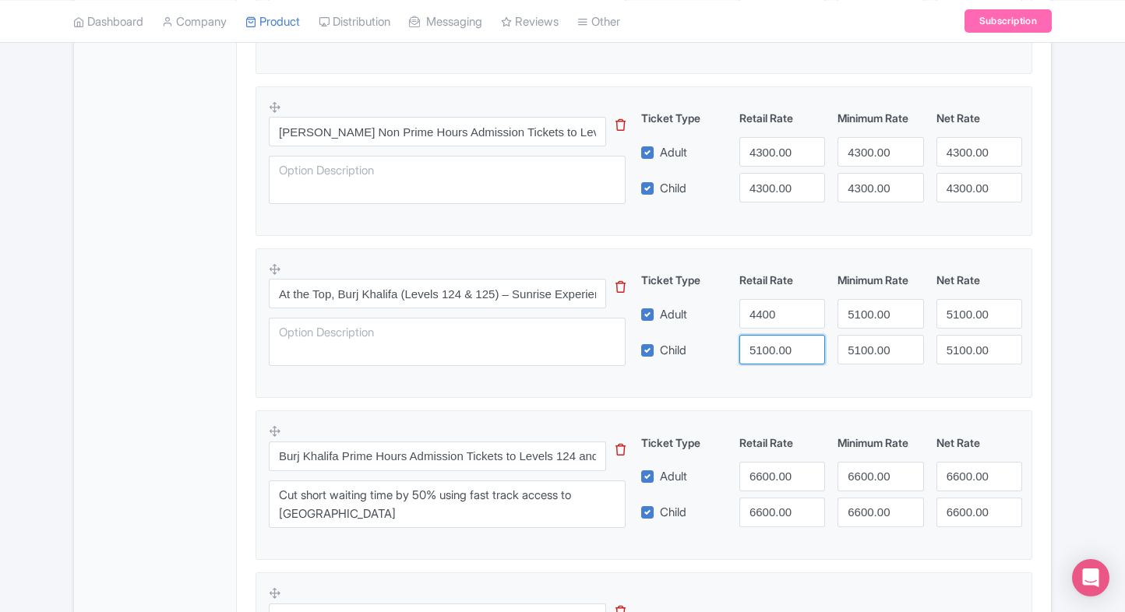
click at [760, 351] on input "5100.00" at bounding box center [782, 350] width 86 height 30
paste input "44"
click at [760, 351] on input "4400" at bounding box center [782, 350] width 86 height 30
type input "4400"
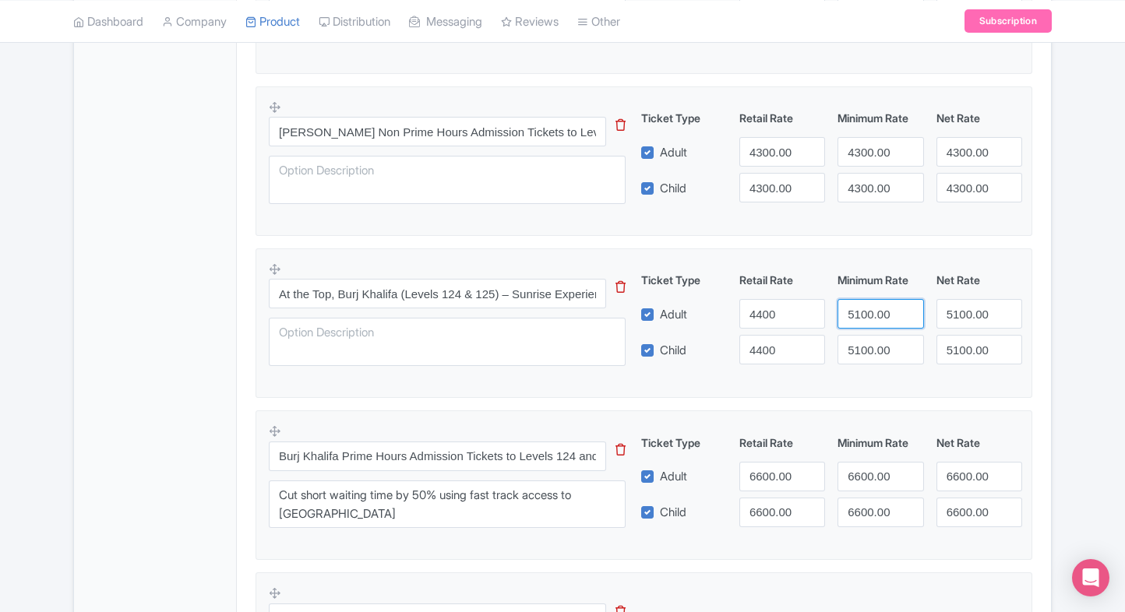
click at [876, 323] on input "5100.00" at bounding box center [880, 314] width 86 height 30
paste input "44"
click at [876, 323] on input "4400" at bounding box center [880, 314] width 86 height 30
type input "4400"
click at [872, 359] on input "5100.00" at bounding box center [880, 350] width 86 height 30
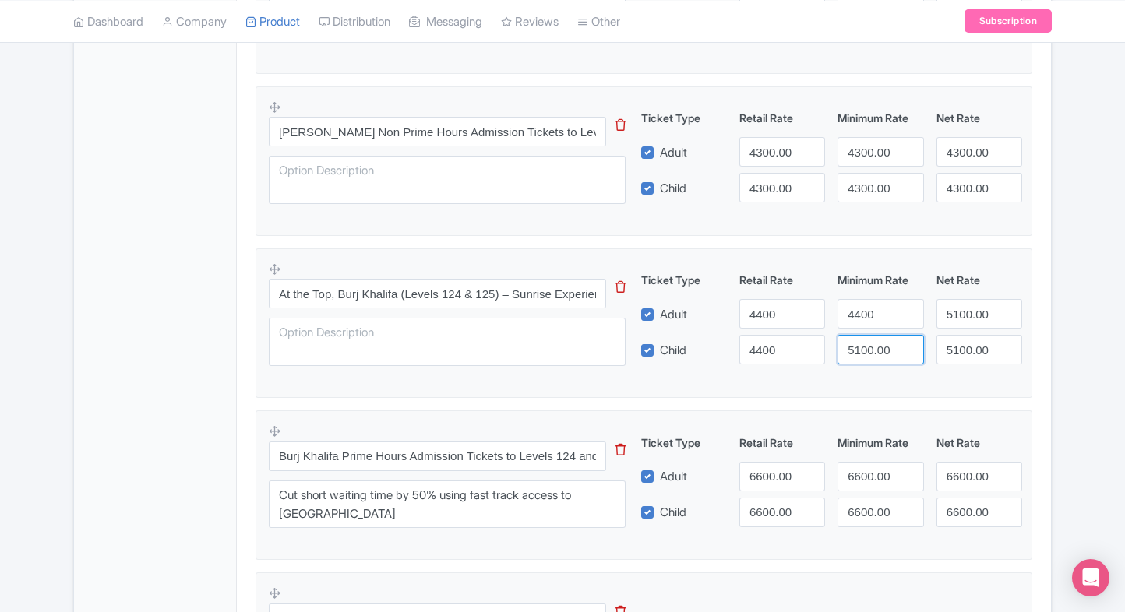
paste input "44"
type input "4400"
click at [954, 324] on input "5100.00" at bounding box center [979, 314] width 86 height 30
paste input "44"
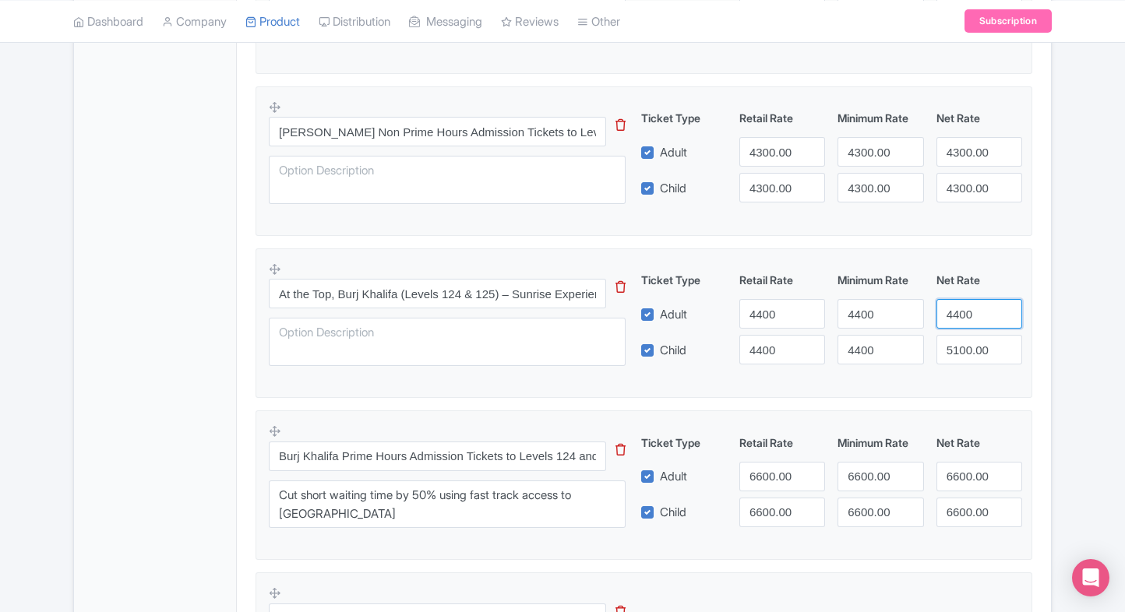
drag, startPoint x: 954, startPoint y: 324, endPoint x: 962, endPoint y: 352, distance: 29.1
click at [962, 352] on div "Ticket Type Retail Rate Minimum Rate Net Rate Adult 4400 4400 4400 Child 4400 4…" at bounding box center [831, 318] width 375 height 93
type input "4400"
click at [962, 352] on input "5100.00" at bounding box center [979, 350] width 86 height 30
paste input "44"
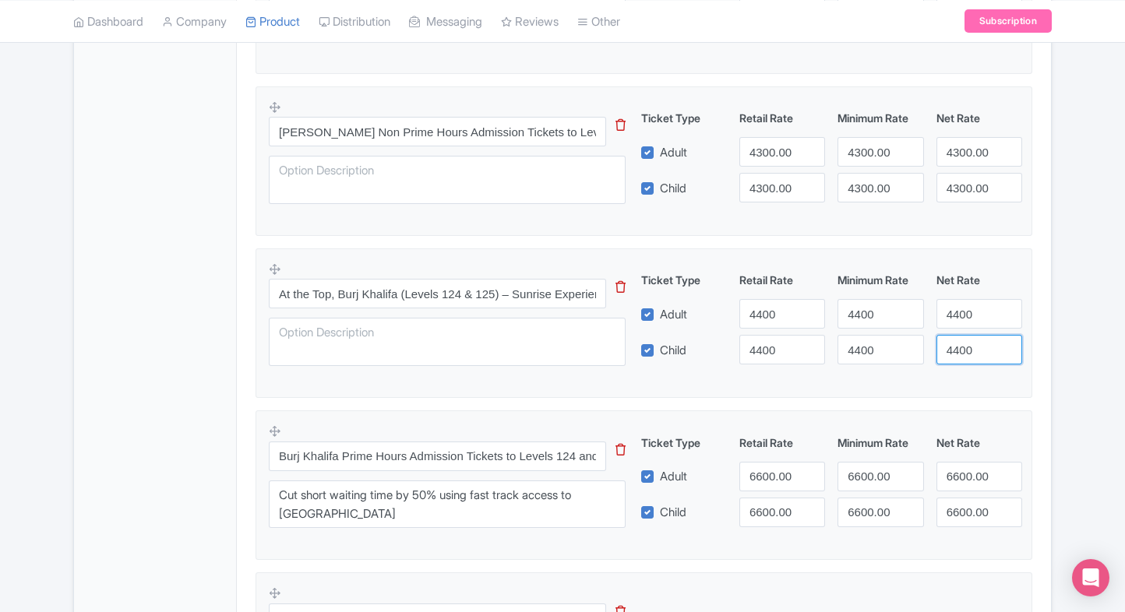
click at [962, 352] on input "4400" at bounding box center [979, 350] width 86 height 30
type input "4400"
click at [894, 396] on fieldset "At the Top, Burj Khalifa (Levels 124 & 125) – Sunrise Experience with Morning T…" at bounding box center [644, 324] width 777 height 150
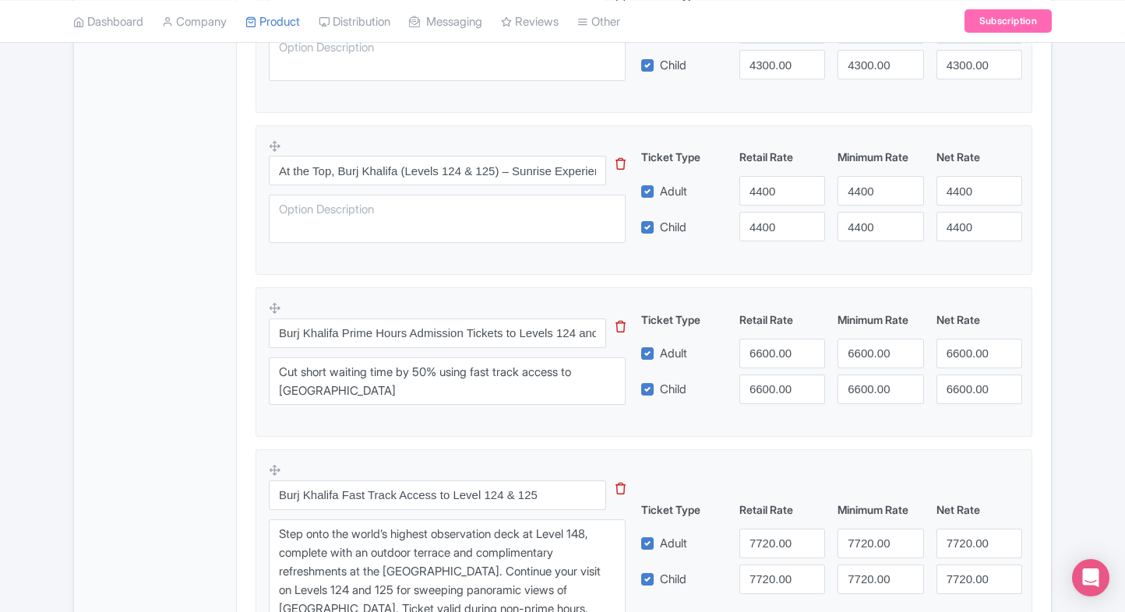
scroll to position [798, 0]
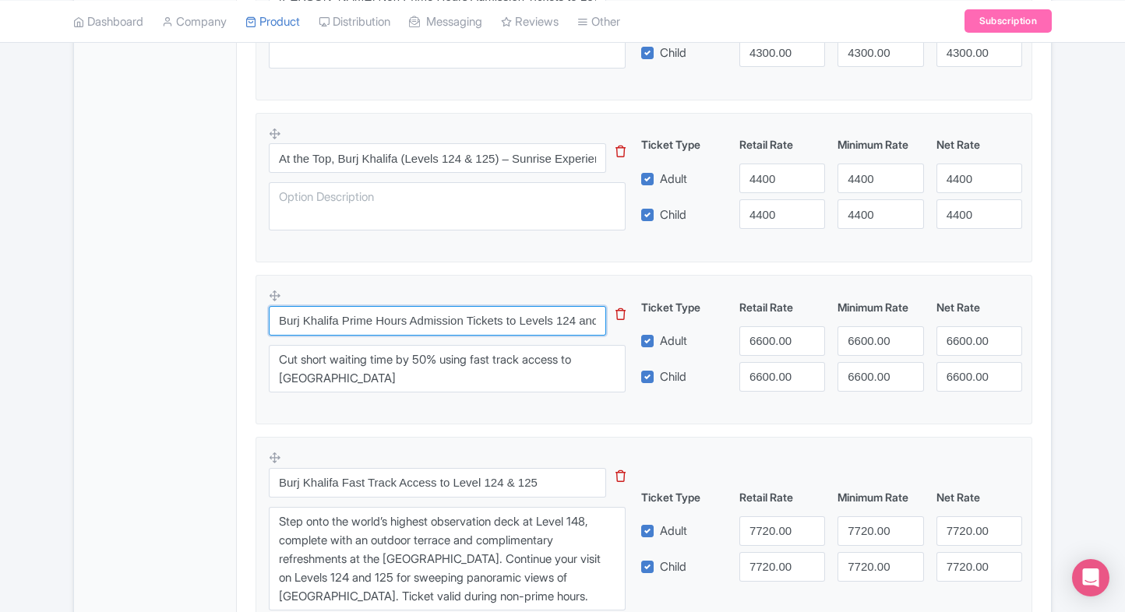
click at [516, 316] on input "Burj Khalifa Prime Hours Admission Tickets to Levels 124 and 125" at bounding box center [437, 321] width 337 height 30
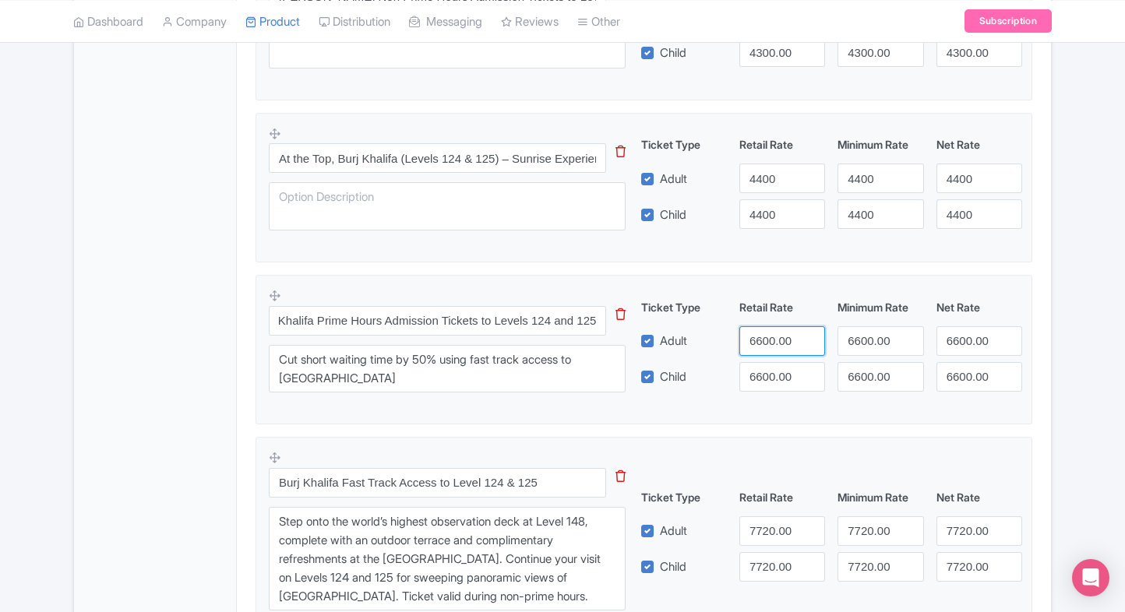
click at [754, 344] on input "6600.00" at bounding box center [782, 341] width 86 height 30
type input "5100"
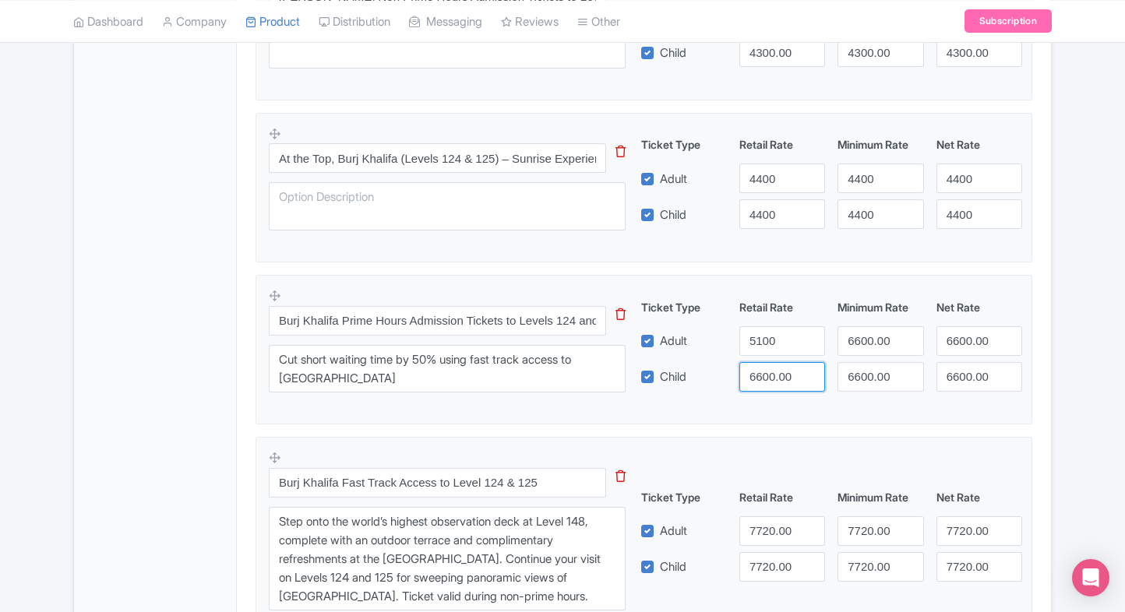
click at [763, 370] on input "6600.00" at bounding box center [782, 377] width 86 height 30
paste input "51"
type input "5100"
click at [863, 344] on input "6600.00" at bounding box center [880, 341] width 86 height 30
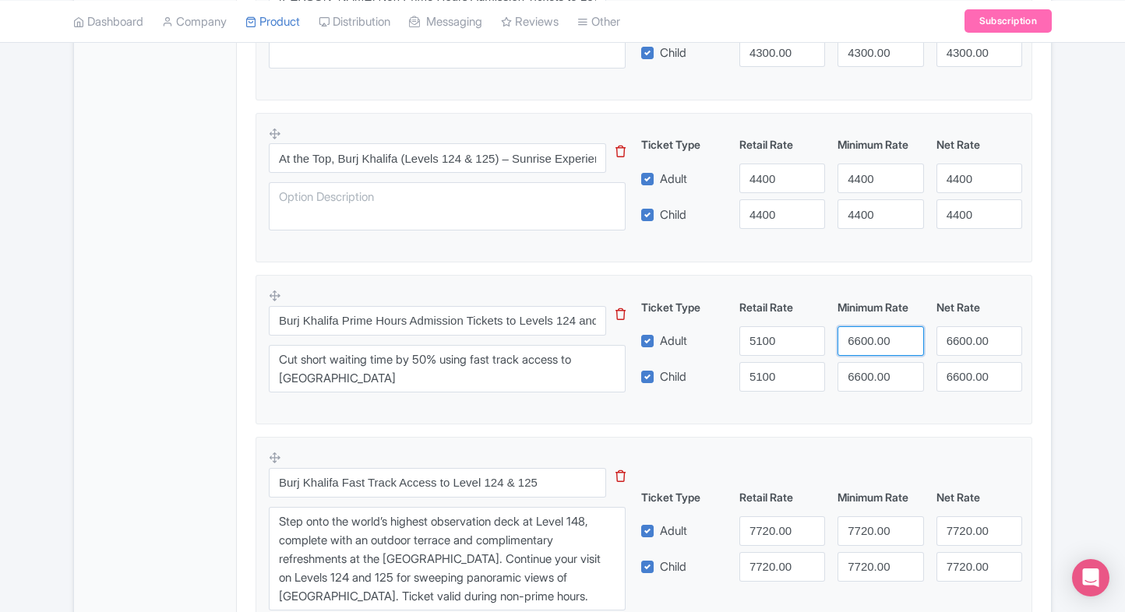
click at [863, 344] on input "6600.00" at bounding box center [880, 341] width 86 height 30
paste input "51"
type input "5100"
click at [866, 362] on input "6600.00" at bounding box center [880, 377] width 86 height 30
paste input "51"
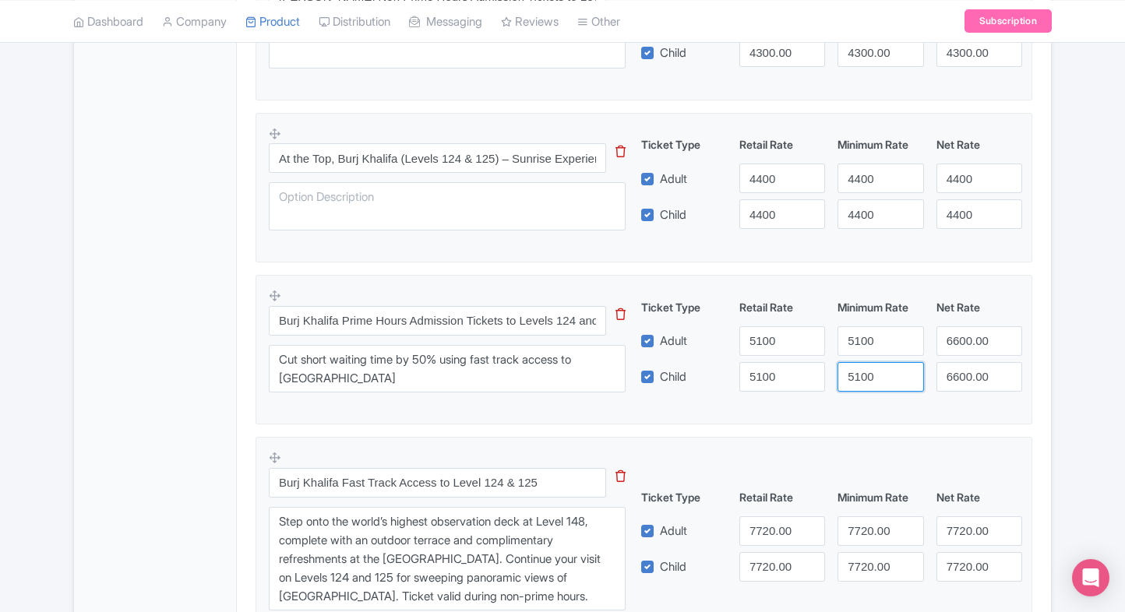
click at [866, 362] on input "5100" at bounding box center [880, 377] width 86 height 30
type input "5100"
click at [958, 332] on input "6600.00" at bounding box center [979, 341] width 86 height 30
paste input "51"
click at [958, 332] on input "5100" at bounding box center [979, 341] width 86 height 30
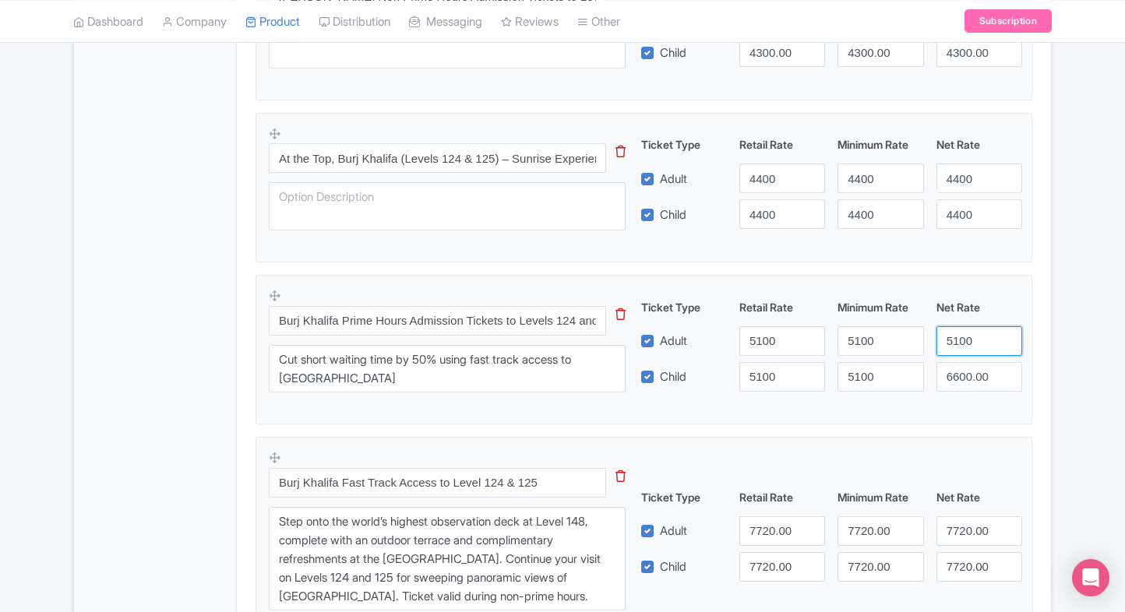
type input "5100"
click at [969, 358] on div "Ticket Type Retail Rate Minimum Rate Net Rate Adult 5100 5100 5100 Child 5100 5…" at bounding box center [831, 345] width 375 height 93
click at [969, 371] on input "6600.00" at bounding box center [979, 377] width 86 height 30
paste input "51"
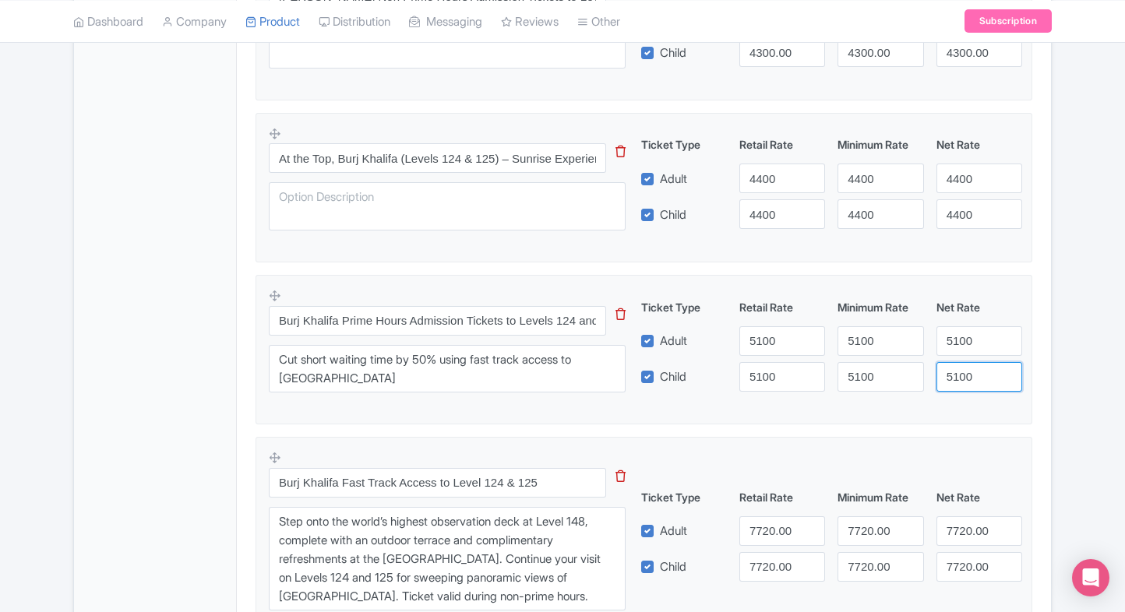
click at [969, 371] on input "5100" at bounding box center [979, 377] width 86 height 30
type input "5100"
click at [1029, 376] on fieldset "Burj Khalifa Prime Hours Admission Tickets to Levels 124 and 125 This tip has n…" at bounding box center [644, 350] width 777 height 150
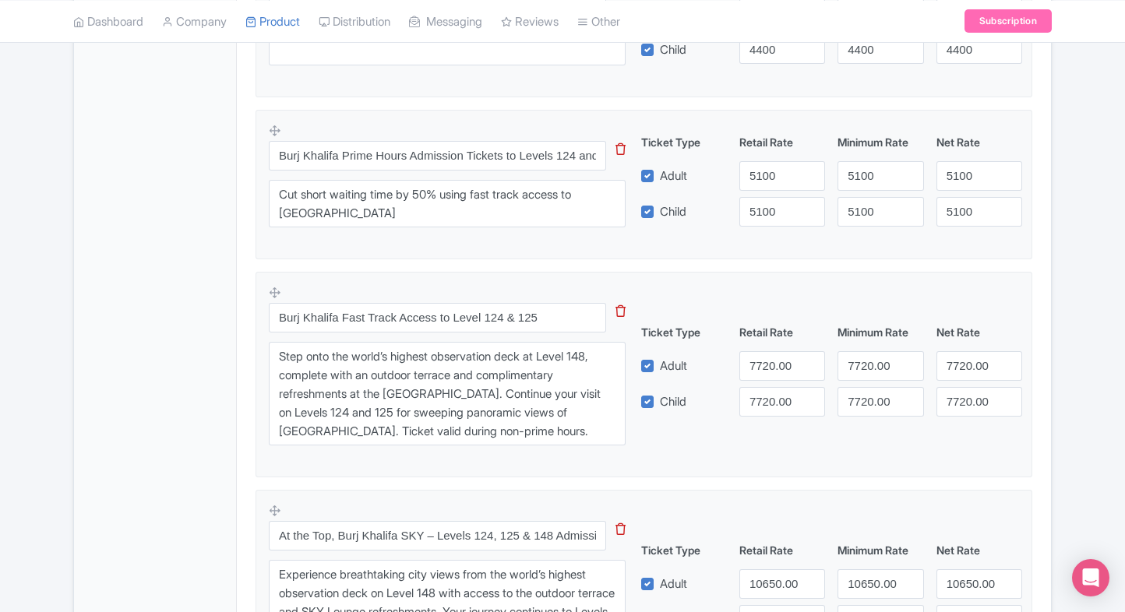
scroll to position [966, 0]
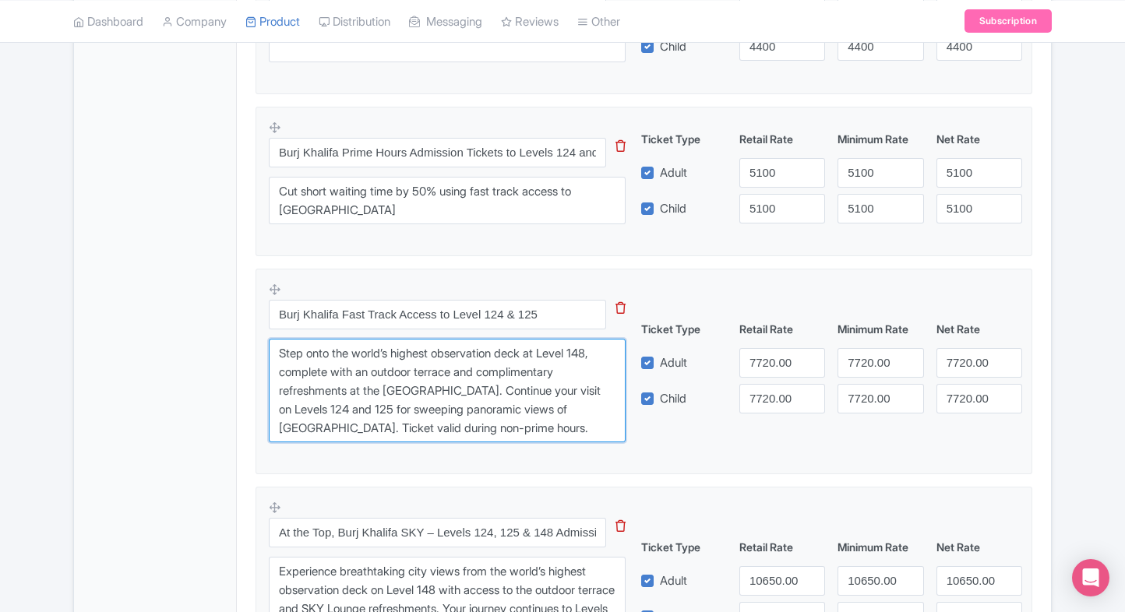
click at [340, 385] on textarea "Step onto the world’s highest observation deck at Level 148, complete with an o…" at bounding box center [447, 391] width 357 height 104
paste textarea "Cut short waiting time by 50% using fast track access to burj khalifa"
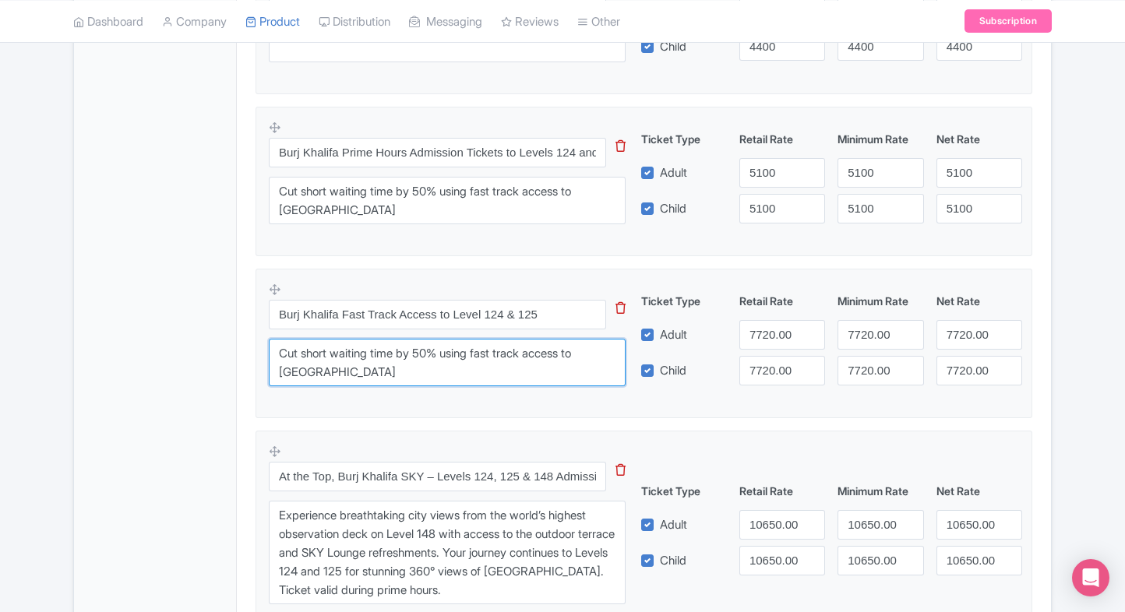
type textarea "Cut short waiting time by 50% using fast track access to burj khalifa"
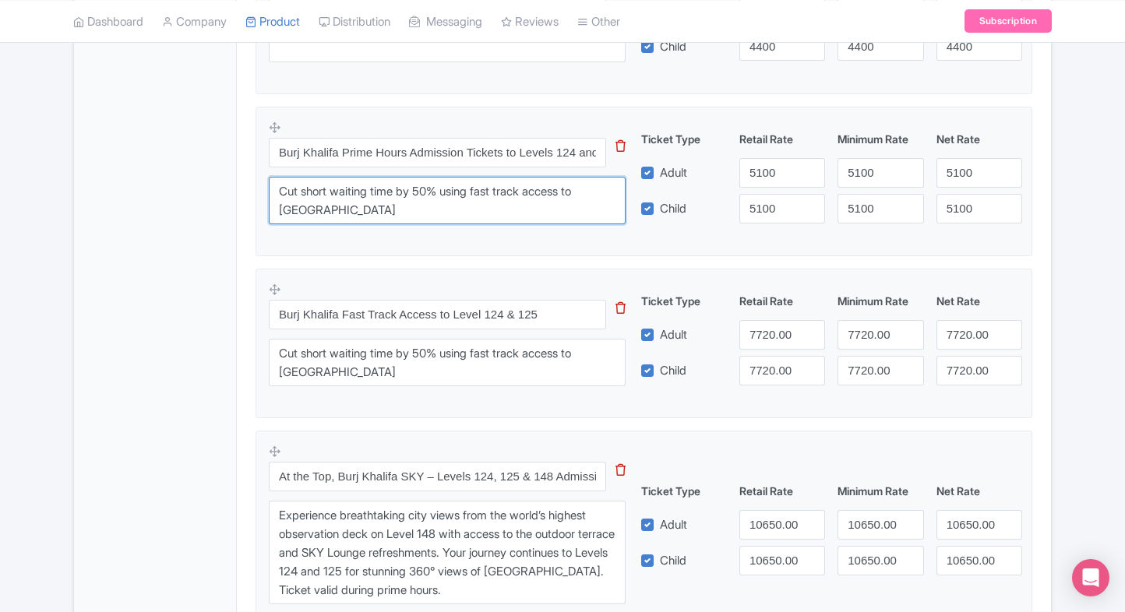
drag, startPoint x: 337, startPoint y: 201, endPoint x: 231, endPoint y: 185, distance: 107.1
click at [231, 185] on div "General Booking Info Locations Settings Pricing Gallery Itinerary FAQs Burj Kha…" at bounding box center [562, 418] width 977 height 2245
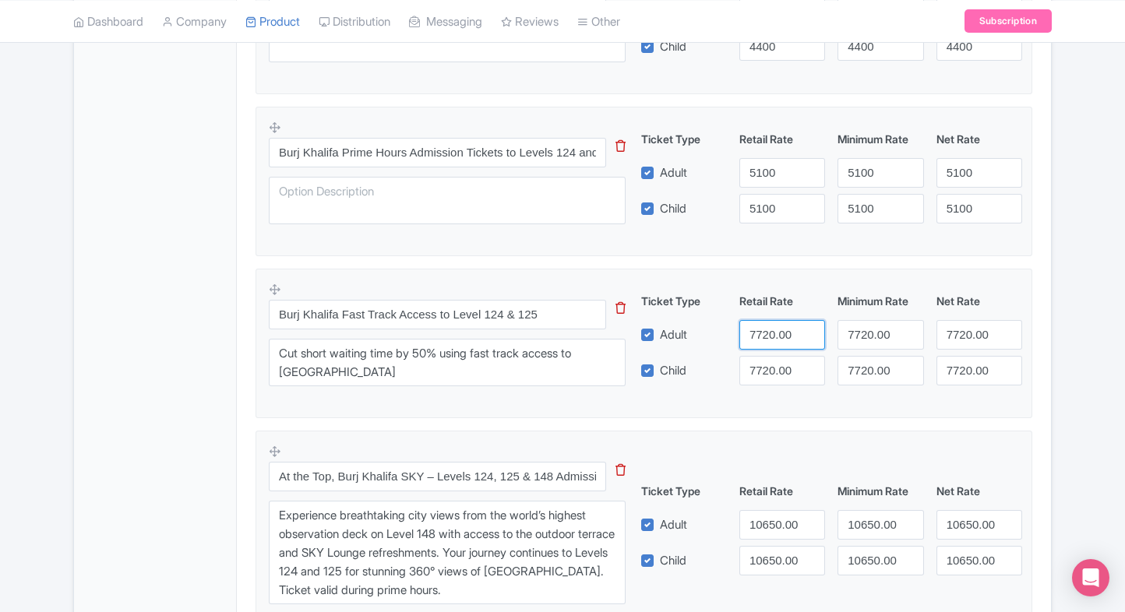
click at [767, 336] on input "7720.00" at bounding box center [782, 335] width 86 height 30
type input "6600"
click at [761, 367] on input "7720.00" at bounding box center [782, 371] width 86 height 30
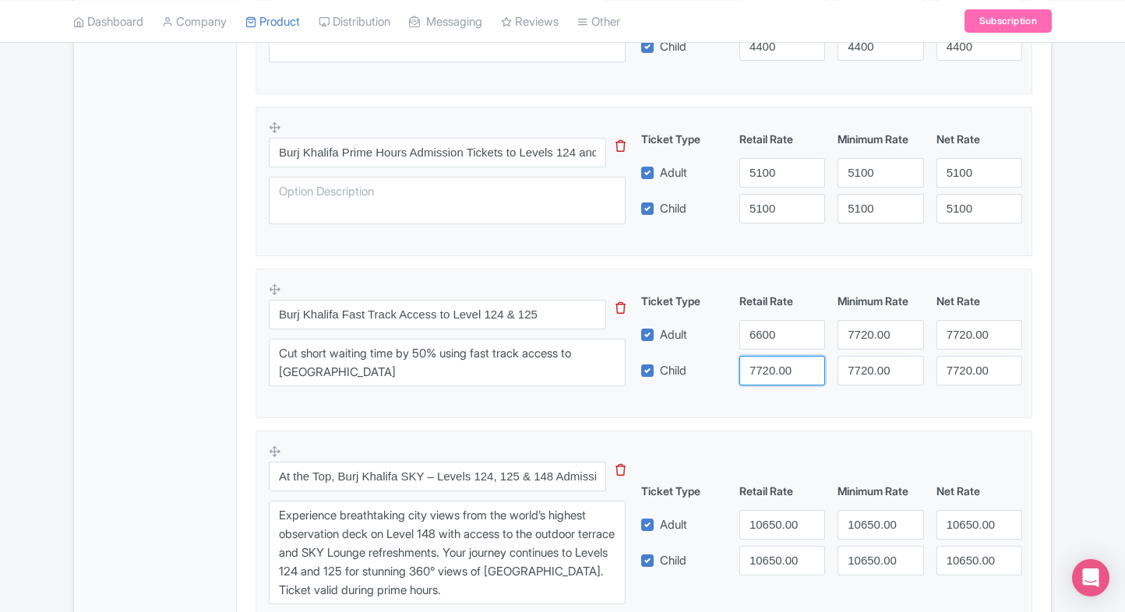
paste input "66"
type input "6600"
click at [876, 333] on input "7720.00" at bounding box center [880, 335] width 86 height 30
paste input "66"
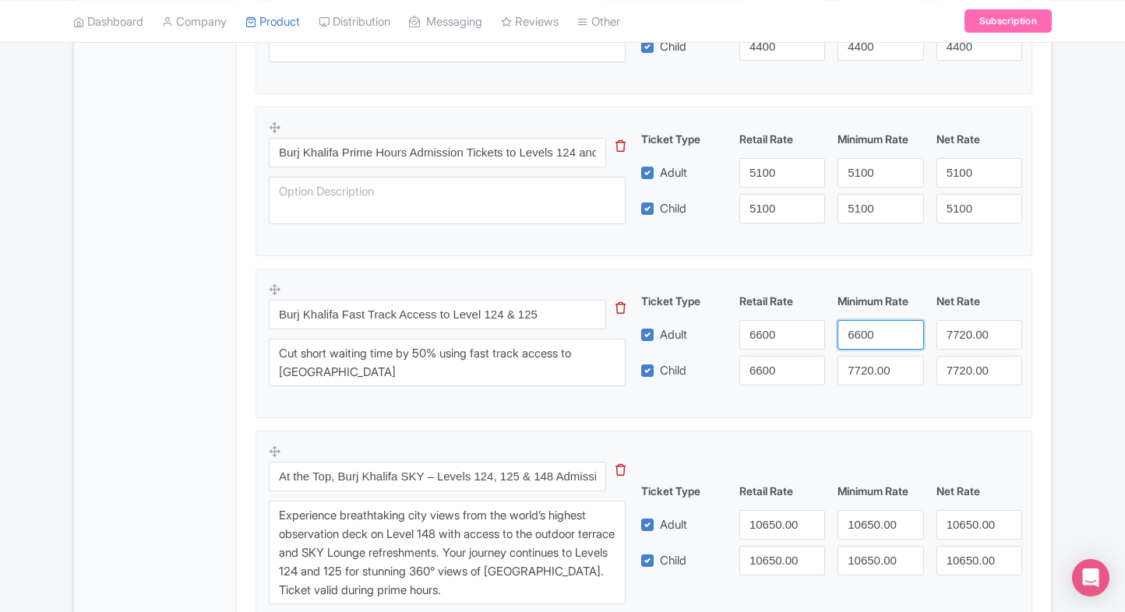
type input "6600"
click at [870, 365] on input "7720.00" at bounding box center [880, 371] width 86 height 30
paste input "66"
click at [870, 365] on input "6600" at bounding box center [880, 371] width 86 height 30
type input "6600"
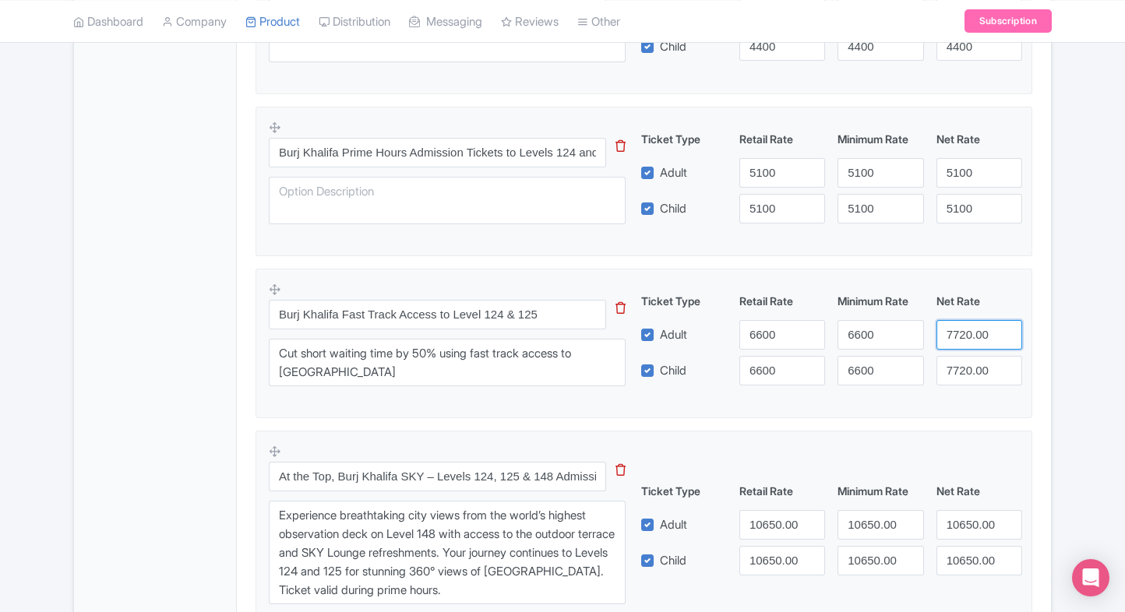
click at [940, 346] on input "7720.00" at bounding box center [979, 335] width 86 height 30
paste input "66"
type input "6600"
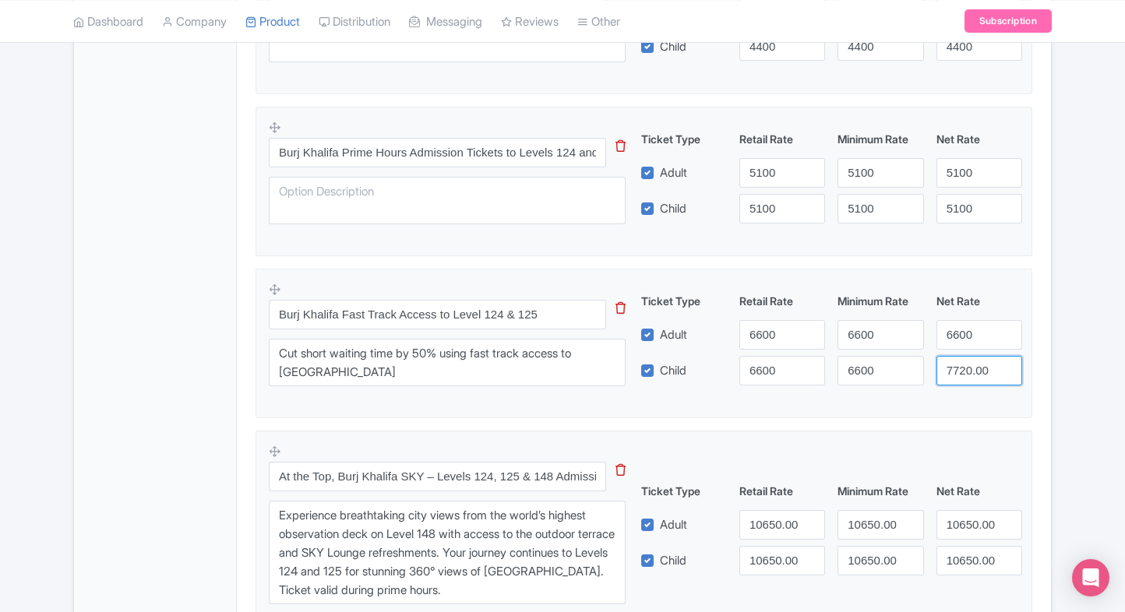
click at [947, 356] on input "7720.00" at bounding box center [979, 371] width 86 height 30
paste input "66"
click at [947, 356] on input "6600" at bounding box center [979, 371] width 86 height 30
type input "6600"
click at [1035, 338] on div "Product Options i Creek Park Admission Tickets This tip has not data. Code: tip…" at bounding box center [643, 535] width 795 height 1871
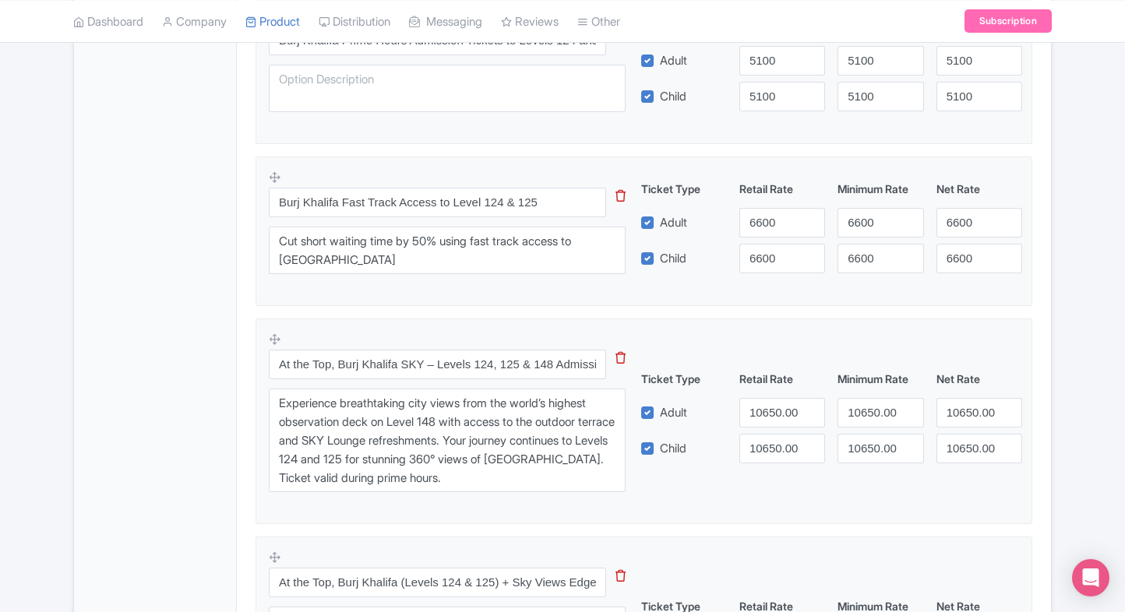
scroll to position [1100, 0]
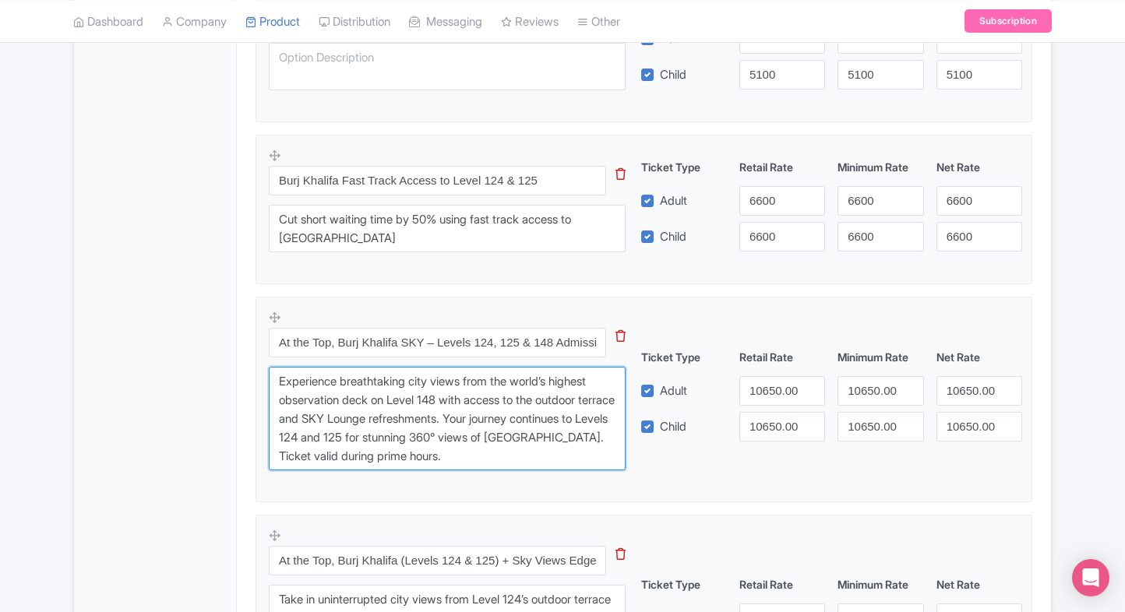
click at [367, 400] on textarea "Experience breathtaking city views from the world’s highest observation deck on…" at bounding box center [447, 419] width 357 height 104
paste textarea "Step onto the world’s highest observation deck at Level 148, complete with an o…"
type textarea "Step onto the world’s highest observation deck at Level 148, complete with an o…"
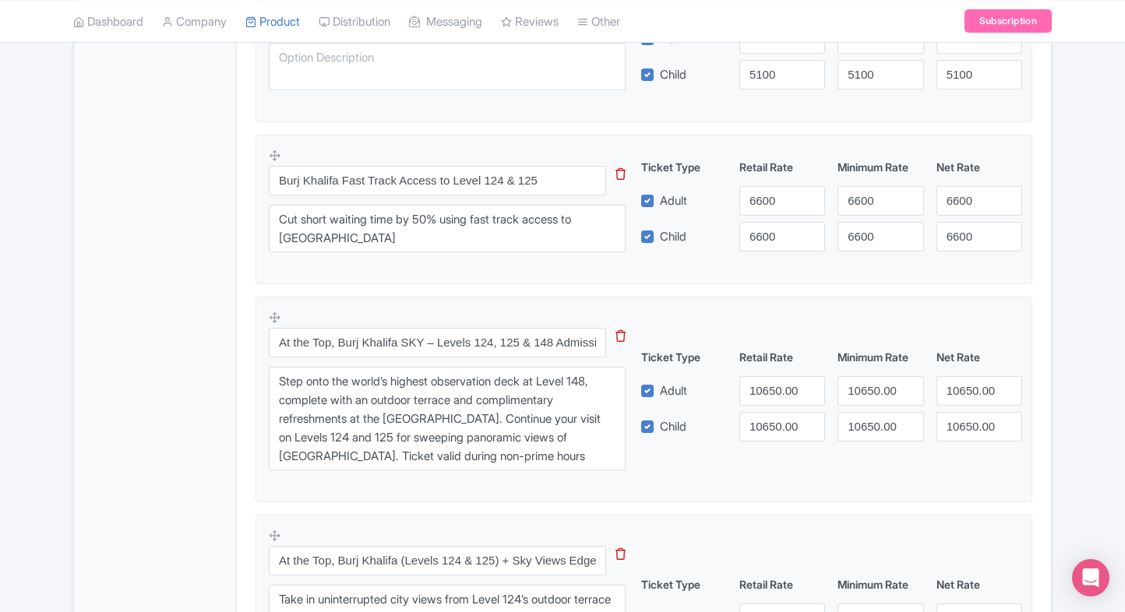
click at [457, 323] on div "At the Top, Burj Khalifa SKY – Levels 124, 125 & 148 Admission (Non-Prime Hours…" at bounding box center [456, 395] width 375 height 170
click at [444, 343] on input "At the Top, Burj Khalifa SKY – Levels 124, 125 & 148 Admission (Non-Prime Hours)" at bounding box center [437, 343] width 337 height 30
click at [758, 376] on input "10650.00" at bounding box center [782, 391] width 86 height 30
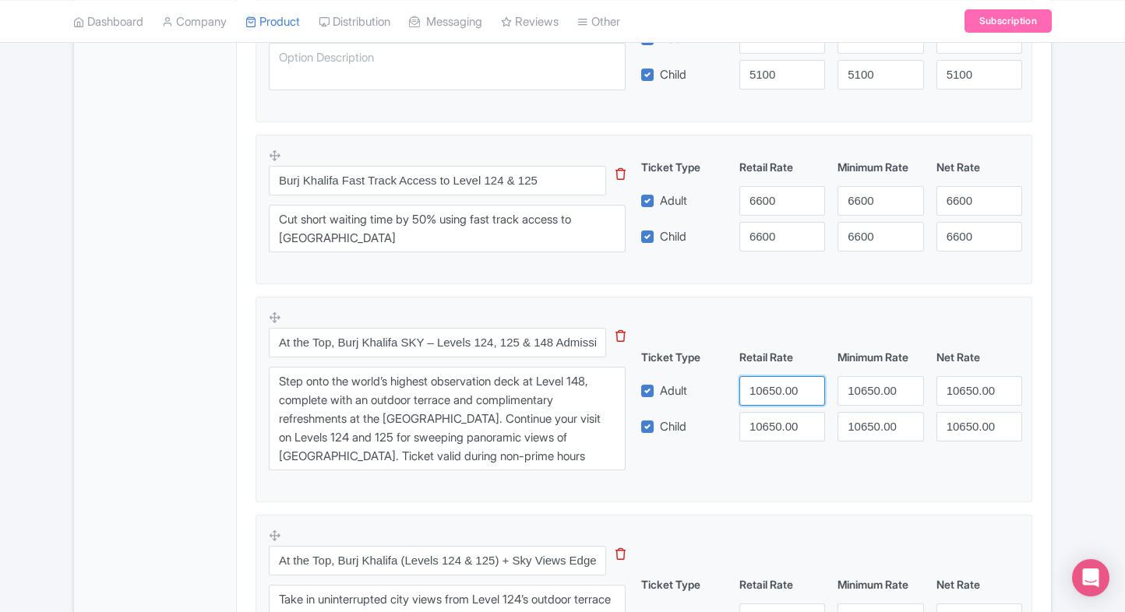
click at [758, 376] on input "10650.00" at bounding box center [782, 391] width 86 height 30
type input "13900"
click at [774, 407] on div "Ticket Type Retail Rate Minimum Rate Net Rate Adult 13900 10650.00 10650.00 Chi…" at bounding box center [831, 395] width 375 height 93
click at [772, 413] on div "Ticket Type Retail Rate Minimum Rate Net Rate Adult 13900 10650.00 10650.00 Chi…" at bounding box center [831, 395] width 375 height 93
click at [772, 413] on input "10650.00" at bounding box center [782, 427] width 86 height 30
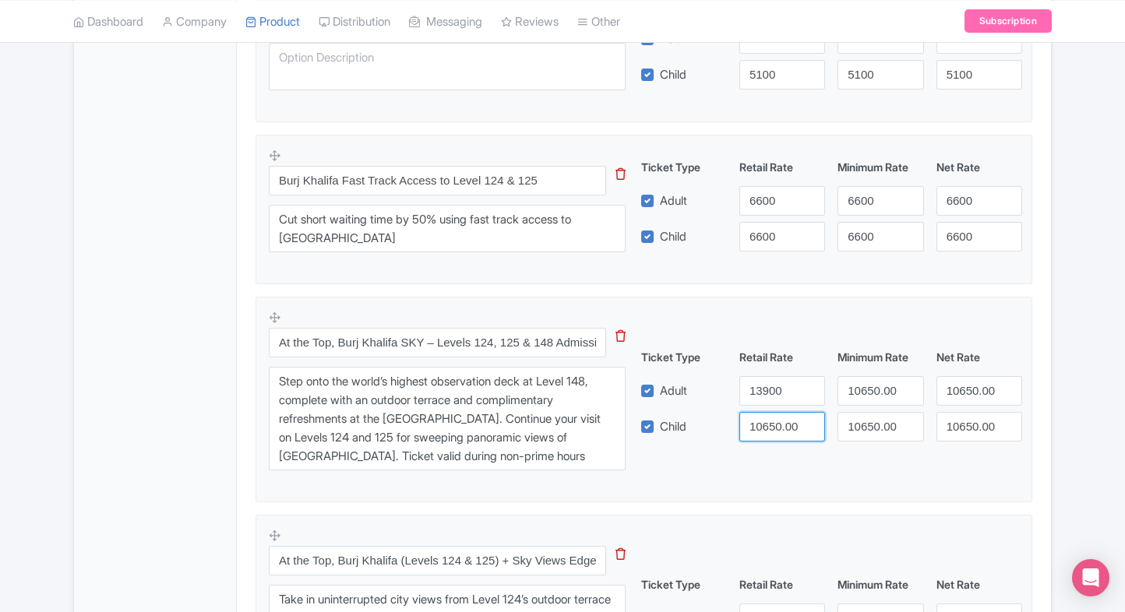
click at [772, 413] on input "10650.00" at bounding box center [782, 427] width 86 height 30
paste input "39"
type input "13900"
click at [871, 392] on input "10650.00" at bounding box center [880, 391] width 86 height 30
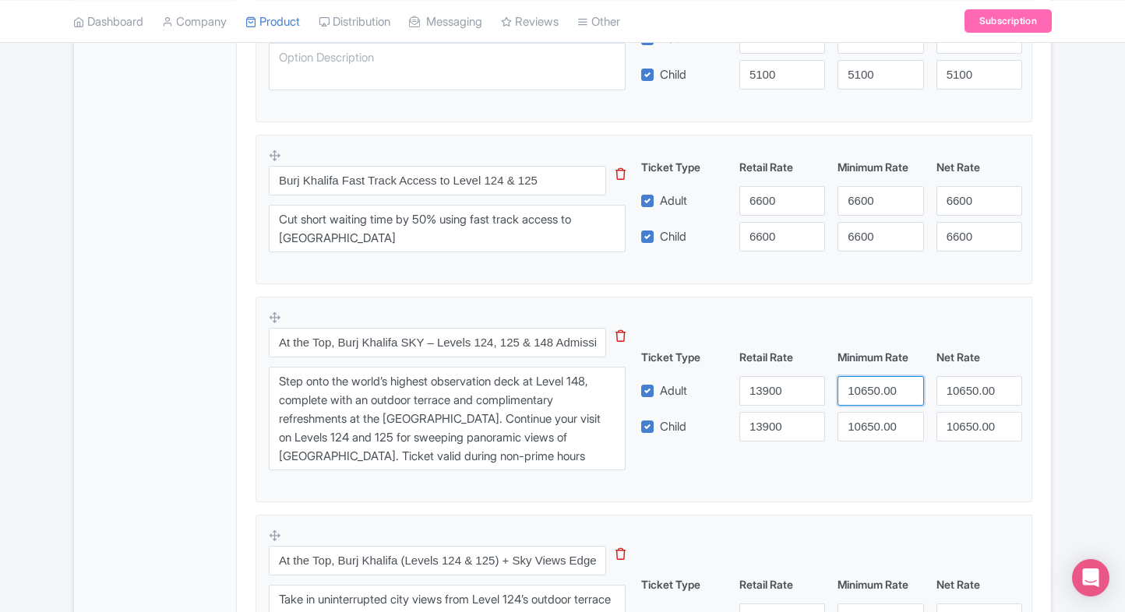
paste input "39"
click at [871, 392] on input "13900" at bounding box center [880, 391] width 86 height 30
type input "13900"
click at [873, 428] on input "10650.00" at bounding box center [880, 427] width 86 height 30
paste input "39"
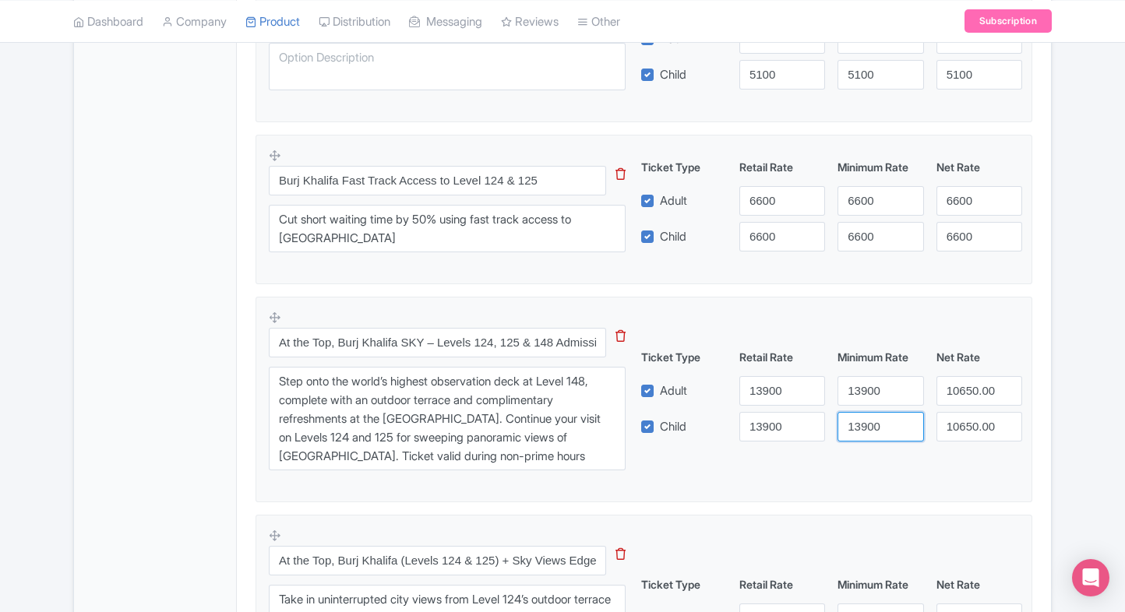
click at [873, 428] on input "13900" at bounding box center [880, 427] width 86 height 30
type input "13900"
click at [957, 394] on input "10650.00" at bounding box center [979, 391] width 86 height 30
paste input "39"
click at [957, 394] on input "13900" at bounding box center [979, 391] width 86 height 30
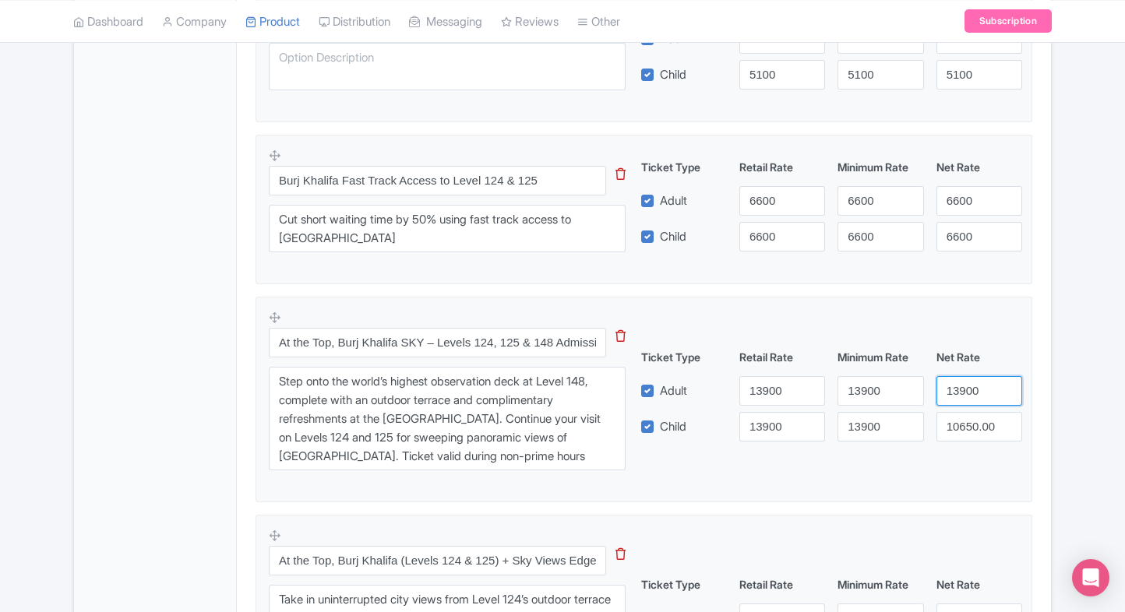
type input "13900"
click at [964, 420] on input "10650.00" at bounding box center [979, 427] width 86 height 30
paste input "39"
click at [964, 420] on input "13900" at bounding box center [979, 427] width 86 height 30
type input "13900"
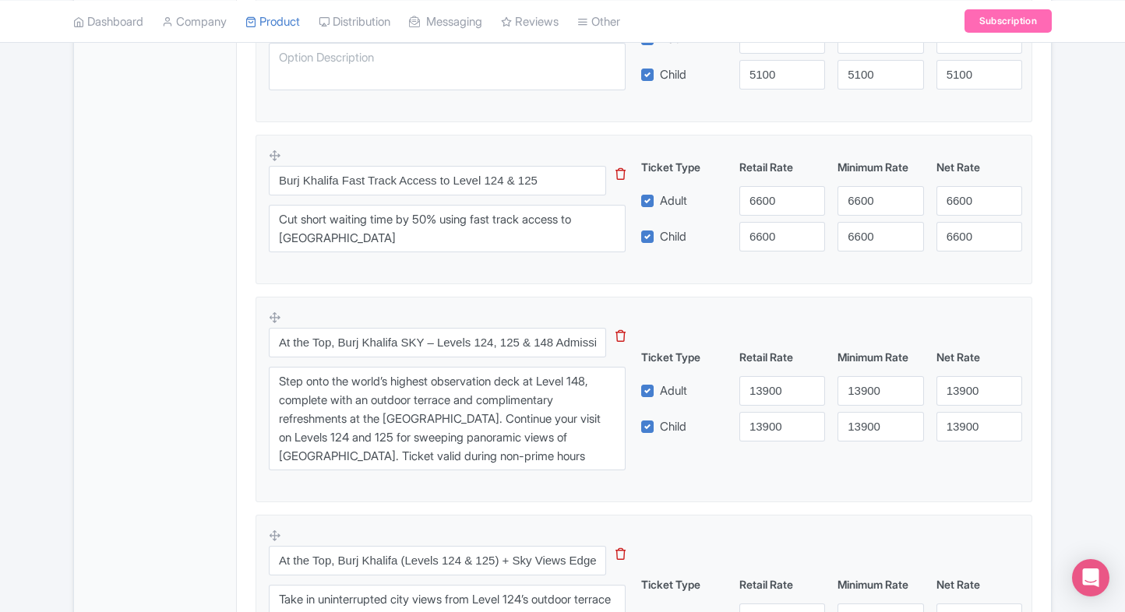
click at [1029, 418] on fieldset "At the Top, Burj Khalifa SKY – Levels 124, 125 & 148 Admission (Non-Prime Hours…" at bounding box center [644, 400] width 777 height 206
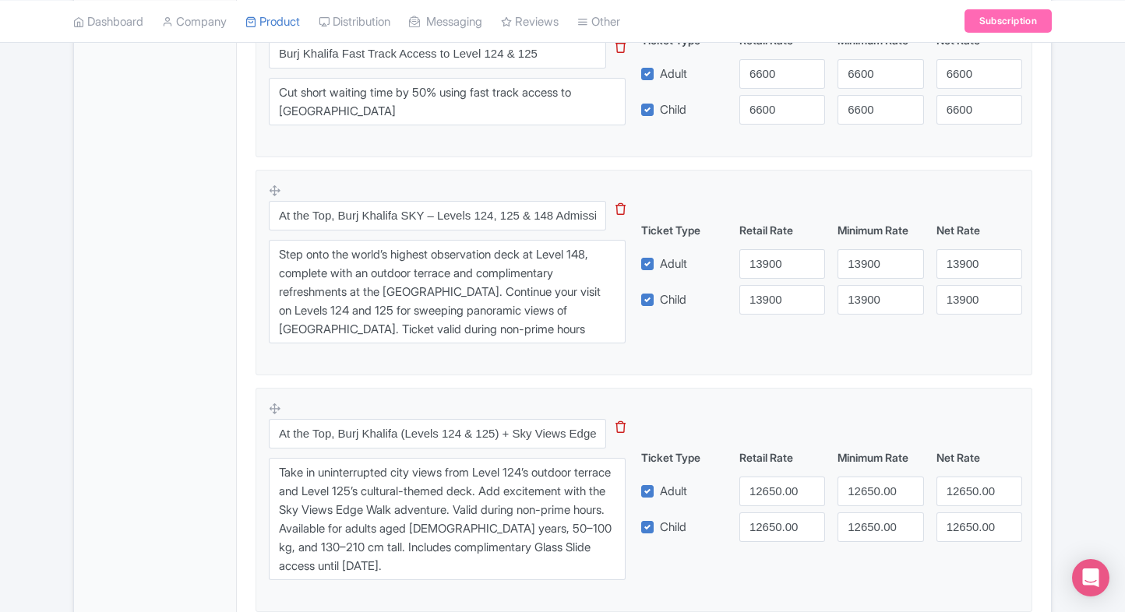
scroll to position [1286, 0]
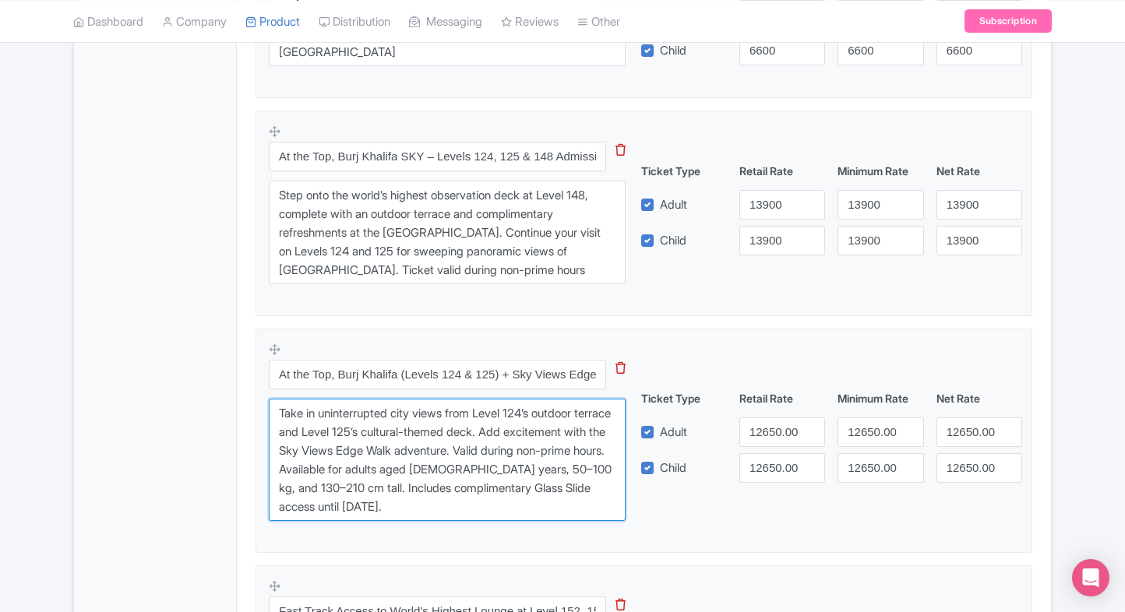
click at [377, 430] on textarea "Take in uninterrupted city views from Level 124’s outdoor terrace and Level 125…" at bounding box center [447, 460] width 357 height 123
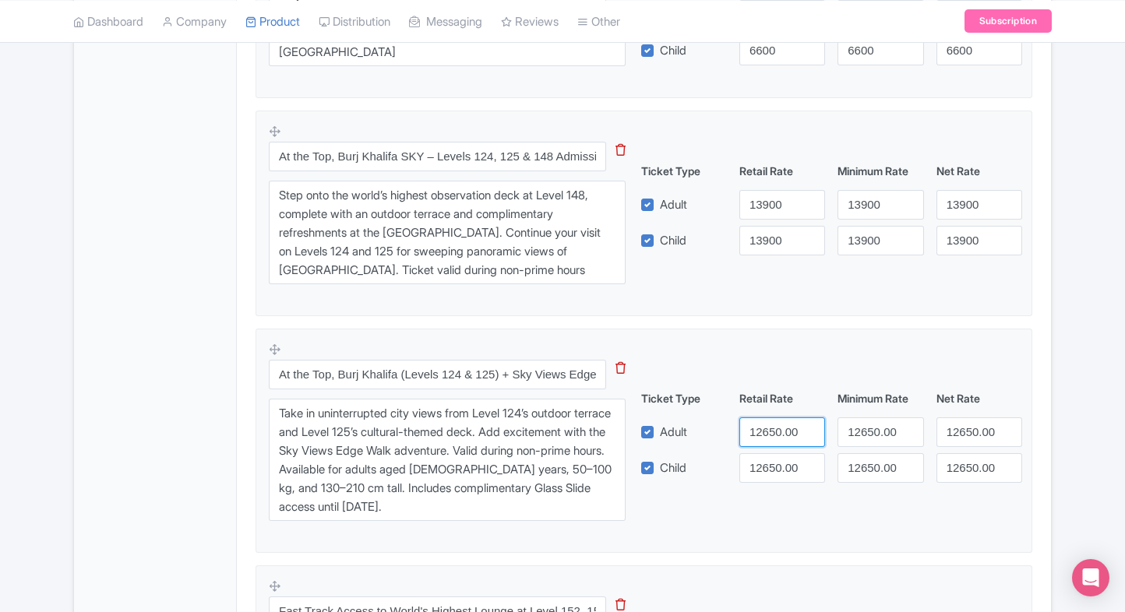
click at [755, 435] on input "12650.00" at bounding box center [782, 433] width 86 height 30
type input "16900"
click at [760, 459] on input "12650.00" at bounding box center [782, 468] width 86 height 30
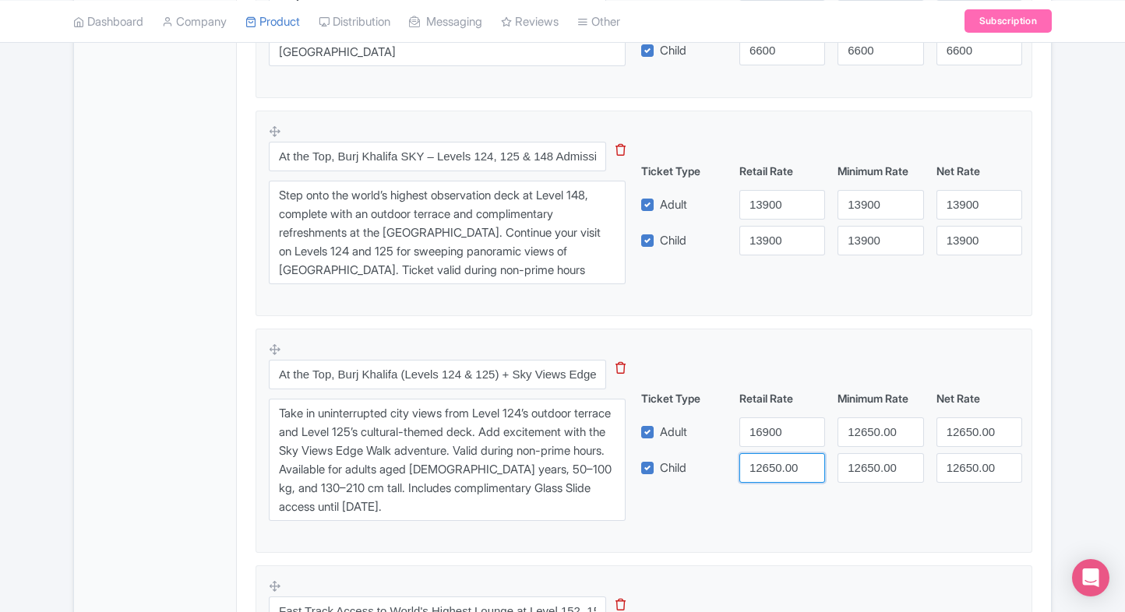
click at [760, 459] on input "12650.00" at bounding box center [782, 468] width 86 height 30
paste input "69"
type input "16900"
click at [879, 423] on input "12650.00" at bounding box center [880, 433] width 86 height 30
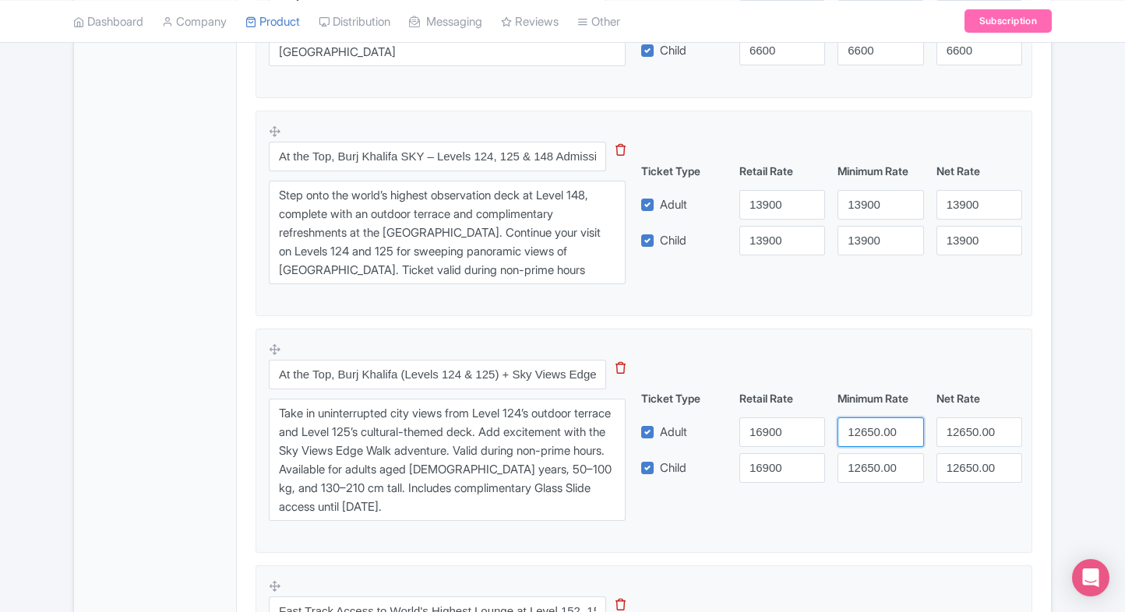
paste input "69"
type input "16900"
click at [873, 453] on input "12650.00" at bounding box center [880, 468] width 86 height 30
paste input "69"
click at [873, 453] on input "16900" at bounding box center [880, 468] width 86 height 30
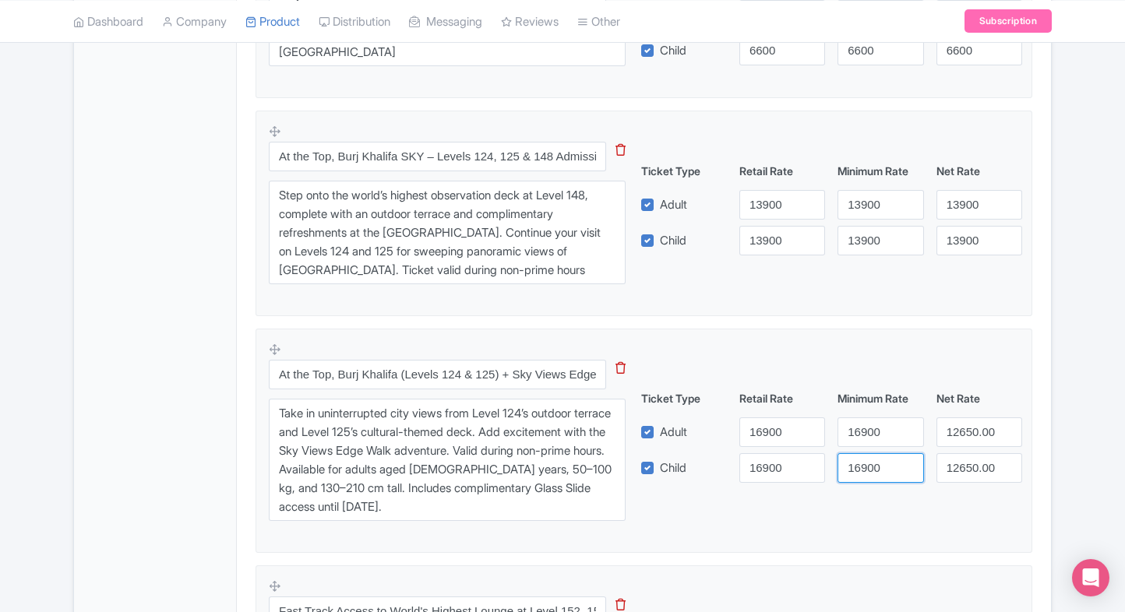
type input "16900"
click at [960, 430] on input "12650.00" at bounding box center [979, 433] width 86 height 30
paste input "69"
click at [960, 430] on input "16900" at bounding box center [979, 433] width 86 height 30
type input "16900"
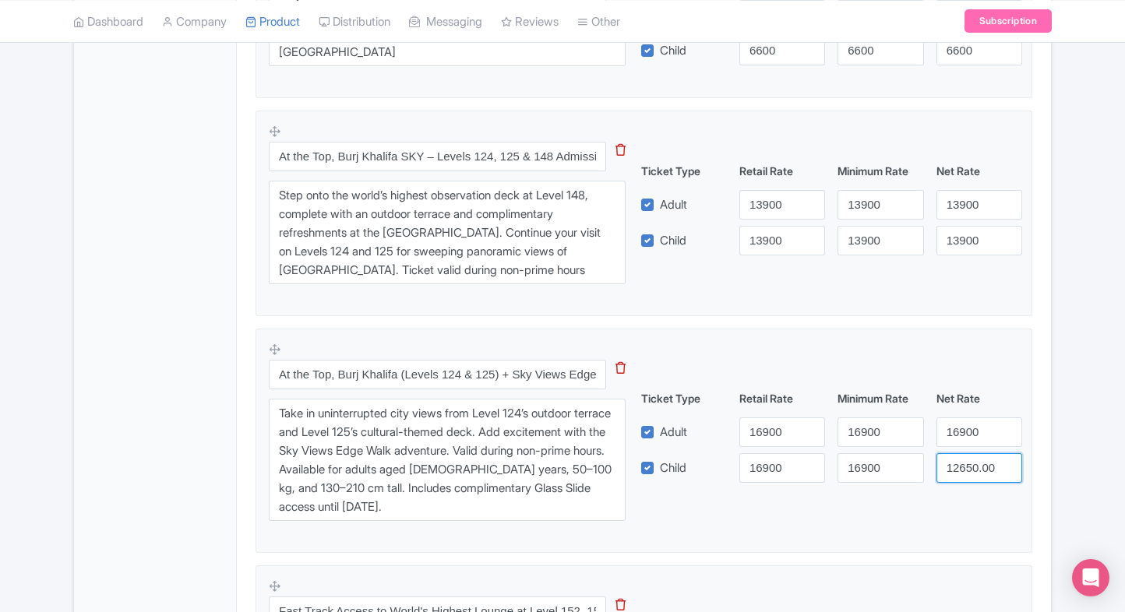
click at [965, 458] on input "12650.00" at bounding box center [979, 468] width 86 height 30
paste input "69"
click at [965, 458] on input "16900" at bounding box center [979, 468] width 86 height 30
type input "16900"
click at [1038, 421] on div "Product Options i Creek Park Admission Tickets This tip has not data. Code: tip…" at bounding box center [643, 214] width 795 height 1871
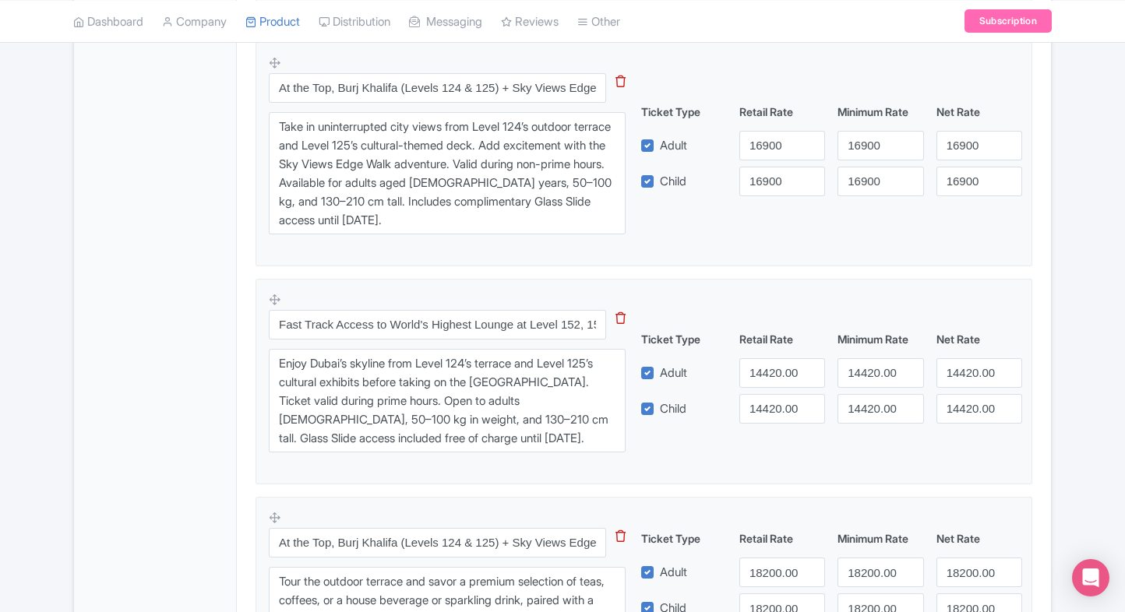
scroll to position [1535, 0]
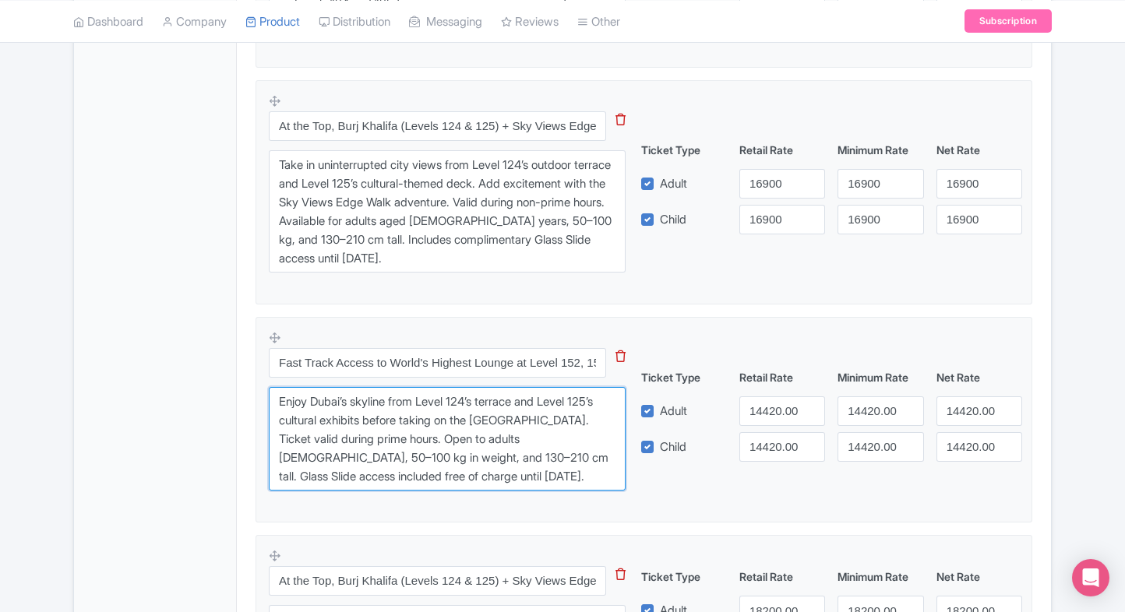
click at [452, 414] on textarea "Enjoy Dubai’s skyline from Level 124’s terrace and Level 125’s cultural exhibit…" at bounding box center [447, 439] width 357 height 104
paste textarea "Tour the outdoor terrace and savor a premium selection of teas, coffees, or a h…"
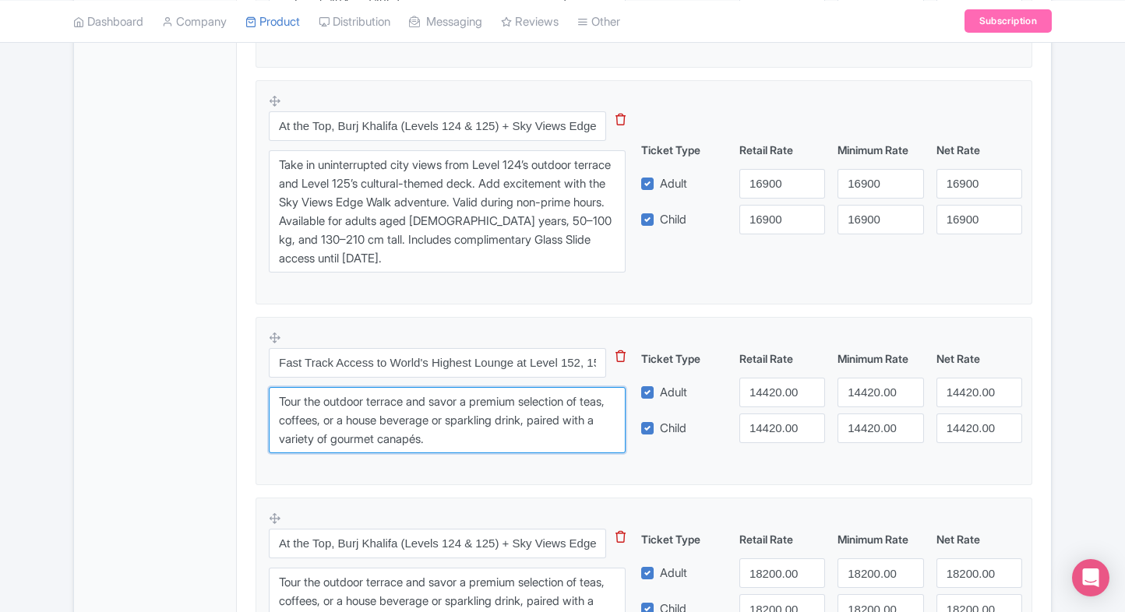
type textarea "Tour the outdoor terrace and savor a premium selection of teas, coffees, or a h…"
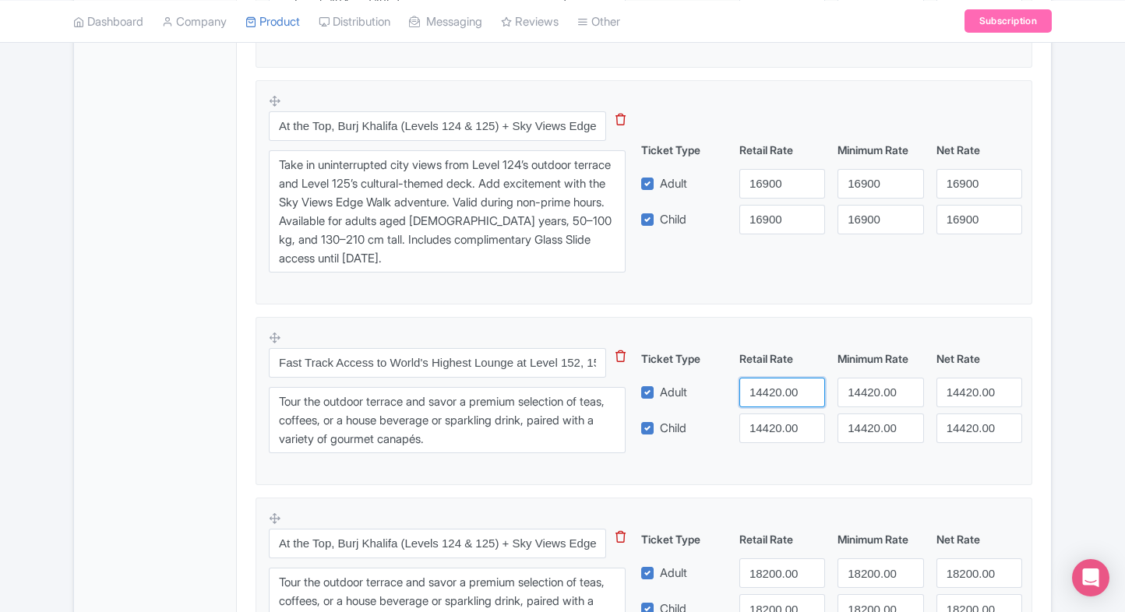
click at [786, 390] on input "14420.00" at bounding box center [782, 393] width 86 height 30
type input "18450"
click at [786, 419] on input "14420.00" at bounding box center [782, 429] width 86 height 30
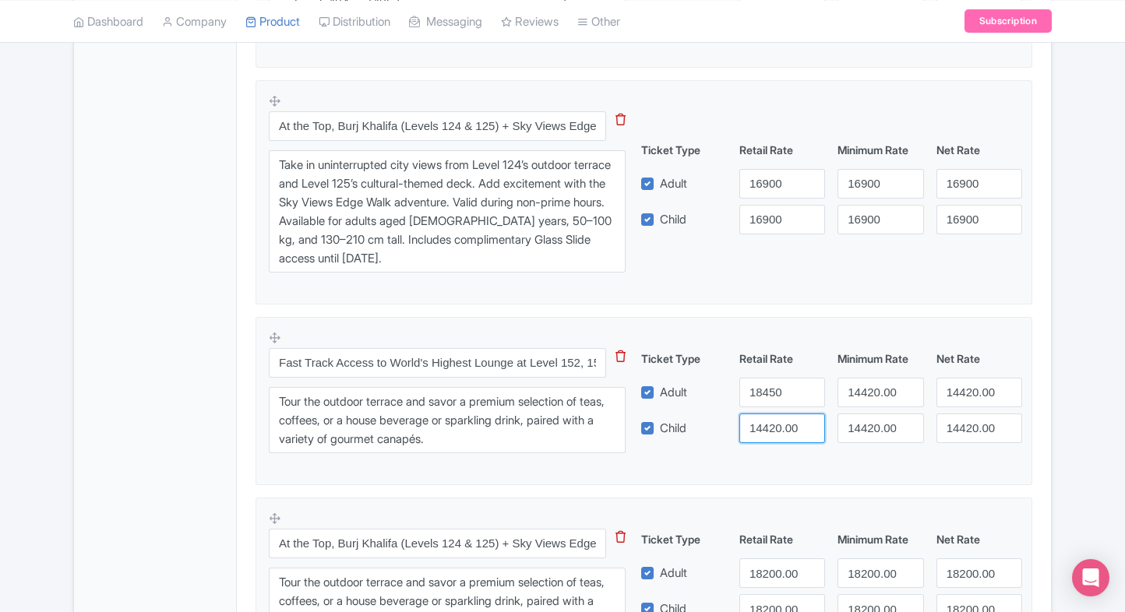
click at [786, 419] on input "14420.00" at bounding box center [782, 429] width 86 height 30
paste input "845"
type input "18450"
click at [868, 397] on input "14420.00" at bounding box center [880, 393] width 86 height 30
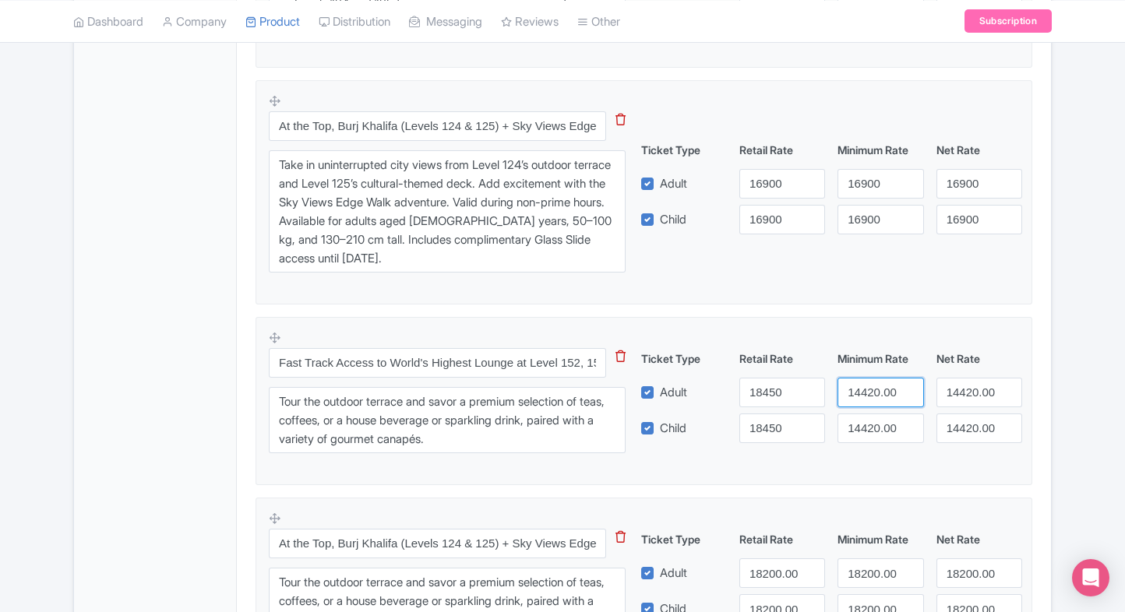
click at [868, 397] on input "14420.00" at bounding box center [880, 393] width 86 height 30
paste input "845"
type input "18450"
click at [869, 416] on input "14420.00" at bounding box center [880, 429] width 86 height 30
paste input "845"
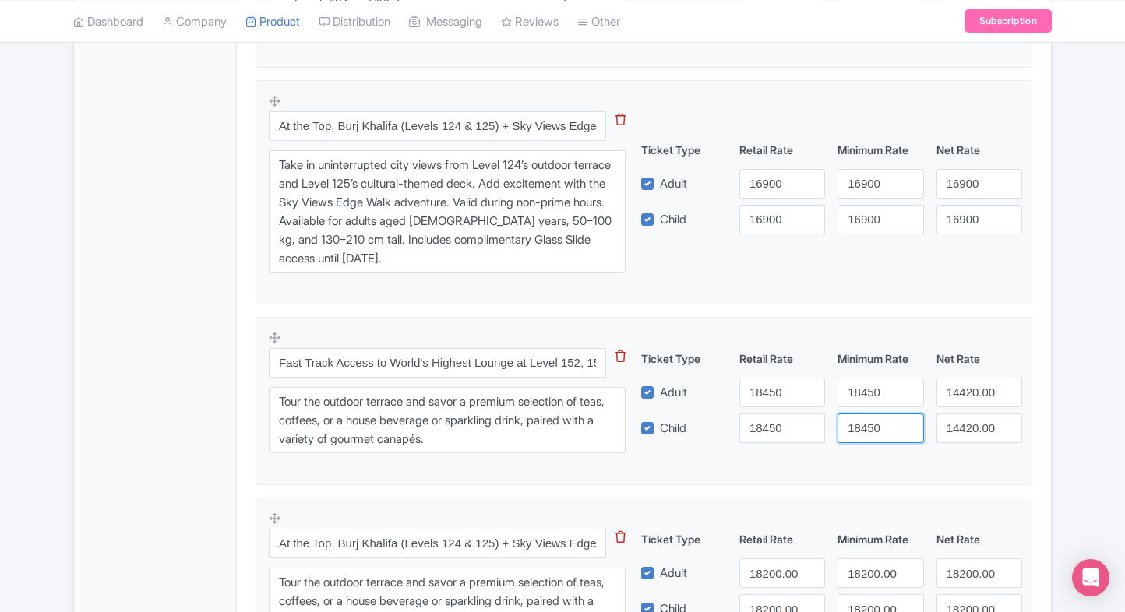
drag, startPoint x: 869, startPoint y: 416, endPoint x: 889, endPoint y: 409, distance: 20.7
click at [869, 416] on input "18450" at bounding box center [880, 429] width 86 height 30
type input "18450"
click at [950, 391] on input "14420.00" at bounding box center [979, 393] width 86 height 30
paste input "845"
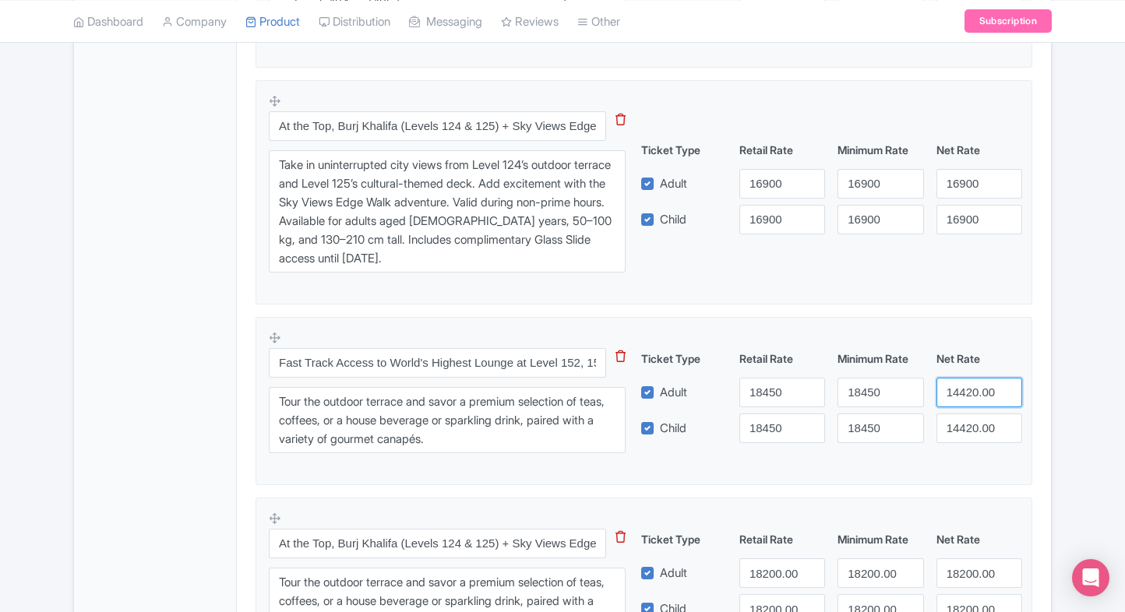
click at [950, 391] on input "14420.00" at bounding box center [979, 393] width 86 height 30
type input "18450"
click at [965, 430] on input "14420.00" at bounding box center [979, 429] width 86 height 30
paste input "845"
click at [965, 430] on input "18450" at bounding box center [979, 429] width 86 height 30
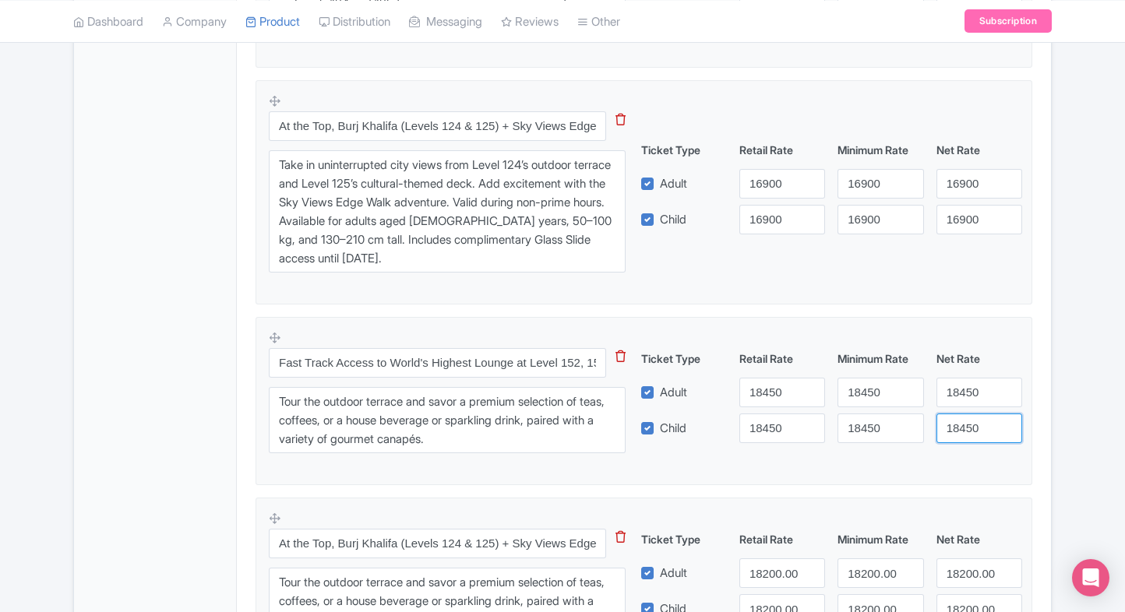
type input "18450"
click at [1029, 400] on fieldset "Fast Track Access to World's Highest Lounge at Level 152, 153 & 154 of Burj Kha…" at bounding box center [644, 401] width 777 height 168
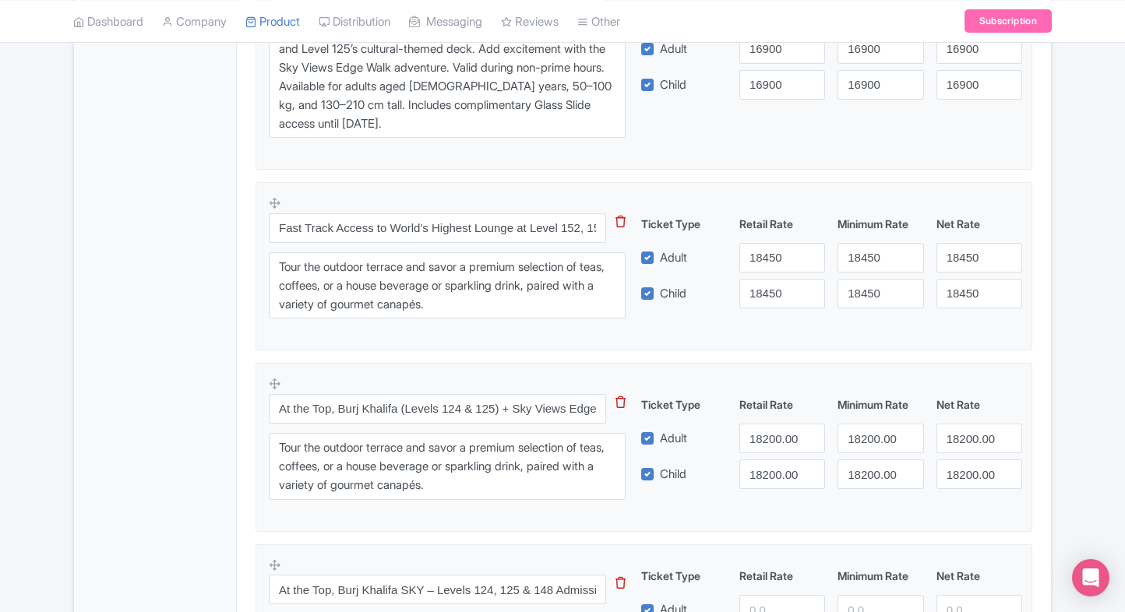
scroll to position [1684, 0]
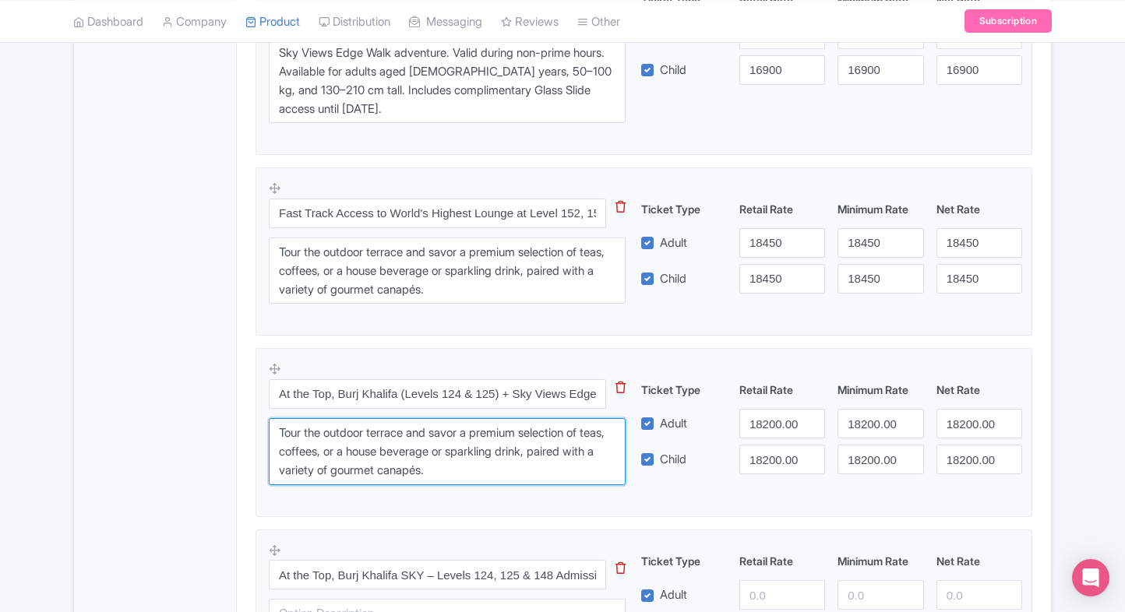
click at [418, 464] on textarea "Tour the outdoor terrace and savor a premium selection of teas, coffees, or a h…" at bounding box center [447, 451] width 357 height 67
paste textarea "Enjoy Dubai’s skyline from Level 124’s terrace and Level 125’s cultural exhibit…"
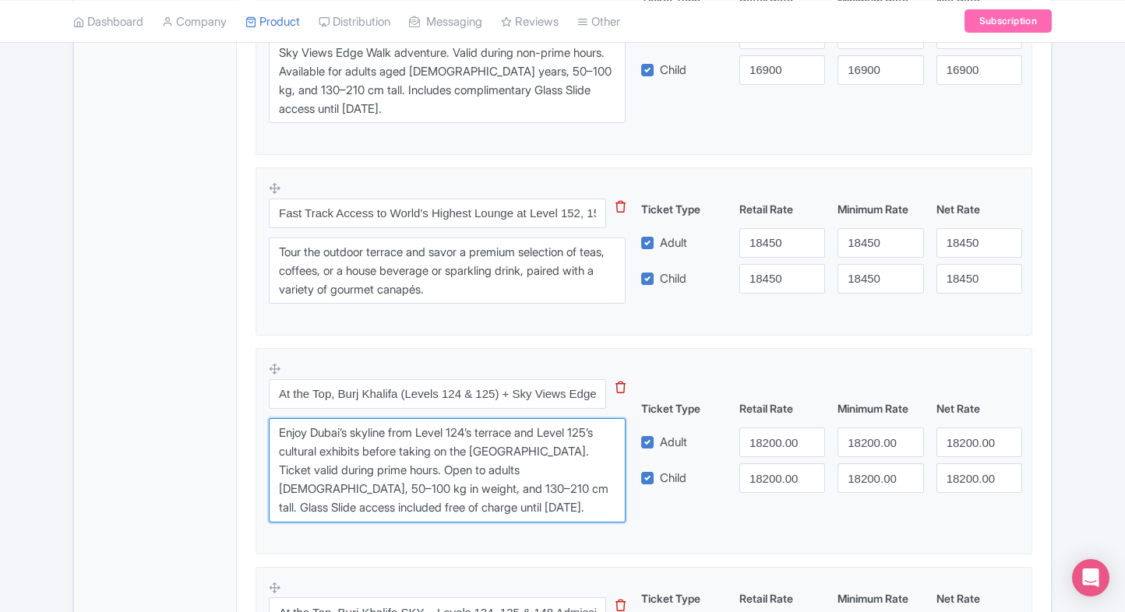
type textarea "Enjoy Dubai’s skyline from Level 124’s terrace and Level 125’s cultural exhibit…"
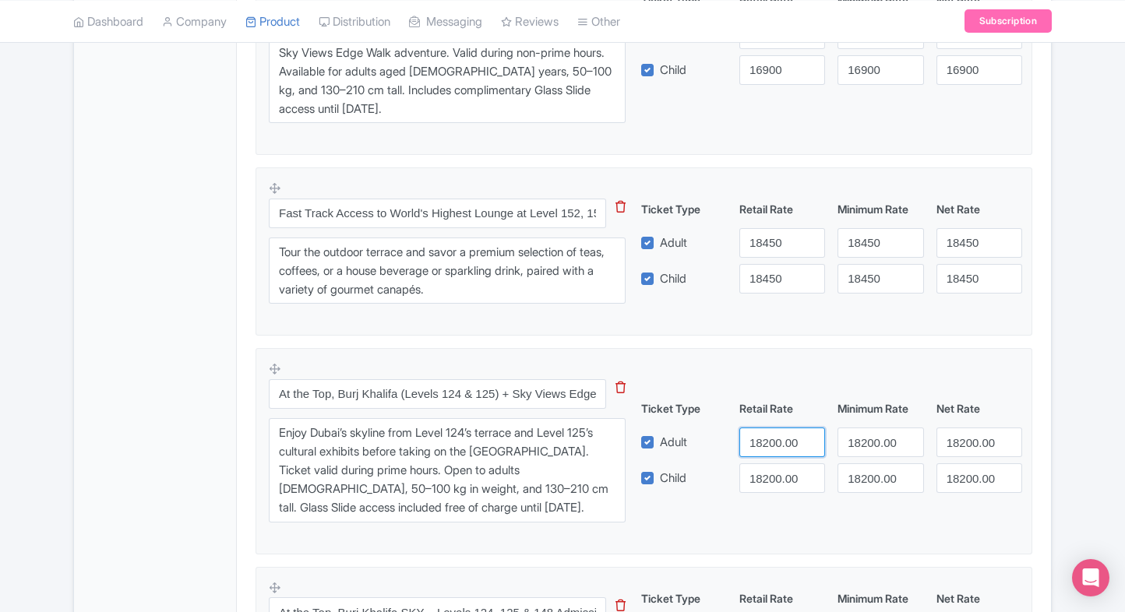
click at [776, 428] on input "18200.00" at bounding box center [782, 443] width 86 height 30
type input "18800"
click at [770, 486] on input "18200.00" at bounding box center [782, 479] width 86 height 30
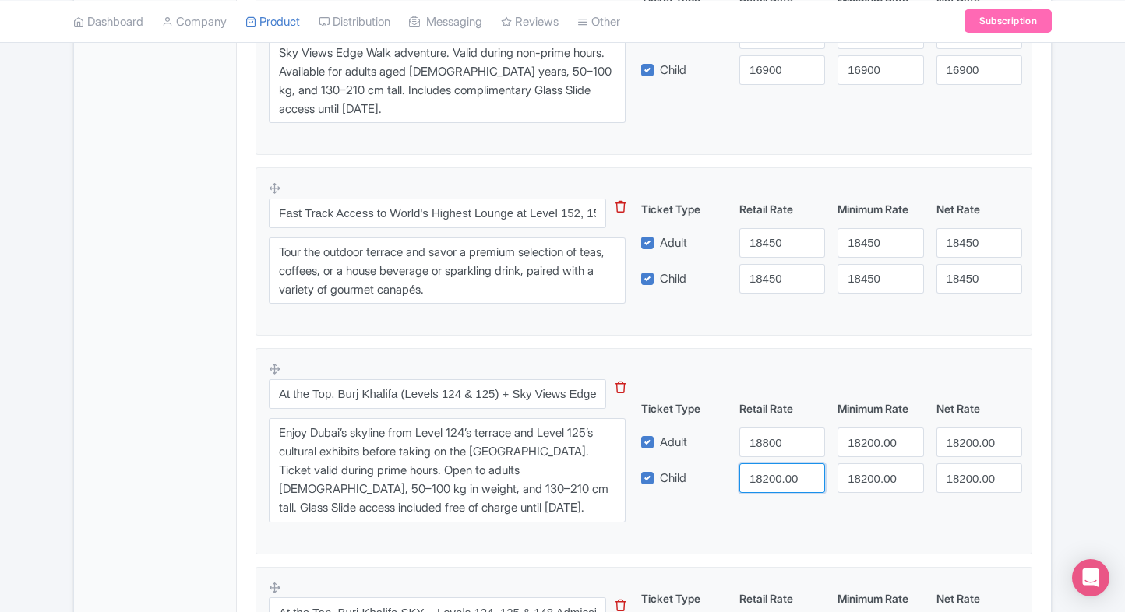
paste input "8"
type input "18800"
click at [882, 439] on input "18200.00" at bounding box center [880, 443] width 86 height 30
paste input "8"
type input "18800"
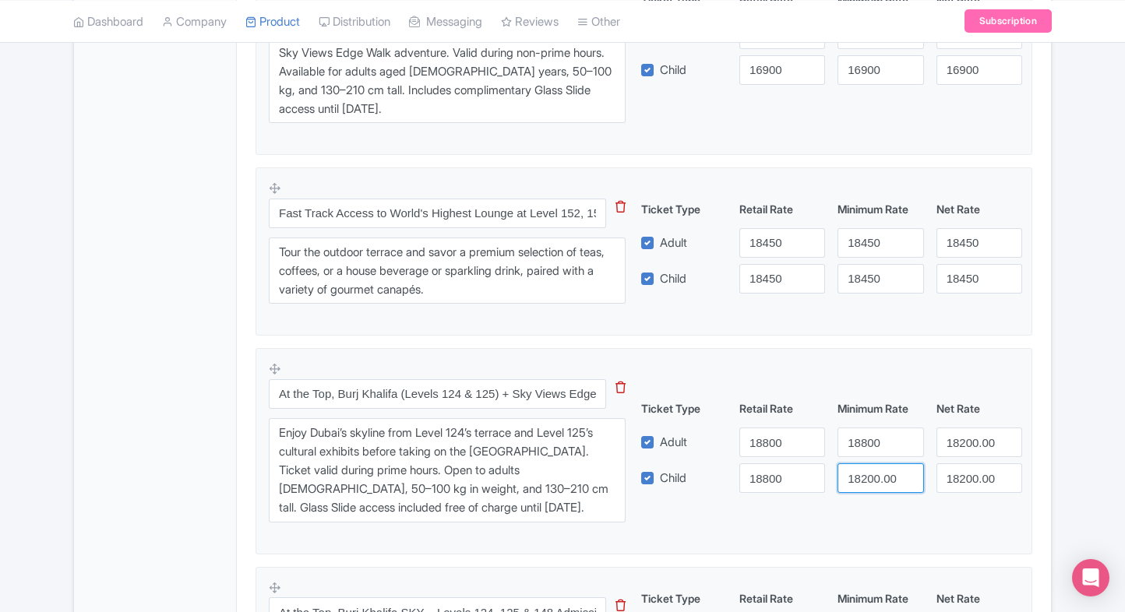
click at [867, 482] on input "18200.00" at bounding box center [880, 479] width 86 height 30
paste input "18800"
paste input "8"
type input "18800"
click at [968, 435] on input "18200.00" at bounding box center [979, 443] width 86 height 30
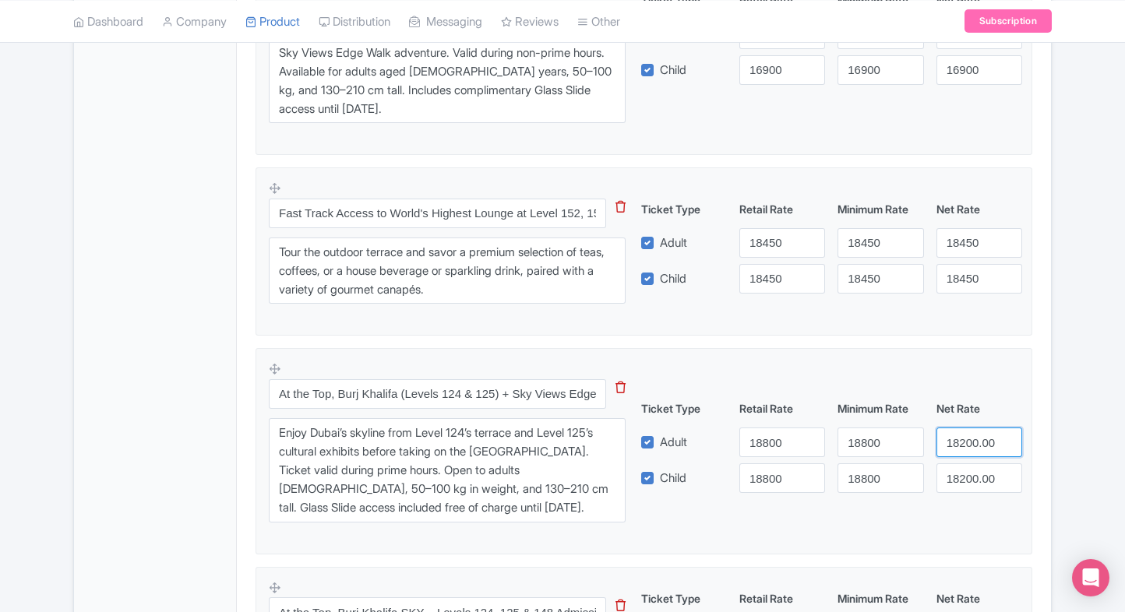
paste input "8"
type input "18800"
click at [970, 470] on input "18200.00" at bounding box center [979, 479] width 86 height 30
paste input "8"
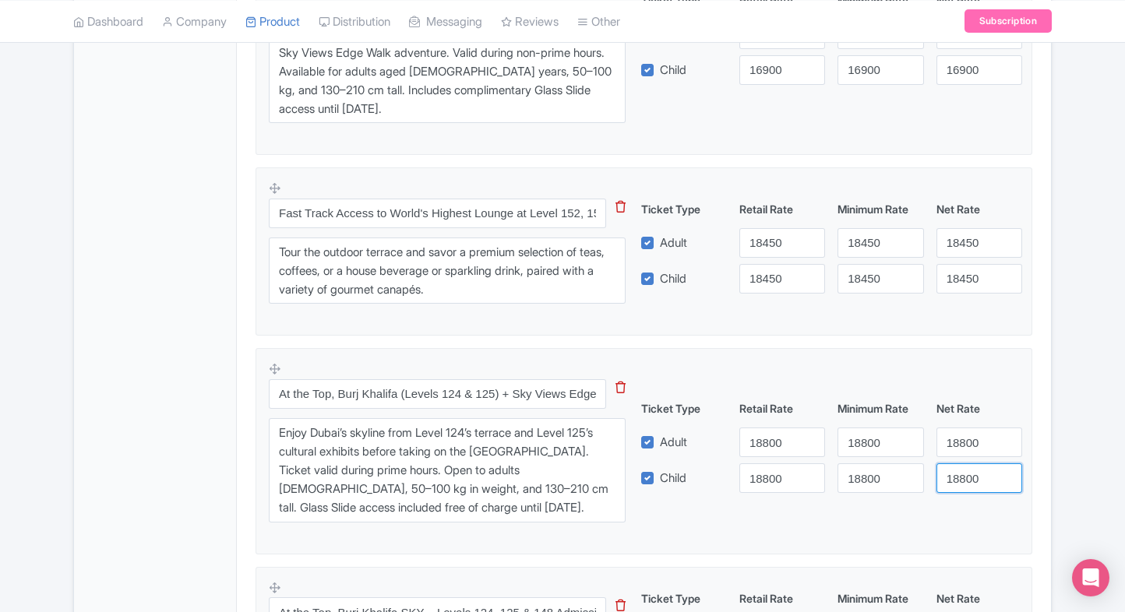
type input "18800"
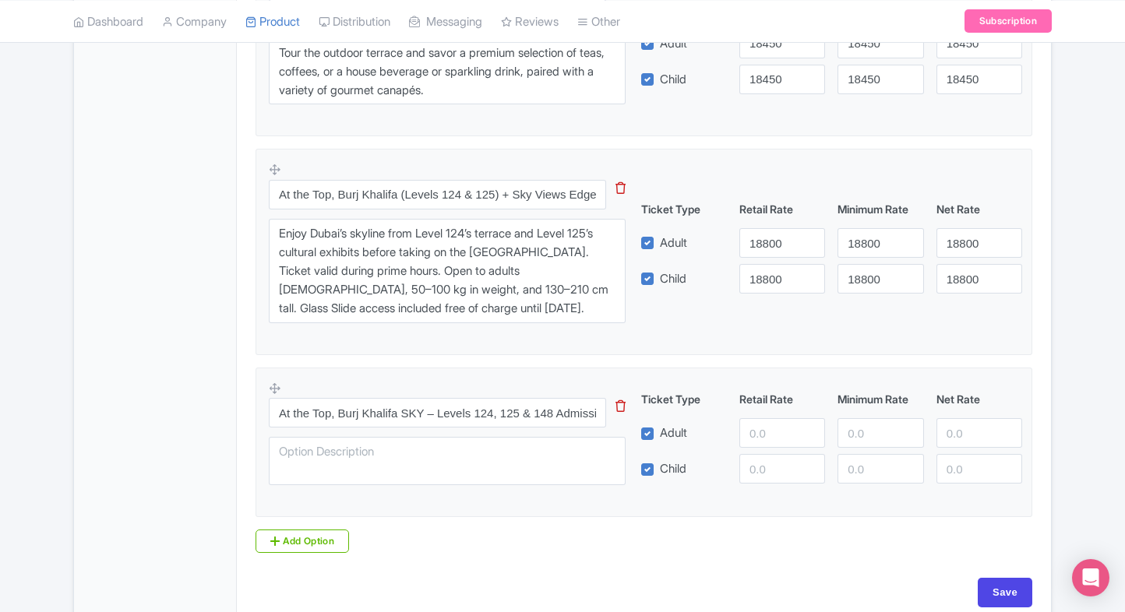
scroll to position [1851, 0]
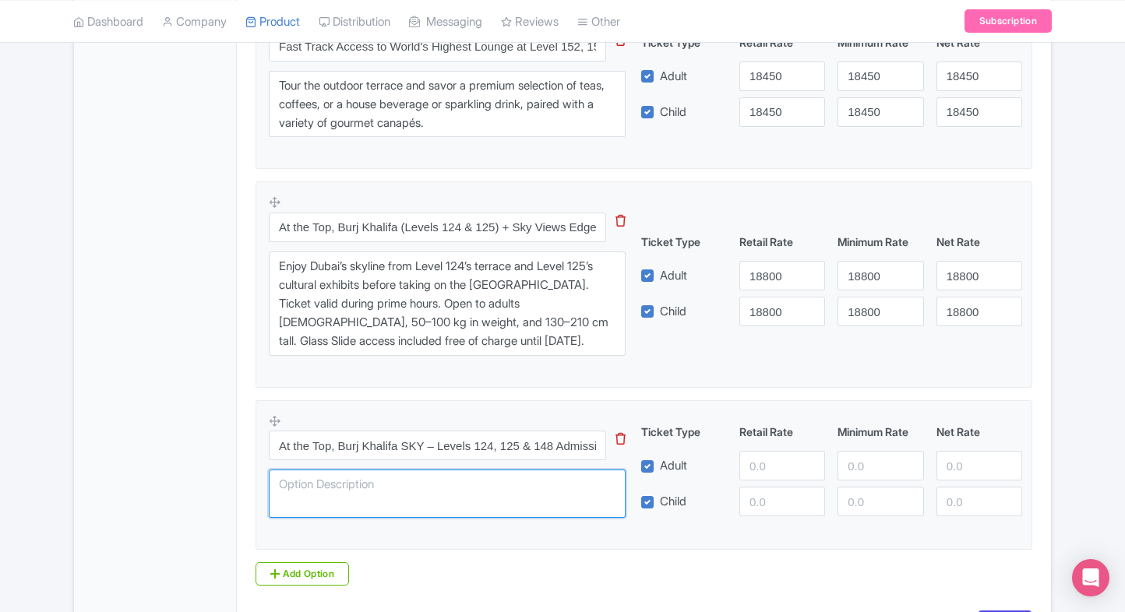
click at [371, 484] on textarea at bounding box center [447, 494] width 357 height 48
paste textarea "Experience breathtaking city views from the world’s highest observation deck on…"
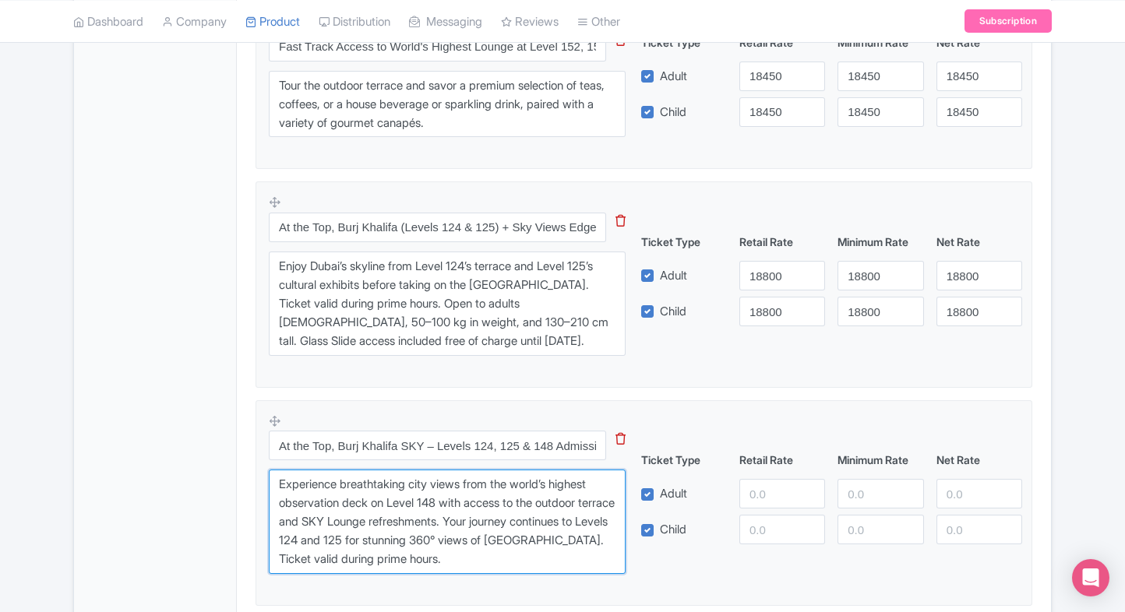
type textarea "Experience breathtaking city views from the world’s highest observation deck on…"
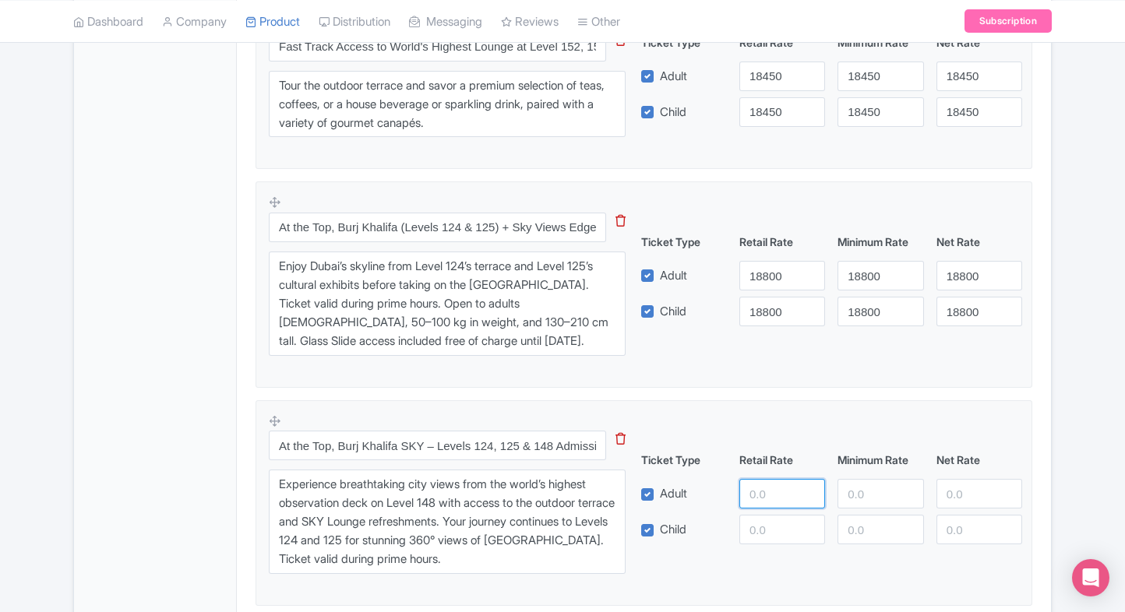
click at [749, 479] on input "number" at bounding box center [782, 494] width 86 height 30
type input "19500"
paste input "19500"
click at [763, 525] on input "19500" at bounding box center [782, 530] width 86 height 30
type input "19500"
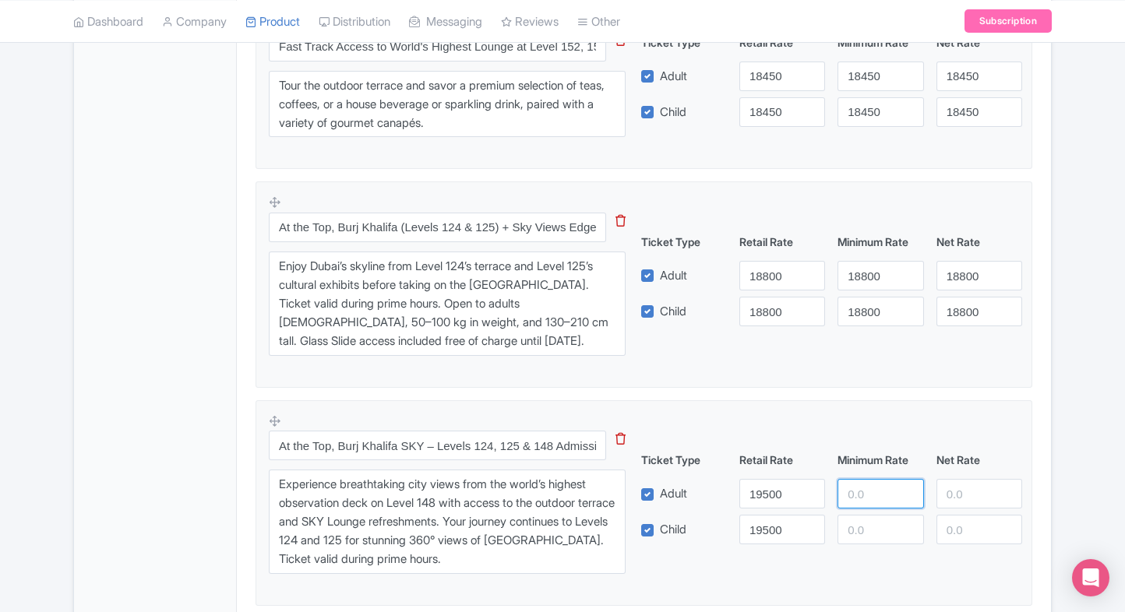
paste input "19500"
drag, startPoint x: 864, startPoint y: 491, endPoint x: 873, endPoint y: 522, distance: 32.3
click at [873, 522] on div "Ticket Type Retail Rate Minimum Rate Net Rate Adult 19500 19500 Child 19500 Thi…" at bounding box center [831, 498] width 375 height 93
type input "19500"
paste input "19500"
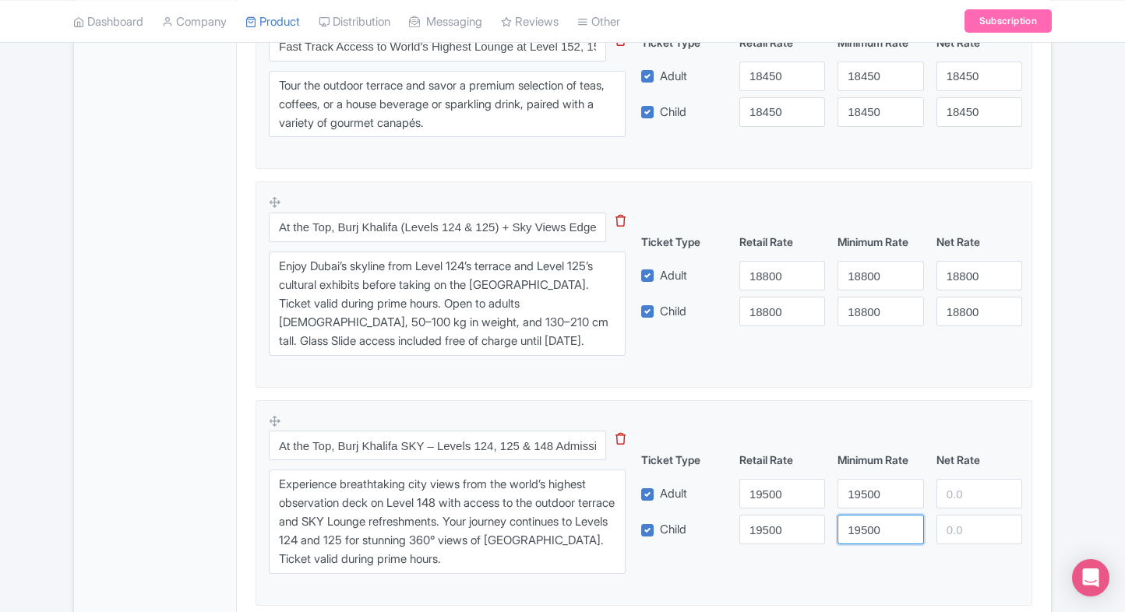
click at [873, 522] on input "19500" at bounding box center [880, 530] width 86 height 30
type input "19500"
paste input "19500"
click at [982, 491] on input "19500" at bounding box center [979, 494] width 86 height 30
type input "19500"
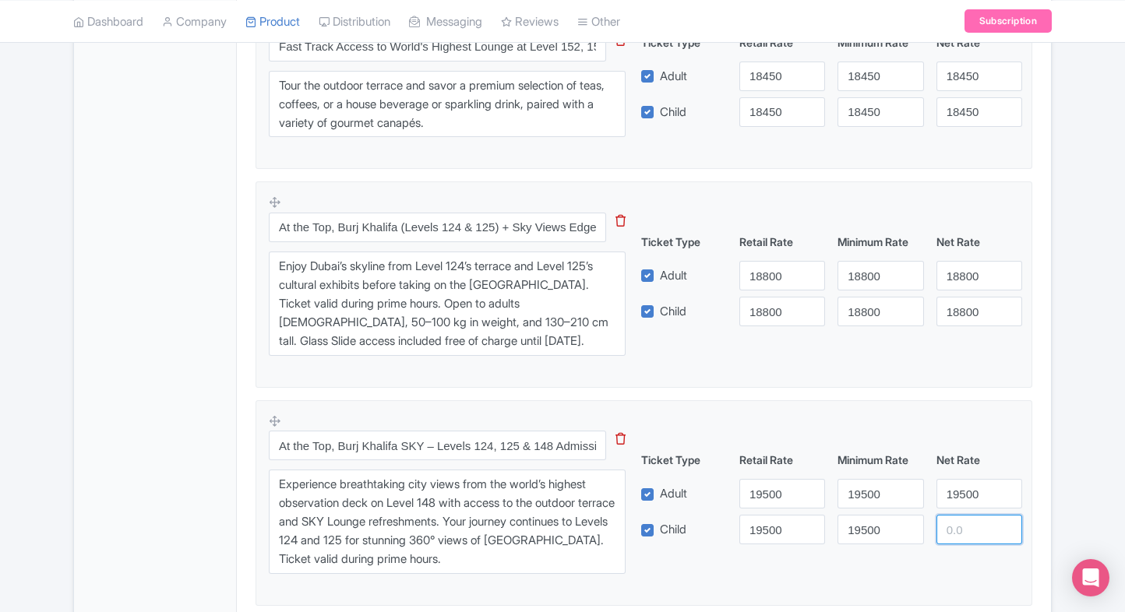
paste input "19500"
click at [977, 521] on input "19500" at bounding box center [979, 530] width 86 height 30
type input "19500"
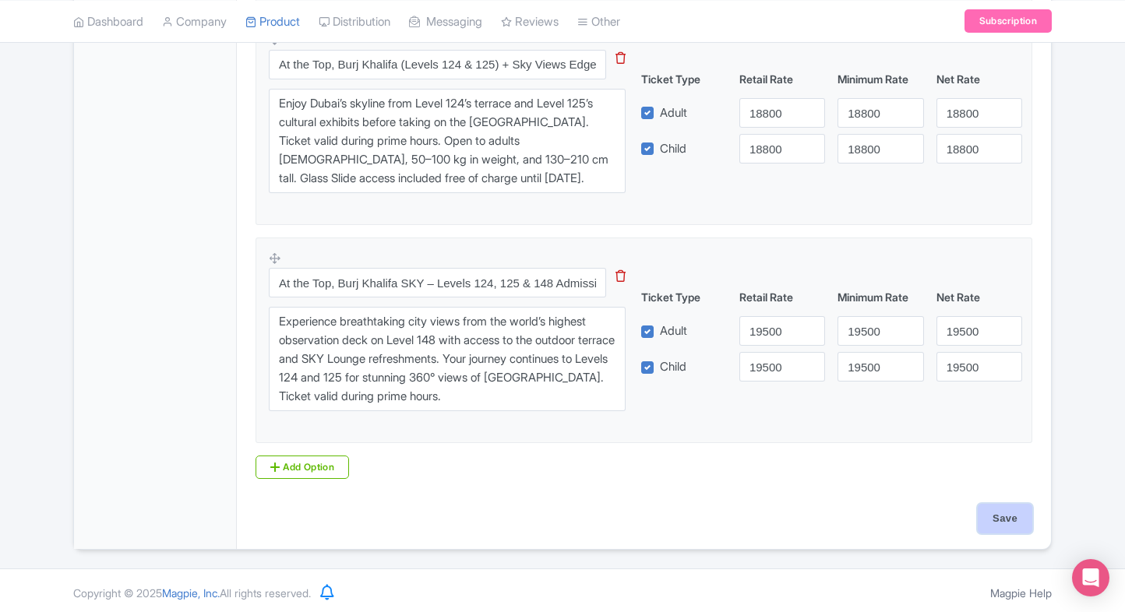
click at [1016, 517] on input "Save" at bounding box center [1005, 519] width 55 height 30
type input "Saving..."
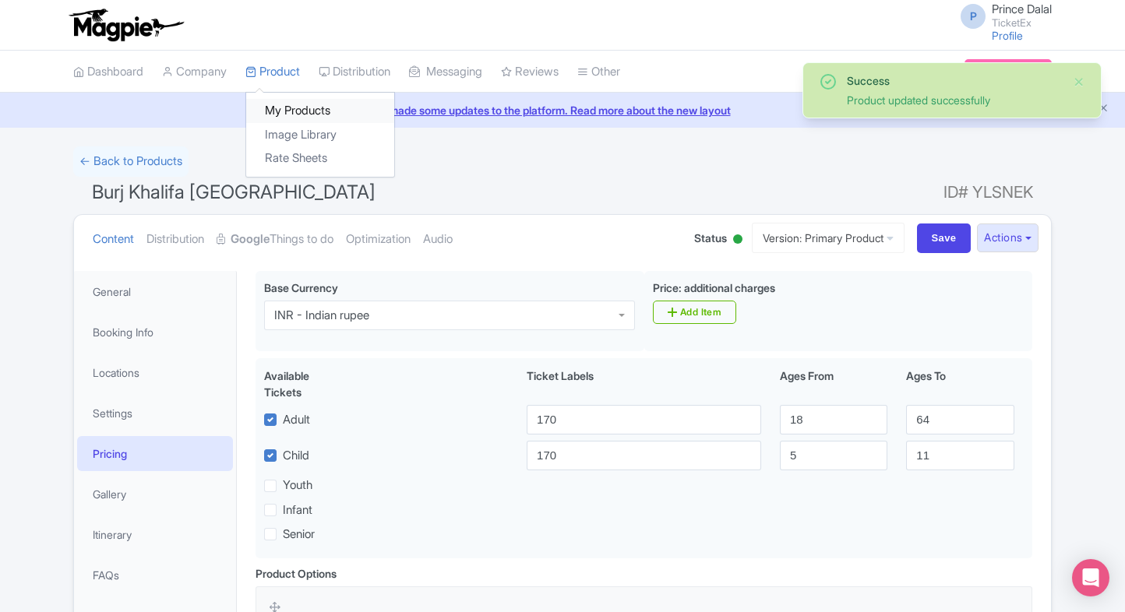
click at [276, 104] on link "My Products" at bounding box center [320, 111] width 148 height 24
